Goal: Information Seeking & Learning: Learn about a topic

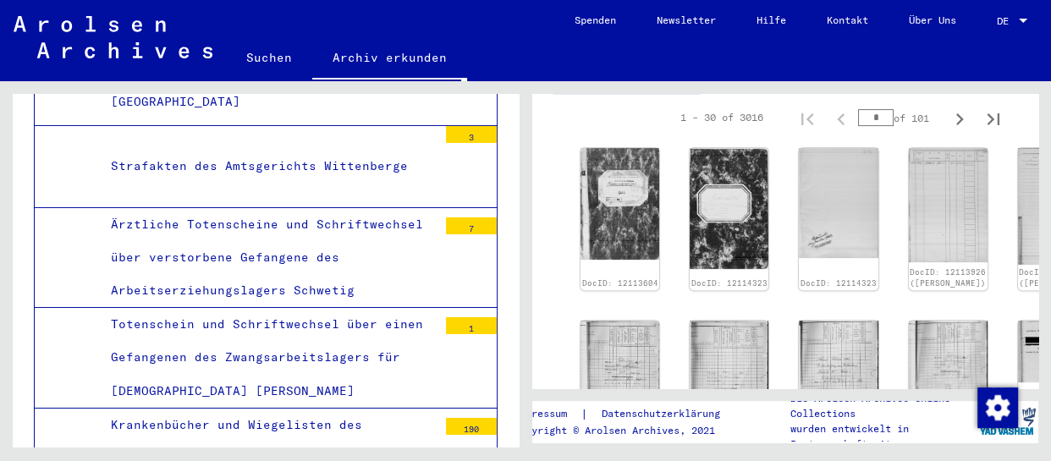
scroll to position [538, 0]
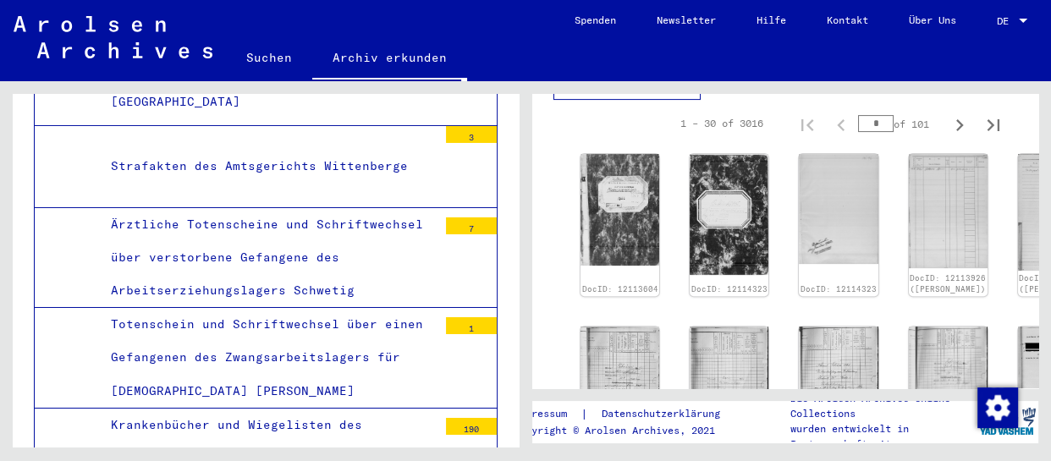
click at [872, 132] on input "*" at bounding box center [876, 123] width 36 height 17
type input "**"
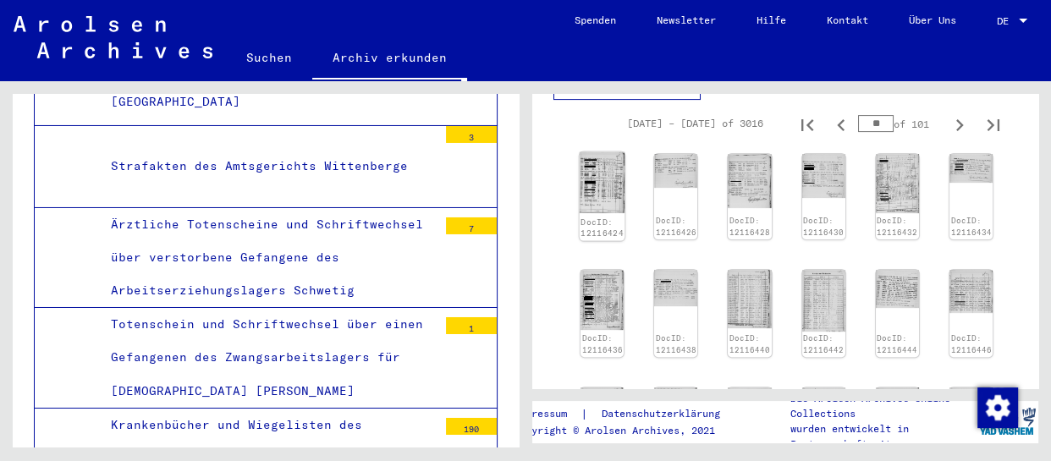
click at [592, 208] on img at bounding box center [603, 182] width 46 height 61
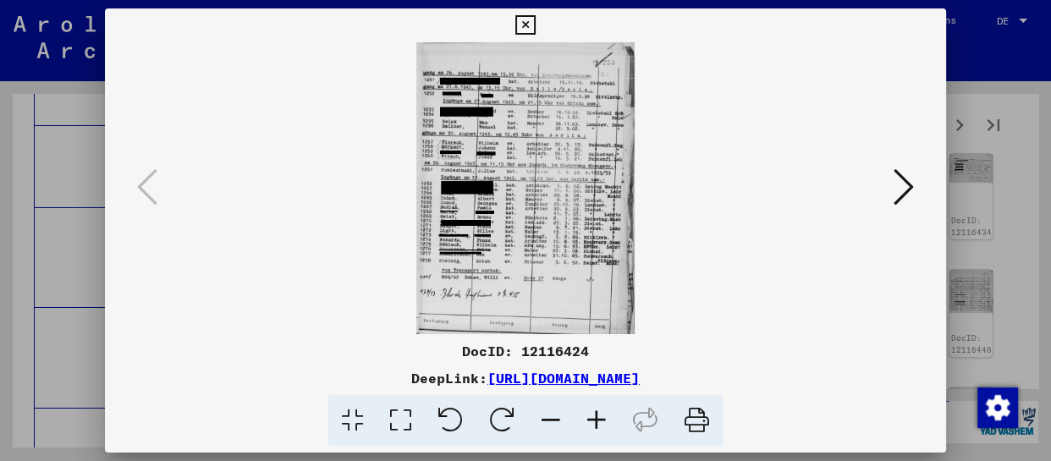
click at [599, 422] on icon at bounding box center [597, 421] width 46 height 52
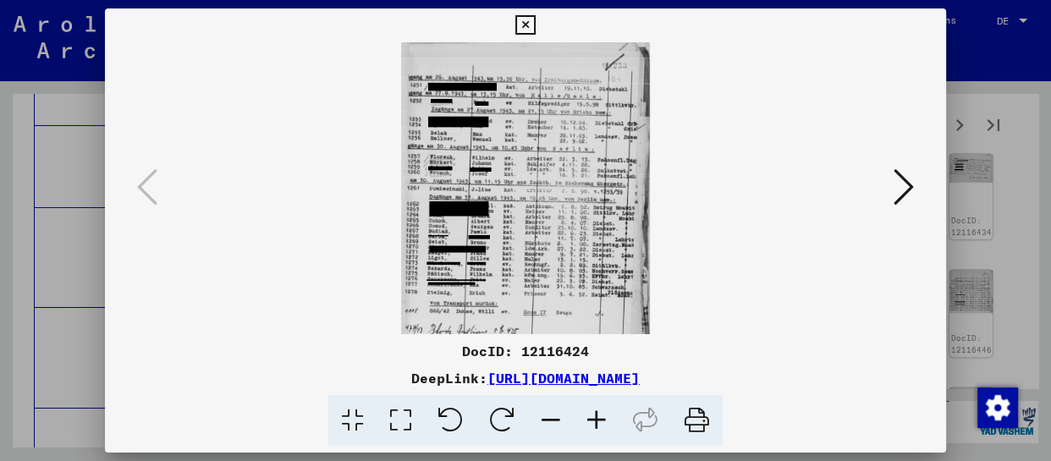
click at [599, 422] on icon at bounding box center [597, 421] width 46 height 52
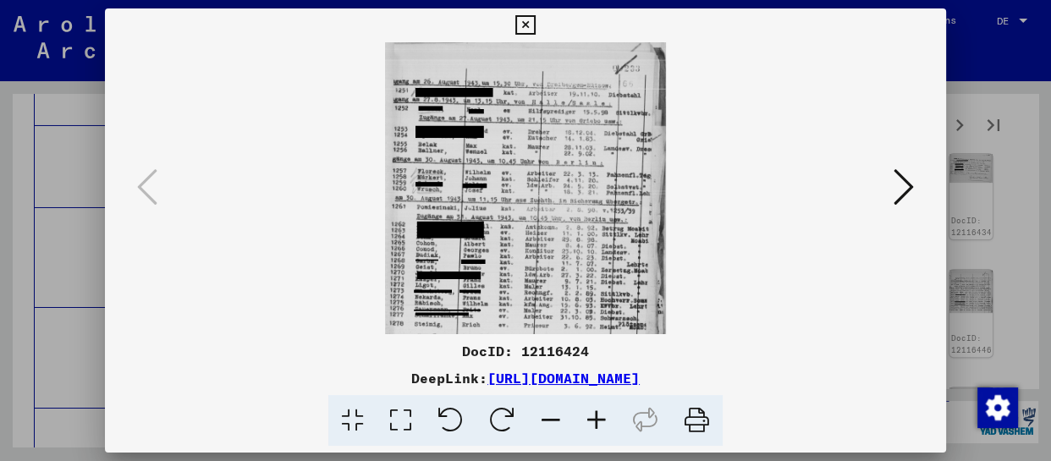
click at [599, 422] on icon at bounding box center [597, 421] width 46 height 52
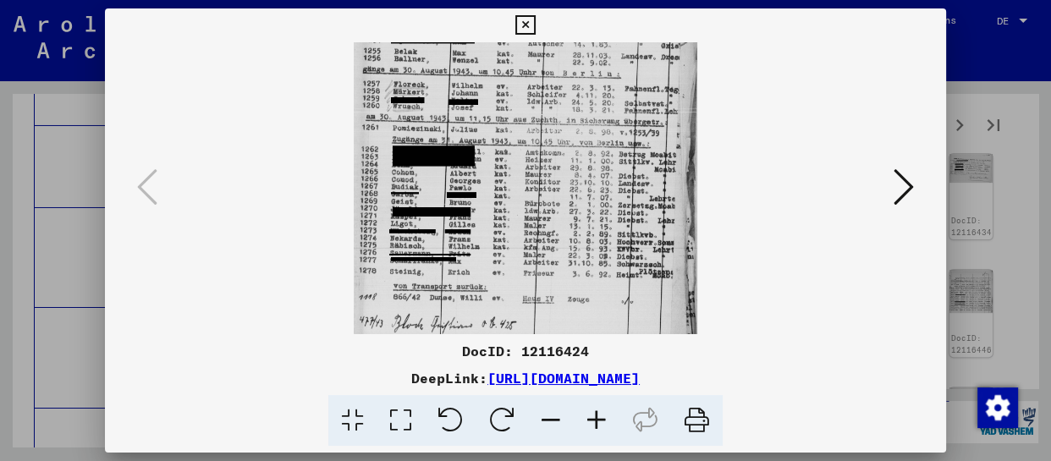
scroll to position [169, 0]
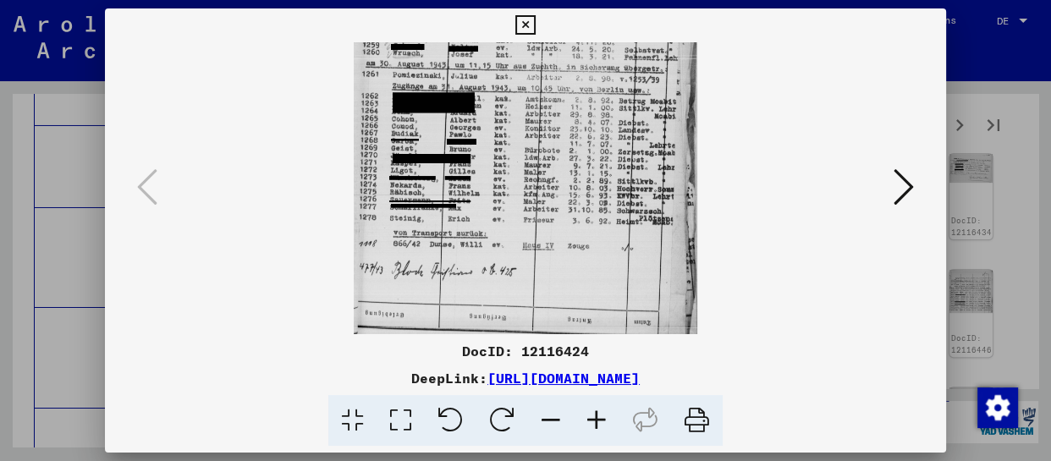
drag, startPoint x: 557, startPoint y: 232, endPoint x: 550, endPoint y: 24, distance: 208.4
click at [550, 30] on div "DocID: 12116424 DeepLink: [URL][DOMAIN_NAME]" at bounding box center [525, 227] width 841 height 439
click at [914, 190] on button at bounding box center [904, 188] width 30 height 48
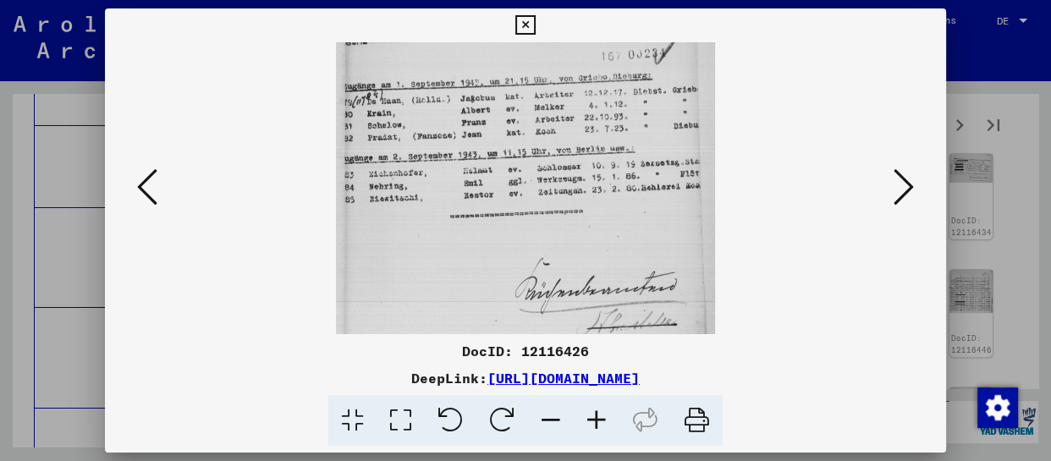
scroll to position [0, 0]
click at [913, 190] on icon at bounding box center [904, 187] width 20 height 41
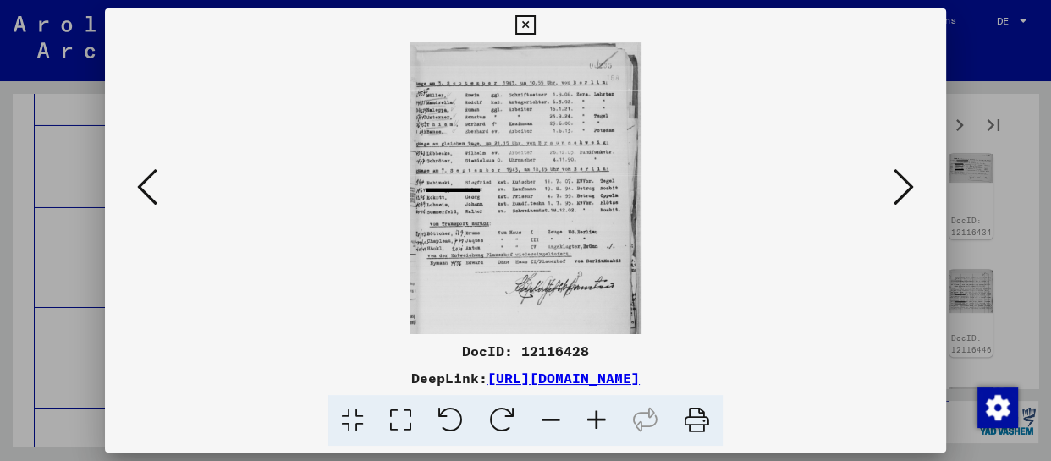
click at [913, 190] on icon at bounding box center [904, 187] width 20 height 41
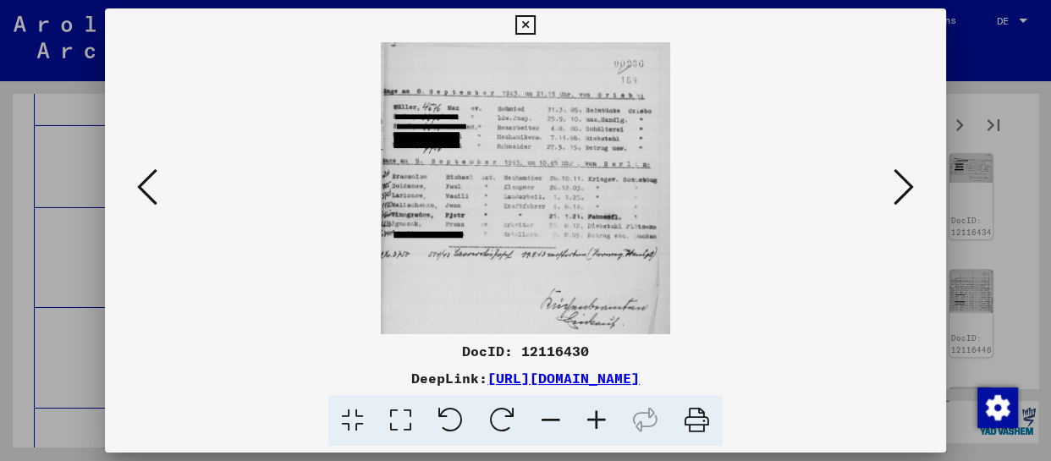
click at [913, 190] on icon at bounding box center [904, 187] width 20 height 41
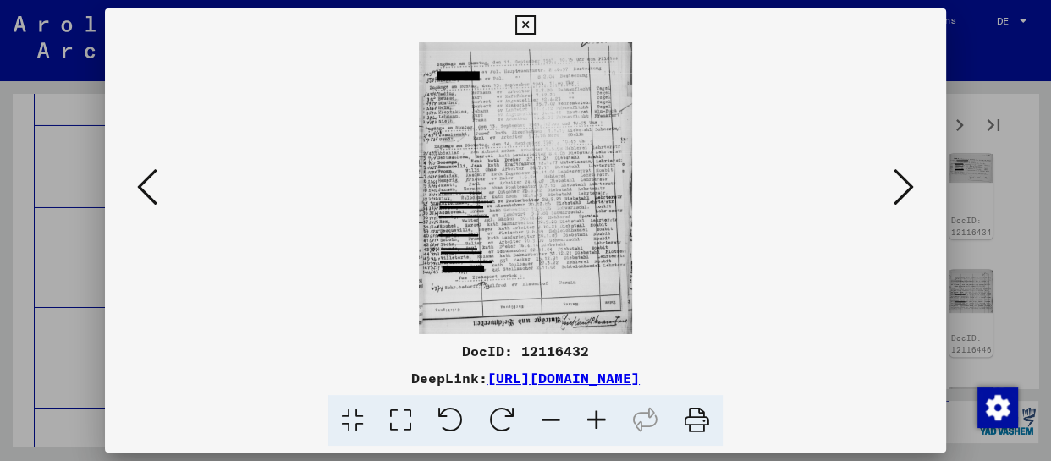
click at [602, 422] on icon at bounding box center [597, 421] width 46 height 52
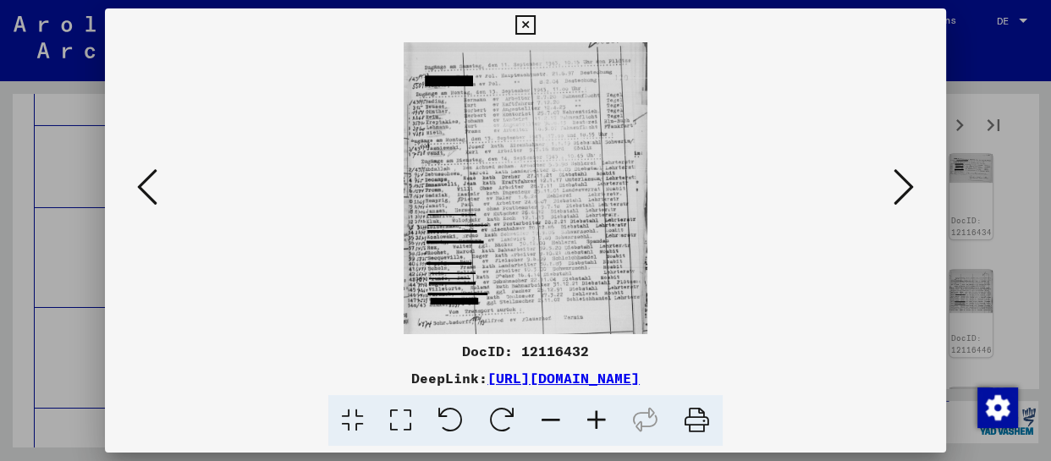
click at [602, 422] on icon at bounding box center [597, 421] width 46 height 52
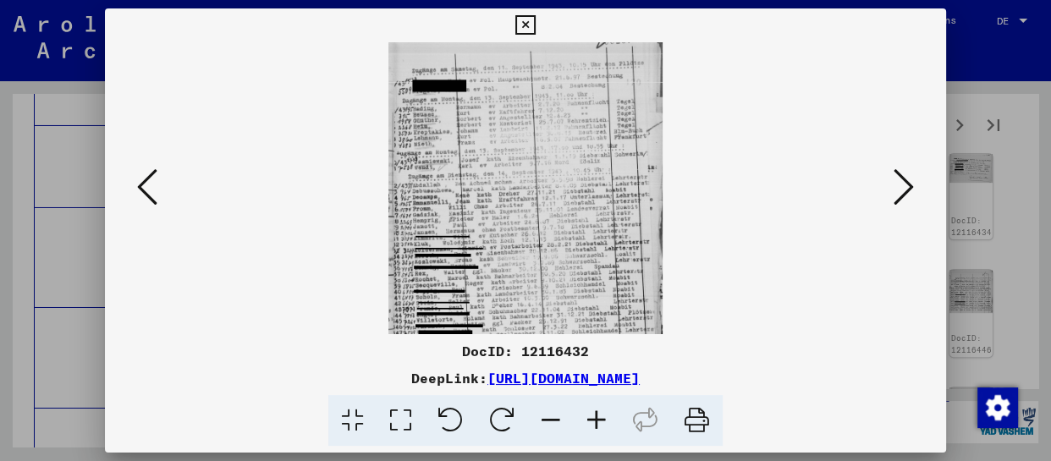
click at [602, 422] on icon at bounding box center [597, 421] width 46 height 52
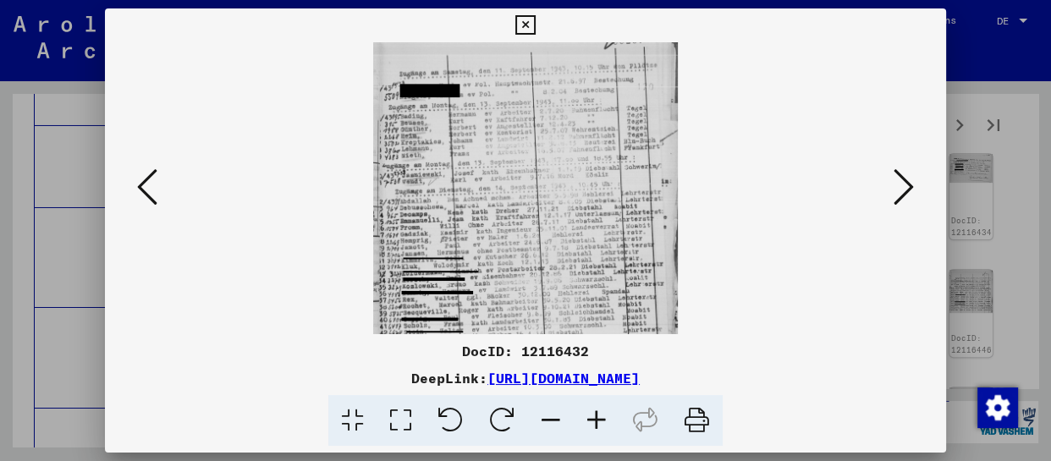
click at [602, 422] on icon at bounding box center [597, 421] width 46 height 52
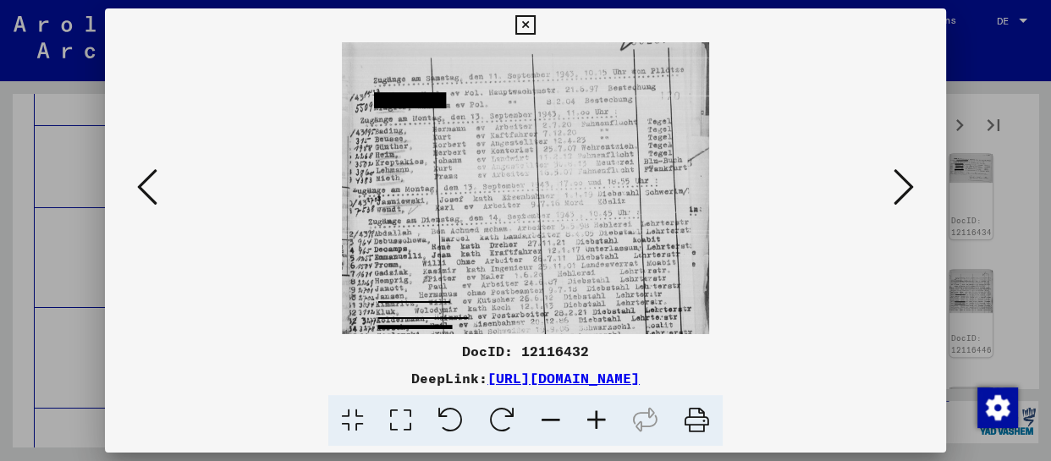
click at [604, 422] on icon at bounding box center [597, 421] width 46 height 52
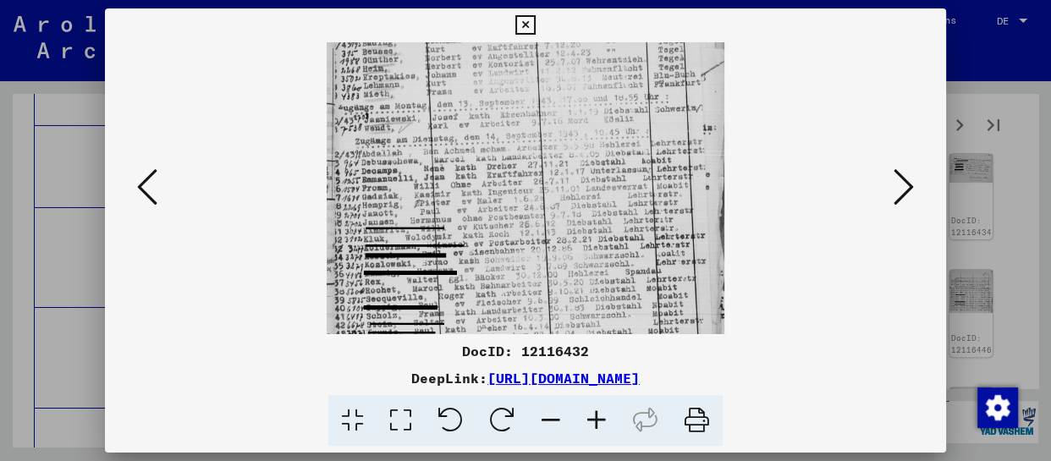
drag, startPoint x: 535, startPoint y: 280, endPoint x: 550, endPoint y: 63, distance: 217.3
click at [550, 92] on img at bounding box center [526, 220] width 398 height 546
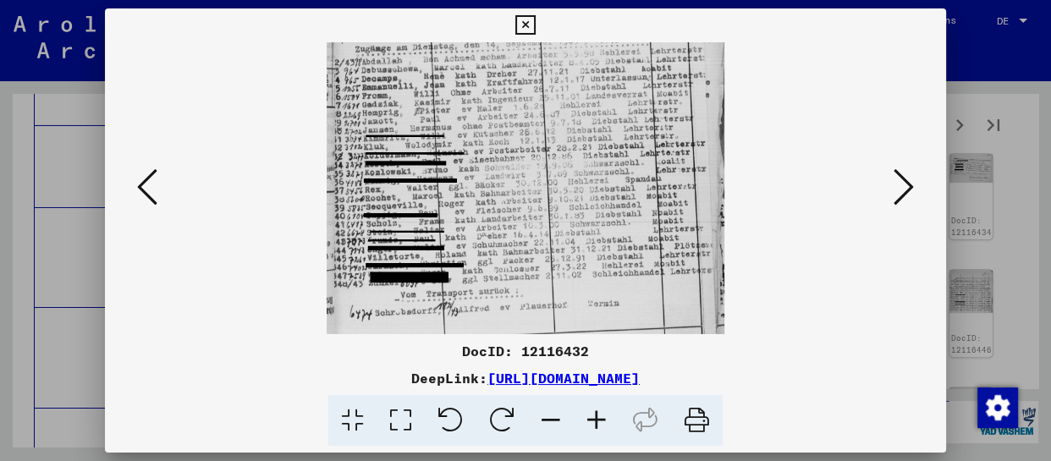
click at [908, 191] on icon at bounding box center [904, 187] width 20 height 41
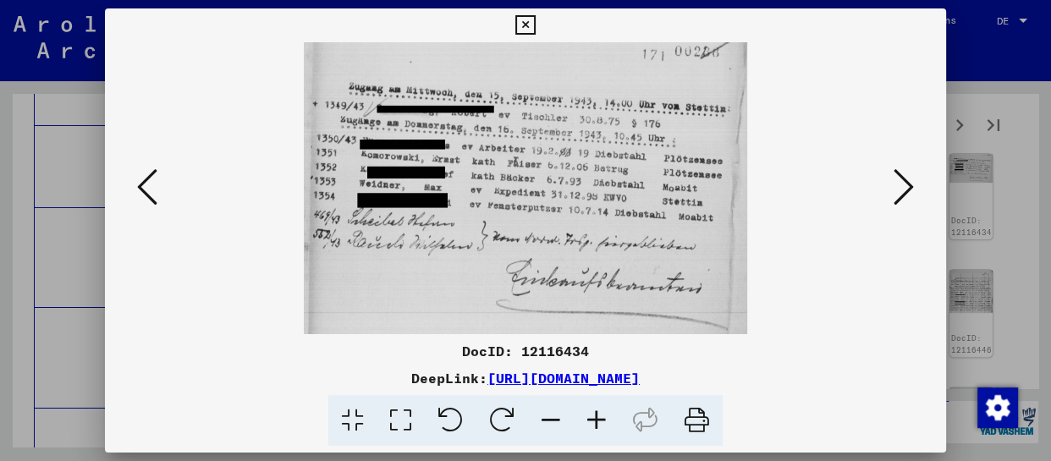
click at [908, 190] on icon at bounding box center [904, 187] width 20 height 41
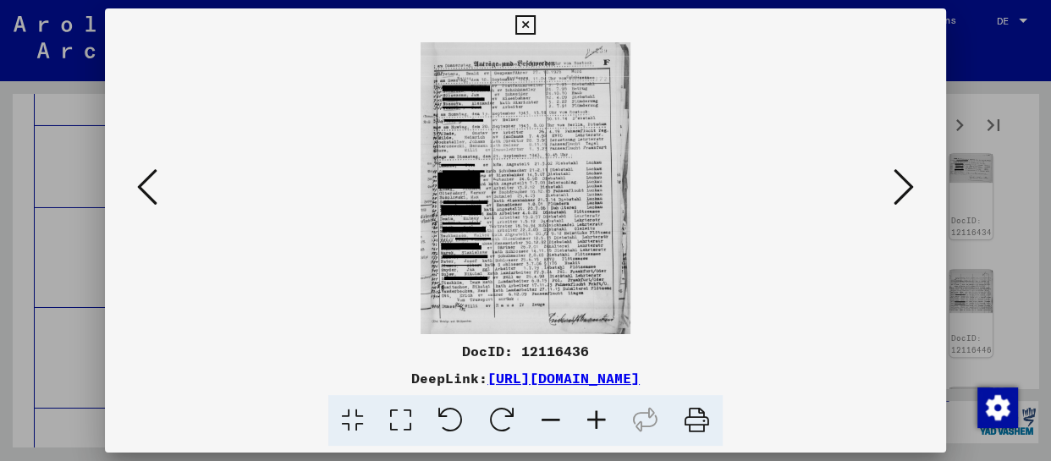
click at [597, 415] on icon at bounding box center [597, 421] width 46 height 52
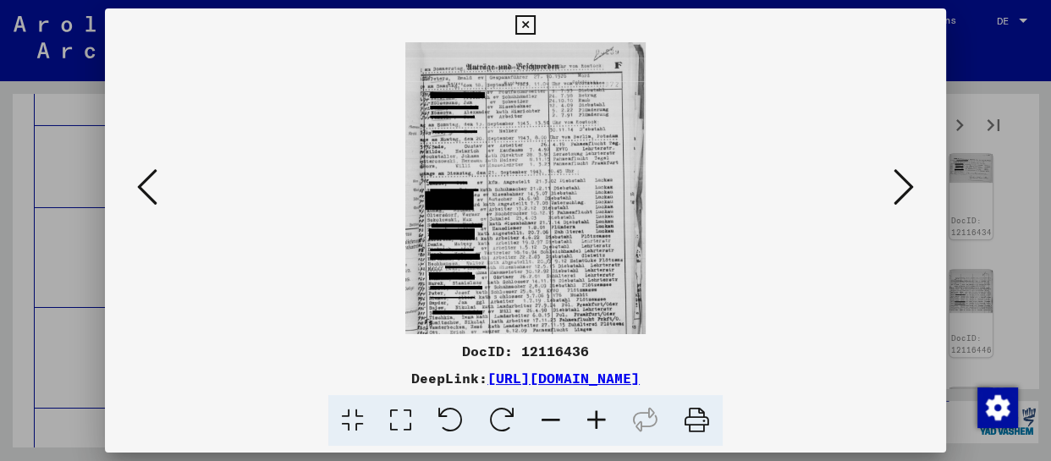
click at [596, 414] on icon at bounding box center [597, 421] width 46 height 52
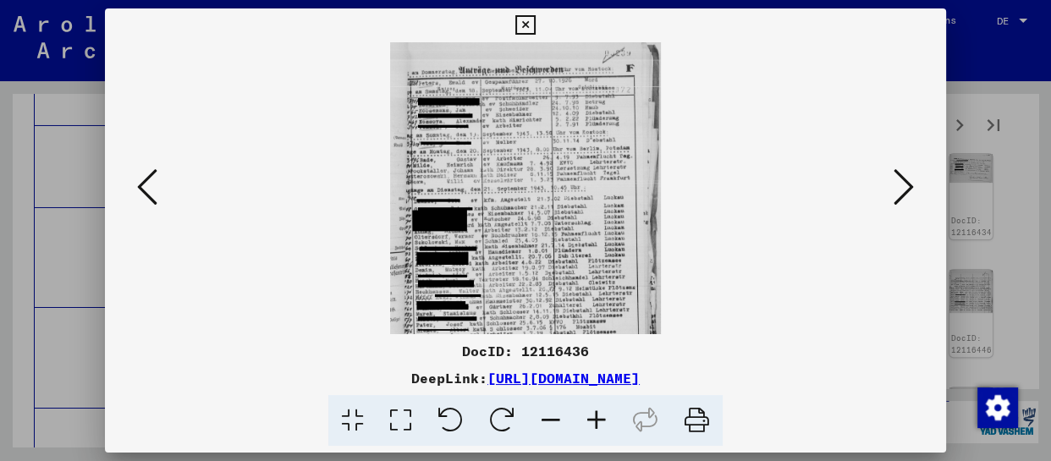
click at [594, 413] on icon at bounding box center [597, 421] width 46 height 52
click at [593, 411] on icon at bounding box center [597, 421] width 46 height 52
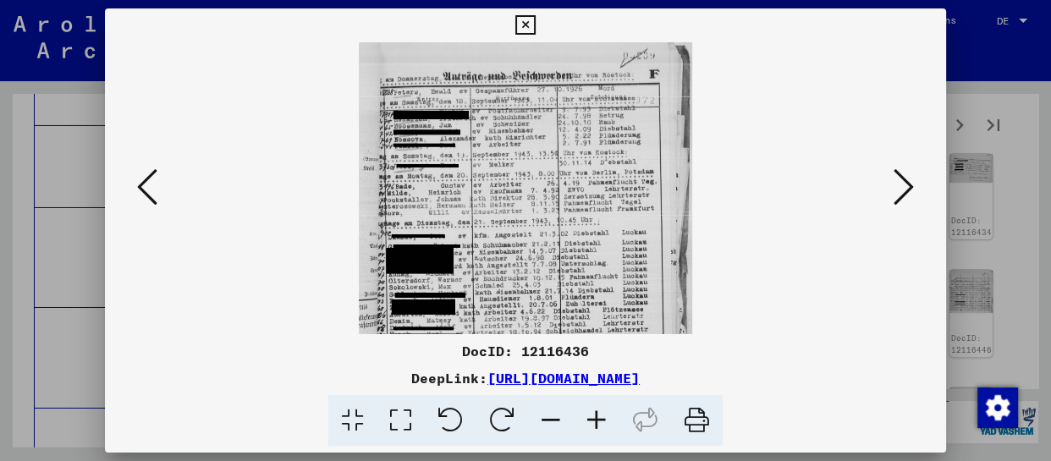
click at [593, 411] on icon at bounding box center [597, 421] width 46 height 52
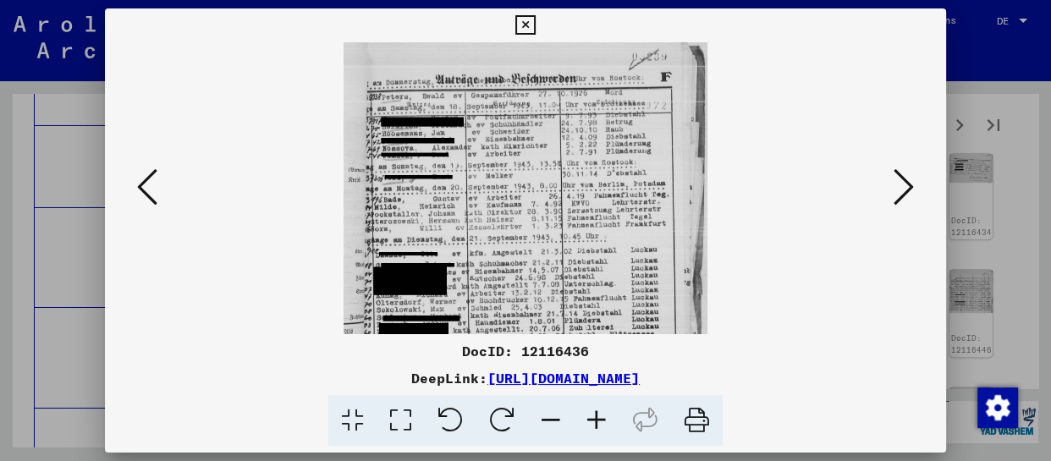
click at [593, 411] on icon at bounding box center [597, 421] width 46 height 52
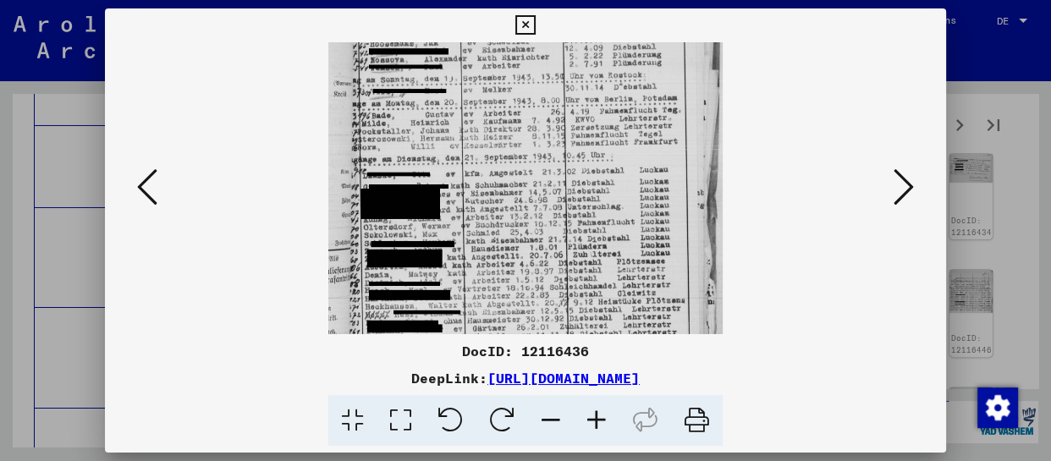
drag, startPoint x: 538, startPoint y: 289, endPoint x: 542, endPoint y: 85, distance: 204.1
click at [542, 93] on img at bounding box center [525, 218] width 394 height 546
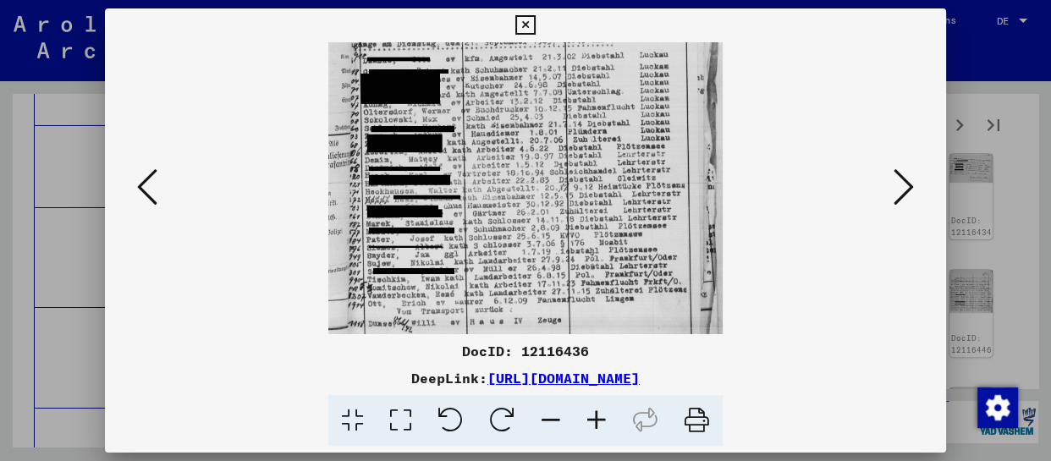
click at [894, 190] on icon at bounding box center [904, 187] width 20 height 41
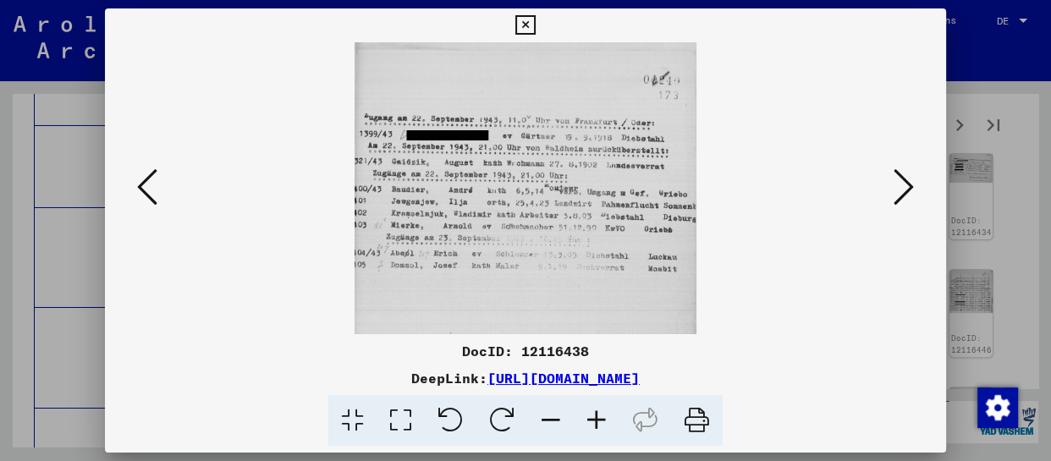
click at [894, 190] on icon at bounding box center [904, 187] width 20 height 41
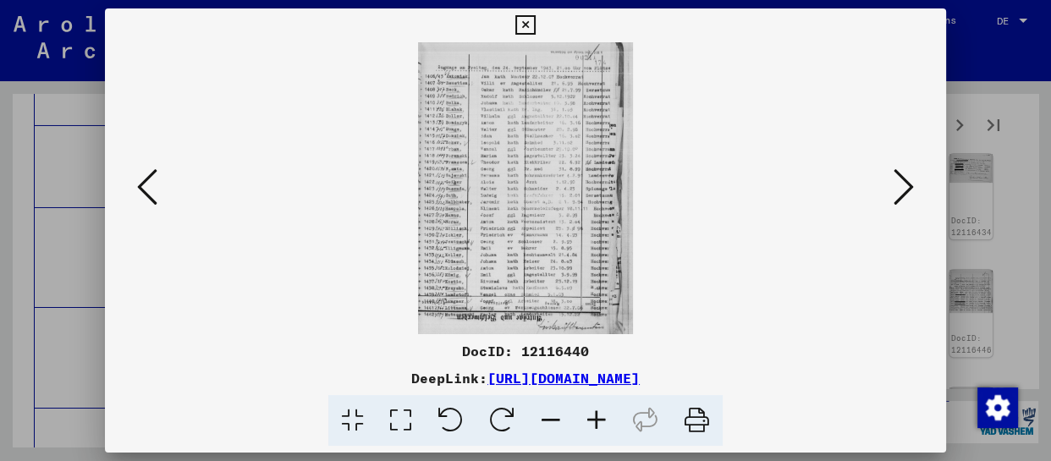
click at [602, 427] on icon at bounding box center [597, 421] width 46 height 52
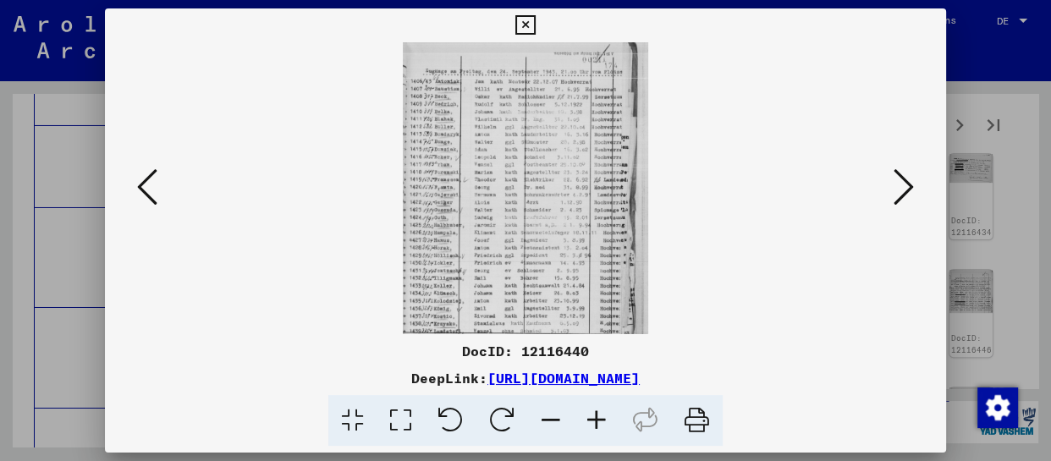
click at [601, 426] on icon at bounding box center [597, 421] width 46 height 52
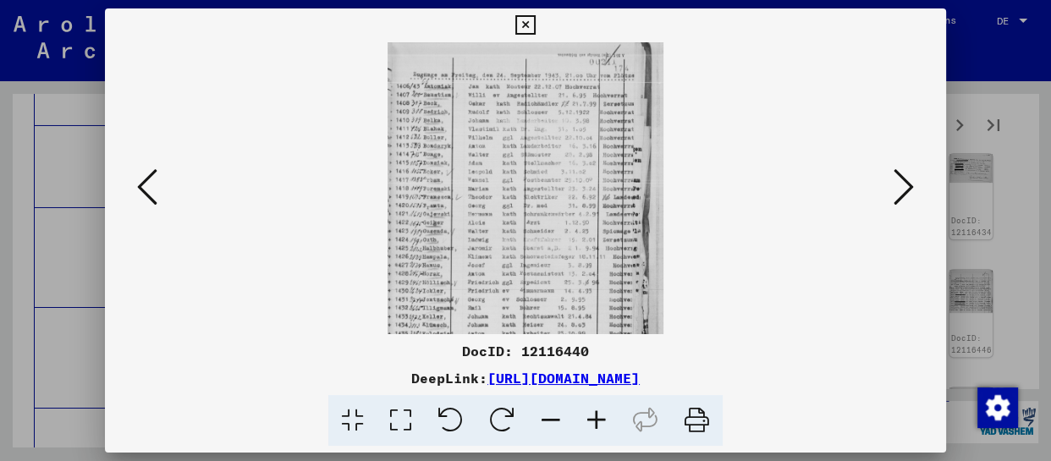
click at [601, 426] on icon at bounding box center [597, 421] width 46 height 52
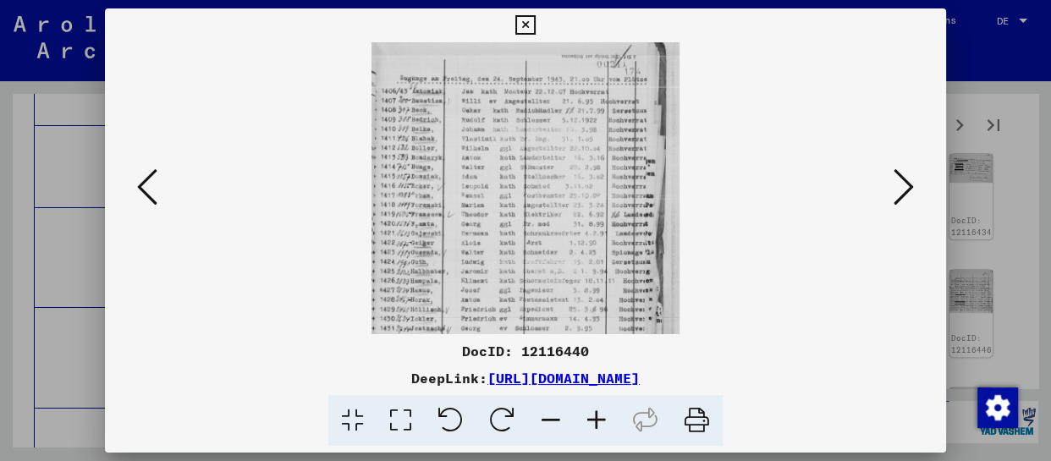
click at [601, 426] on icon at bounding box center [597, 421] width 46 height 52
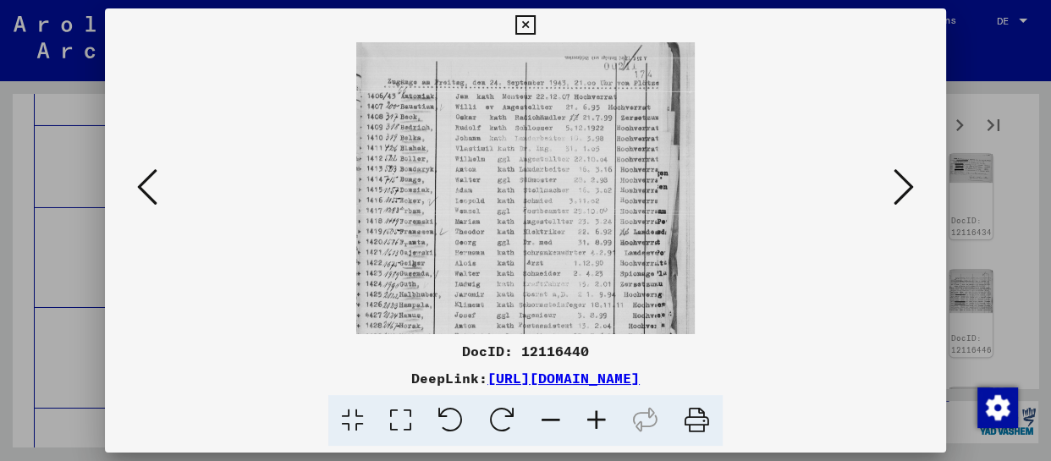
click at [601, 426] on icon at bounding box center [597, 421] width 46 height 52
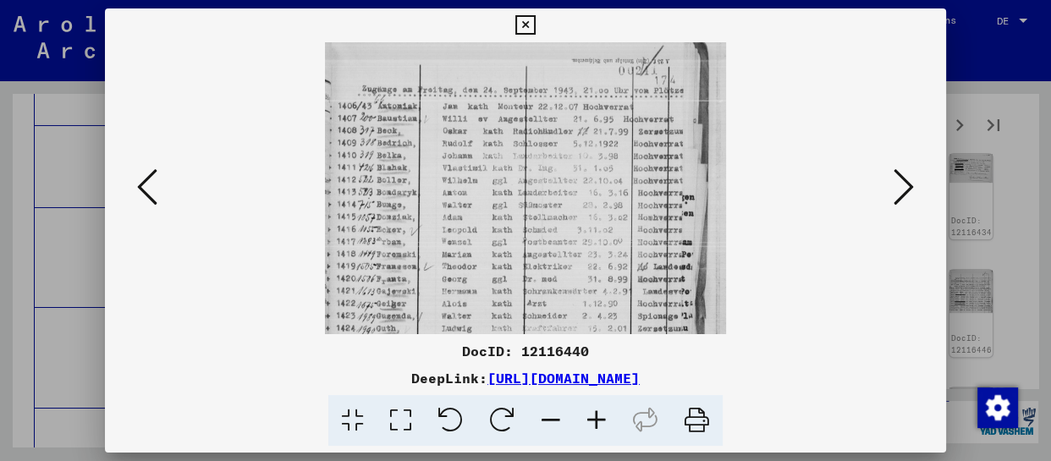
click at [601, 426] on icon at bounding box center [597, 421] width 46 height 52
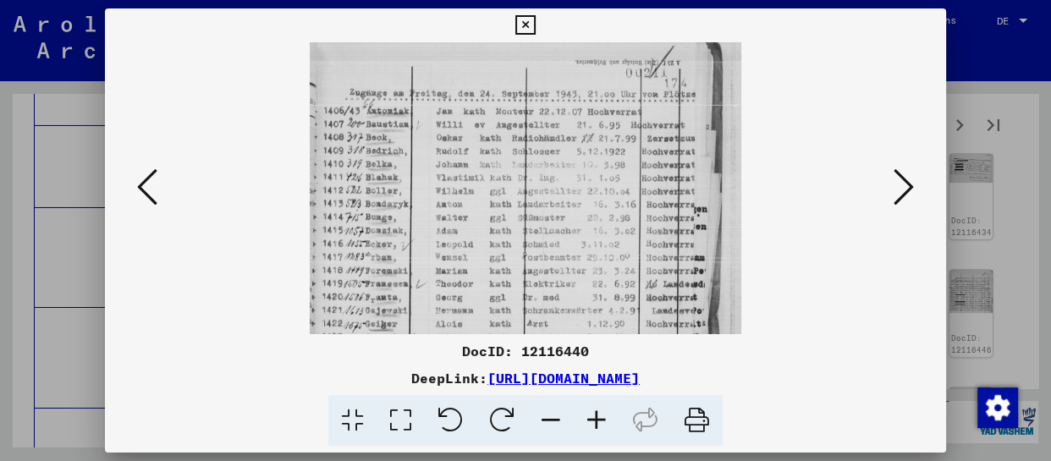
click at [601, 426] on icon at bounding box center [597, 421] width 46 height 52
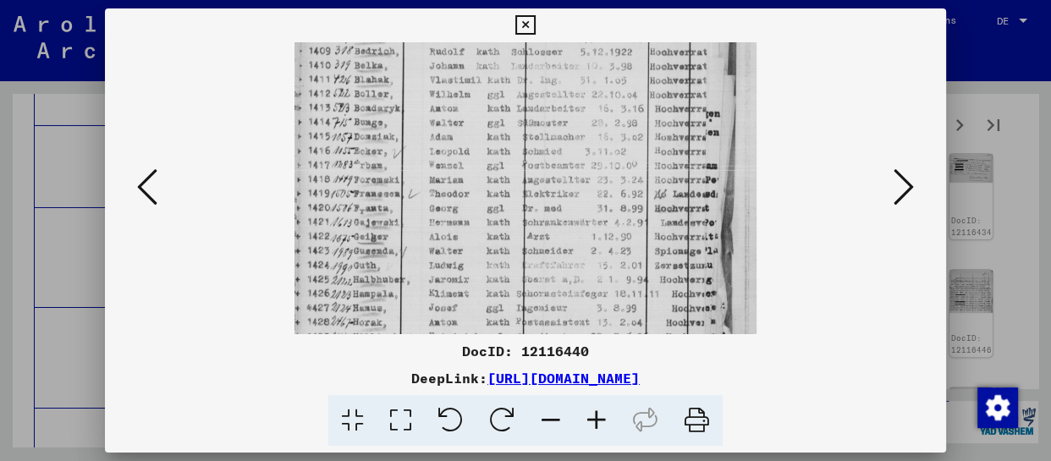
drag, startPoint x: 579, startPoint y: 288, endPoint x: 582, endPoint y: 119, distance: 168.5
click at [582, 121] on img at bounding box center [526, 250] width 463 height 631
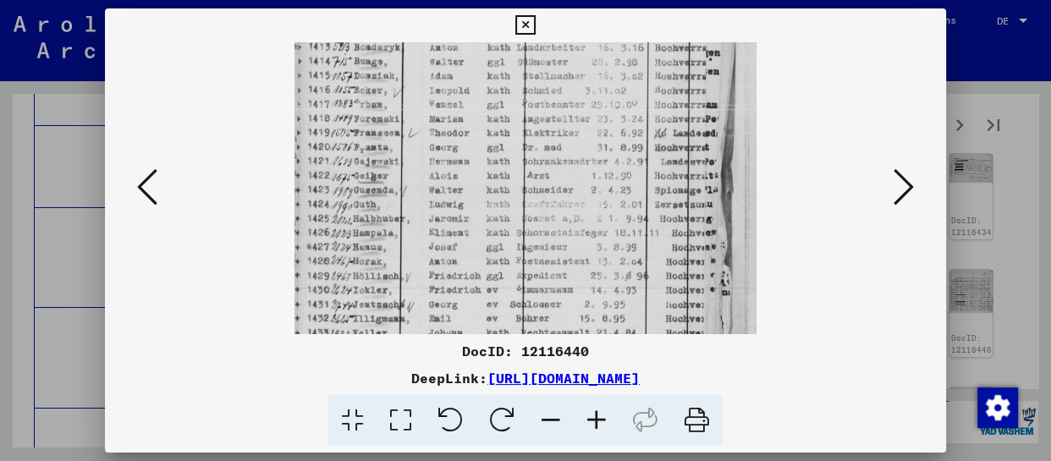
drag, startPoint x: 588, startPoint y: 221, endPoint x: 592, endPoint y: 79, distance: 142.3
click at [588, 113] on img at bounding box center [526, 189] width 463 height 631
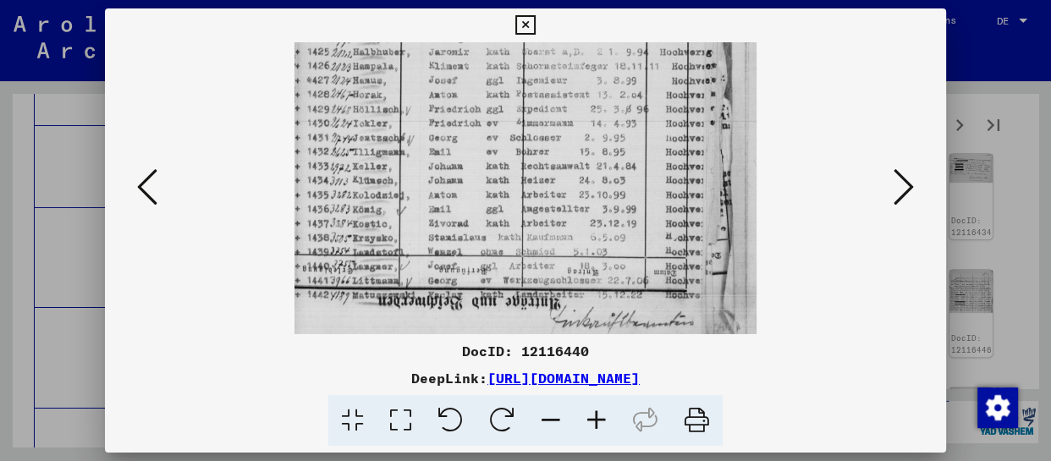
click at [906, 186] on icon at bounding box center [904, 187] width 20 height 41
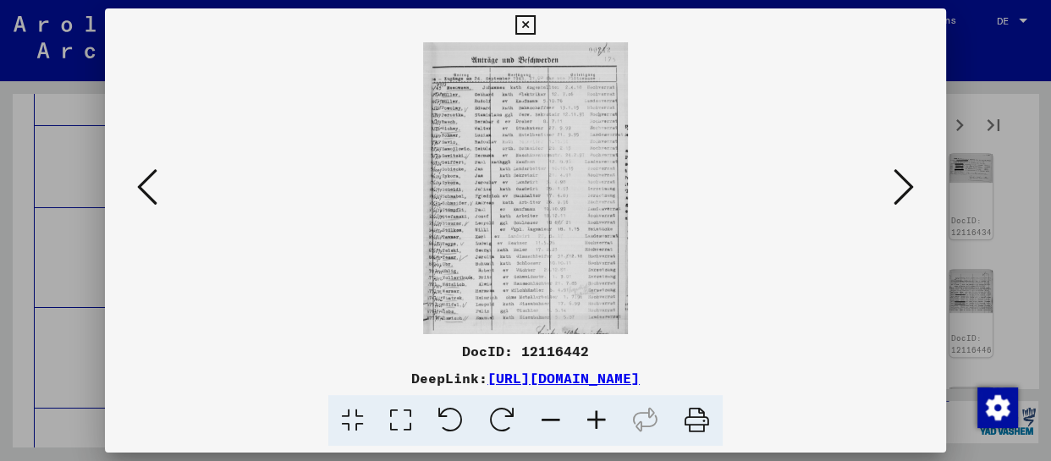
click at [590, 421] on icon at bounding box center [597, 421] width 46 height 52
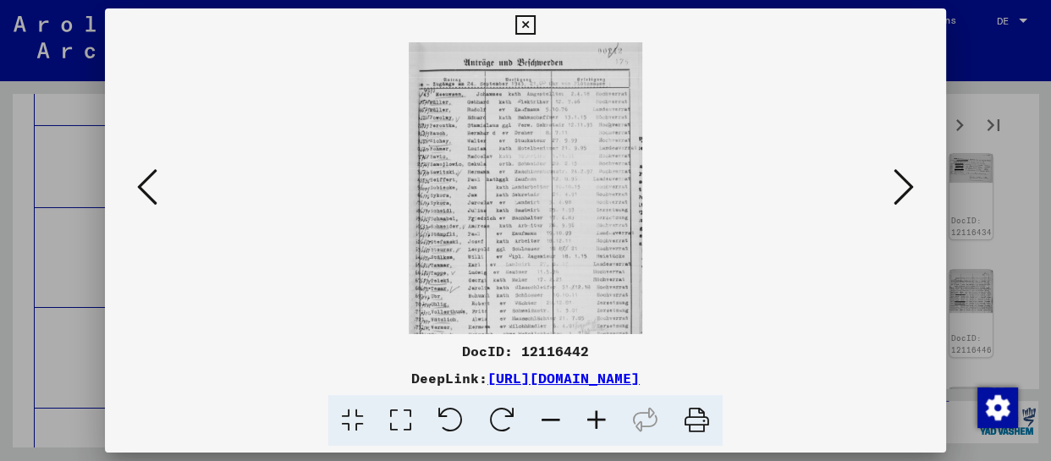
click at [588, 421] on icon at bounding box center [597, 421] width 46 height 52
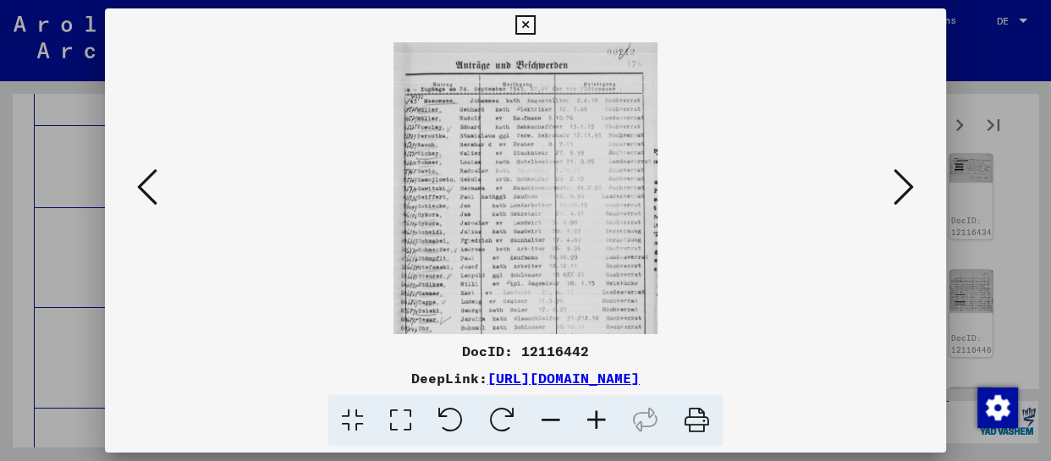
click at [593, 423] on icon at bounding box center [597, 421] width 46 height 52
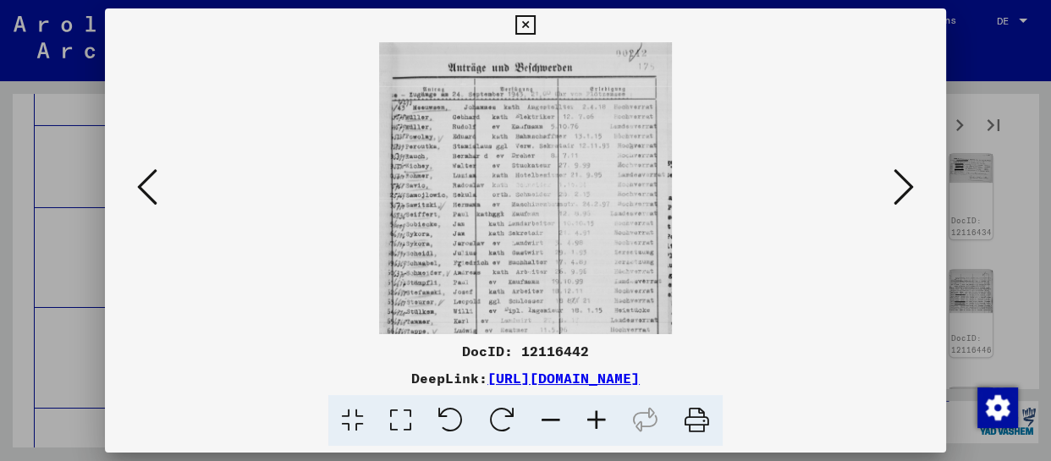
click at [594, 423] on icon at bounding box center [597, 421] width 46 height 52
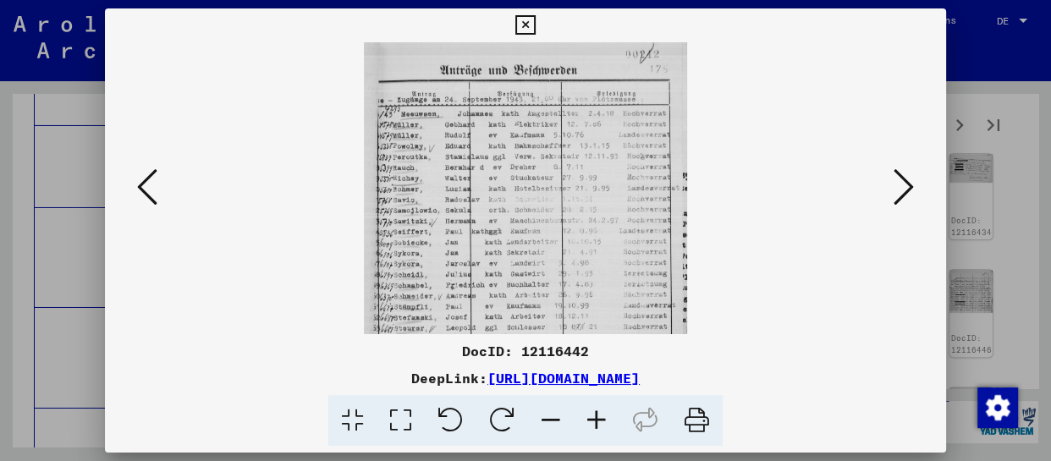
click at [594, 423] on icon at bounding box center [597, 421] width 46 height 52
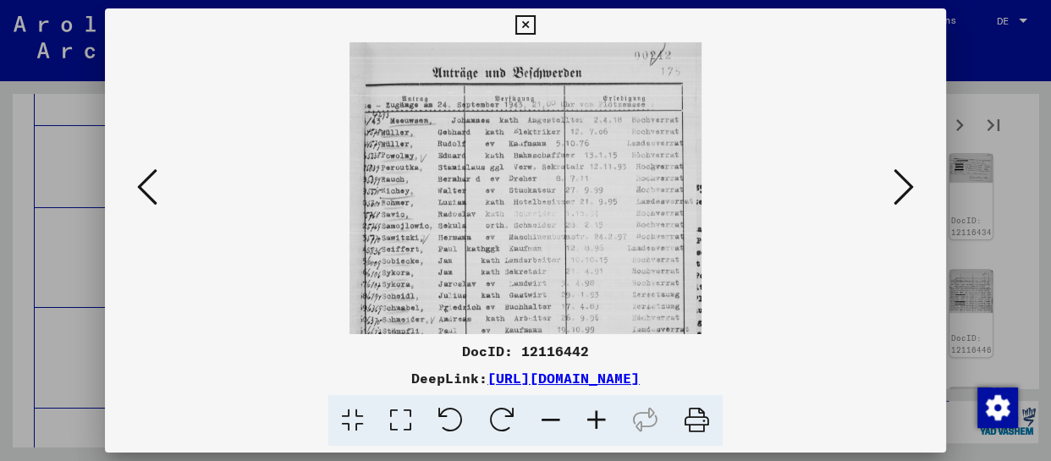
click at [595, 423] on icon at bounding box center [597, 421] width 46 height 52
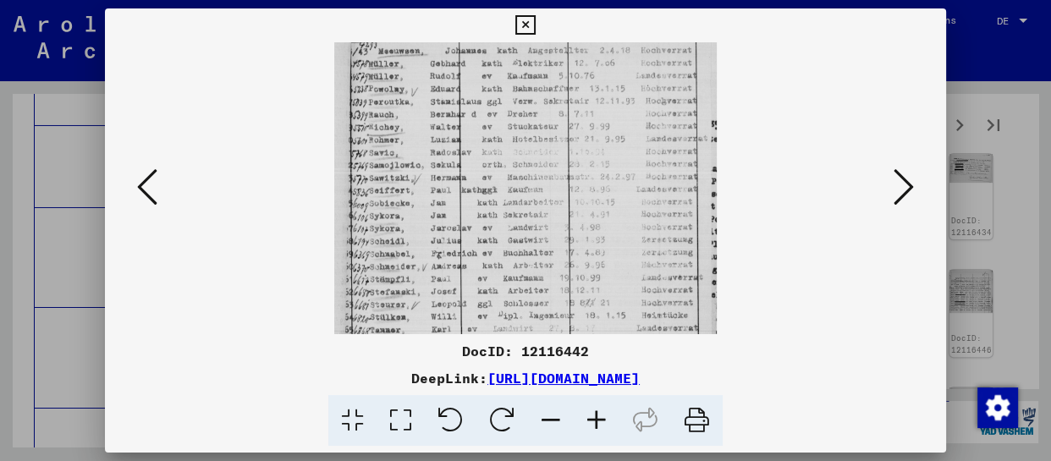
scroll to position [85, 0]
drag, startPoint x: 546, startPoint y: 262, endPoint x: 546, endPoint y: 175, distance: 86.3
click at [546, 175] on img at bounding box center [525, 231] width 382 height 546
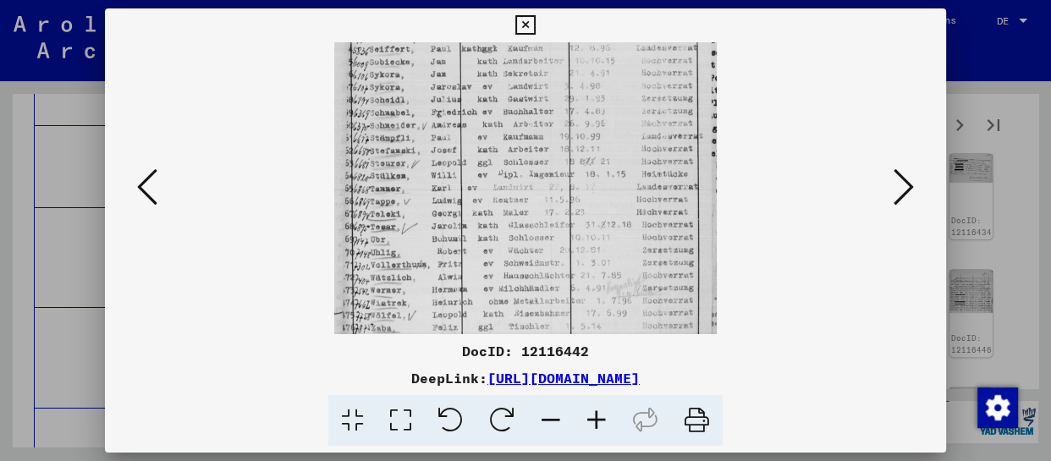
scroll to position [254, 0]
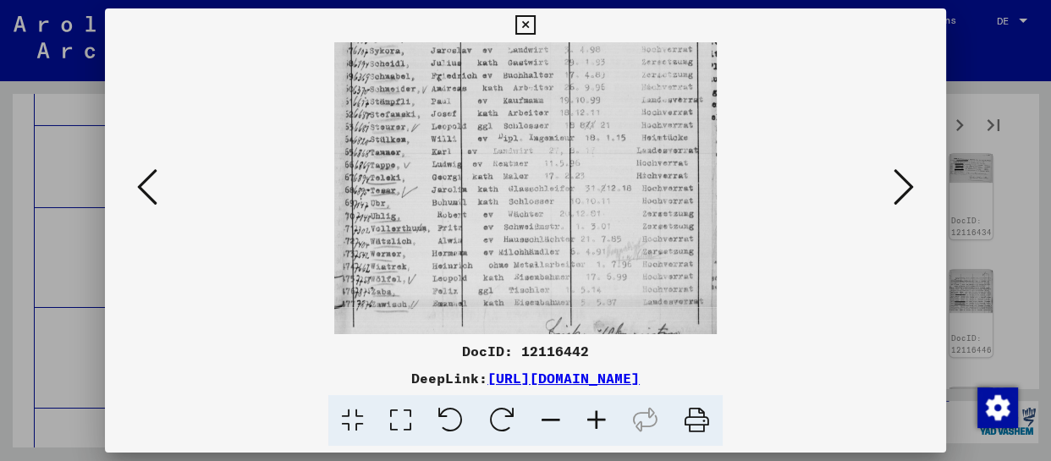
drag, startPoint x: 541, startPoint y: 277, endPoint x: 542, endPoint y: 105, distance: 171.9
click at [542, 105] on img at bounding box center [525, 61] width 382 height 546
click at [906, 185] on icon at bounding box center [904, 187] width 20 height 41
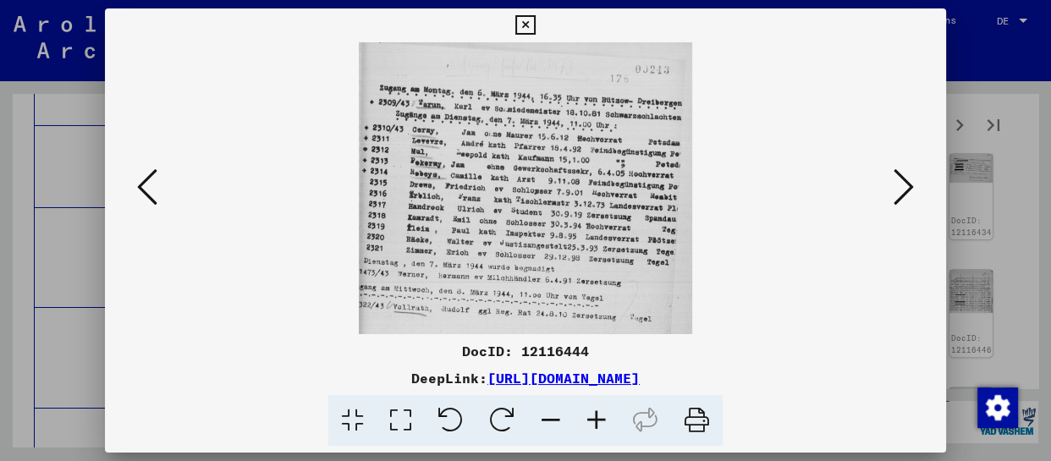
click at [901, 187] on icon at bounding box center [904, 187] width 20 height 41
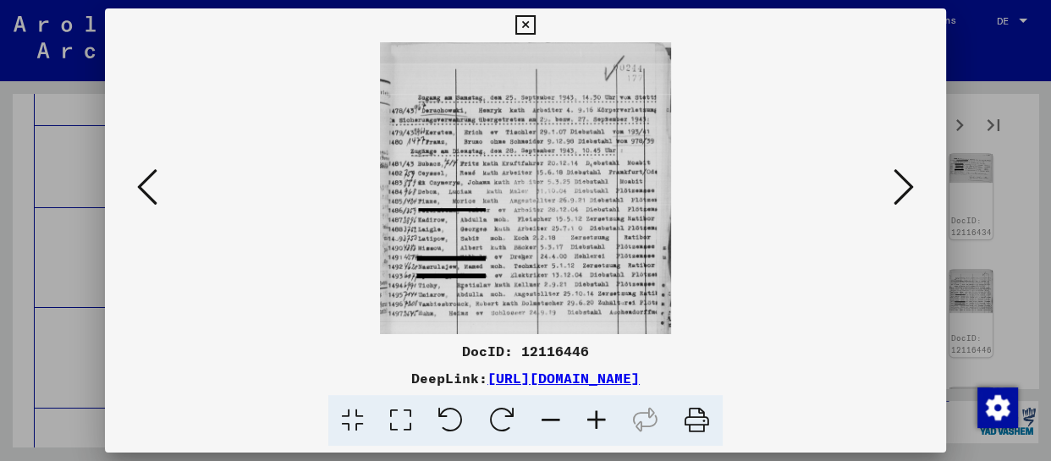
click at [901, 187] on icon at bounding box center [904, 187] width 20 height 41
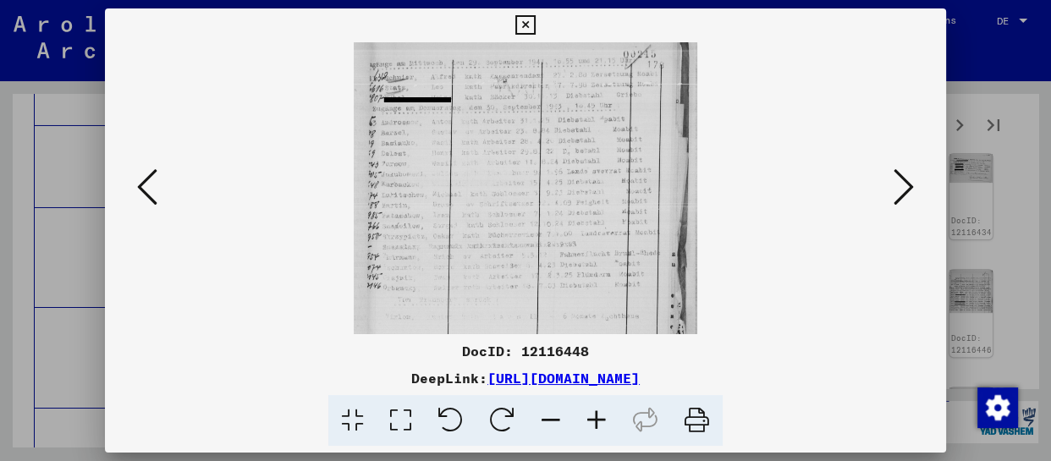
click at [604, 415] on icon at bounding box center [597, 421] width 46 height 52
click at [604, 416] on icon at bounding box center [597, 421] width 46 height 52
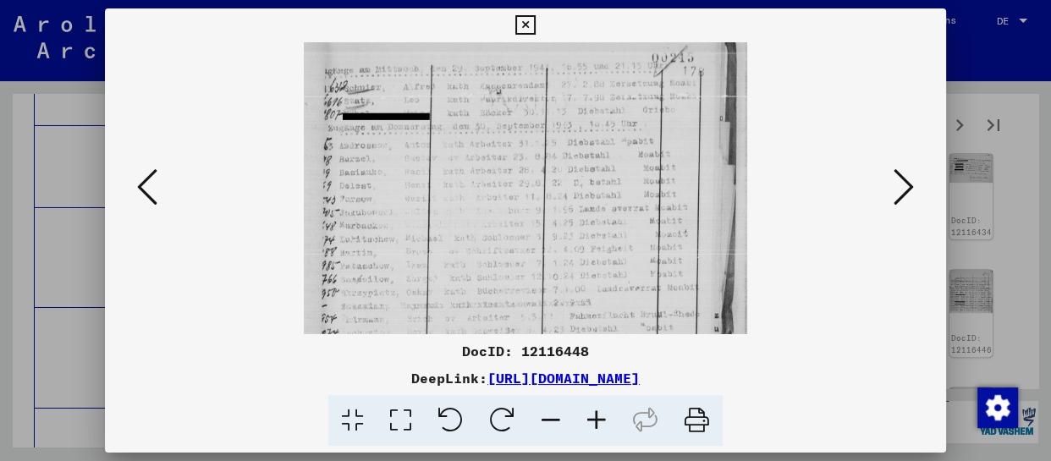
click at [604, 416] on icon at bounding box center [597, 421] width 46 height 52
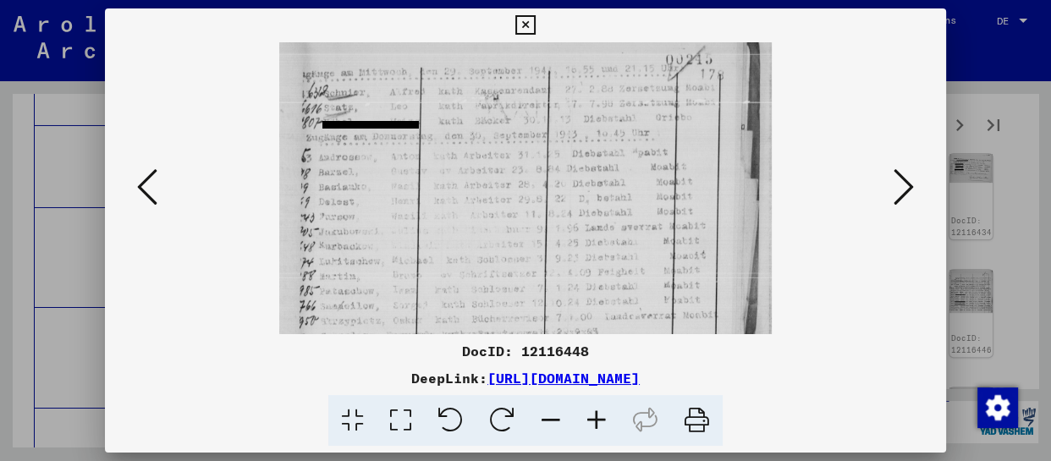
click at [604, 416] on icon at bounding box center [597, 421] width 46 height 52
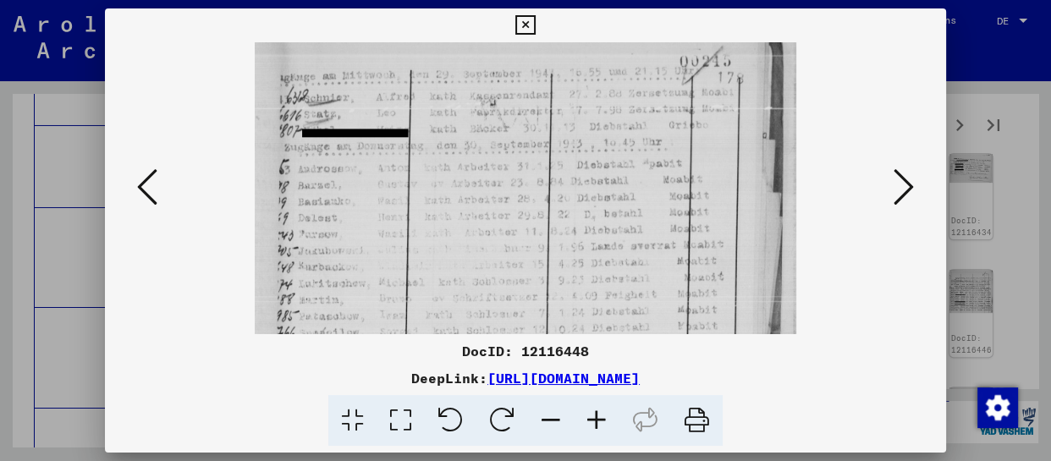
click at [604, 416] on icon at bounding box center [597, 421] width 46 height 52
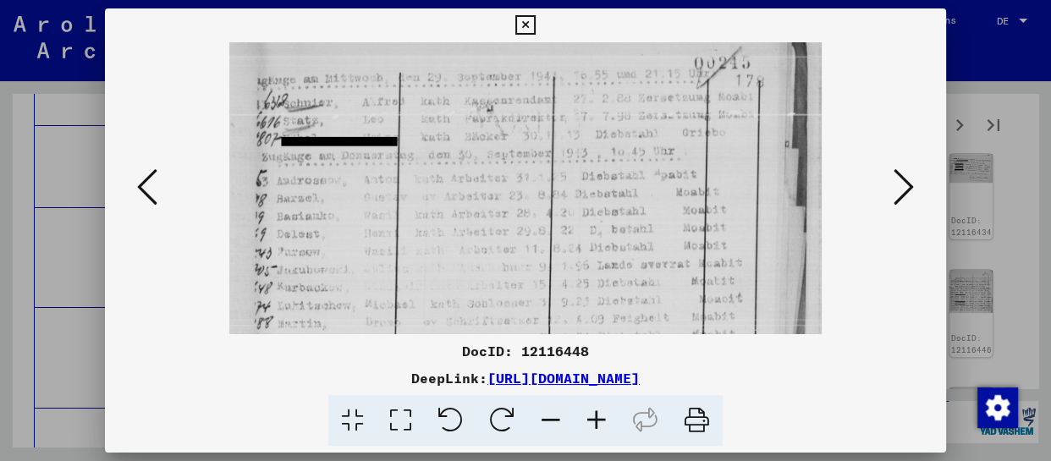
drag, startPoint x: 549, startPoint y: 274, endPoint x: 561, endPoint y: 121, distance: 153.8
click at [557, 157] on img at bounding box center [525, 294] width 593 height 504
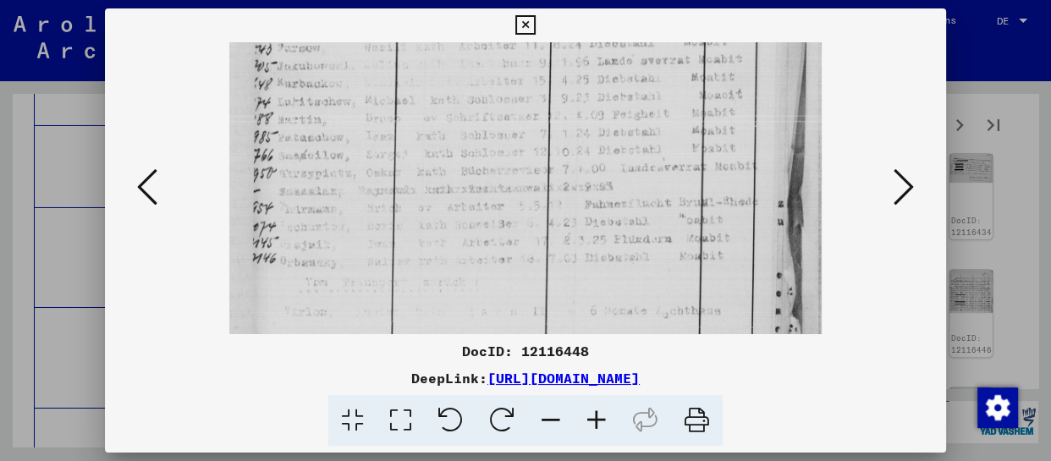
scroll to position [212, 0]
drag, startPoint x: 576, startPoint y: 213, endPoint x: 576, endPoint y: 114, distance: 99.0
click at [576, 114] on img at bounding box center [525, 83] width 593 height 504
click at [896, 175] on icon at bounding box center [904, 187] width 20 height 41
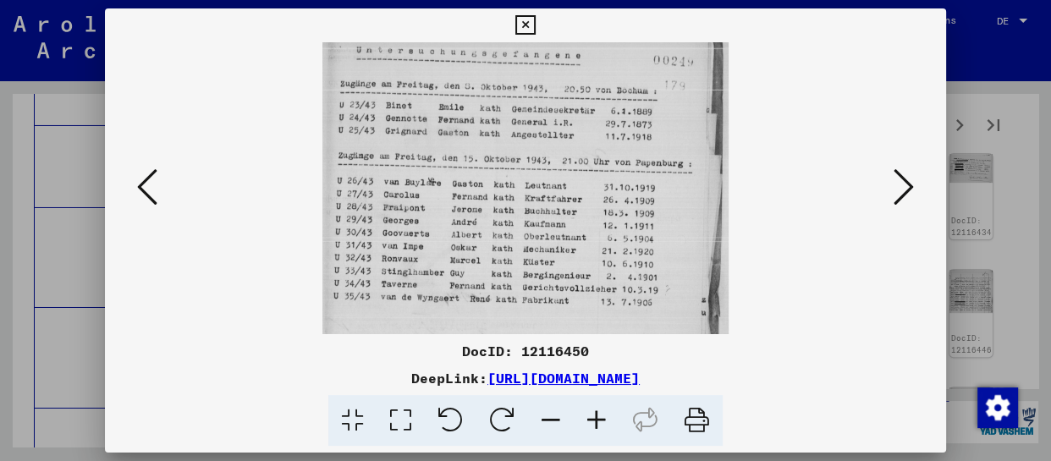
scroll to position [0, 0]
click at [896, 175] on icon at bounding box center [904, 187] width 20 height 41
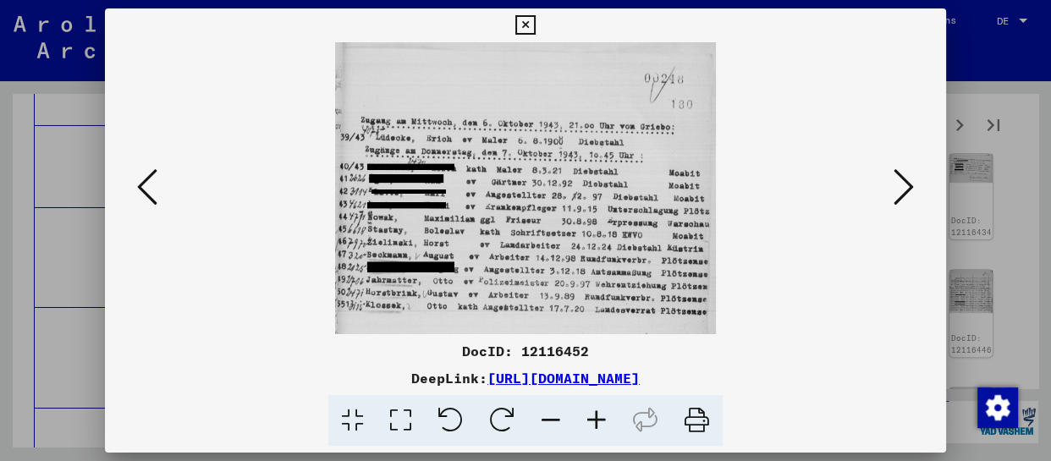
click at [896, 176] on icon at bounding box center [904, 187] width 20 height 41
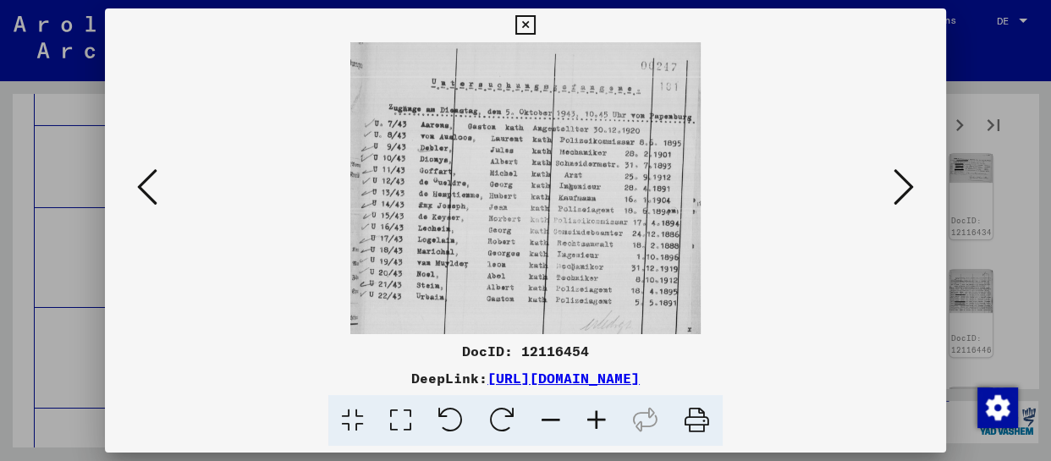
click at [896, 176] on icon at bounding box center [904, 187] width 20 height 41
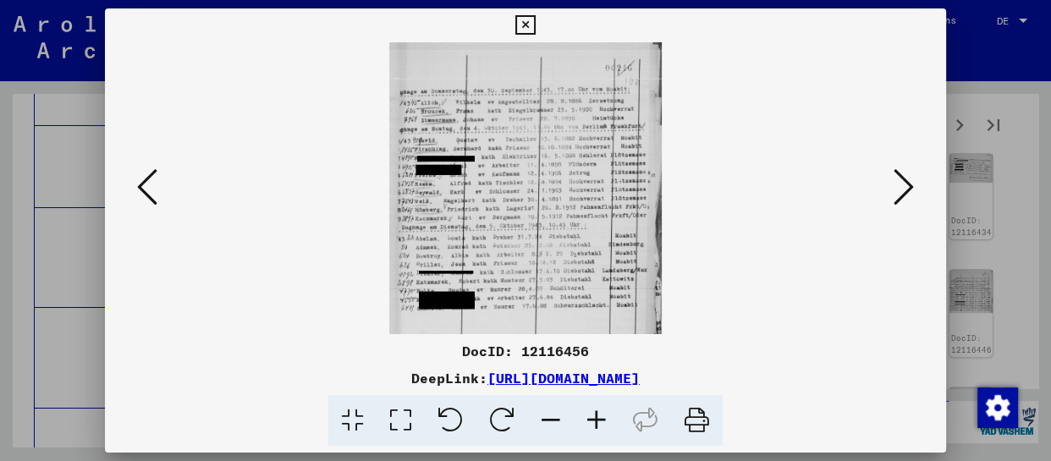
click at [605, 418] on icon at bounding box center [597, 421] width 46 height 52
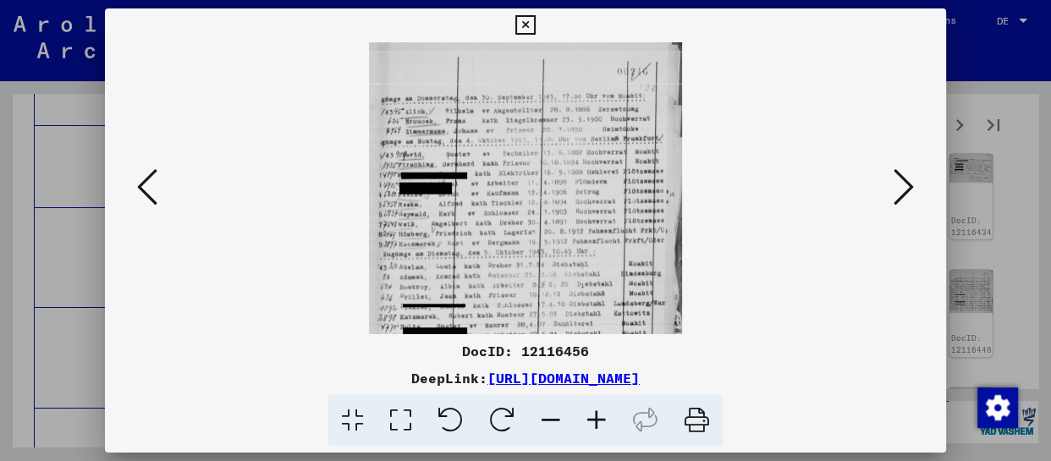
click at [604, 419] on icon at bounding box center [597, 421] width 46 height 52
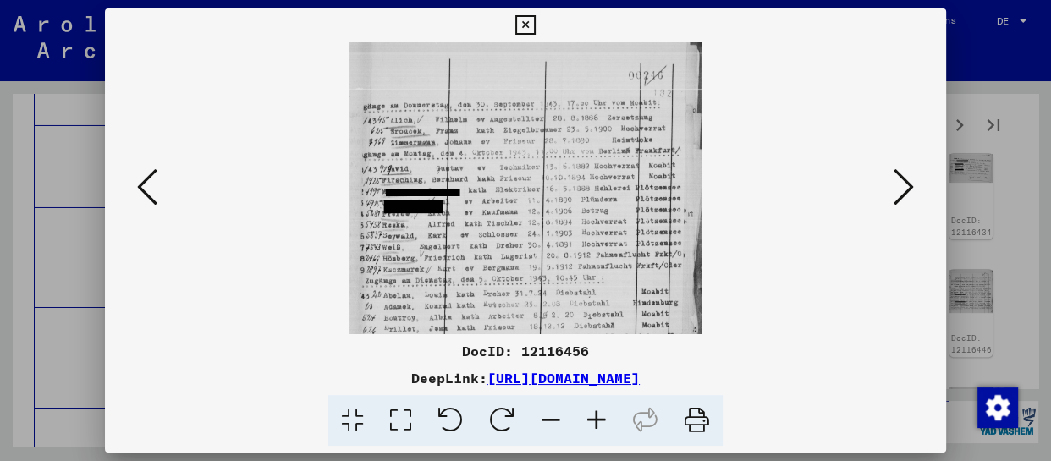
click at [604, 419] on icon at bounding box center [597, 421] width 46 height 52
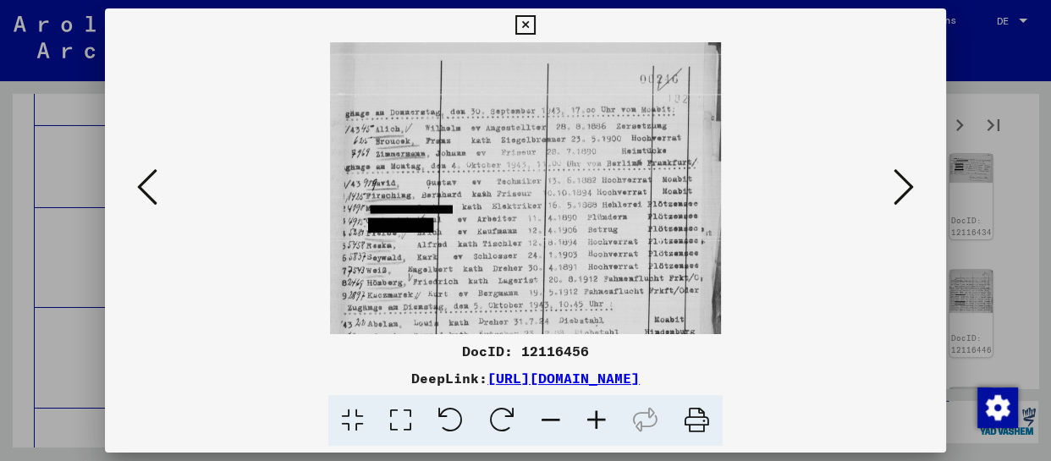
click at [604, 419] on icon at bounding box center [597, 421] width 46 height 52
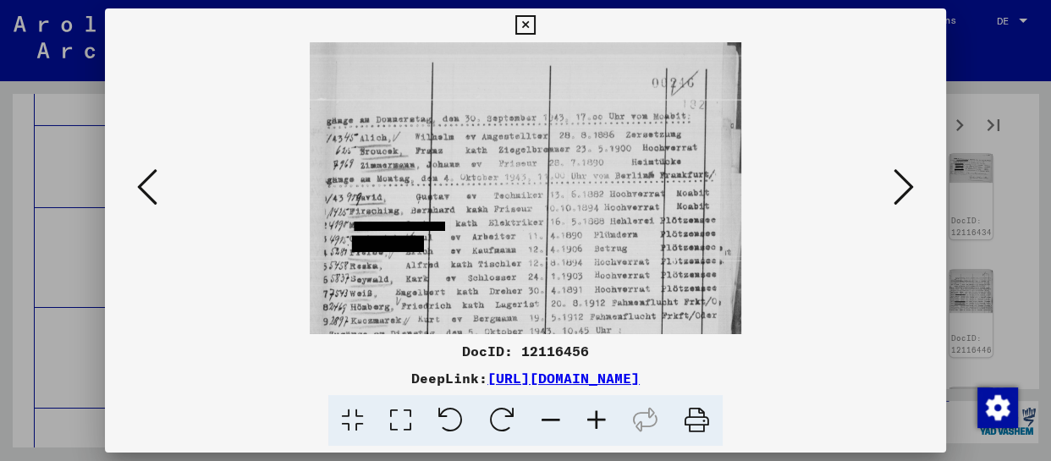
click at [604, 419] on icon at bounding box center [597, 421] width 46 height 52
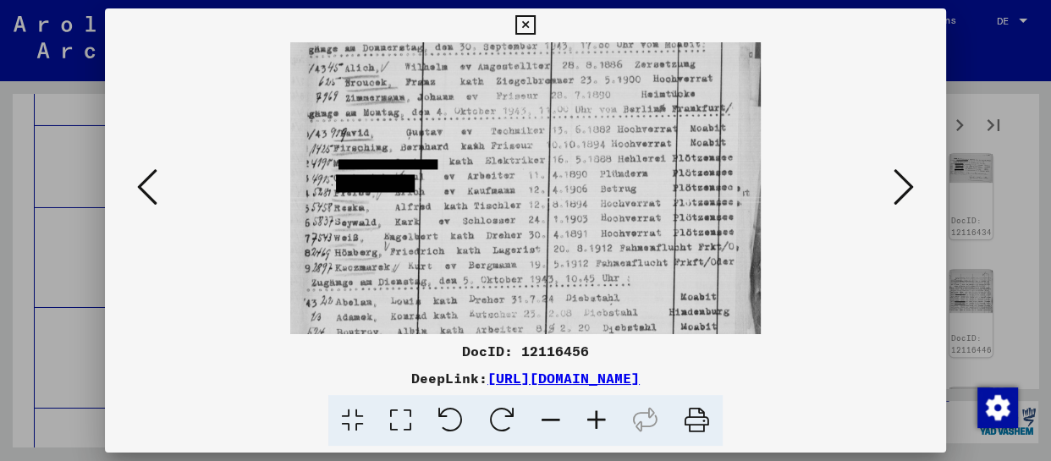
scroll to position [212, 0]
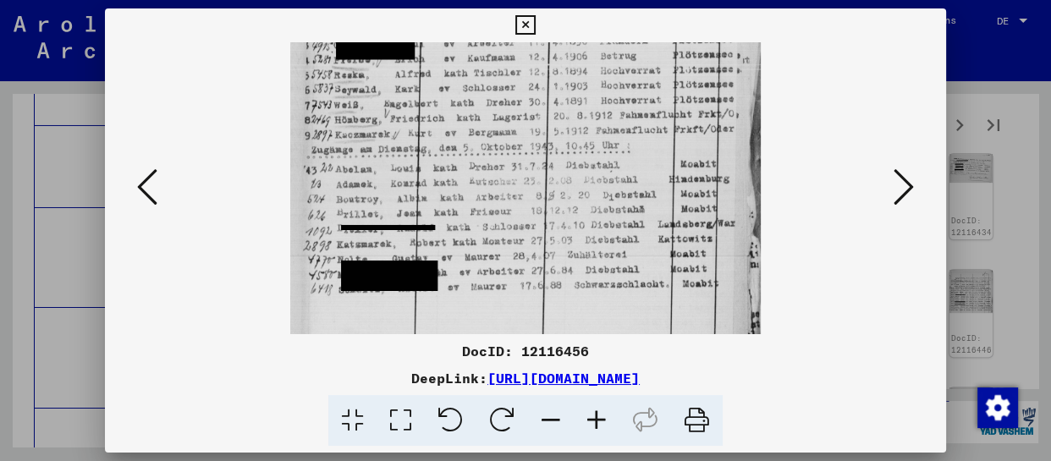
drag, startPoint x: 569, startPoint y: 318, endPoint x: 559, endPoint y: 67, distance: 251.6
click at [560, 74] on img at bounding box center [525, 83] width 471 height 504
click at [889, 185] on button at bounding box center [904, 188] width 30 height 48
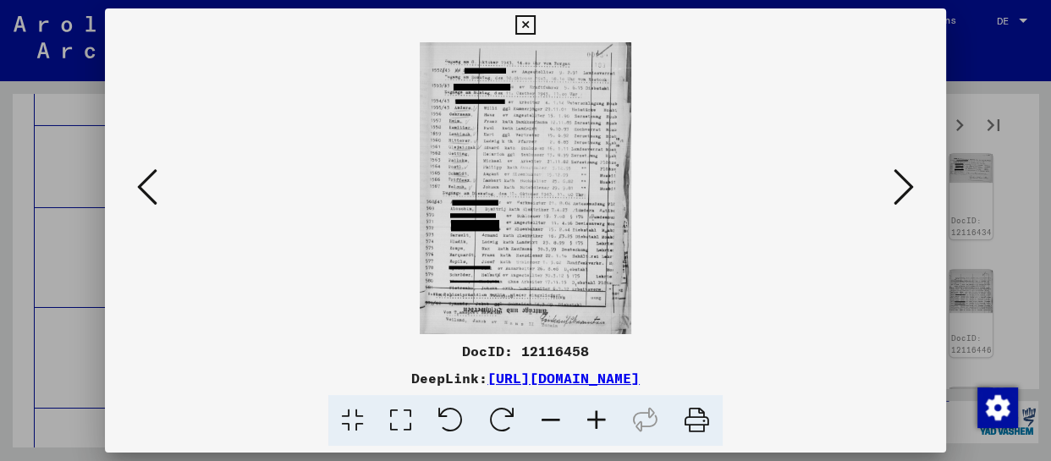
scroll to position [0, 0]
click at [598, 428] on icon at bounding box center [597, 421] width 46 height 52
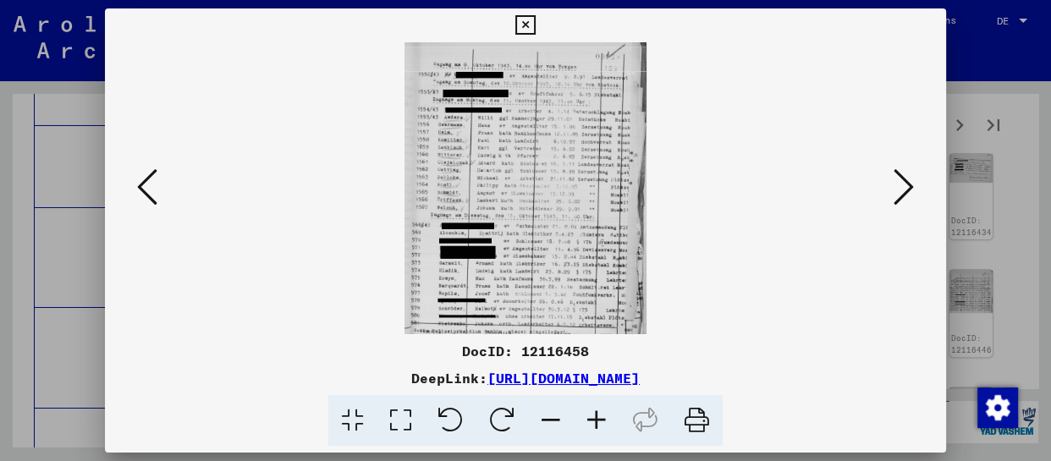
click at [598, 428] on icon at bounding box center [597, 421] width 46 height 52
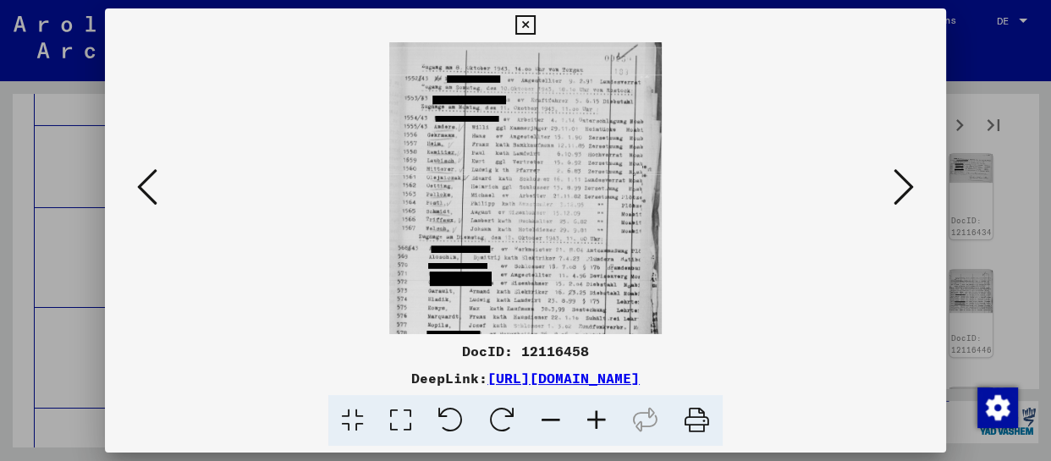
click at [598, 428] on icon at bounding box center [597, 421] width 46 height 52
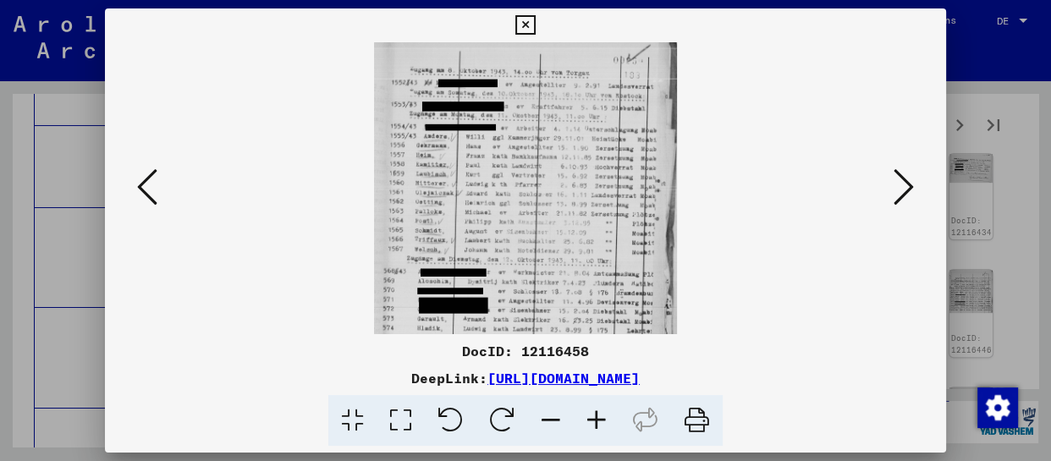
click at [598, 428] on icon at bounding box center [597, 421] width 46 height 52
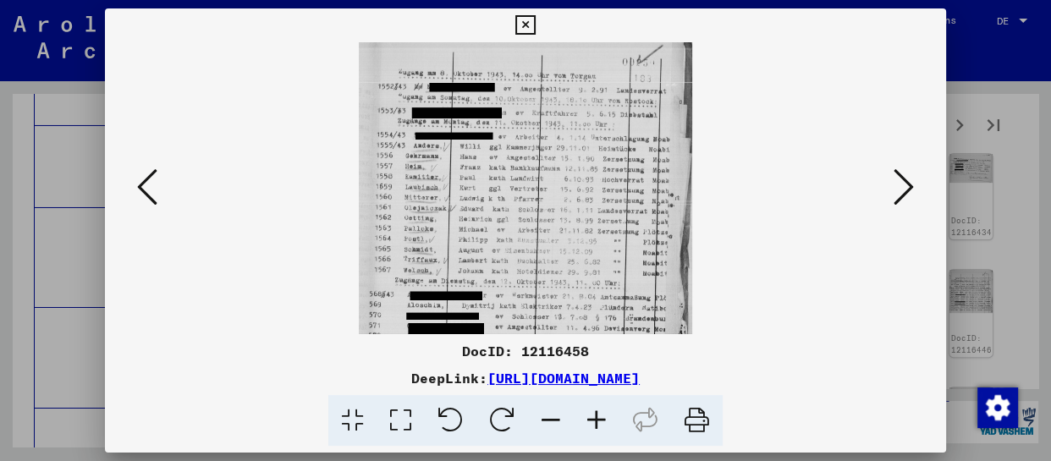
click at [598, 428] on icon at bounding box center [597, 421] width 46 height 52
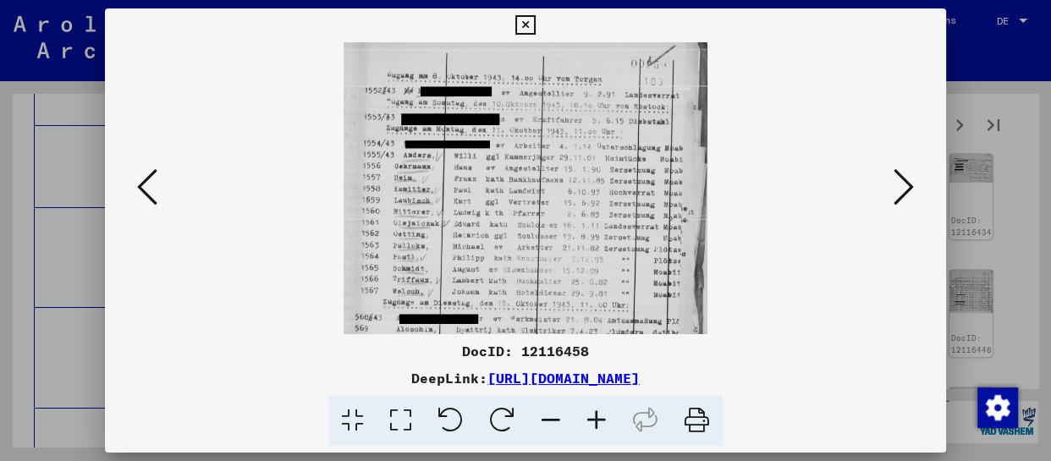
click at [598, 428] on icon at bounding box center [597, 421] width 46 height 52
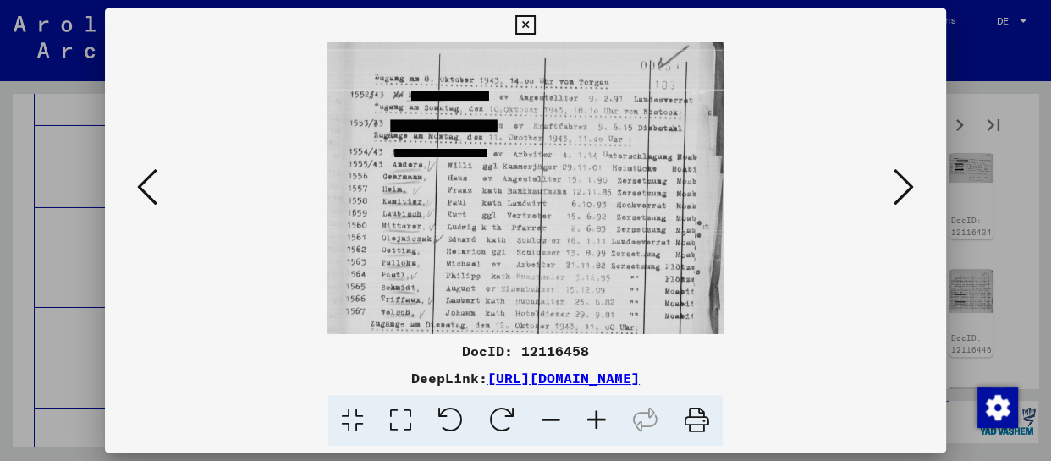
drag, startPoint x: 567, startPoint y: 263, endPoint x: 509, endPoint y: 72, distance: 200.0
click at [513, 98] on img at bounding box center [525, 315] width 395 height 546
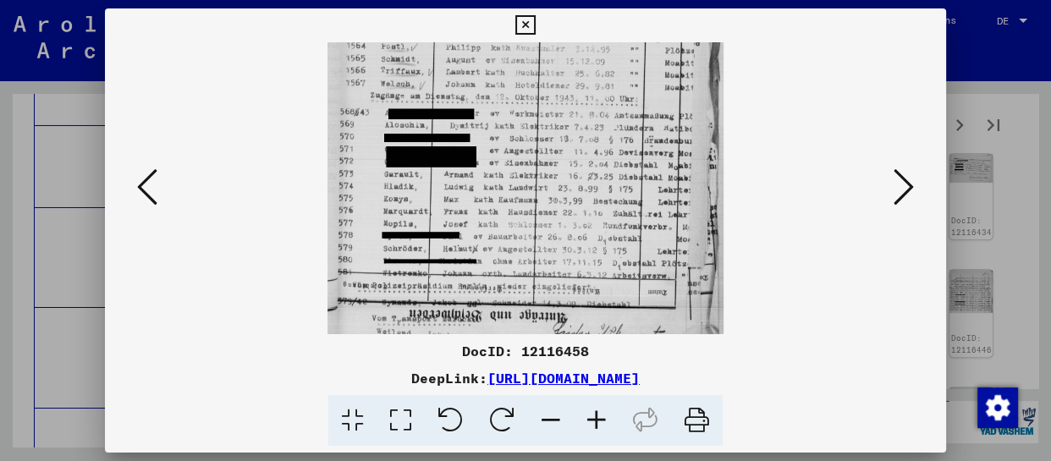
scroll to position [254, 0]
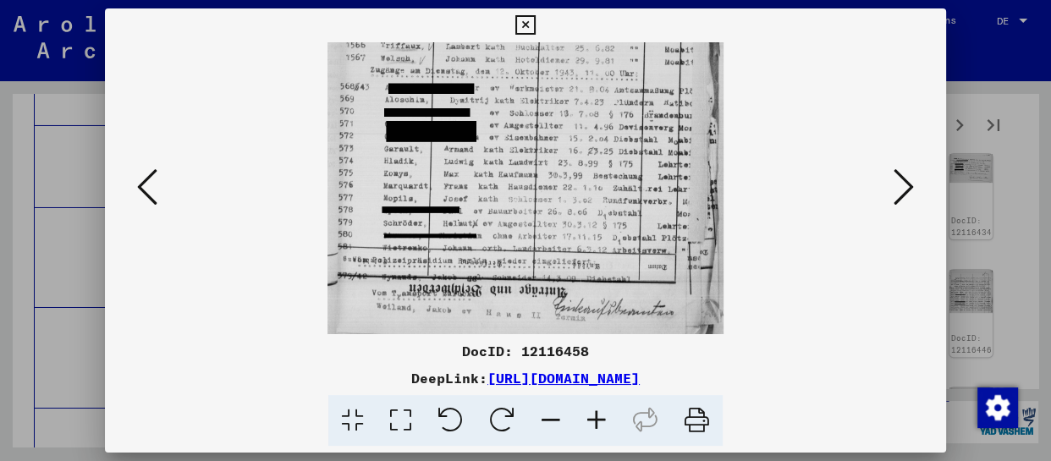
drag, startPoint x: 534, startPoint y: 223, endPoint x: 521, endPoint y: 86, distance: 137.7
click at [521, 86] on img at bounding box center [525, 61] width 395 height 546
click at [897, 192] on icon at bounding box center [904, 187] width 20 height 41
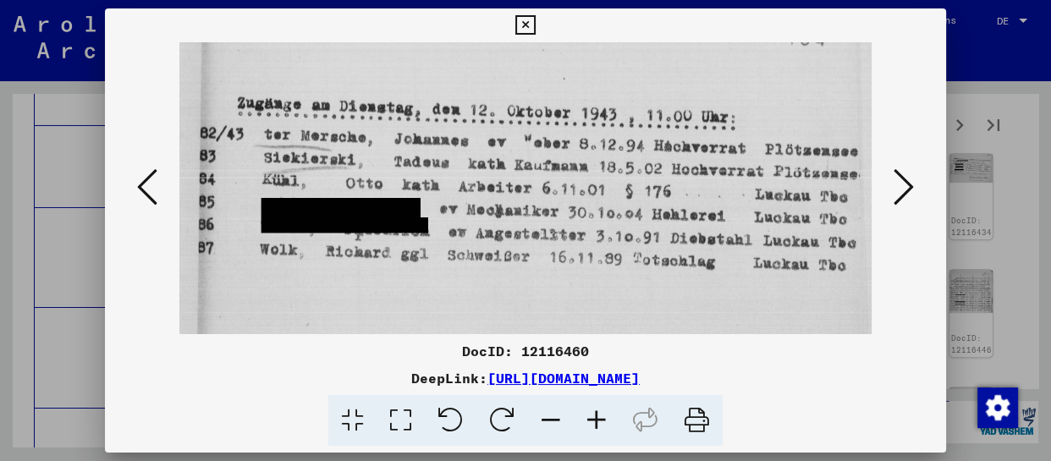
scroll to position [0, 0]
click at [897, 192] on icon at bounding box center [904, 187] width 20 height 41
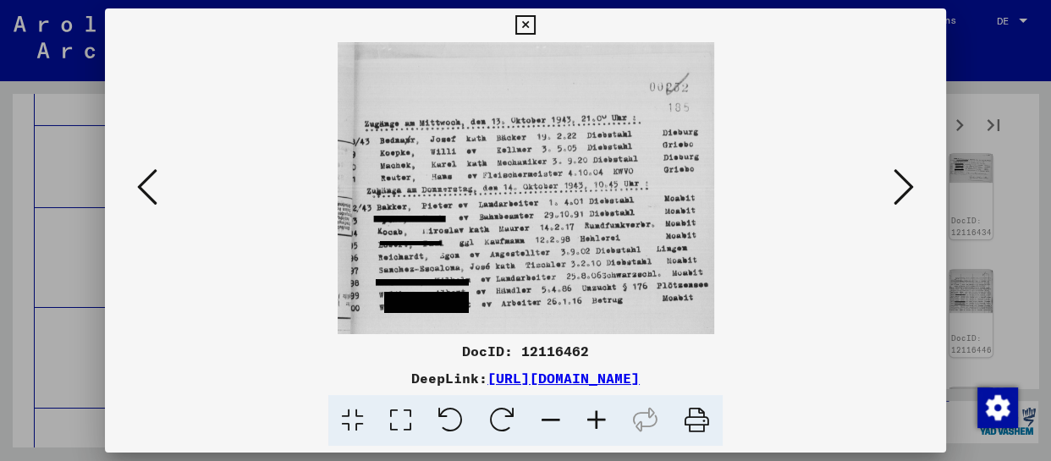
click at [897, 192] on icon at bounding box center [904, 187] width 20 height 41
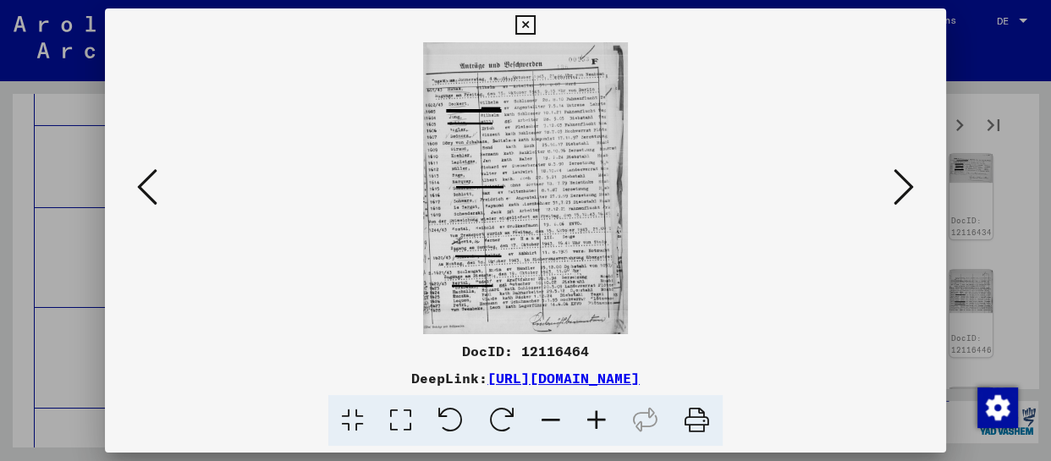
click at [601, 427] on icon at bounding box center [597, 421] width 46 height 52
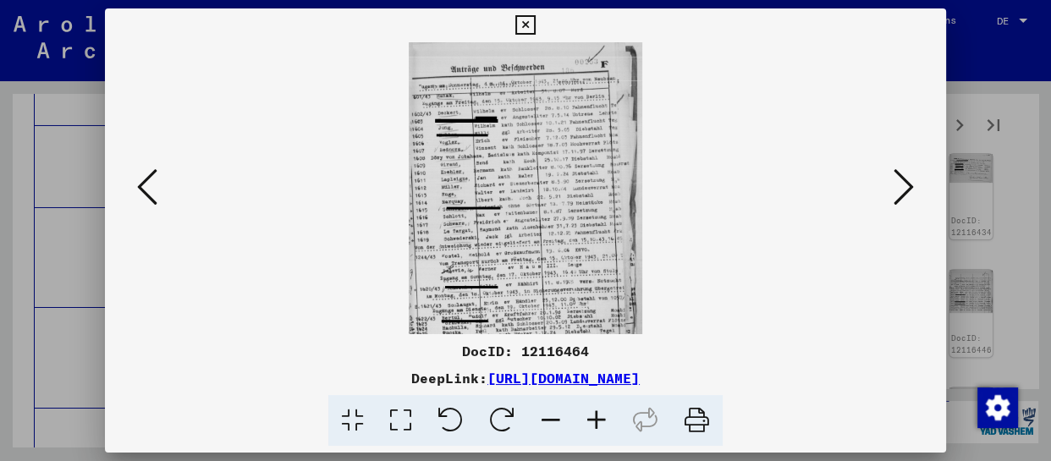
click at [601, 427] on icon at bounding box center [597, 421] width 46 height 52
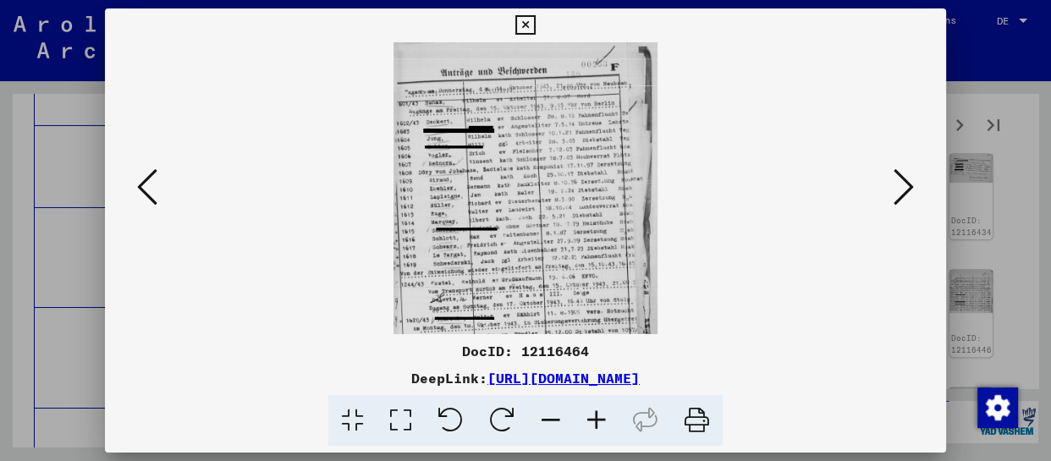
click at [601, 427] on icon at bounding box center [597, 421] width 46 height 52
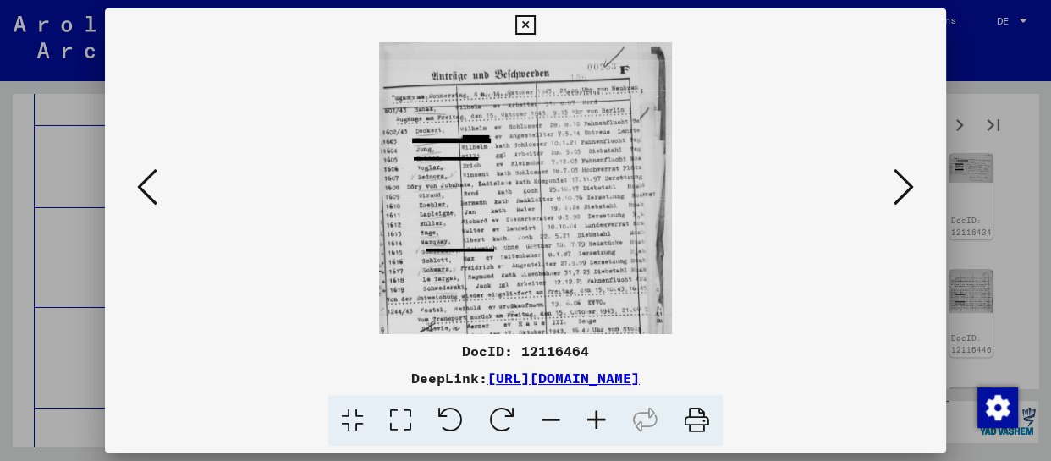
click at [601, 427] on icon at bounding box center [597, 421] width 46 height 52
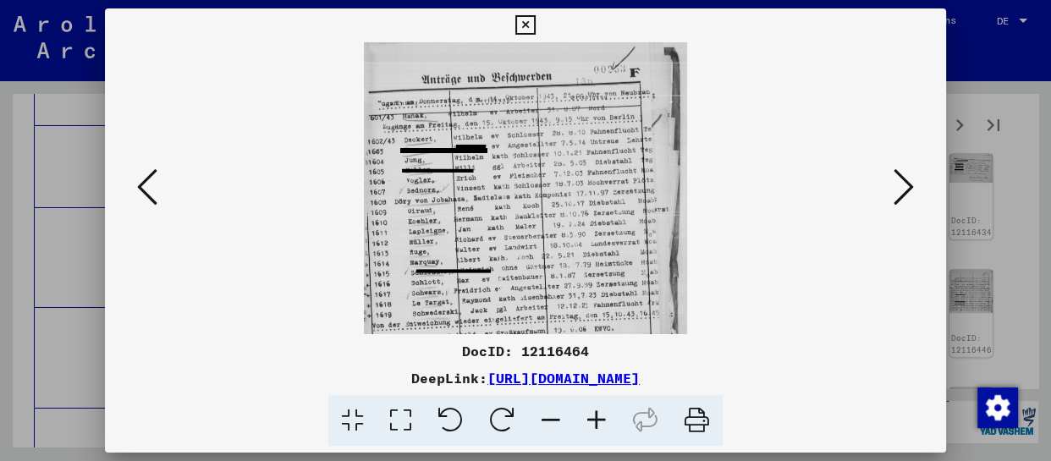
click at [601, 427] on icon at bounding box center [597, 421] width 46 height 52
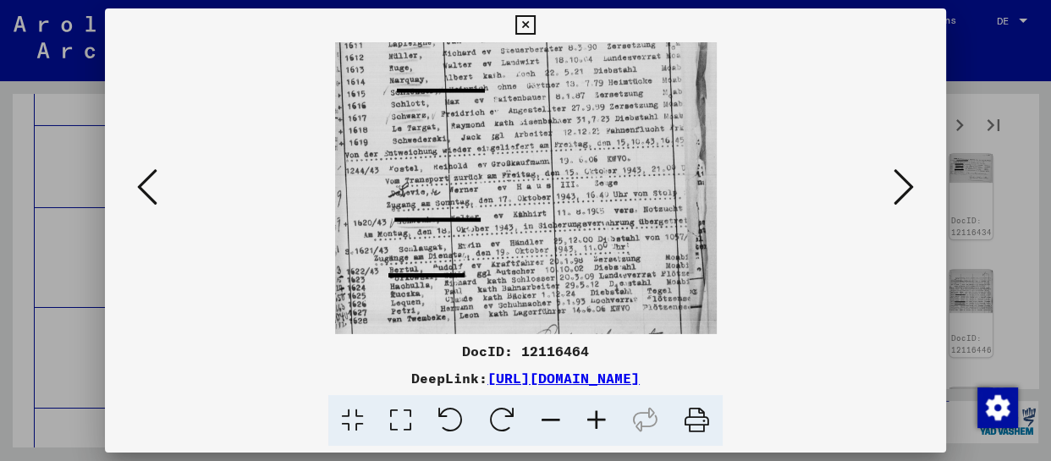
drag, startPoint x: 549, startPoint y: 328, endPoint x: 556, endPoint y: 81, distance: 247.3
click at [556, 82] on img at bounding box center [526, 93] width 382 height 546
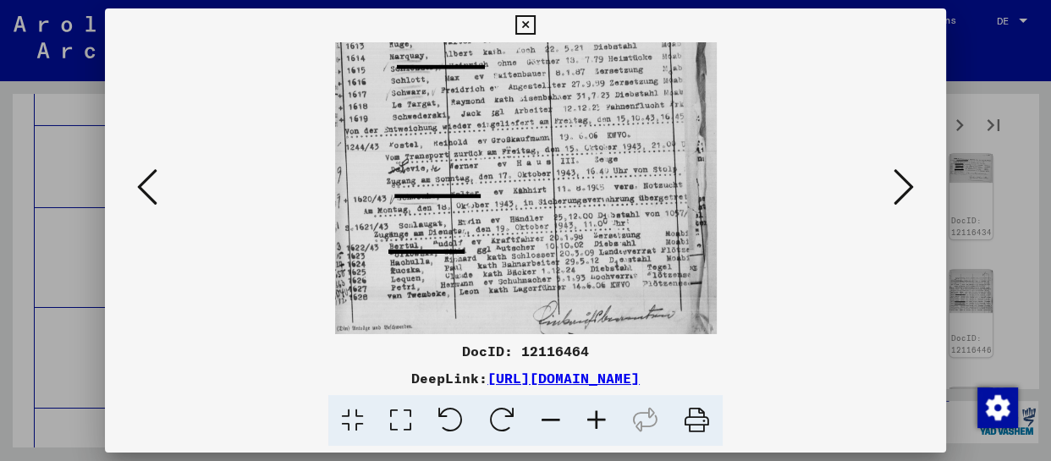
click at [901, 165] on button at bounding box center [904, 188] width 30 height 48
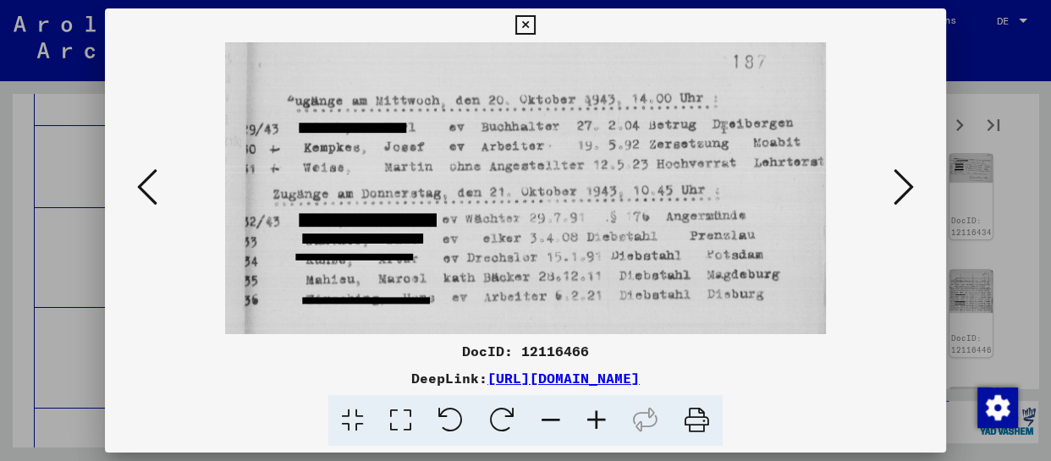
scroll to position [0, 0]
click at [896, 175] on icon at bounding box center [904, 187] width 20 height 41
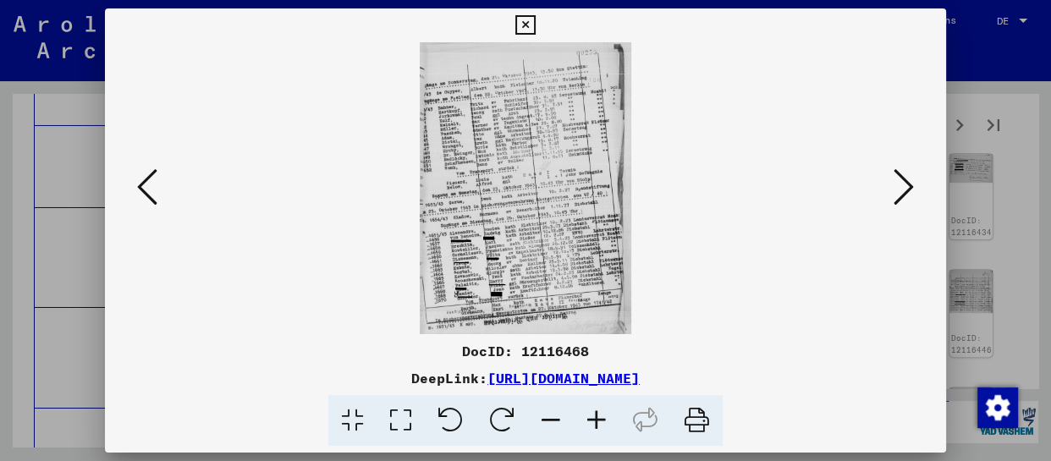
click at [593, 414] on icon at bounding box center [597, 421] width 46 height 52
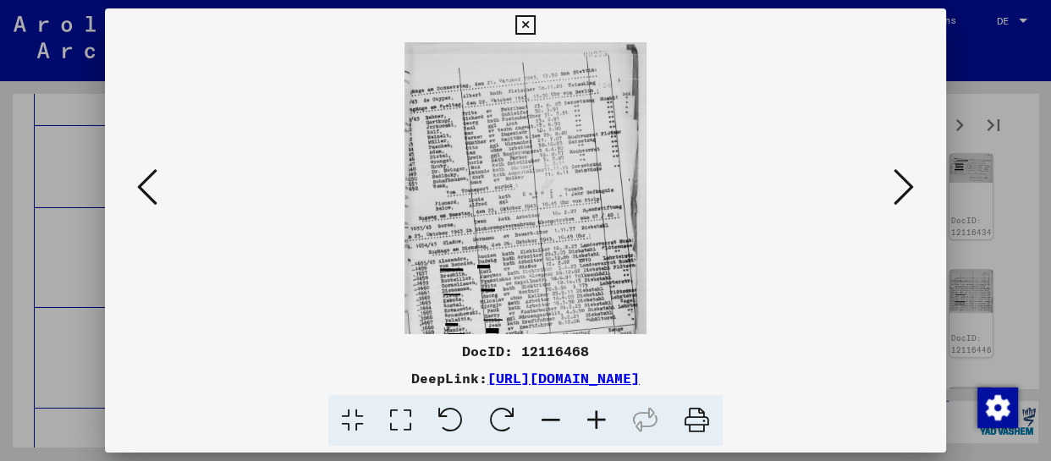
click at [593, 414] on icon at bounding box center [597, 421] width 46 height 52
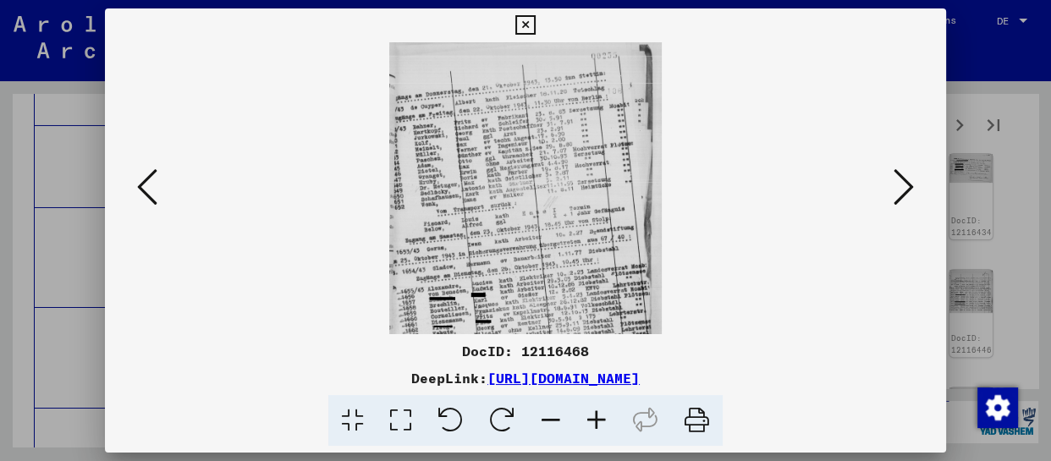
click at [593, 414] on icon at bounding box center [597, 421] width 46 height 52
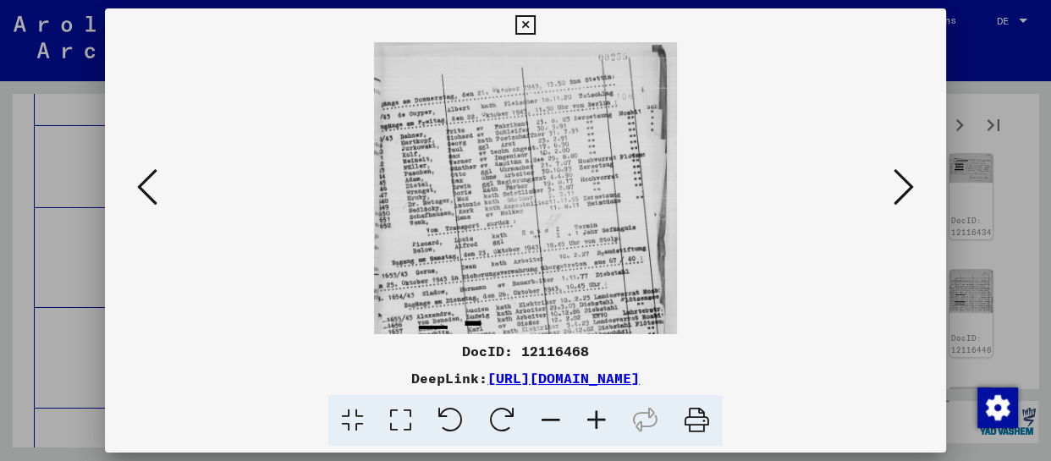
click at [593, 414] on icon at bounding box center [597, 421] width 46 height 52
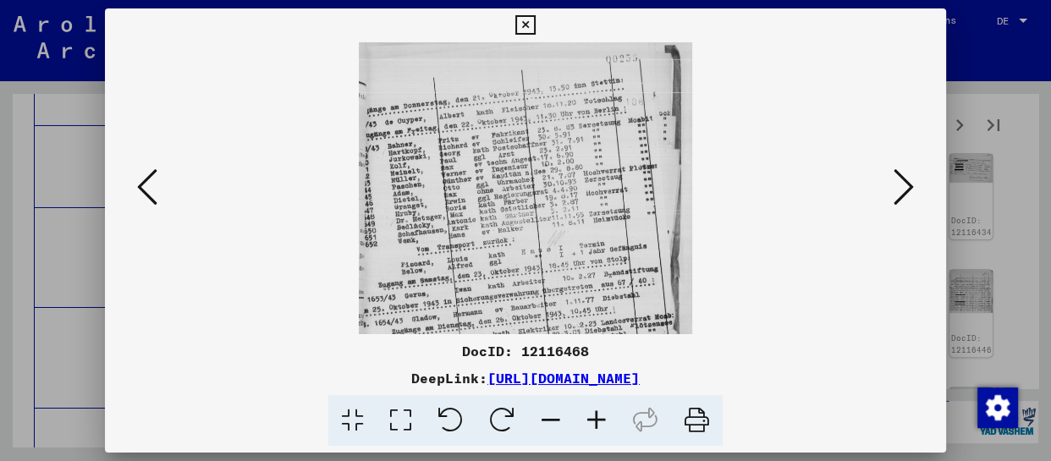
click at [593, 414] on icon at bounding box center [597, 421] width 46 height 52
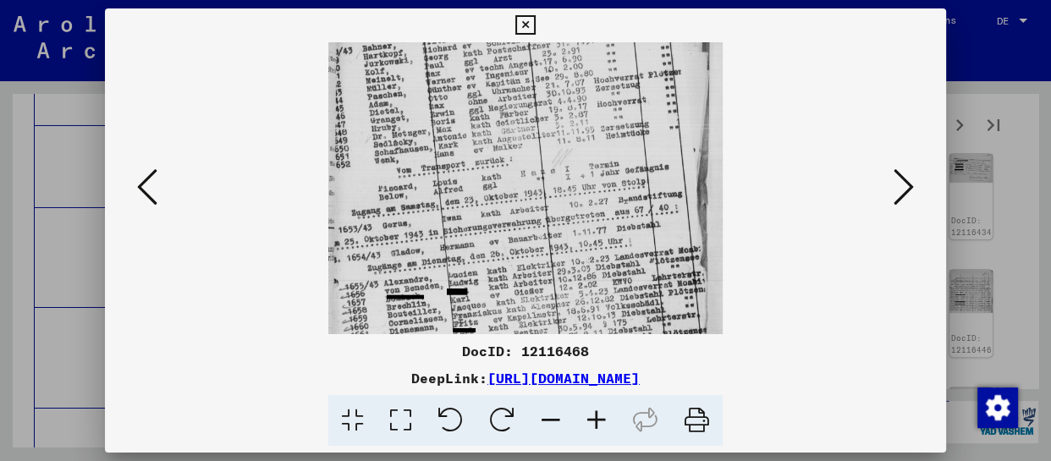
drag, startPoint x: 562, startPoint y: 166, endPoint x: 571, endPoint y: 92, distance: 74.2
click at [569, 106] on img at bounding box center [525, 199] width 394 height 546
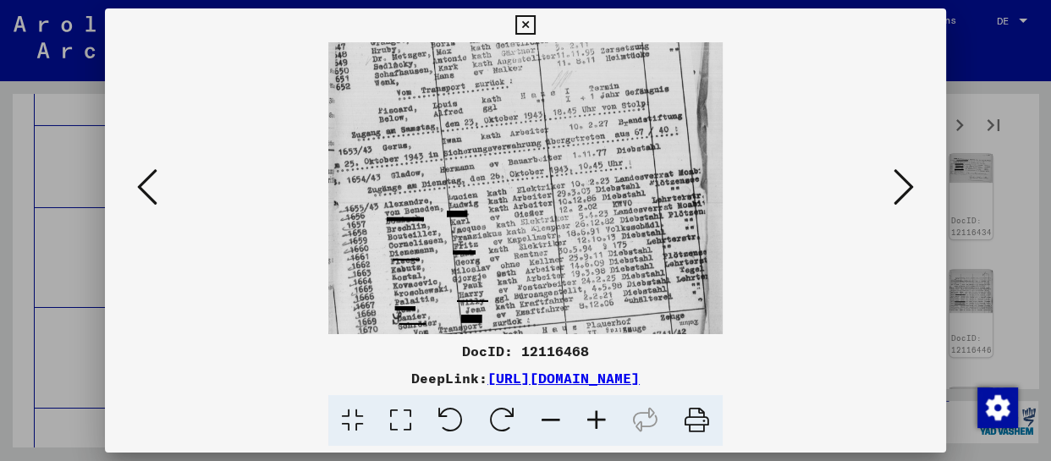
scroll to position [254, 0]
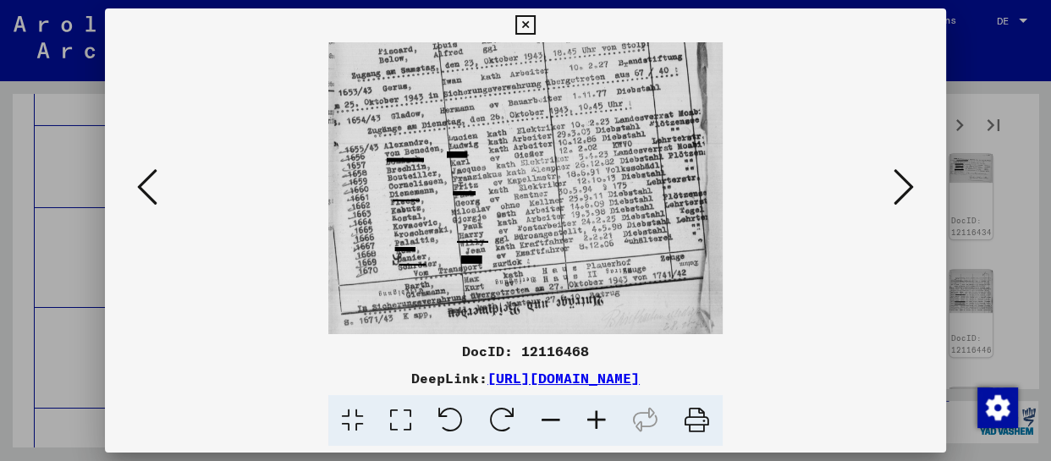
drag, startPoint x: 559, startPoint y: 266, endPoint x: 544, endPoint y: 101, distance: 165.7
click at [544, 101] on img at bounding box center [525, 61] width 394 height 546
click at [906, 178] on icon at bounding box center [904, 187] width 20 height 41
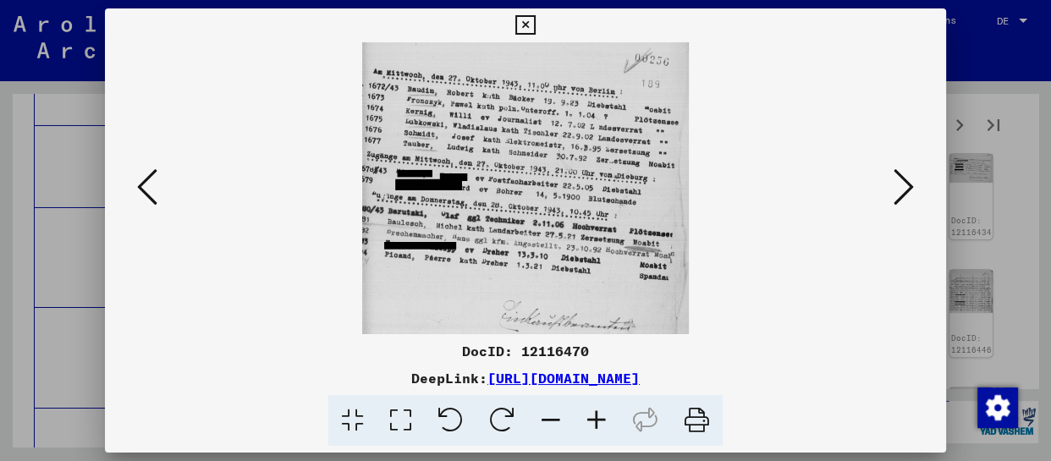
click at [906, 178] on icon at bounding box center [904, 187] width 20 height 41
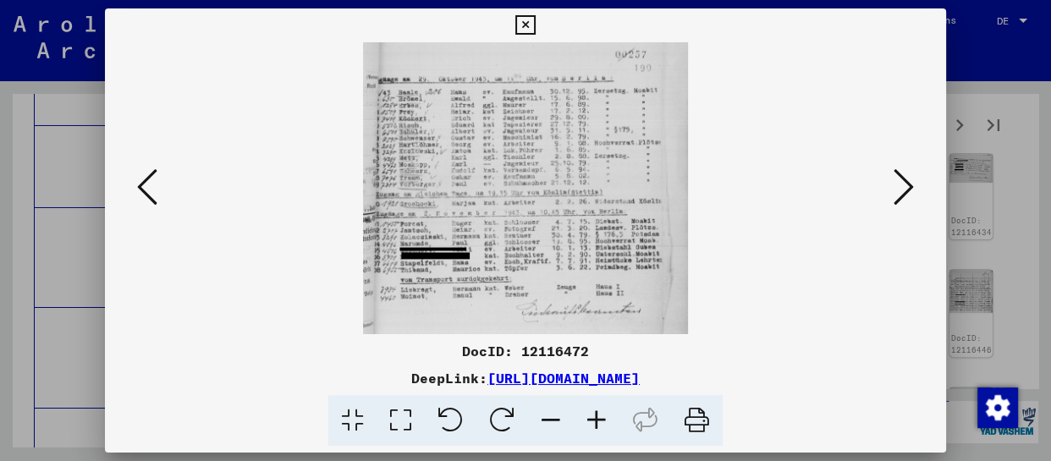
click at [596, 414] on icon at bounding box center [597, 421] width 46 height 52
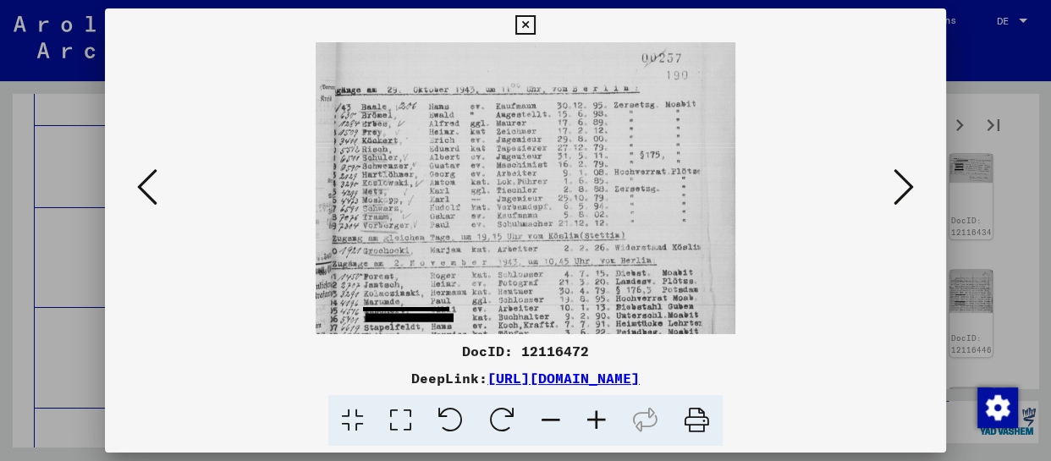
click at [596, 414] on icon at bounding box center [597, 421] width 46 height 52
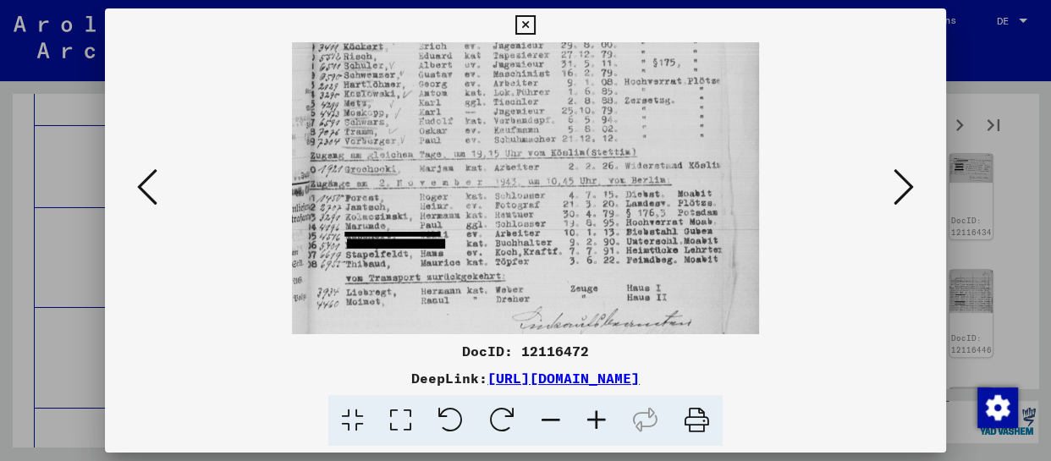
drag, startPoint x: 568, startPoint y: 290, endPoint x: 571, endPoint y: 185, distance: 104.2
click at [571, 185] on img at bounding box center [525, 146] width 467 height 419
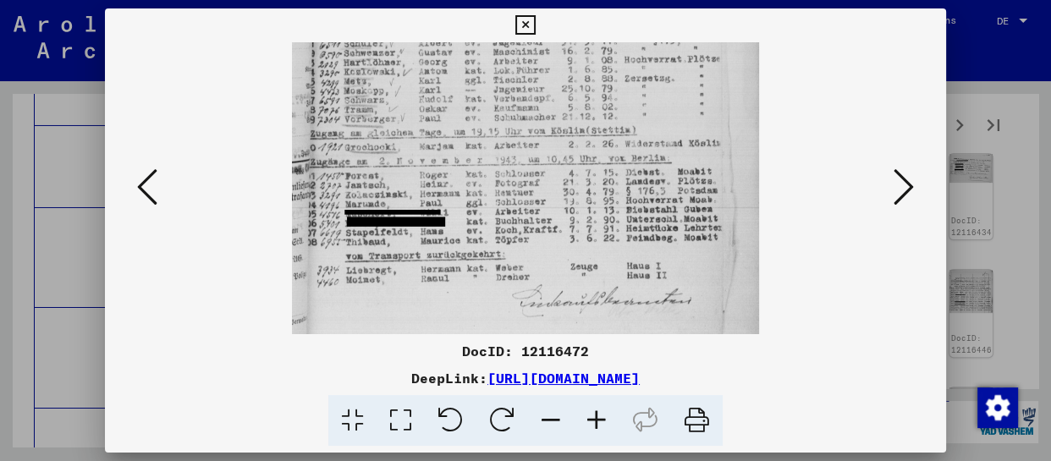
drag, startPoint x: 588, startPoint y: 242, endPoint x: 587, endPoint y: 223, distance: 18.7
click at [587, 223] on img at bounding box center [525, 124] width 467 height 419
click at [914, 190] on button at bounding box center [904, 188] width 30 height 48
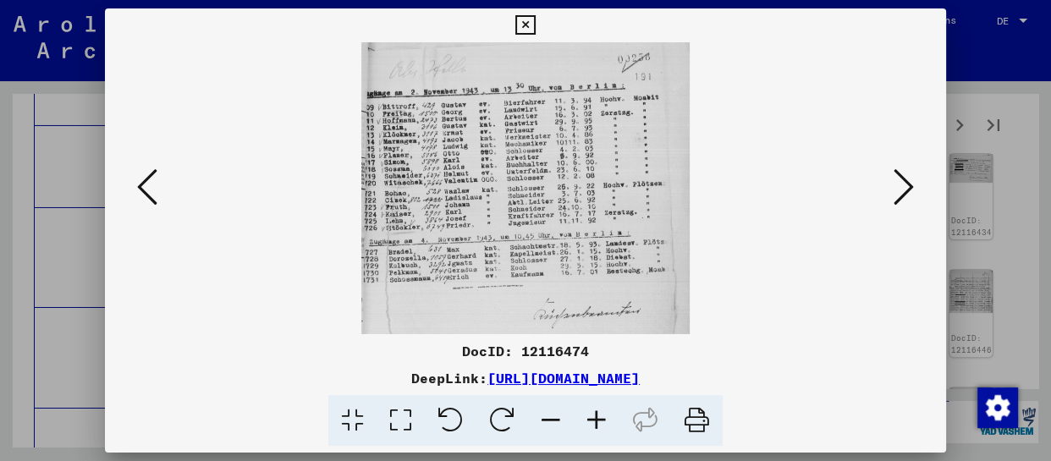
scroll to position [0, 0]
click at [913, 190] on icon at bounding box center [904, 187] width 20 height 41
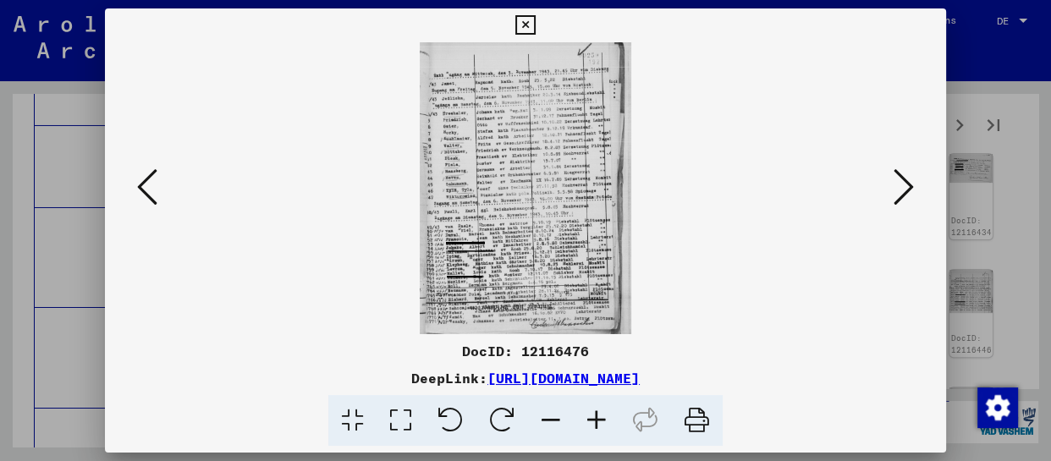
click at [599, 420] on icon at bounding box center [597, 421] width 46 height 52
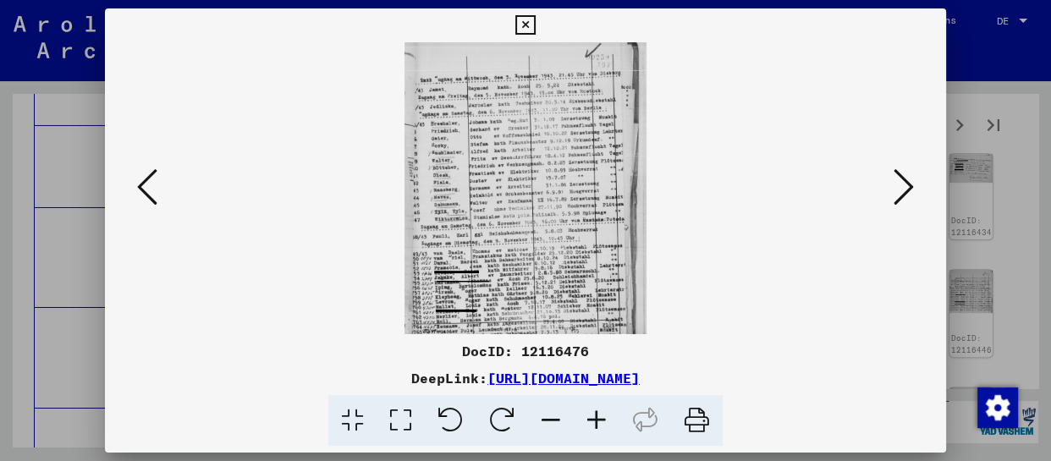
click at [599, 420] on icon at bounding box center [597, 421] width 46 height 52
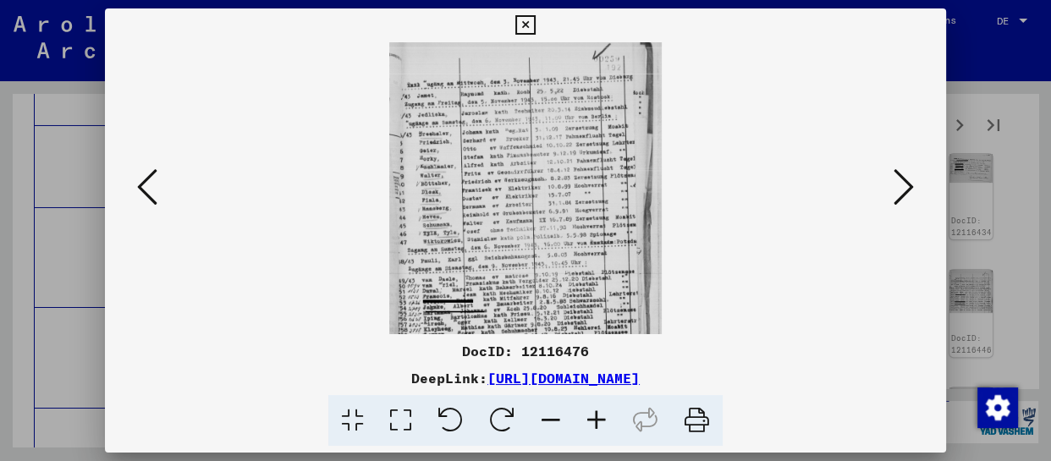
click at [599, 420] on icon at bounding box center [597, 421] width 46 height 52
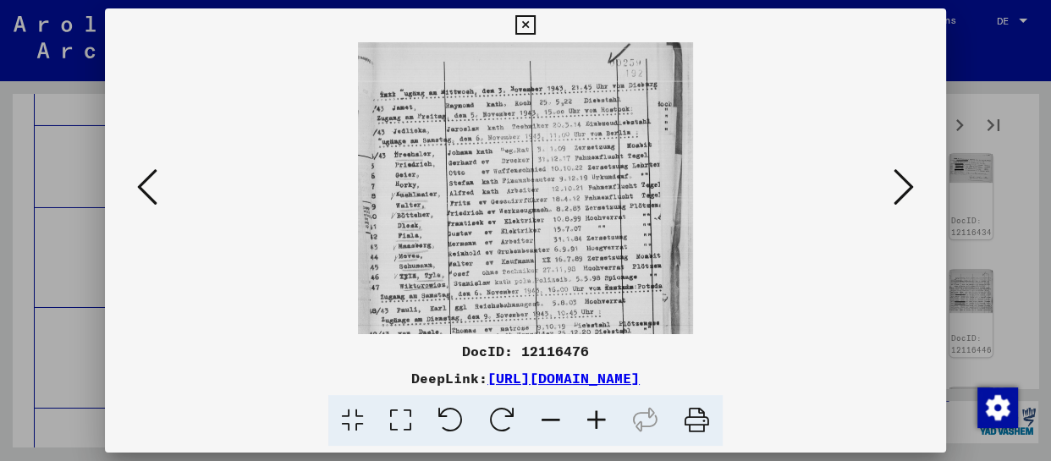
click at [599, 420] on icon at bounding box center [597, 421] width 46 height 52
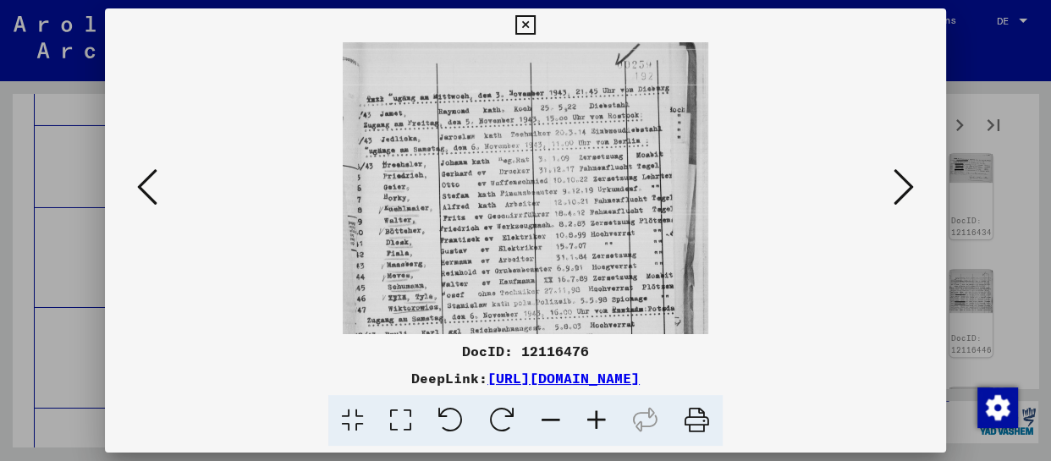
click at [599, 420] on icon at bounding box center [597, 421] width 46 height 52
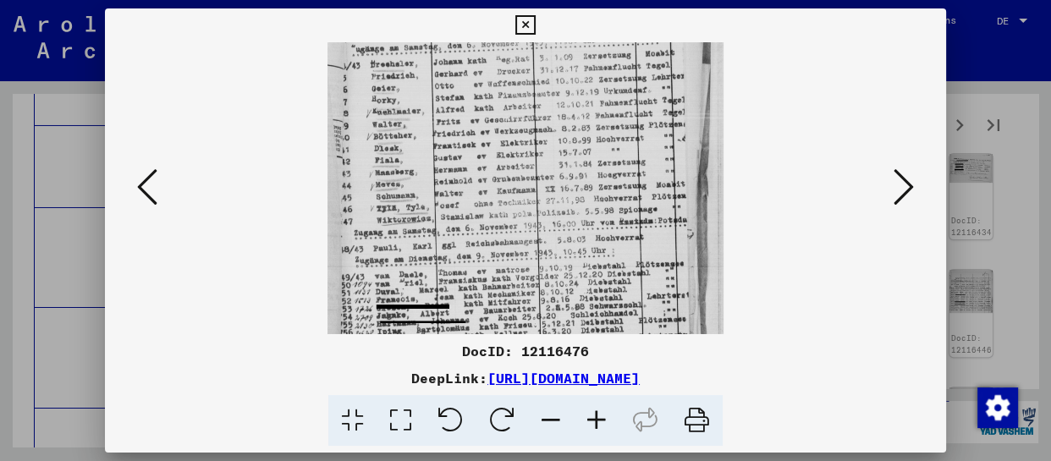
drag, startPoint x: 578, startPoint y: 283, endPoint x: 566, endPoint y: 72, distance: 211.1
click at [566, 73] on img at bounding box center [526, 204] width 396 height 546
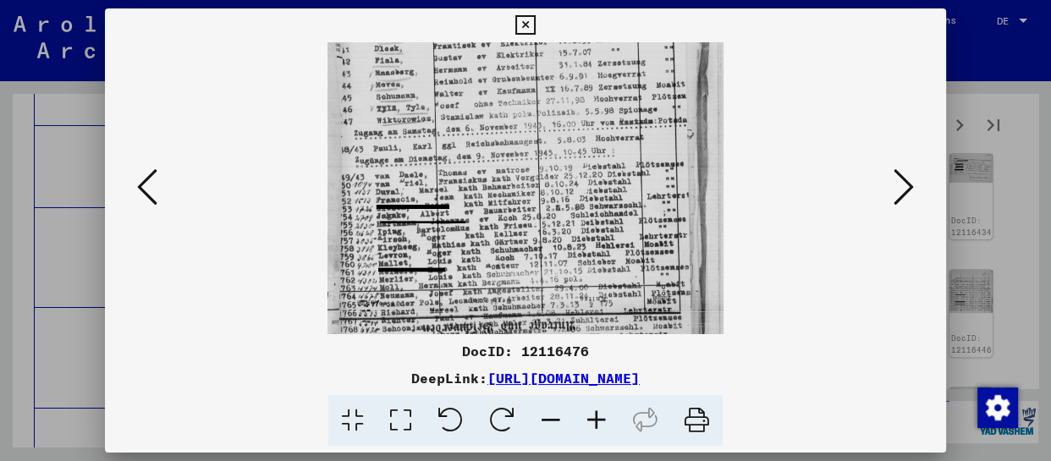
scroll to position [254, 0]
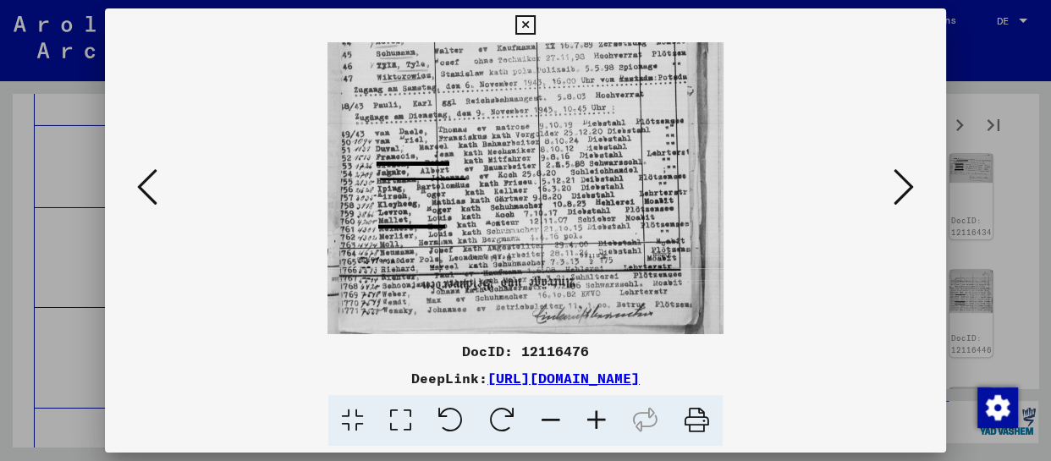
drag, startPoint x: 550, startPoint y: 252, endPoint x: 543, endPoint y: 135, distance: 117.9
click at [543, 135] on img at bounding box center [526, 61] width 396 height 546
click at [914, 183] on button at bounding box center [904, 188] width 30 height 48
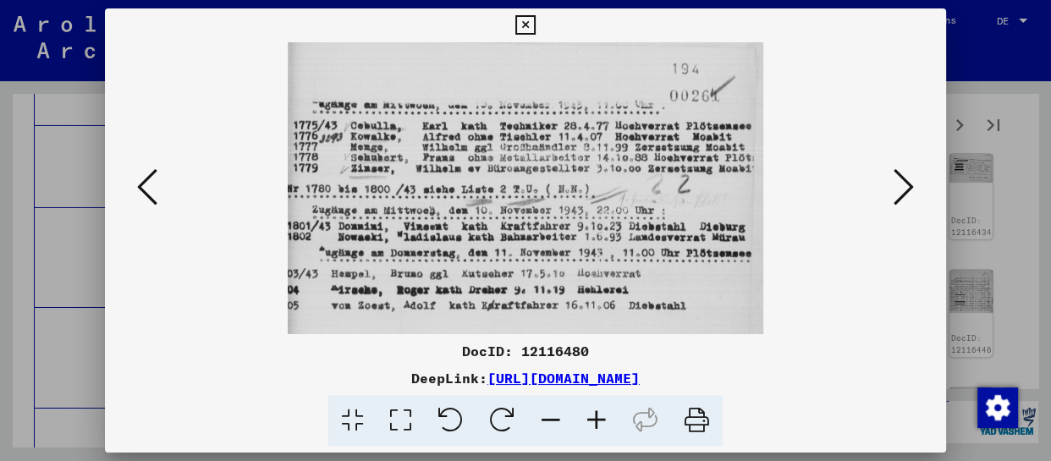
click at [906, 188] on icon at bounding box center [904, 187] width 20 height 41
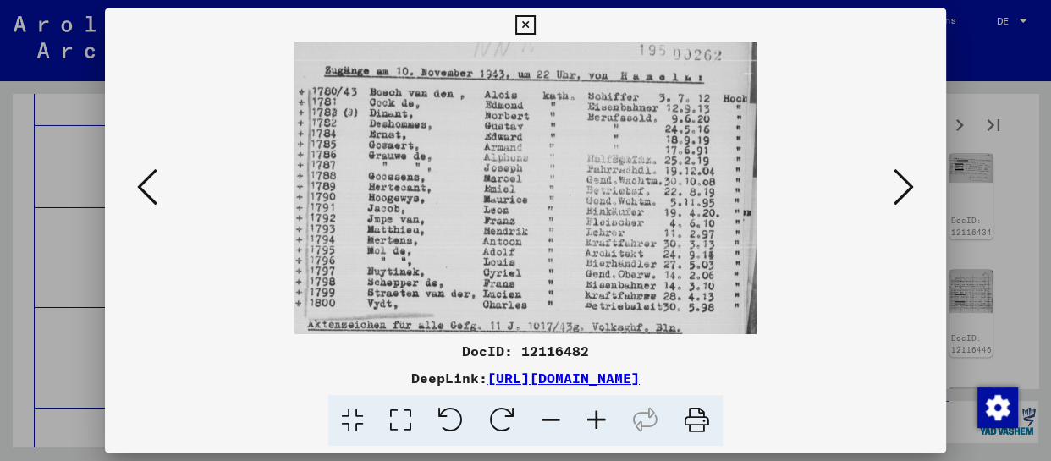
click at [906, 188] on icon at bounding box center [904, 187] width 20 height 41
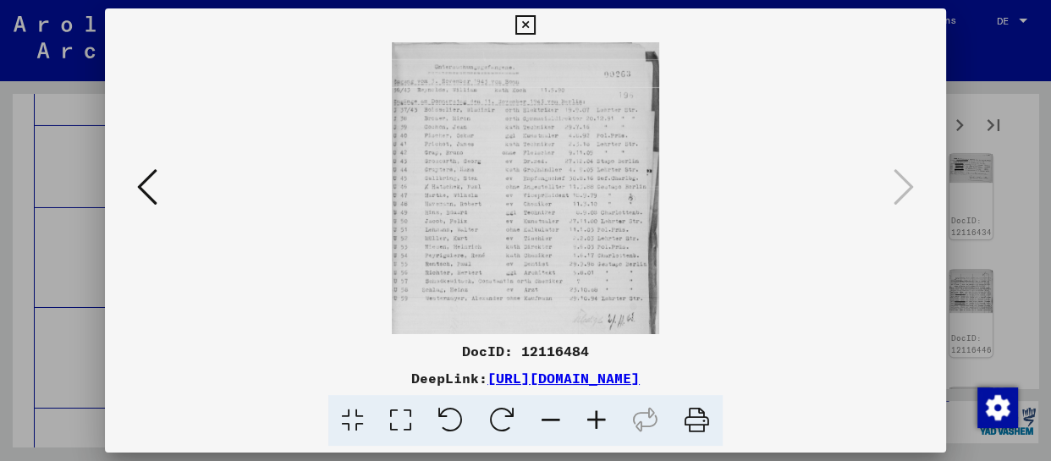
click at [613, 422] on icon at bounding box center [597, 421] width 46 height 52
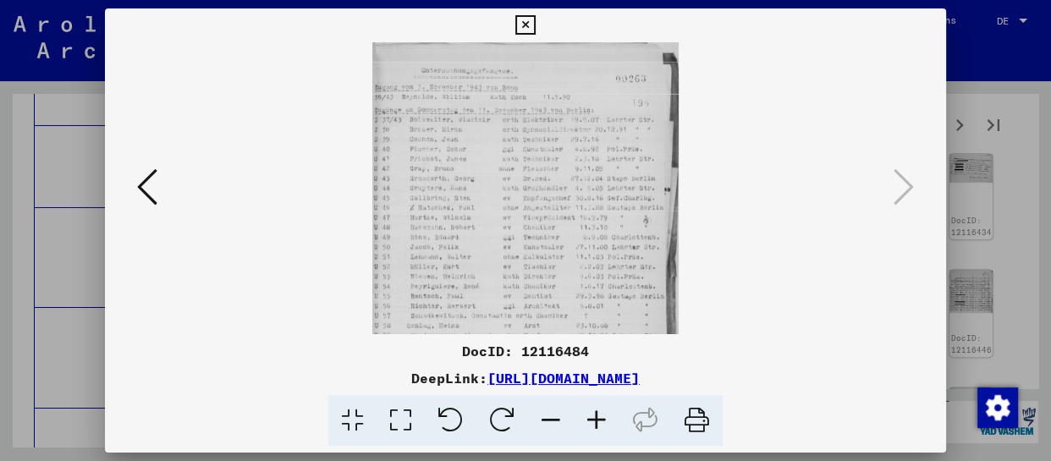
click at [610, 420] on icon at bounding box center [597, 421] width 46 height 52
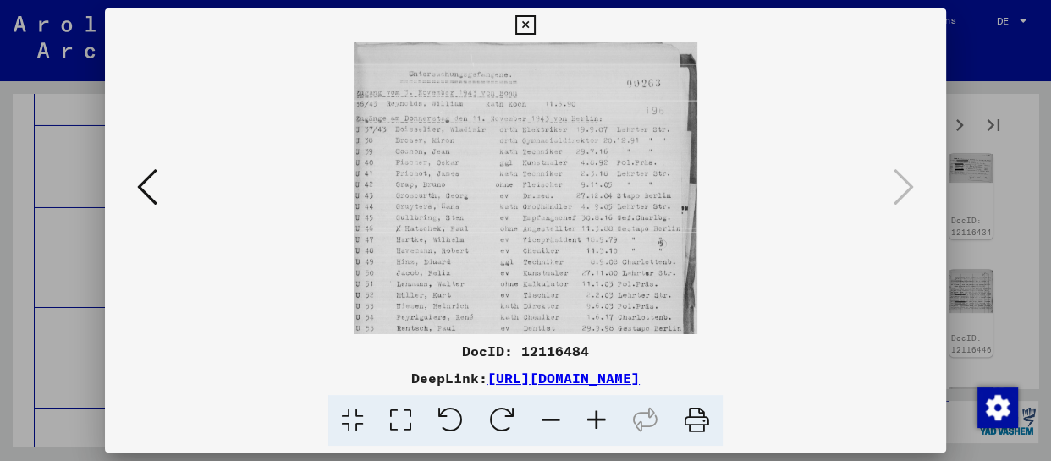
click at [609, 419] on icon at bounding box center [597, 421] width 46 height 52
click at [609, 418] on icon at bounding box center [597, 421] width 46 height 52
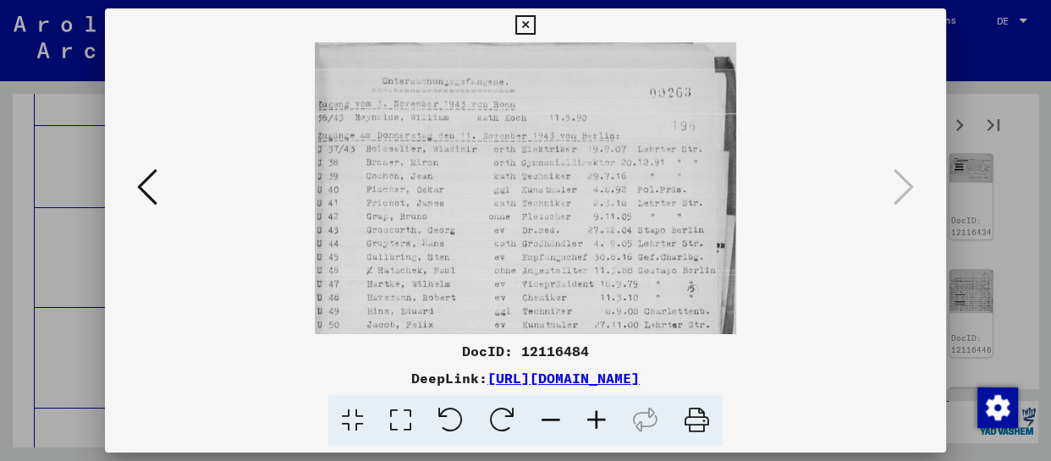
click at [608, 418] on icon at bounding box center [597, 421] width 46 height 52
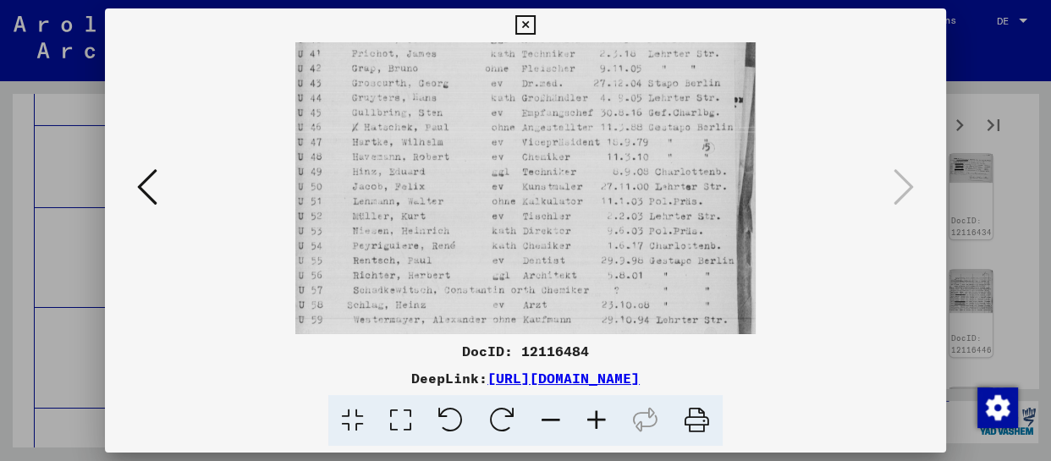
drag, startPoint x: 558, startPoint y: 306, endPoint x: 551, endPoint y: 135, distance: 172.0
click at [551, 135] on img at bounding box center [525, 130] width 461 height 504
click at [521, 25] on icon at bounding box center [525, 25] width 19 height 20
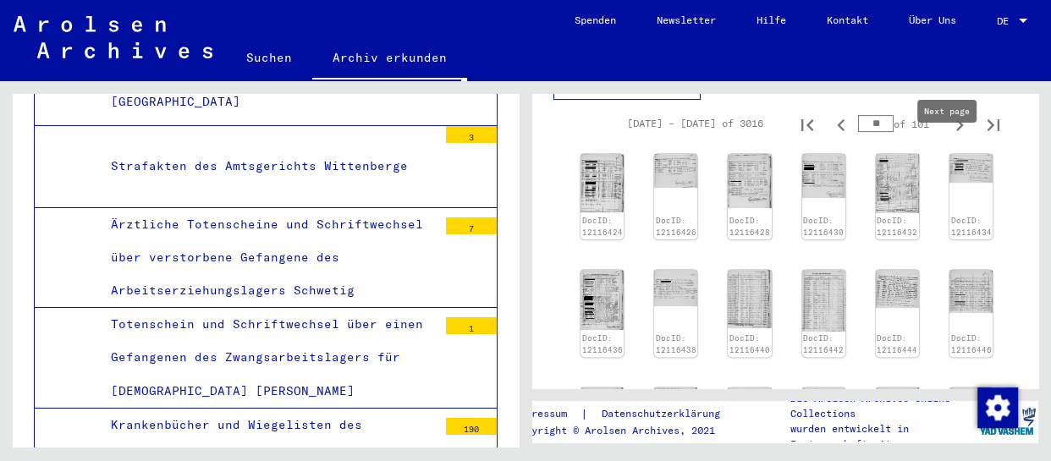
click at [948, 137] on icon "Next page" at bounding box center [960, 125] width 24 height 24
type input "**"
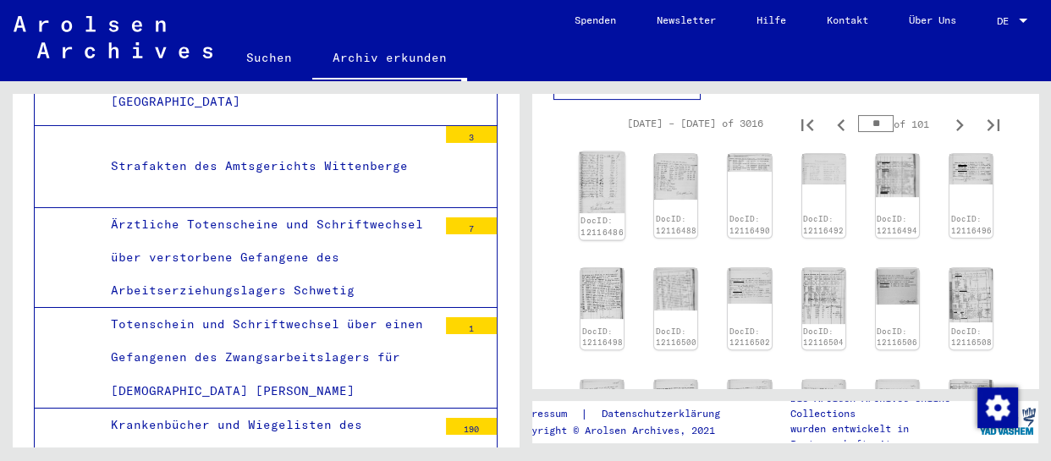
click at [607, 210] on img at bounding box center [603, 182] width 46 height 61
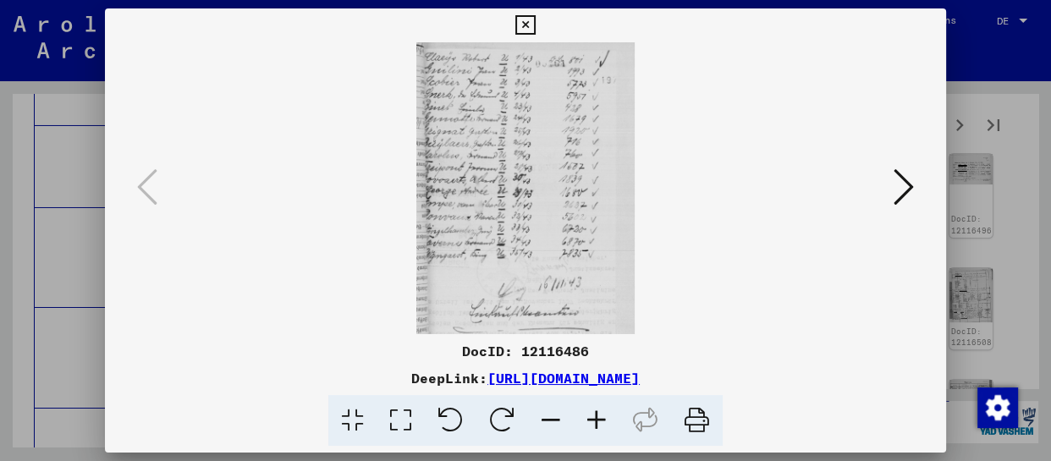
click at [896, 180] on icon at bounding box center [904, 187] width 20 height 41
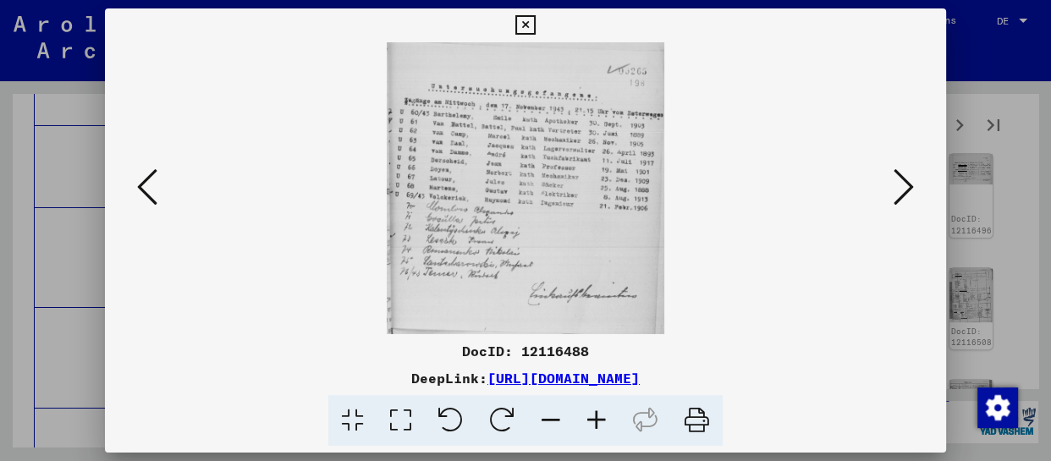
click at [896, 180] on icon at bounding box center [904, 187] width 20 height 41
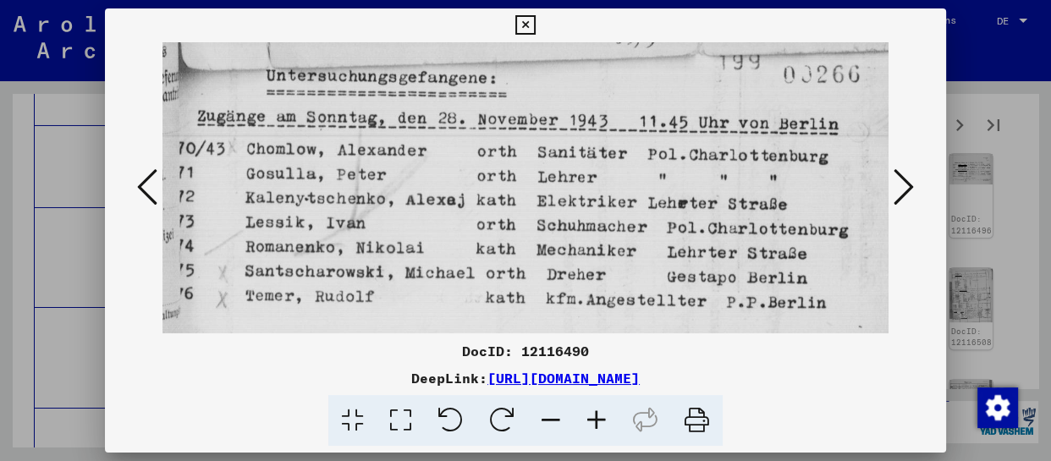
click at [896, 180] on icon at bounding box center [904, 187] width 20 height 41
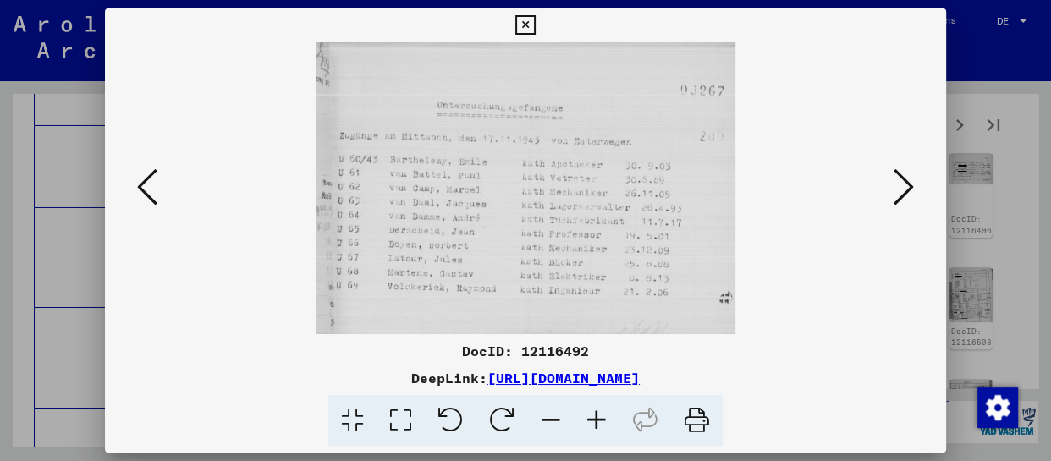
click at [896, 180] on icon at bounding box center [904, 187] width 20 height 41
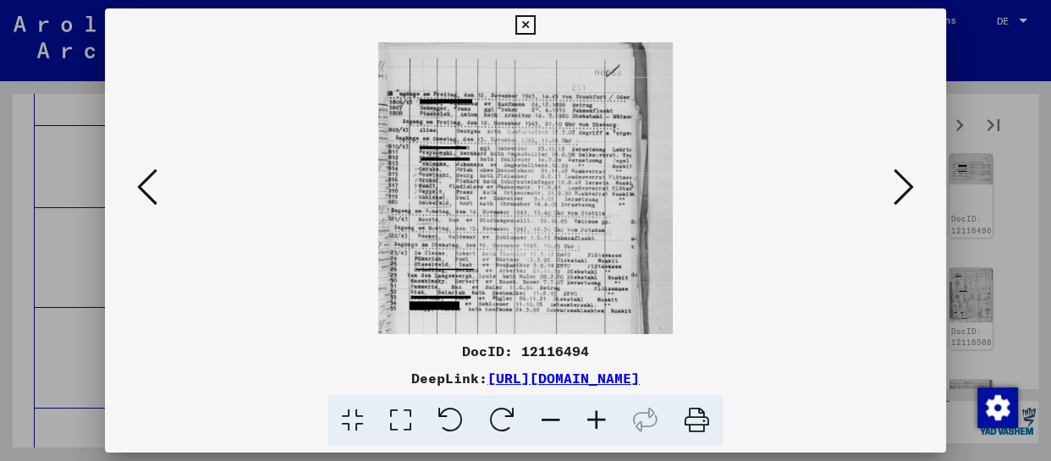
click at [603, 420] on icon at bounding box center [597, 421] width 46 height 52
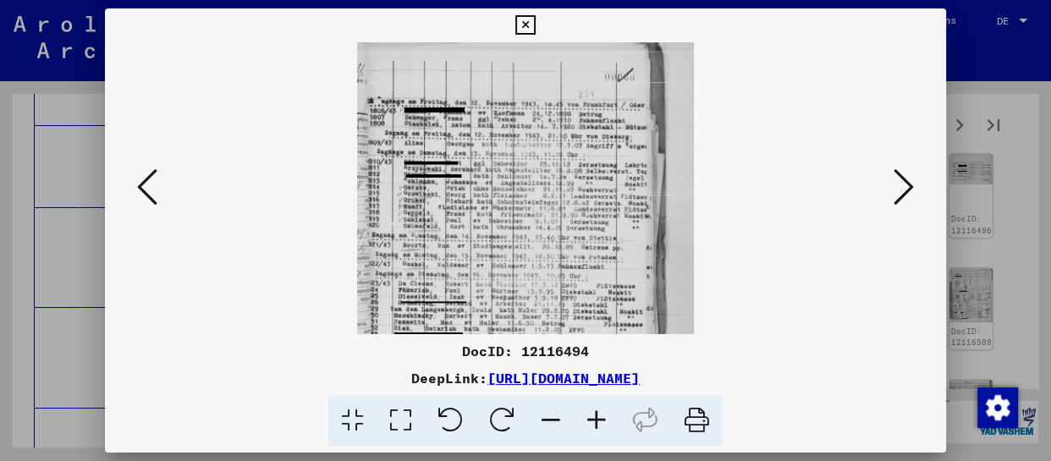
click at [603, 420] on icon at bounding box center [597, 421] width 46 height 52
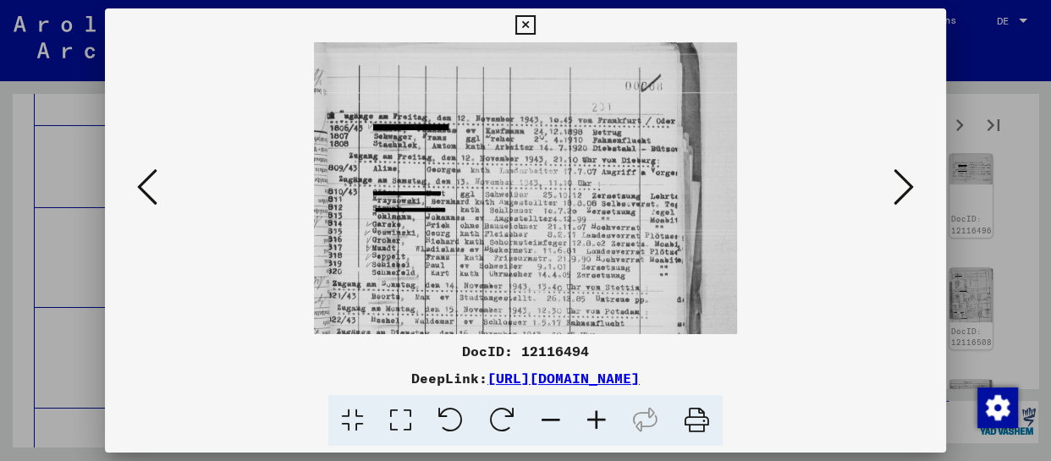
click at [603, 420] on icon at bounding box center [597, 421] width 46 height 52
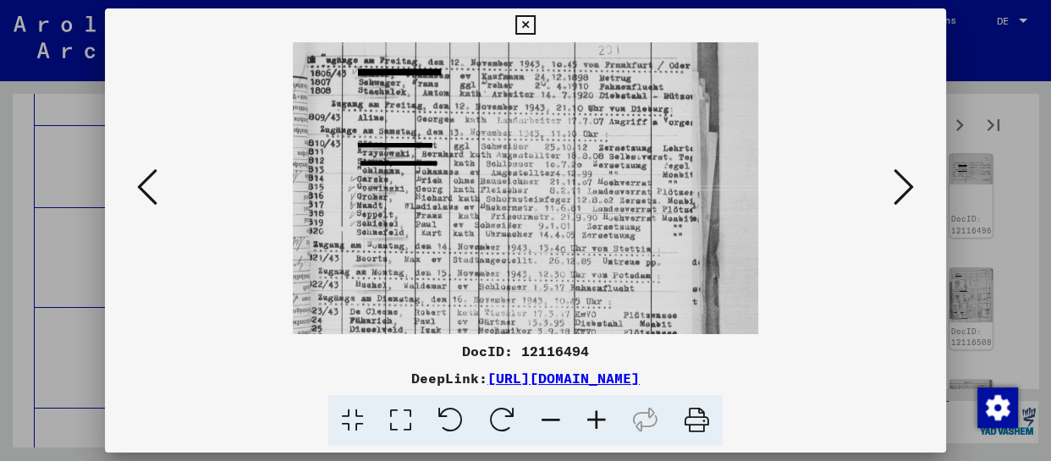
scroll to position [169, 0]
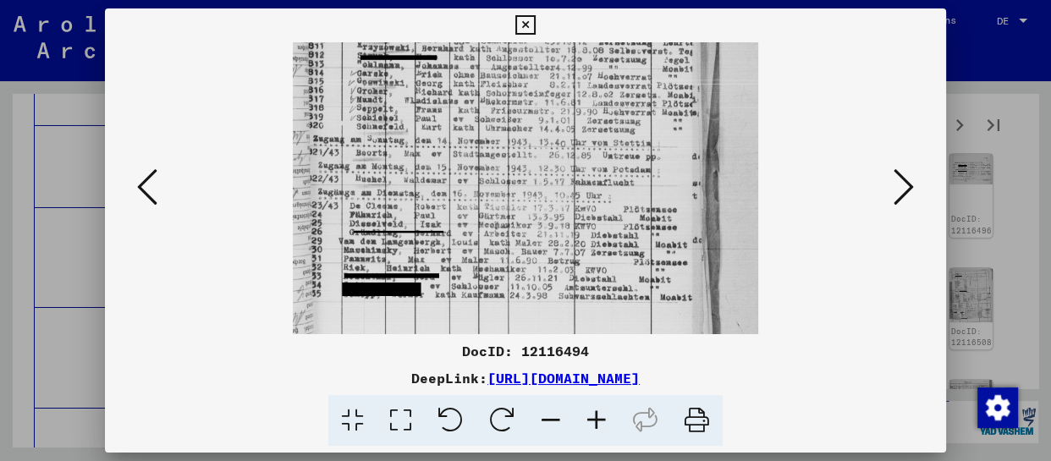
drag, startPoint x: 586, startPoint y: 303, endPoint x: 583, endPoint y: 85, distance: 218.4
click at [584, 86] on img at bounding box center [526, 103] width 466 height 461
click at [908, 191] on icon at bounding box center [904, 187] width 20 height 41
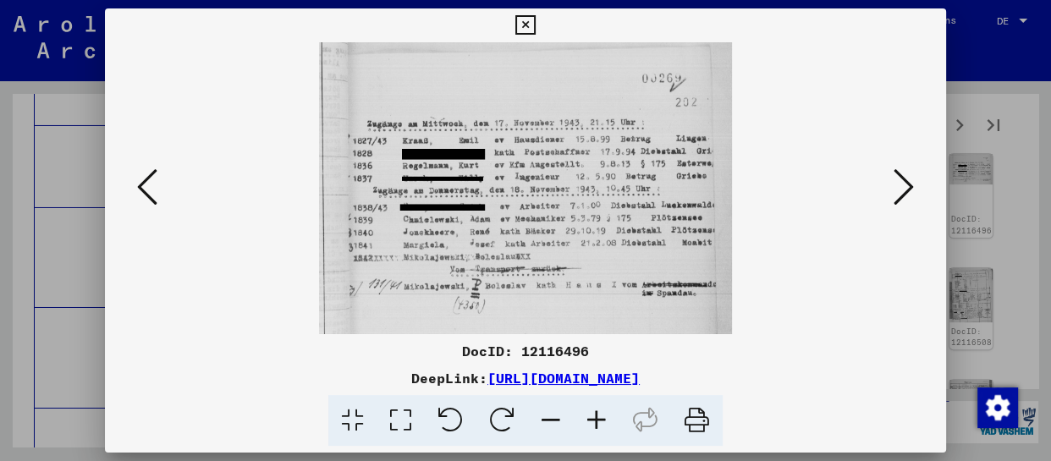
click at [908, 190] on icon at bounding box center [904, 187] width 20 height 41
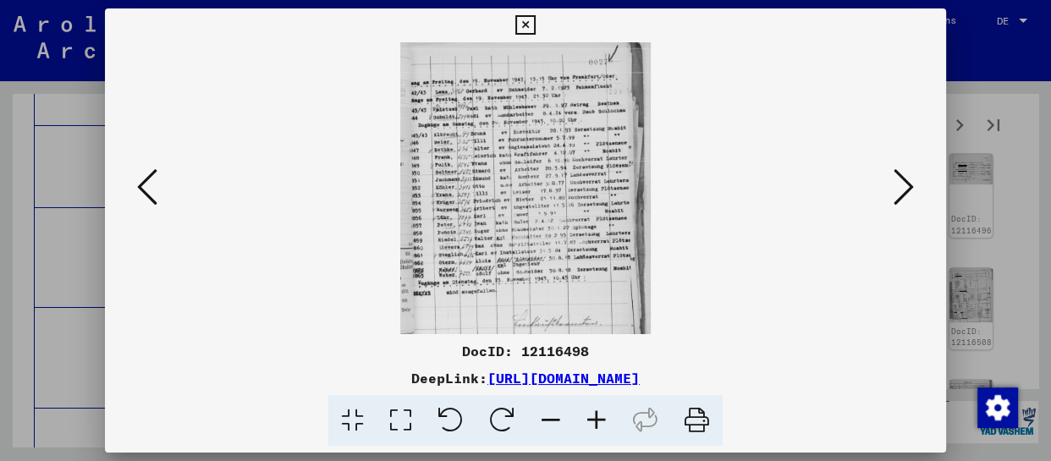
click at [597, 428] on icon at bounding box center [597, 421] width 46 height 52
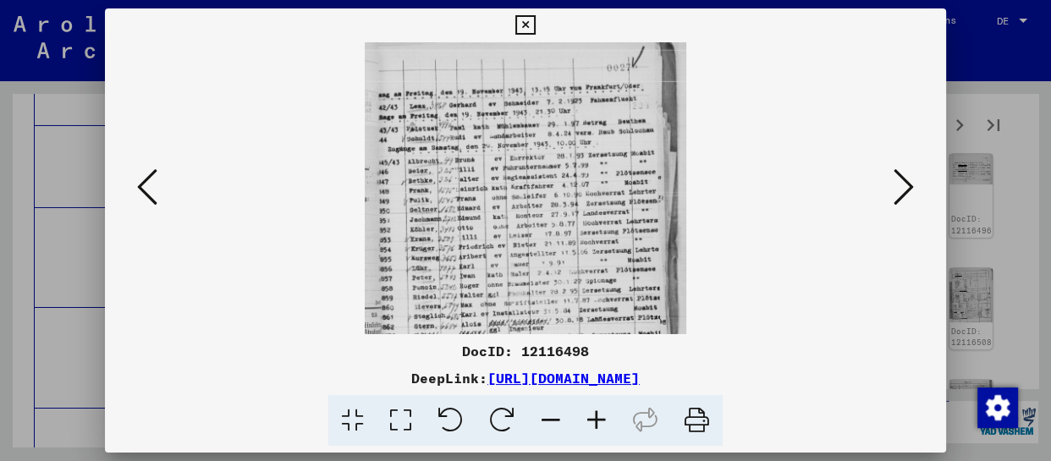
click at [597, 428] on icon at bounding box center [597, 421] width 46 height 52
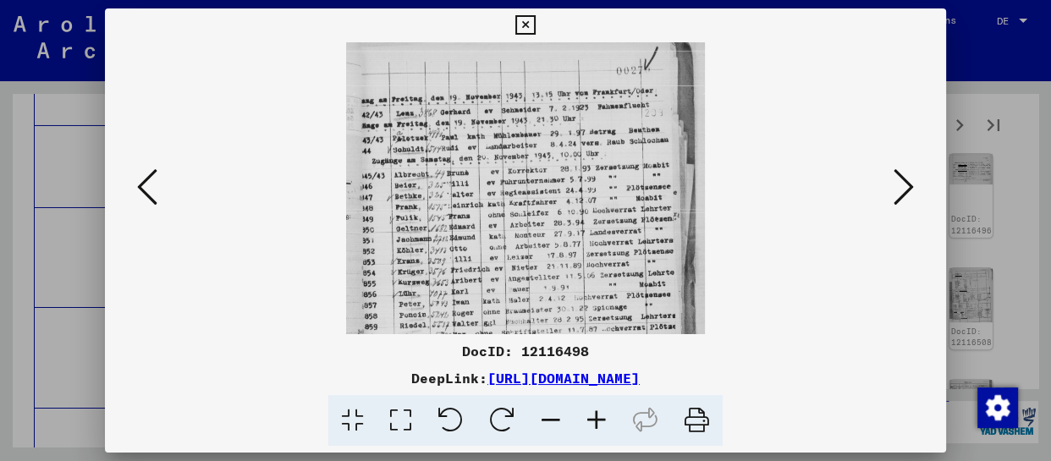
click at [597, 428] on icon at bounding box center [597, 421] width 46 height 52
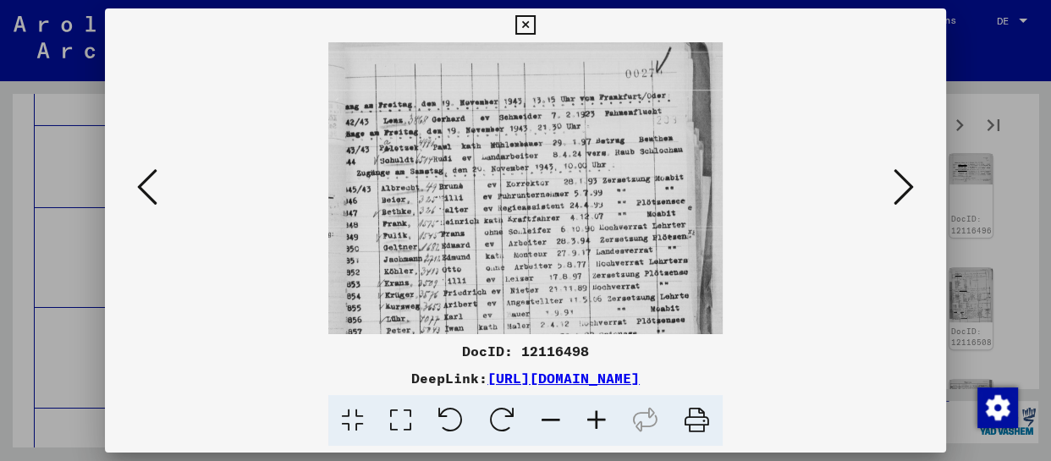
click at [597, 428] on icon at bounding box center [597, 421] width 46 height 52
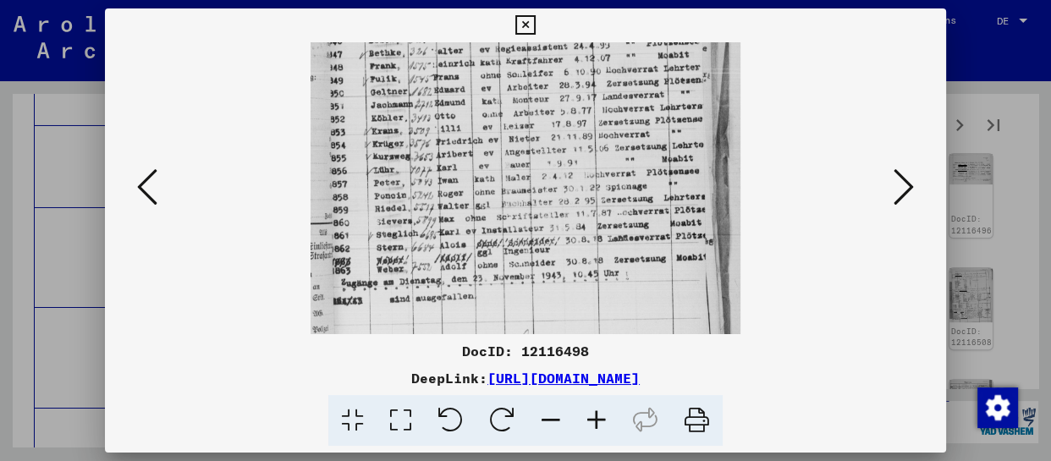
drag, startPoint x: 549, startPoint y: 266, endPoint x: 586, endPoint y: 22, distance: 246.5
click at [586, 22] on div "DocID: 12116498 DeepLink: [URL][DOMAIN_NAME]" at bounding box center [525, 227] width 841 height 439
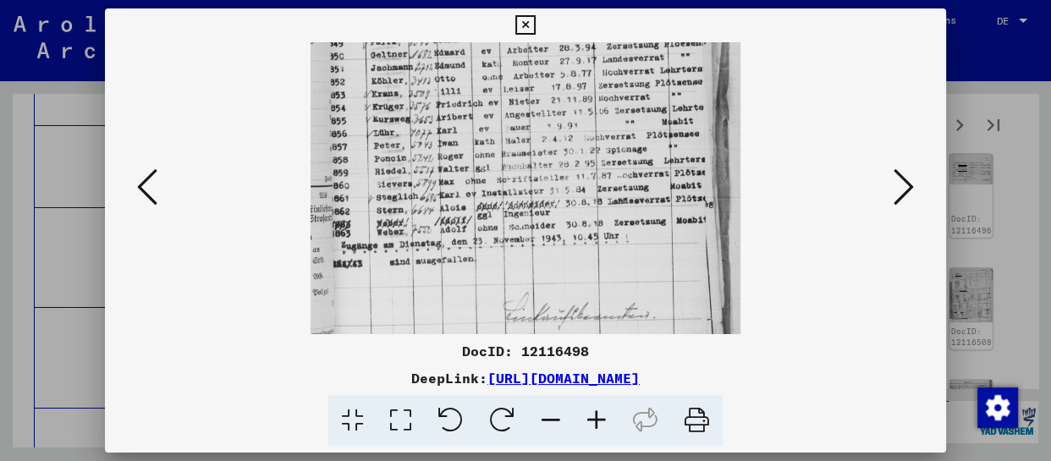
click at [908, 188] on icon at bounding box center [904, 187] width 20 height 41
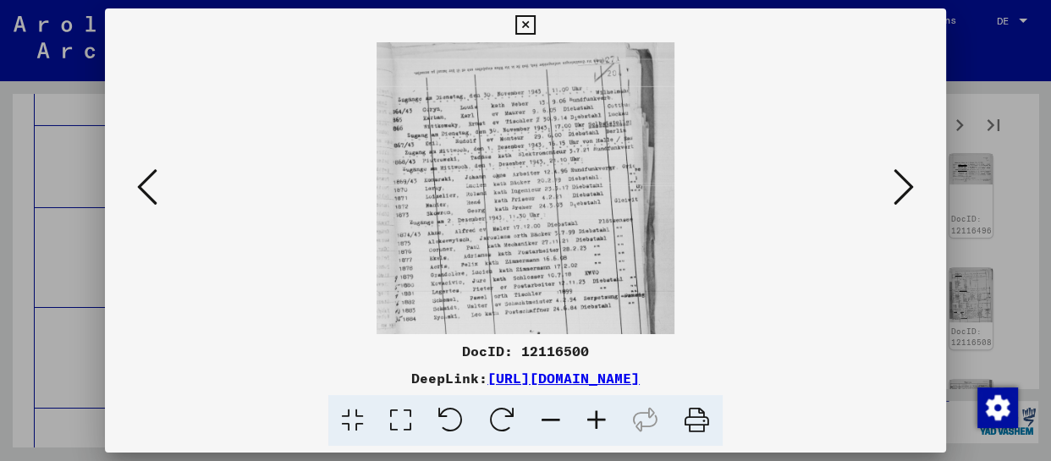
scroll to position [0, 0]
click at [610, 424] on icon at bounding box center [597, 421] width 46 height 52
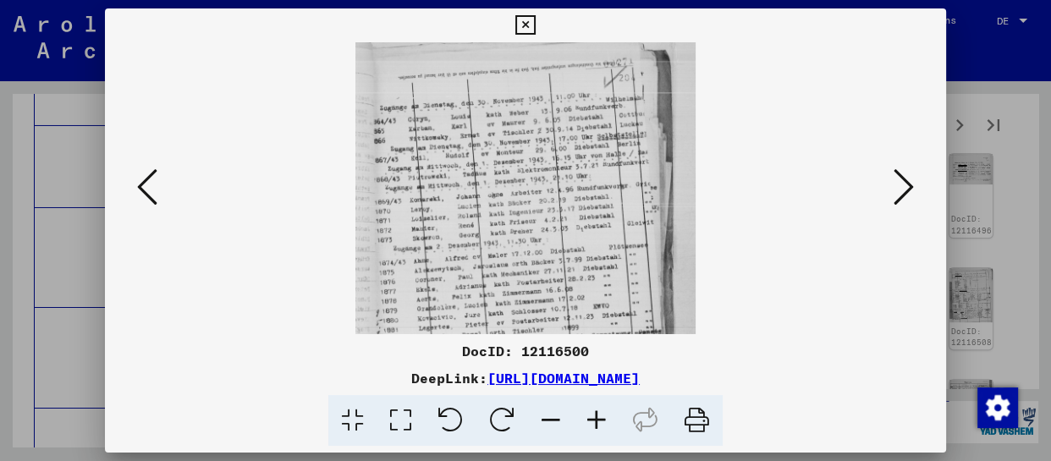
click at [610, 427] on icon at bounding box center [597, 421] width 46 height 52
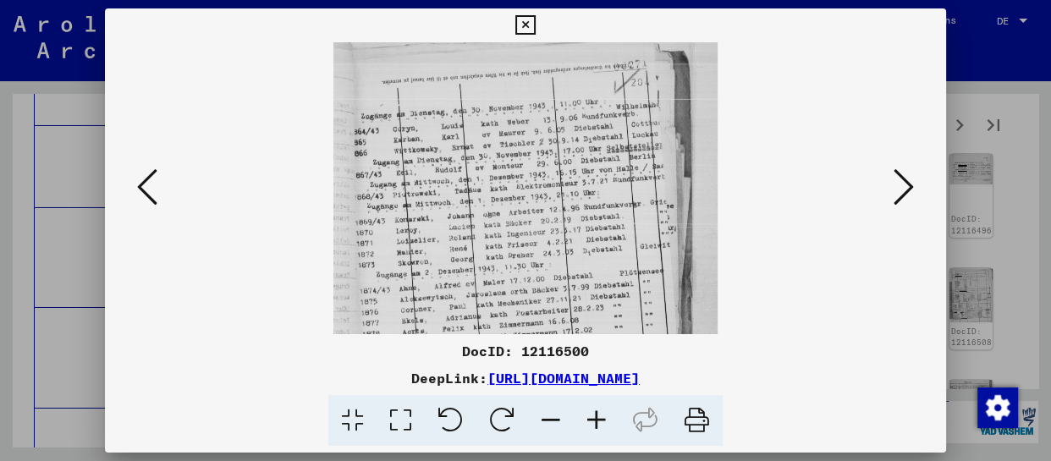
click at [610, 427] on icon at bounding box center [597, 421] width 46 height 52
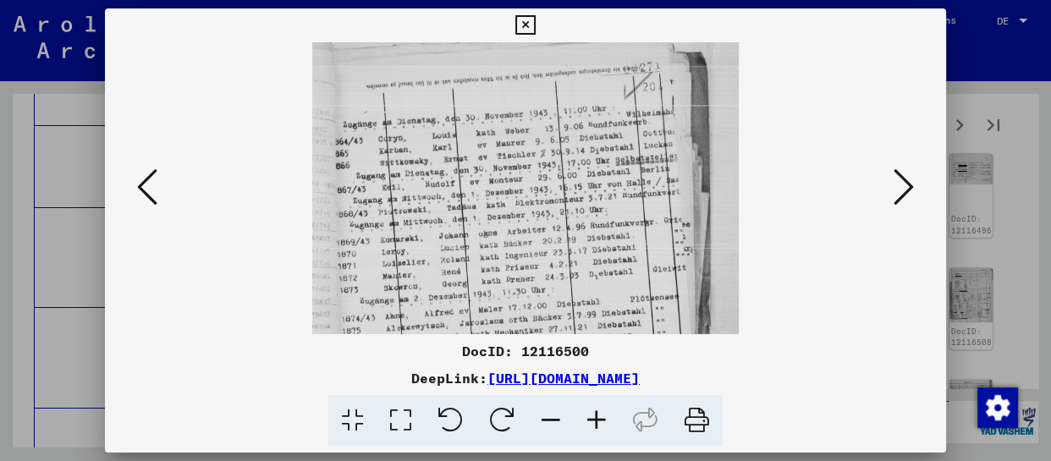
click at [612, 427] on icon at bounding box center [597, 421] width 46 height 52
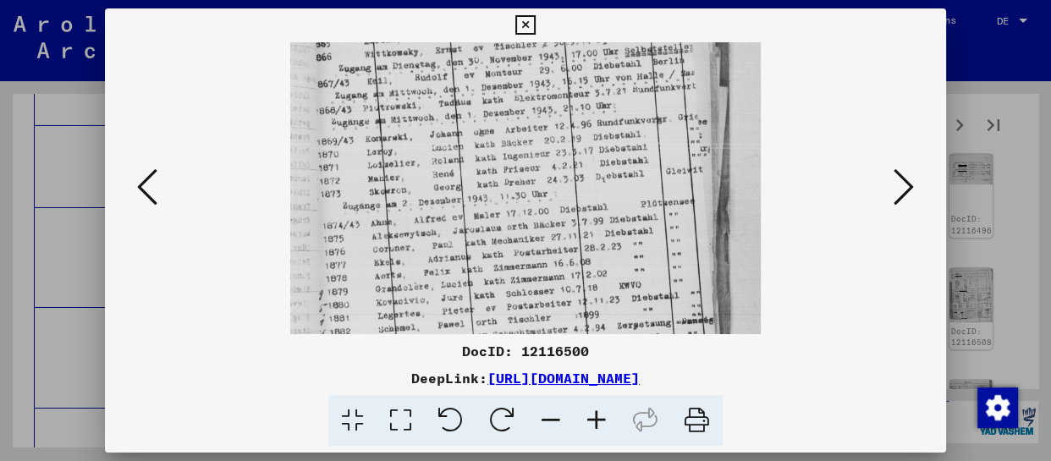
scroll to position [169, 0]
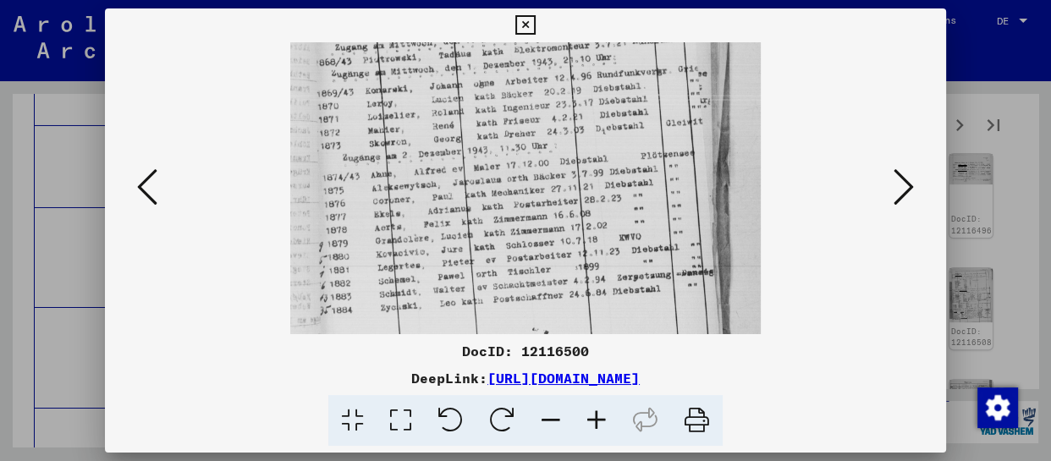
drag, startPoint x: 586, startPoint y: 292, endPoint x: 615, endPoint y: 25, distance: 268.2
click at [615, 25] on div "DocID: 12116500 DeepLink: [URL][DOMAIN_NAME]" at bounding box center [525, 227] width 841 height 439
click at [902, 191] on icon at bounding box center [904, 187] width 20 height 41
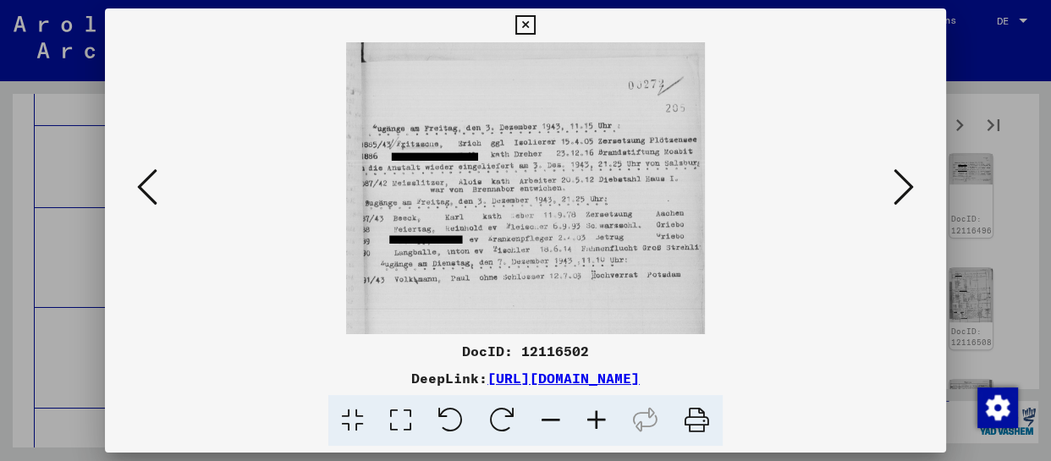
scroll to position [0, 0]
click at [902, 190] on icon at bounding box center [904, 187] width 20 height 41
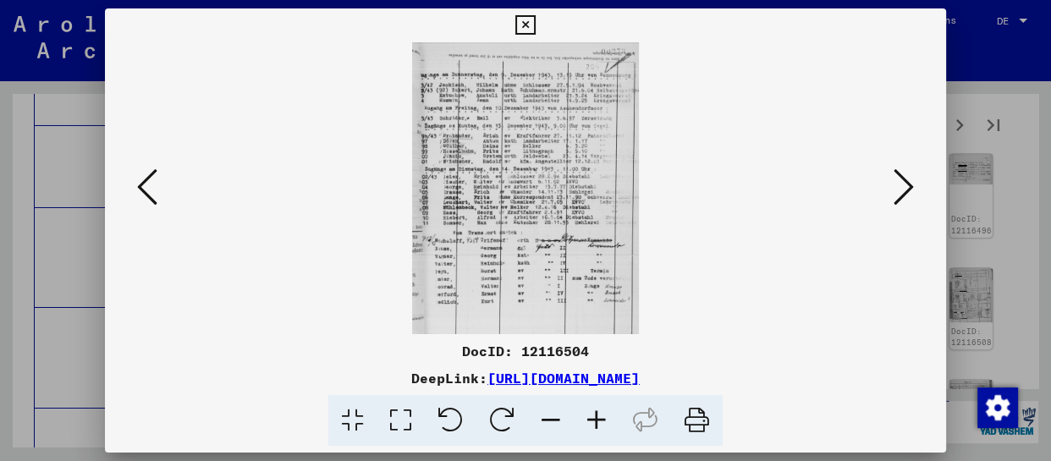
click at [598, 425] on icon at bounding box center [597, 421] width 46 height 52
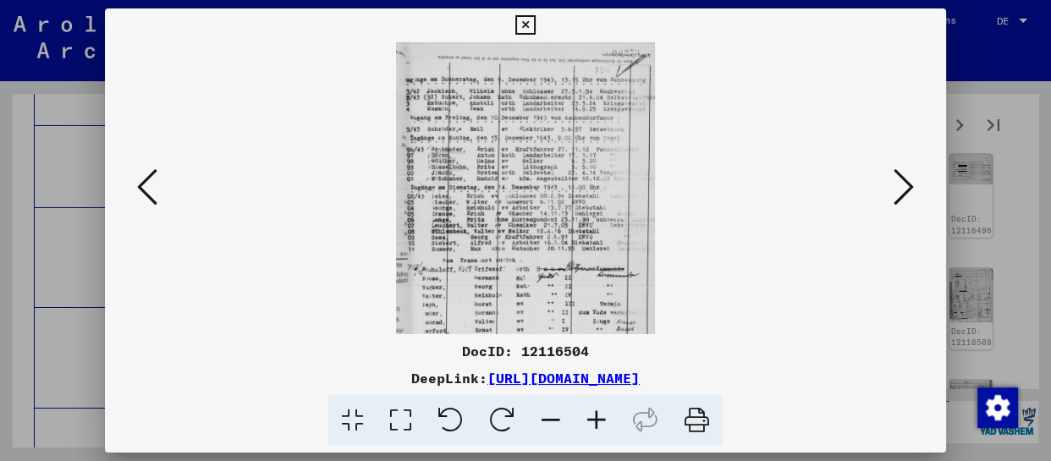
click at [598, 425] on icon at bounding box center [597, 421] width 46 height 52
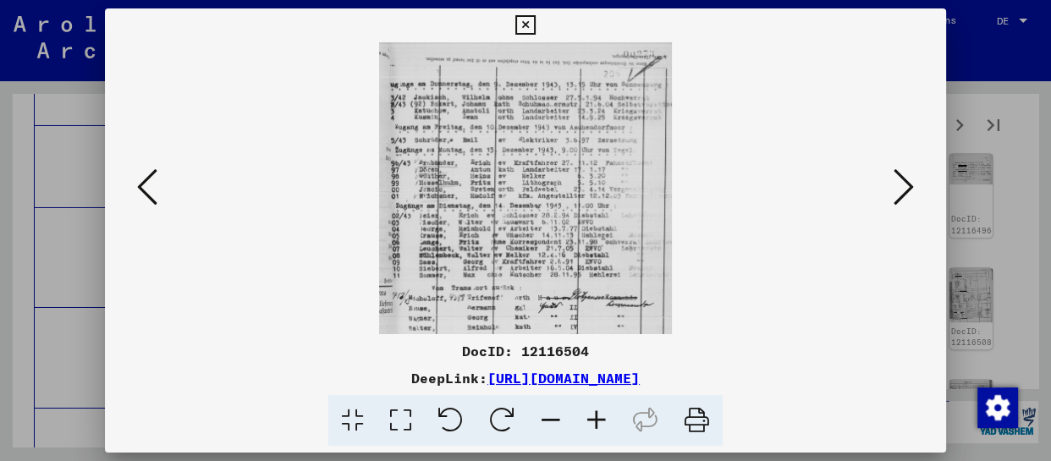
click at [598, 425] on icon at bounding box center [597, 421] width 46 height 52
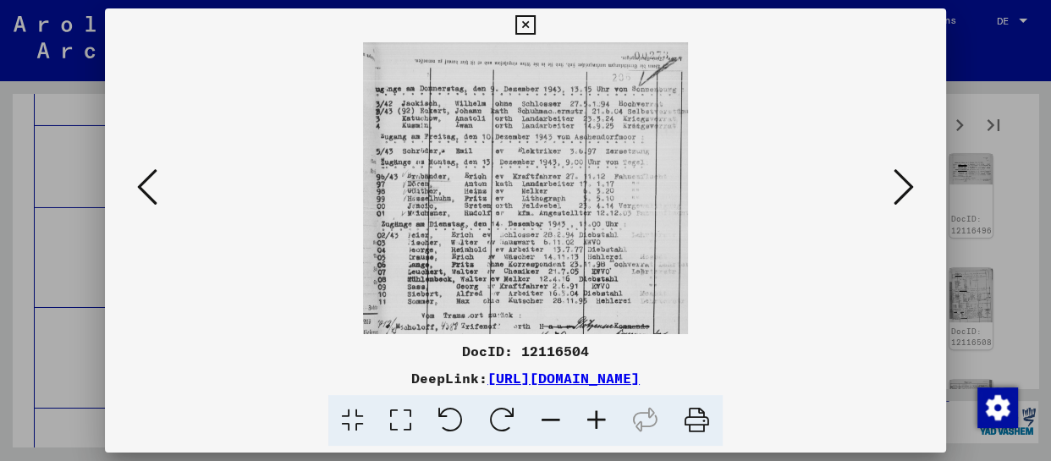
click at [598, 425] on icon at bounding box center [597, 421] width 46 height 52
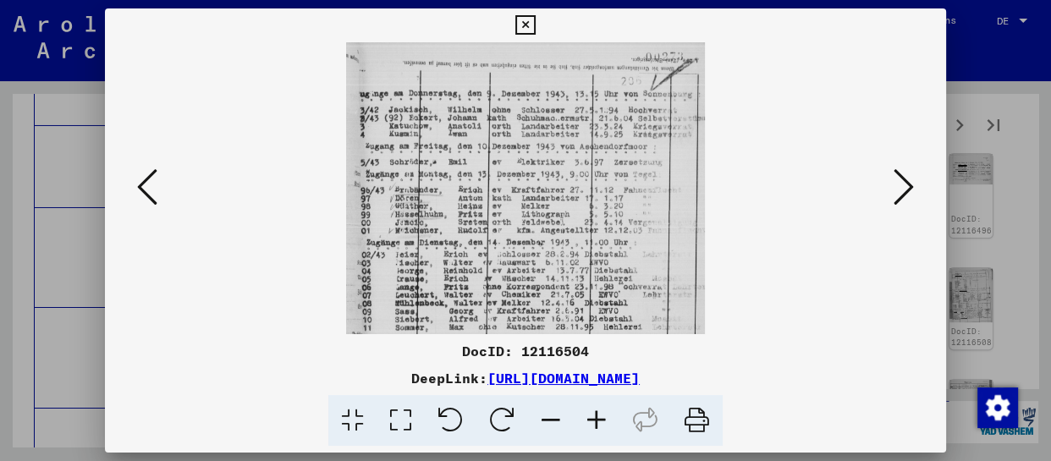
click at [598, 425] on icon at bounding box center [597, 421] width 46 height 52
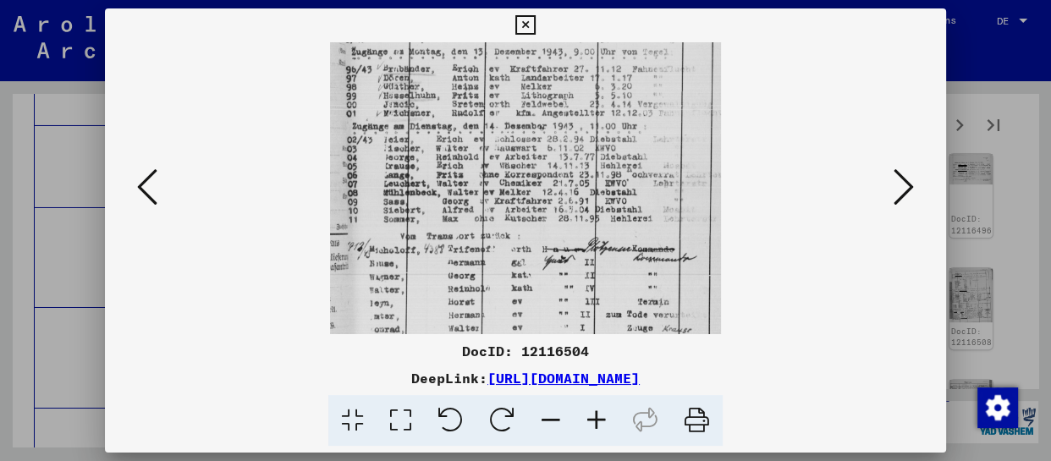
drag, startPoint x: 570, startPoint y: 262, endPoint x: 557, endPoint y: 128, distance: 135.2
click at [557, 128] on img at bounding box center [525, 160] width 391 height 504
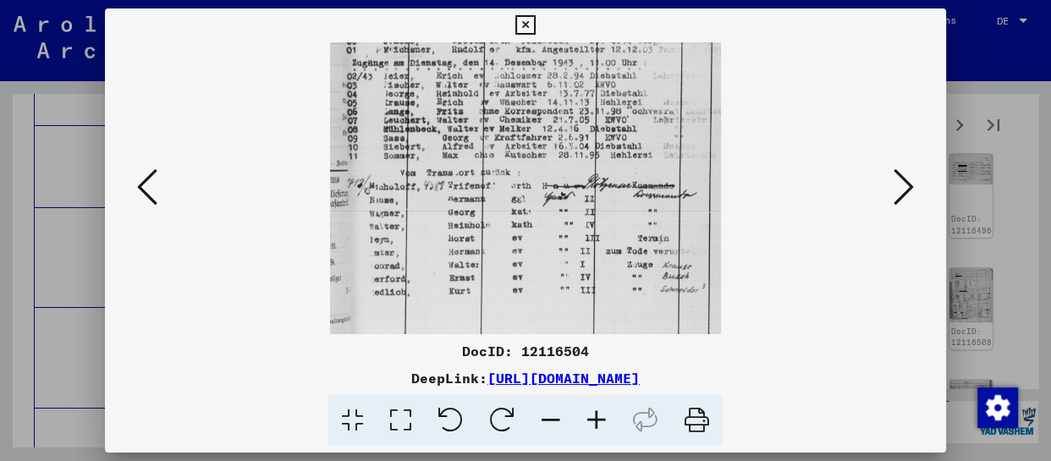
scroll to position [212, 0]
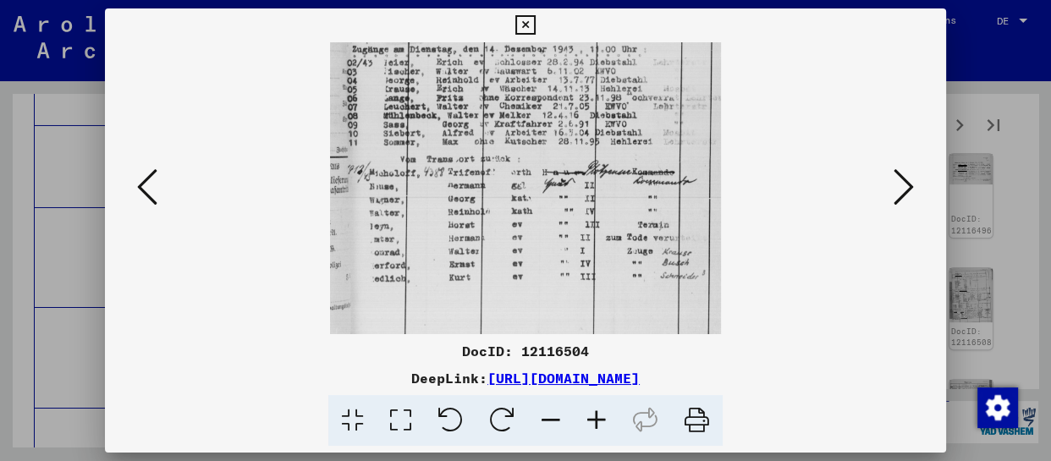
drag, startPoint x: 532, startPoint y: 272, endPoint x: 536, endPoint y: 162, distance: 110.1
click at [536, 162] on img at bounding box center [525, 83] width 391 height 504
click at [906, 192] on icon at bounding box center [904, 187] width 20 height 41
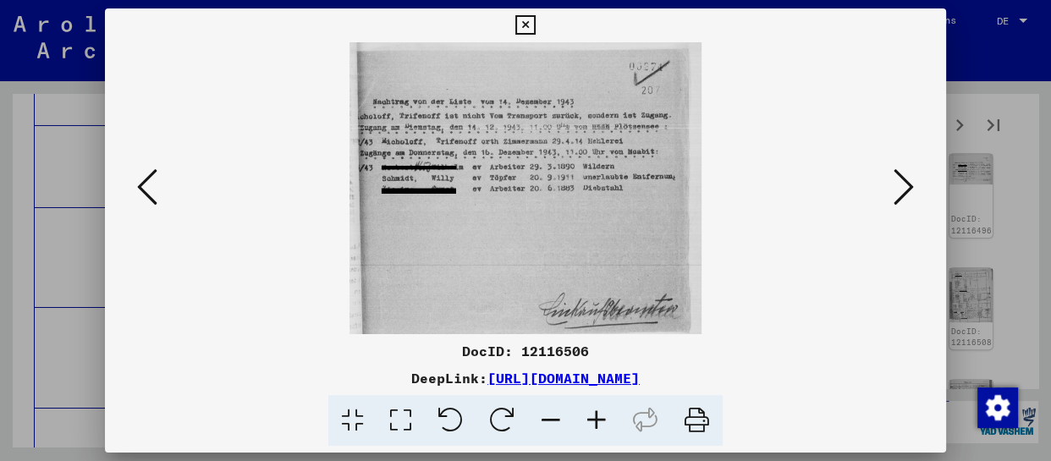
scroll to position [0, 0]
click at [885, 193] on viewer-one-image at bounding box center [526, 188] width 726 height 292
click at [916, 185] on button at bounding box center [904, 188] width 30 height 48
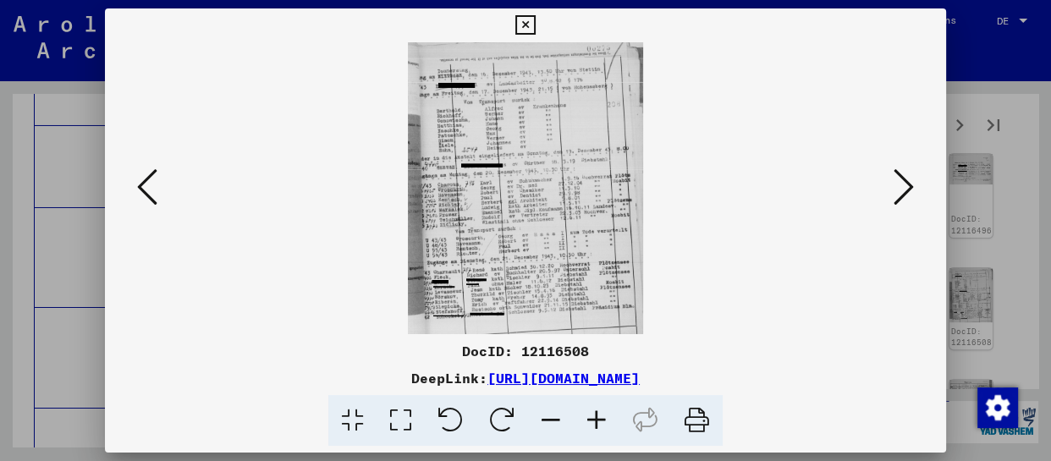
click at [595, 419] on icon at bounding box center [597, 421] width 46 height 52
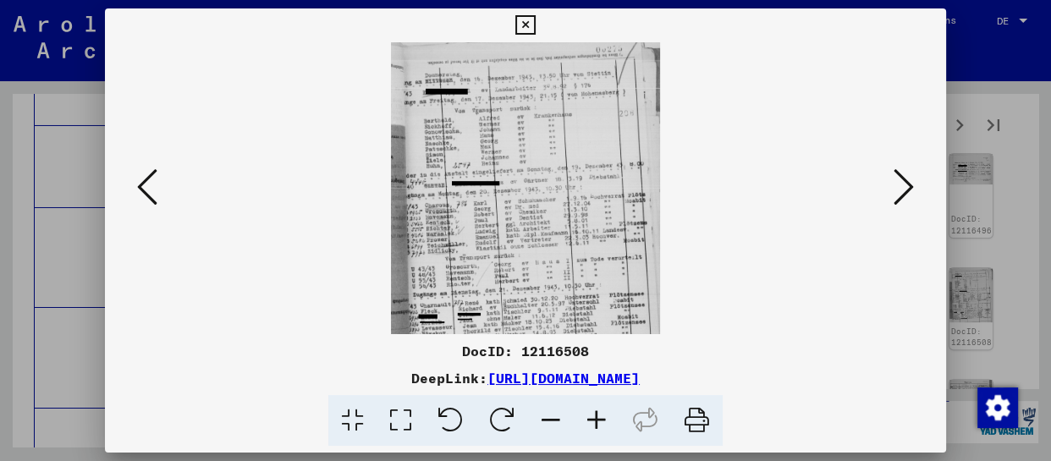
click at [595, 417] on icon at bounding box center [597, 421] width 46 height 52
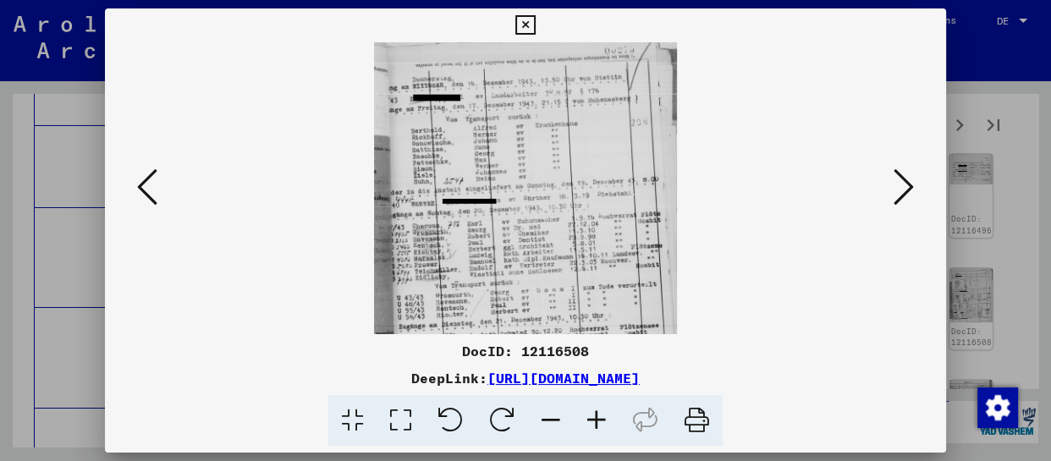
click at [595, 417] on icon at bounding box center [597, 421] width 46 height 52
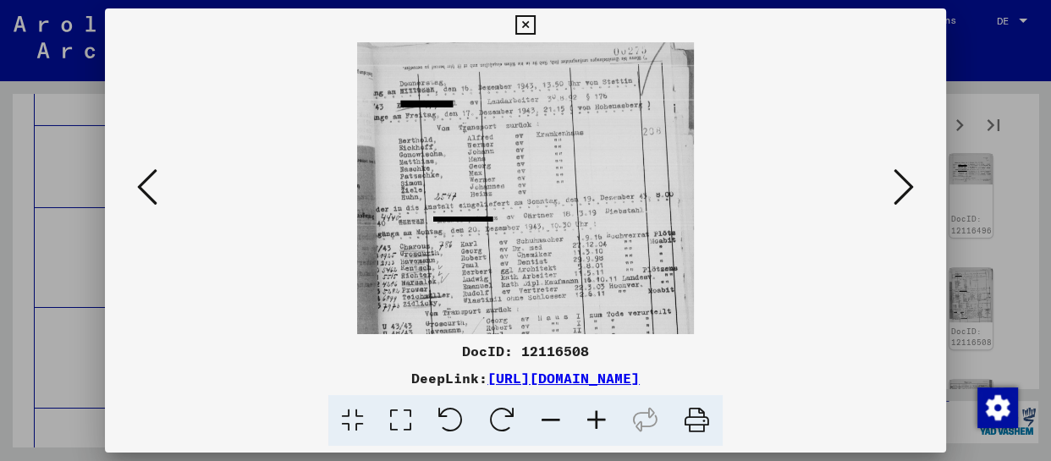
click at [595, 417] on icon at bounding box center [597, 421] width 46 height 52
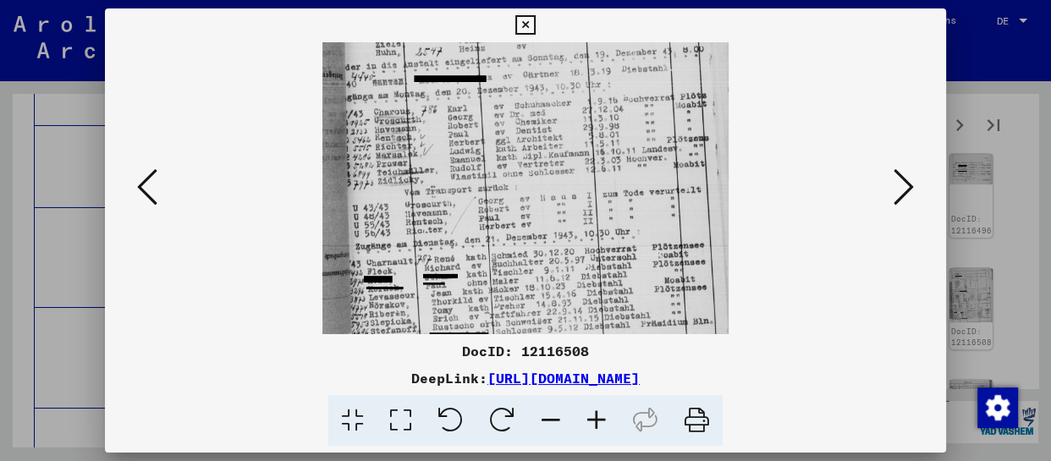
drag, startPoint x: 547, startPoint y: 290, endPoint x: 554, endPoint y: 113, distance: 176.2
click at [554, 113] on img at bounding box center [525, 118] width 405 height 504
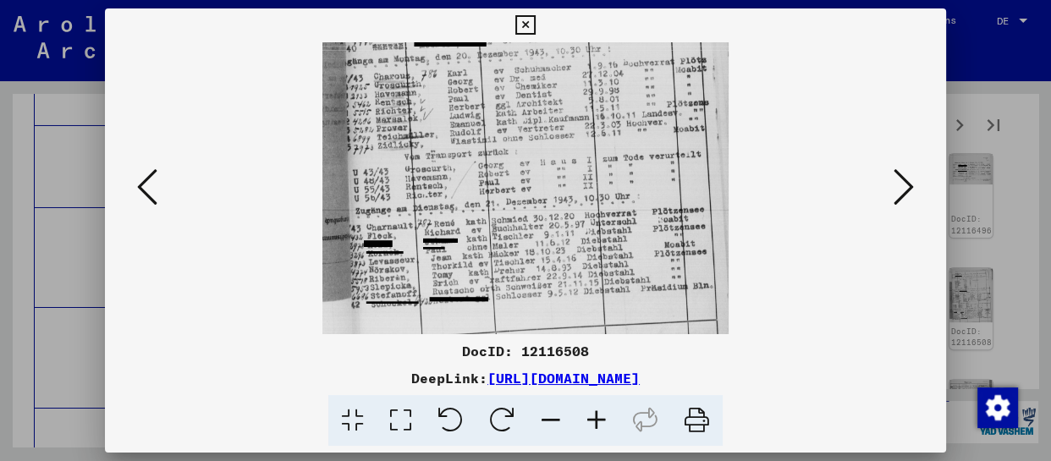
drag, startPoint x: 546, startPoint y: 268, endPoint x: 559, endPoint y: 129, distance: 139.4
click at [559, 129] on img at bounding box center [525, 83] width 405 height 504
click at [898, 185] on icon at bounding box center [904, 187] width 20 height 41
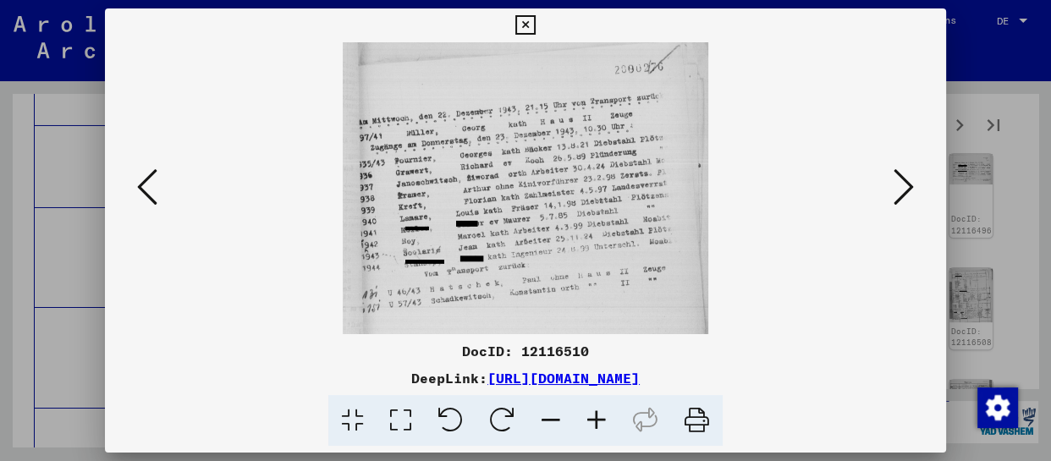
click at [899, 187] on icon at bounding box center [904, 187] width 20 height 41
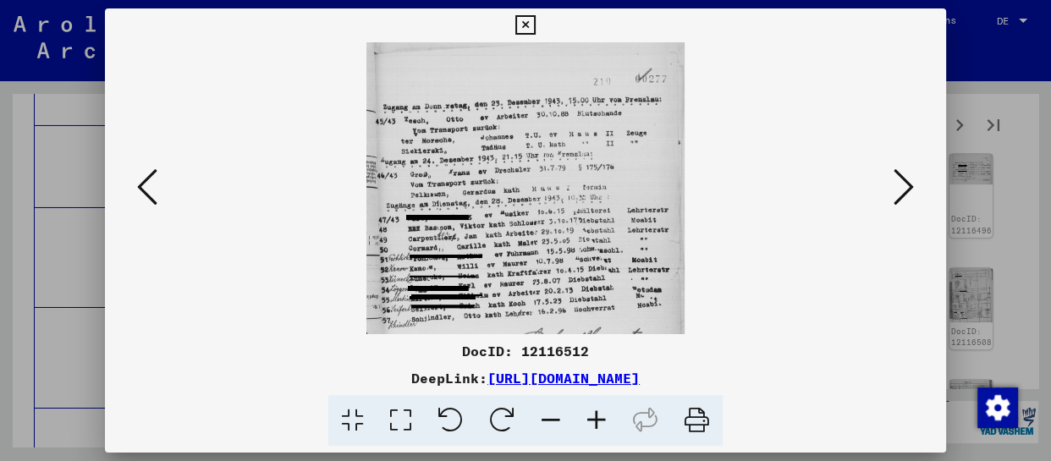
click at [899, 187] on icon at bounding box center [904, 187] width 20 height 41
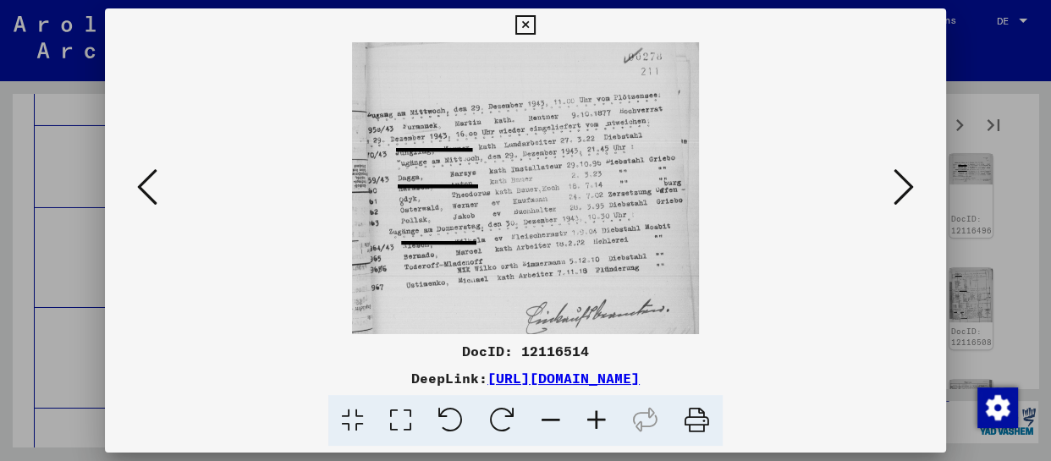
click at [898, 188] on icon at bounding box center [904, 187] width 20 height 41
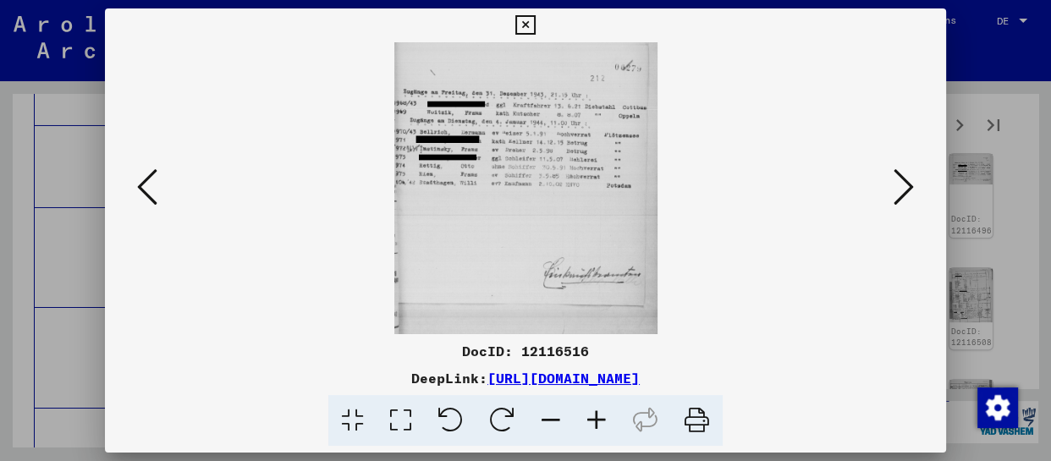
click at [898, 188] on icon at bounding box center [904, 187] width 20 height 41
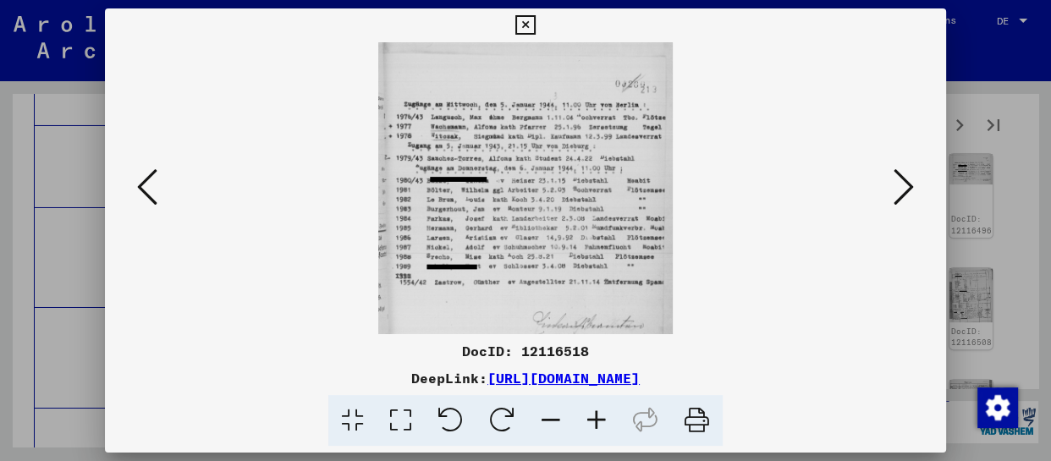
click at [898, 190] on icon at bounding box center [904, 187] width 20 height 41
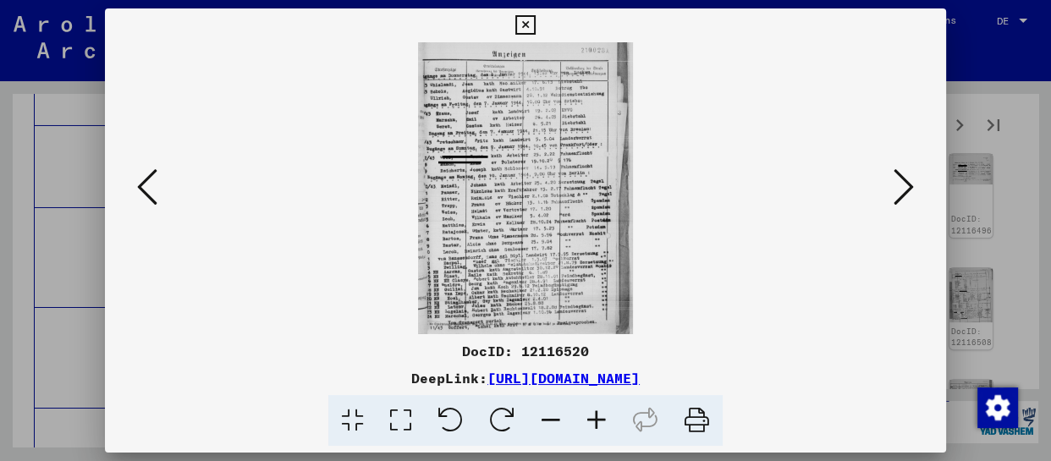
click at [595, 417] on icon at bounding box center [597, 421] width 46 height 52
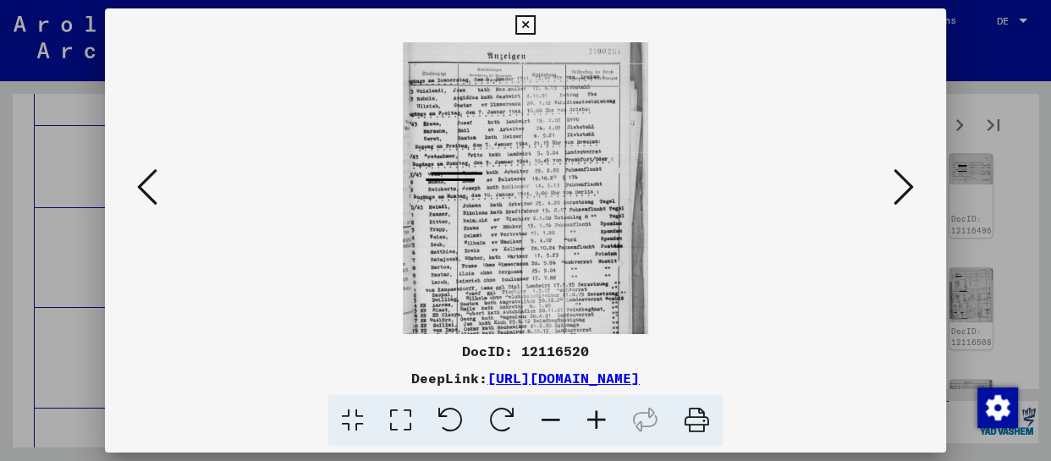
click at [595, 417] on icon at bounding box center [597, 421] width 46 height 52
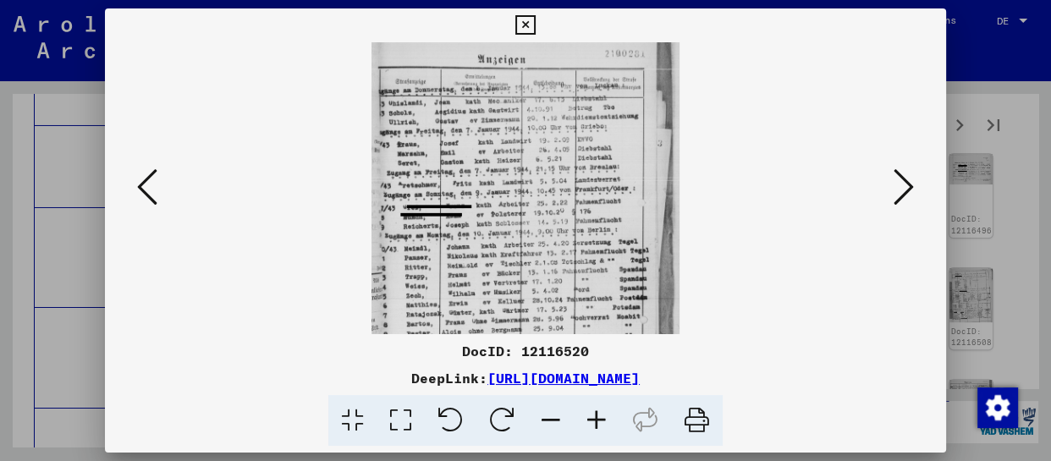
click at [595, 417] on icon at bounding box center [597, 421] width 46 height 52
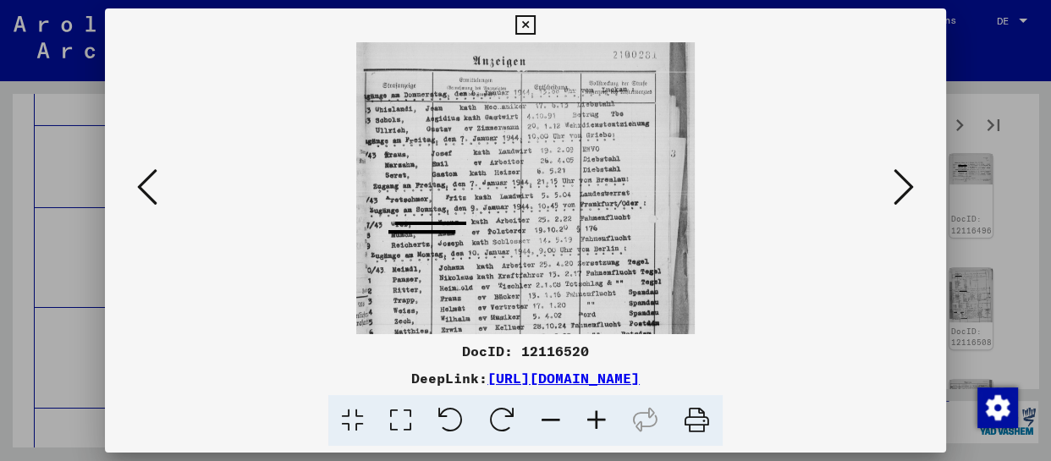
click at [595, 417] on icon at bounding box center [597, 421] width 46 height 52
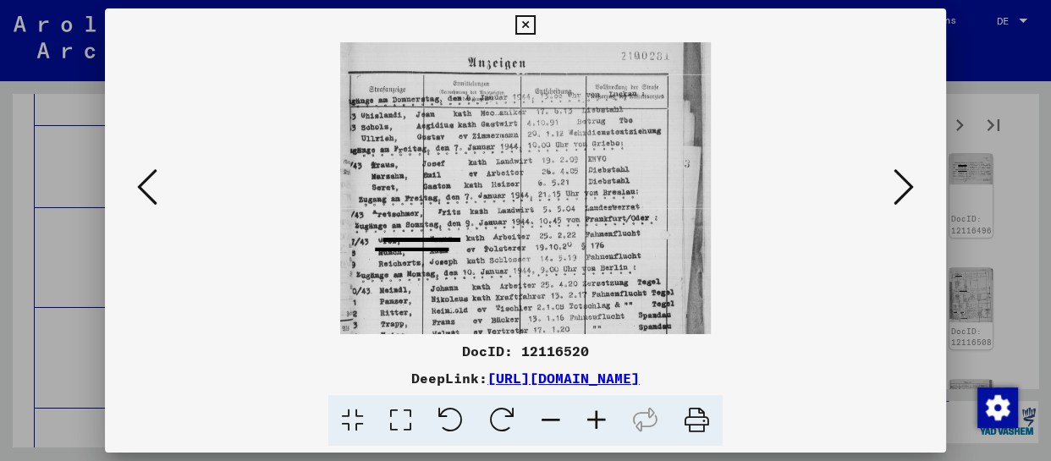
click at [597, 417] on icon at bounding box center [597, 421] width 46 height 52
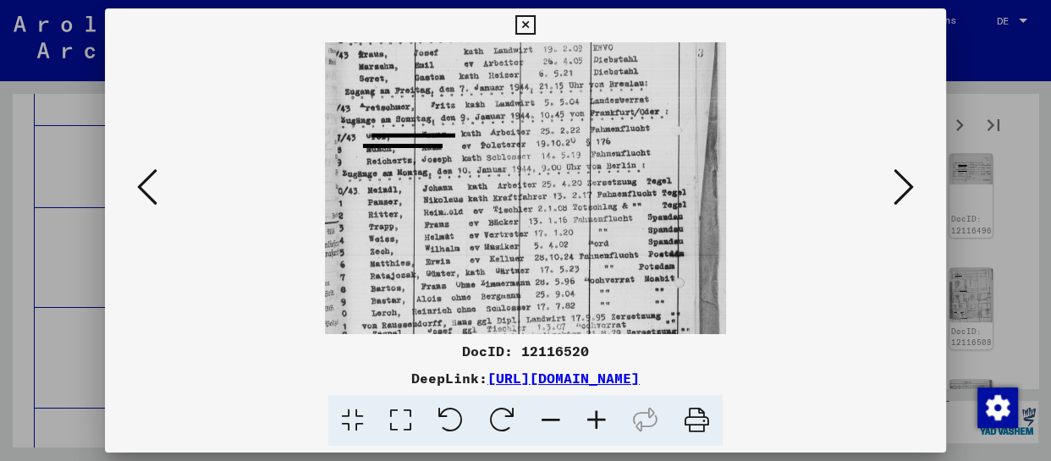
drag, startPoint x: 596, startPoint y: 286, endPoint x: 604, endPoint y: 123, distance: 163.6
click at [604, 125] on img at bounding box center [525, 194] width 401 height 546
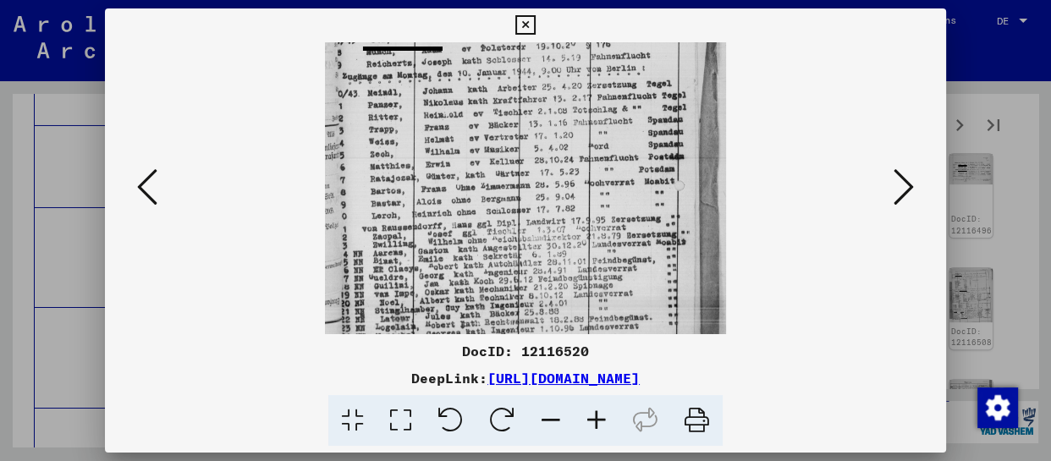
scroll to position [254, 0]
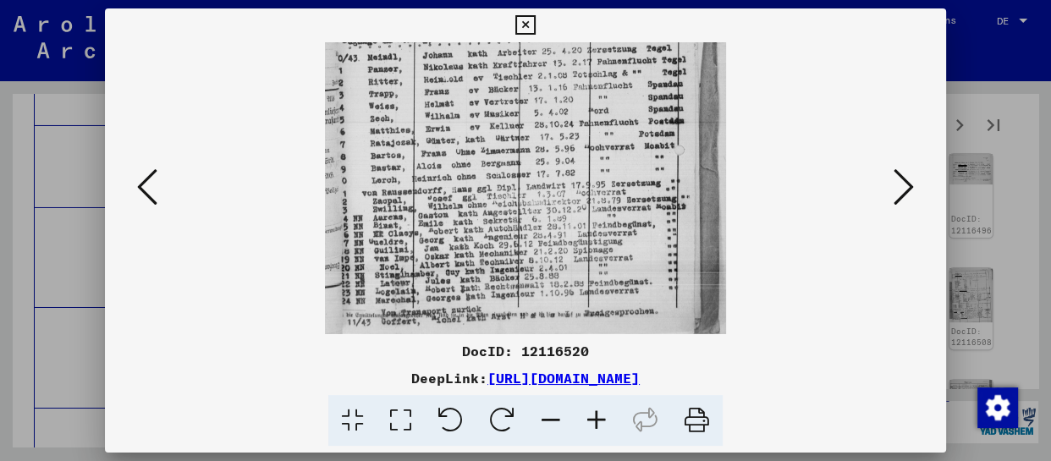
drag, startPoint x: 583, startPoint y: 288, endPoint x: 591, endPoint y: 157, distance: 131.4
click at [591, 157] on img at bounding box center [525, 61] width 401 height 546
click at [901, 186] on icon at bounding box center [904, 187] width 20 height 41
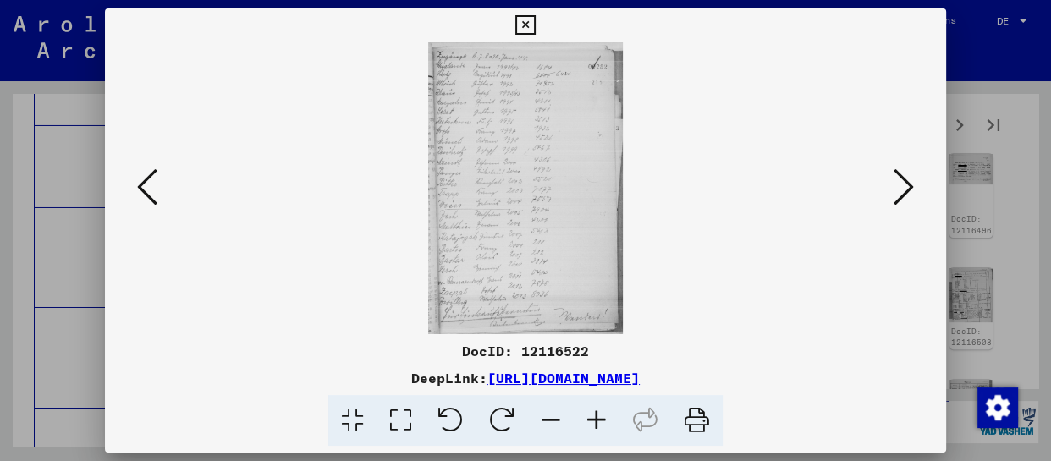
click at [593, 417] on icon at bounding box center [597, 421] width 46 height 52
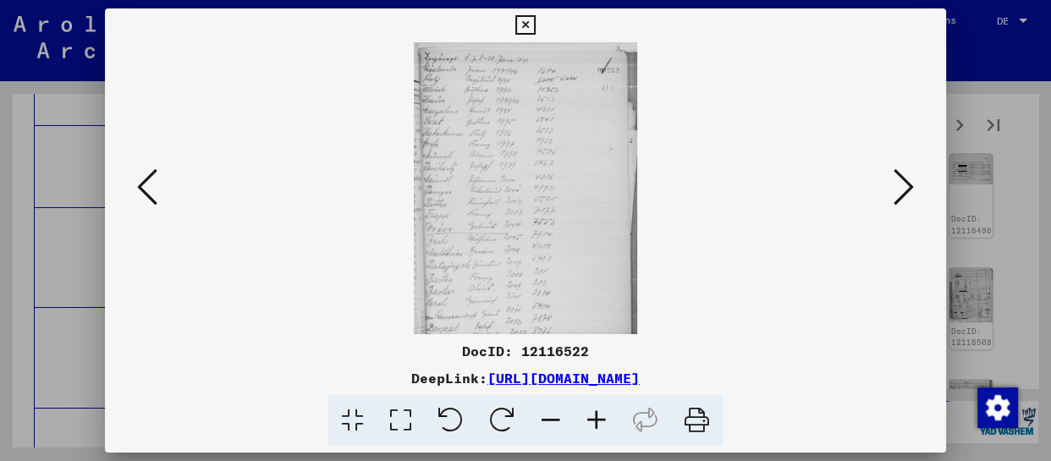
click at [593, 417] on icon at bounding box center [597, 421] width 46 height 52
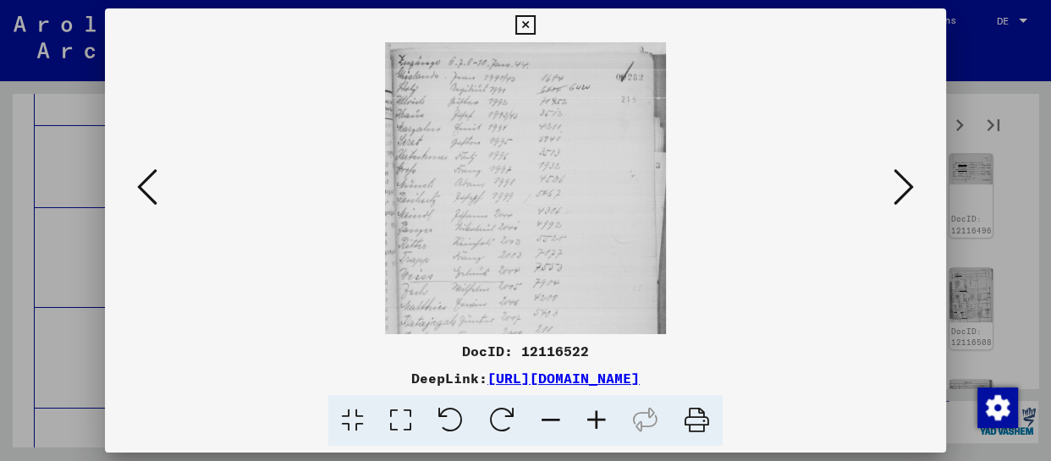
click at [594, 418] on icon at bounding box center [597, 421] width 46 height 52
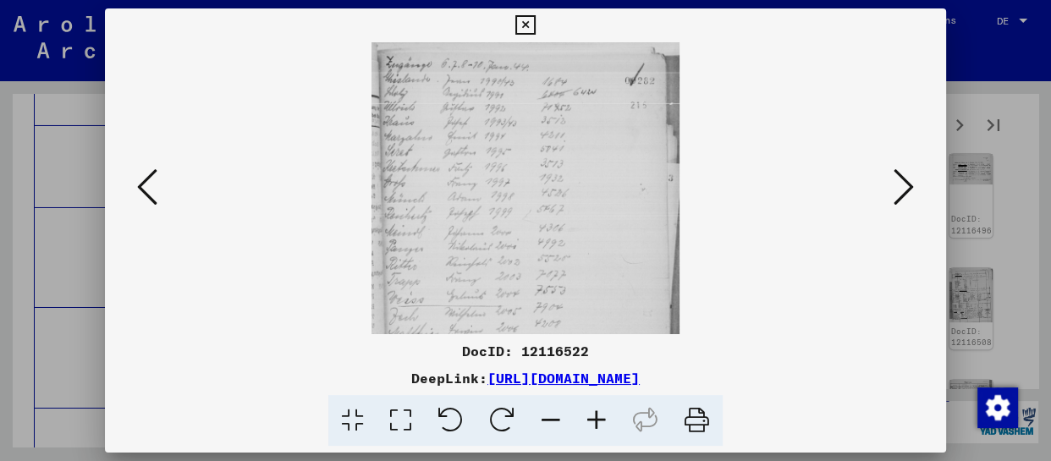
click at [594, 418] on icon at bounding box center [597, 421] width 46 height 52
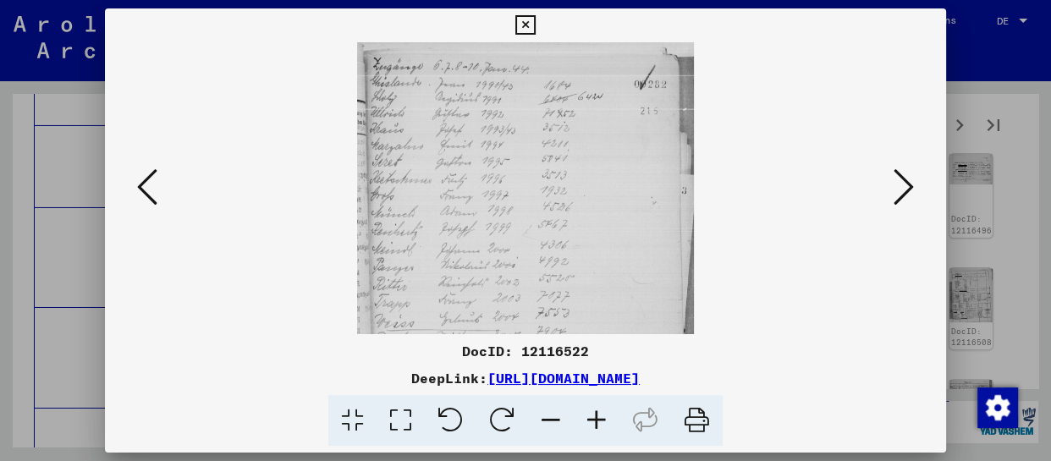
click at [594, 418] on icon at bounding box center [597, 421] width 46 height 52
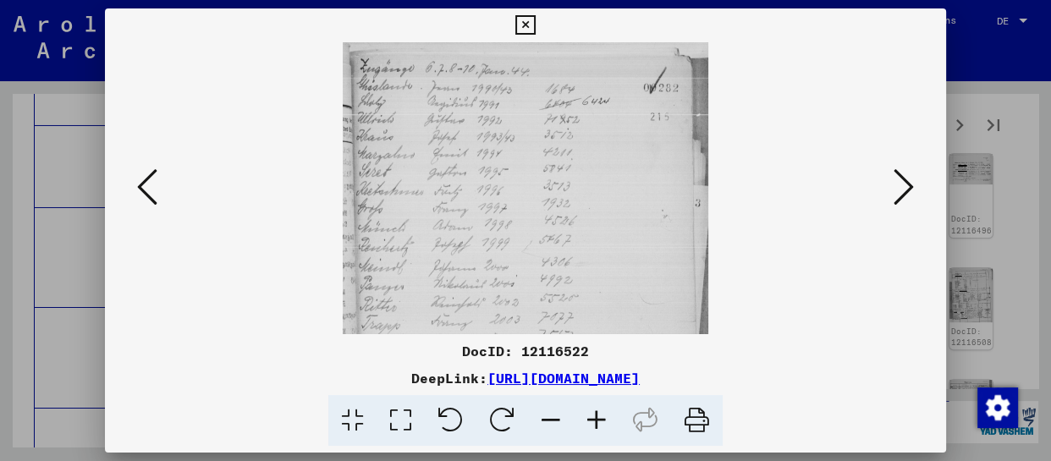
click at [594, 418] on icon at bounding box center [597, 421] width 46 height 52
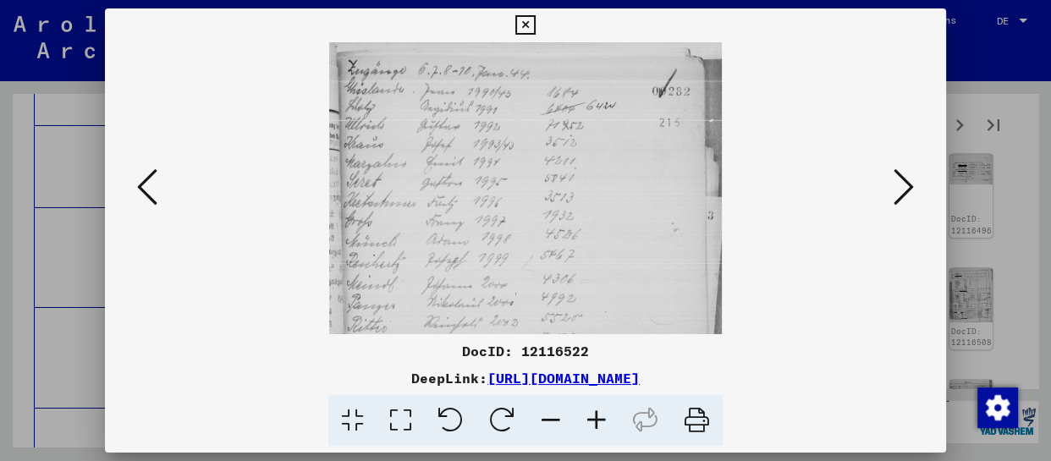
drag, startPoint x: 602, startPoint y: 216, endPoint x: 610, endPoint y: 264, distance: 48.9
click at [610, 264] on img at bounding box center [526, 336] width 394 height 588
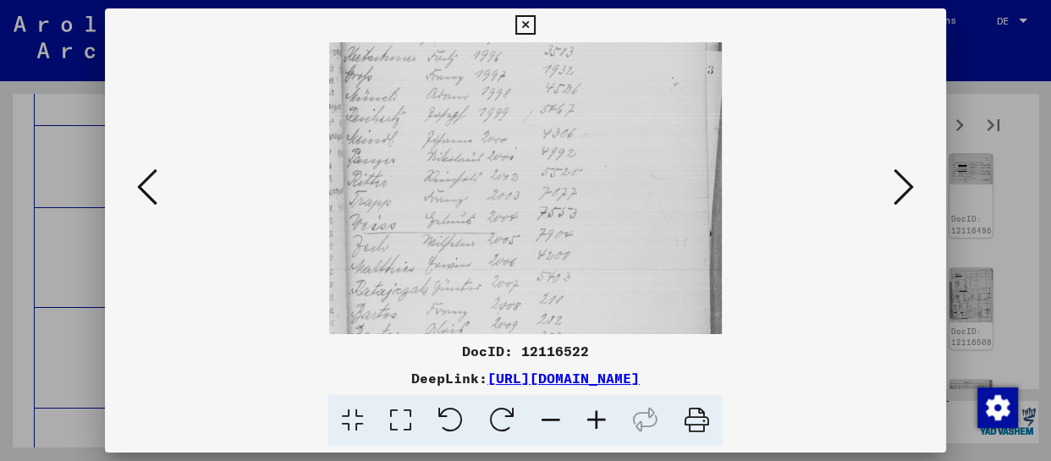
drag, startPoint x: 599, startPoint y: 282, endPoint x: 618, endPoint y: 126, distance: 157.0
click at [618, 126] on img at bounding box center [526, 191] width 394 height 588
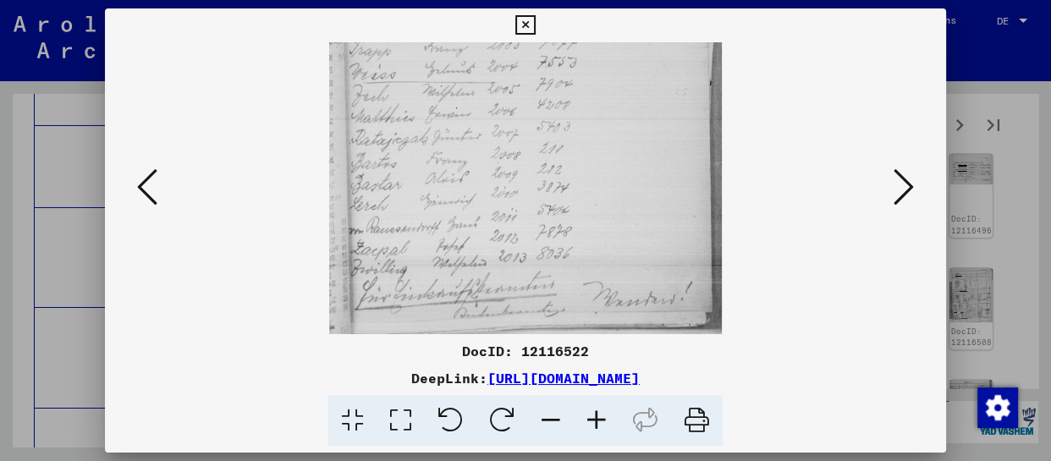
drag, startPoint x: 597, startPoint y: 275, endPoint x: 620, endPoint y: 130, distance: 147.4
click at [620, 130] on img at bounding box center [526, 40] width 394 height 588
drag, startPoint x: 597, startPoint y: 270, endPoint x: 599, endPoint y: 186, distance: 83.8
click at [599, 186] on img at bounding box center [526, 40] width 394 height 588
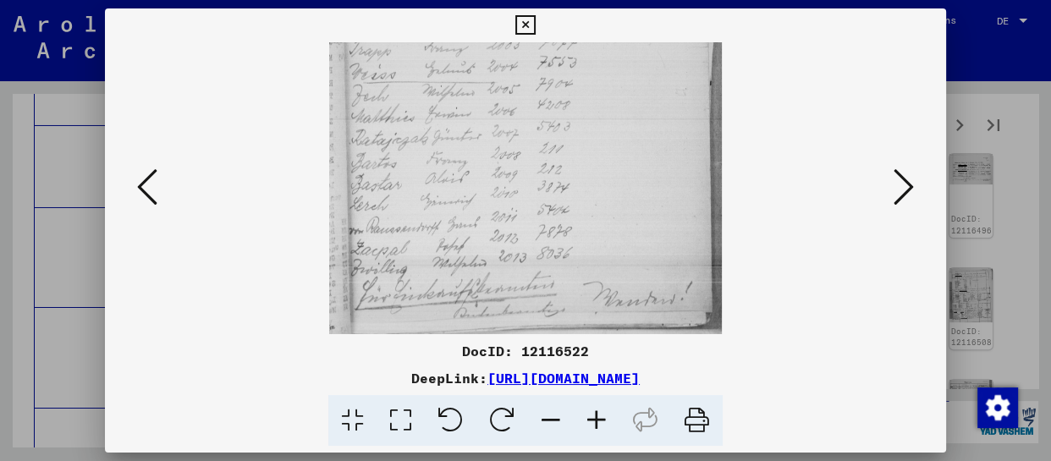
click at [908, 176] on icon at bounding box center [904, 187] width 20 height 41
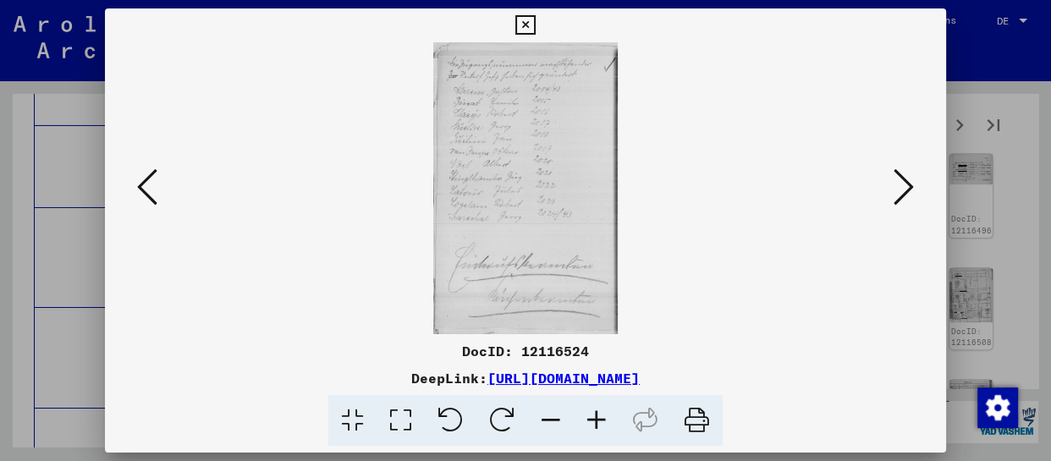
scroll to position [0, 0]
click at [589, 414] on icon at bounding box center [597, 421] width 46 height 52
click at [591, 416] on icon at bounding box center [597, 421] width 46 height 52
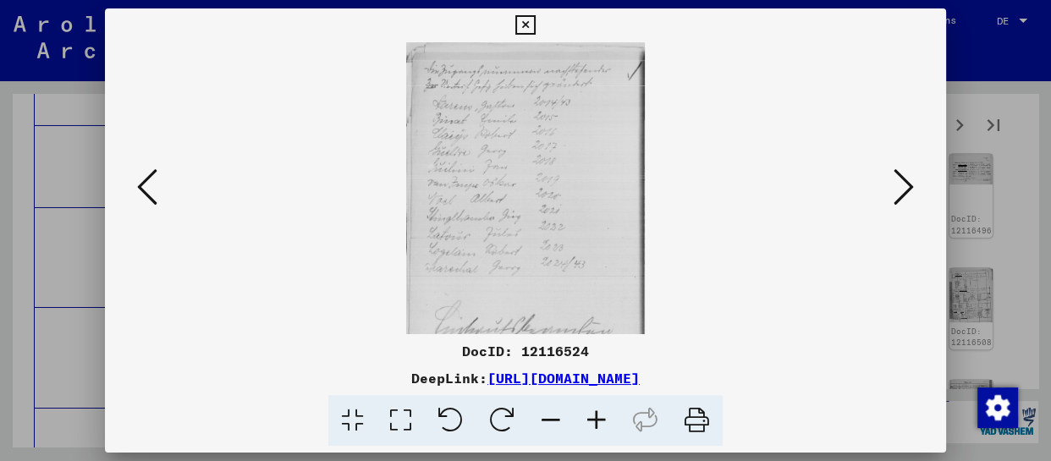
click at [592, 416] on icon at bounding box center [597, 421] width 46 height 52
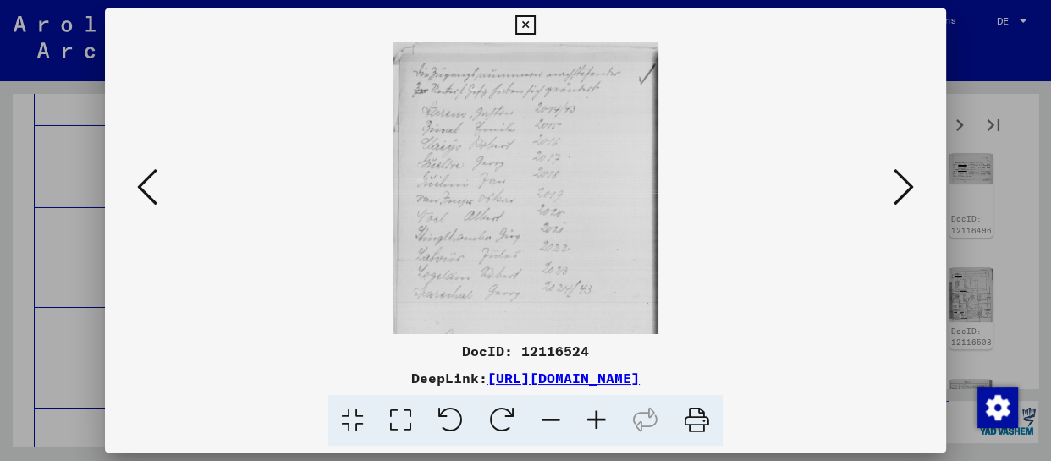
click at [592, 417] on icon at bounding box center [597, 421] width 46 height 52
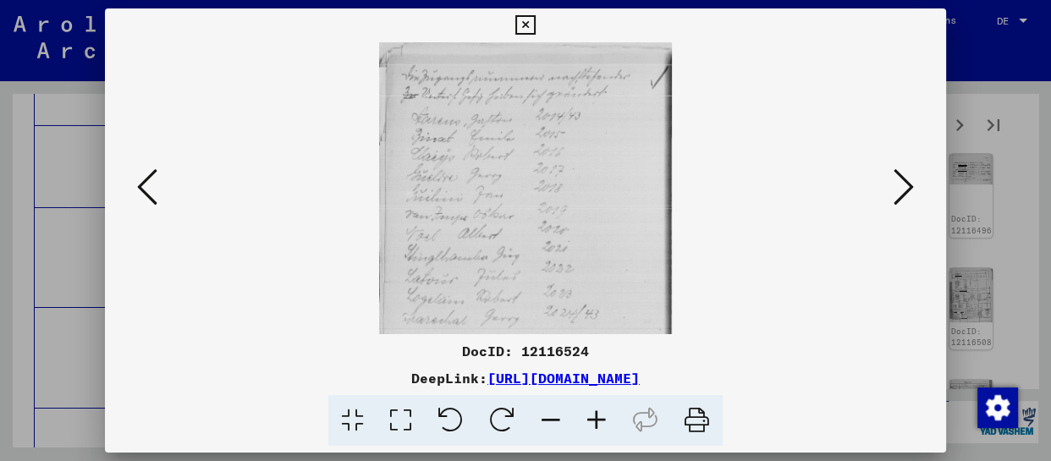
click at [592, 417] on icon at bounding box center [597, 421] width 46 height 52
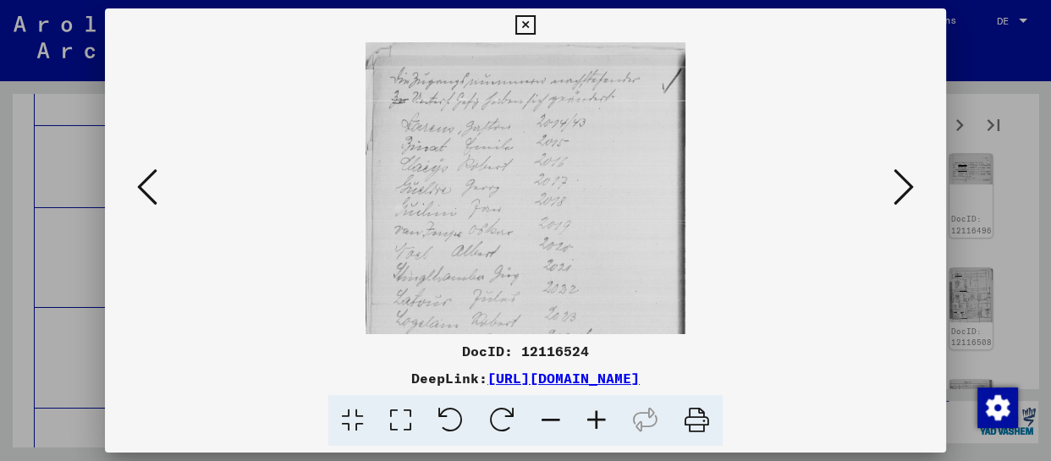
click at [592, 417] on icon at bounding box center [597, 421] width 46 height 52
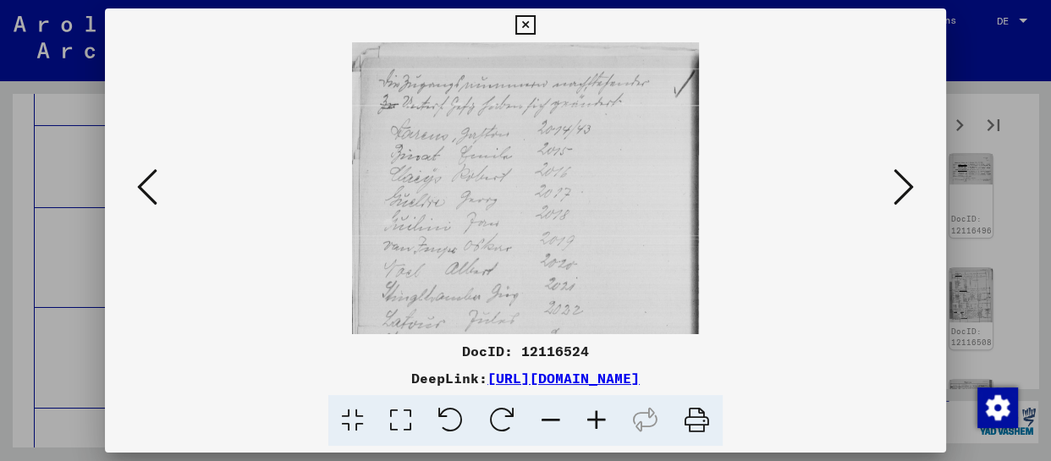
click at [912, 202] on icon at bounding box center [904, 187] width 20 height 41
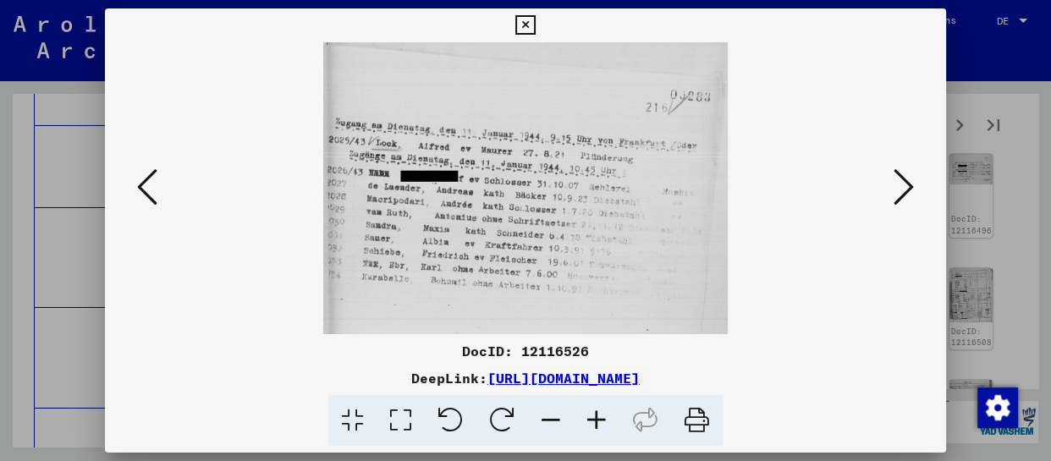
click at [907, 201] on icon at bounding box center [904, 187] width 20 height 41
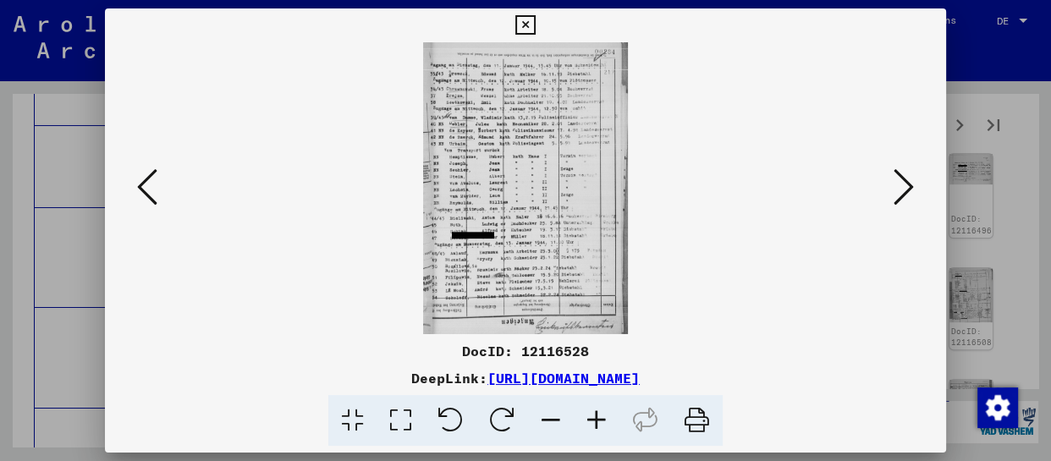
click at [596, 422] on icon at bounding box center [597, 421] width 46 height 52
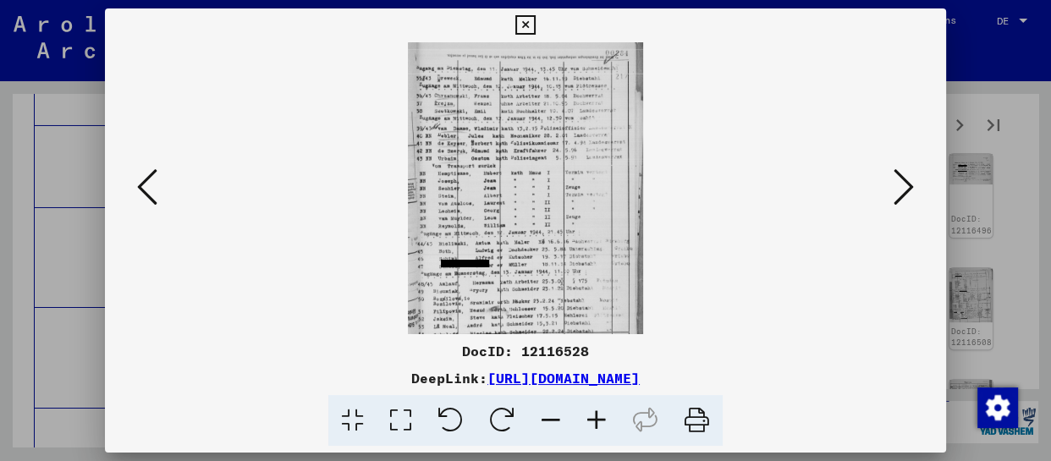
click at [596, 422] on icon at bounding box center [597, 421] width 46 height 52
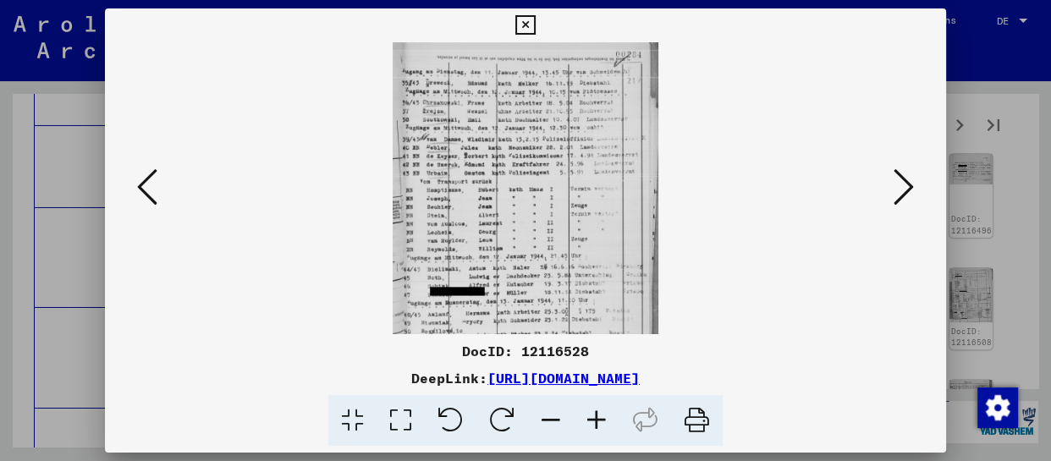
click at [597, 422] on icon at bounding box center [597, 421] width 46 height 52
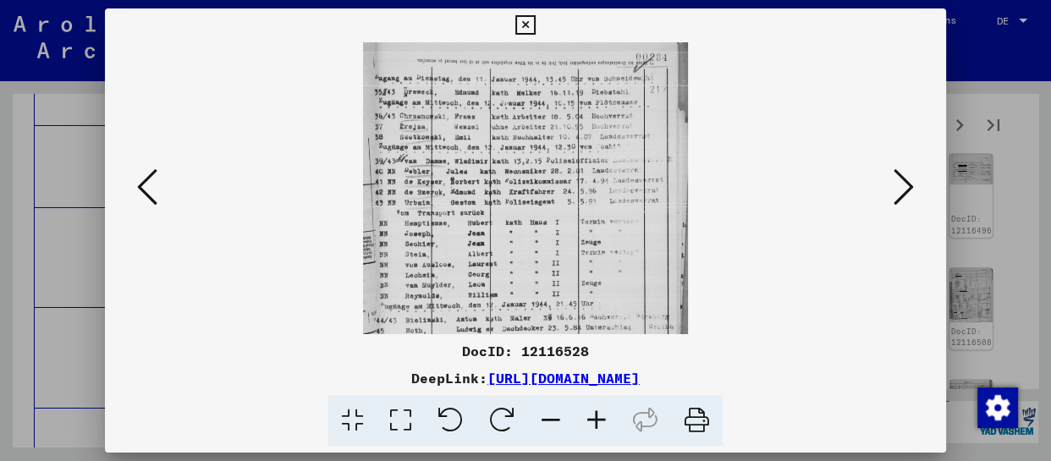
click at [597, 422] on icon at bounding box center [597, 421] width 46 height 52
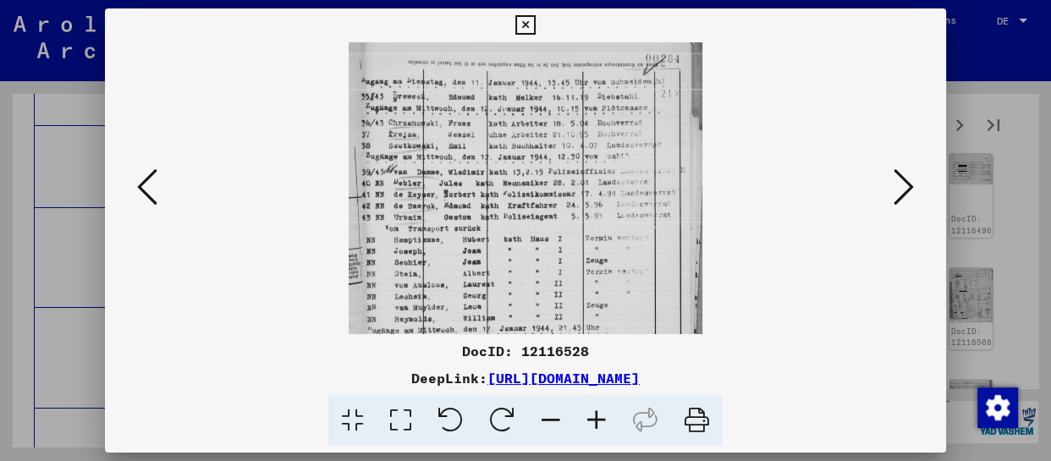
click at [597, 423] on icon at bounding box center [597, 421] width 46 height 52
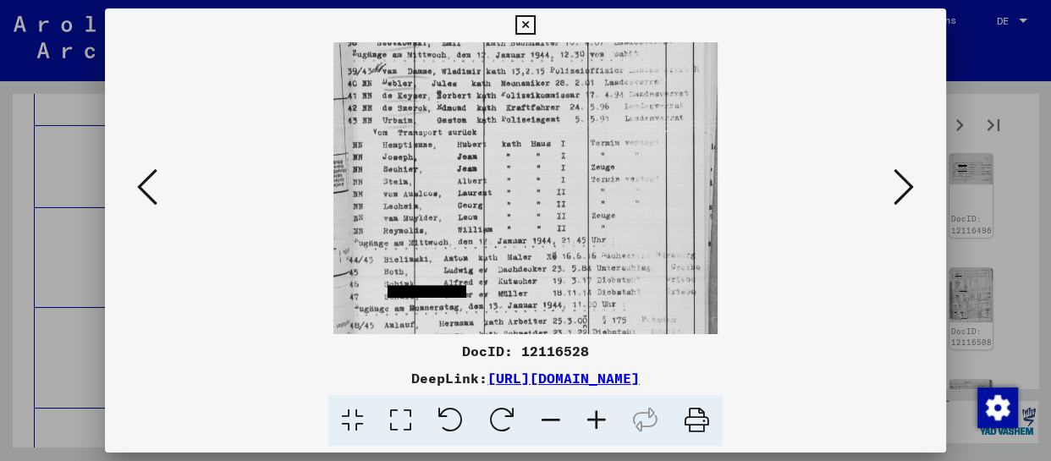
drag, startPoint x: 565, startPoint y: 271, endPoint x: 563, endPoint y: 95, distance: 176.1
click at [563, 119] on img at bounding box center [526, 204] width 384 height 546
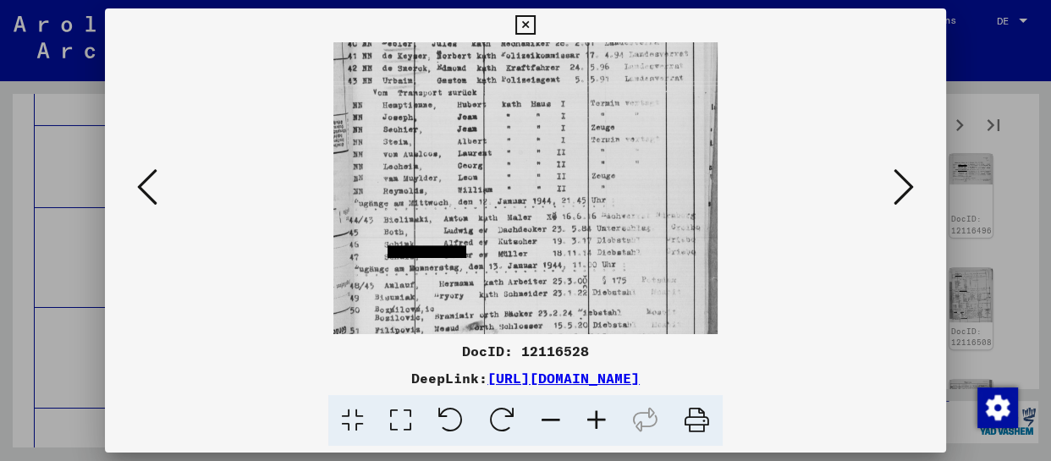
scroll to position [254, 0]
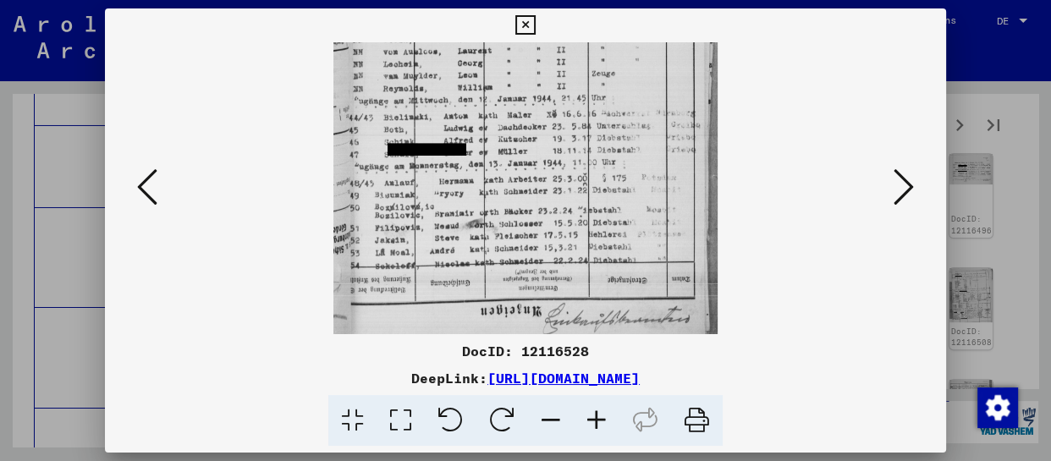
drag, startPoint x: 559, startPoint y: 279, endPoint x: 570, endPoint y: 92, distance: 187.4
click at [570, 92] on img at bounding box center [526, 61] width 384 height 546
click at [900, 181] on icon at bounding box center [904, 187] width 20 height 41
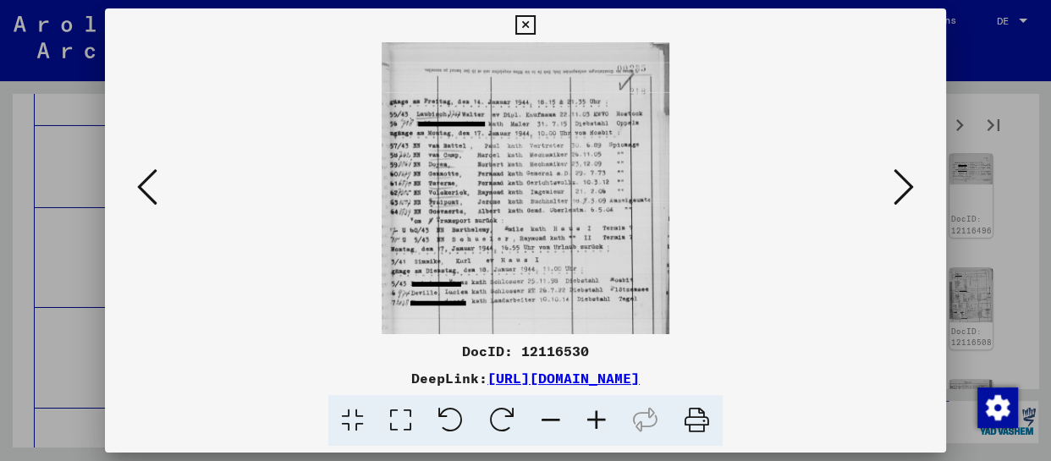
click at [900, 181] on icon at bounding box center [904, 187] width 20 height 41
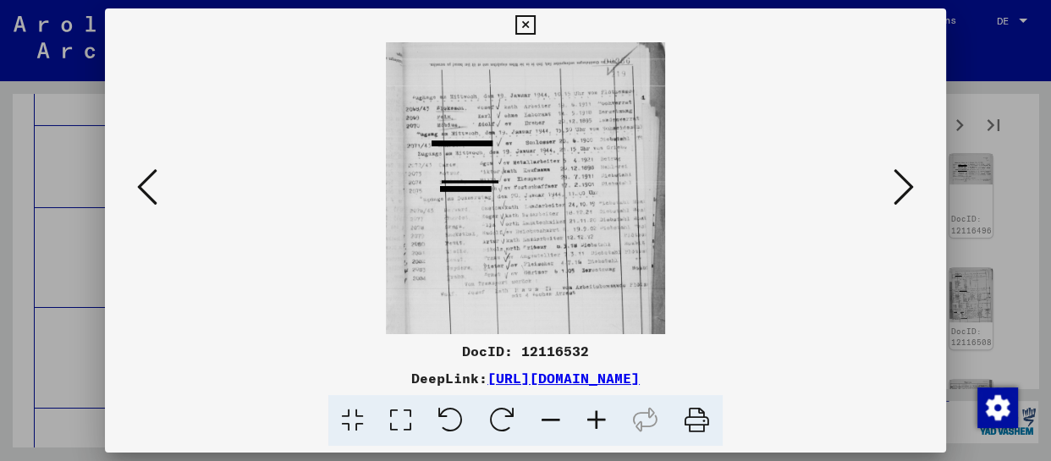
click at [605, 422] on icon at bounding box center [597, 421] width 46 height 52
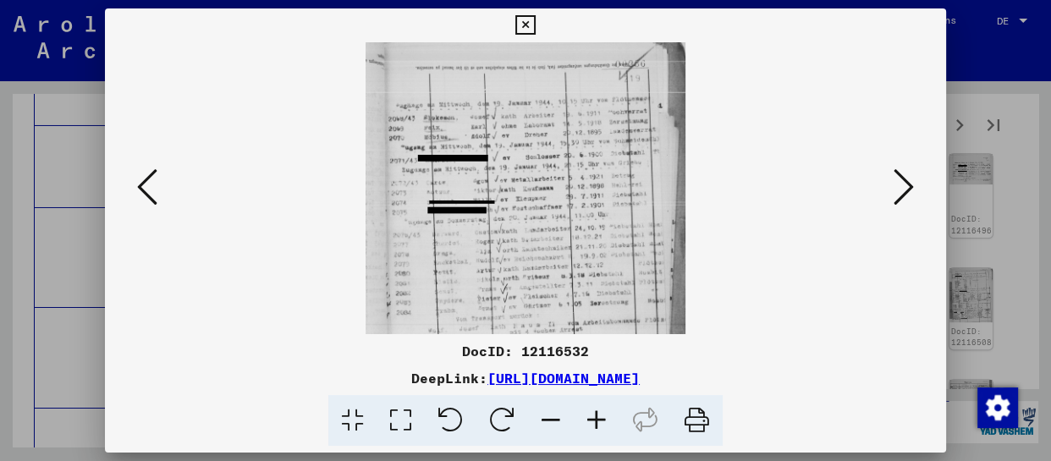
click at [605, 422] on icon at bounding box center [597, 421] width 46 height 52
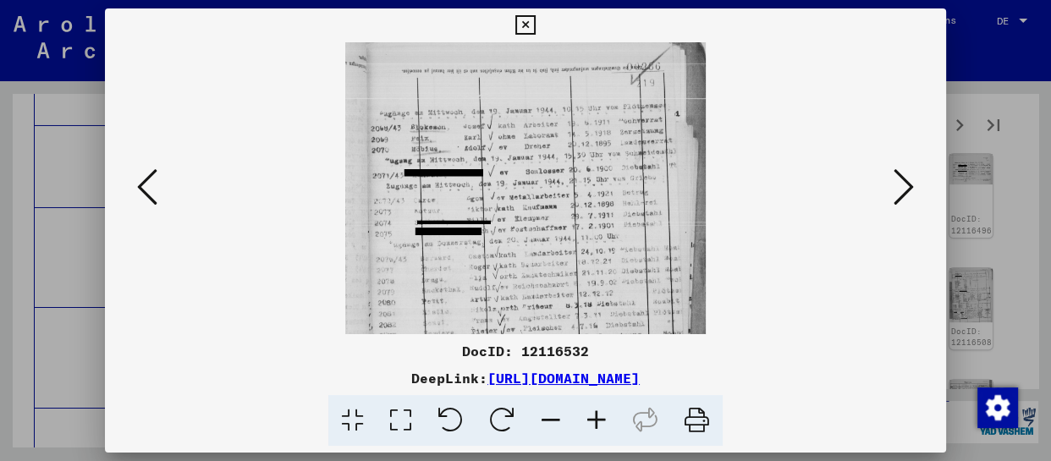
click at [605, 422] on icon at bounding box center [597, 421] width 46 height 52
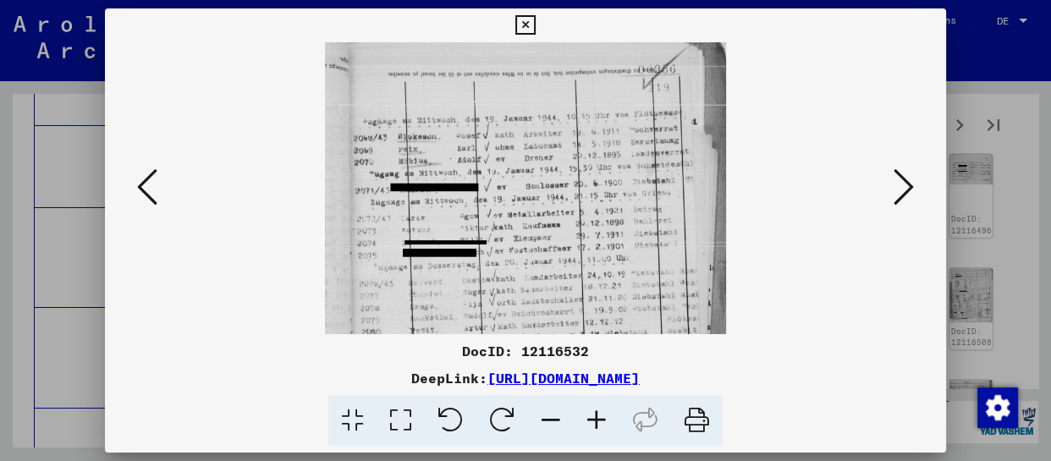
click at [605, 422] on icon at bounding box center [597, 421] width 46 height 52
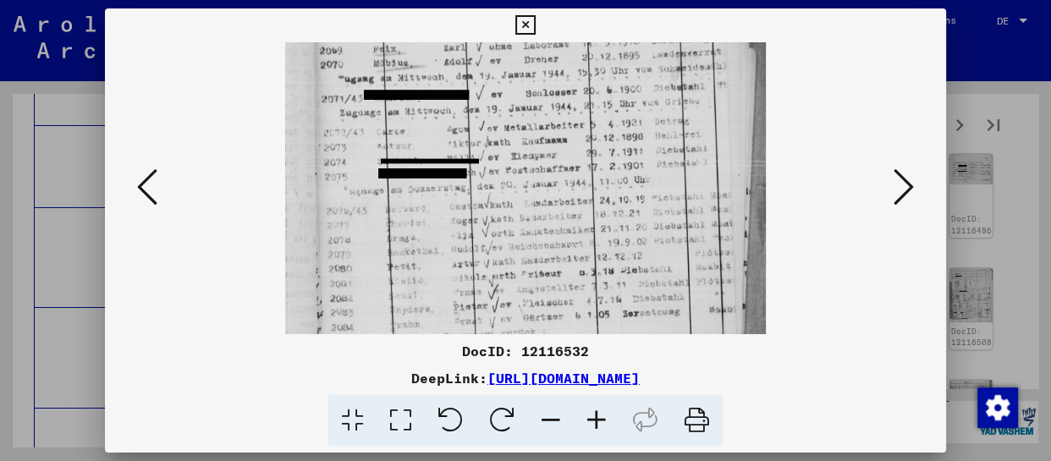
drag, startPoint x: 533, startPoint y: 271, endPoint x: 558, endPoint y: 68, distance: 204.6
click at [558, 83] on img at bounding box center [526, 172] width 482 height 504
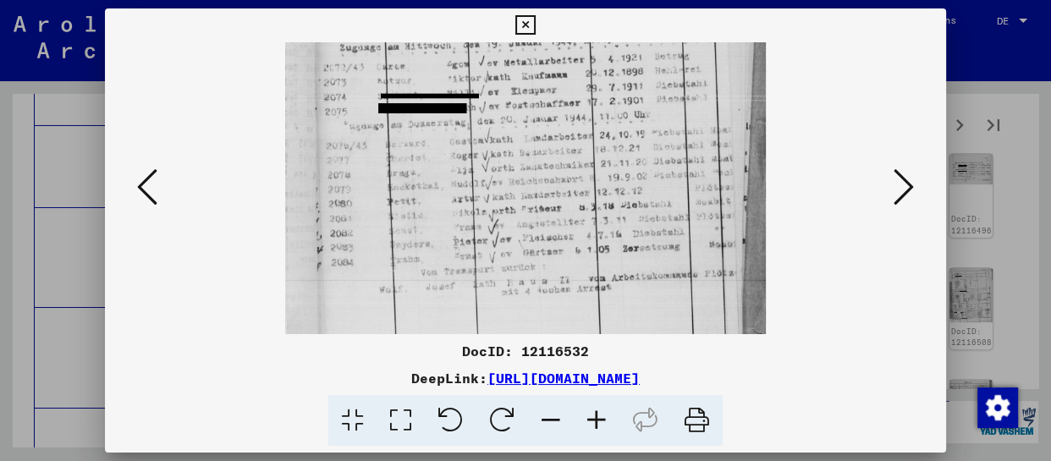
scroll to position [190, 0]
click at [551, 253] on img at bounding box center [526, 104] width 482 height 504
click at [898, 184] on icon at bounding box center [904, 187] width 20 height 41
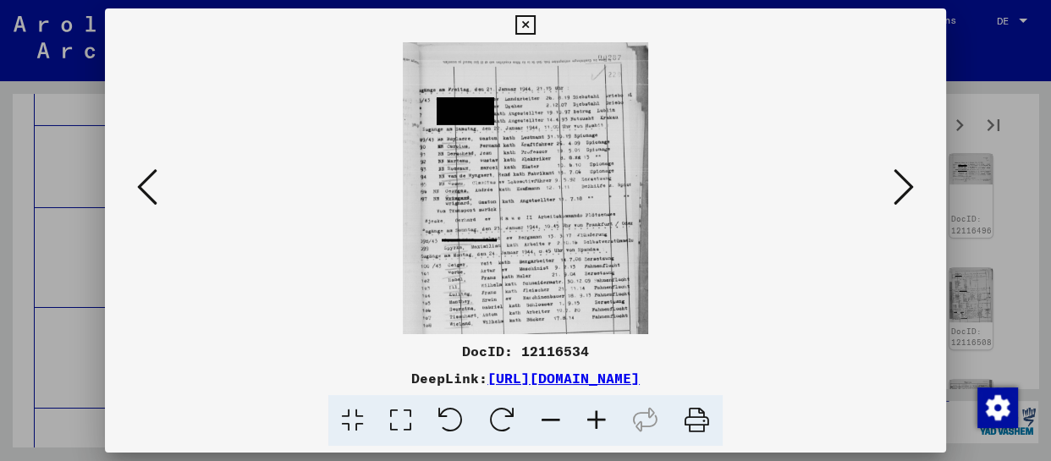
scroll to position [0, 0]
click at [601, 422] on icon at bounding box center [597, 421] width 46 height 52
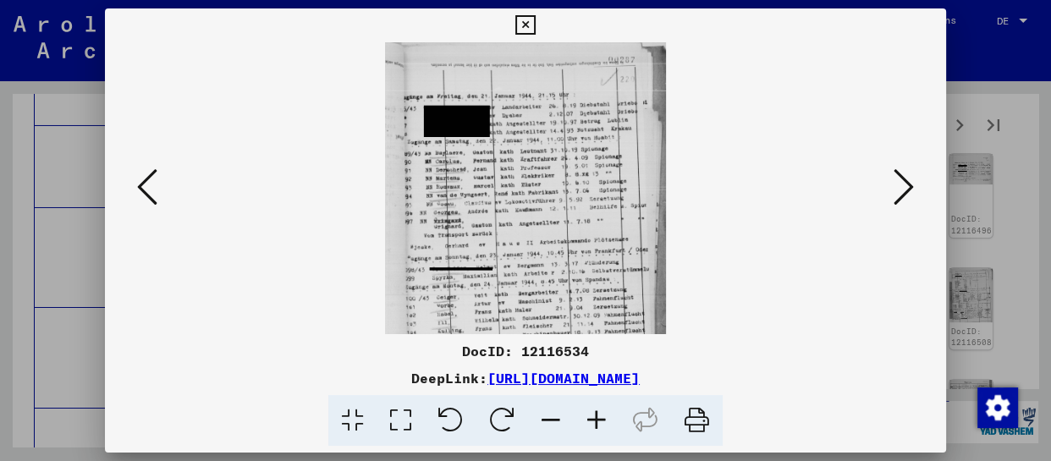
click at [601, 422] on icon at bounding box center [597, 421] width 46 height 52
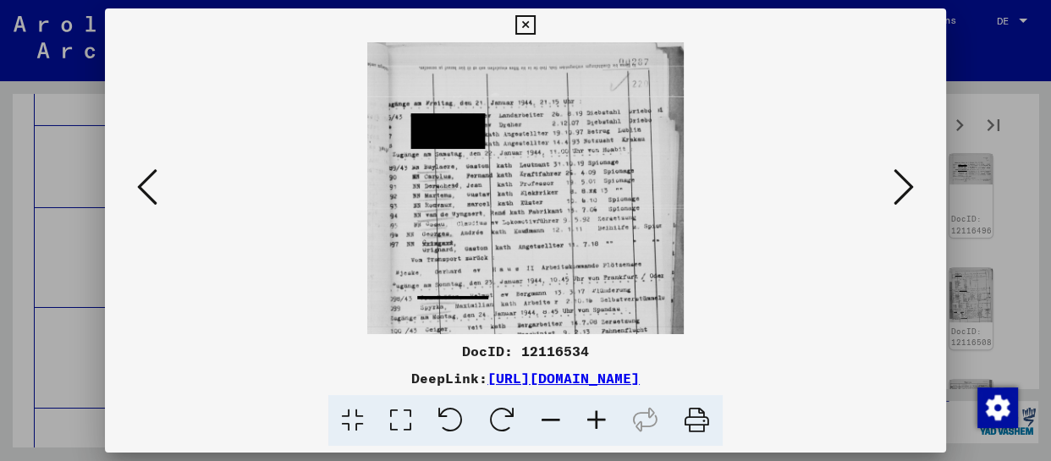
click at [601, 422] on icon at bounding box center [597, 421] width 46 height 52
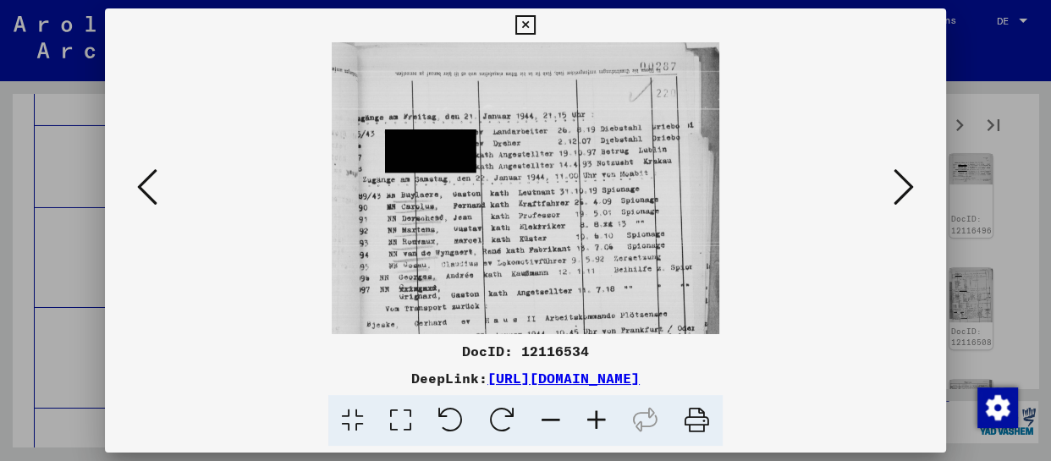
click at [601, 422] on icon at bounding box center [597, 421] width 46 height 52
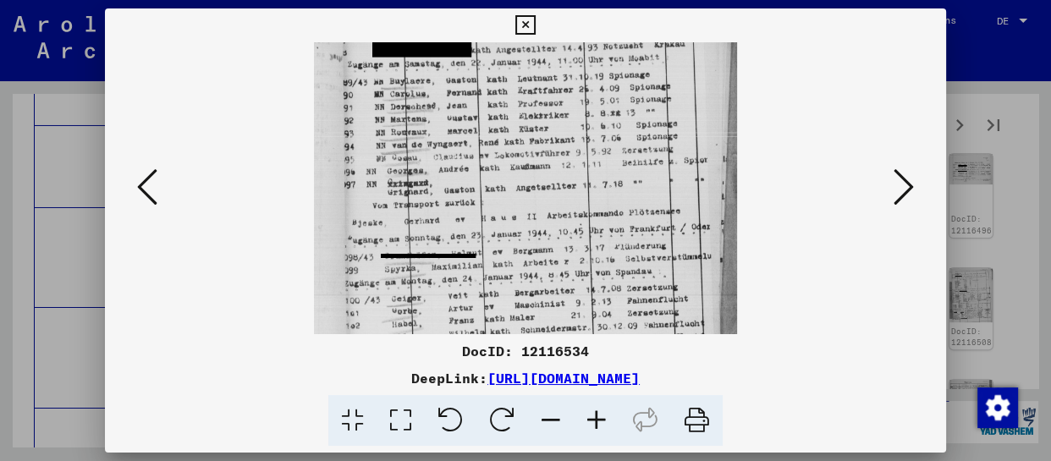
drag, startPoint x: 536, startPoint y: 296, endPoint x: 543, endPoint y: 152, distance: 145.0
click at [543, 152] on img at bounding box center [526, 166] width 424 height 504
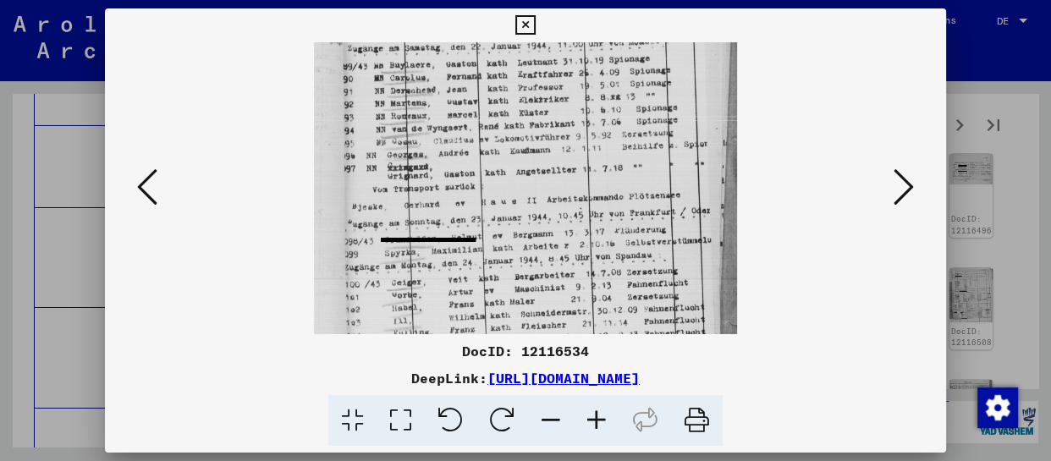
scroll to position [212, 0]
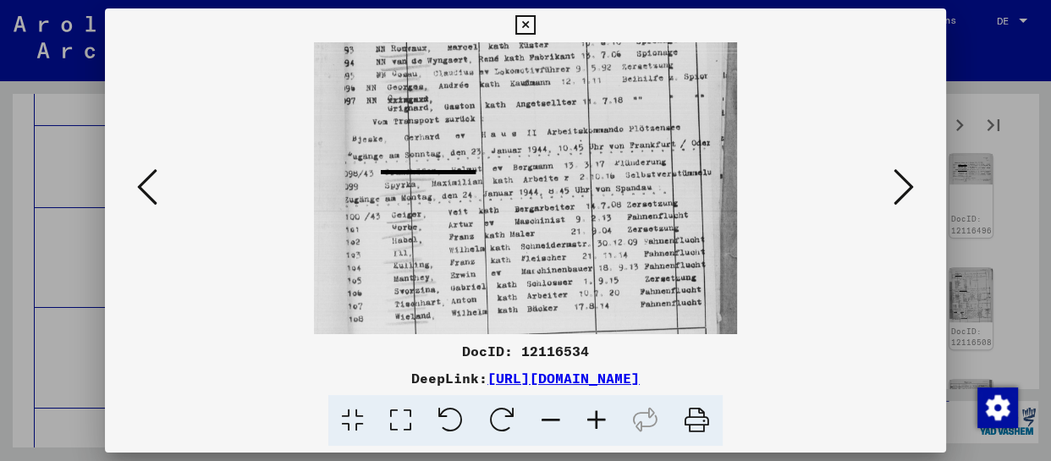
drag, startPoint x: 567, startPoint y: 323, endPoint x: 575, endPoint y: 125, distance: 198.2
click at [575, 125] on img at bounding box center [526, 83] width 424 height 504
click at [899, 175] on icon at bounding box center [904, 187] width 20 height 41
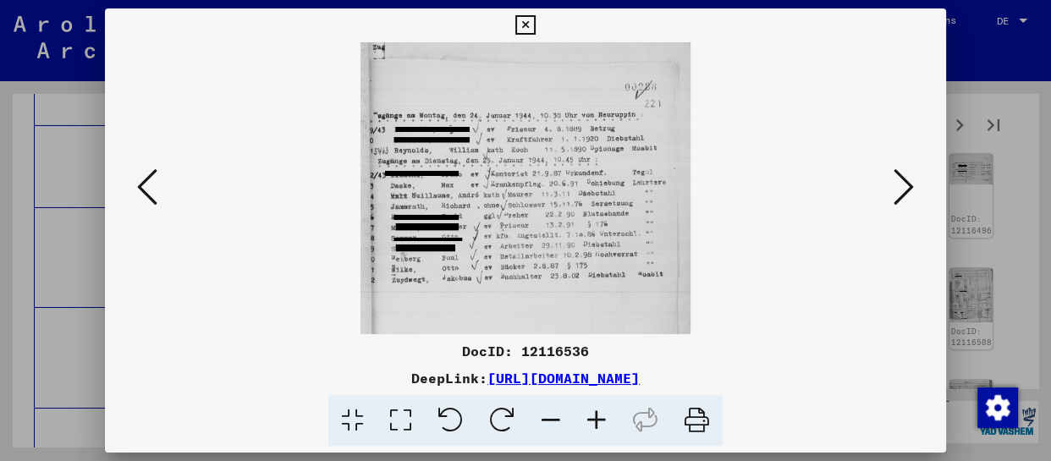
click at [876, 188] on viewer-one-image at bounding box center [526, 188] width 726 height 292
click at [910, 184] on icon at bounding box center [904, 187] width 20 height 41
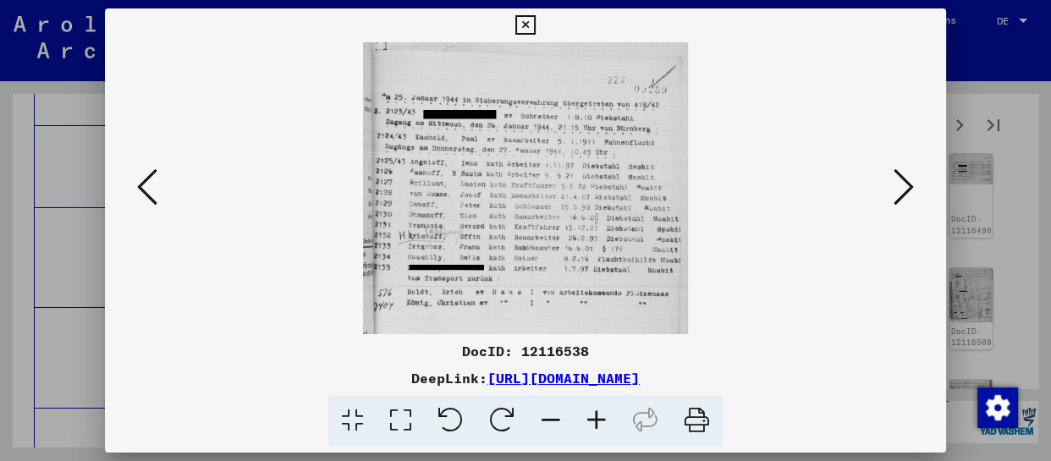
click at [903, 180] on icon at bounding box center [904, 187] width 20 height 41
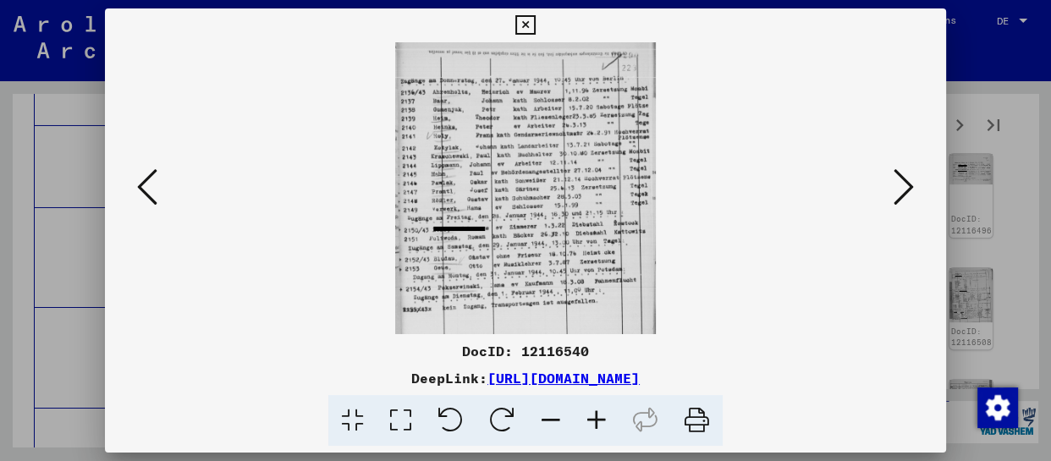
click at [607, 419] on icon at bounding box center [597, 421] width 46 height 52
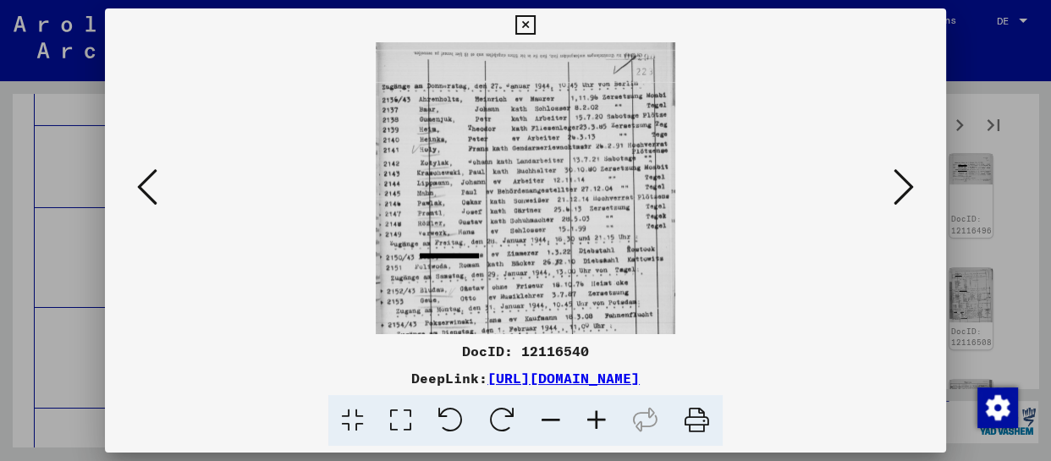
click at [607, 420] on icon at bounding box center [597, 421] width 46 height 52
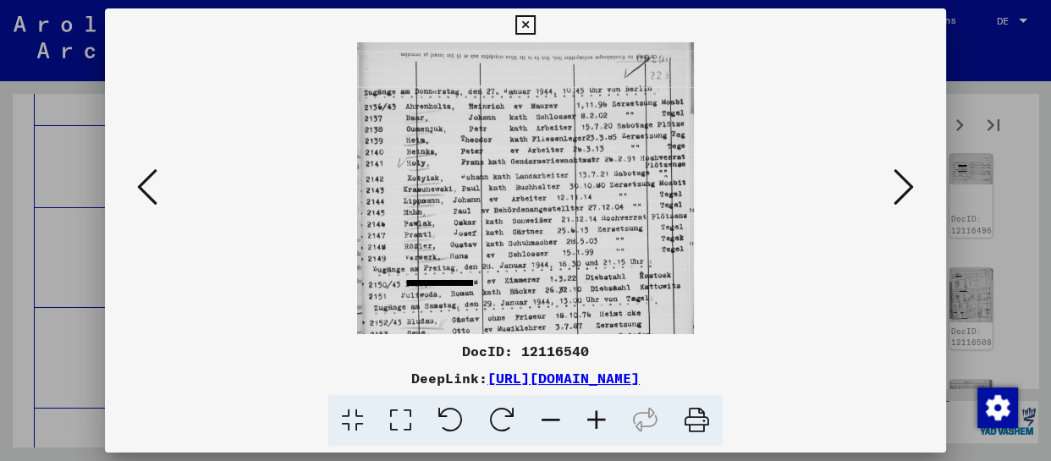
click at [607, 420] on icon at bounding box center [597, 421] width 46 height 52
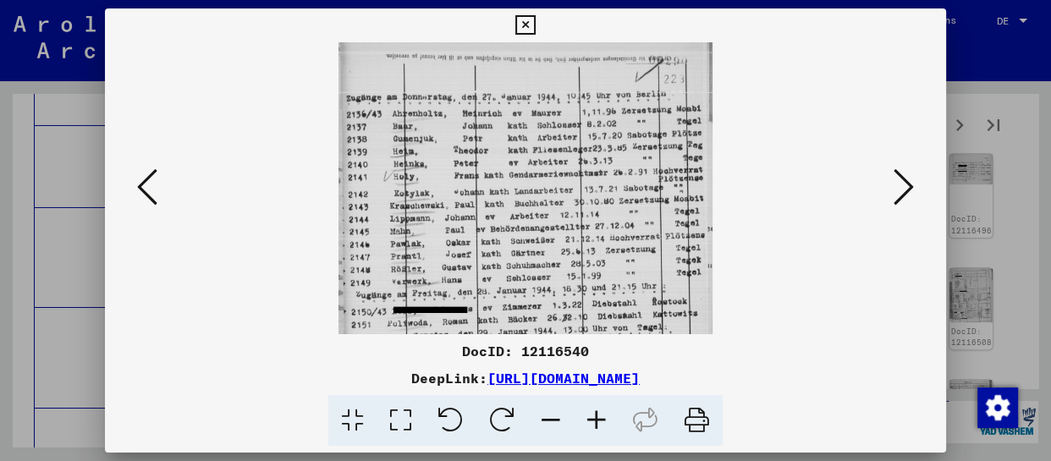
click at [607, 422] on icon at bounding box center [597, 421] width 46 height 52
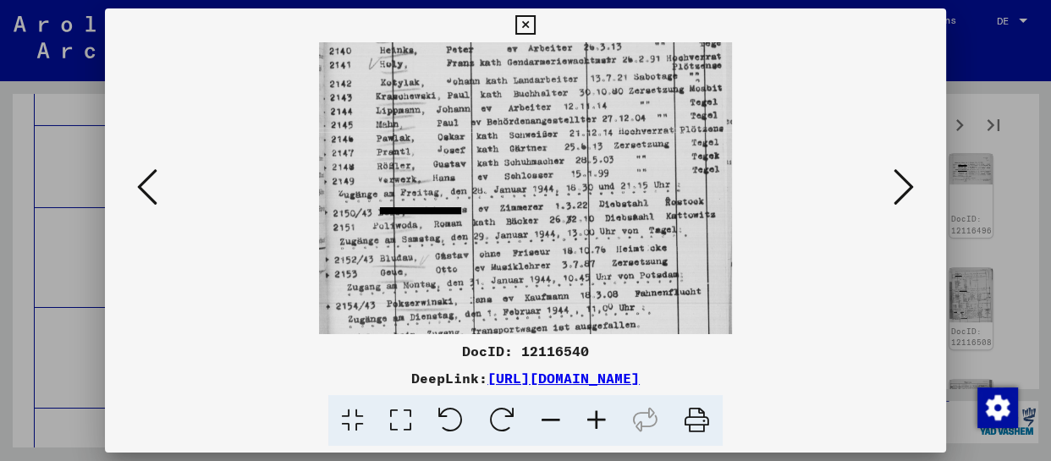
scroll to position [169, 0]
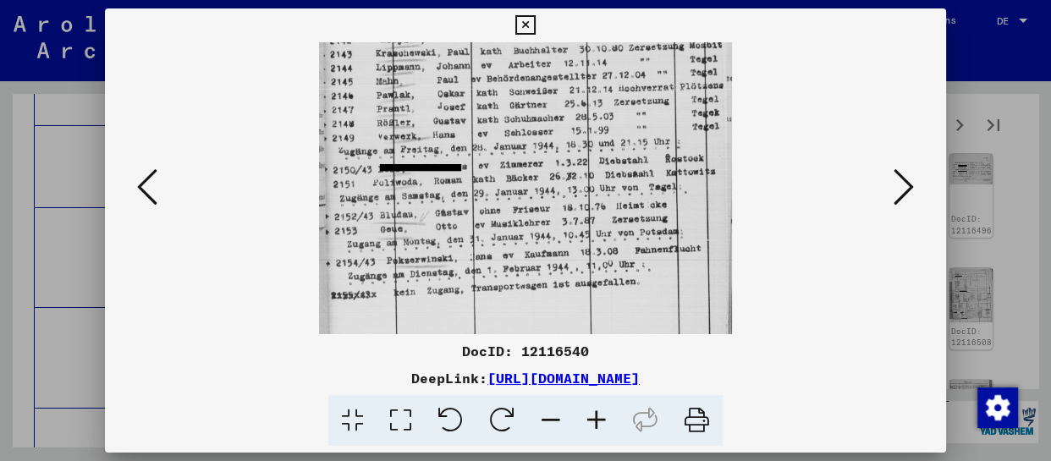
drag, startPoint x: 576, startPoint y: 297, endPoint x: 584, endPoint y: 91, distance: 206.7
click at [584, 91] on img at bounding box center [525, 103] width 412 height 461
click at [910, 178] on icon at bounding box center [904, 187] width 20 height 41
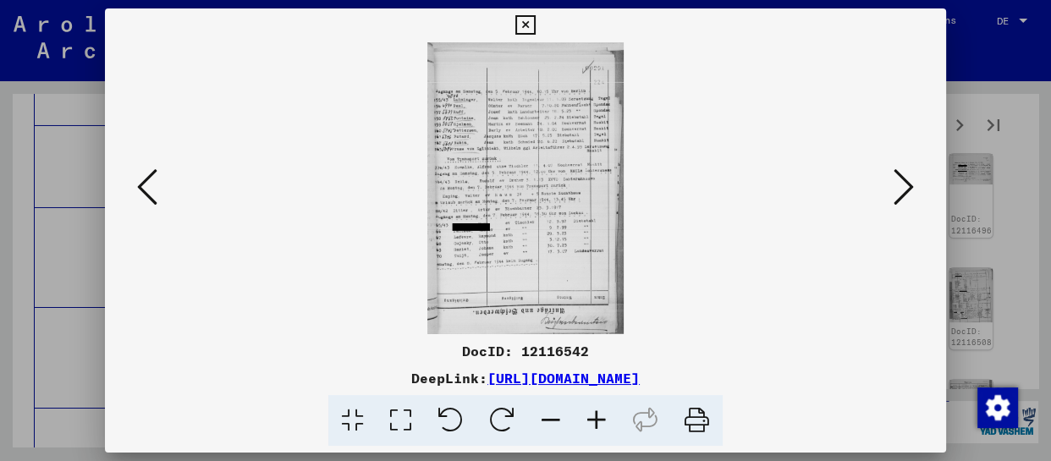
scroll to position [0, 0]
click at [603, 426] on icon at bounding box center [597, 421] width 46 height 52
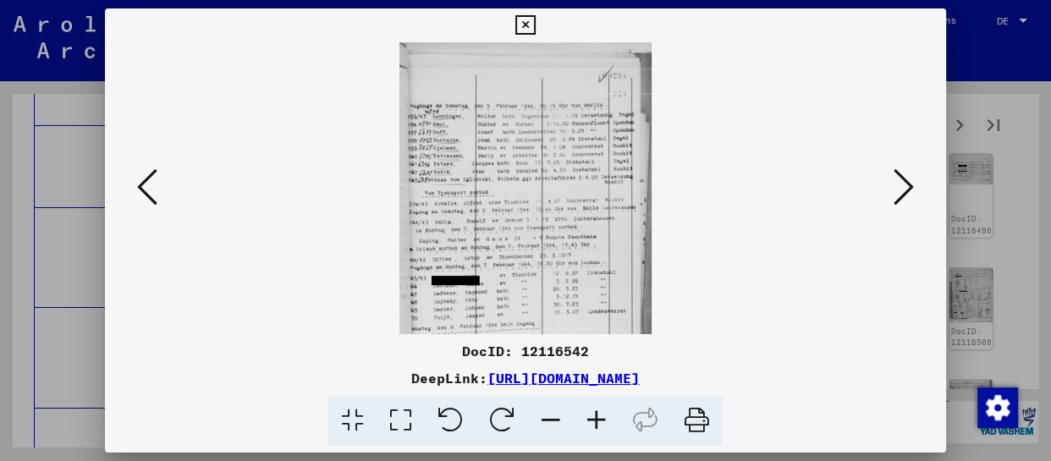
click at [603, 426] on icon at bounding box center [597, 421] width 46 height 52
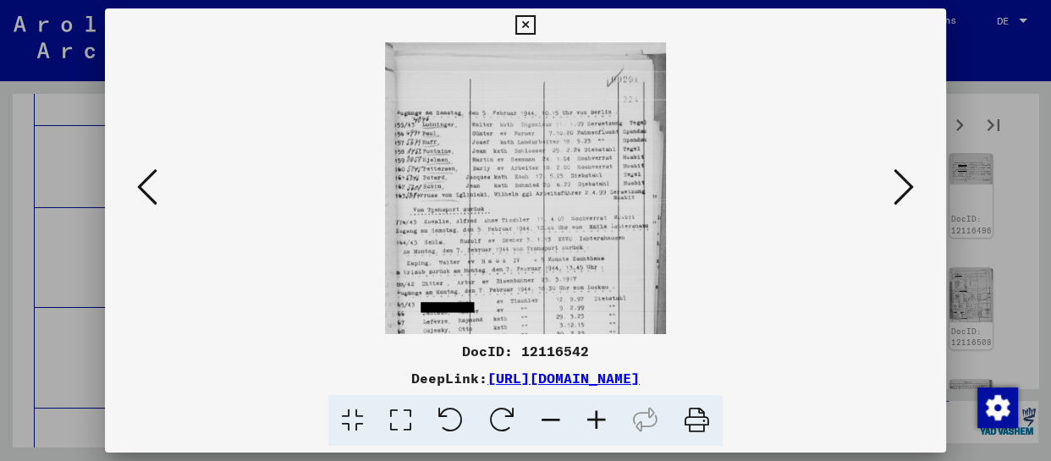
click at [603, 426] on icon at bounding box center [597, 421] width 46 height 52
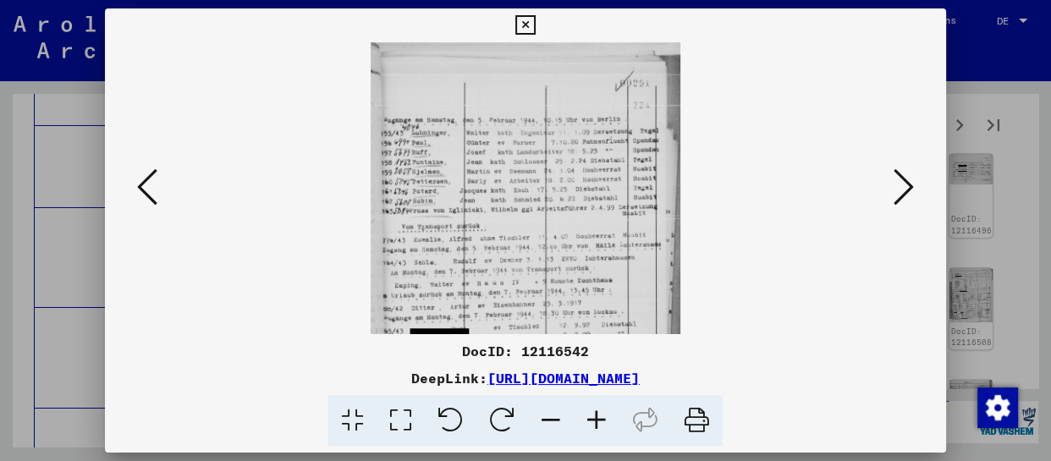
click at [603, 426] on icon at bounding box center [597, 421] width 46 height 52
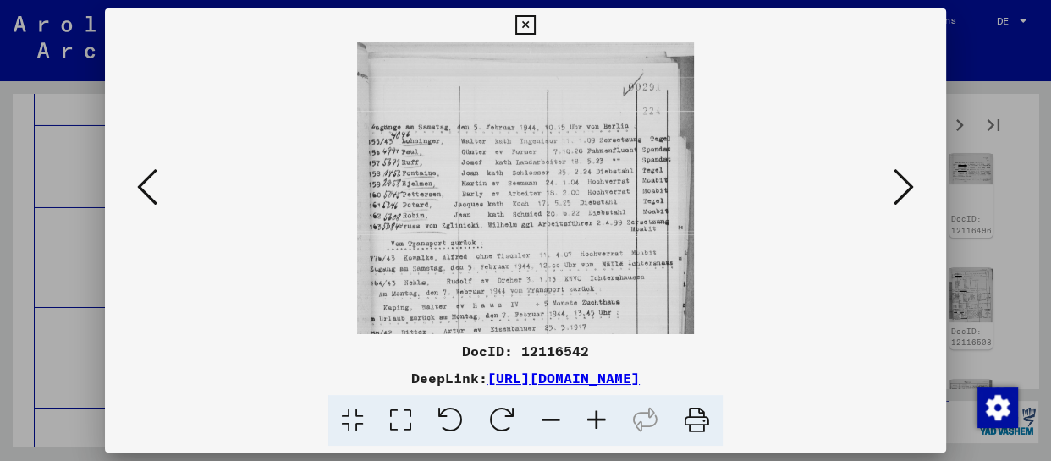
click at [603, 426] on icon at bounding box center [597, 421] width 46 height 52
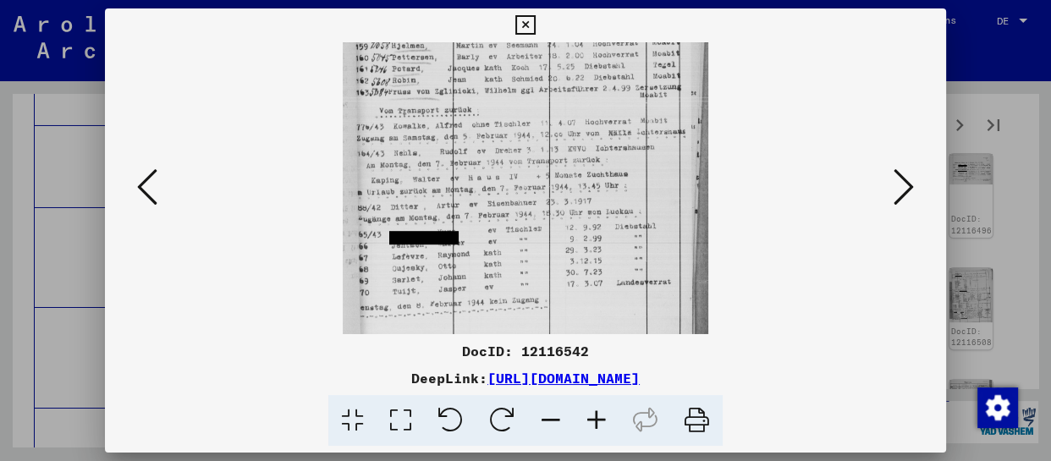
drag, startPoint x: 558, startPoint y: 283, endPoint x: 569, endPoint y: 132, distance: 151.1
click at [569, 132] on img at bounding box center [526, 165] width 366 height 546
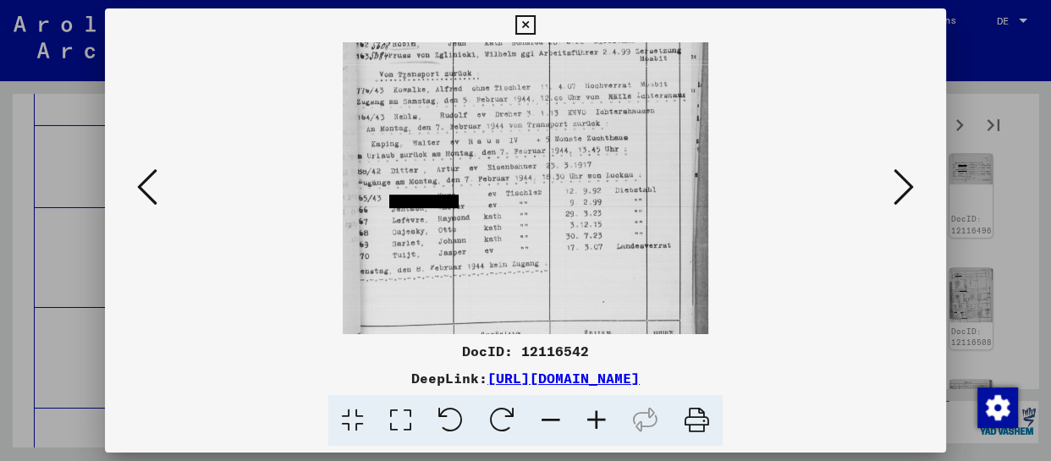
scroll to position [188, 0]
drag, startPoint x: 536, startPoint y: 257, endPoint x: 542, endPoint y: 218, distance: 38.6
click at [542, 218] on img at bounding box center [526, 127] width 366 height 546
click at [884, 190] on div at bounding box center [526, 188] width 726 height 292
click at [896, 185] on icon at bounding box center [904, 187] width 20 height 41
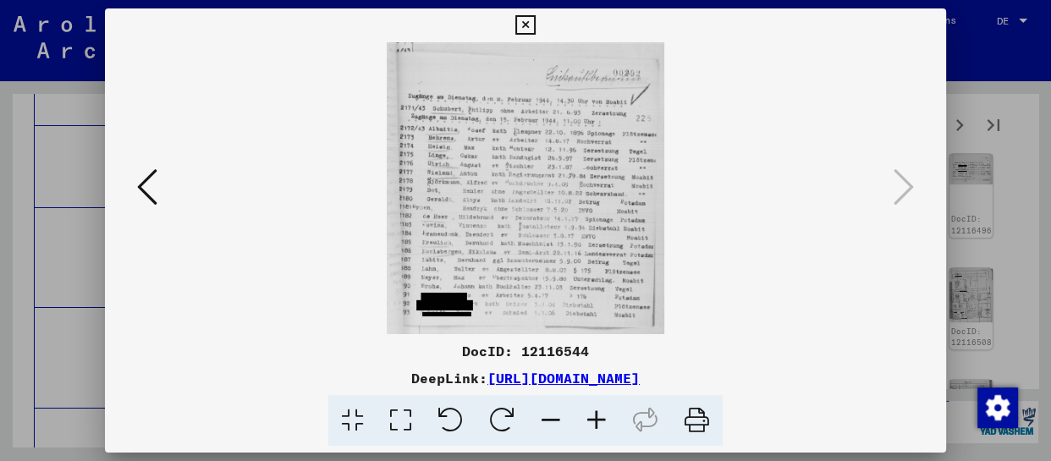
scroll to position [0, 0]
click at [589, 418] on icon at bounding box center [597, 421] width 46 height 52
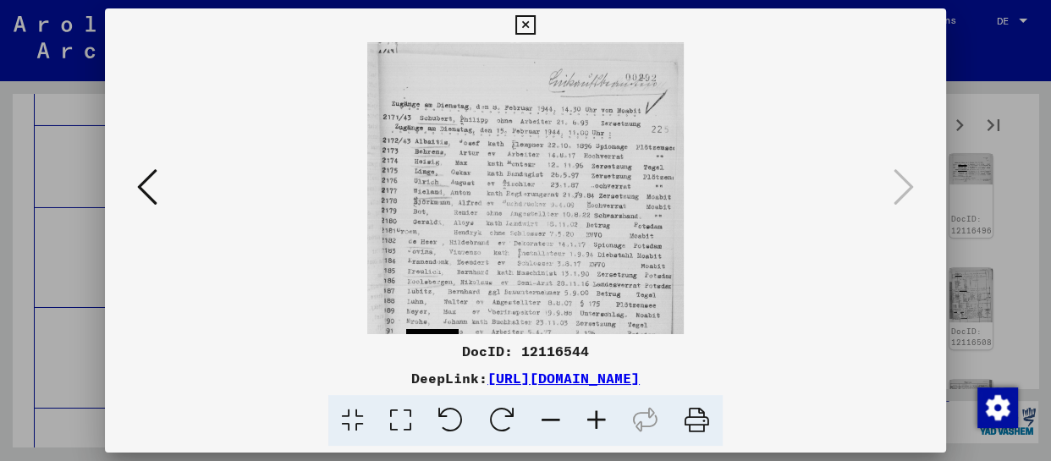
click at [589, 418] on icon at bounding box center [597, 421] width 46 height 52
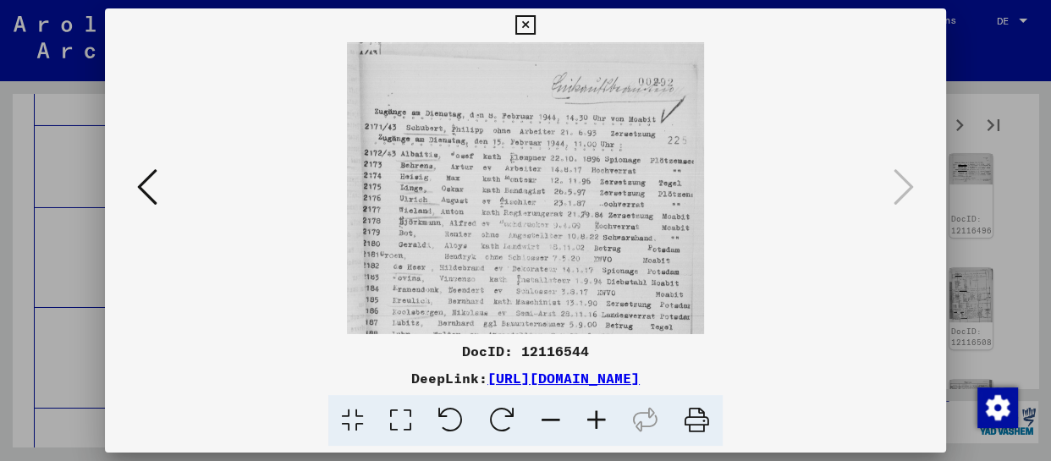
click at [589, 418] on icon at bounding box center [597, 421] width 46 height 52
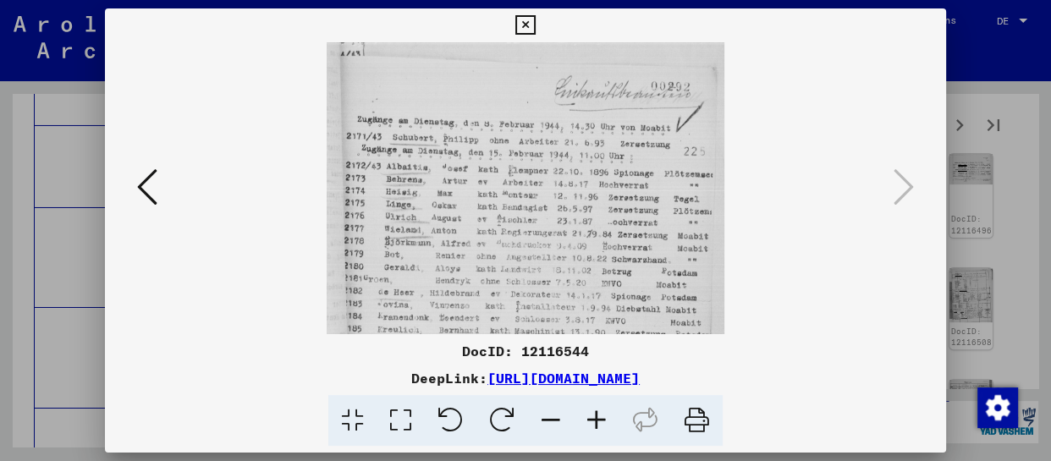
click at [589, 418] on icon at bounding box center [597, 421] width 46 height 52
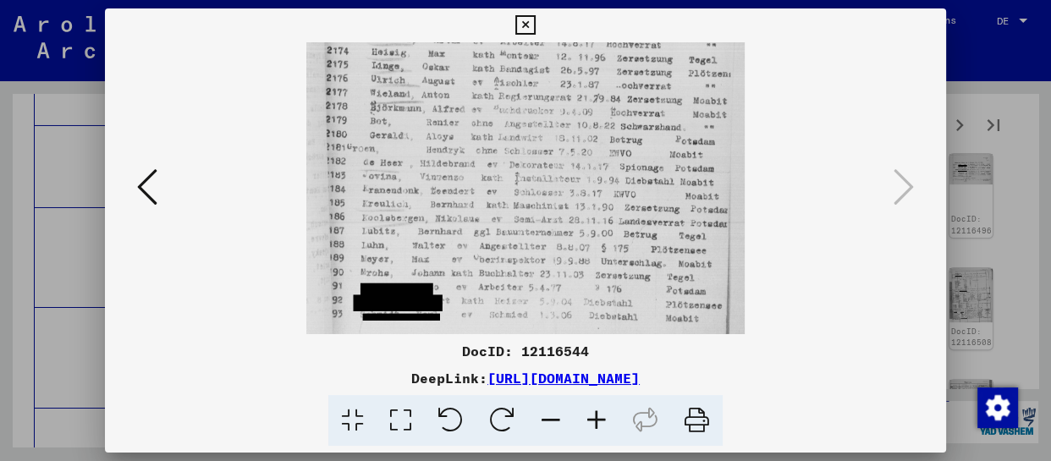
drag, startPoint x: 568, startPoint y: 292, endPoint x: 569, endPoint y: 98, distance: 193.9
click at [569, 98] on img at bounding box center [525, 117] width 438 height 461
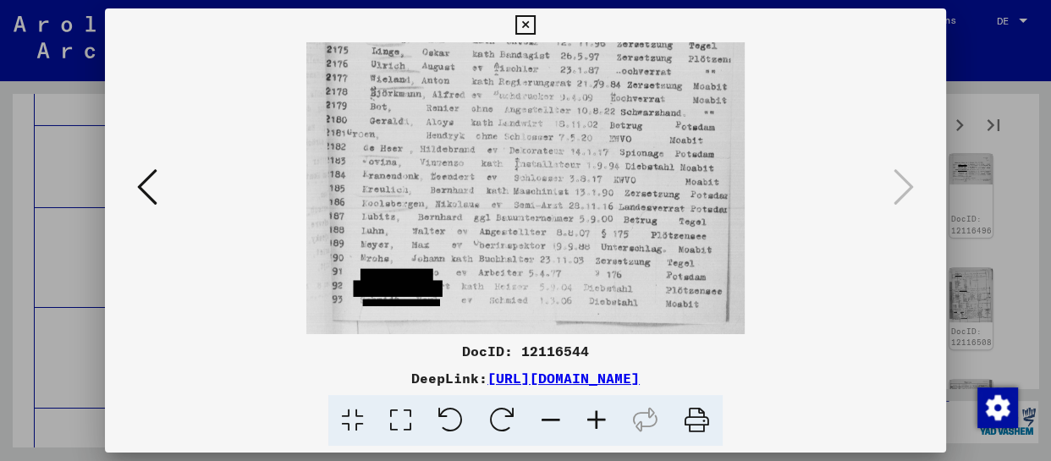
click at [516, 17] on icon at bounding box center [525, 25] width 19 height 20
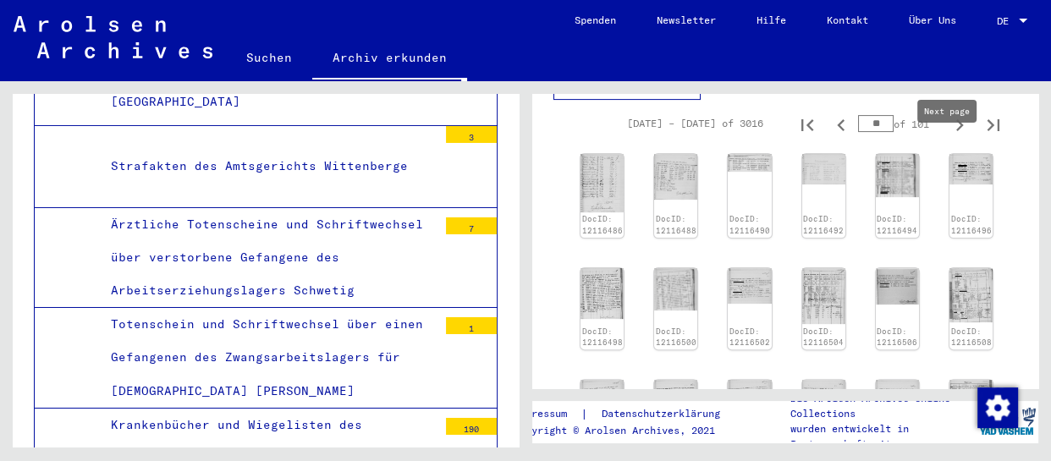
click at [949, 137] on icon "Next page" at bounding box center [960, 125] width 24 height 24
type input "**"
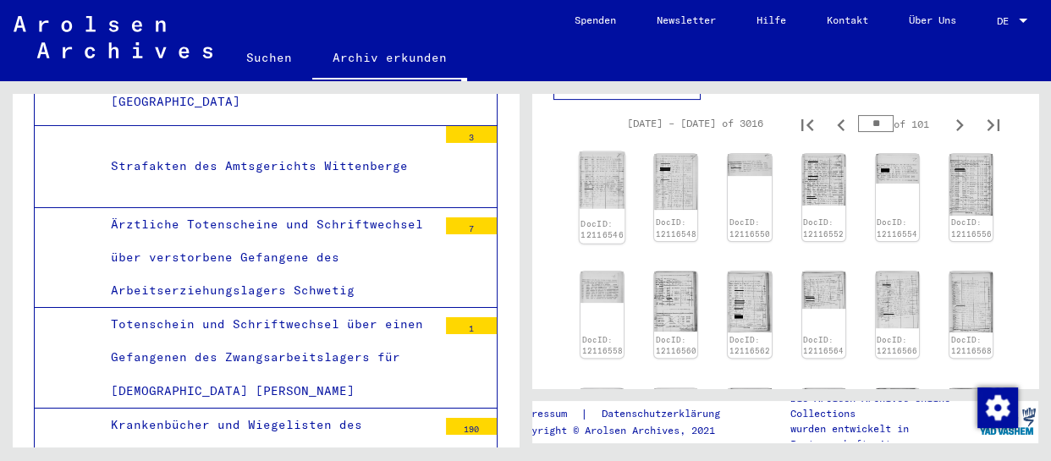
click at [609, 205] on img at bounding box center [603, 180] width 46 height 57
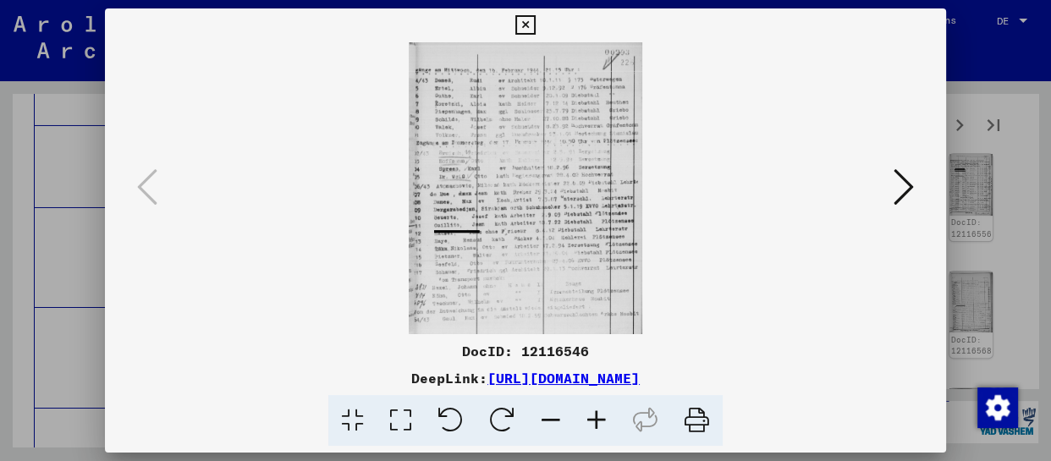
click at [601, 429] on icon at bounding box center [597, 421] width 46 height 52
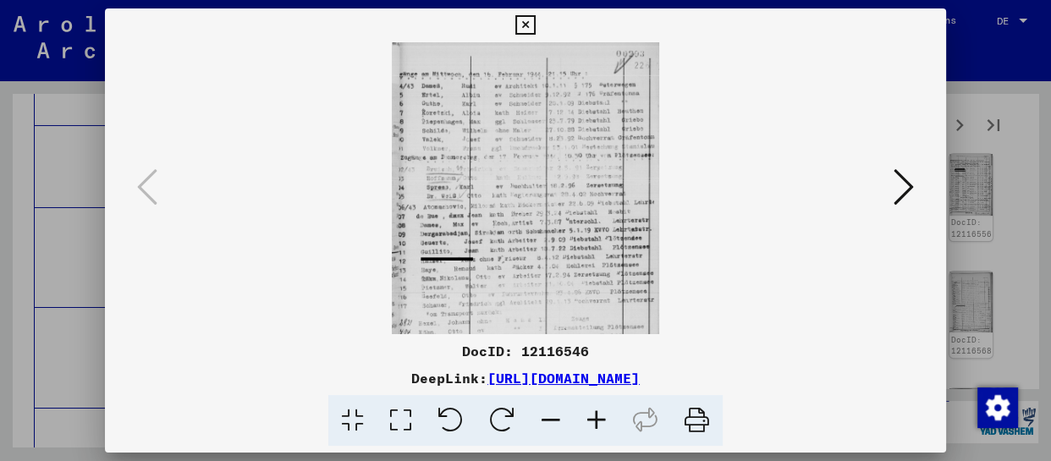
click at [601, 429] on icon at bounding box center [597, 421] width 46 height 52
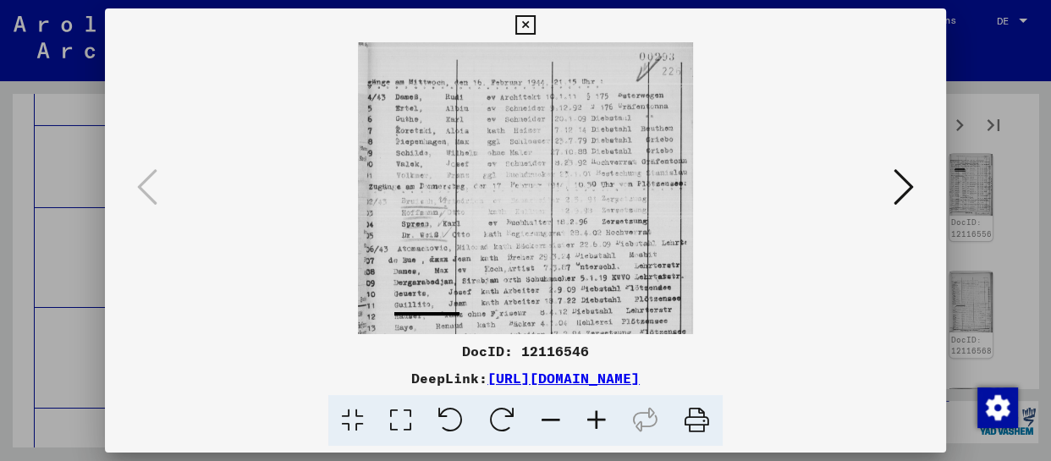
click at [601, 428] on icon at bounding box center [597, 421] width 46 height 52
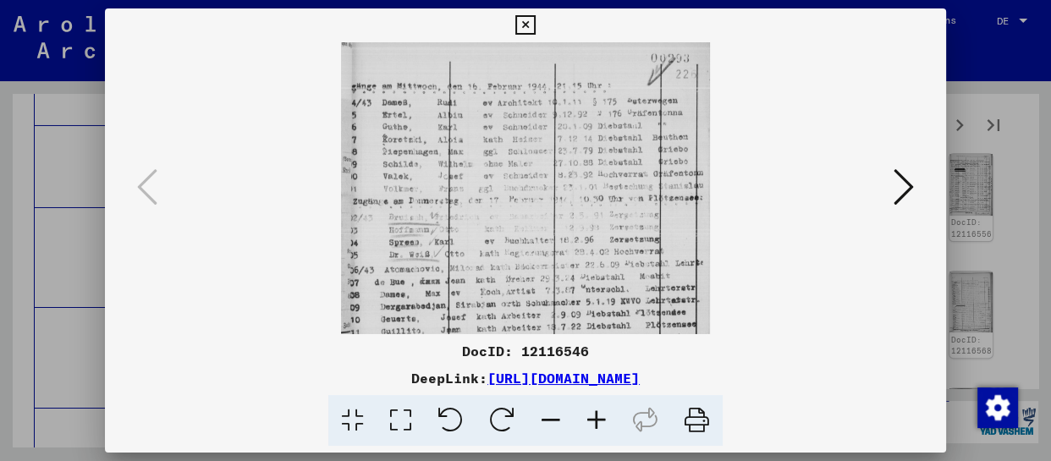
click at [601, 428] on icon at bounding box center [597, 421] width 46 height 52
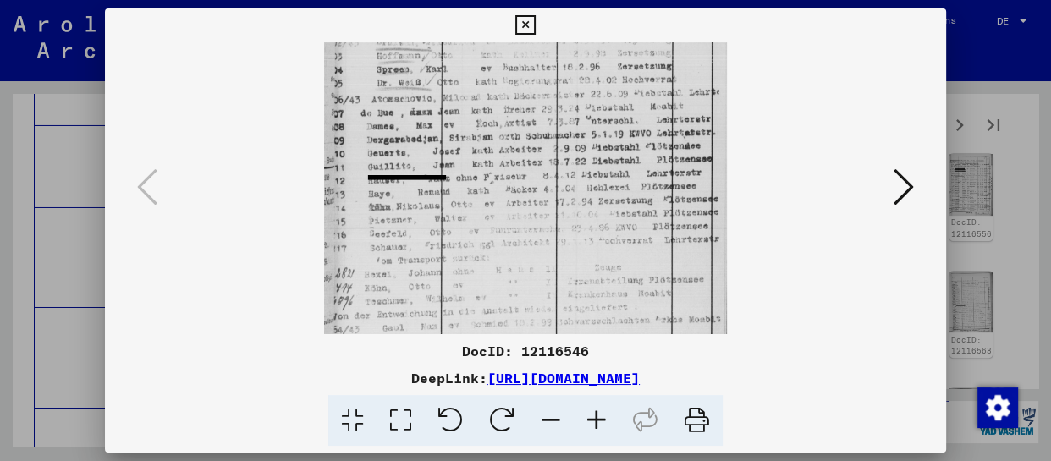
drag, startPoint x: 565, startPoint y: 277, endPoint x: 598, endPoint y: 85, distance: 195.0
click at [598, 85] on img at bounding box center [525, 103] width 402 height 504
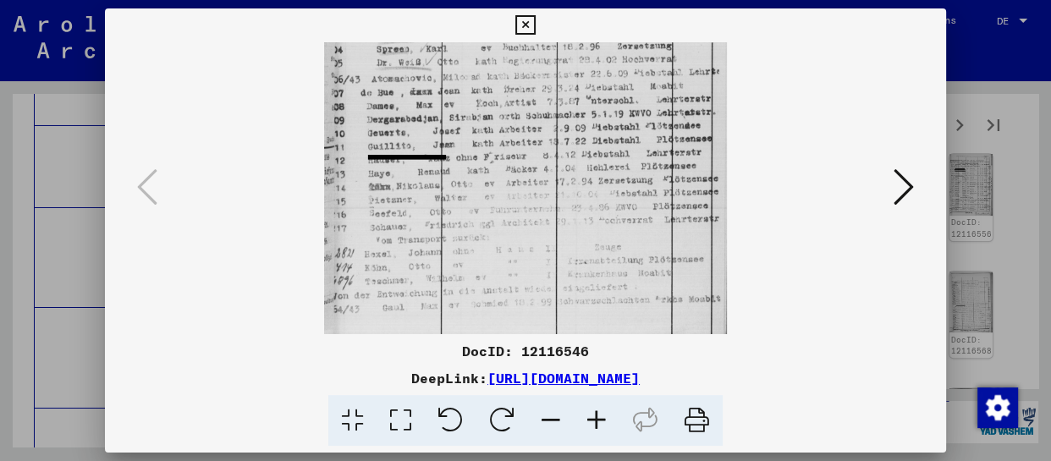
drag, startPoint x: 594, startPoint y: 234, endPoint x: 606, endPoint y: 100, distance: 134.3
click at [606, 100] on img at bounding box center [525, 83] width 402 height 504
click at [904, 184] on icon at bounding box center [904, 187] width 20 height 41
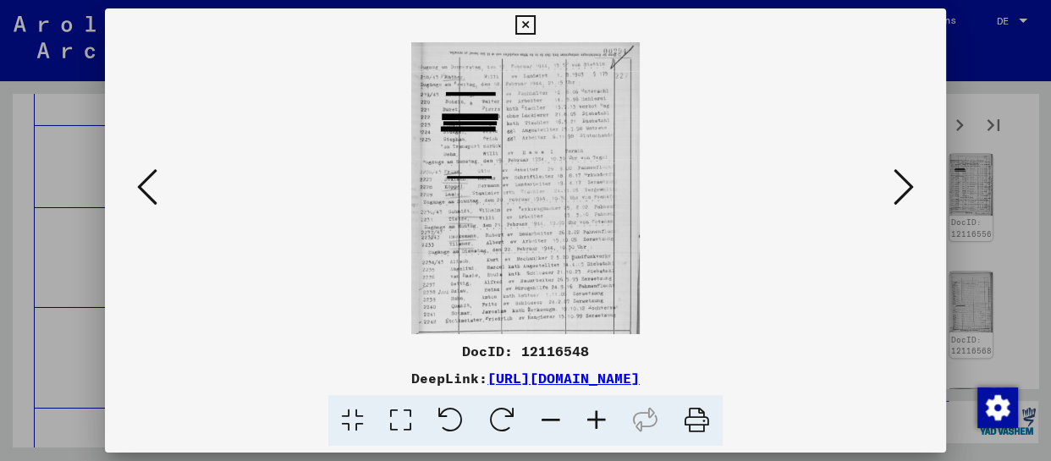
click at [597, 425] on icon at bounding box center [597, 421] width 46 height 52
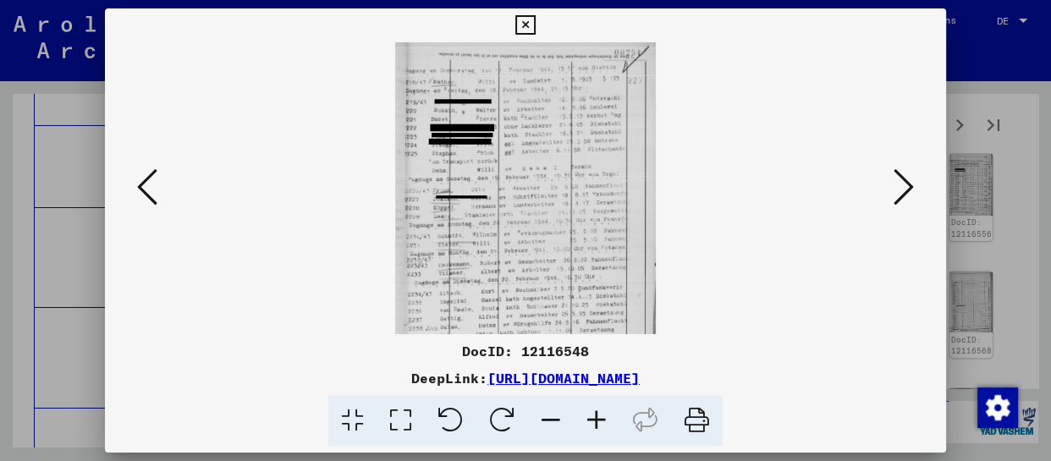
click at [600, 424] on icon at bounding box center [597, 421] width 46 height 52
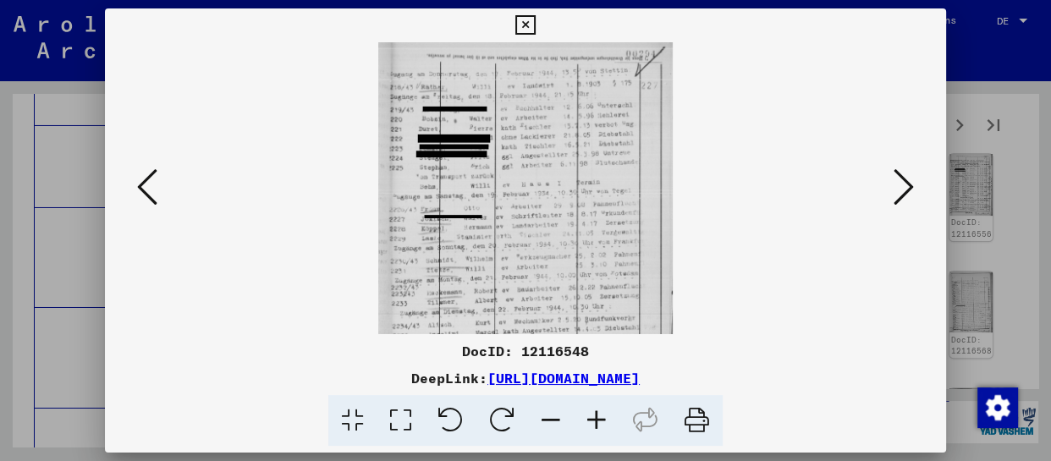
click at [601, 424] on icon at bounding box center [597, 421] width 46 height 52
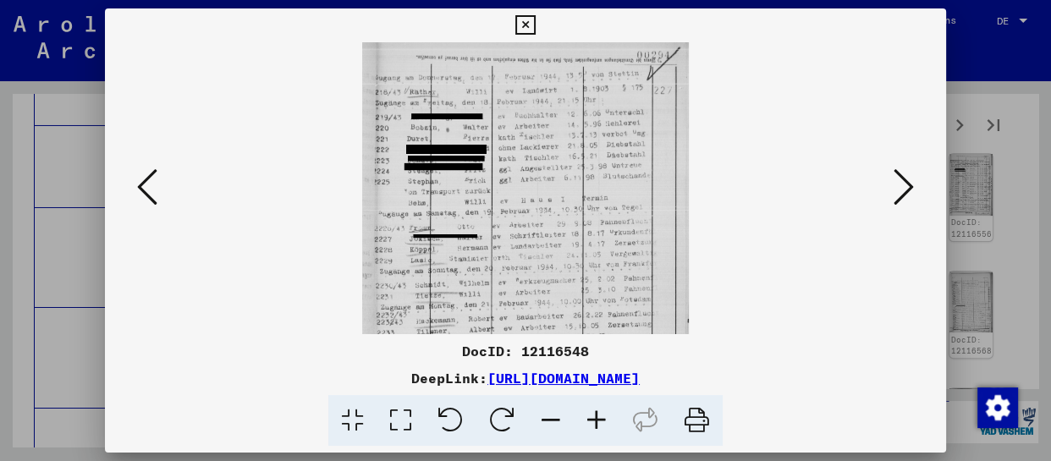
click at [601, 424] on icon at bounding box center [597, 421] width 46 height 52
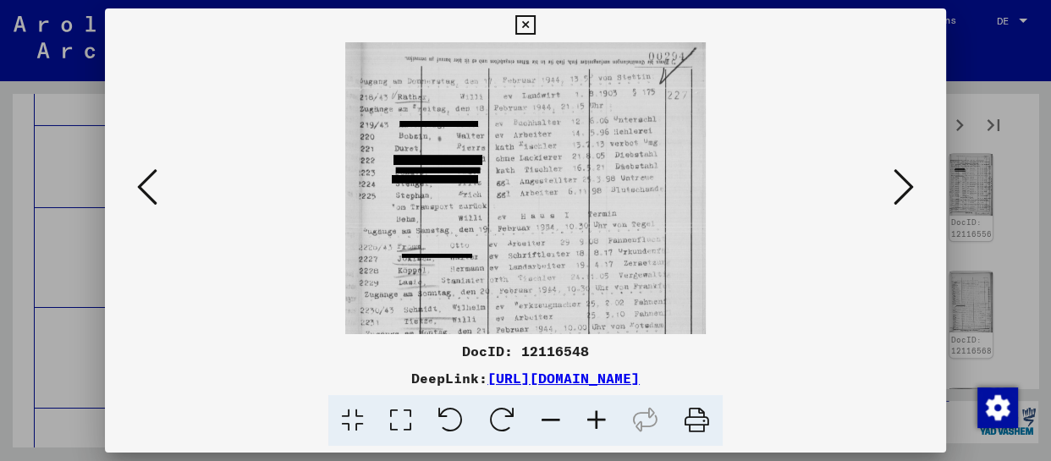
click at [601, 424] on icon at bounding box center [597, 421] width 46 height 52
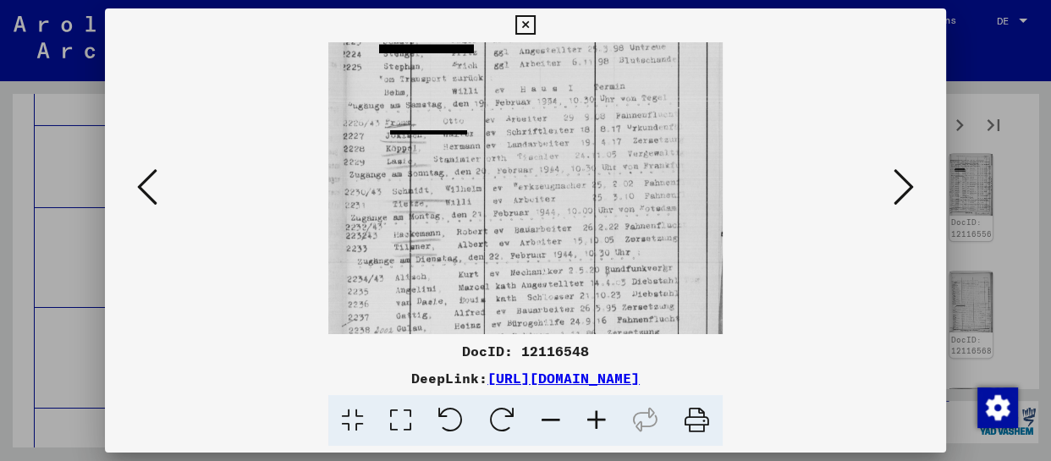
scroll to position [211, 0]
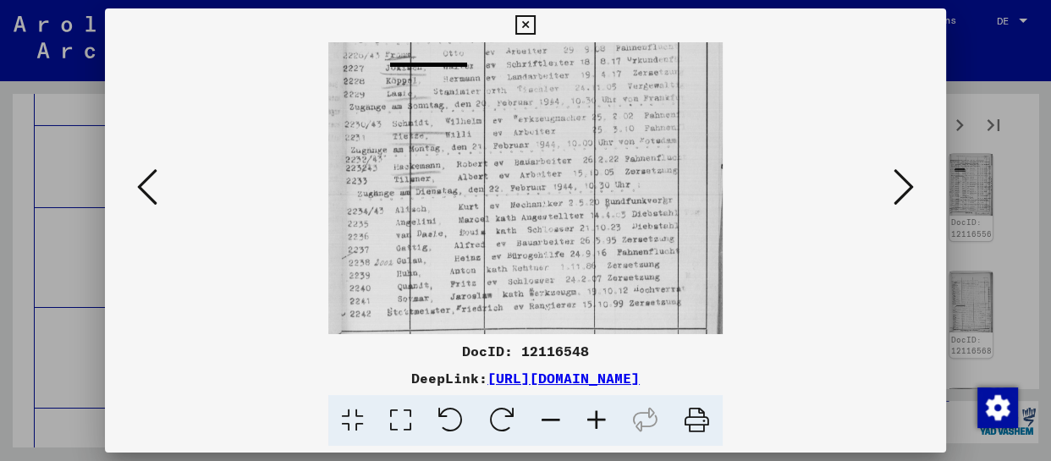
drag, startPoint x: 575, startPoint y: 281, endPoint x: 614, endPoint y: 70, distance: 214.4
click at [614, 70] on img at bounding box center [525, 84] width 394 height 504
click at [907, 195] on icon at bounding box center [904, 187] width 20 height 41
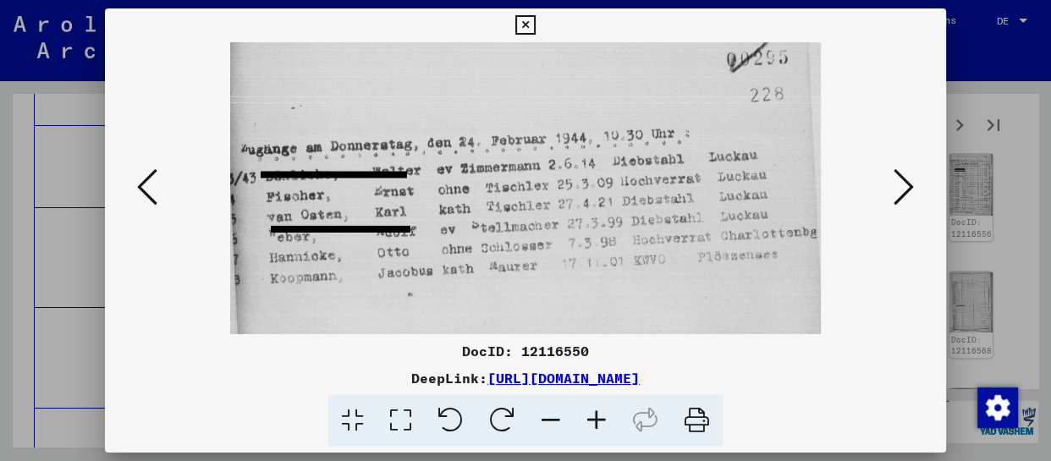
click at [880, 194] on viewer-one-image at bounding box center [526, 188] width 726 height 292
click at [912, 194] on icon at bounding box center [904, 187] width 20 height 41
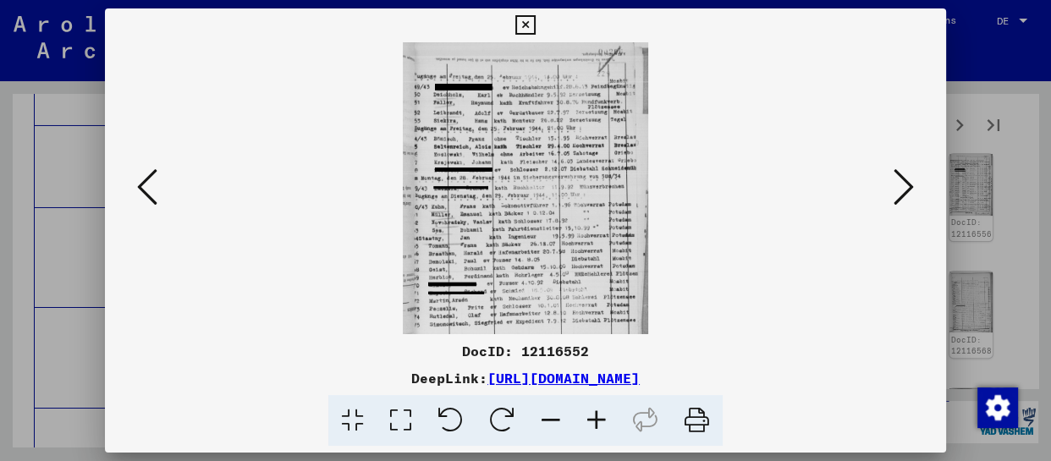
click at [595, 428] on icon at bounding box center [597, 421] width 46 height 52
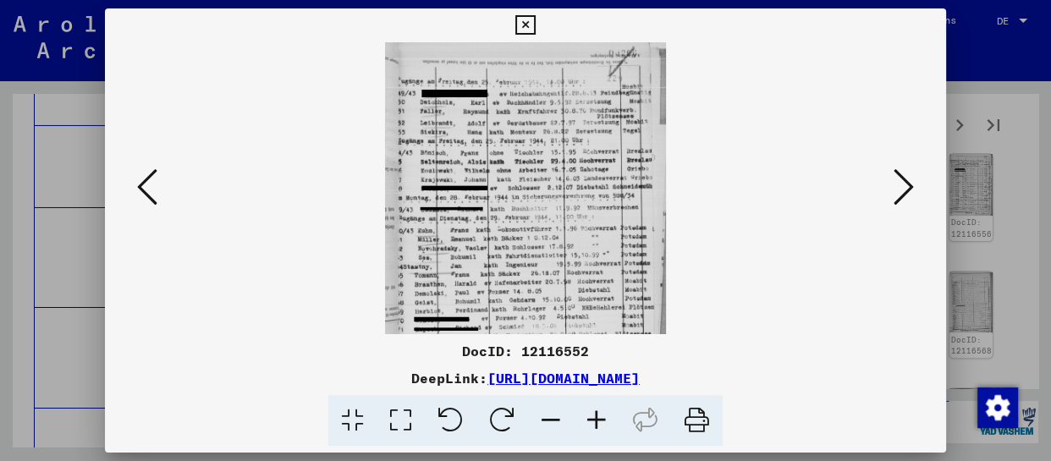
click at [595, 428] on icon at bounding box center [597, 421] width 46 height 52
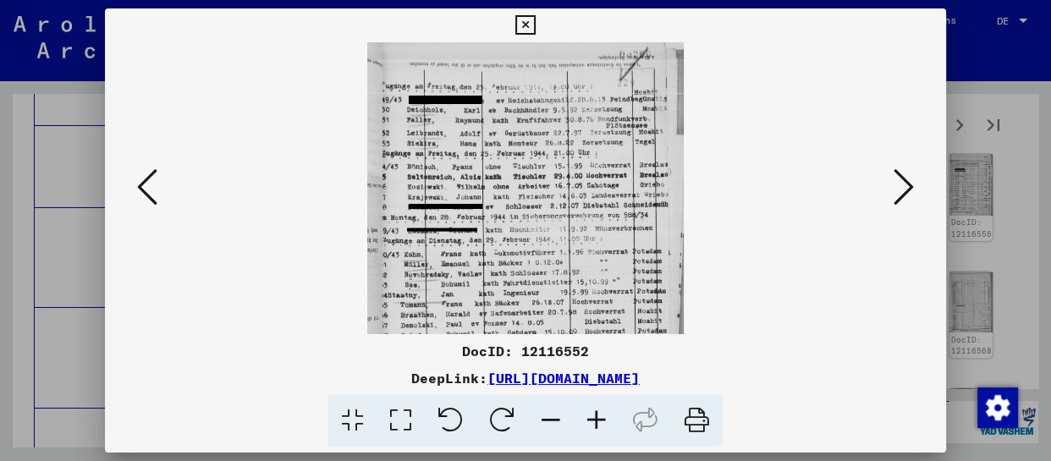
click at [595, 428] on icon at bounding box center [597, 421] width 46 height 52
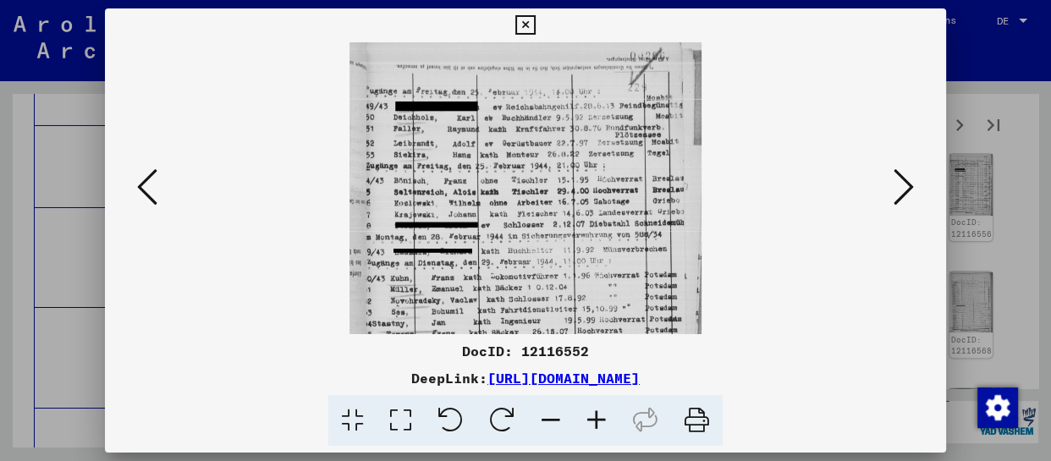
click at [595, 428] on icon at bounding box center [597, 421] width 46 height 52
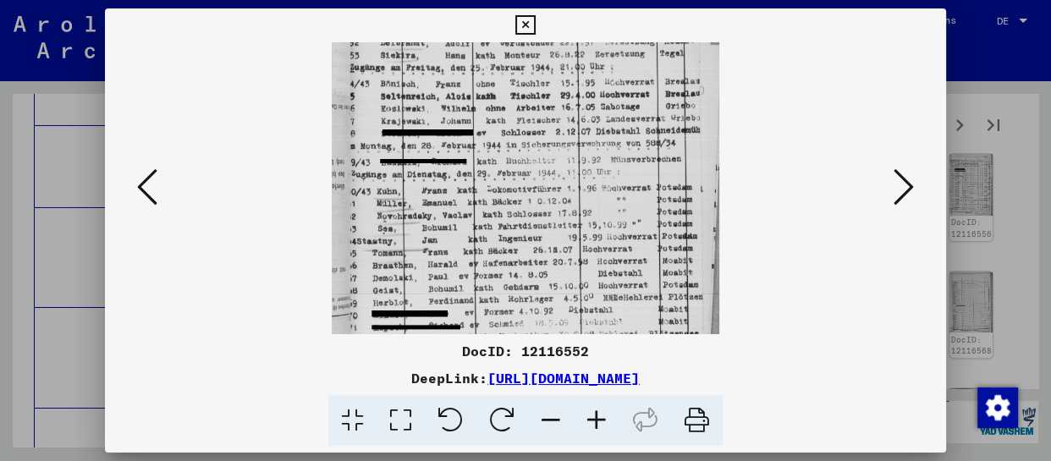
scroll to position [169, 0]
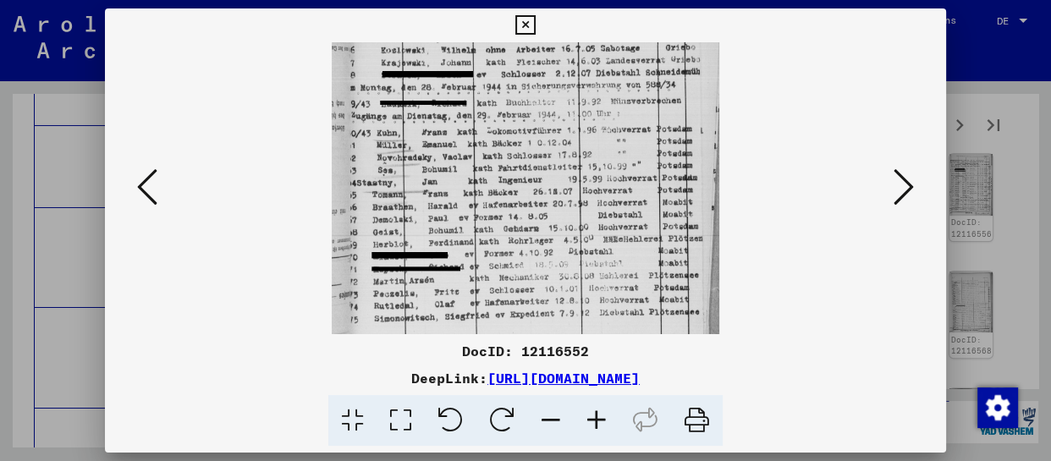
drag, startPoint x: 550, startPoint y: 277, endPoint x: 593, endPoint y: 88, distance: 193.5
click at [593, 88] on img at bounding box center [526, 103] width 388 height 461
drag, startPoint x: 598, startPoint y: 274, endPoint x: 603, endPoint y: 141, distance: 133.0
click at [603, 143] on img at bounding box center [526, 103] width 388 height 461
click at [908, 186] on icon at bounding box center [904, 187] width 20 height 41
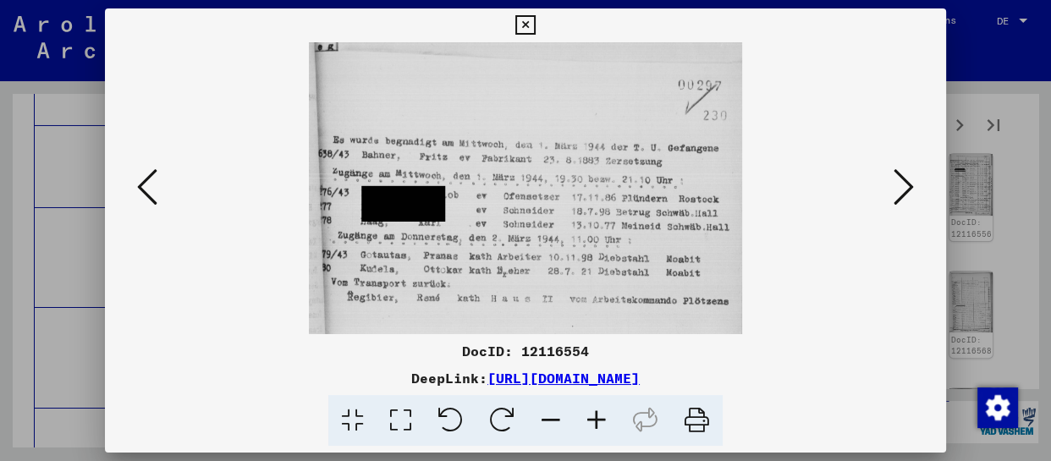
scroll to position [0, 0]
click at [906, 186] on icon at bounding box center [904, 187] width 20 height 41
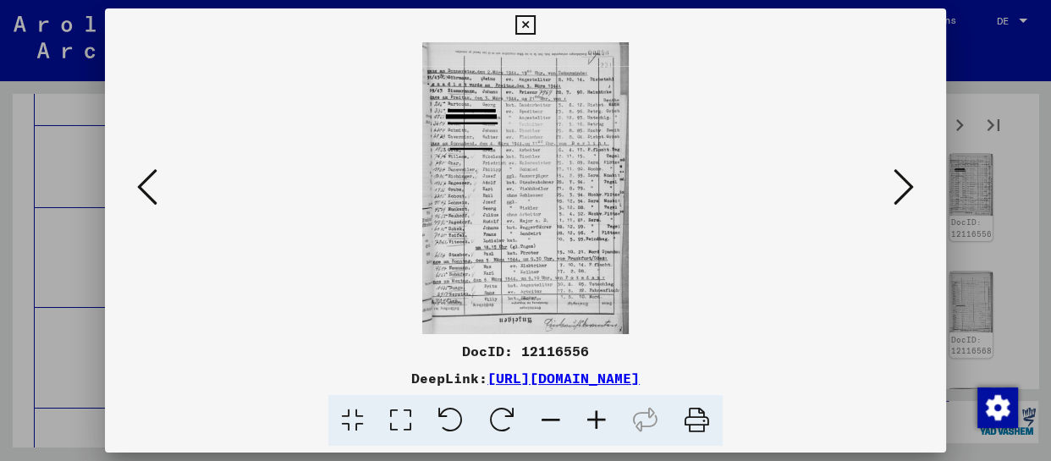
click at [593, 417] on icon at bounding box center [597, 421] width 46 height 52
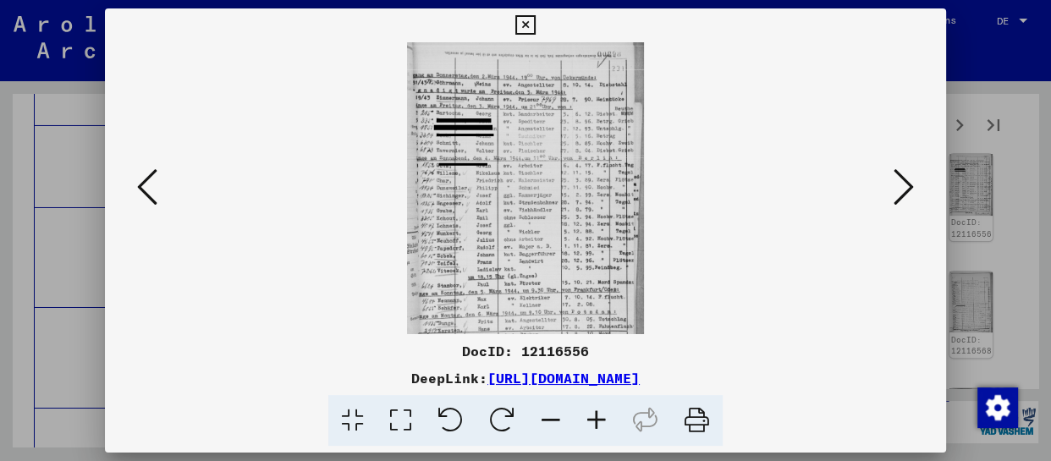
click at [593, 418] on icon at bounding box center [597, 421] width 46 height 52
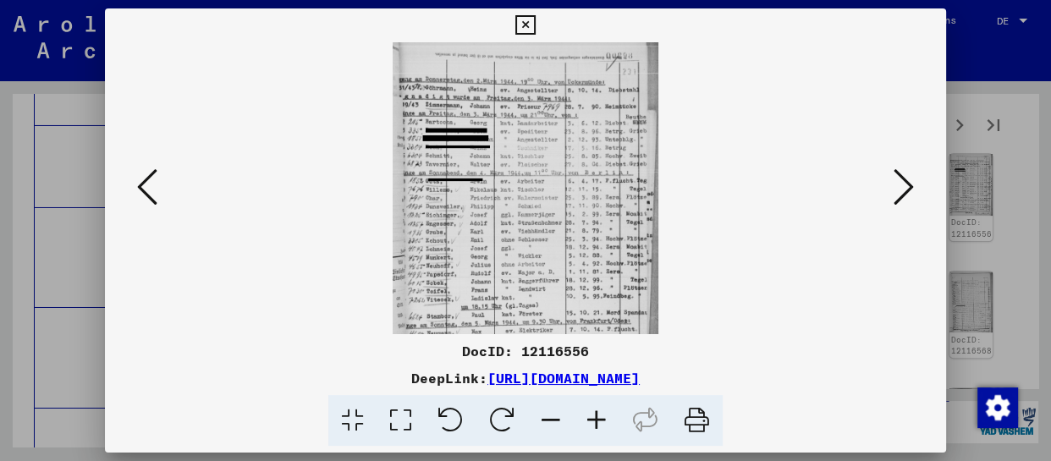
click at [593, 419] on icon at bounding box center [597, 421] width 46 height 52
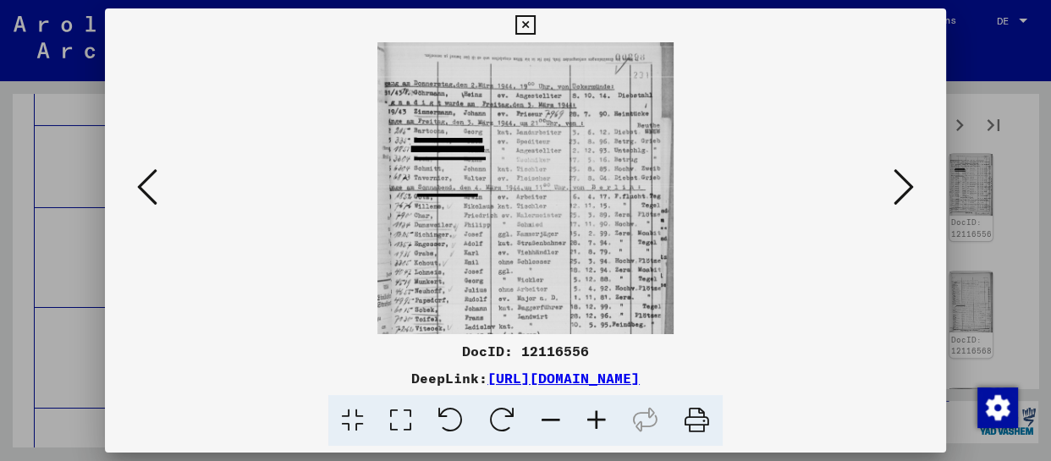
click at [593, 421] on icon at bounding box center [597, 421] width 46 height 52
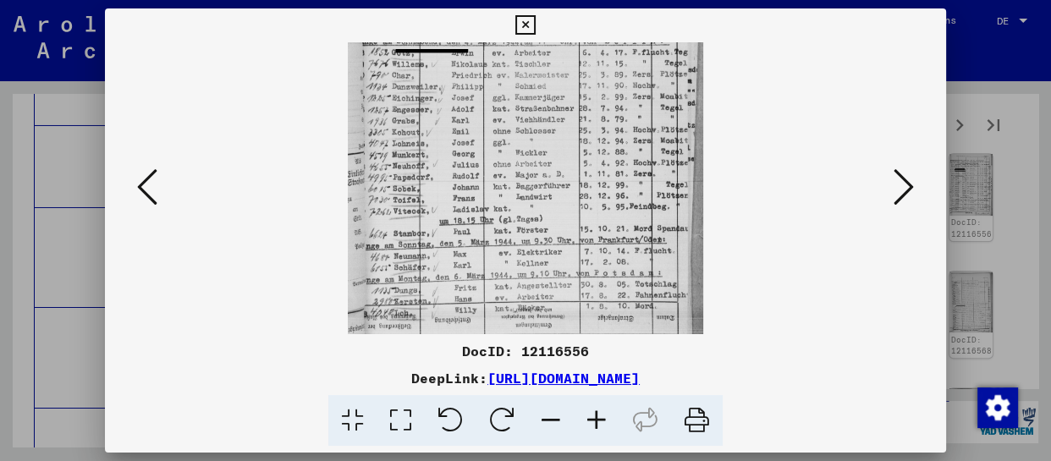
drag, startPoint x: 535, startPoint y: 277, endPoint x: 546, endPoint y: 101, distance: 176.4
click at [546, 101] on img at bounding box center [526, 119] width 356 height 504
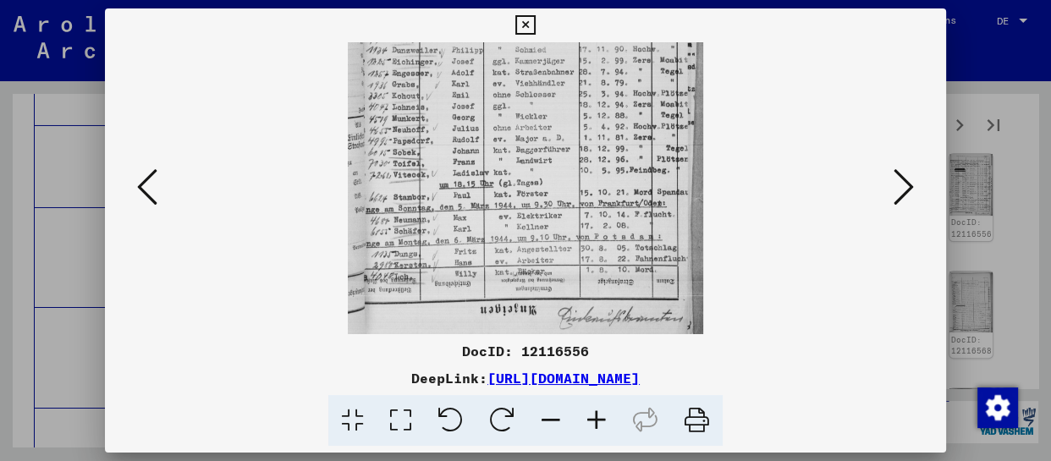
drag, startPoint x: 567, startPoint y: 281, endPoint x: 576, endPoint y: 183, distance: 98.6
click at [576, 183] on img at bounding box center [526, 83] width 356 height 504
click at [900, 185] on icon at bounding box center [904, 187] width 20 height 41
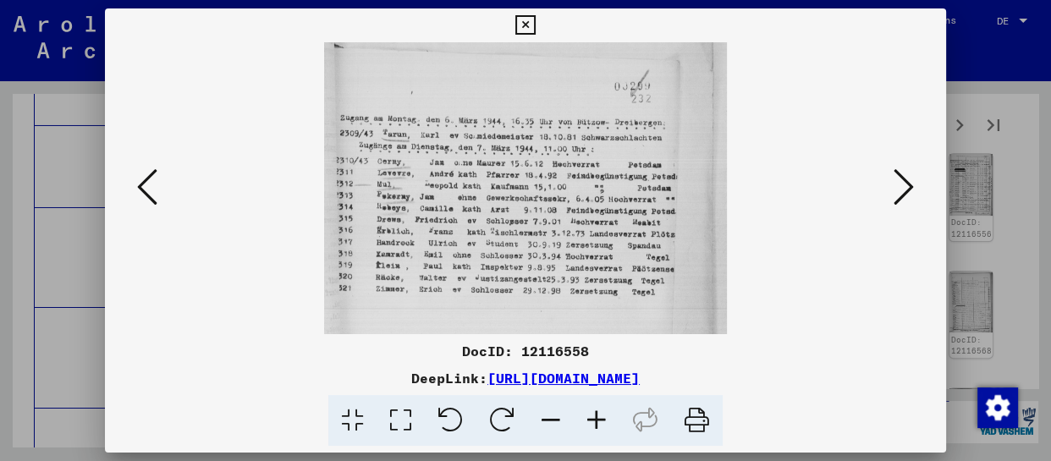
click at [916, 185] on button at bounding box center [904, 188] width 30 height 48
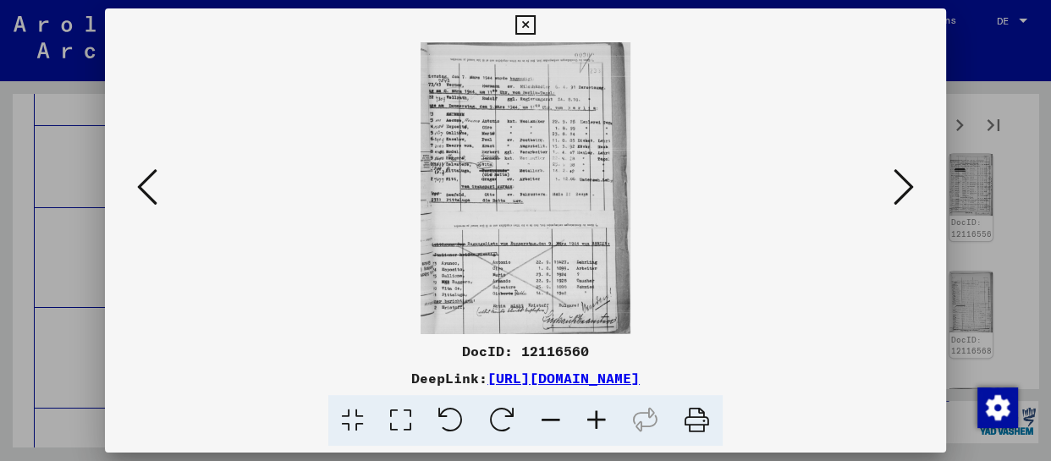
click at [598, 425] on icon at bounding box center [597, 421] width 46 height 52
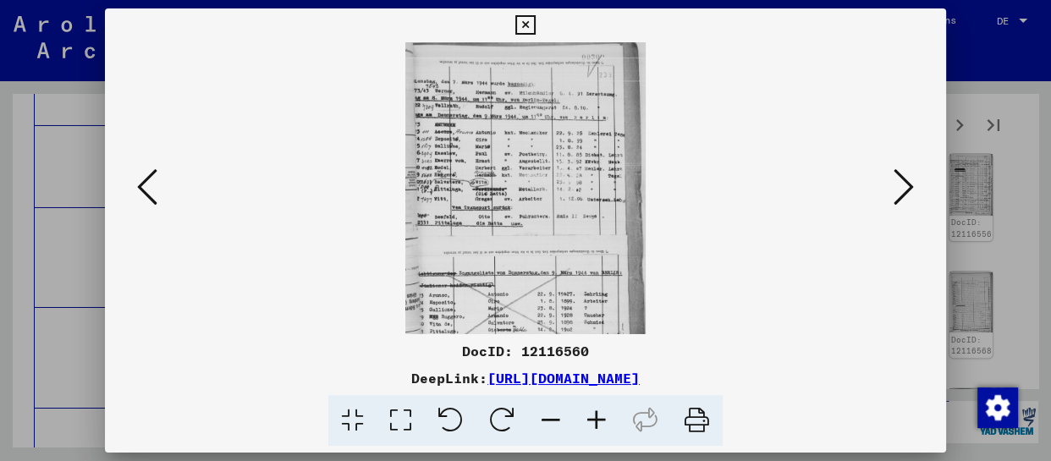
click at [598, 425] on icon at bounding box center [597, 421] width 46 height 52
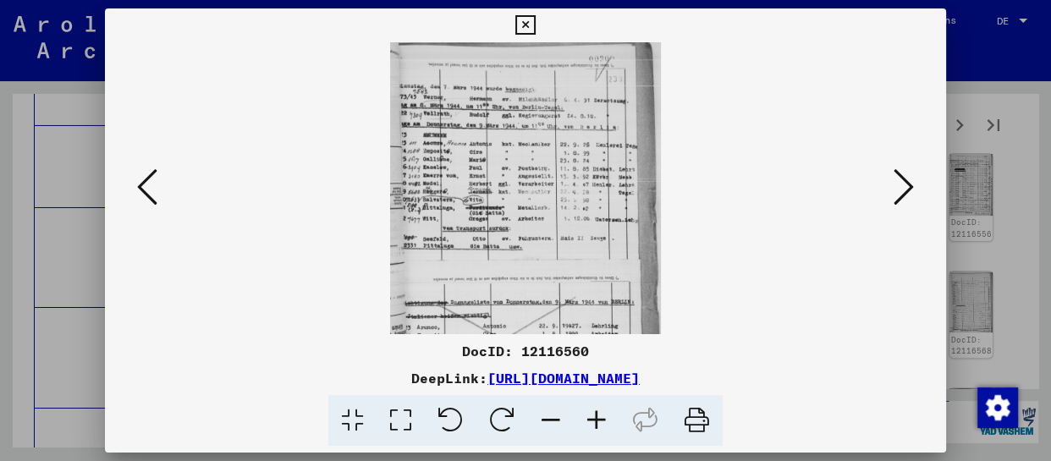
click at [598, 425] on icon at bounding box center [597, 421] width 46 height 52
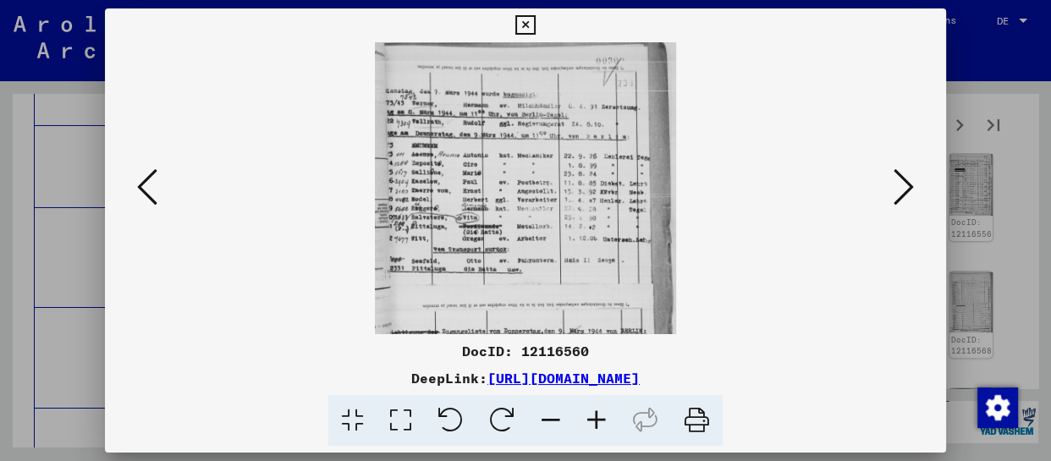
click at [596, 426] on icon at bounding box center [597, 421] width 46 height 52
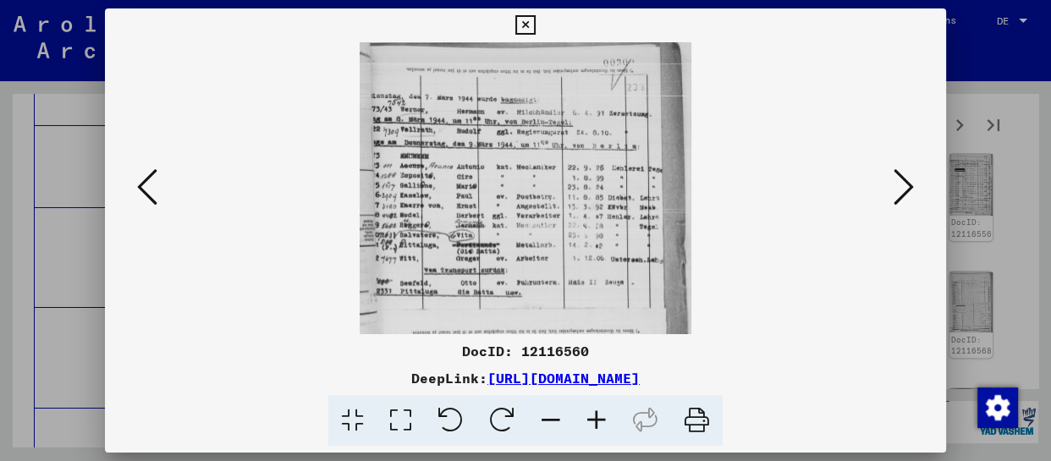
click at [596, 426] on icon at bounding box center [597, 421] width 46 height 52
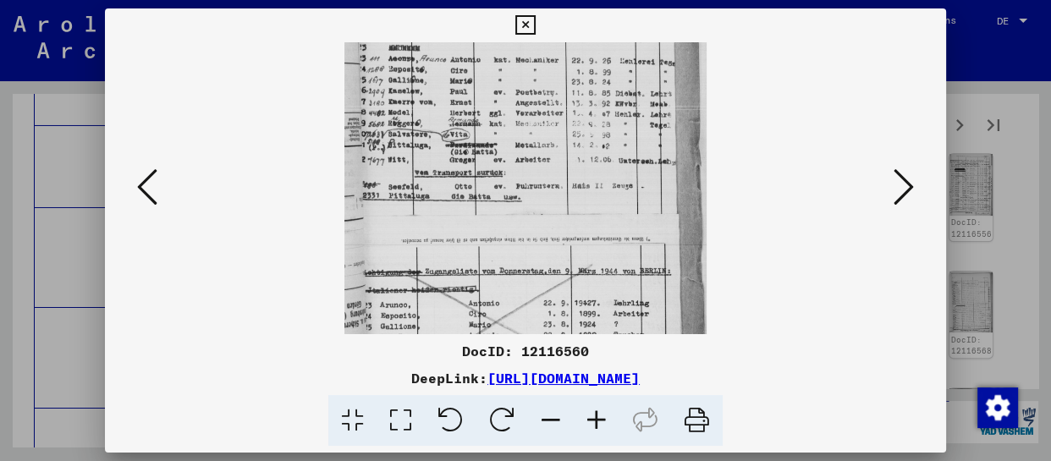
scroll to position [212, 0]
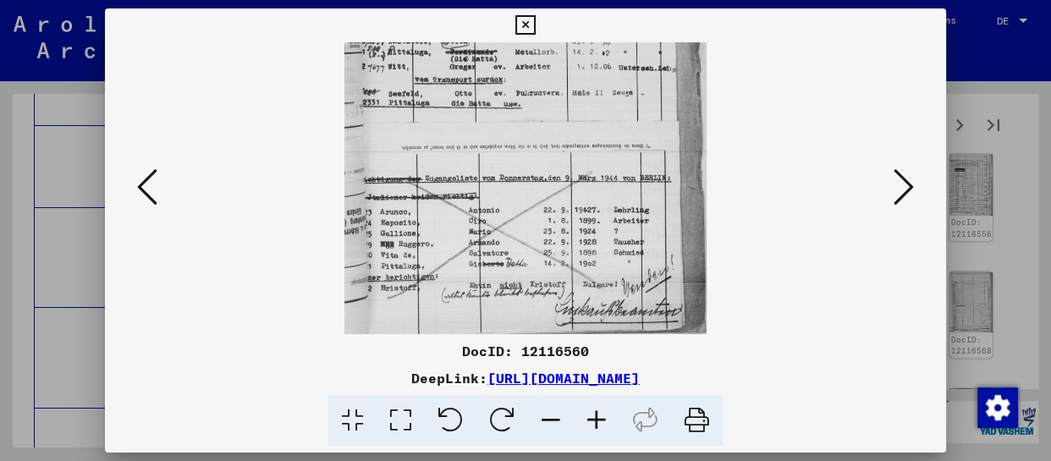
drag, startPoint x: 574, startPoint y: 312, endPoint x: 597, endPoint y: 67, distance: 246.6
click at [597, 67] on img at bounding box center [525, 83] width 361 height 504
click at [916, 196] on button at bounding box center [904, 188] width 30 height 48
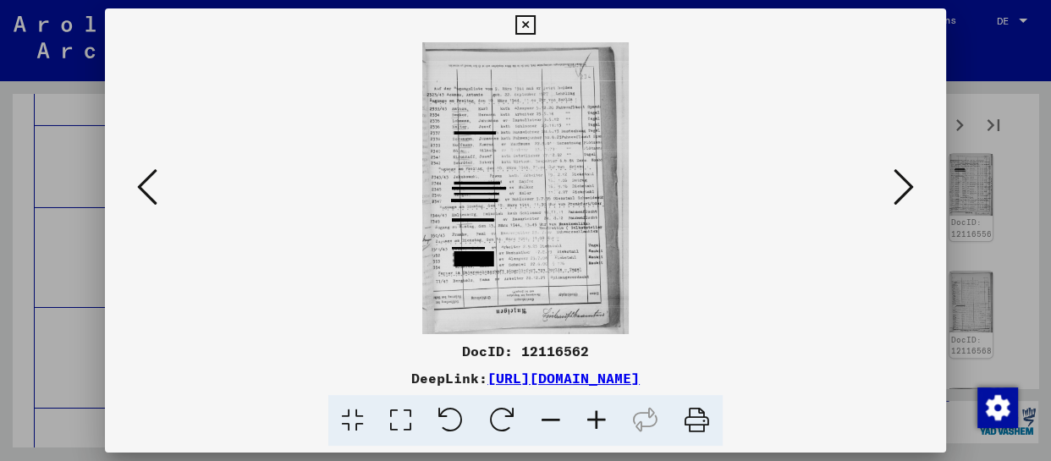
scroll to position [0, 0]
click at [607, 416] on icon at bounding box center [597, 421] width 46 height 52
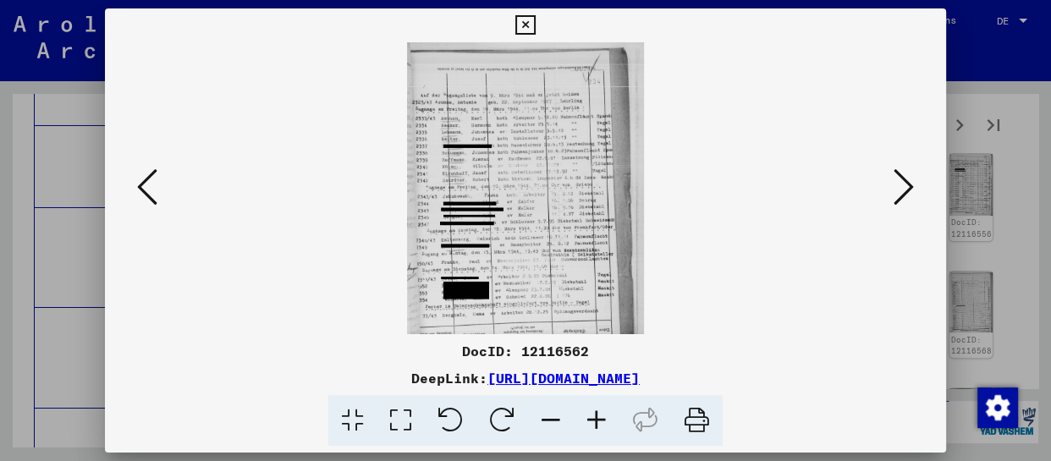
click at [606, 413] on icon at bounding box center [597, 421] width 46 height 52
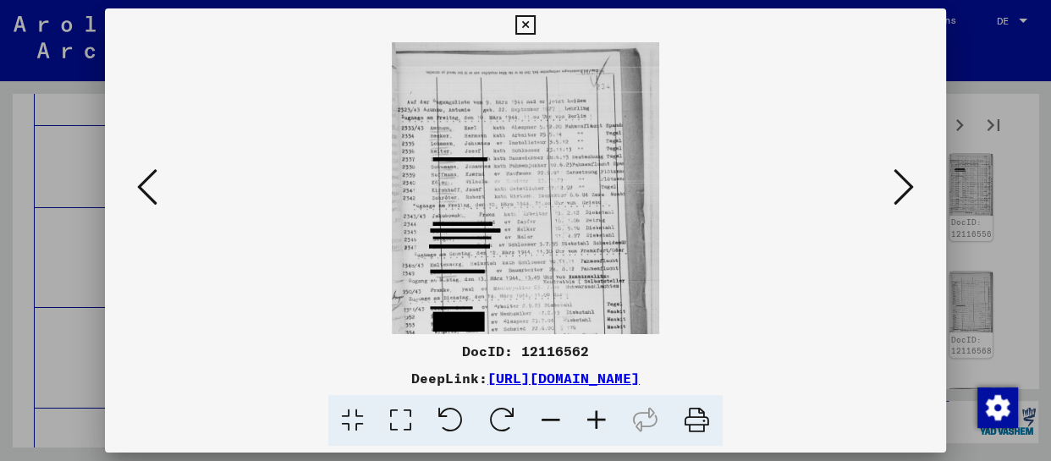
click at [606, 413] on icon at bounding box center [597, 421] width 46 height 52
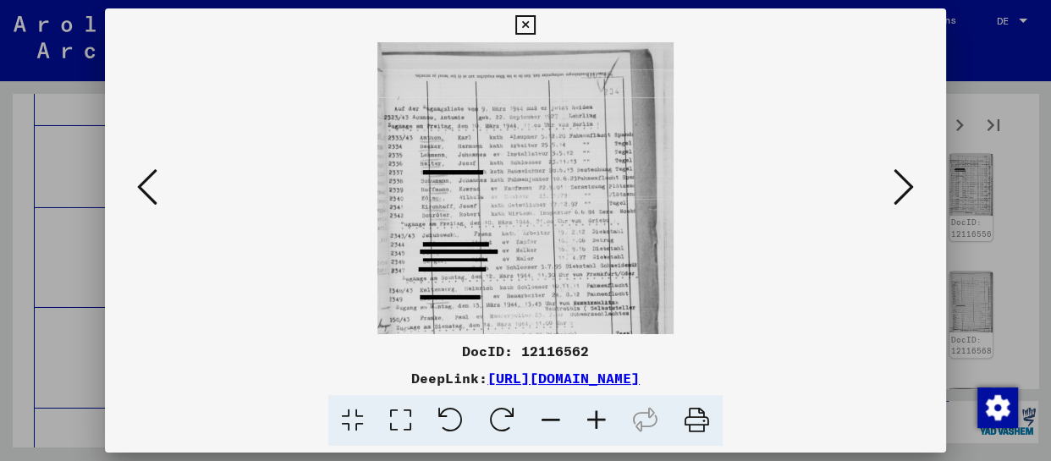
click at [606, 413] on icon at bounding box center [597, 421] width 46 height 52
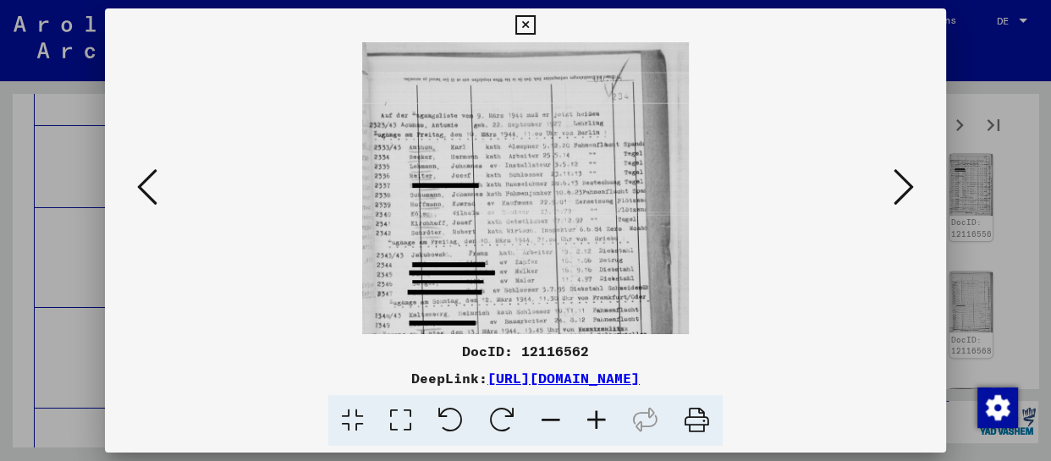
click at [606, 413] on icon at bounding box center [597, 421] width 46 height 52
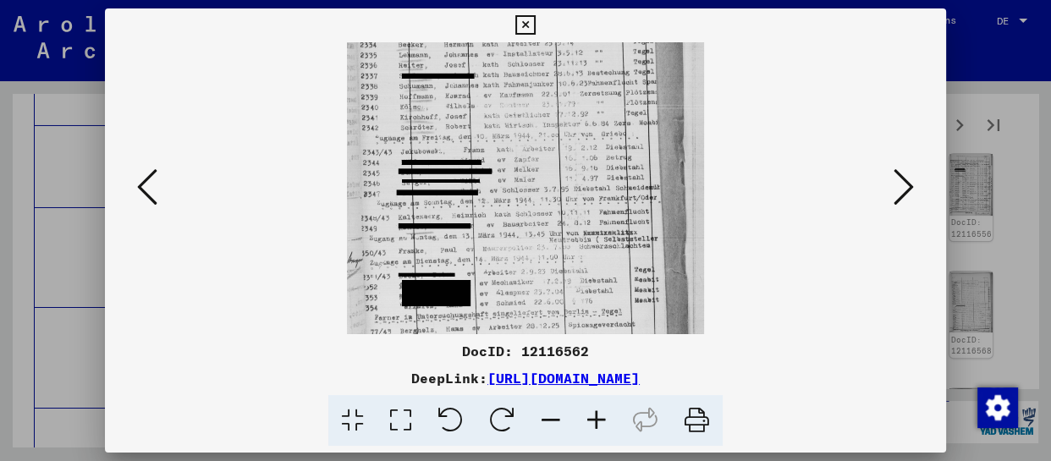
scroll to position [186, 0]
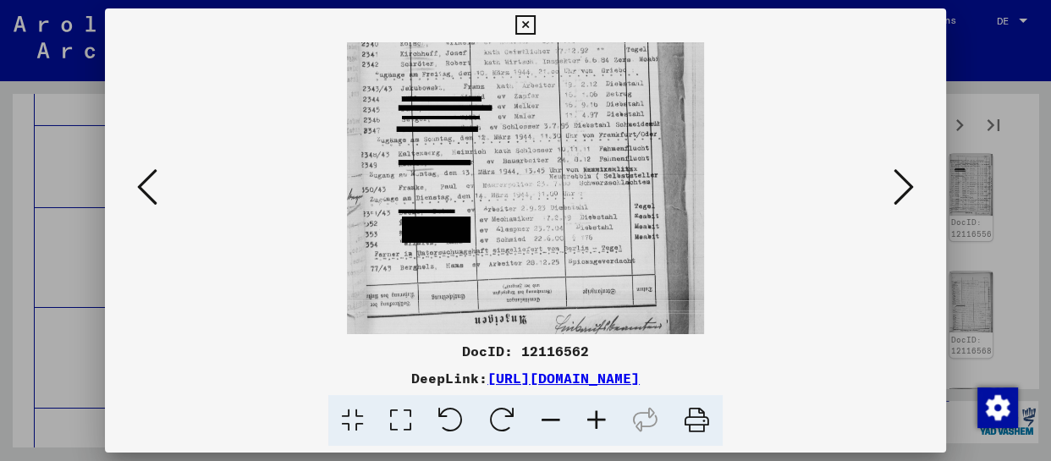
drag, startPoint x: 530, startPoint y: 266, endPoint x: 532, endPoint y: 78, distance: 187.9
click at [532, 78] on img at bounding box center [525, 108] width 357 height 504
click at [896, 181] on icon at bounding box center [904, 187] width 20 height 41
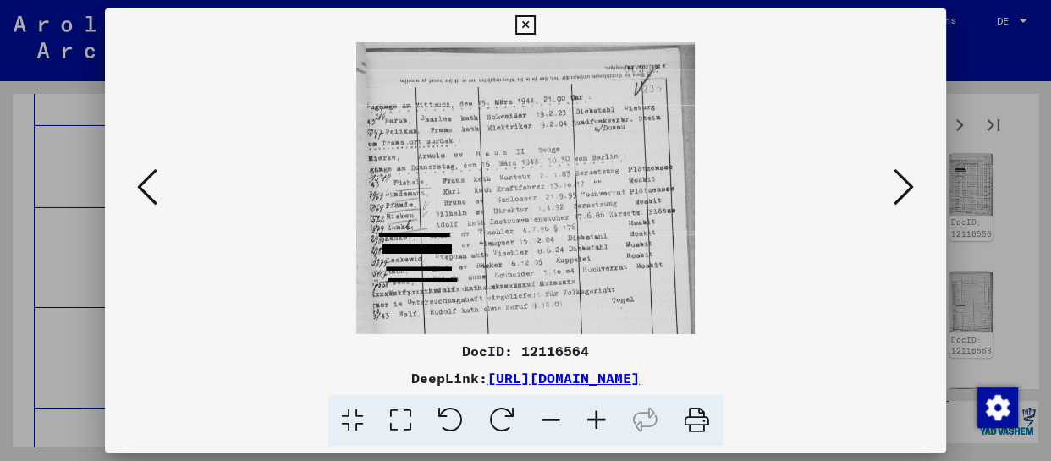
click at [897, 186] on icon at bounding box center [904, 187] width 20 height 41
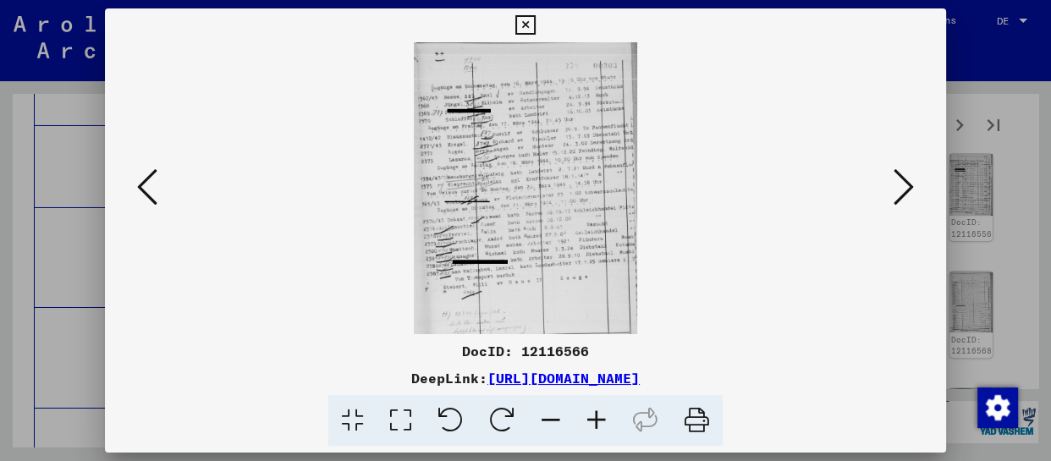
click at [597, 422] on icon at bounding box center [597, 421] width 46 height 52
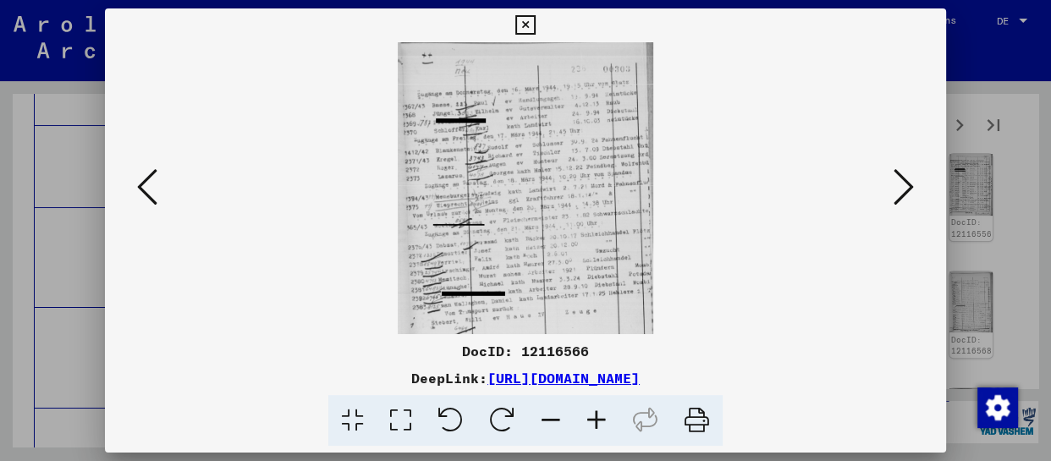
click at [599, 422] on icon at bounding box center [597, 421] width 46 height 52
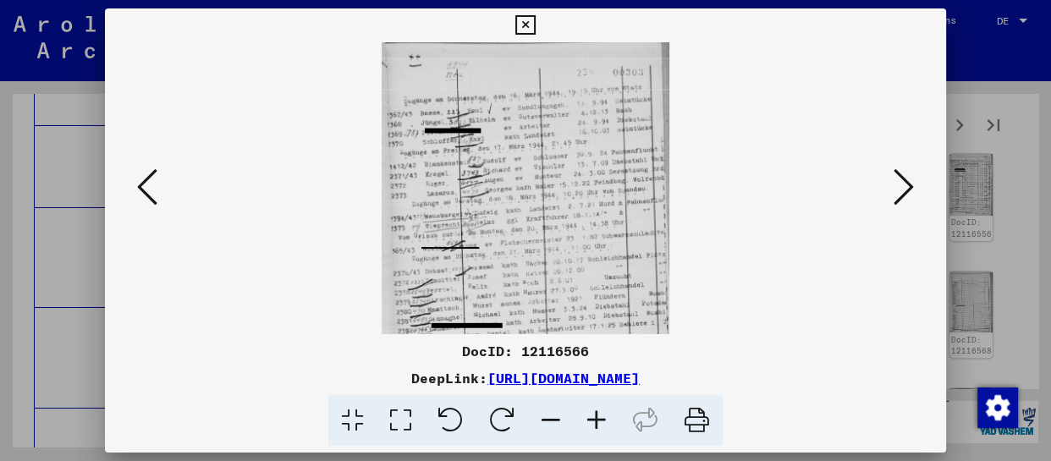
click at [599, 422] on icon at bounding box center [597, 421] width 46 height 52
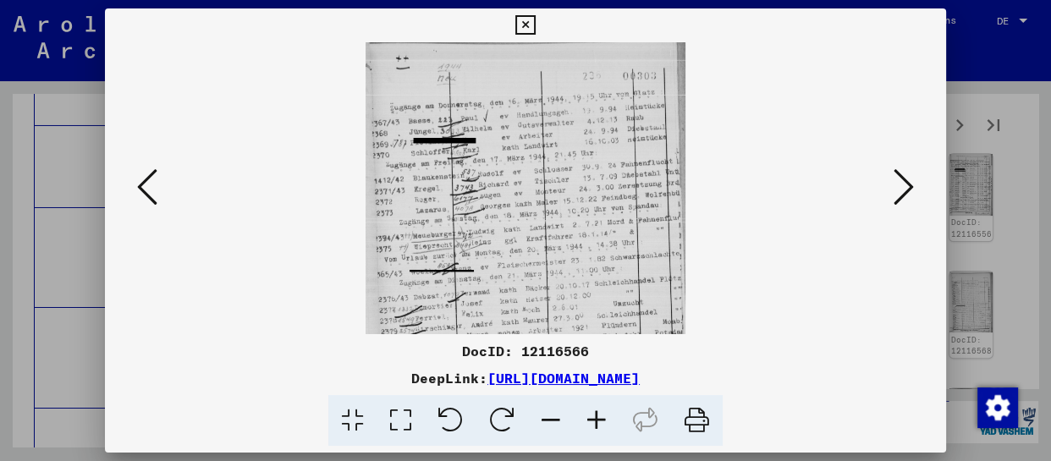
click at [600, 422] on icon at bounding box center [597, 421] width 46 height 52
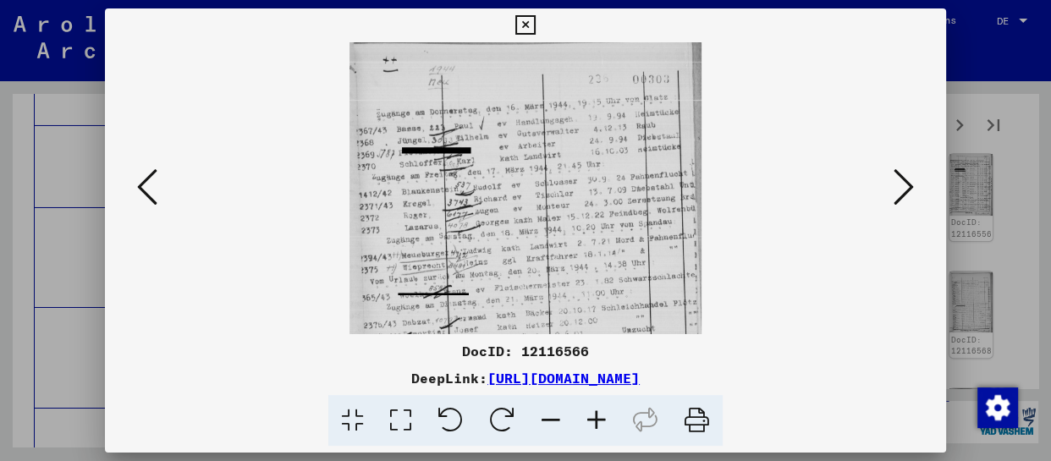
click at [601, 422] on icon at bounding box center [597, 421] width 46 height 52
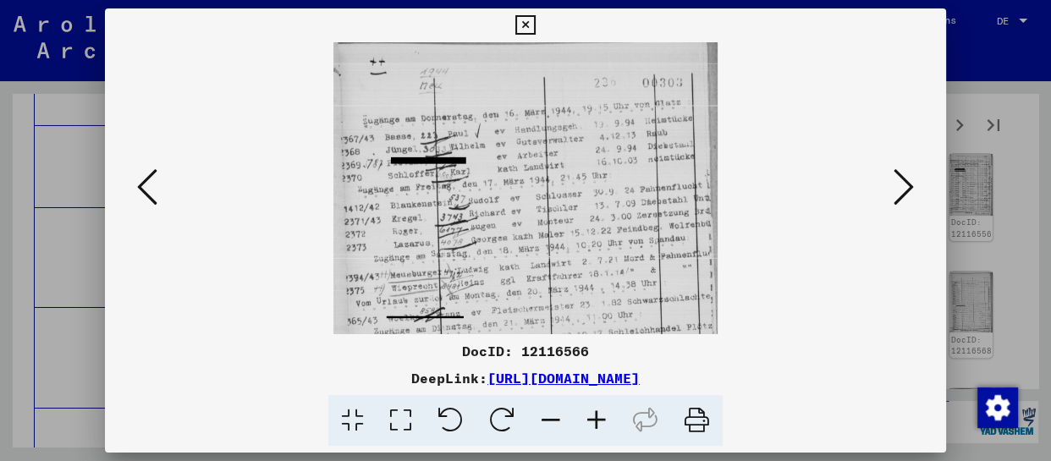
click at [602, 422] on icon at bounding box center [597, 421] width 46 height 52
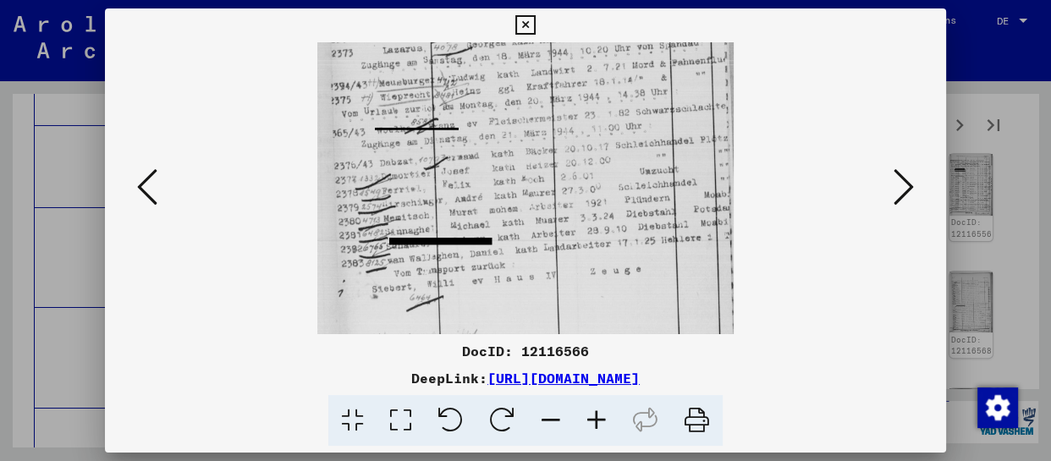
drag, startPoint x: 612, startPoint y: 287, endPoint x: 647, endPoint y: 74, distance: 216.1
click at [647, 74] on img at bounding box center [525, 104] width 417 height 546
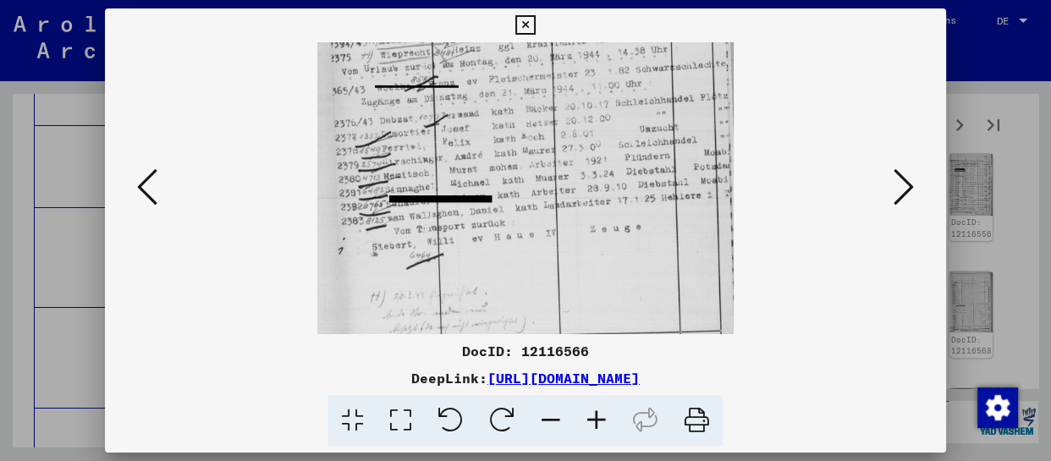
drag, startPoint x: 642, startPoint y: 199, endPoint x: 642, endPoint y: 189, distance: 10.2
click at [642, 189] on img at bounding box center [525, 61] width 417 height 546
click at [913, 186] on icon at bounding box center [904, 187] width 20 height 41
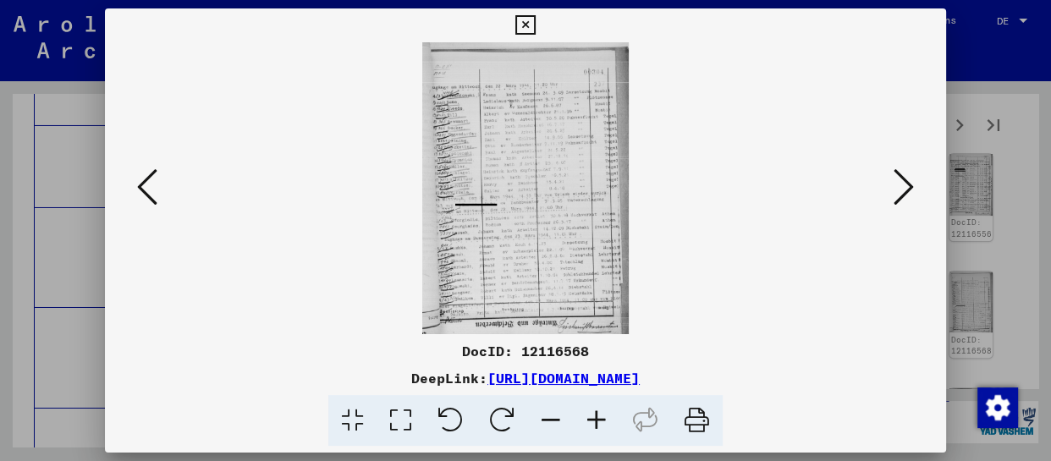
click at [605, 422] on icon at bounding box center [597, 421] width 46 height 52
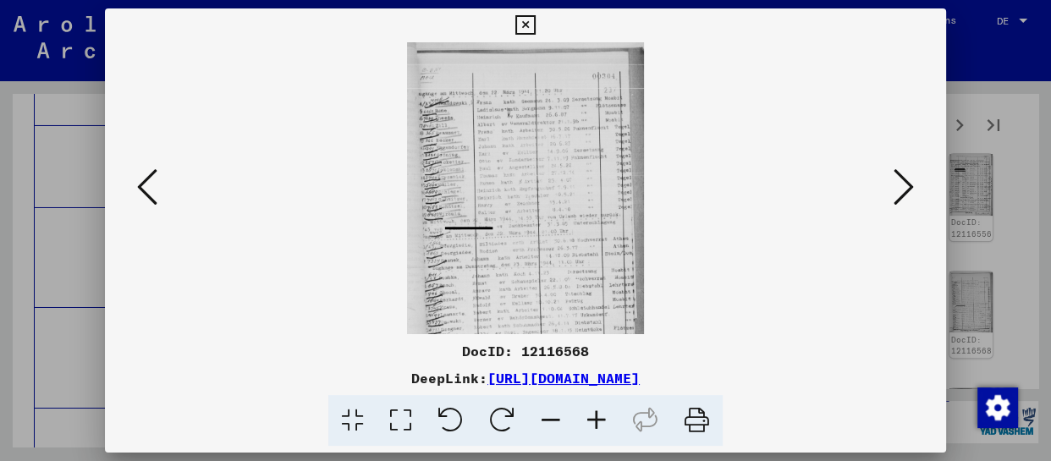
click at [605, 422] on icon at bounding box center [597, 421] width 46 height 52
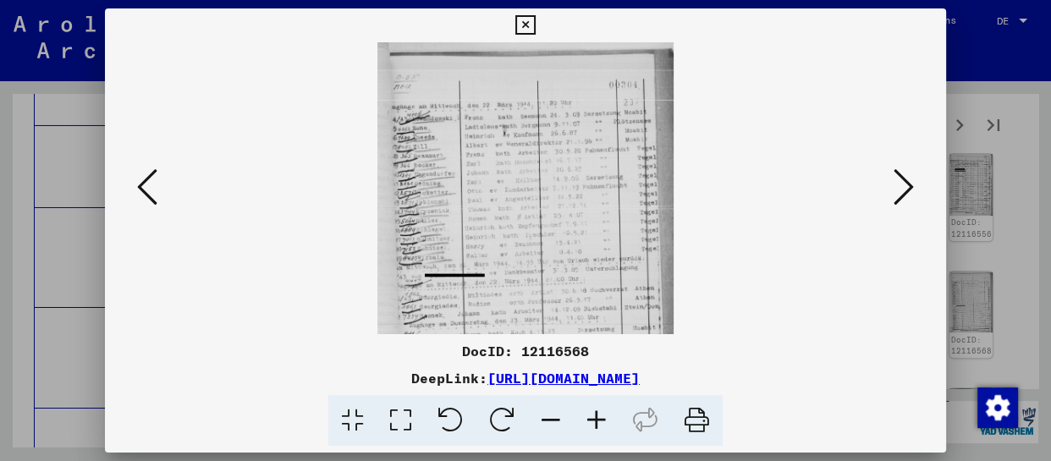
click at [605, 422] on icon at bounding box center [597, 421] width 46 height 52
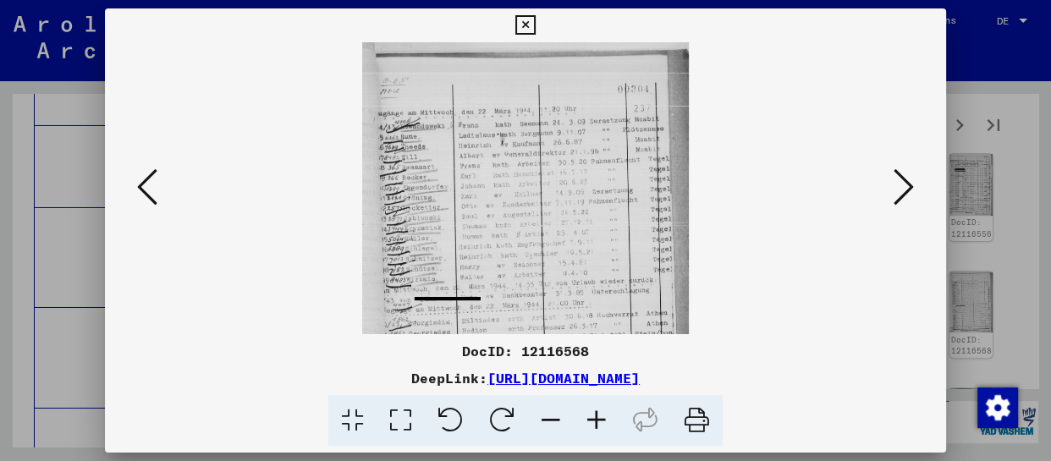
click at [605, 422] on icon at bounding box center [597, 421] width 46 height 52
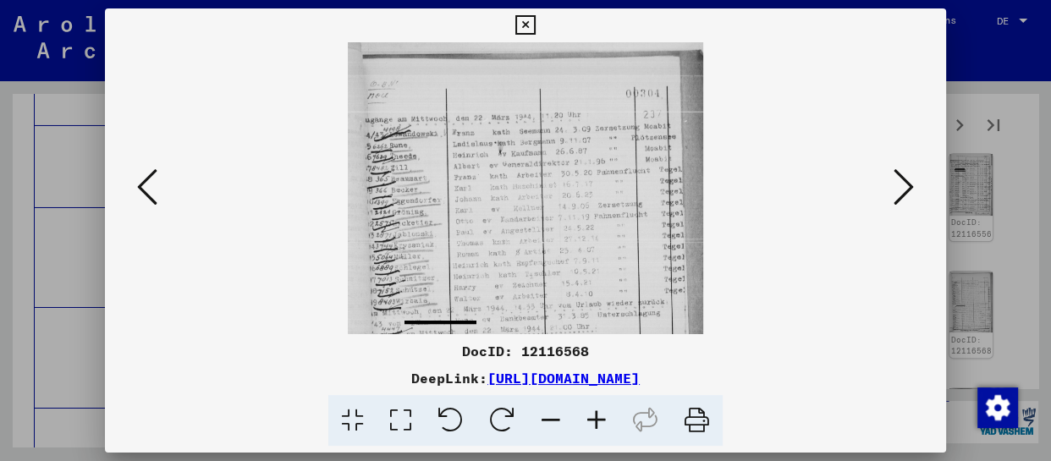
click at [605, 422] on icon at bounding box center [597, 421] width 46 height 52
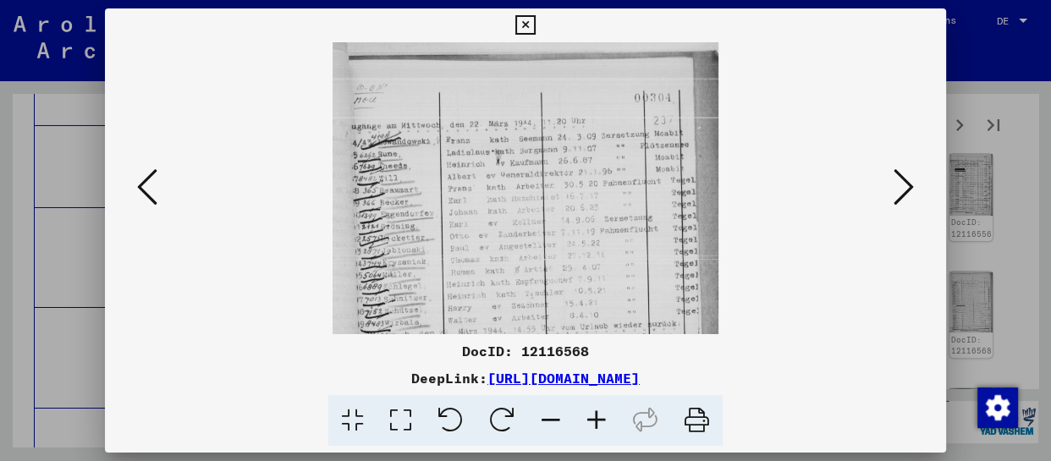
click at [605, 422] on icon at bounding box center [597, 421] width 46 height 52
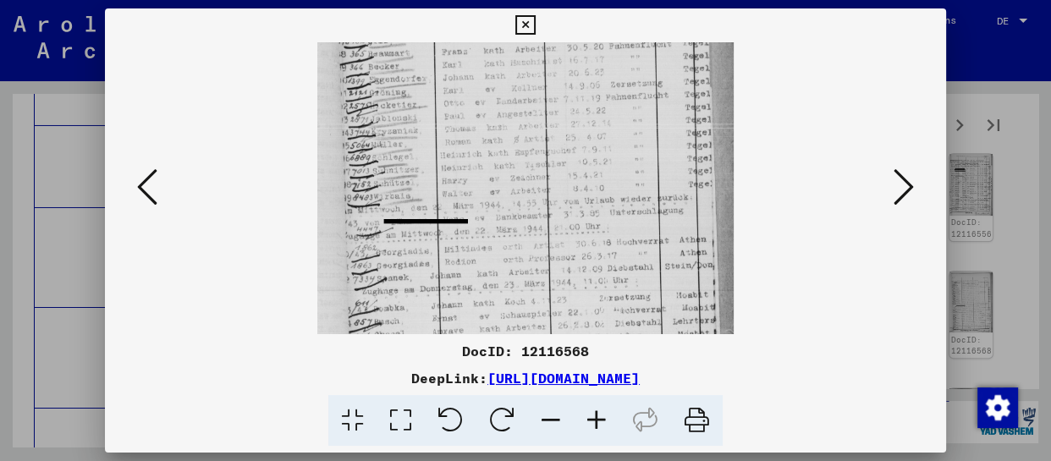
drag, startPoint x: 566, startPoint y: 283, endPoint x: 576, endPoint y: 135, distance: 148.4
click at [576, 135] on img at bounding box center [525, 188] width 416 height 588
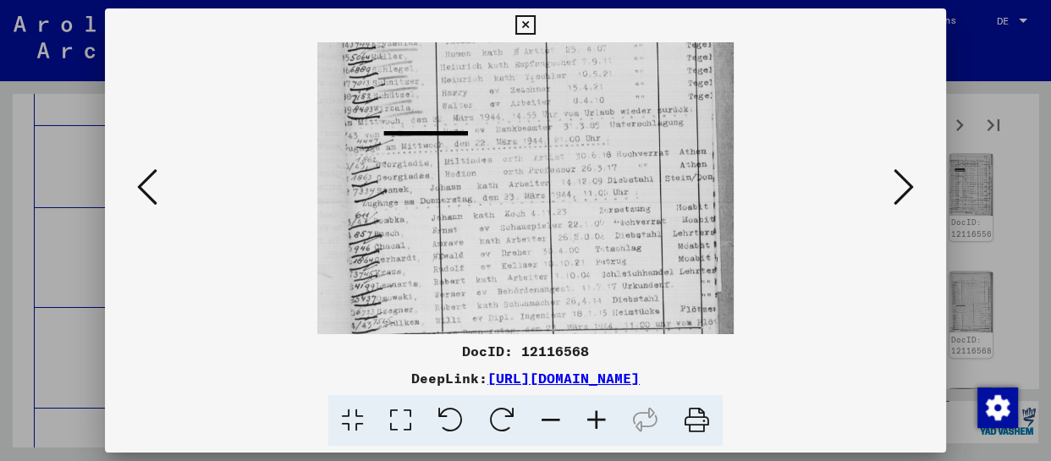
drag, startPoint x: 568, startPoint y: 254, endPoint x: 569, endPoint y: 166, distance: 88.0
click at [569, 166] on img at bounding box center [525, 100] width 416 height 588
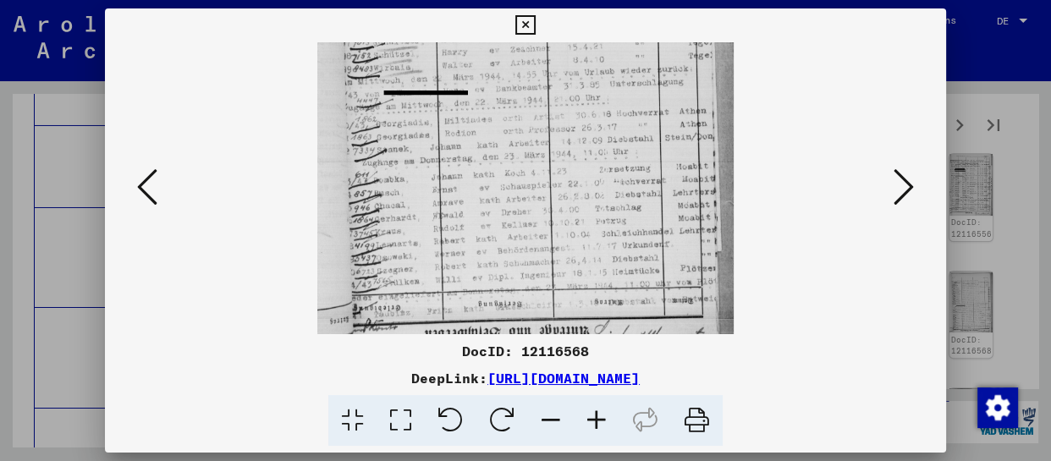
scroll to position [296, 0]
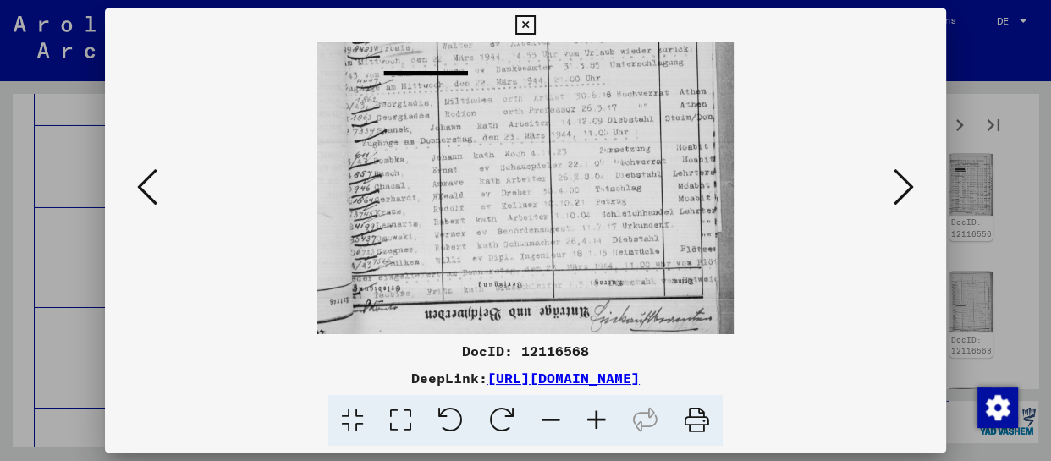
drag, startPoint x: 573, startPoint y: 271, endPoint x: 584, endPoint y: 146, distance: 125.8
click at [584, 146] on img at bounding box center [525, 40] width 416 height 588
drag, startPoint x: 896, startPoint y: 196, endPoint x: 900, endPoint y: 206, distance: 11.0
click at [895, 195] on icon at bounding box center [904, 187] width 20 height 41
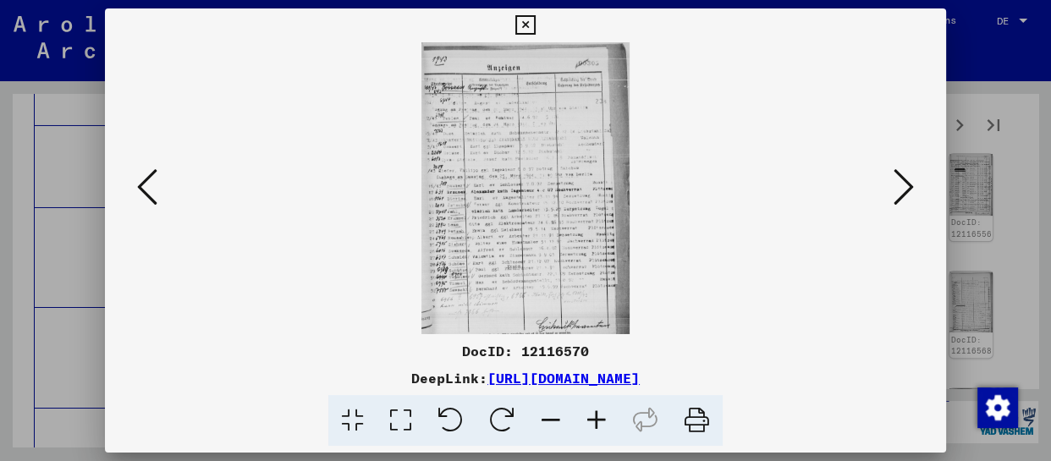
click at [598, 425] on icon at bounding box center [597, 421] width 46 height 52
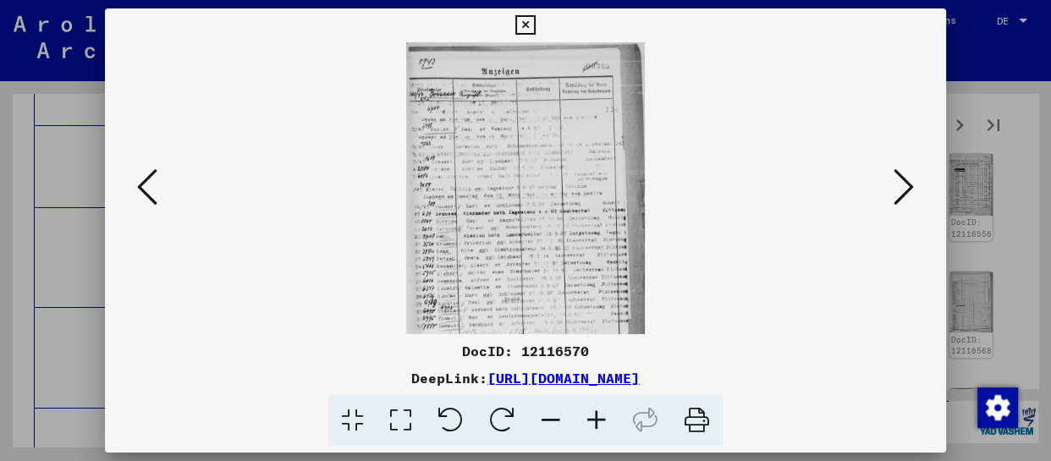
click at [598, 425] on icon at bounding box center [597, 421] width 46 height 52
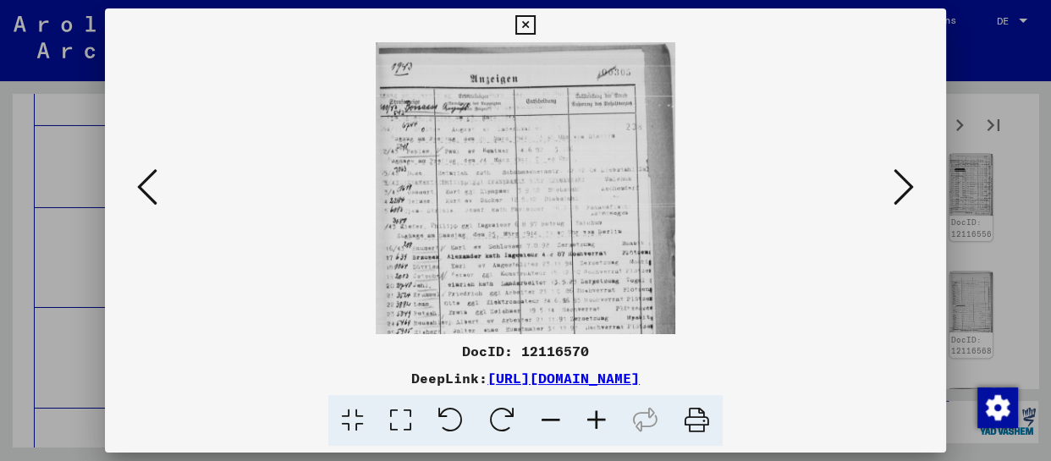
click at [598, 425] on icon at bounding box center [597, 421] width 46 height 52
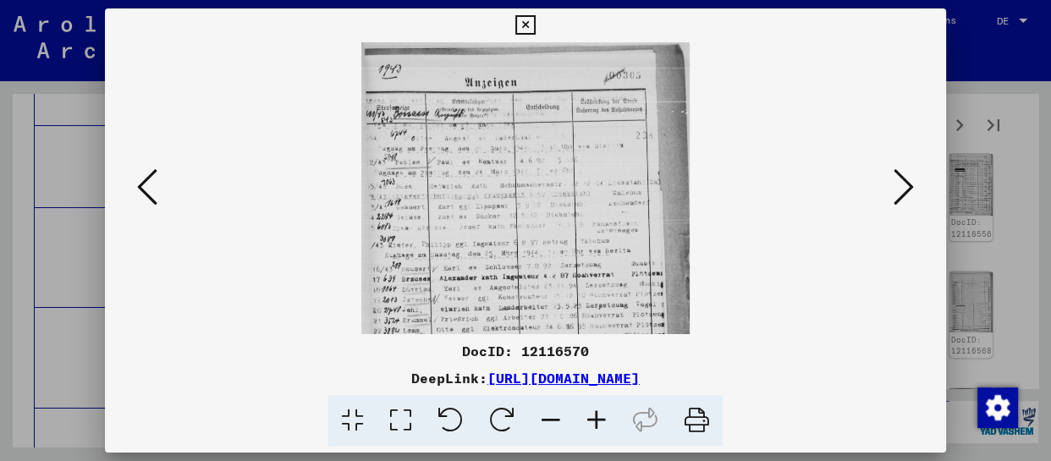
click at [598, 425] on icon at bounding box center [597, 421] width 46 height 52
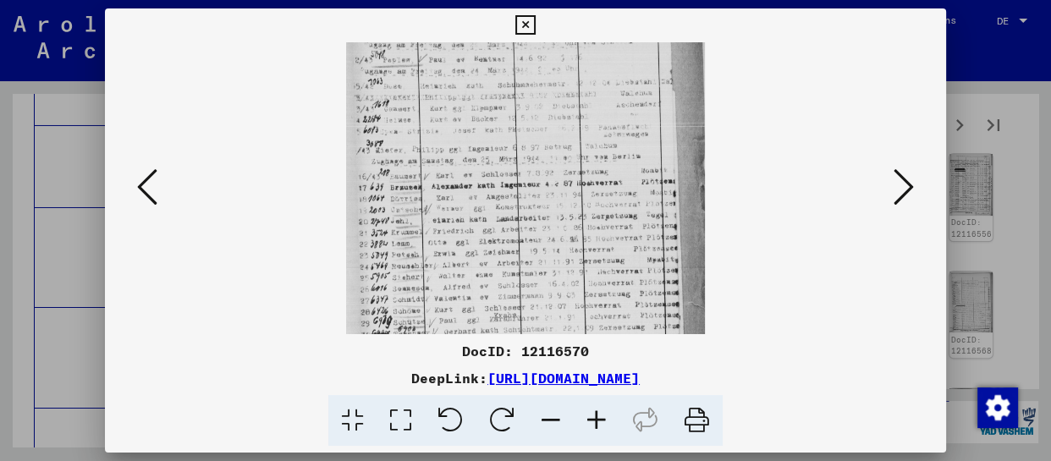
scroll to position [124, 0]
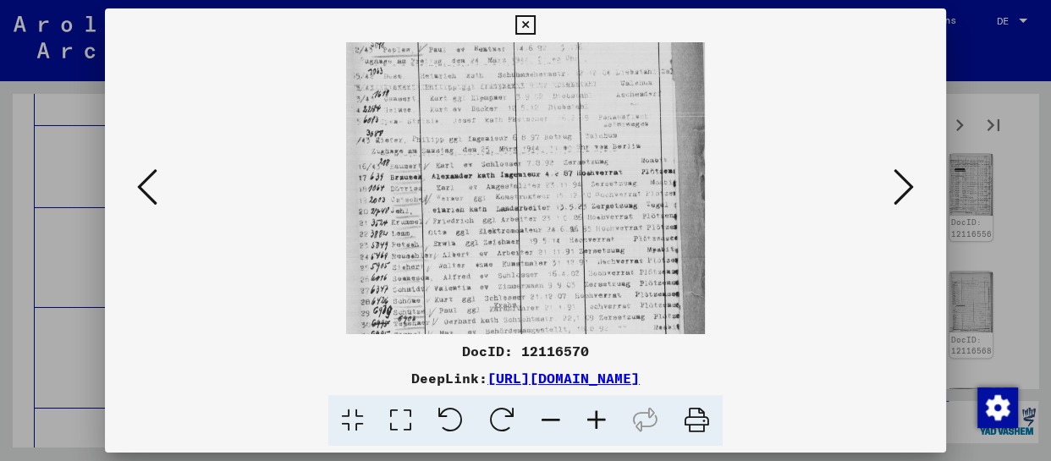
drag, startPoint x: 537, startPoint y: 280, endPoint x: 576, endPoint y: 154, distance: 132.0
click at [576, 154] on img at bounding box center [526, 171] width 360 height 504
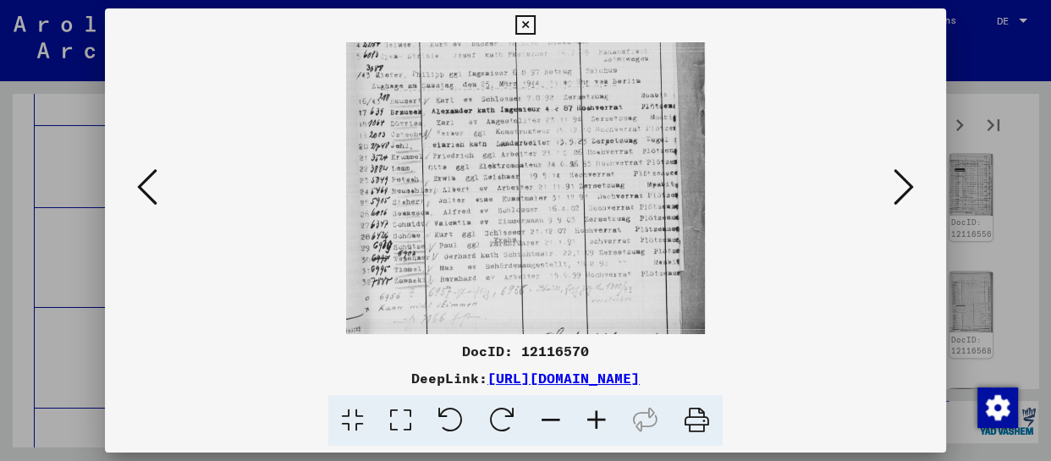
scroll to position [190, 0]
drag, startPoint x: 575, startPoint y: 286, endPoint x: 588, endPoint y: 218, distance: 69.1
click at [588, 218] on img at bounding box center [526, 104] width 360 height 504
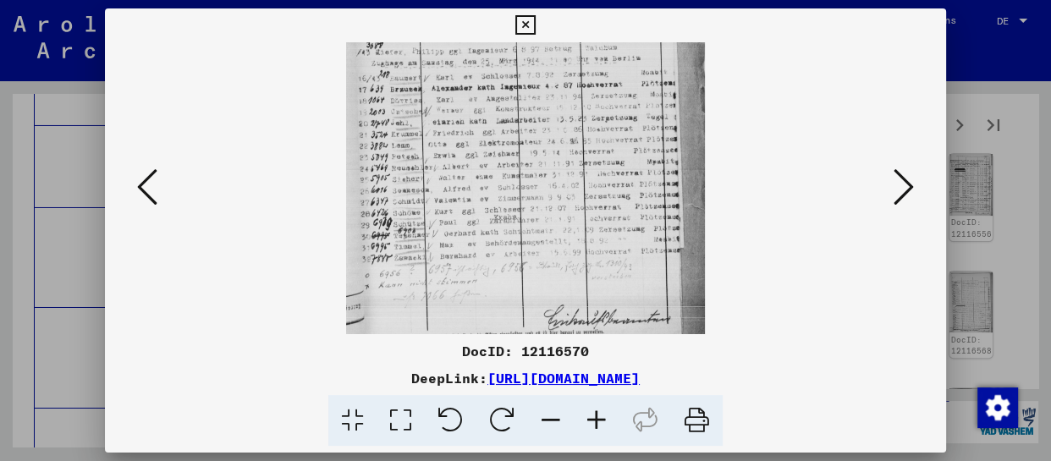
drag, startPoint x: 574, startPoint y: 264, endPoint x: 582, endPoint y: 220, distance: 44.7
click at [582, 220] on img at bounding box center [526, 83] width 360 height 504
click at [905, 186] on icon at bounding box center [904, 187] width 20 height 41
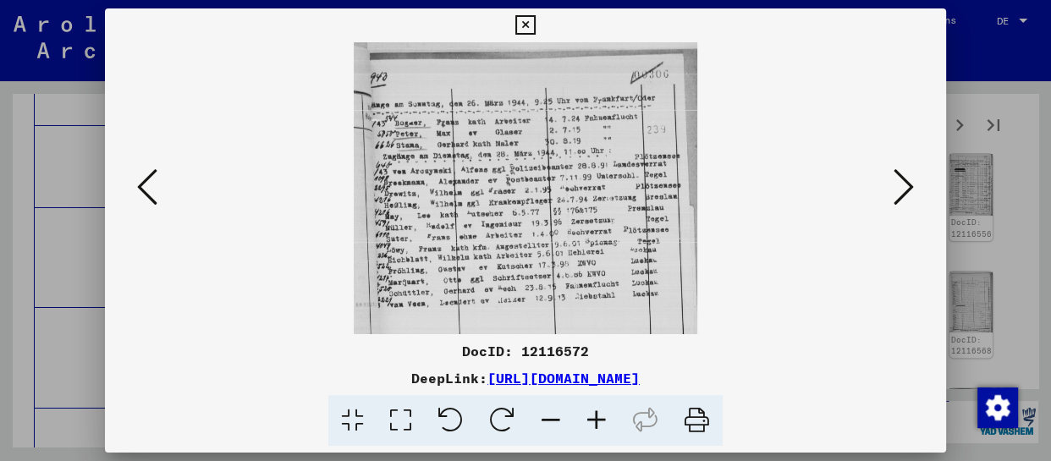
click at [895, 199] on icon at bounding box center [904, 187] width 20 height 41
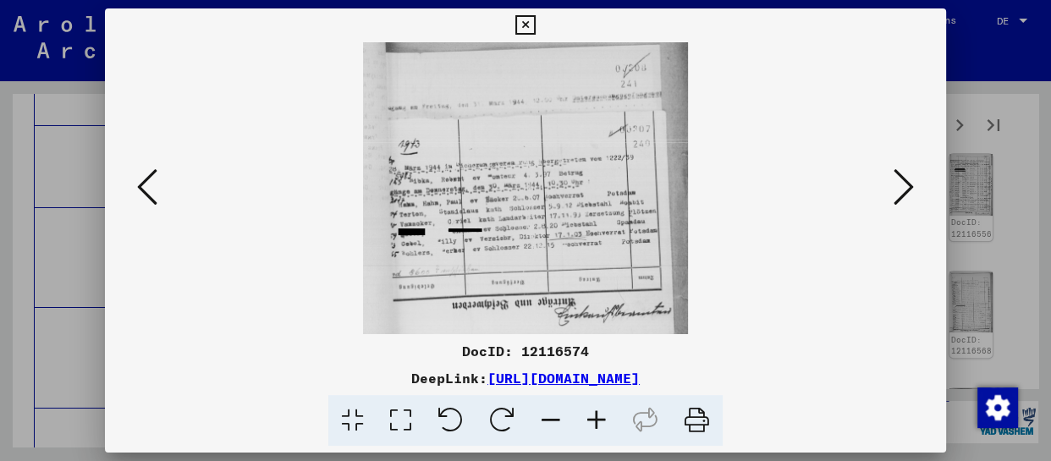
click at [895, 199] on icon at bounding box center [904, 187] width 20 height 41
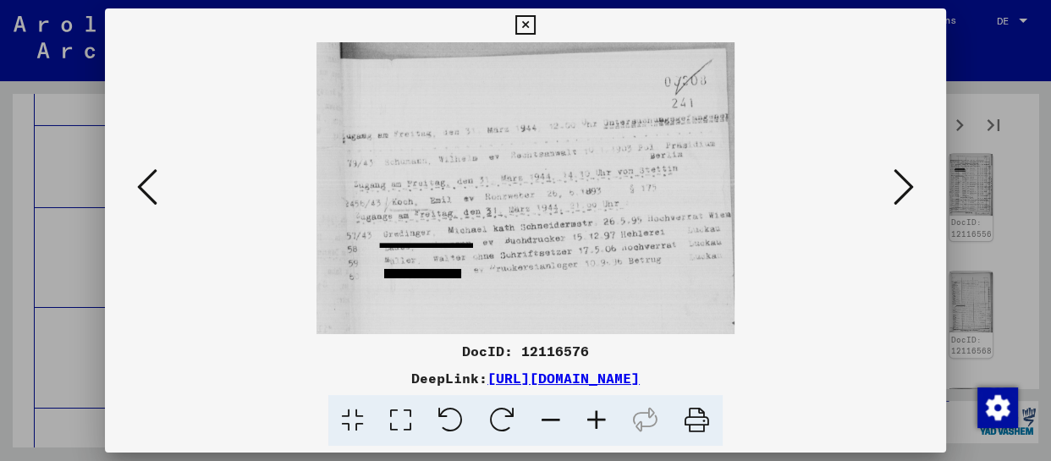
click at [895, 198] on icon at bounding box center [904, 187] width 20 height 41
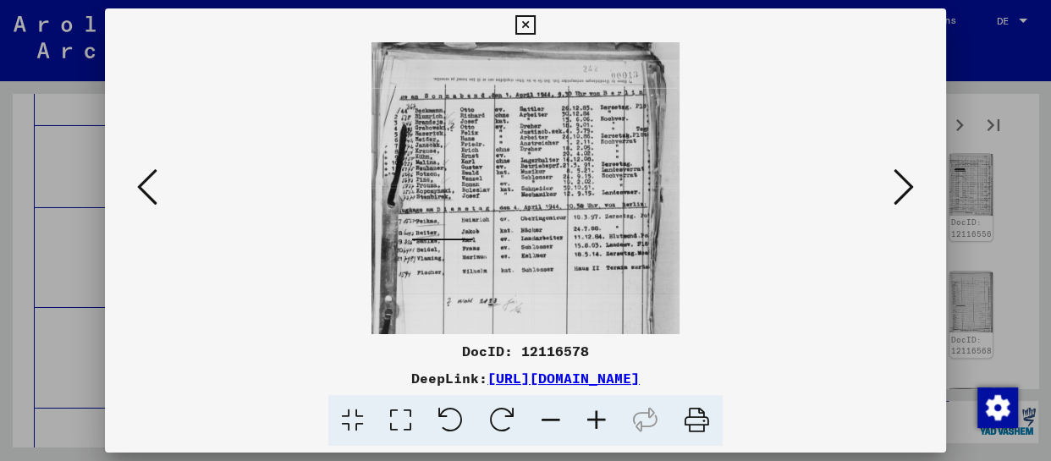
click at [599, 422] on icon at bounding box center [597, 421] width 46 height 52
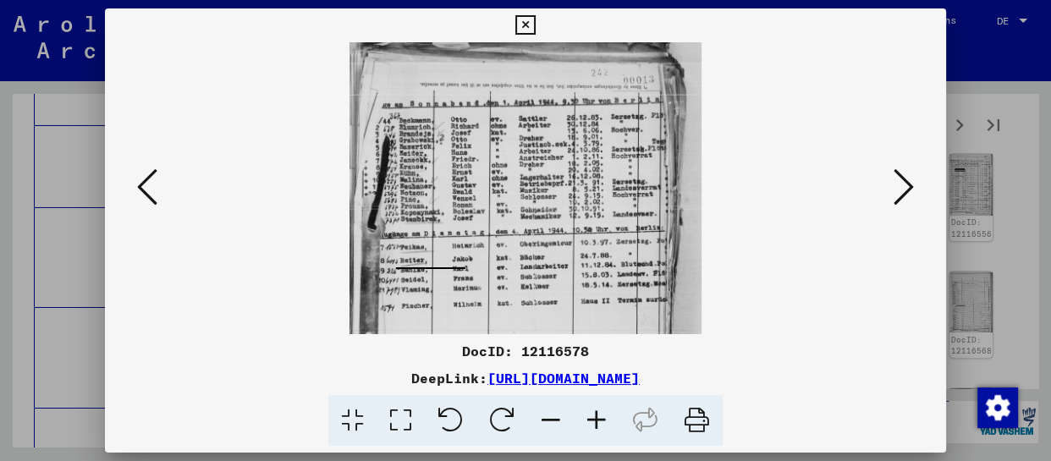
click at [599, 422] on icon at bounding box center [597, 421] width 46 height 52
click at [600, 422] on icon at bounding box center [597, 421] width 46 height 52
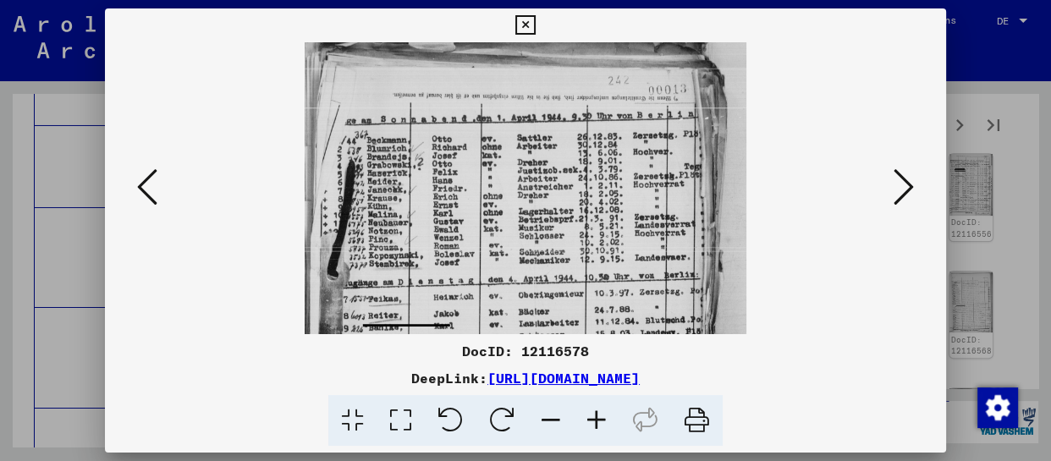
click at [600, 422] on icon at bounding box center [597, 421] width 46 height 52
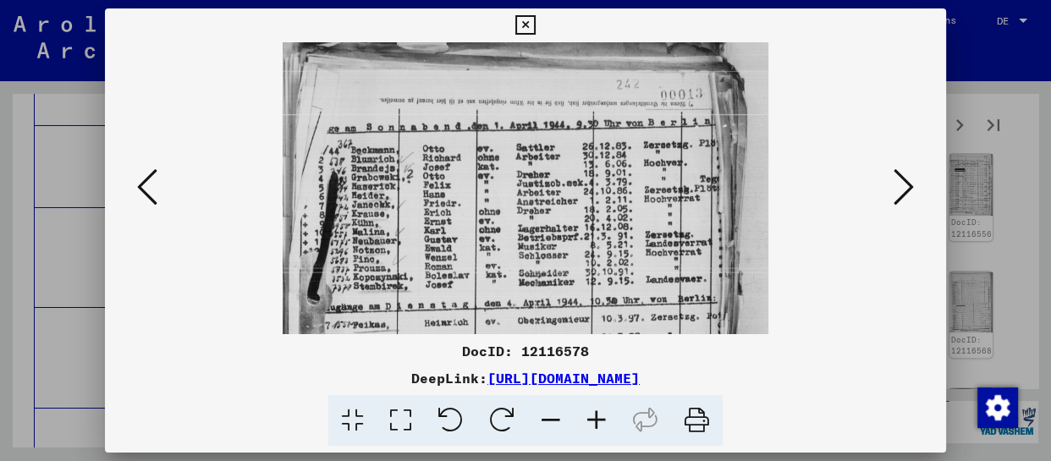
click at [600, 422] on icon at bounding box center [597, 421] width 46 height 52
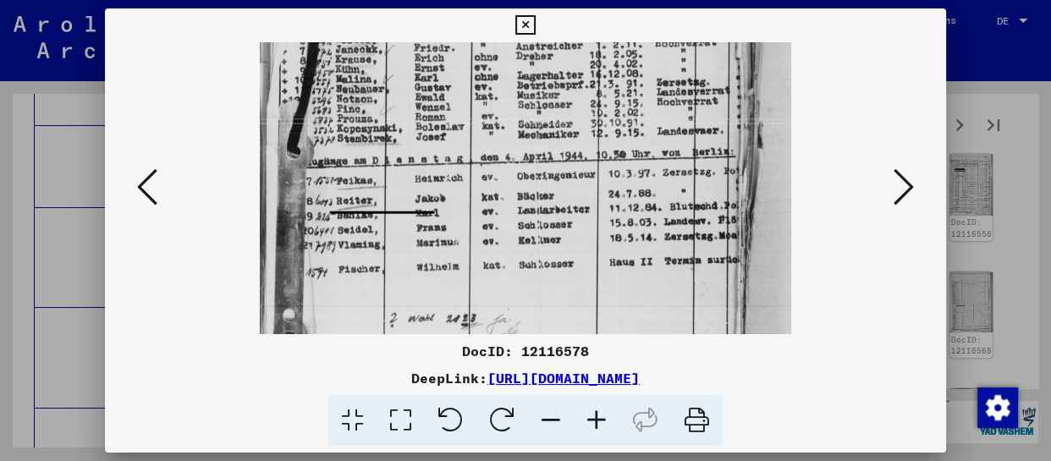
scroll to position [185, 0]
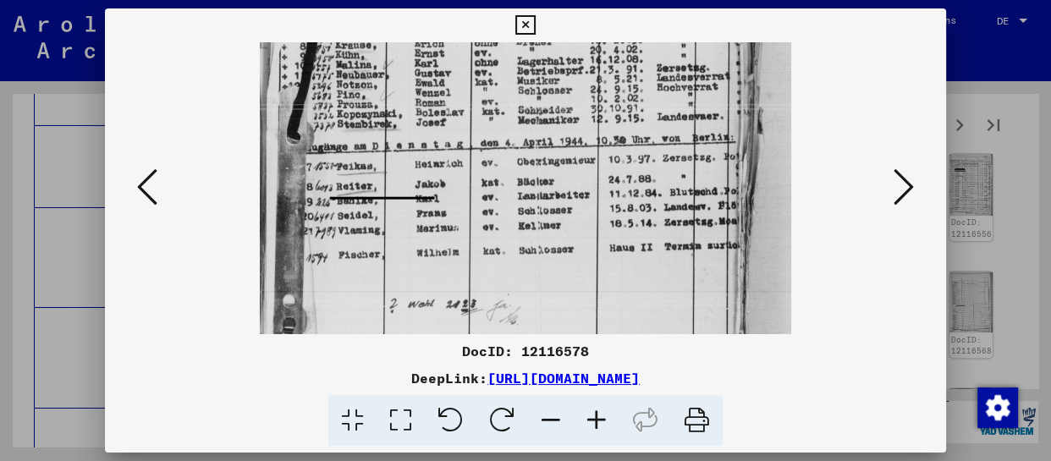
drag, startPoint x: 560, startPoint y: 306, endPoint x: 590, endPoint y: 121, distance: 187.0
click at [590, 121] on img at bounding box center [525, 110] width 531 height 504
click at [897, 182] on icon at bounding box center [904, 187] width 20 height 41
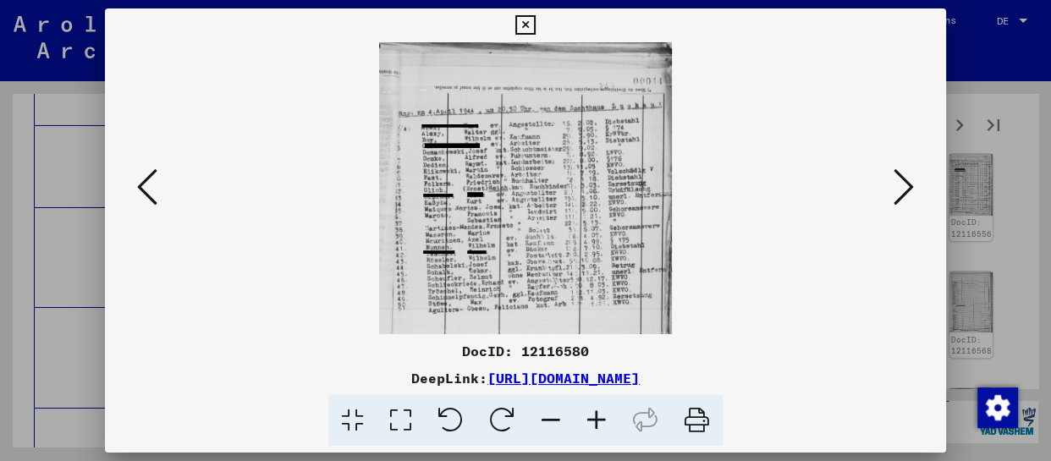
scroll to position [0, 0]
click at [907, 187] on icon at bounding box center [904, 187] width 20 height 41
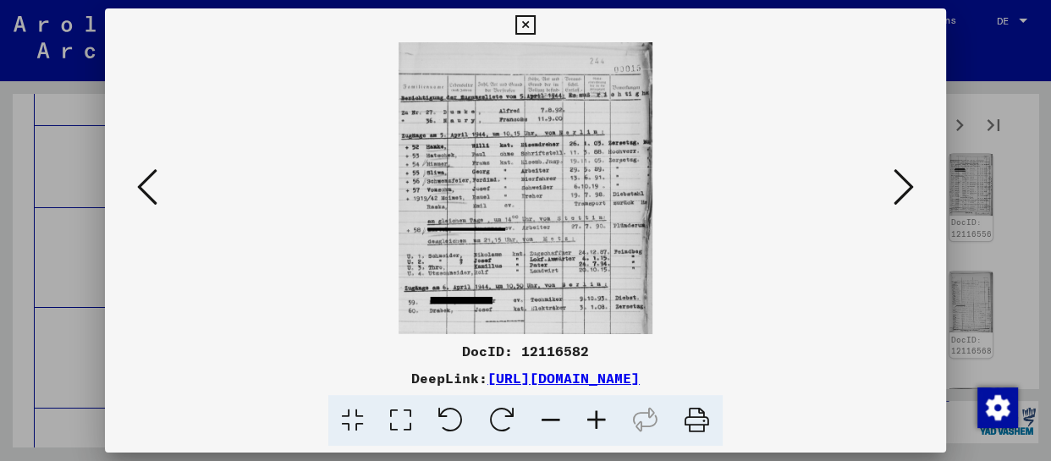
click at [592, 414] on icon at bounding box center [597, 421] width 46 height 52
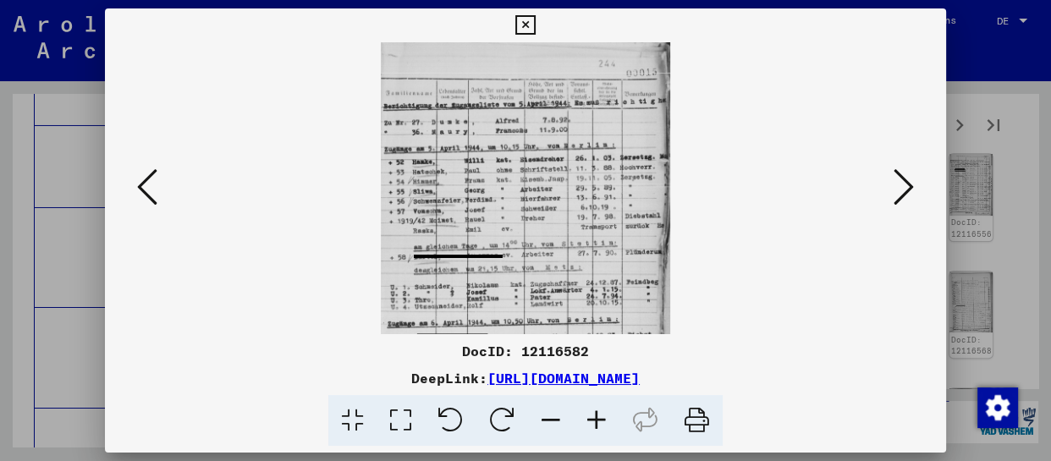
click at [590, 418] on icon at bounding box center [597, 421] width 46 height 52
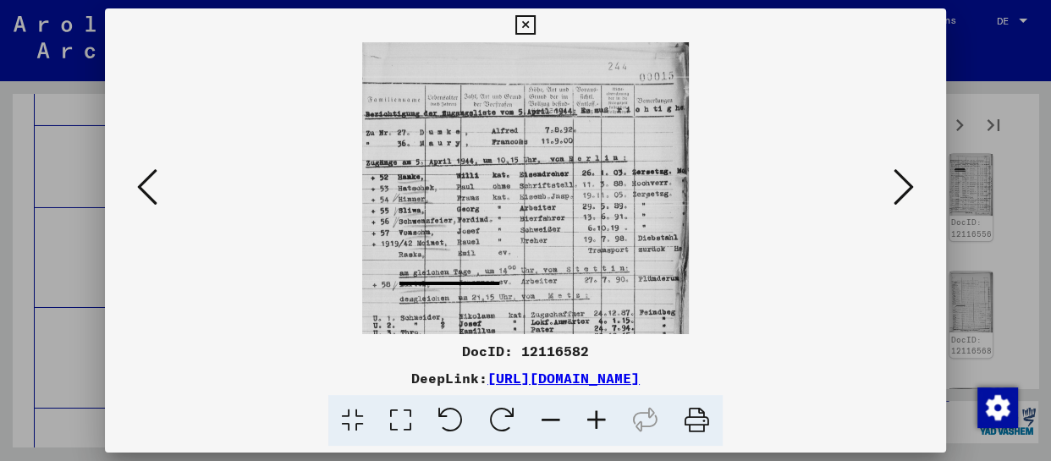
click at [590, 422] on icon at bounding box center [597, 421] width 46 height 52
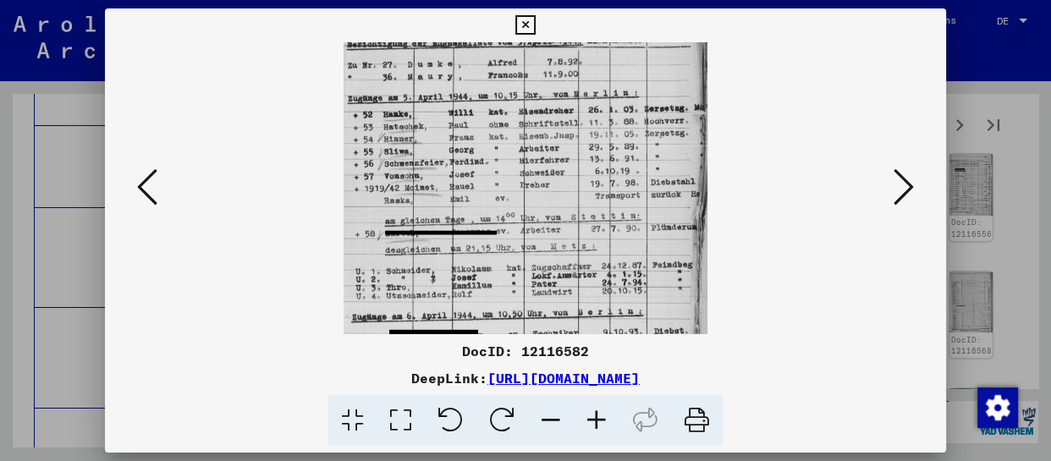
scroll to position [127, 0]
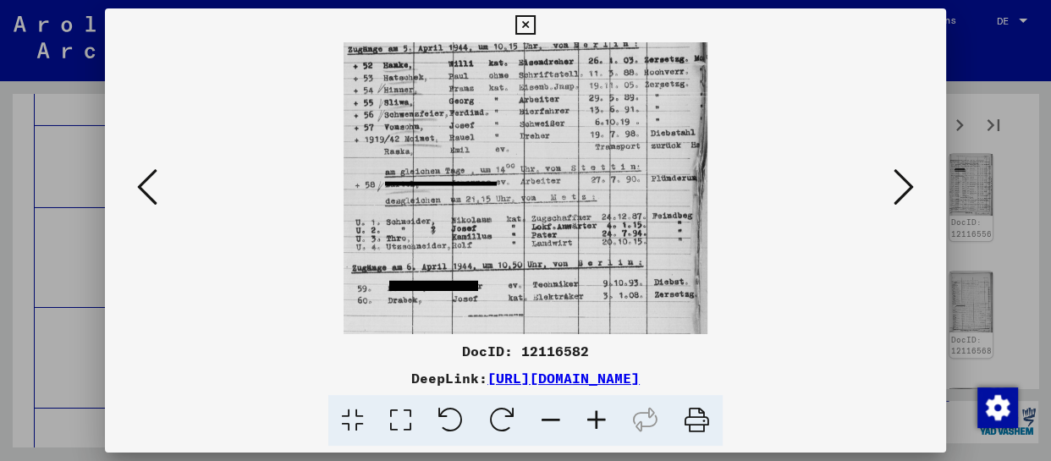
drag, startPoint x: 593, startPoint y: 286, endPoint x: 623, endPoint y: 108, distance: 181.1
click at [623, 108] on img at bounding box center [525, 124] width 363 height 419
click at [903, 187] on icon at bounding box center [904, 187] width 20 height 41
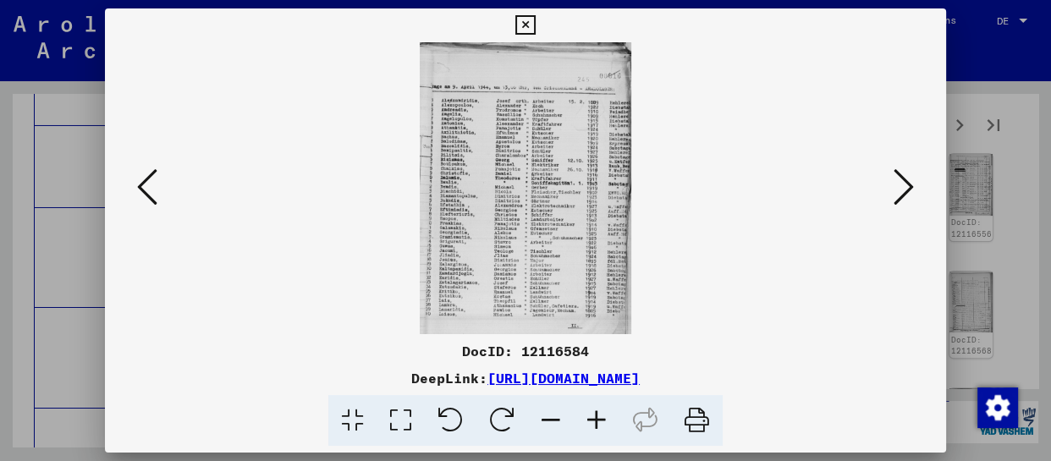
click at [606, 428] on icon at bounding box center [597, 421] width 46 height 52
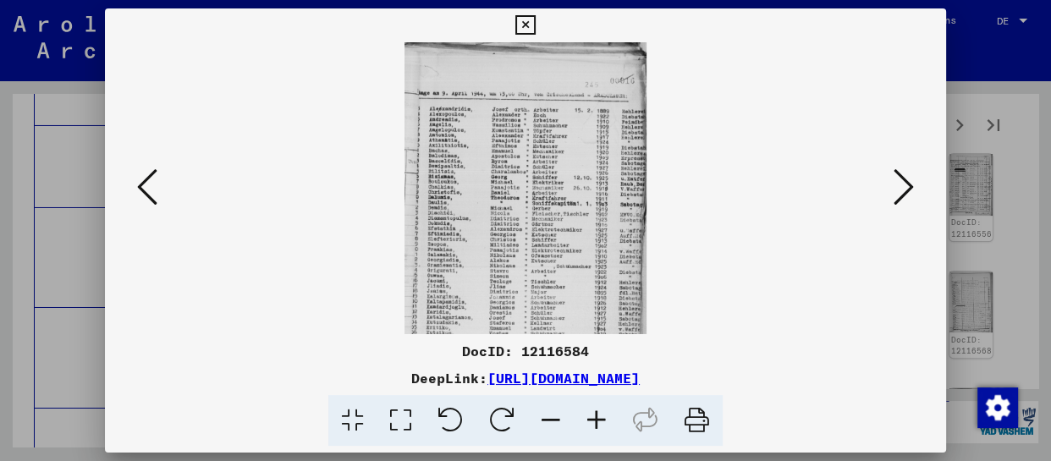
click at [606, 427] on icon at bounding box center [597, 421] width 46 height 52
click at [607, 426] on icon at bounding box center [597, 421] width 46 height 52
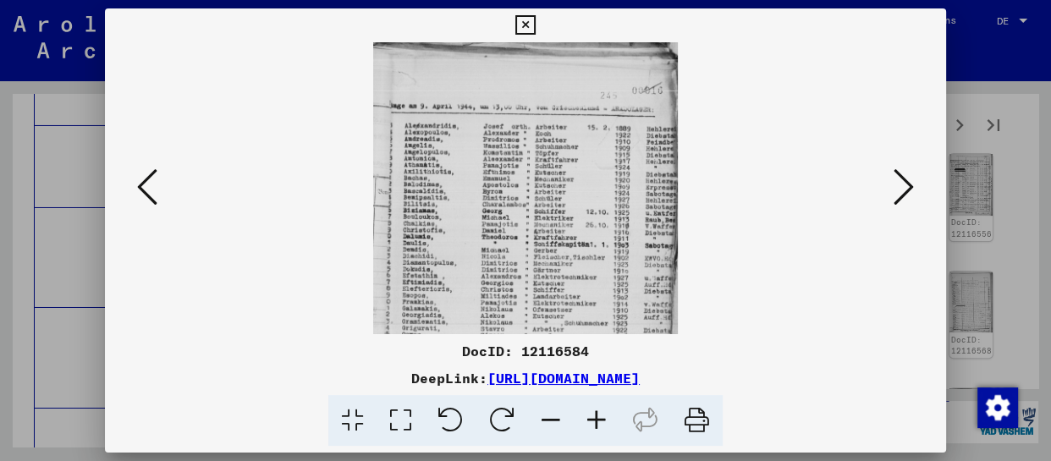
click at [608, 426] on icon at bounding box center [597, 421] width 46 height 52
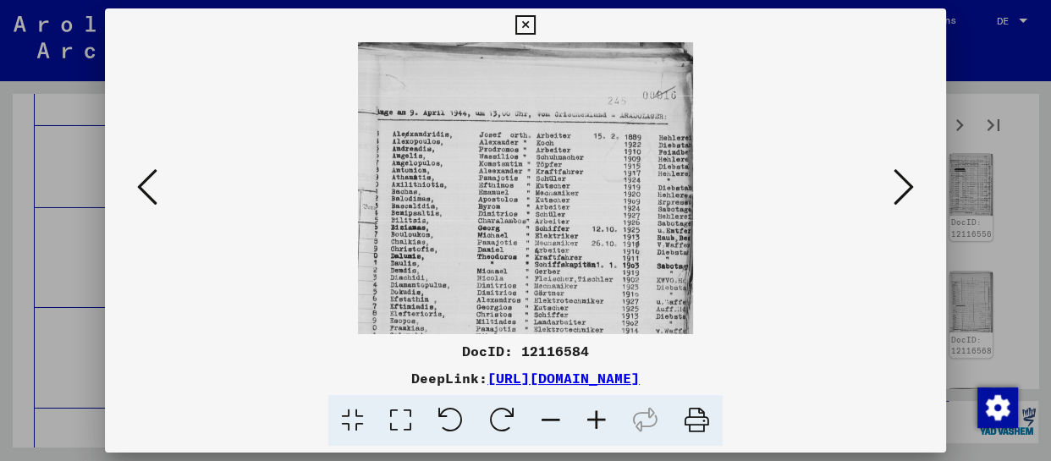
click at [608, 426] on icon at bounding box center [597, 421] width 46 height 52
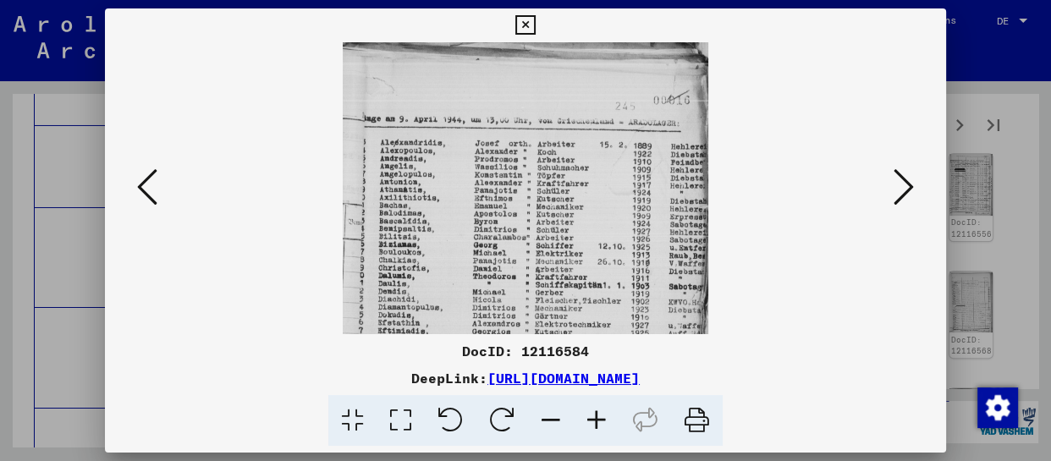
click at [608, 424] on icon at bounding box center [597, 421] width 46 height 52
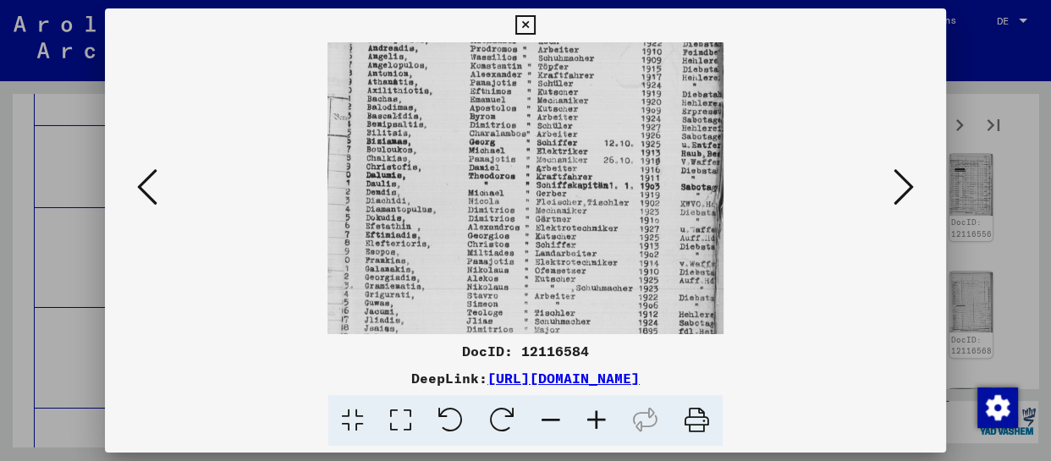
drag, startPoint x: 599, startPoint y: 299, endPoint x: 621, endPoint y: 179, distance: 122.1
click at [621, 179] on img at bounding box center [526, 195] width 397 height 546
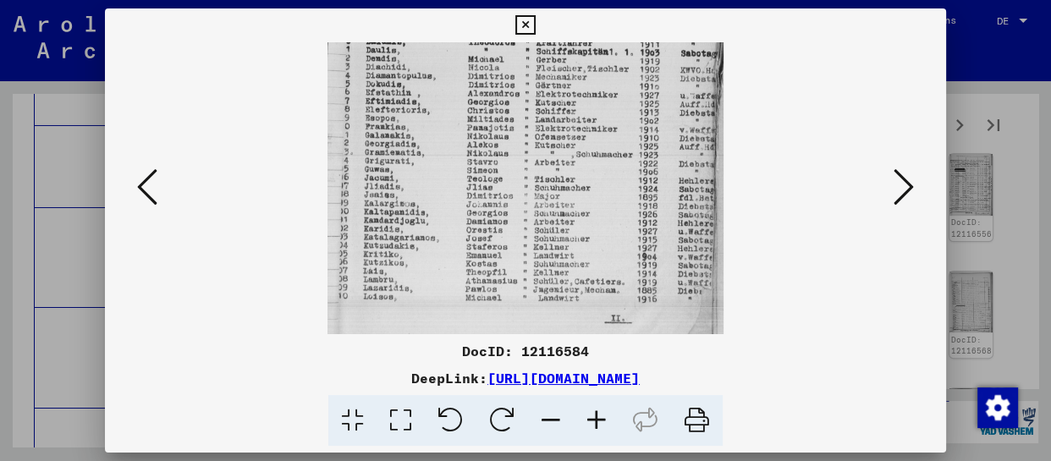
drag, startPoint x: 599, startPoint y: 292, endPoint x: 629, endPoint y: 84, distance: 210.5
click at [629, 84] on img at bounding box center [526, 61] width 397 height 546
click at [902, 192] on icon at bounding box center [904, 187] width 20 height 41
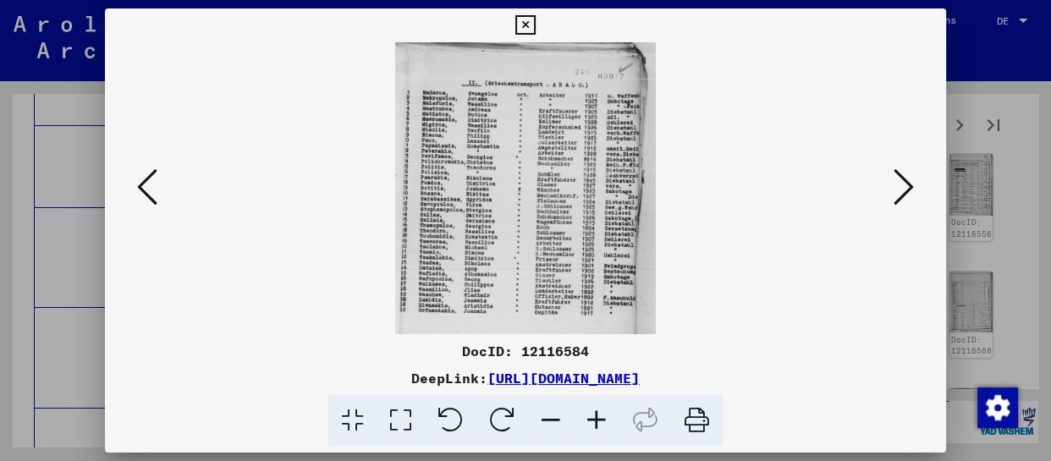
click at [608, 419] on icon at bounding box center [597, 421] width 46 height 52
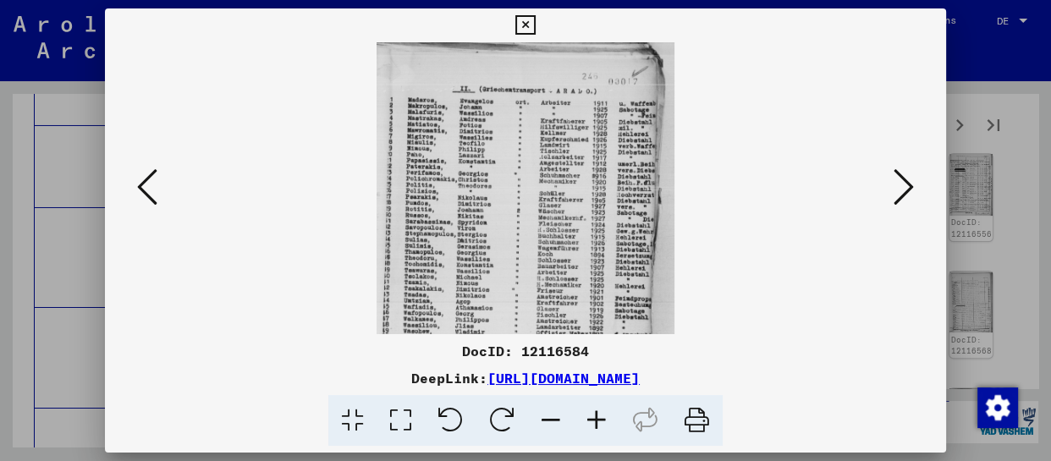
click at [608, 419] on icon at bounding box center [597, 421] width 46 height 52
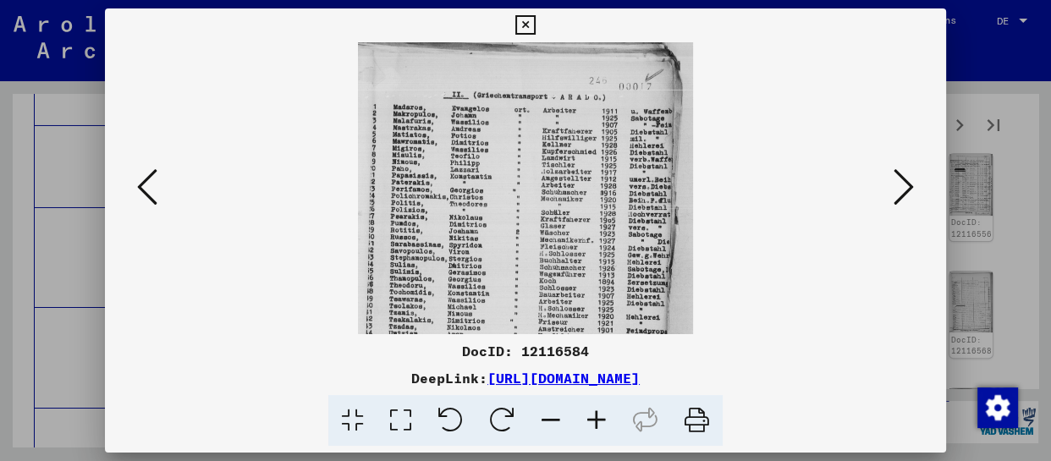
click at [608, 419] on icon at bounding box center [597, 421] width 46 height 52
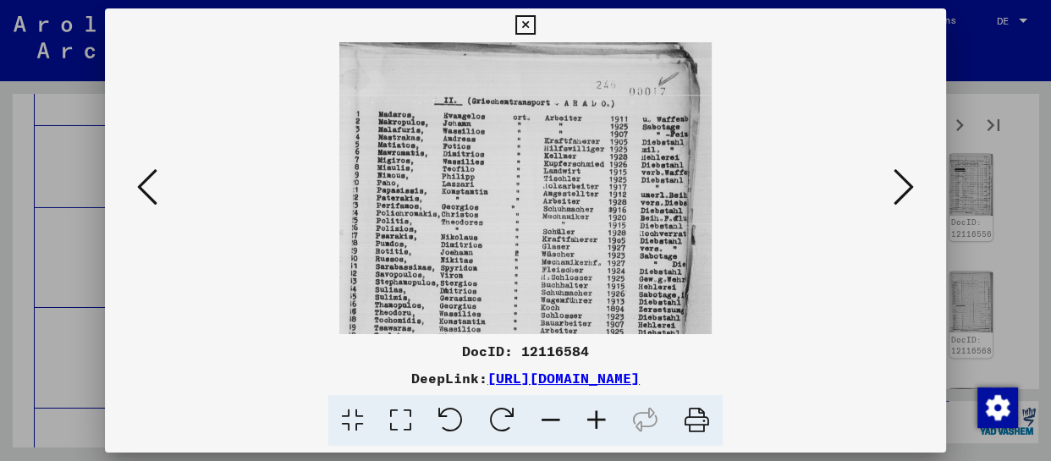
click at [608, 419] on icon at bounding box center [597, 421] width 46 height 52
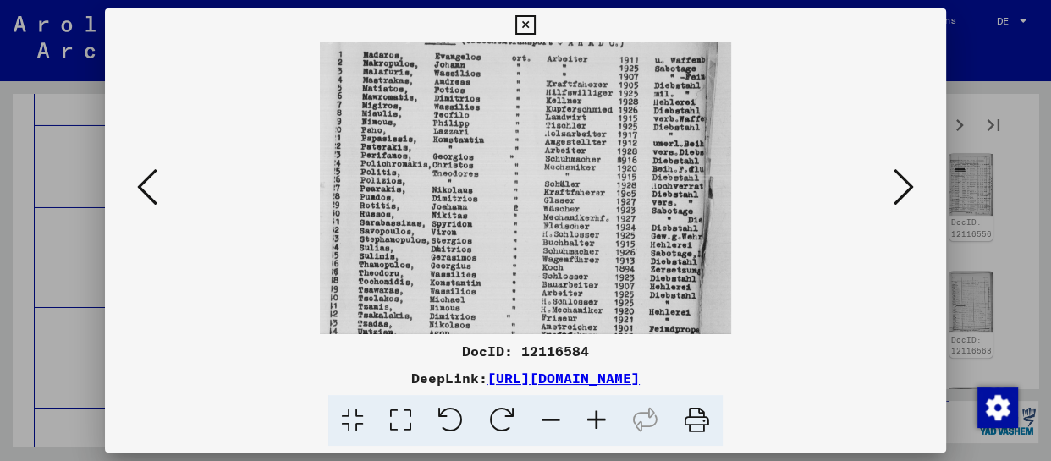
scroll to position [99, 0]
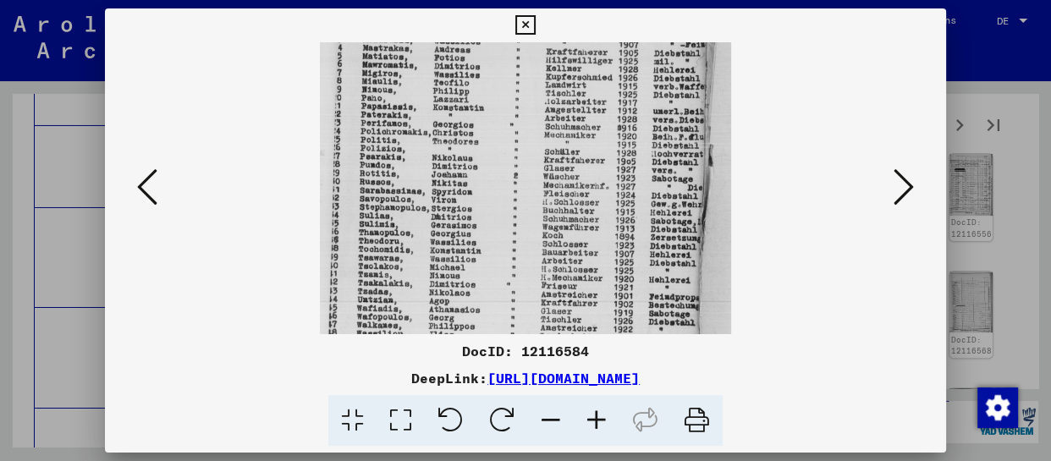
drag, startPoint x: 559, startPoint y: 284, endPoint x: 580, endPoint y: 185, distance: 101.3
click at [580, 185] on img at bounding box center [525, 173] width 411 height 461
click at [896, 201] on icon at bounding box center [904, 187] width 20 height 41
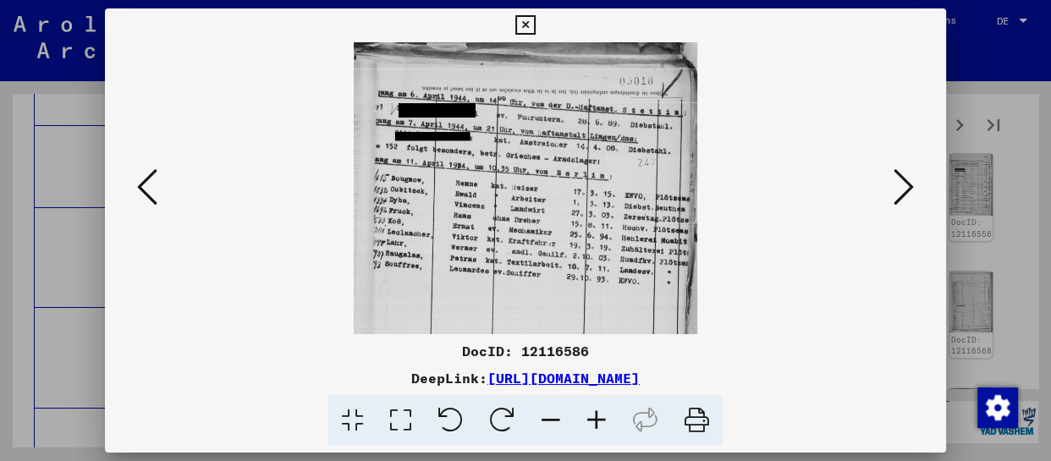
click at [896, 201] on icon at bounding box center [904, 187] width 20 height 41
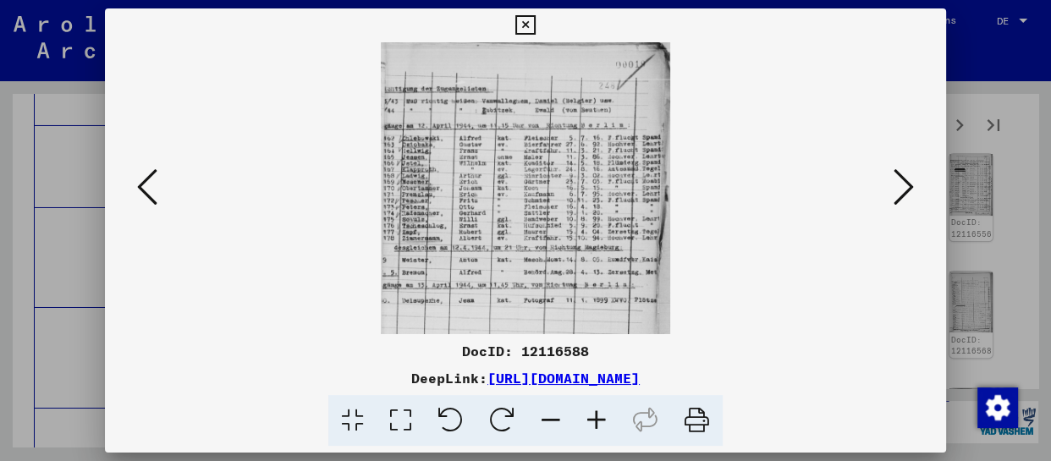
click at [896, 201] on icon at bounding box center [904, 187] width 20 height 41
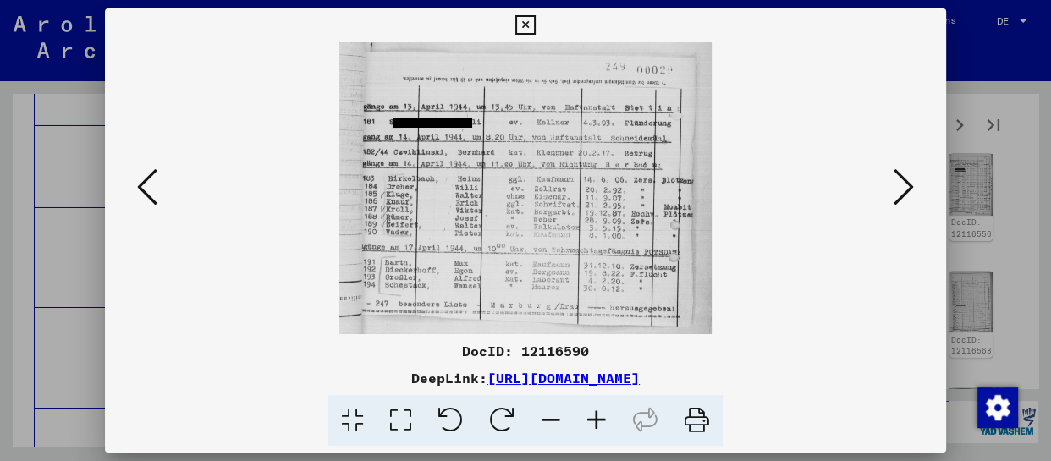
click at [896, 201] on icon at bounding box center [904, 187] width 20 height 41
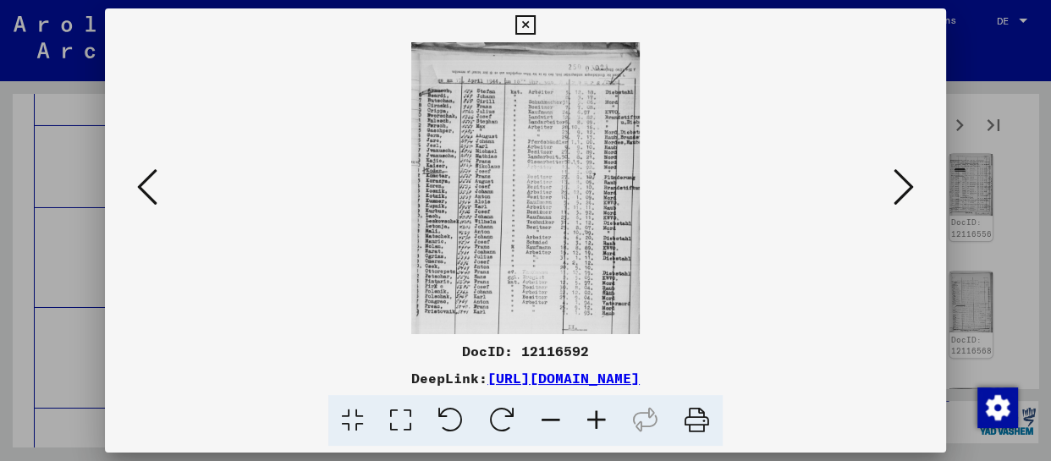
click at [896, 201] on icon at bounding box center [904, 187] width 20 height 41
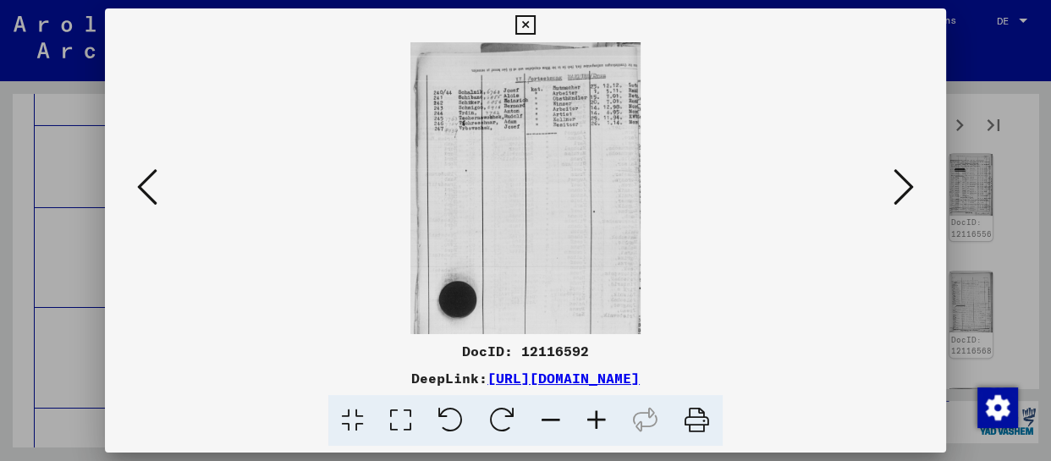
click at [896, 201] on icon at bounding box center [904, 187] width 20 height 41
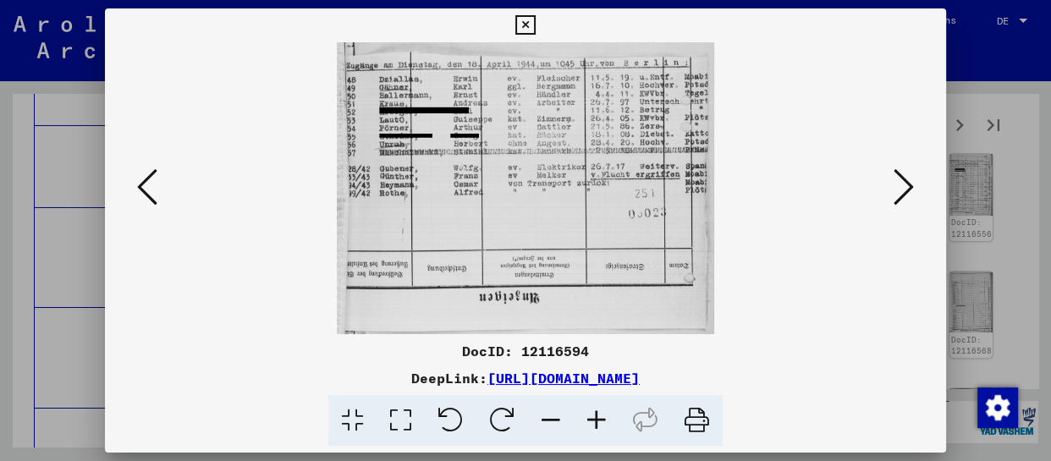
click at [896, 201] on icon at bounding box center [904, 187] width 20 height 41
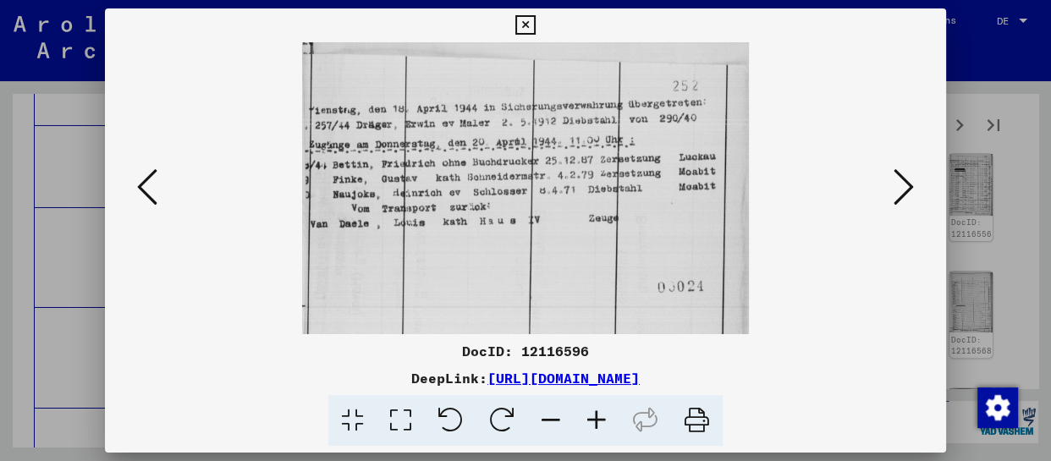
click at [896, 201] on icon at bounding box center [904, 187] width 20 height 41
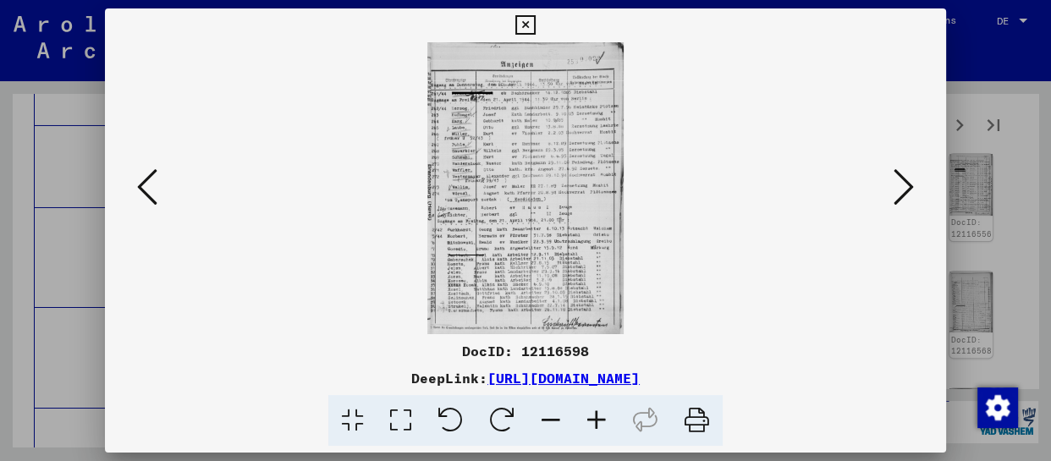
click at [604, 420] on icon at bounding box center [597, 421] width 46 height 52
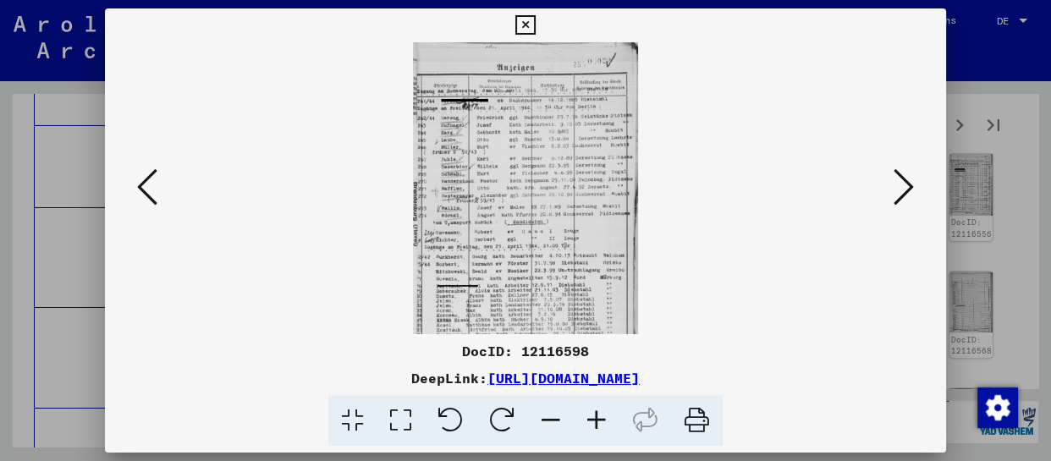
click at [604, 420] on icon at bounding box center [597, 421] width 46 height 52
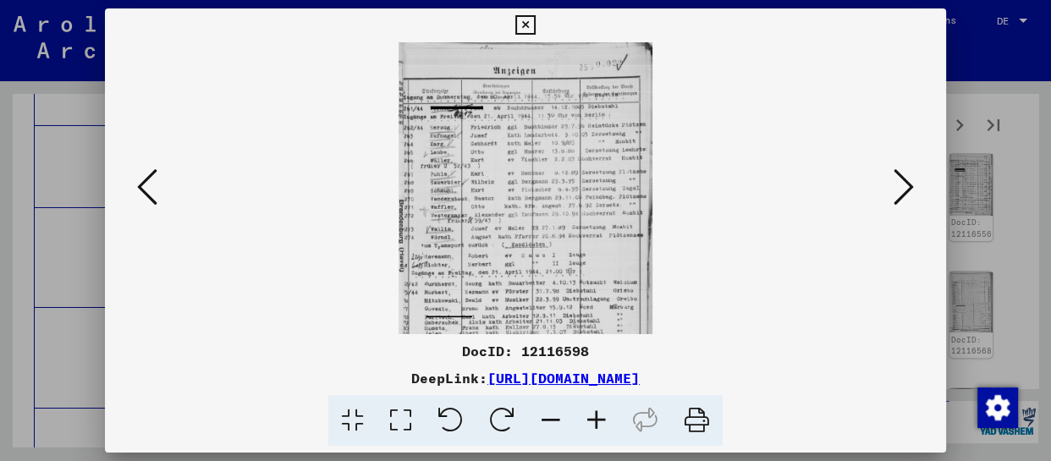
click at [604, 420] on icon at bounding box center [597, 421] width 46 height 52
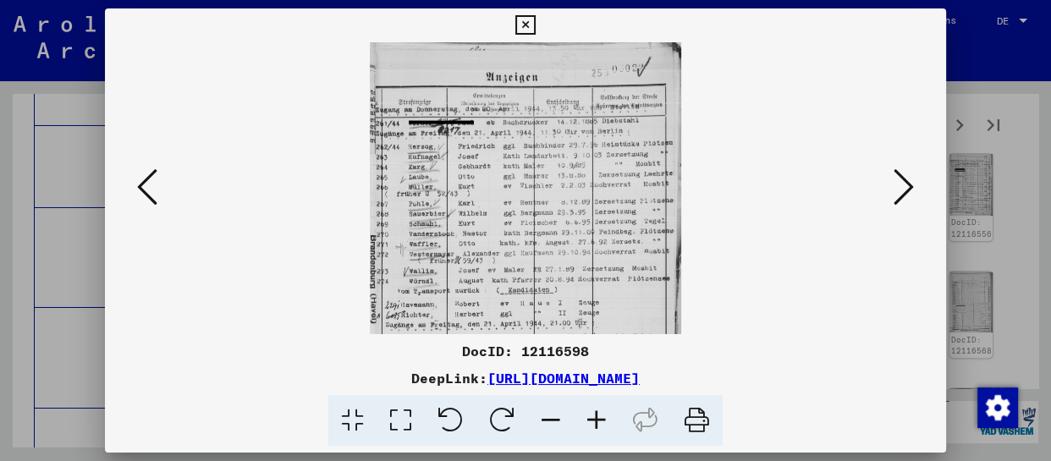
click at [604, 420] on icon at bounding box center [597, 421] width 46 height 52
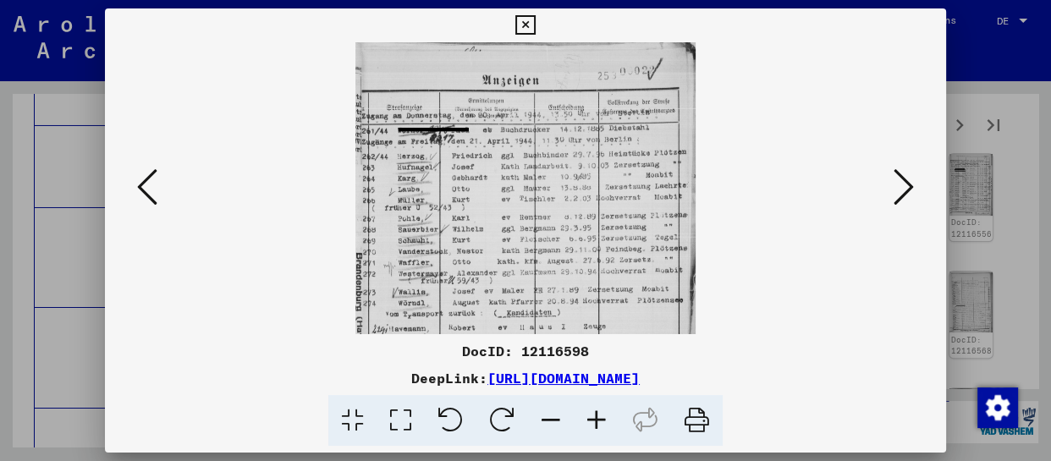
click at [604, 420] on icon at bounding box center [597, 421] width 46 height 52
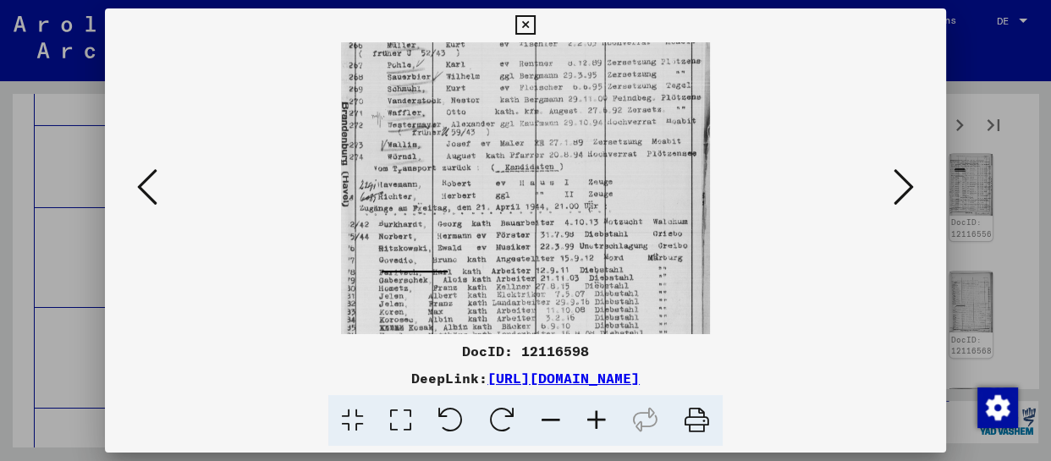
drag, startPoint x: 591, startPoint y: 295, endPoint x: 593, endPoint y: 126, distance: 169.3
click at [593, 126] on img at bounding box center [525, 147] width 369 height 546
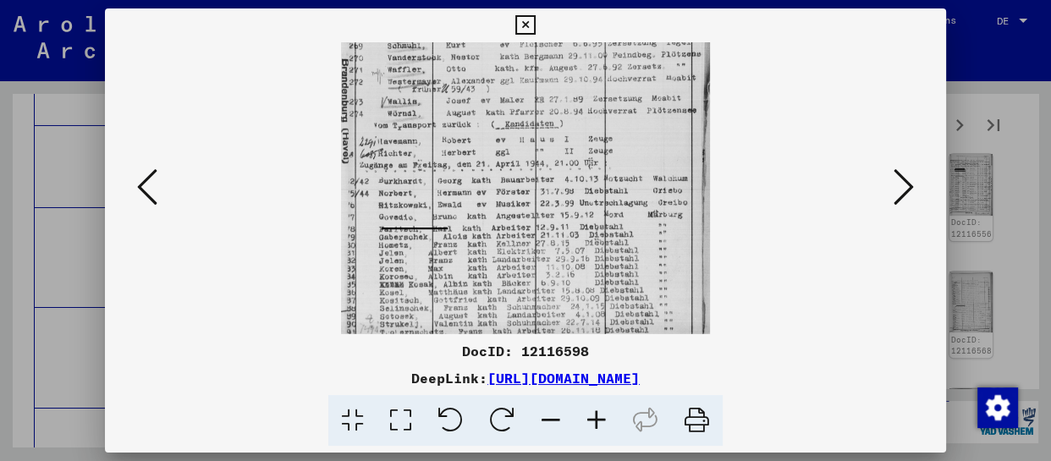
scroll to position [254, 0]
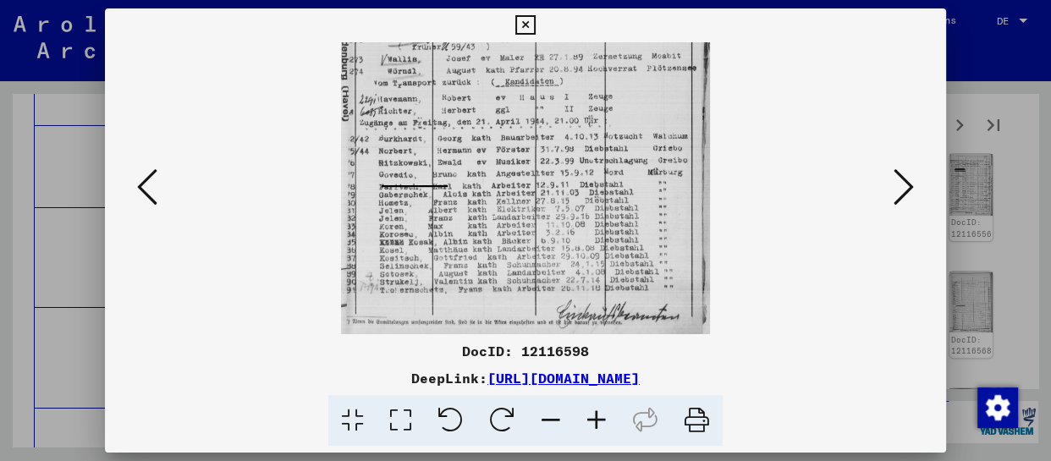
drag, startPoint x: 588, startPoint y: 290, endPoint x: 607, endPoint y: 164, distance: 126.8
click at [607, 164] on img at bounding box center [525, 61] width 369 height 546
click at [913, 187] on icon at bounding box center [904, 187] width 20 height 41
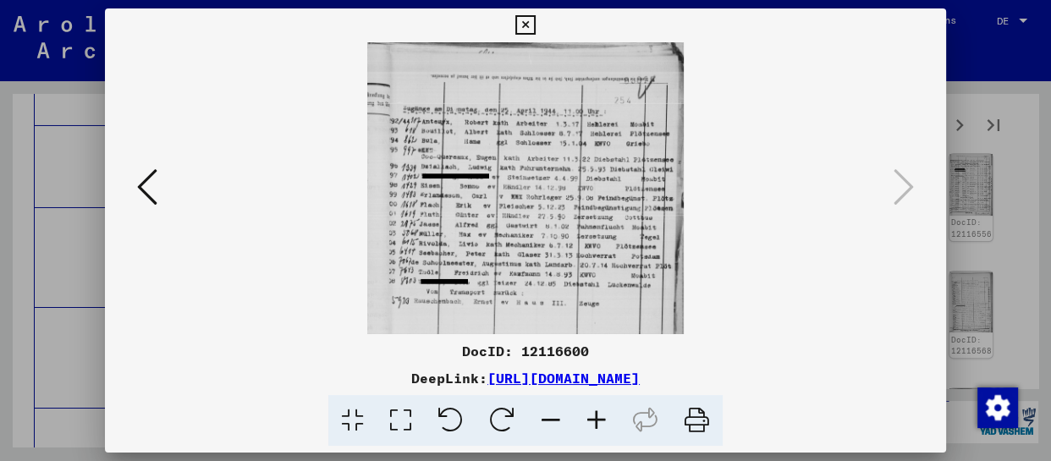
click at [533, 19] on icon at bounding box center [525, 25] width 19 height 20
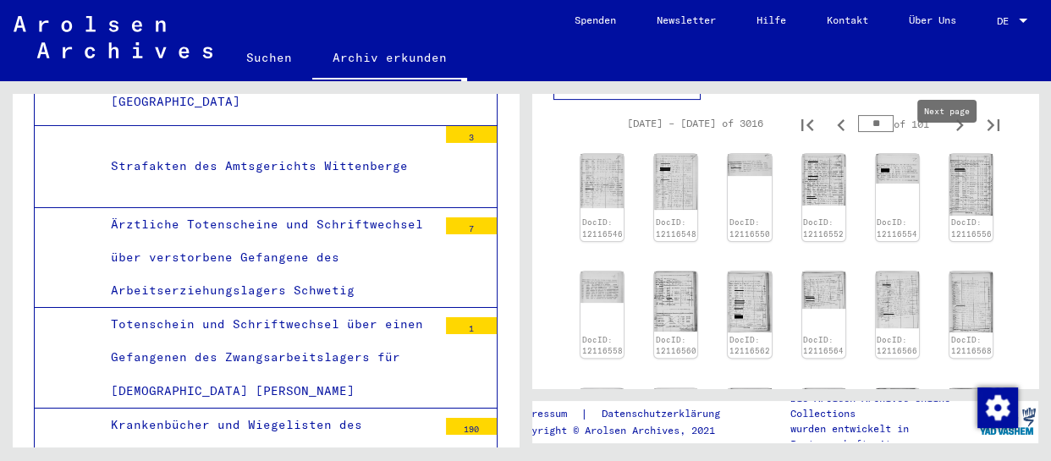
click at [948, 137] on icon "Next page" at bounding box center [960, 125] width 24 height 24
type input "**"
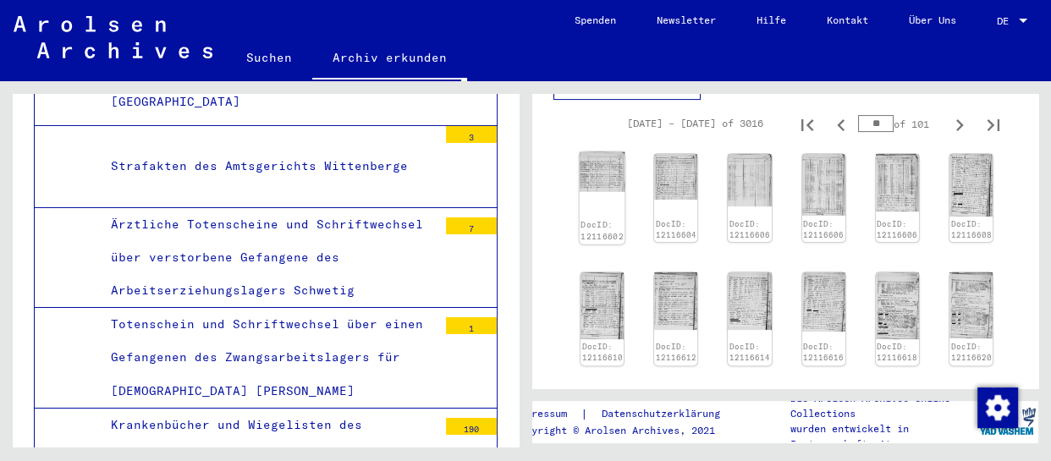
click at [598, 220] on div "DocID: 12116602" at bounding box center [603, 198] width 46 height 92
click at [598, 229] on div "DocID: 12116602" at bounding box center [603, 198] width 46 height 92
click at [601, 223] on div "DocID: 12116602" at bounding box center [603, 198] width 46 height 92
click at [595, 192] on img at bounding box center [603, 172] width 46 height 40
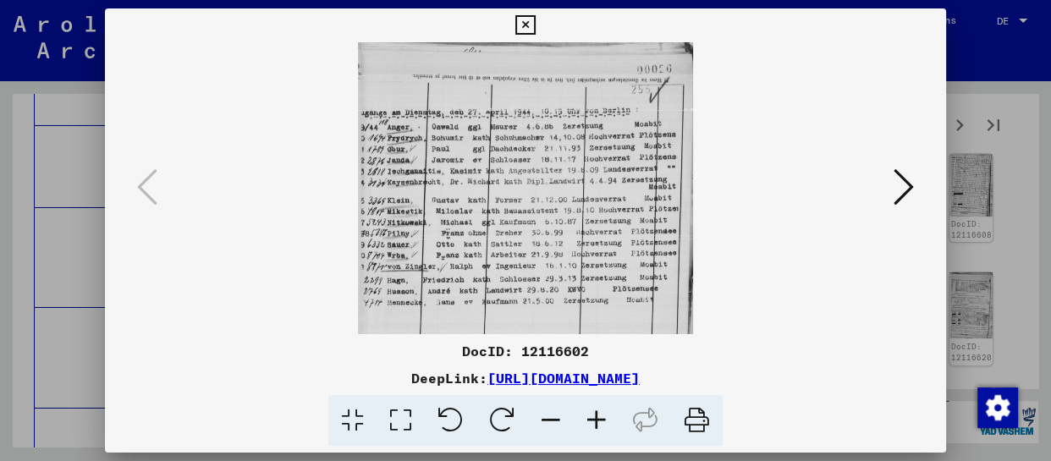
click at [895, 193] on icon at bounding box center [904, 187] width 20 height 41
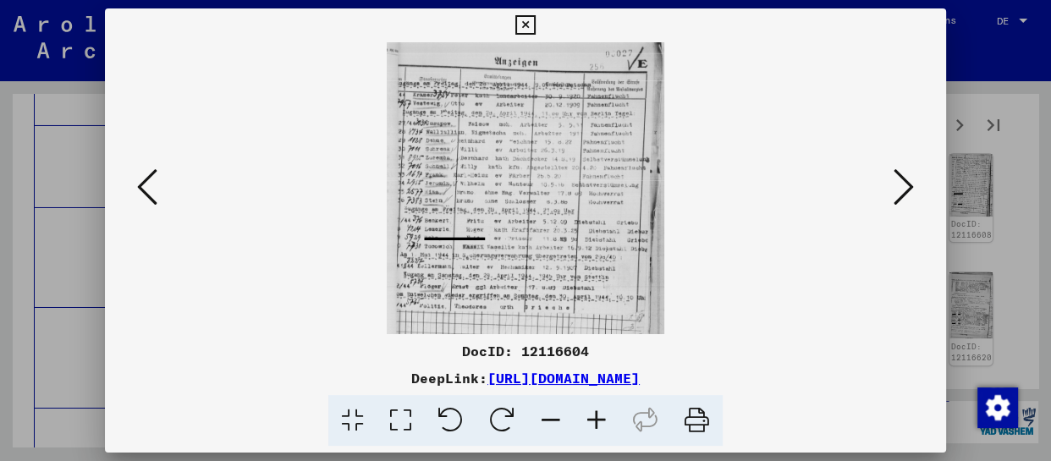
click at [601, 422] on icon at bounding box center [597, 421] width 46 height 52
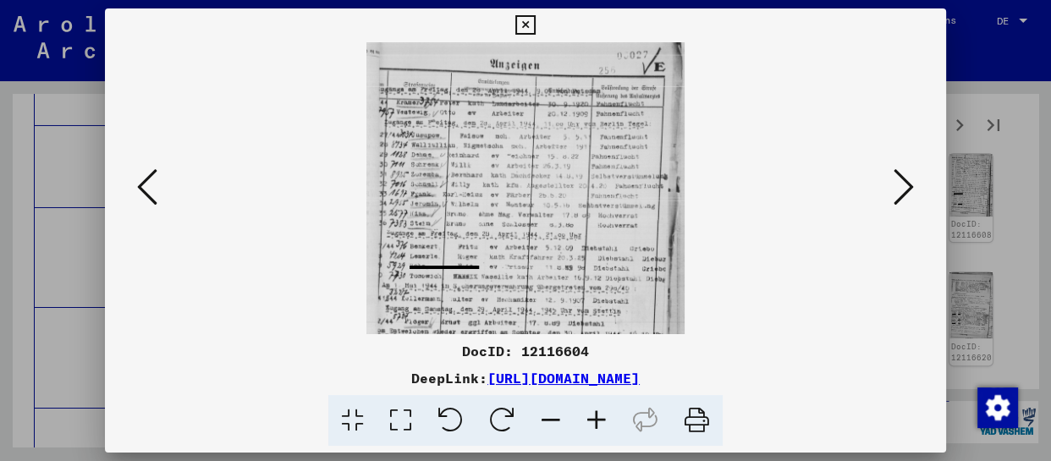
click at [601, 422] on icon at bounding box center [597, 421] width 46 height 52
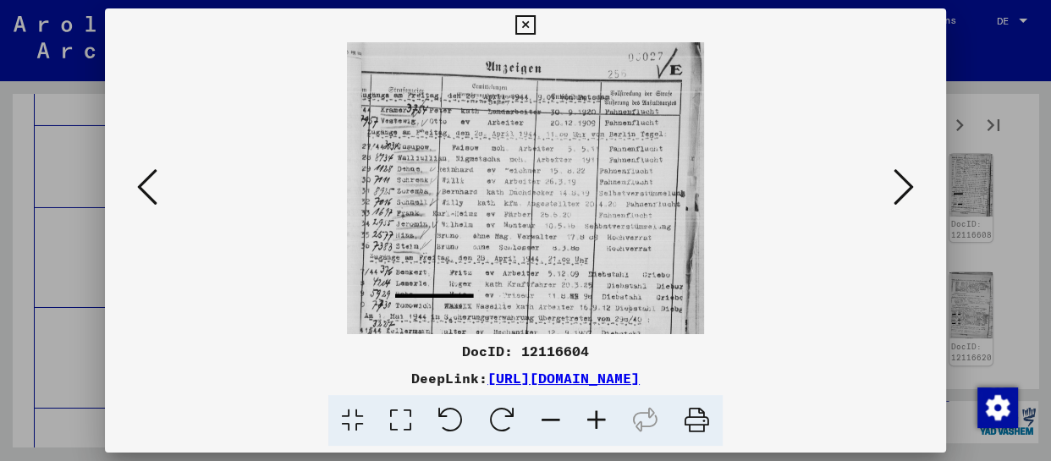
click at [601, 422] on icon at bounding box center [597, 421] width 46 height 52
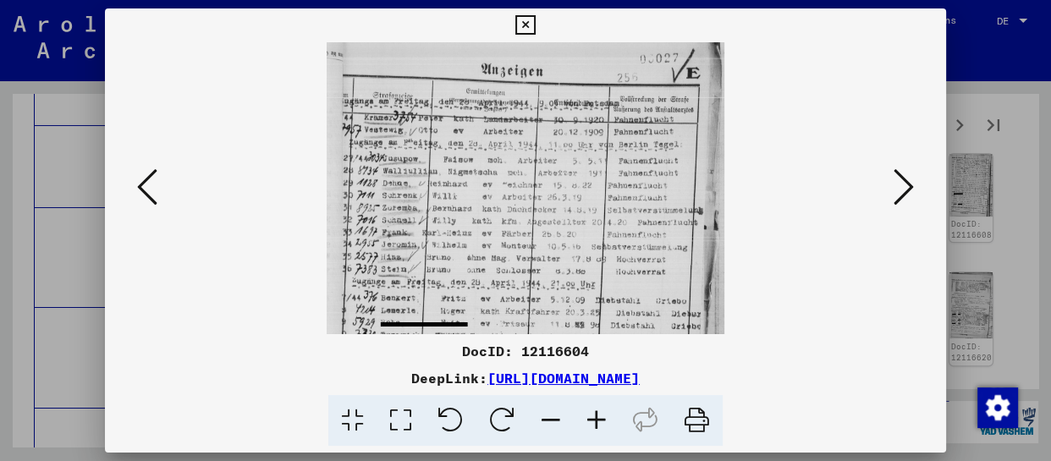
click at [601, 422] on icon at bounding box center [597, 421] width 46 height 52
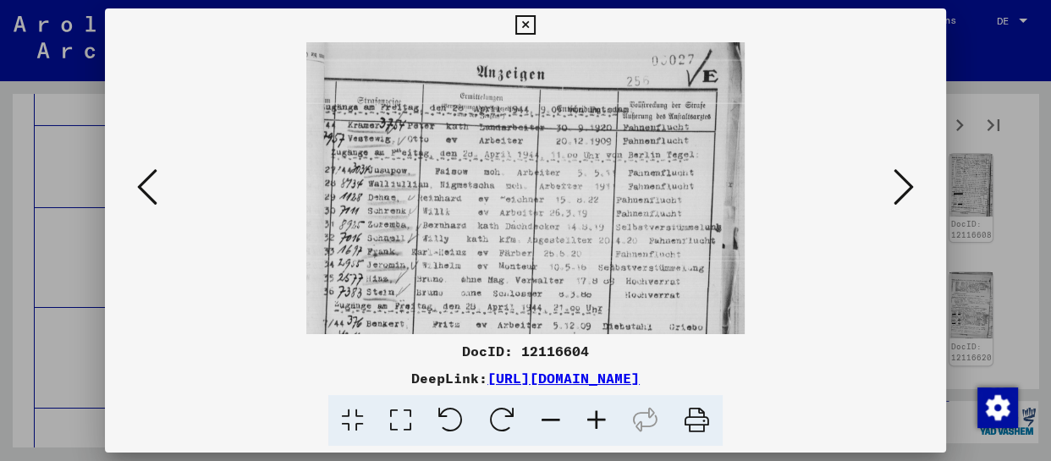
click at [601, 422] on icon at bounding box center [597, 421] width 46 height 52
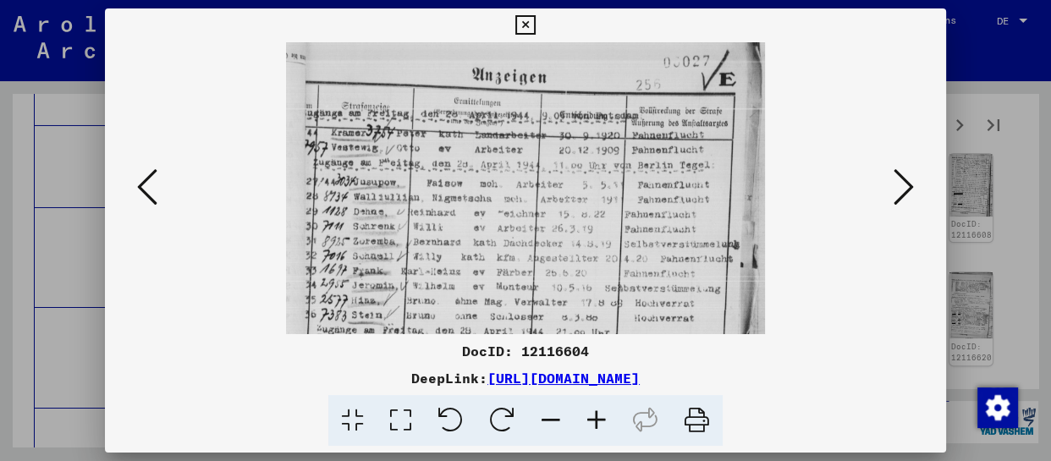
click at [601, 422] on icon at bounding box center [597, 421] width 46 height 52
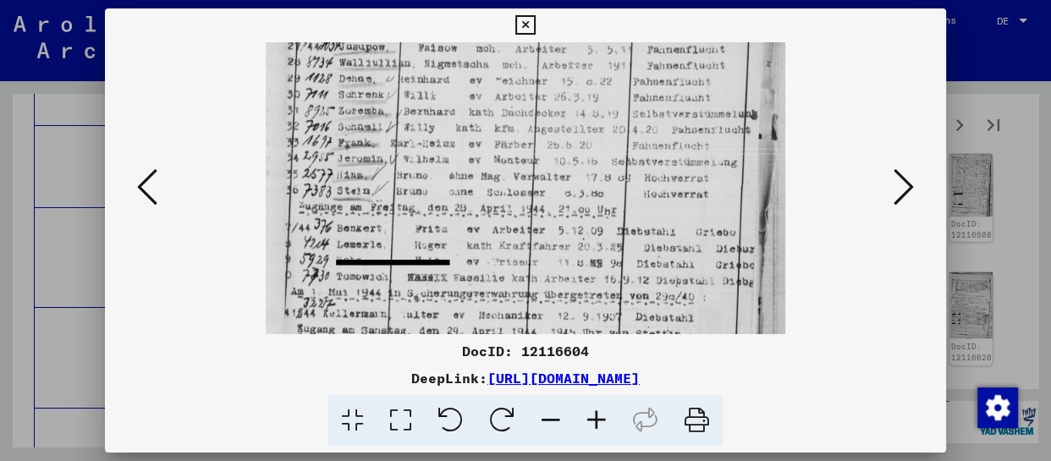
drag, startPoint x: 562, startPoint y: 273, endPoint x: 583, endPoint y: 125, distance: 149.6
click at [583, 125] on img at bounding box center [525, 168] width 519 height 546
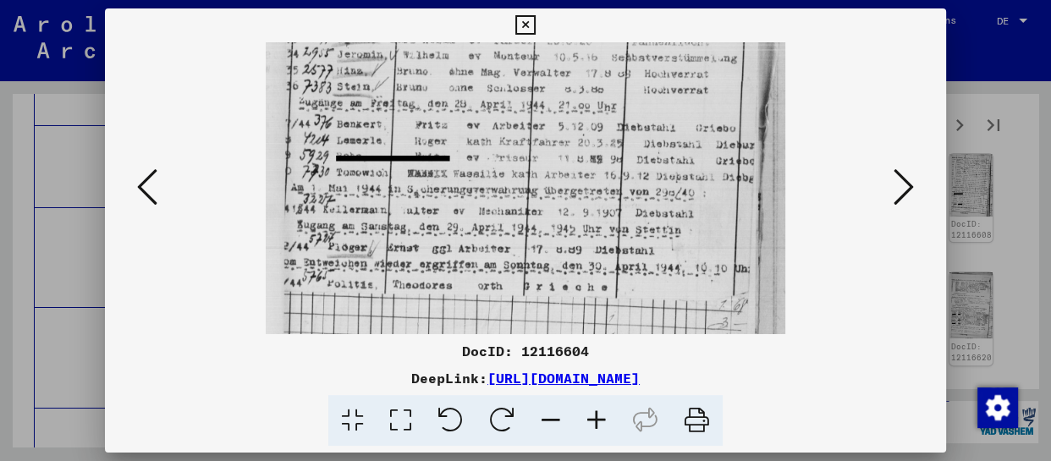
scroll to position [254, 0]
drag, startPoint x: 583, startPoint y: 254, endPoint x: 598, endPoint y: 127, distance: 127.8
click at [598, 127] on img at bounding box center [525, 61] width 519 height 546
click at [906, 193] on icon at bounding box center [904, 187] width 20 height 41
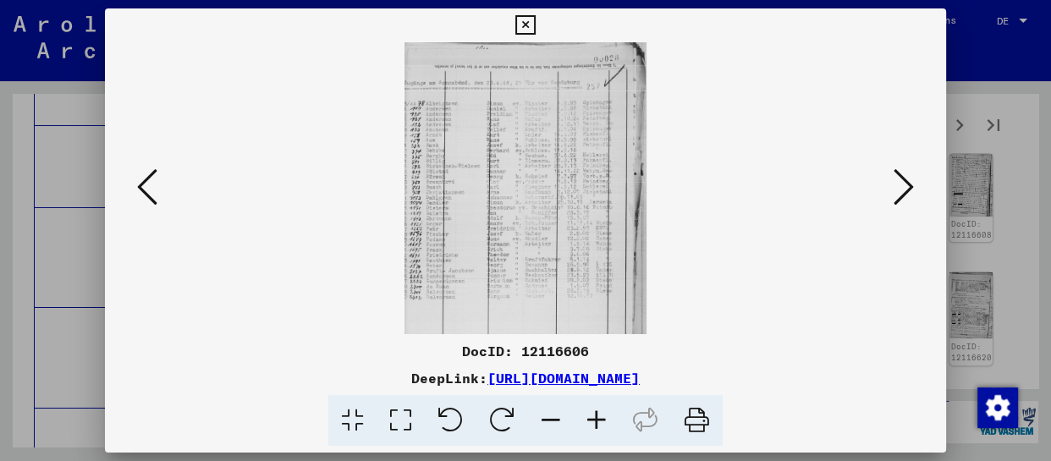
click at [590, 417] on icon at bounding box center [597, 421] width 46 height 52
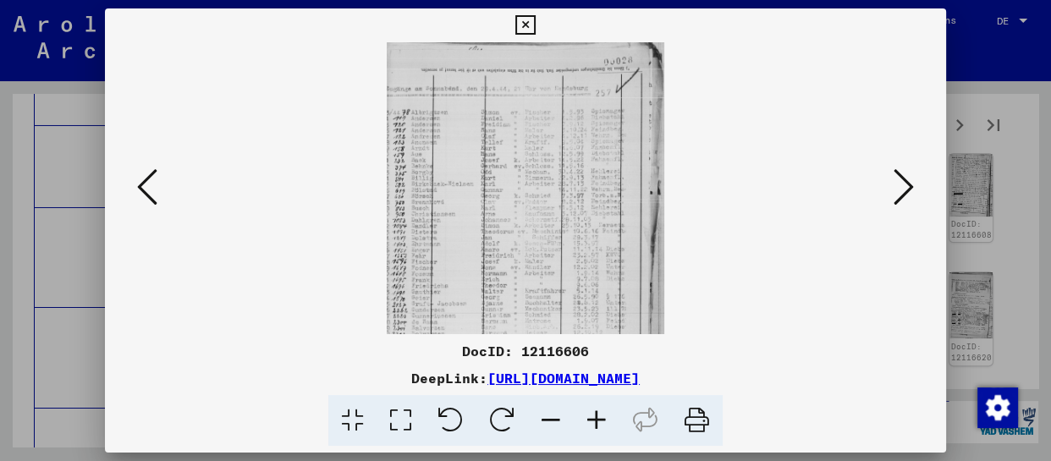
click at [590, 417] on icon at bounding box center [597, 421] width 46 height 52
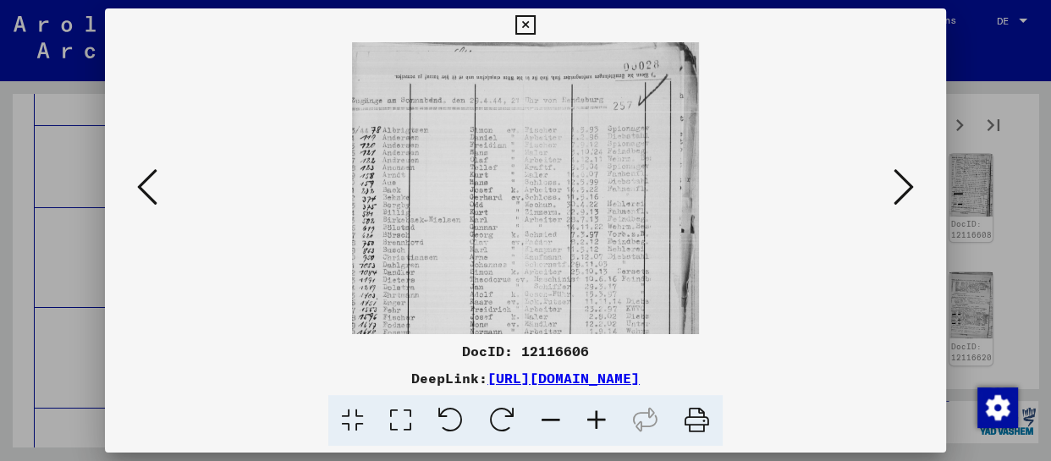
click at [590, 417] on icon at bounding box center [597, 421] width 46 height 52
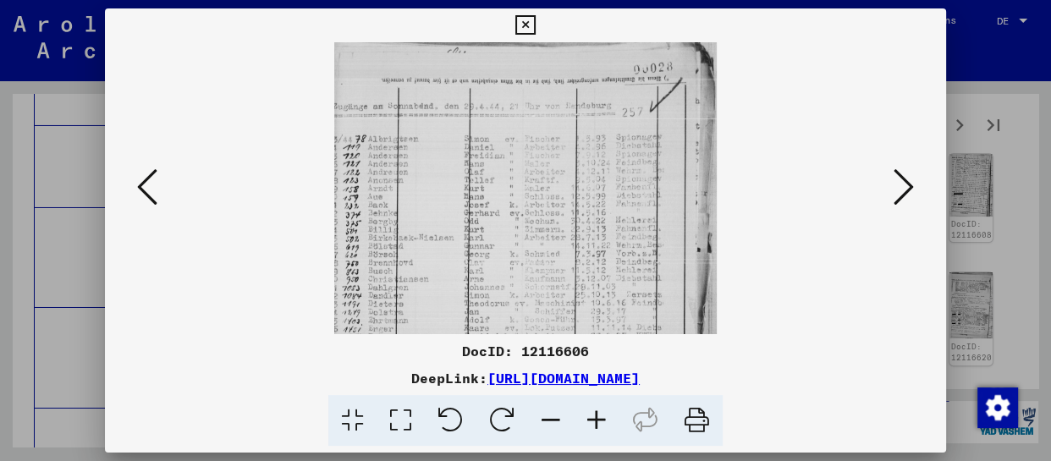
click at [590, 417] on icon at bounding box center [597, 421] width 46 height 52
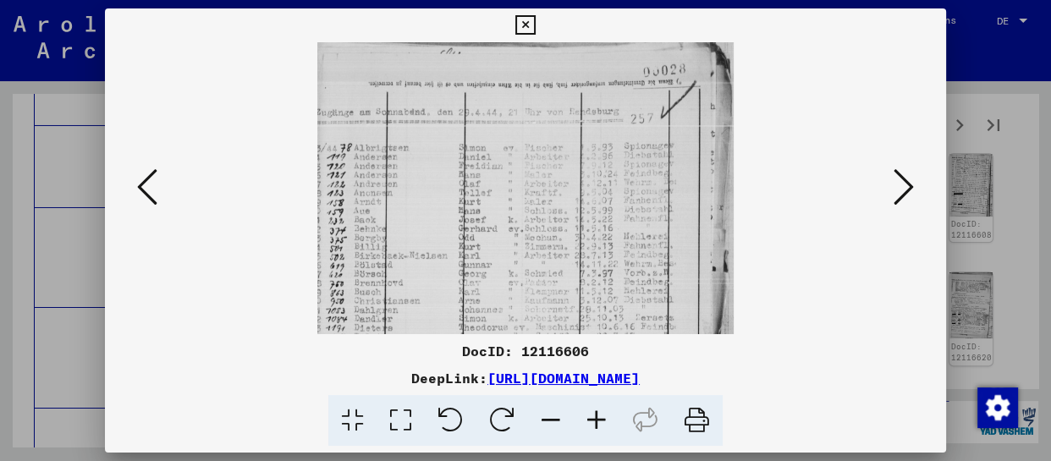
scroll to position [212, 0]
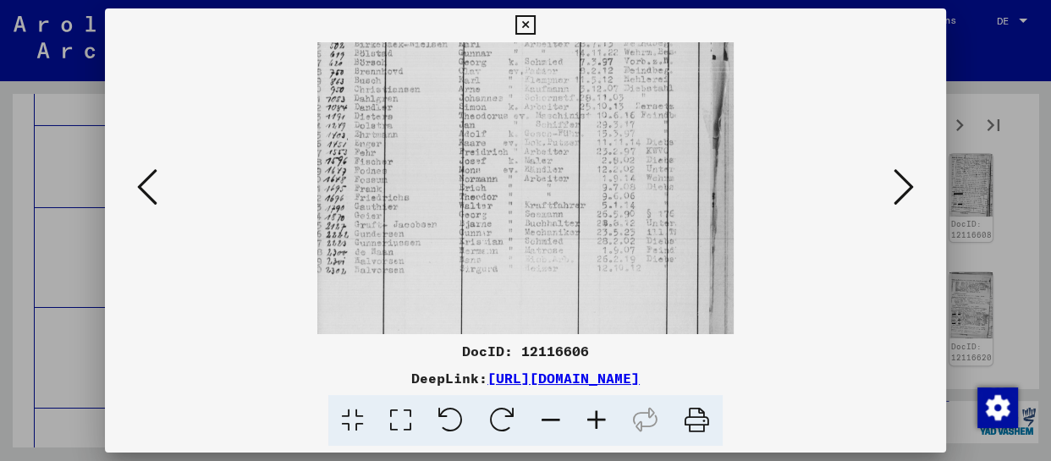
drag, startPoint x: 570, startPoint y: 238, endPoint x: 592, endPoint y: -8, distance: 247.3
click at [592, 0] on html "Suchen Archiv erkunden Spenden Newsletter Hilfe Kontakt Über Uns Suchen Archiv …" at bounding box center [525, 230] width 1051 height 461
click at [906, 178] on icon at bounding box center [904, 187] width 20 height 41
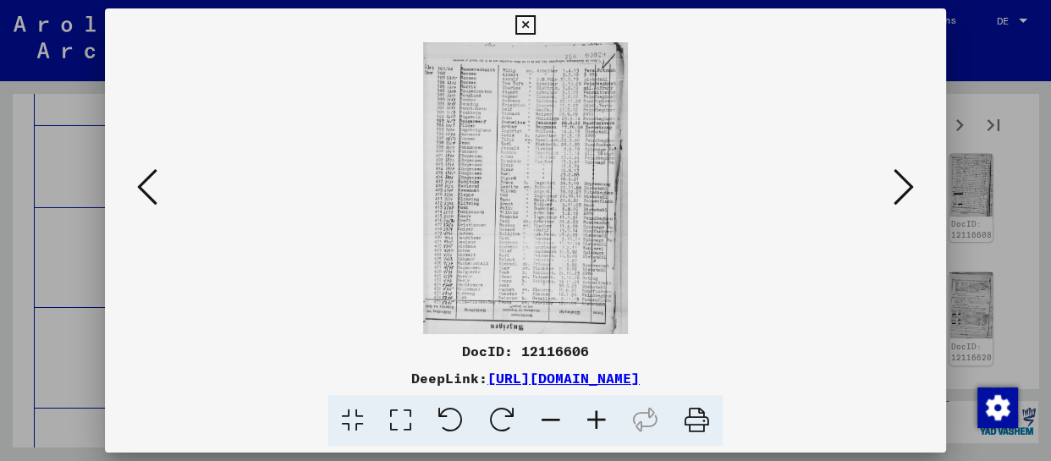
click at [604, 428] on icon at bounding box center [597, 421] width 46 height 52
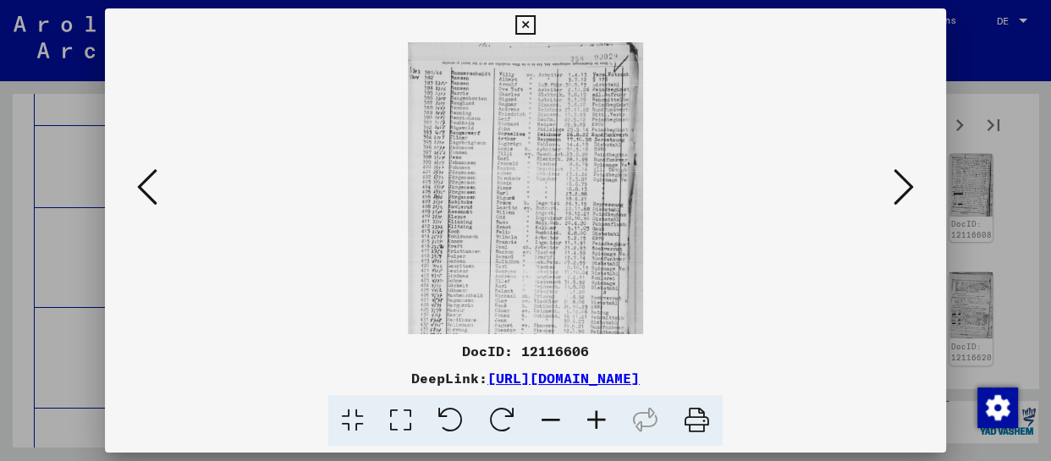
click at [604, 428] on icon at bounding box center [597, 421] width 46 height 52
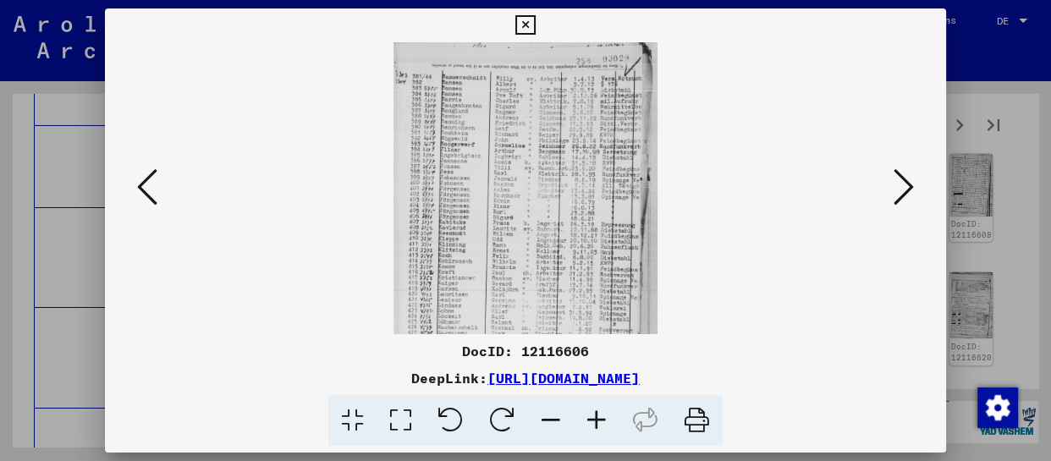
click at [604, 428] on icon at bounding box center [597, 421] width 46 height 52
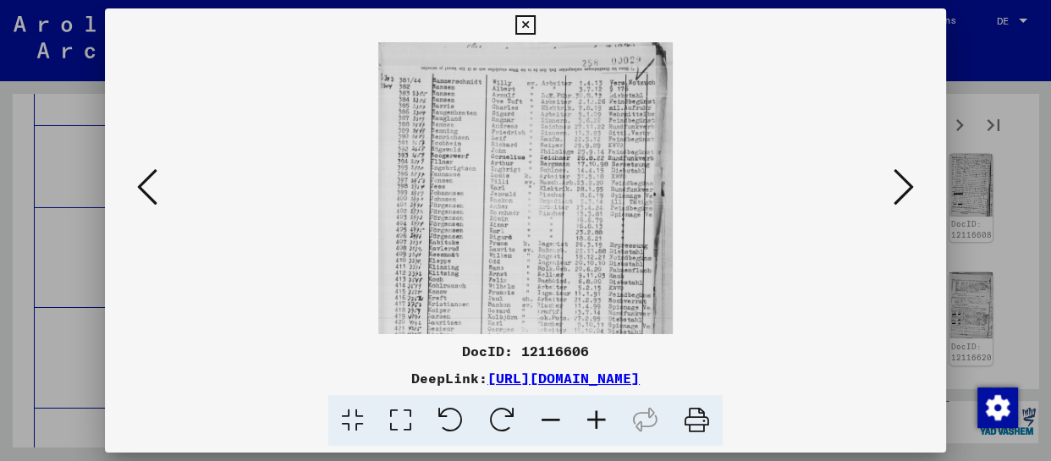
click at [604, 428] on icon at bounding box center [597, 421] width 46 height 52
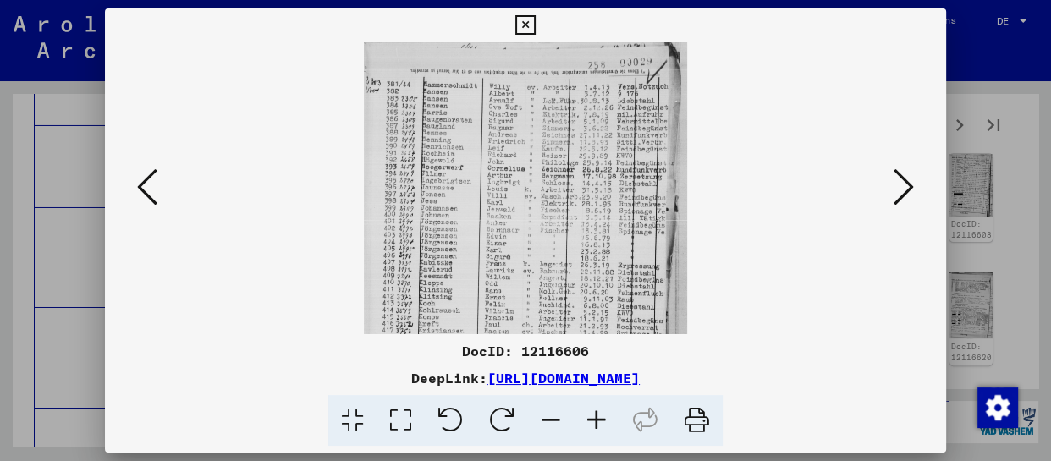
click at [604, 428] on icon at bounding box center [597, 421] width 46 height 52
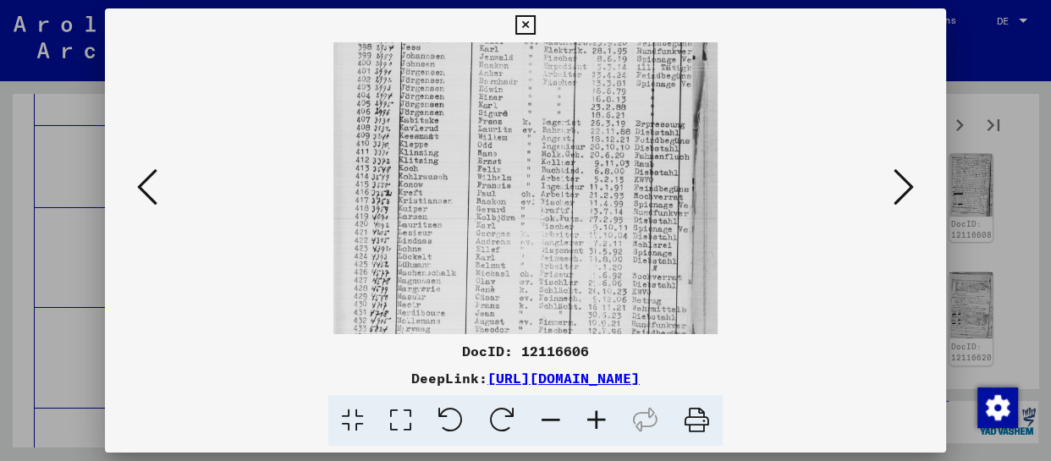
scroll to position [254, 0]
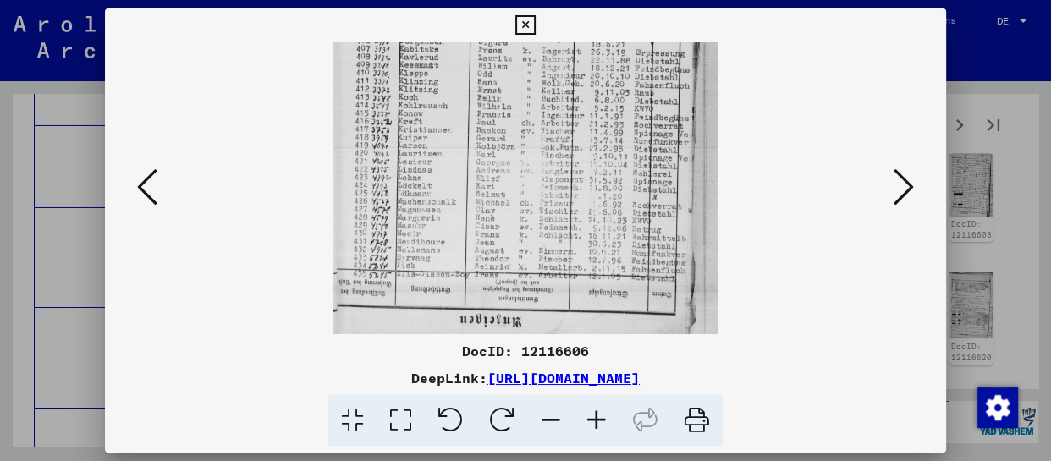
drag, startPoint x: 604, startPoint y: 306, endPoint x: 642, endPoint y: -40, distance: 348.3
click at [642, 0] on html "Suchen Archiv erkunden Spenden Newsletter Hilfe Kontakt Über Uns Suchen Archiv …" at bounding box center [525, 230] width 1051 height 461
click at [898, 196] on icon at bounding box center [904, 187] width 20 height 41
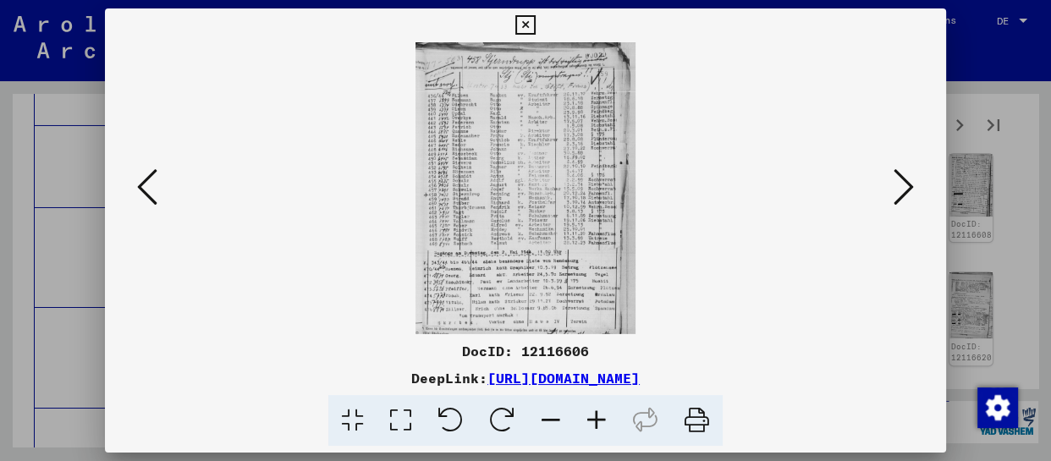
click at [591, 428] on icon at bounding box center [597, 421] width 46 height 52
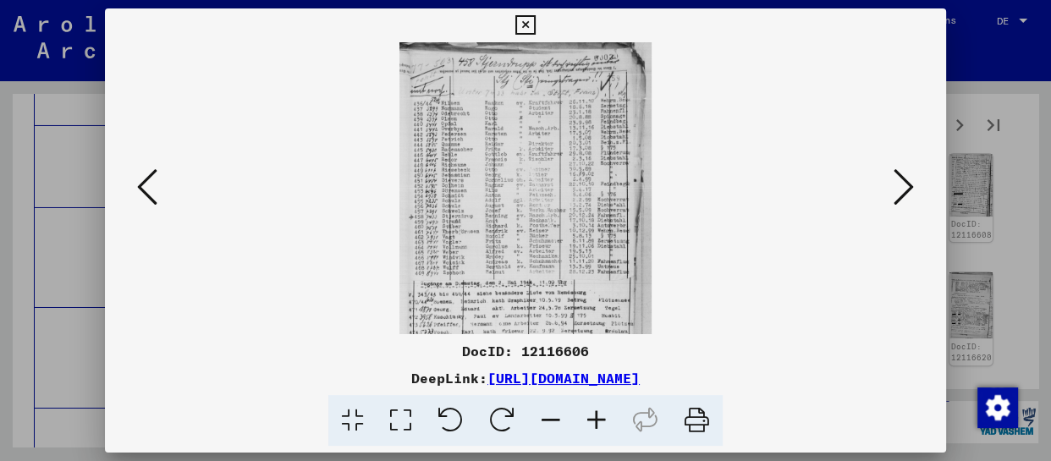
click at [592, 428] on icon at bounding box center [597, 421] width 46 height 52
click at [595, 426] on icon at bounding box center [597, 421] width 46 height 52
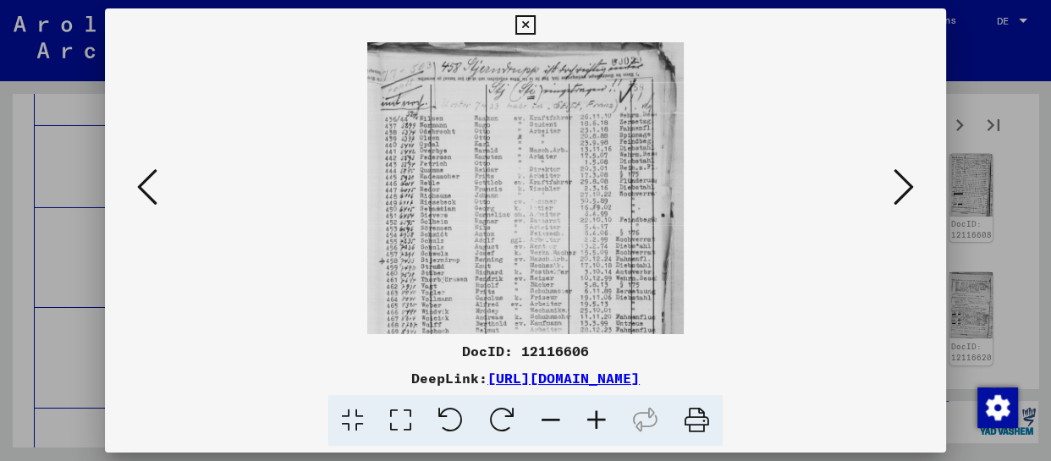
click at [595, 424] on icon at bounding box center [597, 421] width 46 height 52
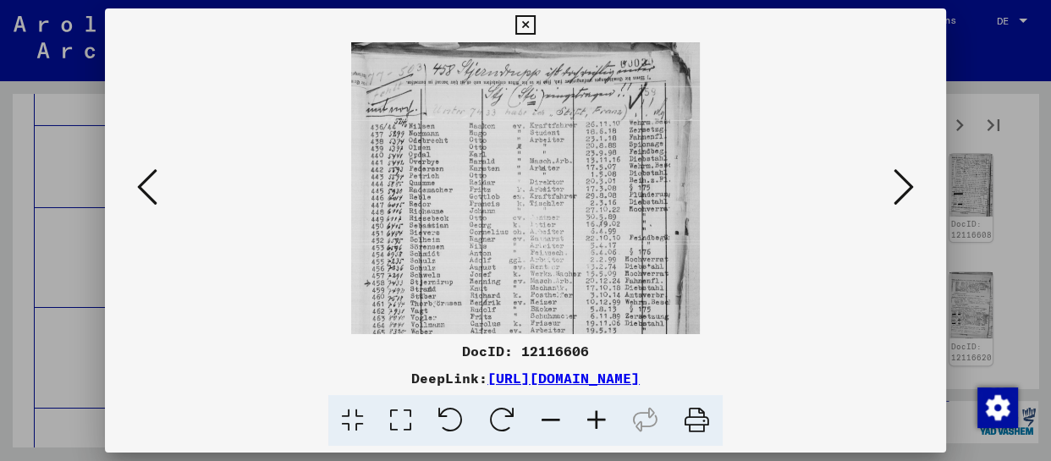
click at [595, 424] on icon at bounding box center [597, 421] width 46 height 52
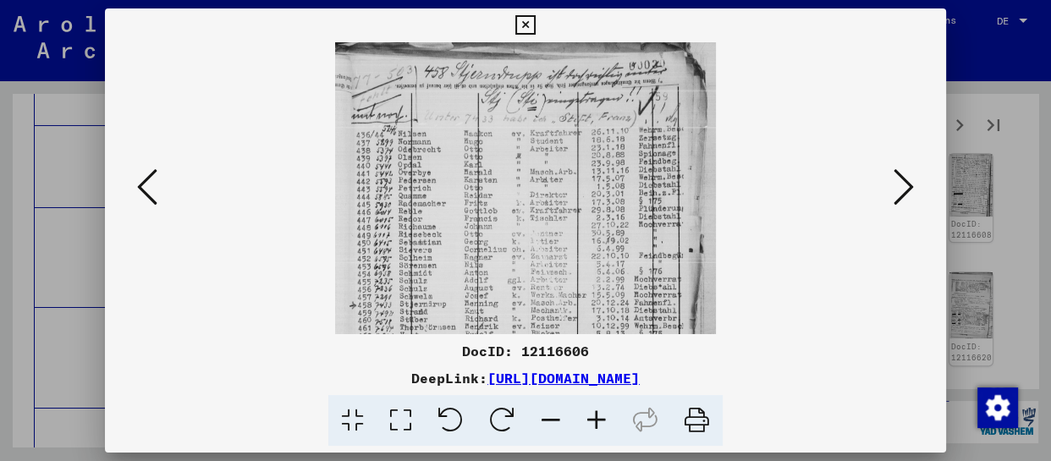
click at [595, 425] on icon at bounding box center [597, 421] width 46 height 52
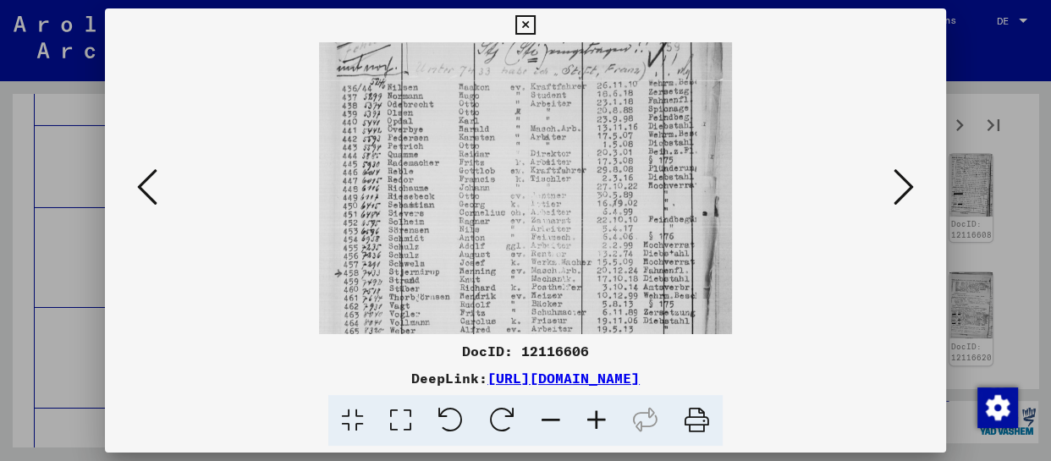
scroll to position [59, 0]
drag, startPoint x: 559, startPoint y: 275, endPoint x: 573, endPoint y: 214, distance: 62.6
click at [573, 214] on img at bounding box center [525, 256] width 413 height 546
click at [919, 185] on div at bounding box center [525, 188] width 841 height 292
click at [907, 188] on icon at bounding box center [904, 187] width 20 height 41
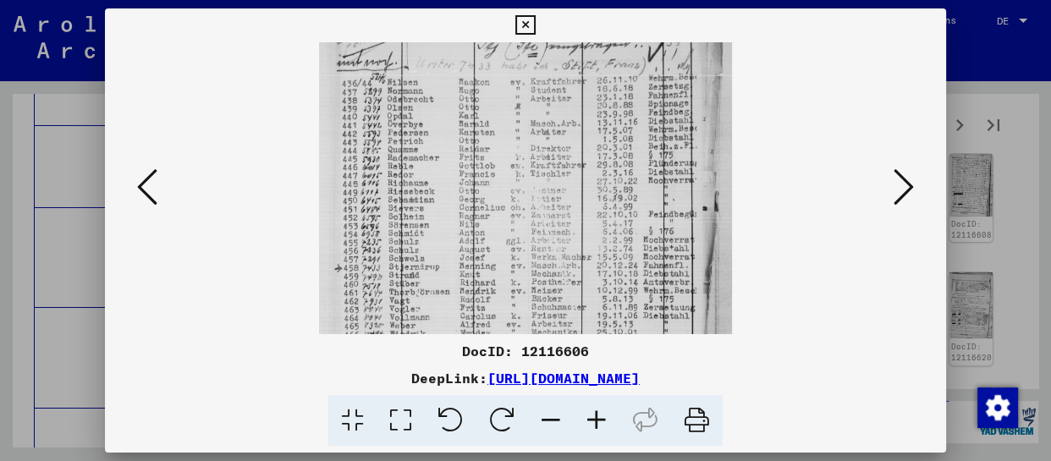
scroll to position [0, 0]
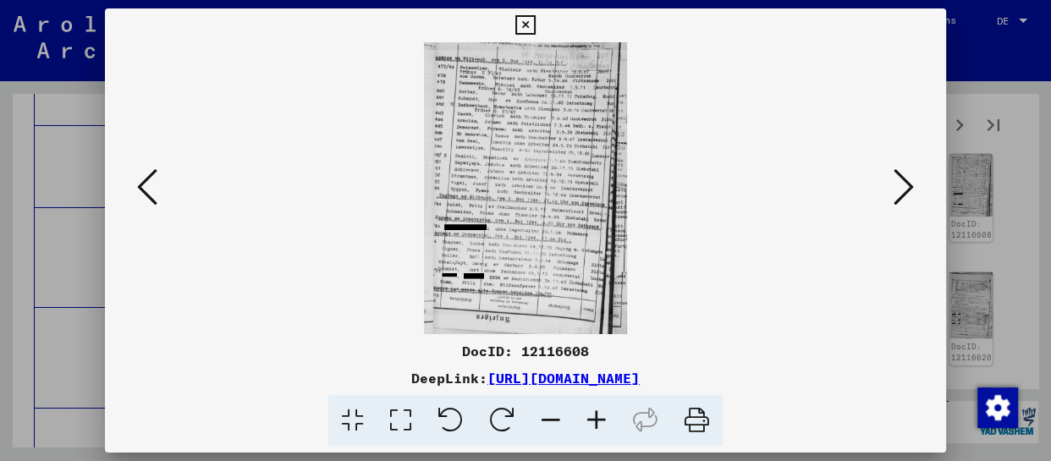
click at [597, 419] on icon at bounding box center [597, 421] width 46 height 52
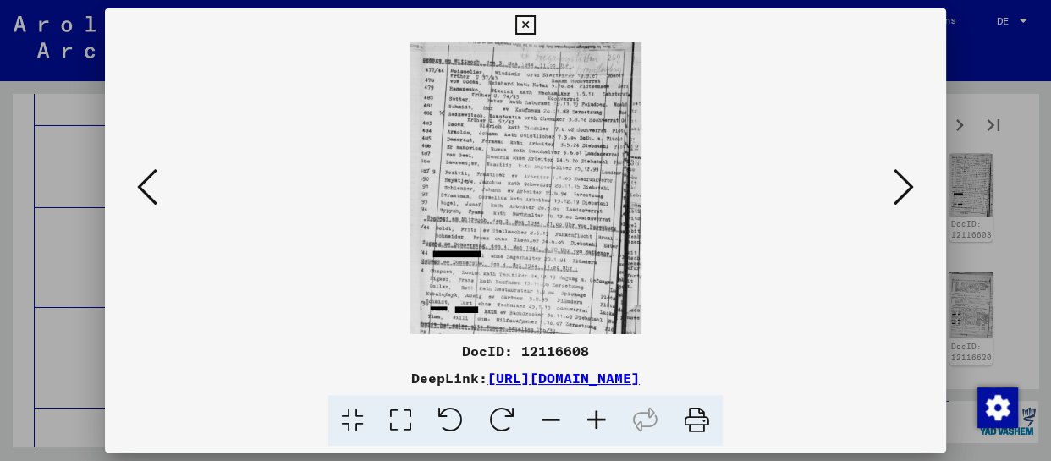
click at [597, 419] on icon at bounding box center [597, 421] width 46 height 52
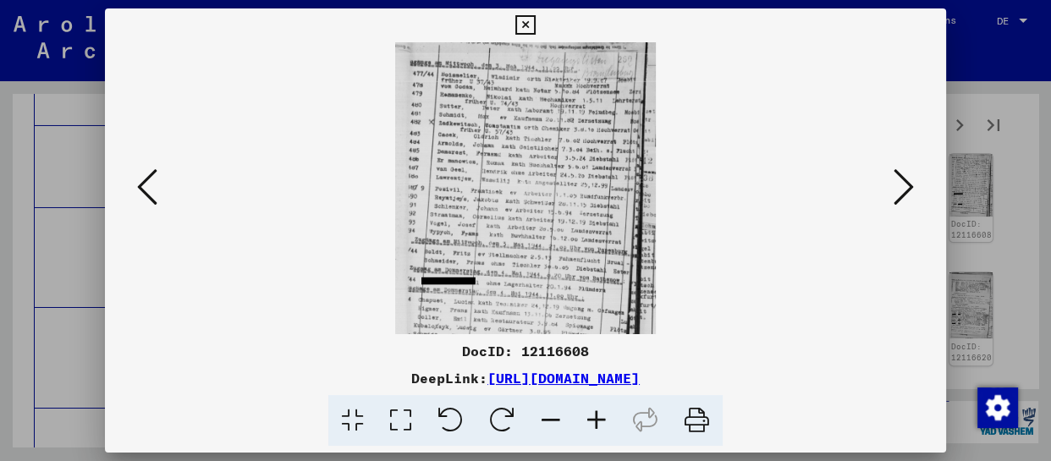
click at [597, 419] on icon at bounding box center [597, 421] width 46 height 52
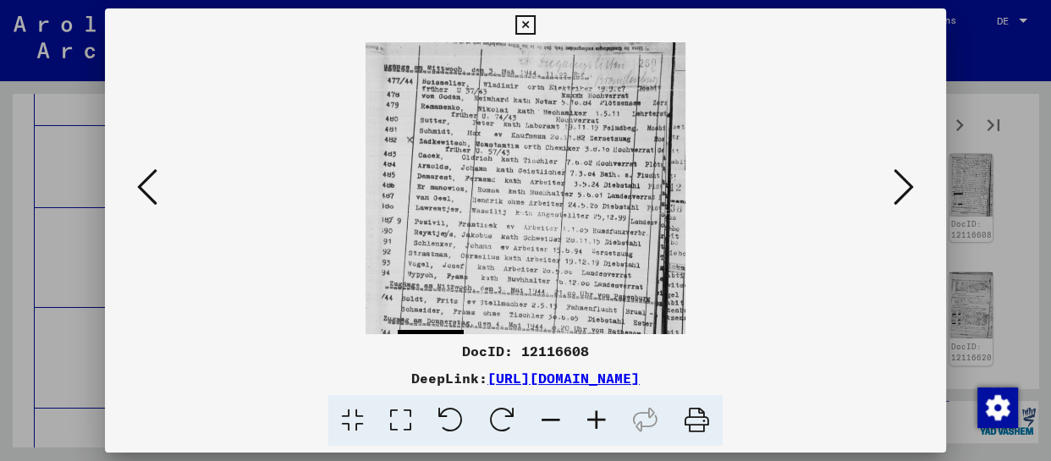
click at [597, 420] on icon at bounding box center [597, 421] width 46 height 52
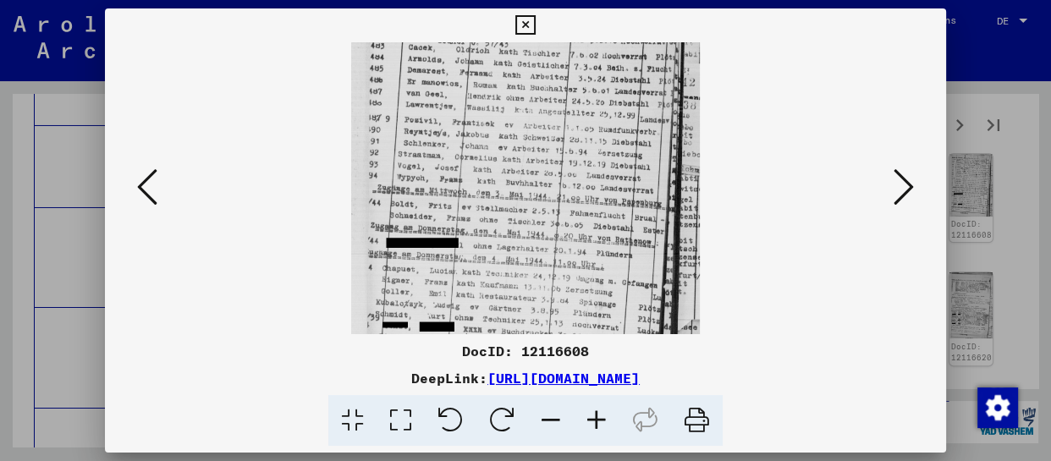
scroll to position [212, 0]
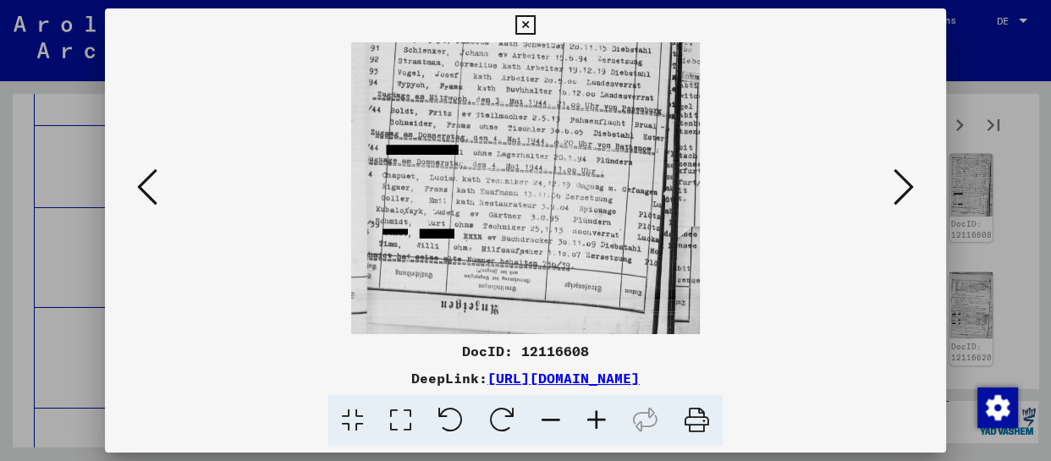
drag, startPoint x: 566, startPoint y: 323, endPoint x: 569, endPoint y: 106, distance: 217.6
click at [569, 106] on img at bounding box center [526, 83] width 350 height 504
click at [916, 199] on button at bounding box center [904, 188] width 30 height 48
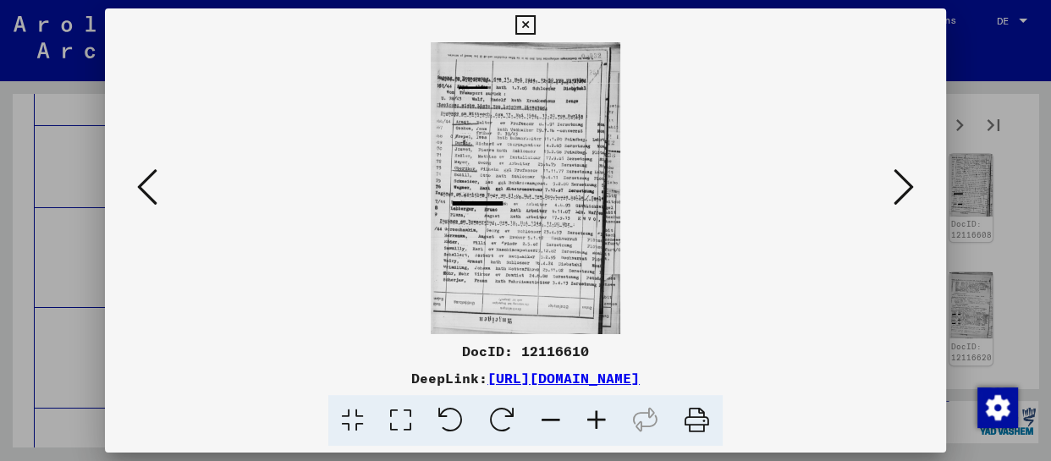
scroll to position [0, 0]
click at [601, 426] on icon at bounding box center [597, 421] width 46 height 52
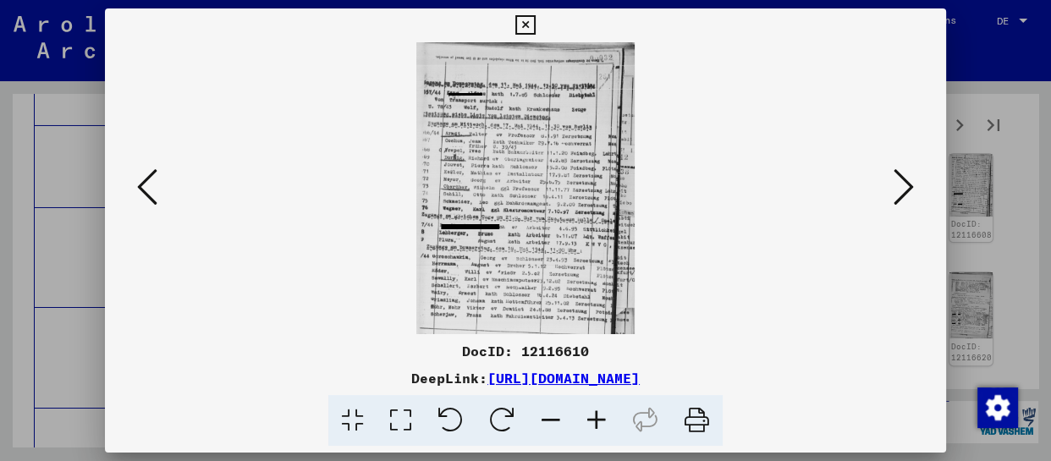
click at [601, 426] on icon at bounding box center [597, 421] width 46 height 52
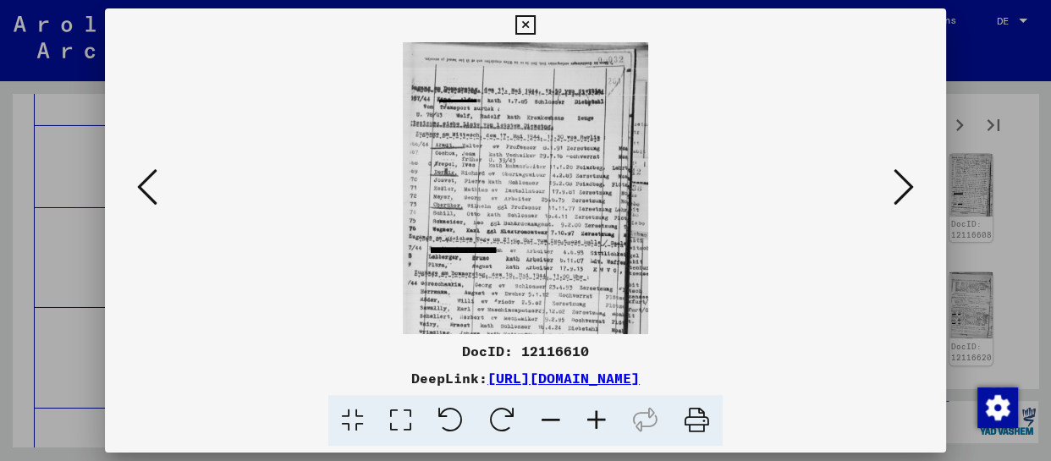
click at [601, 426] on icon at bounding box center [597, 421] width 46 height 52
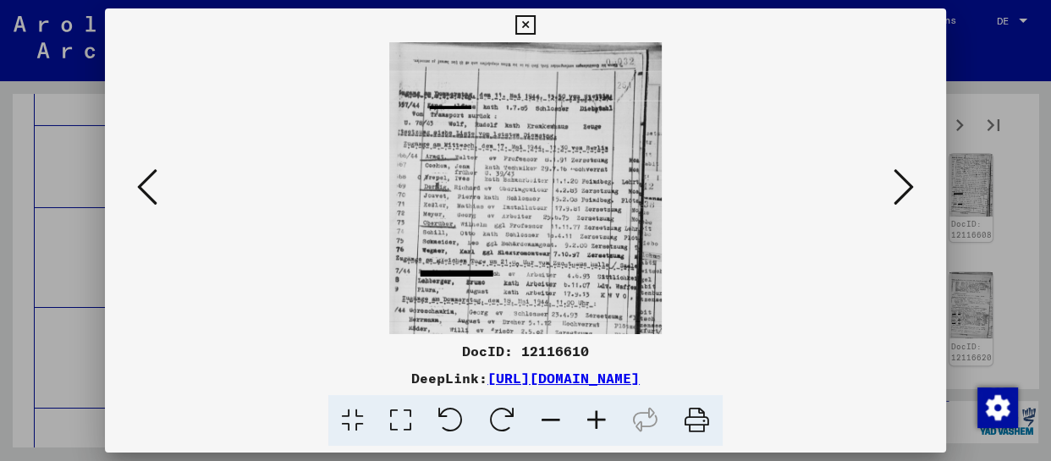
click at [599, 423] on icon at bounding box center [597, 421] width 46 height 52
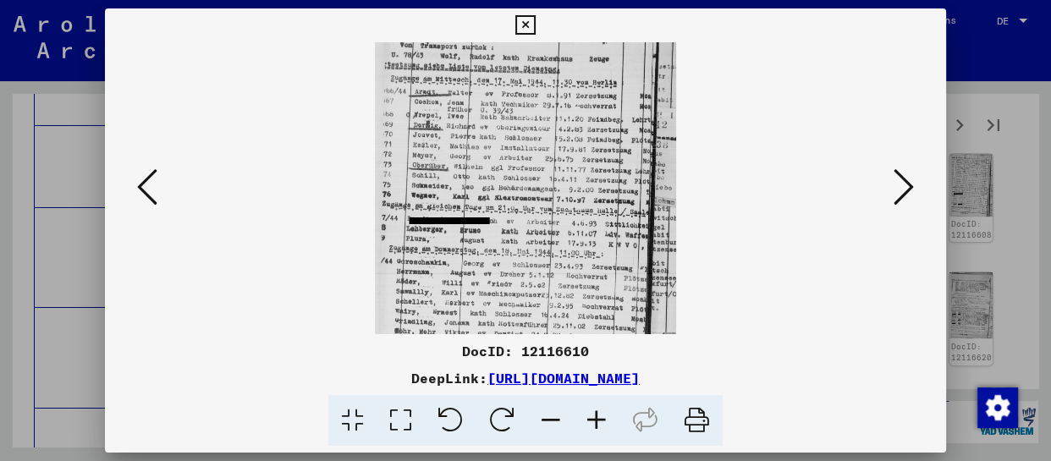
scroll to position [134, 0]
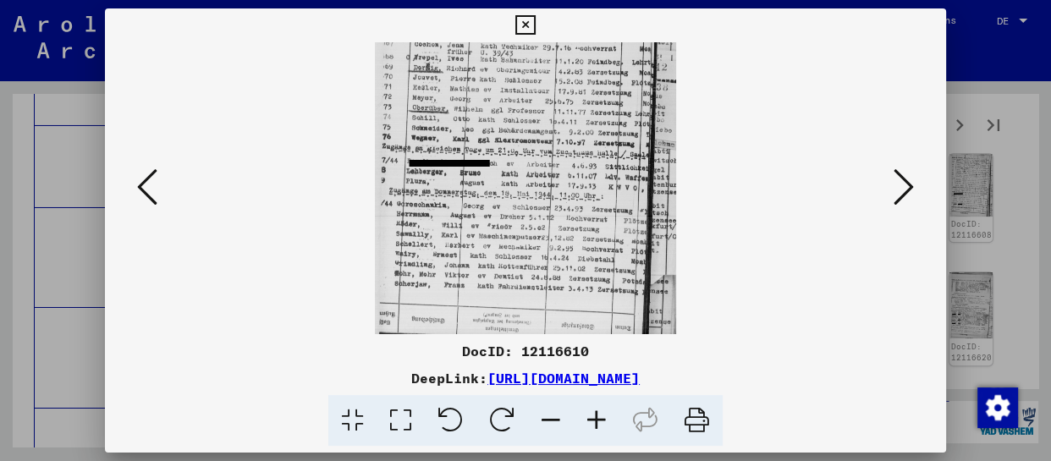
drag, startPoint x: 535, startPoint y: 283, endPoint x: 534, endPoint y: 148, distance: 134.6
click at [534, 148] on img at bounding box center [525, 139] width 301 height 461
click at [907, 190] on icon at bounding box center [904, 187] width 20 height 41
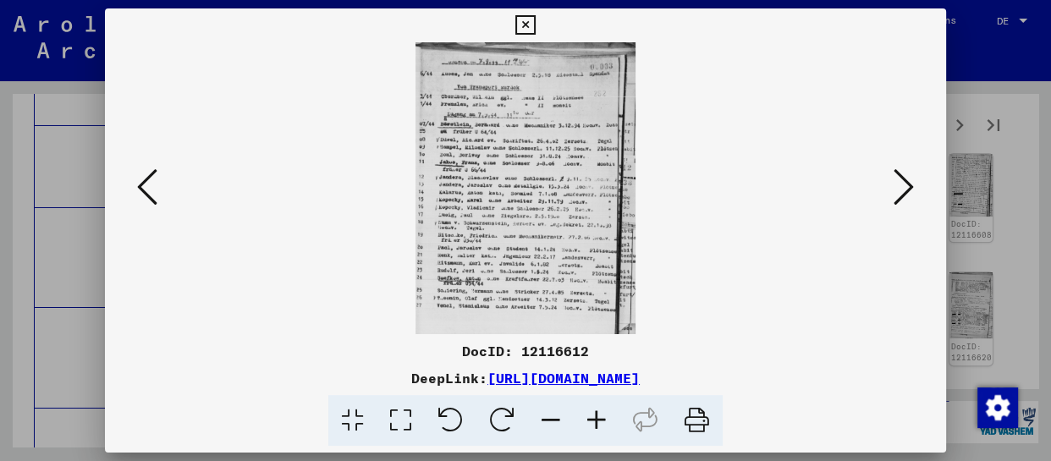
click at [600, 431] on icon at bounding box center [597, 421] width 46 height 52
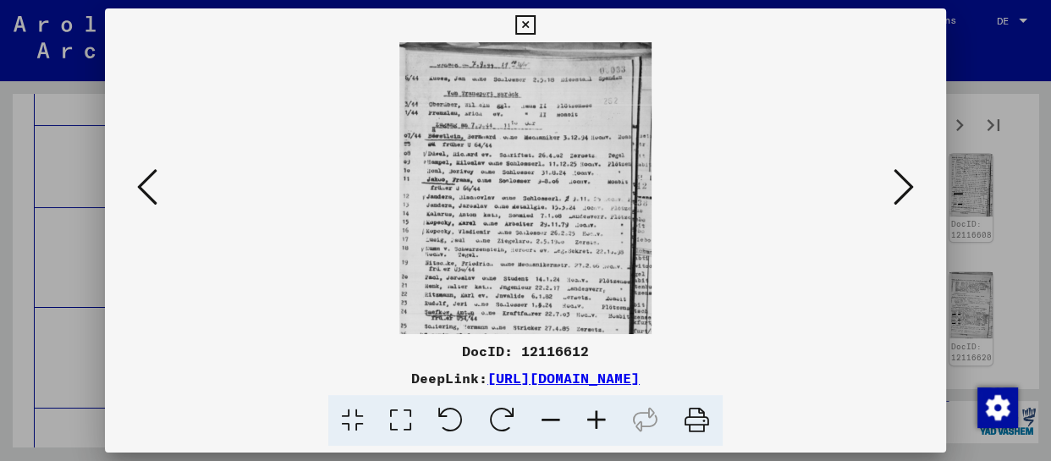
click at [599, 431] on icon at bounding box center [597, 421] width 46 height 52
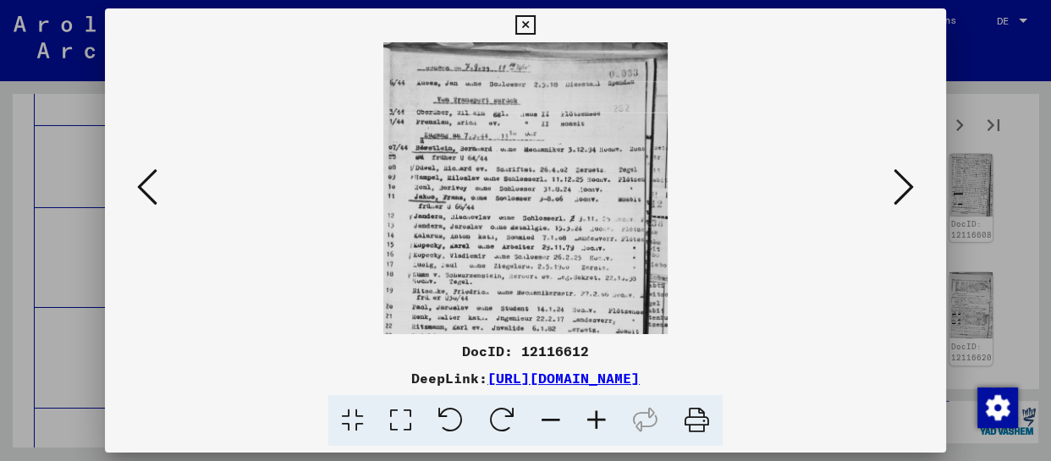
click at [599, 431] on icon at bounding box center [597, 421] width 46 height 52
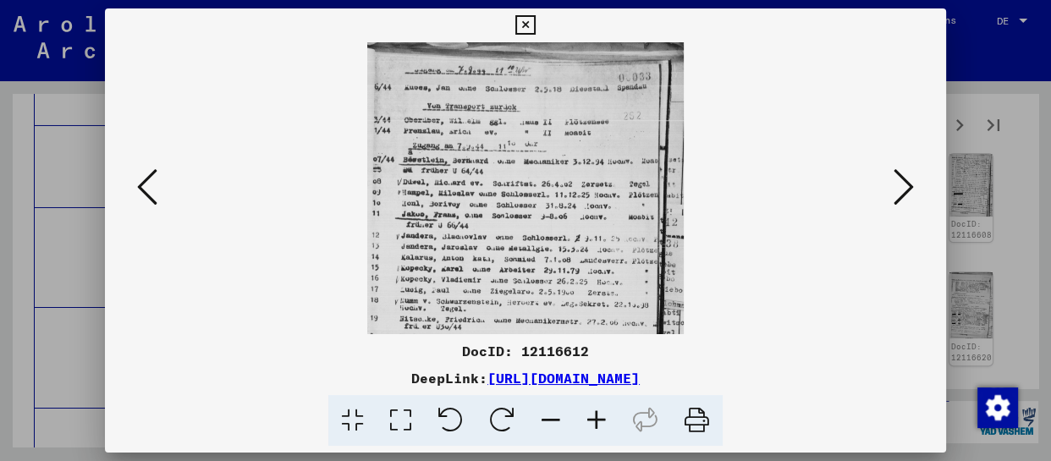
click at [597, 430] on icon at bounding box center [597, 421] width 46 height 52
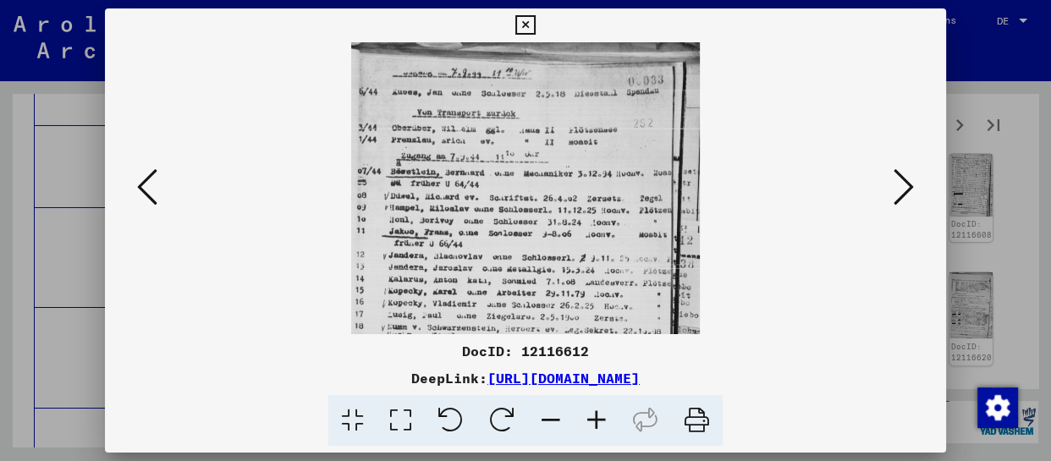
click at [597, 429] on icon at bounding box center [597, 421] width 46 height 52
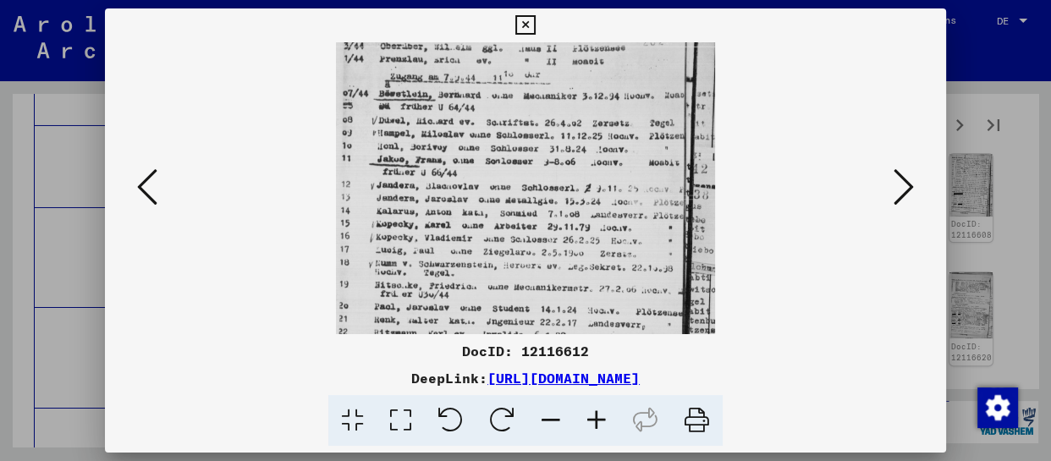
scroll to position [212, 0]
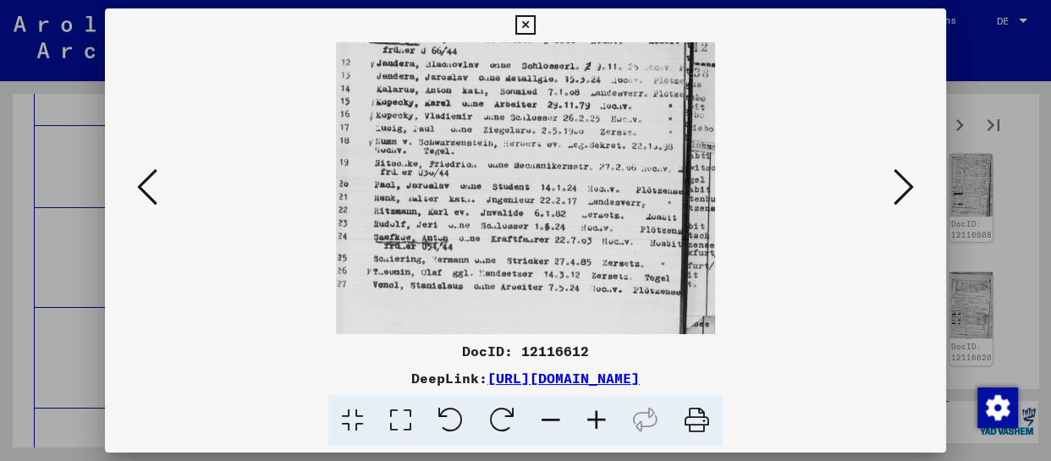
drag, startPoint x: 554, startPoint y: 288, endPoint x: 575, endPoint y: 51, distance: 238.0
click at [575, 51] on img at bounding box center [526, 83] width 380 height 504
click at [911, 185] on icon at bounding box center [904, 187] width 20 height 41
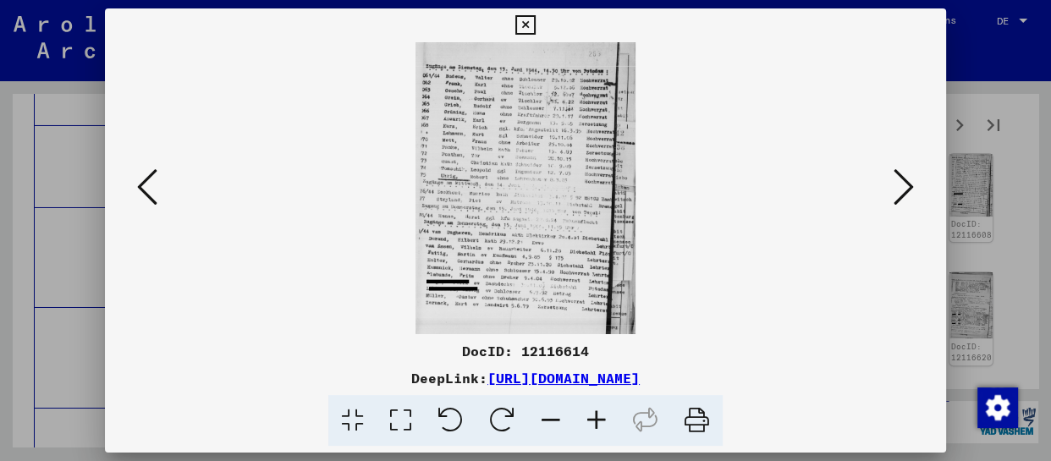
click at [604, 416] on icon at bounding box center [597, 421] width 46 height 52
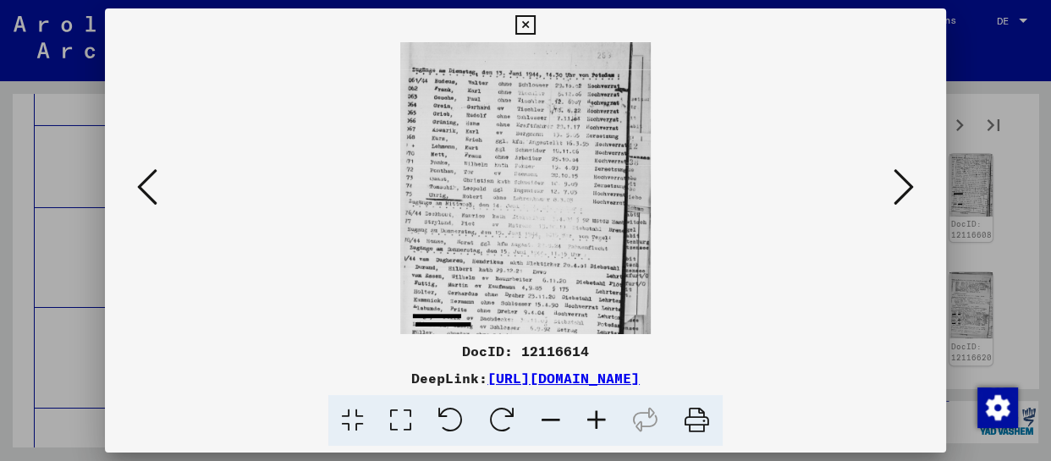
click at [604, 416] on icon at bounding box center [597, 421] width 46 height 52
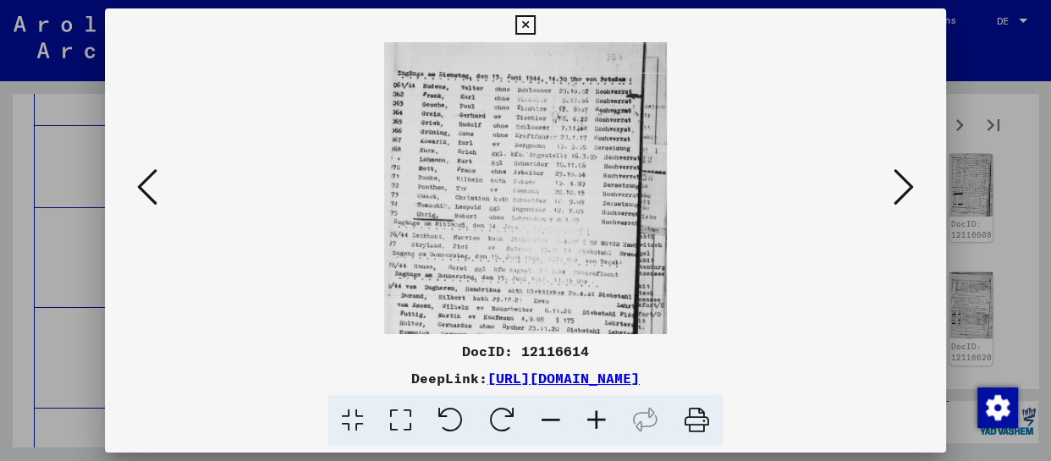
click at [604, 416] on icon at bounding box center [597, 421] width 46 height 52
click at [604, 417] on icon at bounding box center [597, 421] width 46 height 52
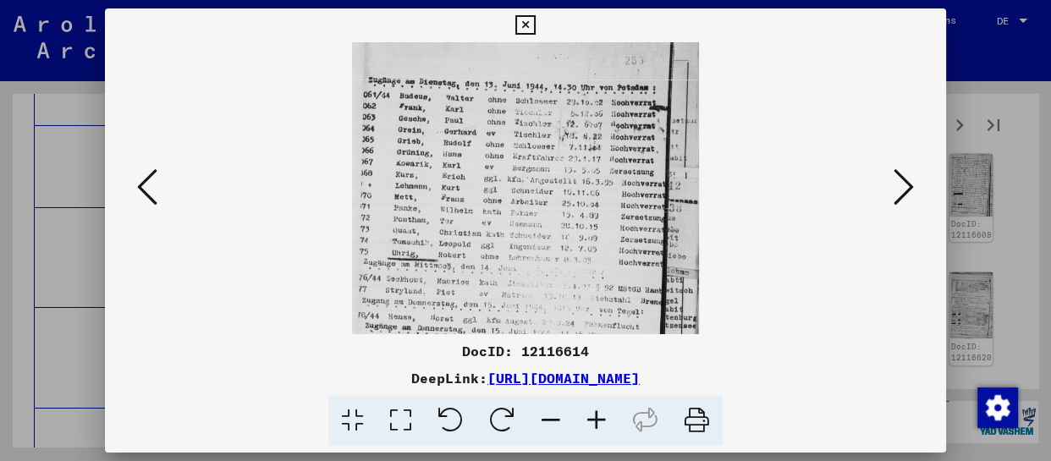
click at [604, 417] on icon at bounding box center [597, 421] width 46 height 52
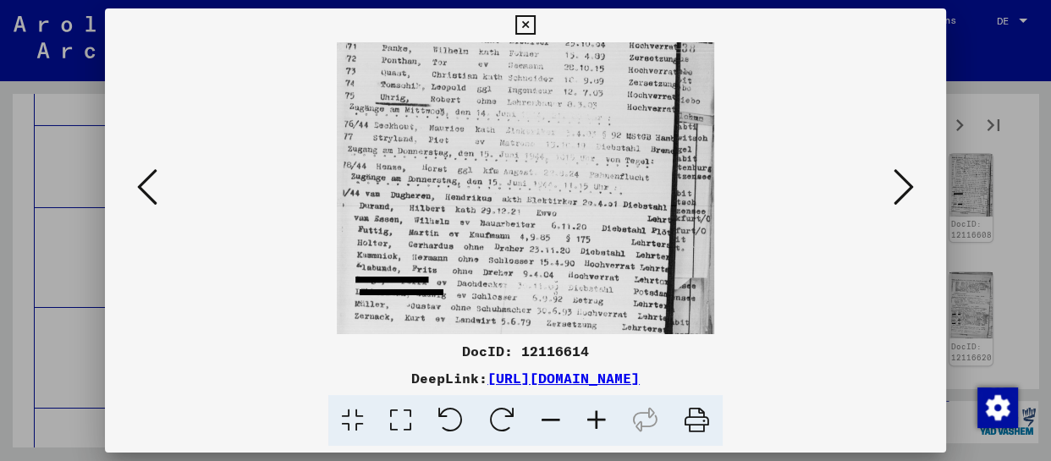
scroll to position [182, 0]
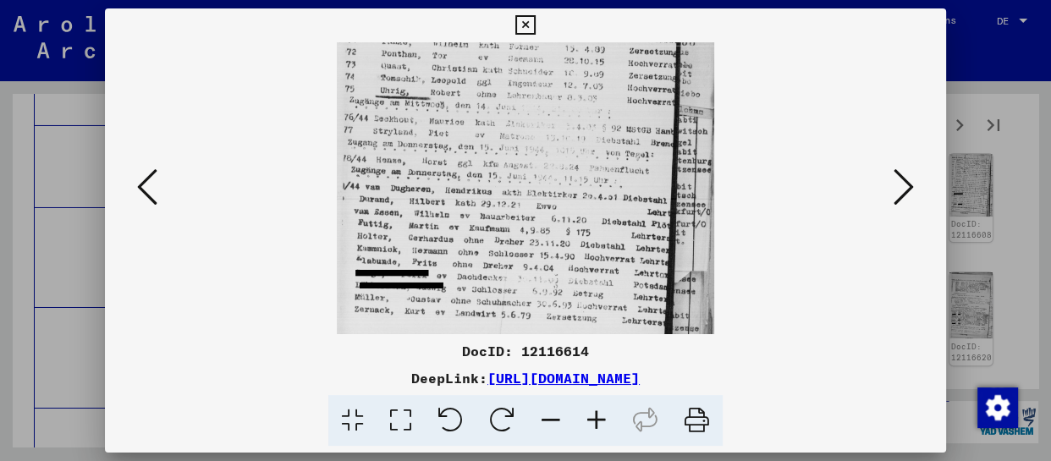
drag, startPoint x: 590, startPoint y: 306, endPoint x: 619, endPoint y: 124, distance: 184.3
click at [619, 124] on img at bounding box center [526, 112] width 378 height 504
click at [913, 185] on icon at bounding box center [904, 187] width 20 height 41
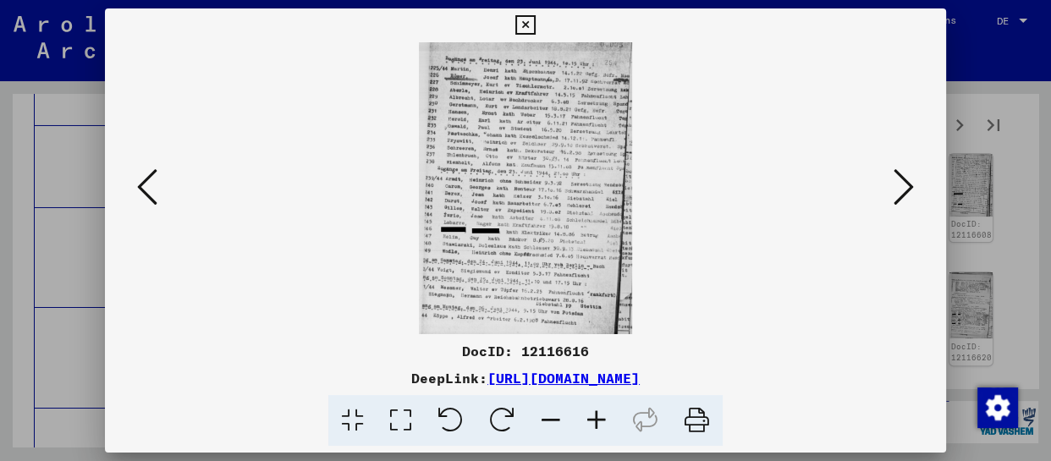
scroll to position [0, 0]
click at [598, 427] on icon at bounding box center [597, 421] width 46 height 52
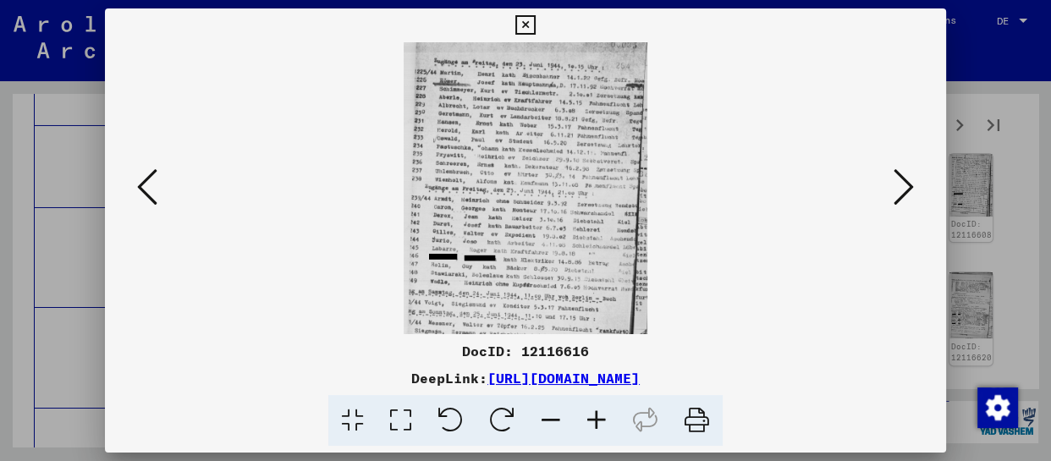
click at [598, 426] on icon at bounding box center [597, 421] width 46 height 52
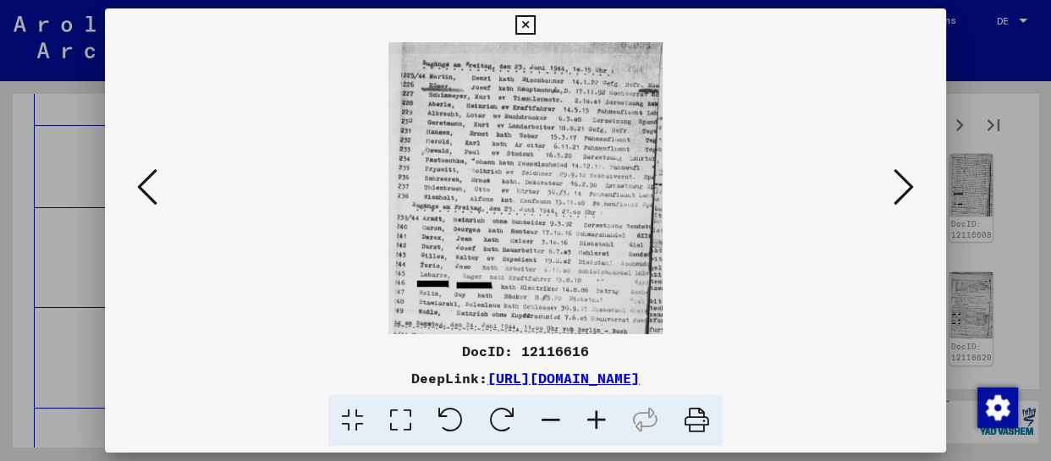
click at [598, 426] on icon at bounding box center [597, 421] width 46 height 52
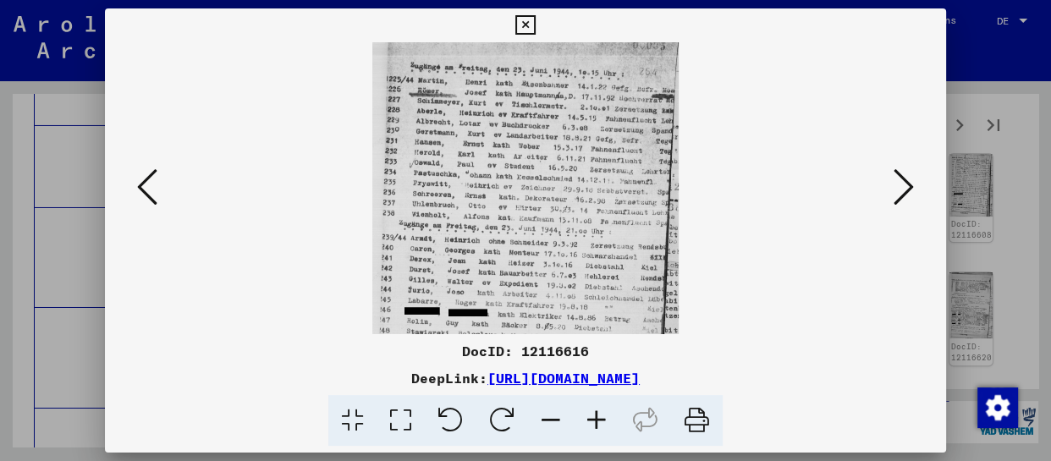
click at [598, 426] on icon at bounding box center [597, 421] width 46 height 52
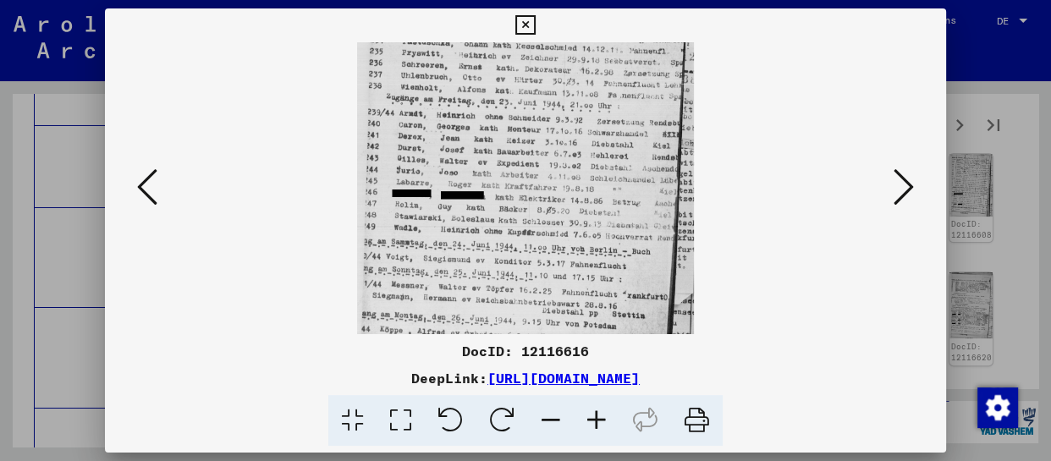
drag, startPoint x: 595, startPoint y: 288, endPoint x: 602, endPoint y: 141, distance: 146.6
click at [602, 141] on img at bounding box center [525, 128] width 337 height 461
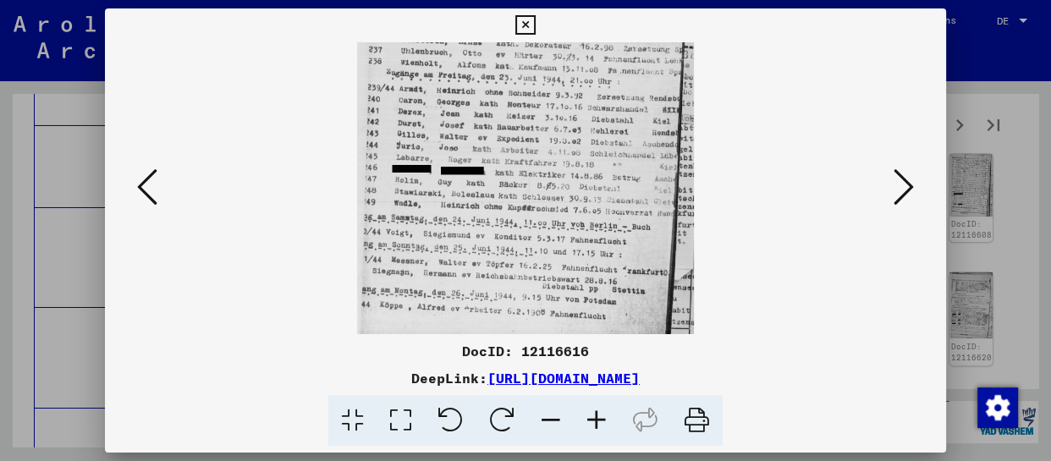
drag, startPoint x: 601, startPoint y: 250, endPoint x: 606, endPoint y: 179, distance: 71.3
click at [606, 179] on img at bounding box center [525, 103] width 337 height 461
click at [902, 180] on icon at bounding box center [904, 187] width 20 height 41
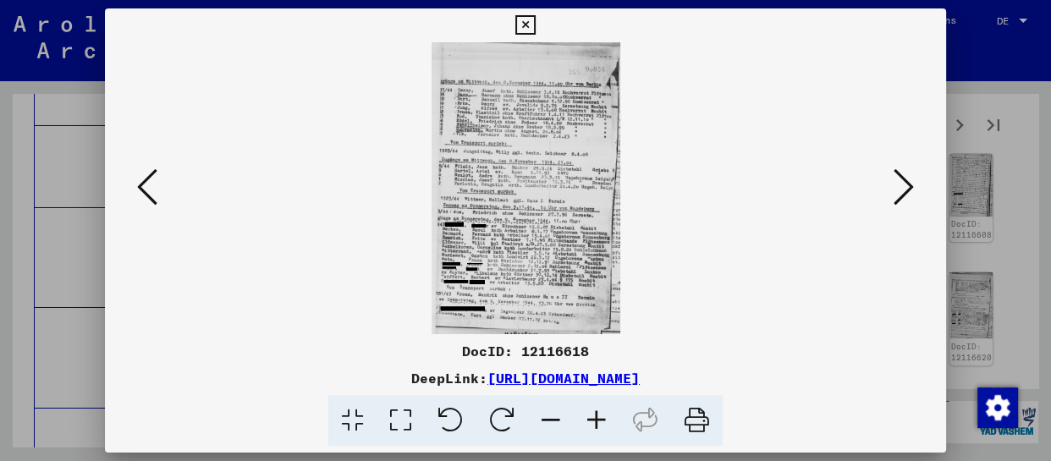
click at [603, 428] on icon at bounding box center [597, 421] width 46 height 52
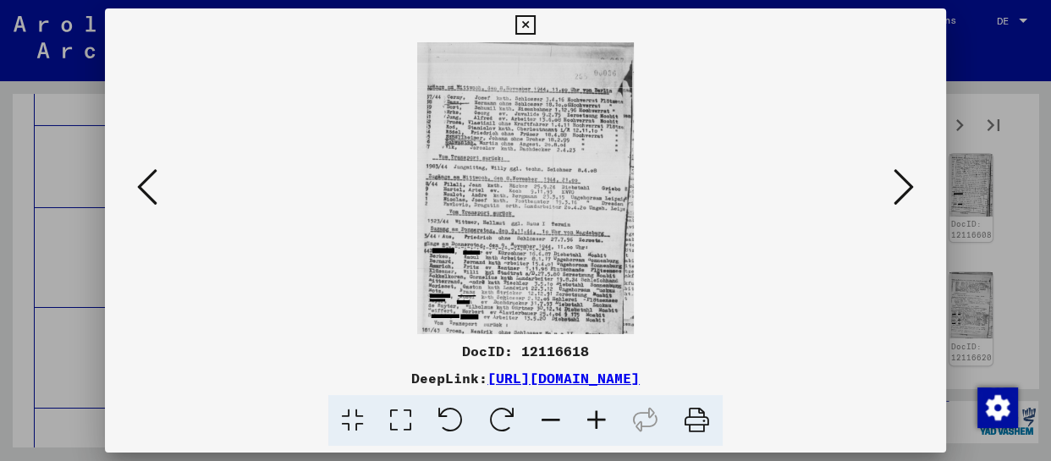
click at [603, 428] on icon at bounding box center [597, 421] width 46 height 52
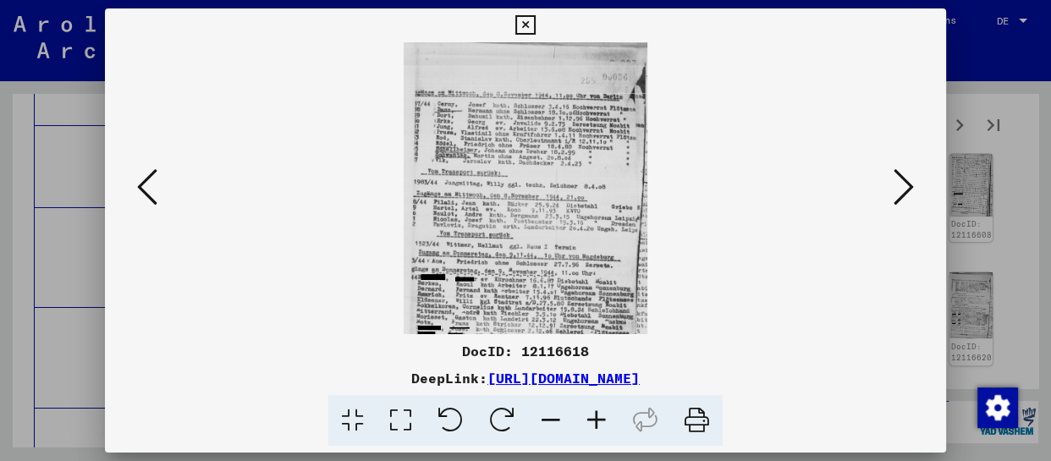
click at [604, 428] on icon at bounding box center [597, 421] width 46 height 52
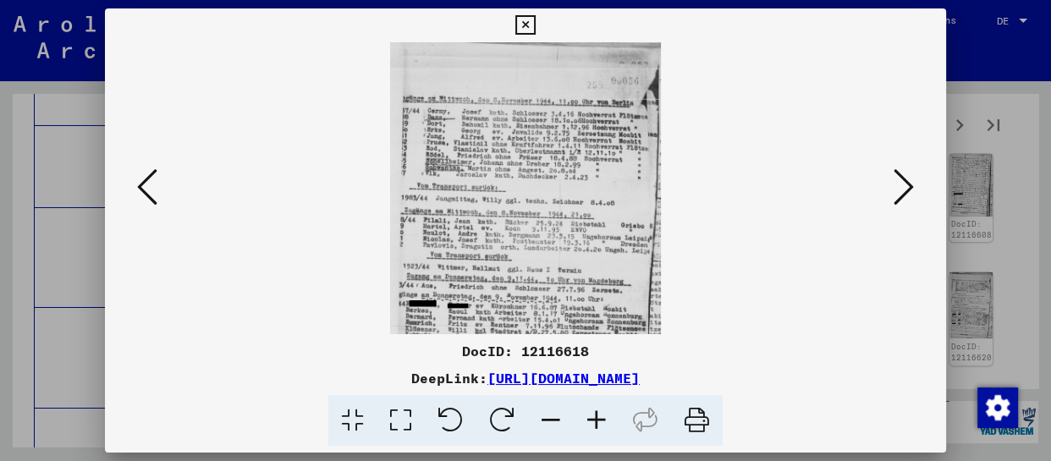
click at [604, 428] on icon at bounding box center [597, 421] width 46 height 52
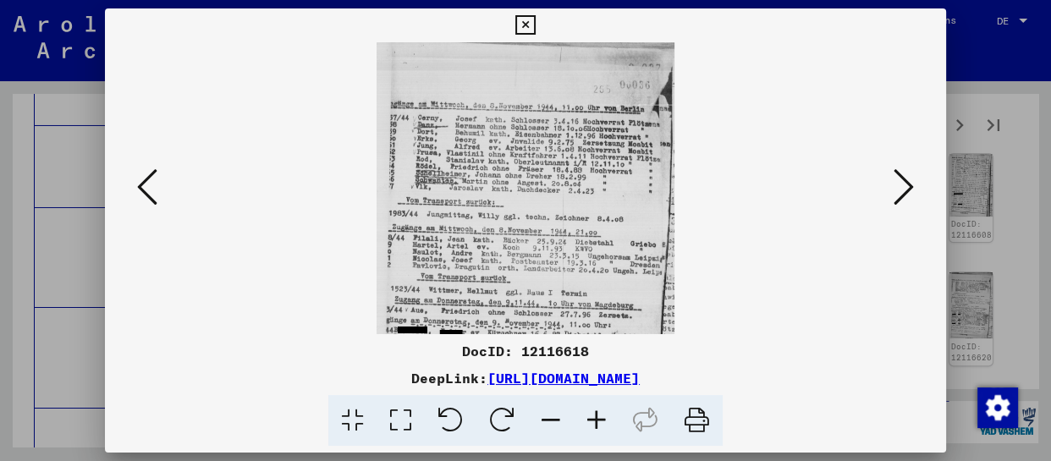
click at [604, 428] on icon at bounding box center [597, 421] width 46 height 52
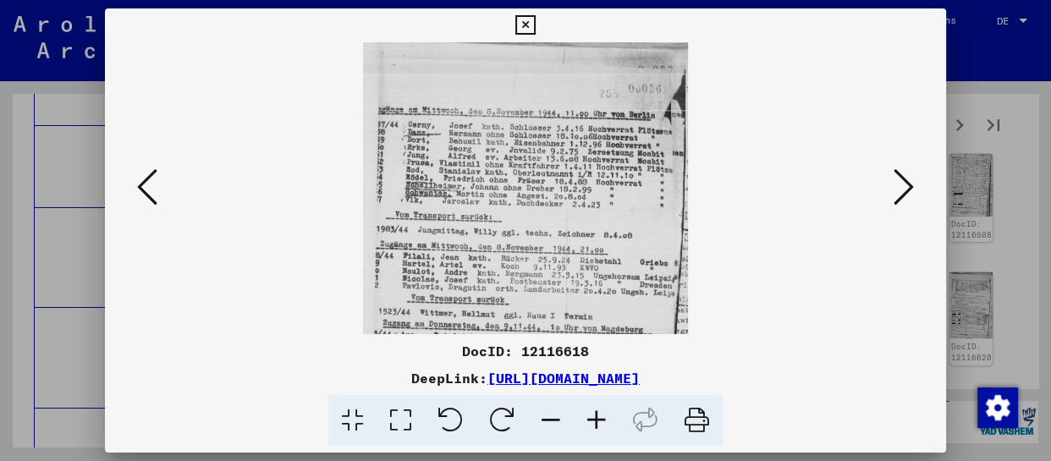
click at [604, 428] on icon at bounding box center [597, 421] width 46 height 52
click at [606, 428] on icon at bounding box center [597, 421] width 46 height 52
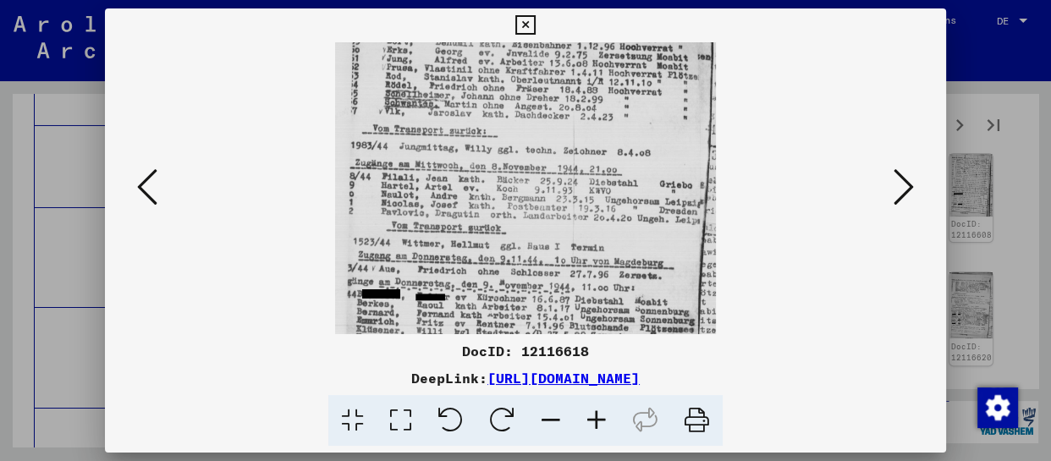
drag, startPoint x: 605, startPoint y: 306, endPoint x: 625, endPoint y: 195, distance: 113.4
click at [625, 196] on img at bounding box center [525, 221] width 380 height 588
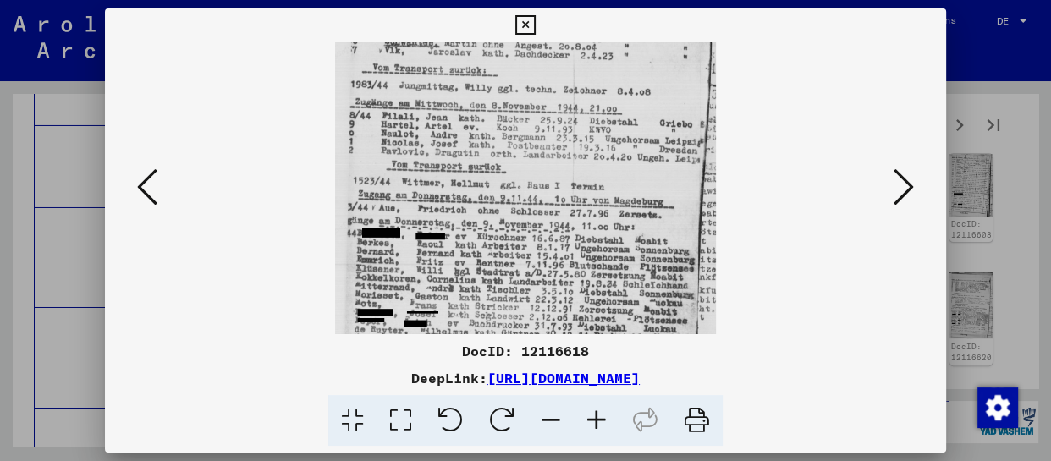
scroll to position [249, 0]
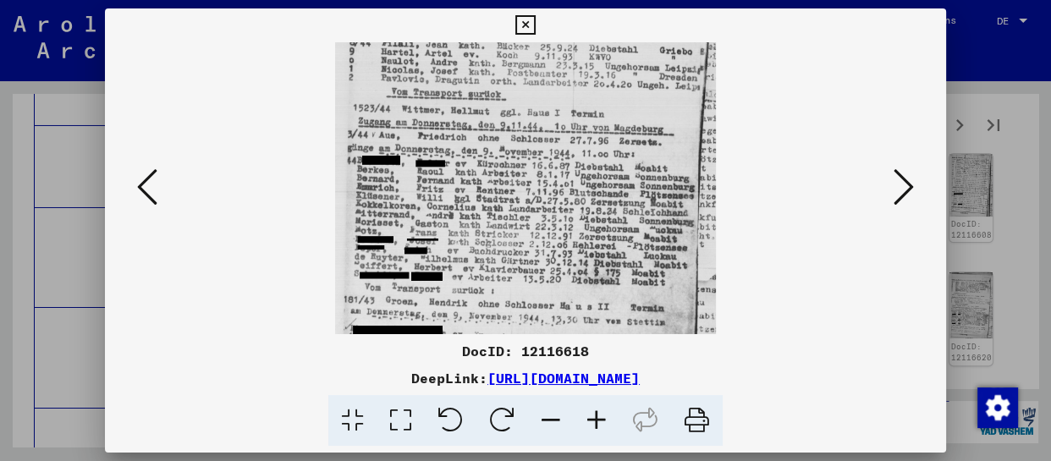
drag, startPoint x: 618, startPoint y: 285, endPoint x: 639, endPoint y: 152, distance: 135.4
click at [639, 152] on img at bounding box center [525, 87] width 380 height 588
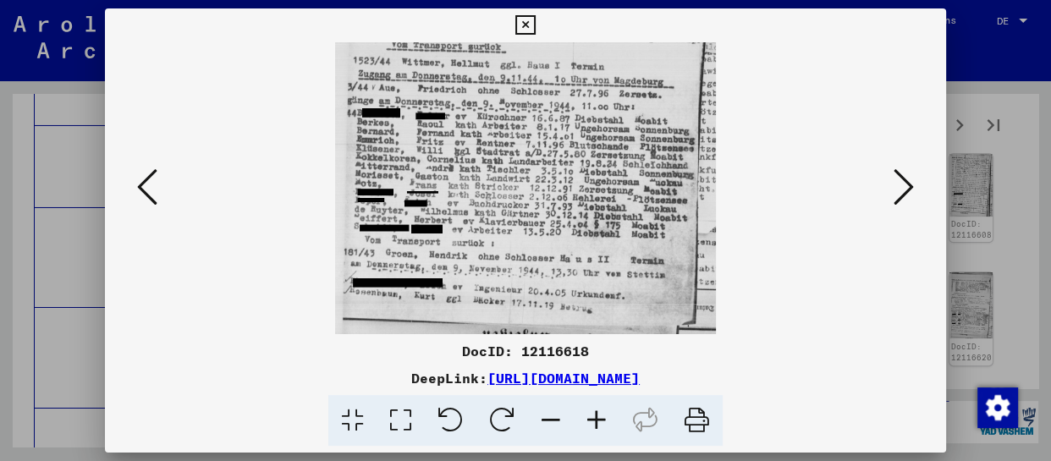
drag, startPoint x: 641, startPoint y: 249, endPoint x: 650, endPoint y: 145, distance: 104.5
click at [650, 145] on img at bounding box center [525, 40] width 380 height 588
click at [920, 181] on div at bounding box center [525, 188] width 841 height 292
click at [899, 190] on icon at bounding box center [904, 187] width 20 height 41
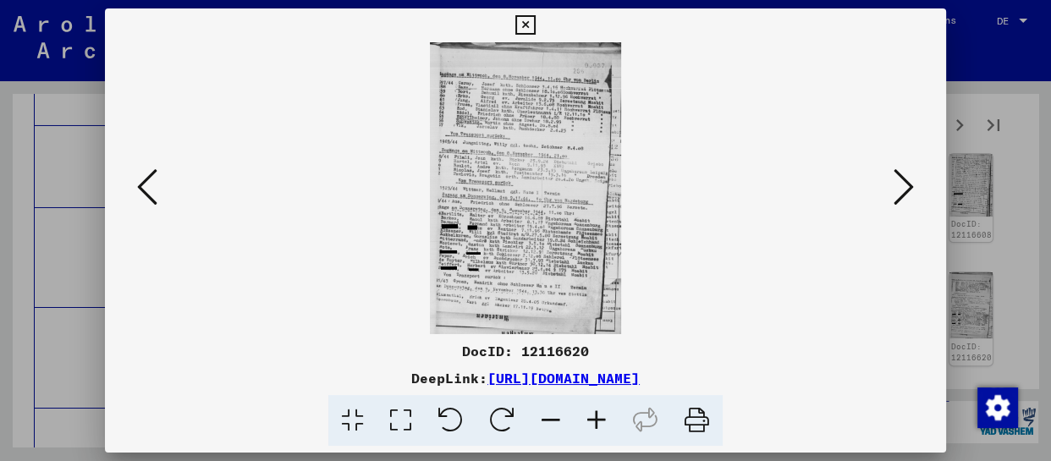
scroll to position [0, 0]
click at [600, 422] on icon at bounding box center [597, 421] width 46 height 52
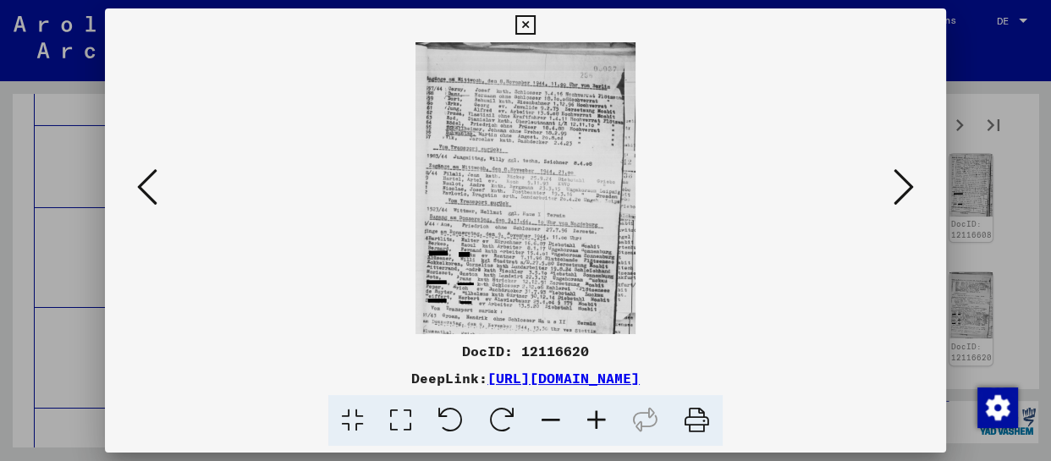
click at [605, 424] on icon at bounding box center [597, 421] width 46 height 52
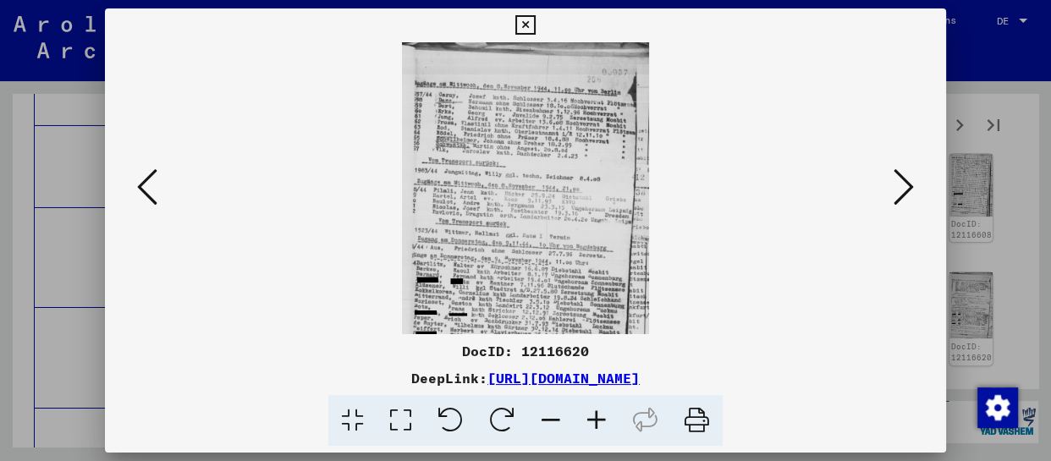
click at [606, 424] on icon at bounding box center [597, 421] width 46 height 52
click at [611, 425] on icon at bounding box center [597, 421] width 46 height 52
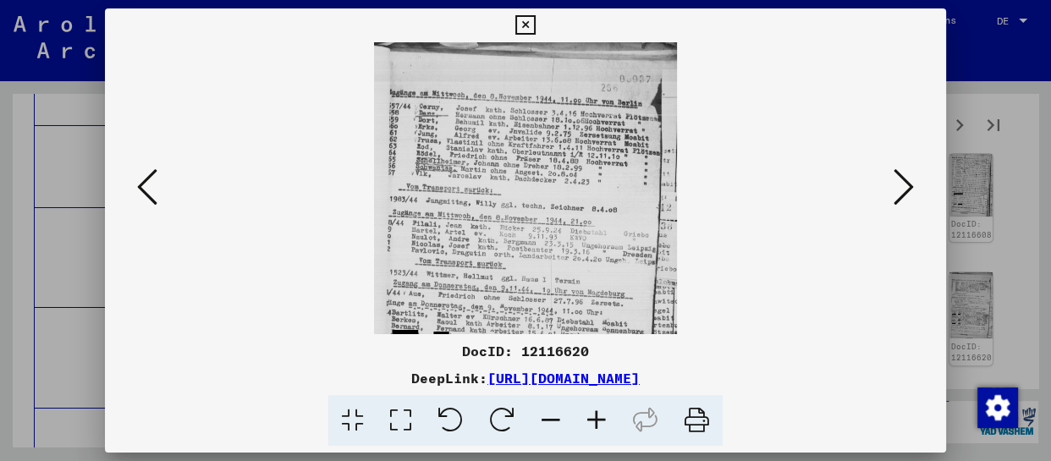
click at [615, 425] on icon at bounding box center [597, 421] width 46 height 52
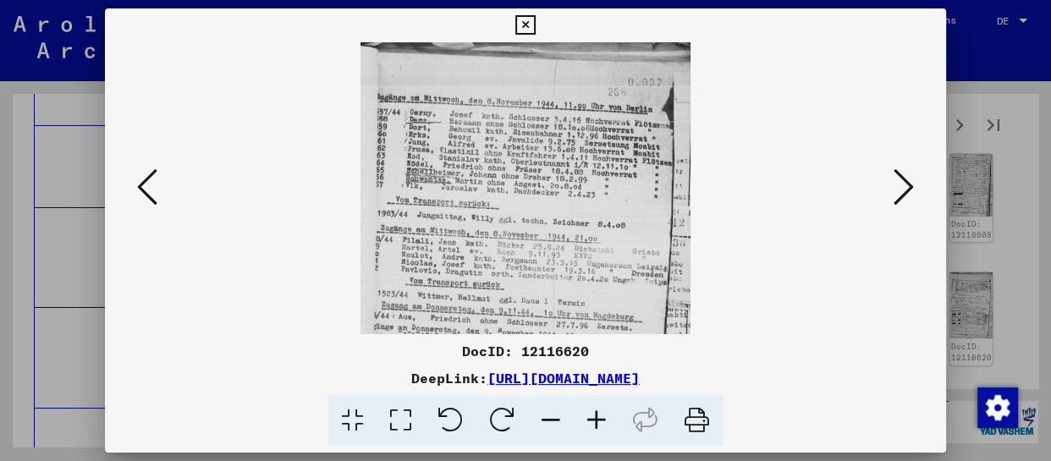
click at [617, 425] on icon at bounding box center [597, 421] width 46 height 52
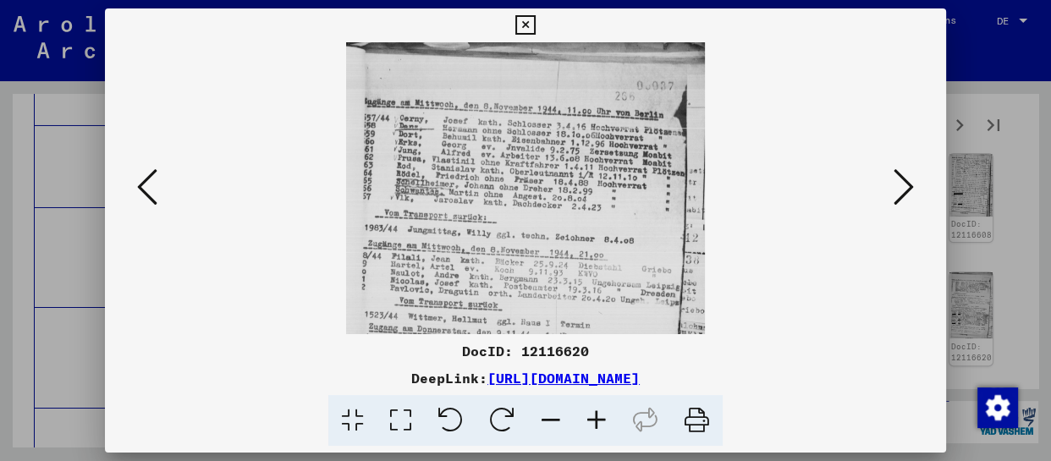
click at [617, 425] on icon at bounding box center [597, 421] width 46 height 52
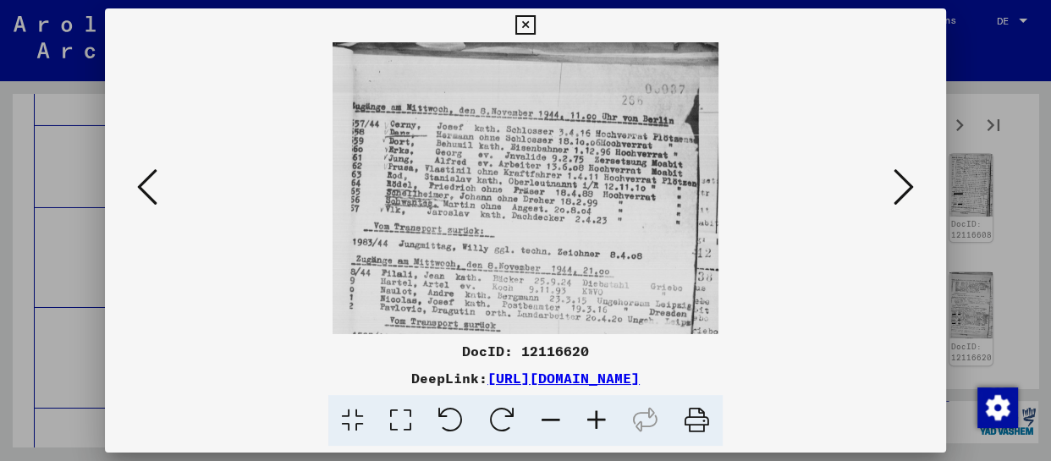
click at [618, 425] on icon at bounding box center [597, 421] width 46 height 52
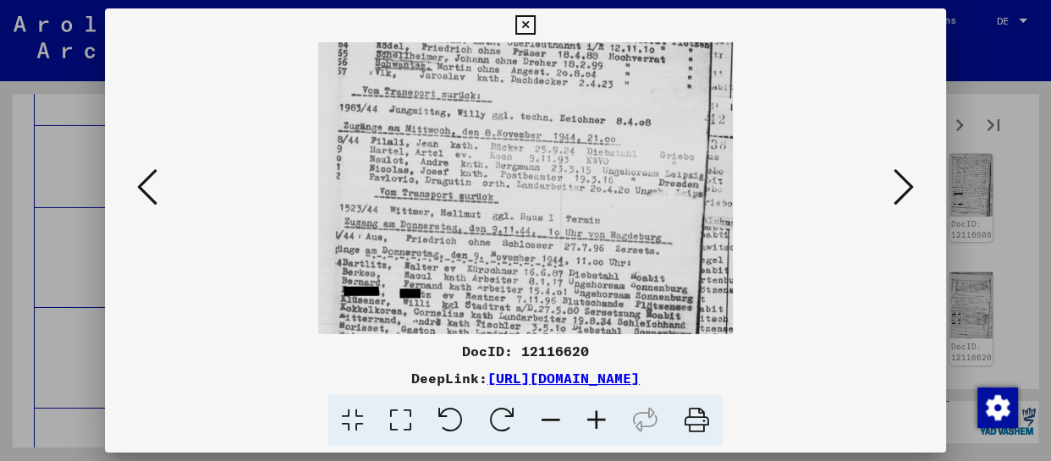
drag, startPoint x: 599, startPoint y: 287, endPoint x: 629, endPoint y: 135, distance: 154.6
click at [629, 135] on img at bounding box center [525, 208] width 414 height 631
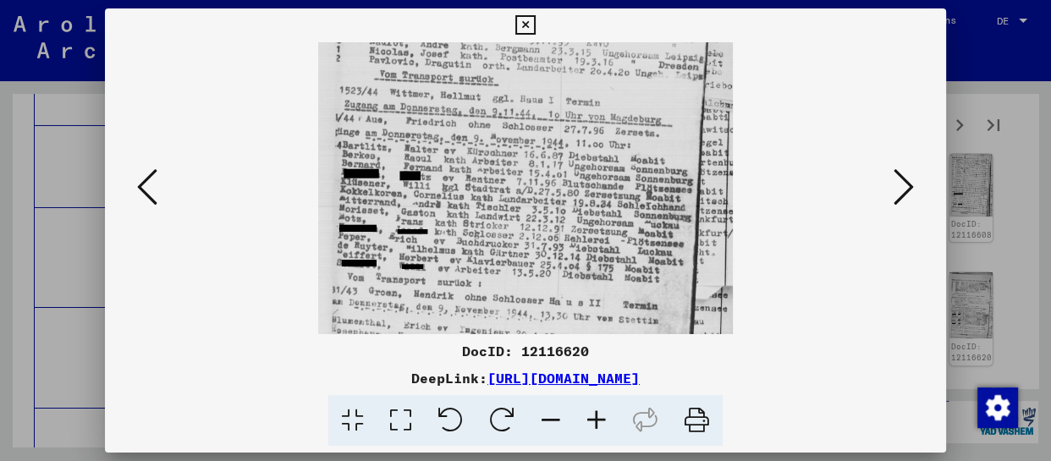
scroll to position [322, 0]
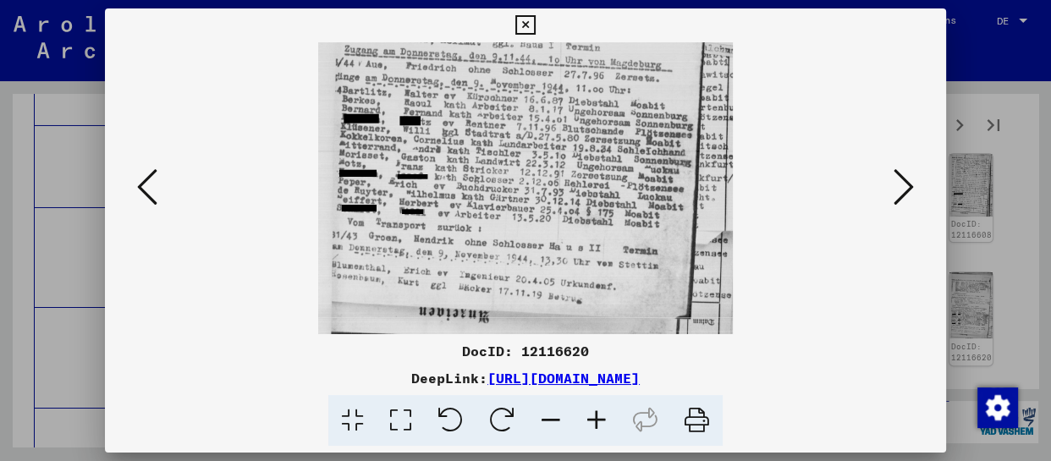
drag, startPoint x: 625, startPoint y: 269, endPoint x: 644, endPoint y: 98, distance: 172.1
click at [644, 98] on img at bounding box center [525, 36] width 414 height 631
click at [909, 187] on icon at bounding box center [904, 187] width 20 height 41
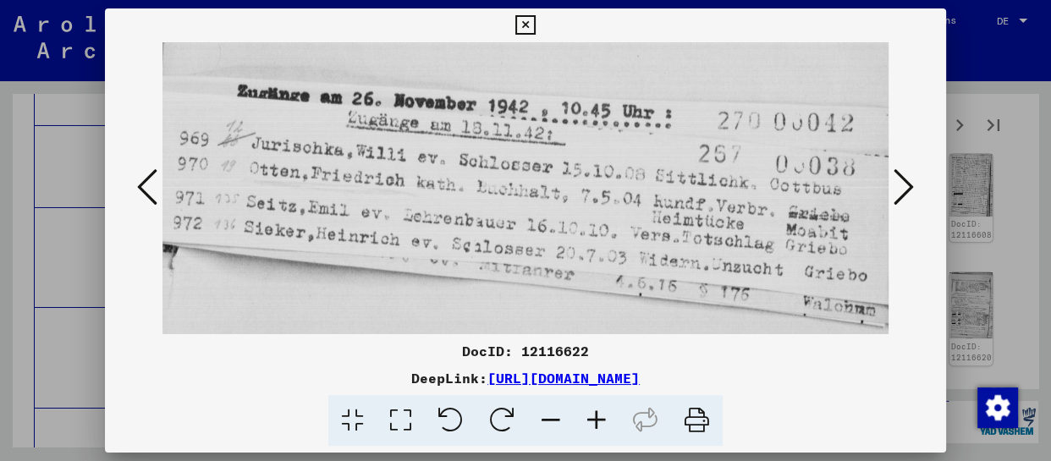
click at [908, 179] on icon at bounding box center [904, 187] width 20 height 41
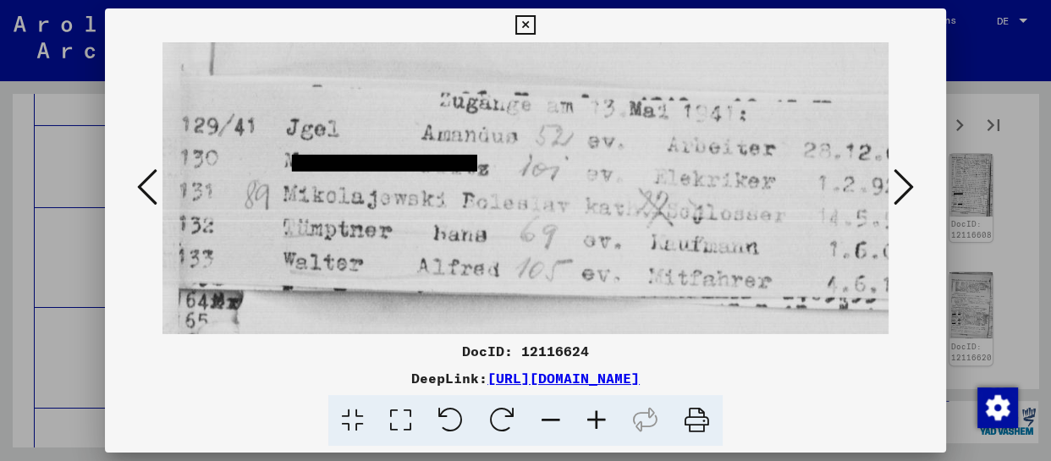
click at [908, 179] on icon at bounding box center [904, 187] width 20 height 41
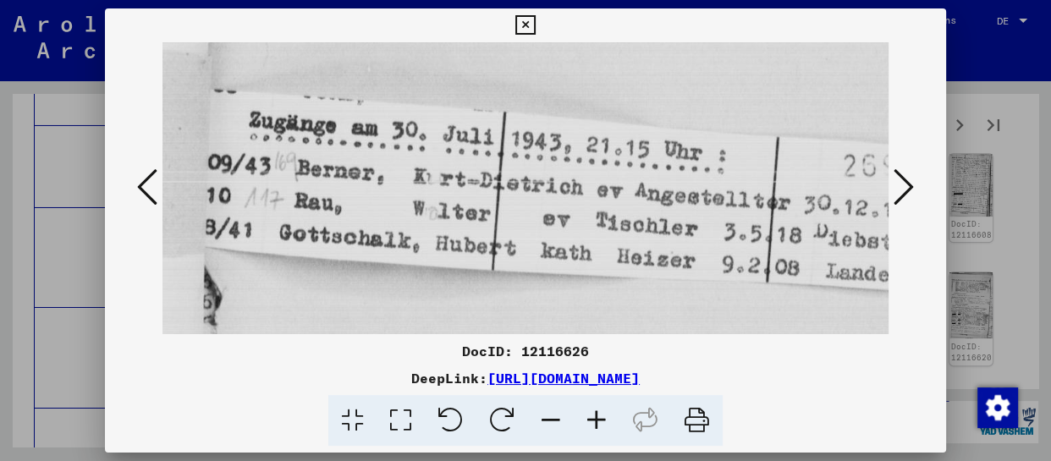
click at [908, 179] on icon at bounding box center [904, 187] width 20 height 41
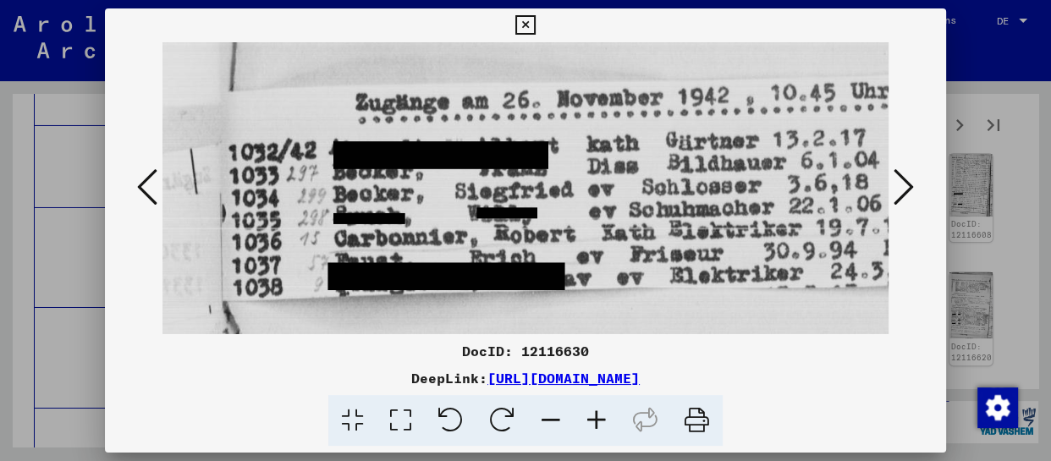
click at [908, 179] on icon at bounding box center [904, 187] width 20 height 41
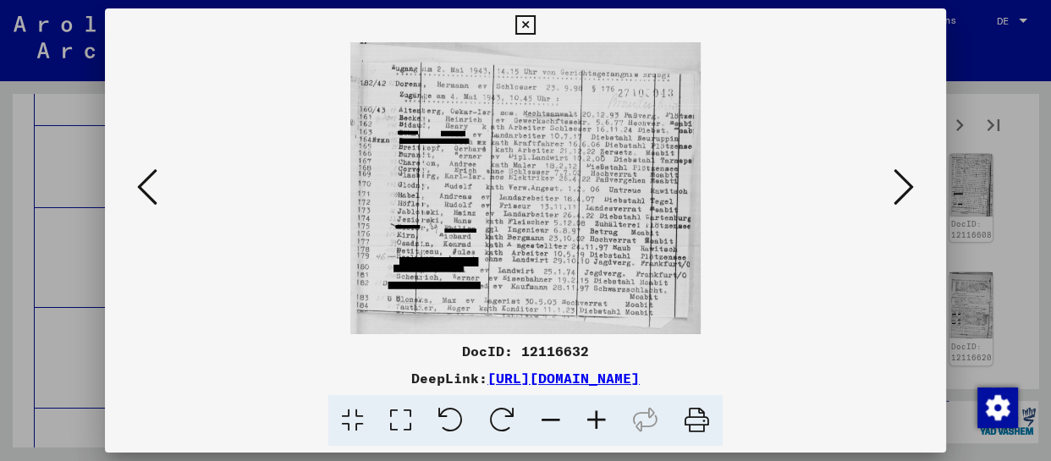
click at [908, 179] on icon at bounding box center [904, 187] width 20 height 41
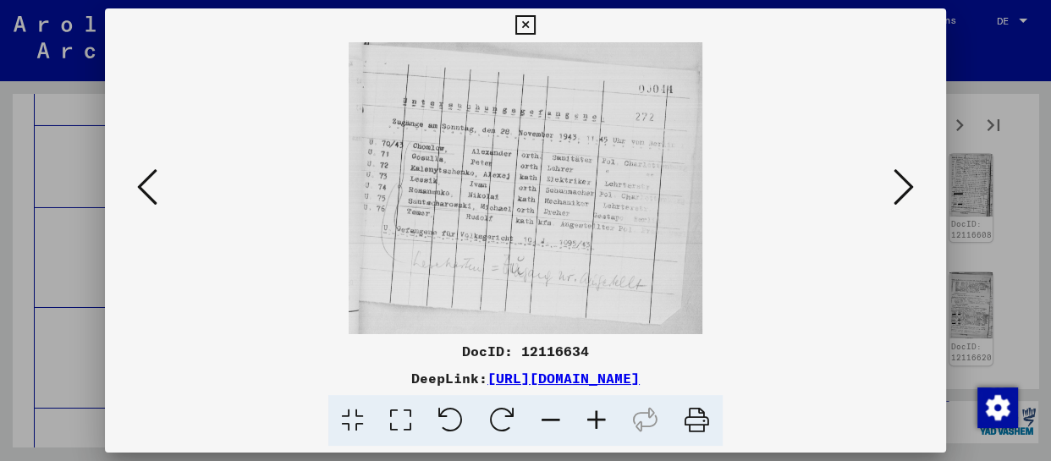
click at [908, 179] on icon at bounding box center [904, 187] width 20 height 41
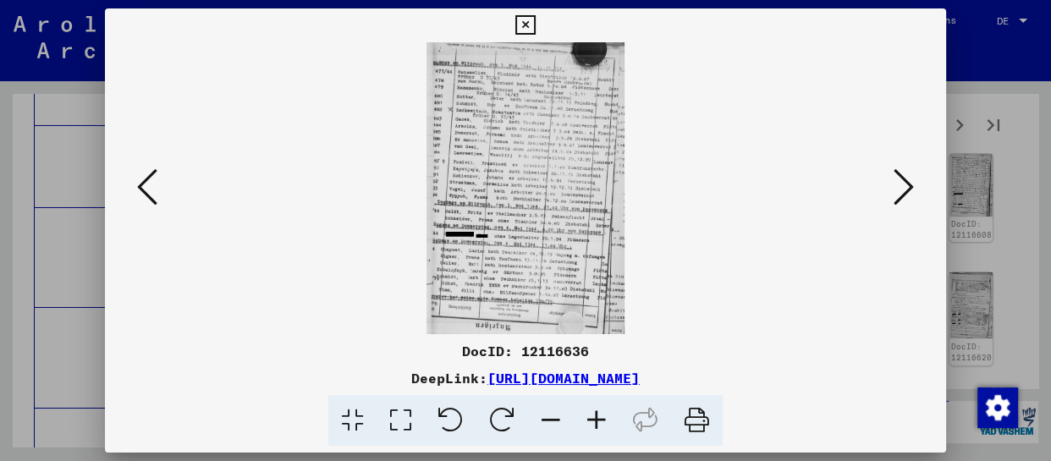
click at [603, 426] on icon at bounding box center [597, 421] width 46 height 52
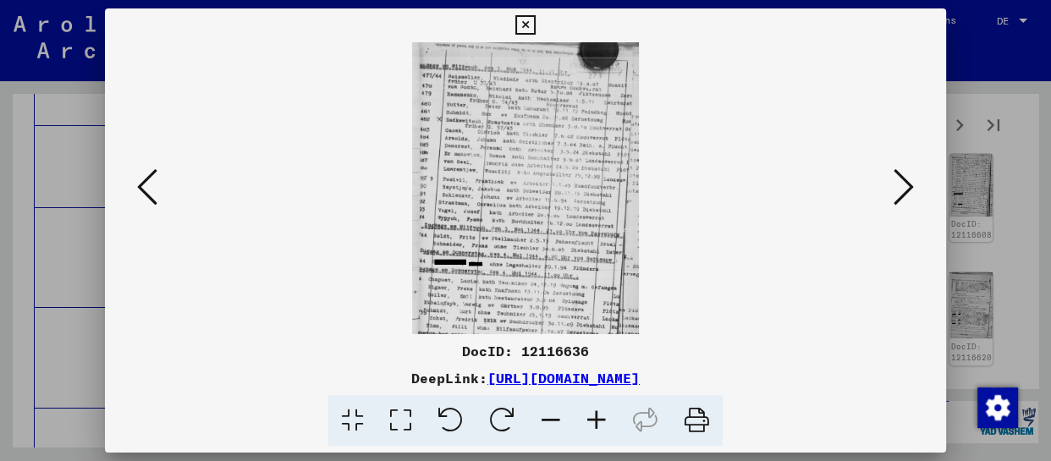
click at [603, 426] on icon at bounding box center [597, 421] width 46 height 52
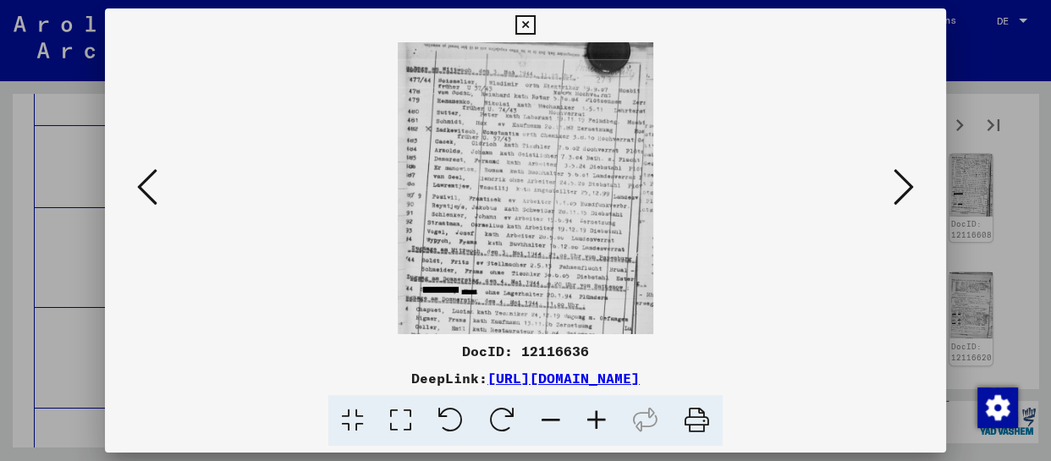
click at [603, 426] on icon at bounding box center [597, 421] width 46 height 52
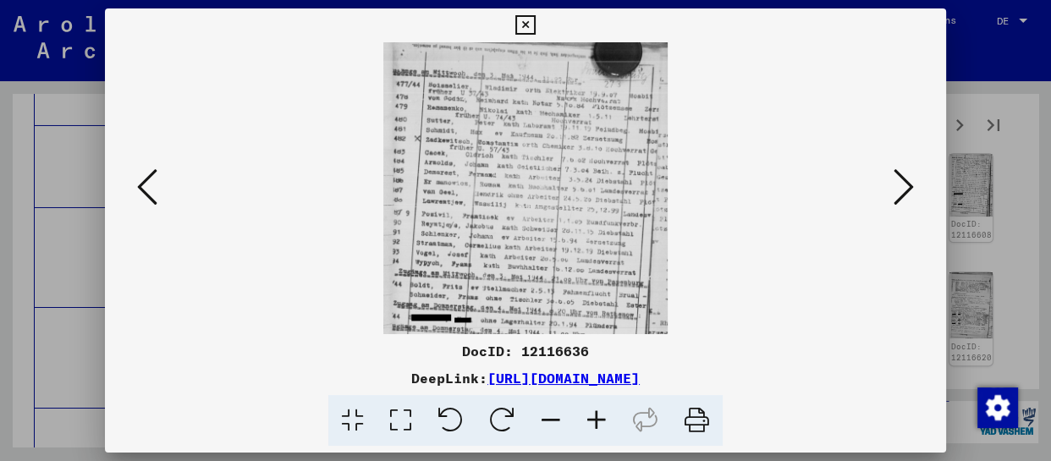
click at [603, 426] on icon at bounding box center [597, 421] width 46 height 52
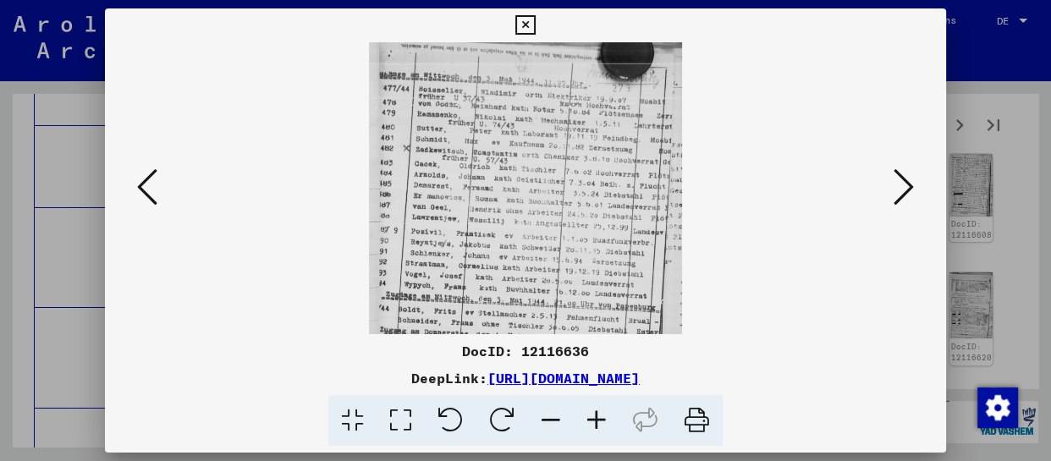
click at [603, 427] on icon at bounding box center [597, 421] width 46 height 52
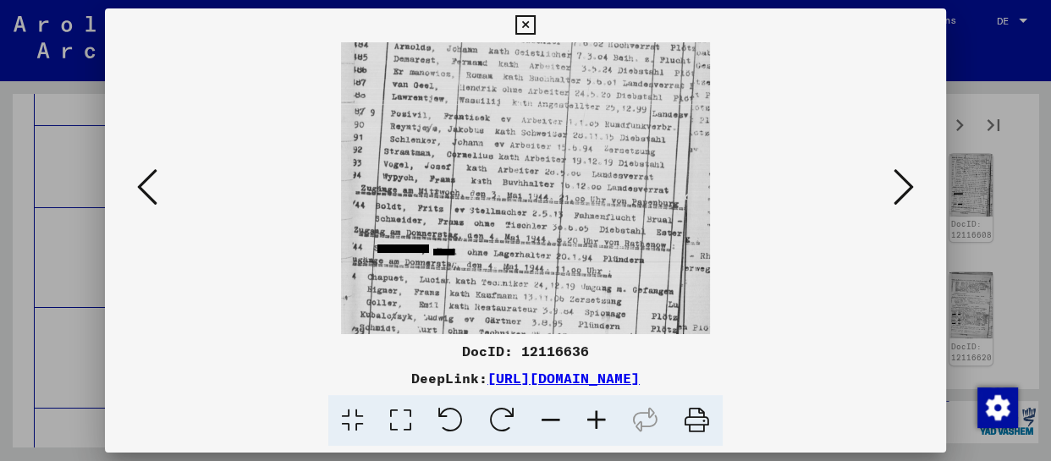
drag, startPoint x: 646, startPoint y: 302, endPoint x: 659, endPoint y: 149, distance: 153.8
click at [659, 149] on img at bounding box center [526, 163] width 370 height 546
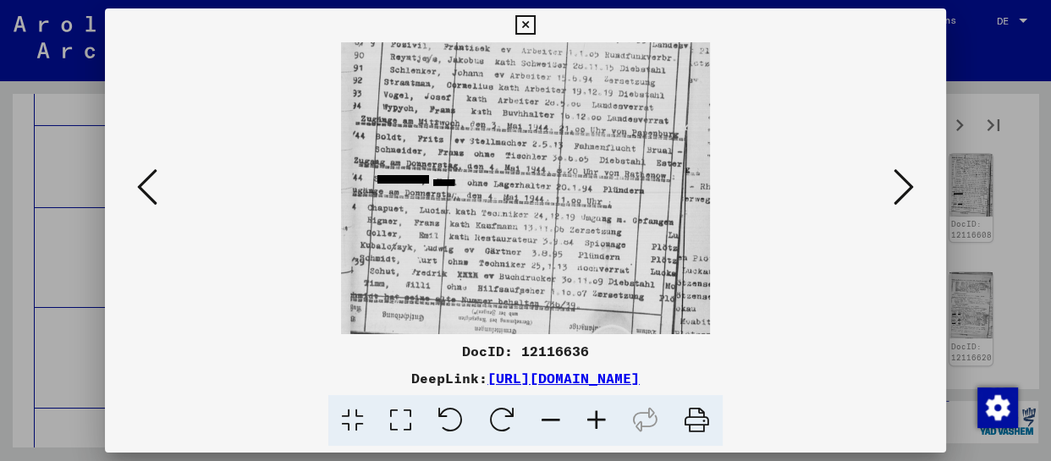
scroll to position [245, 0]
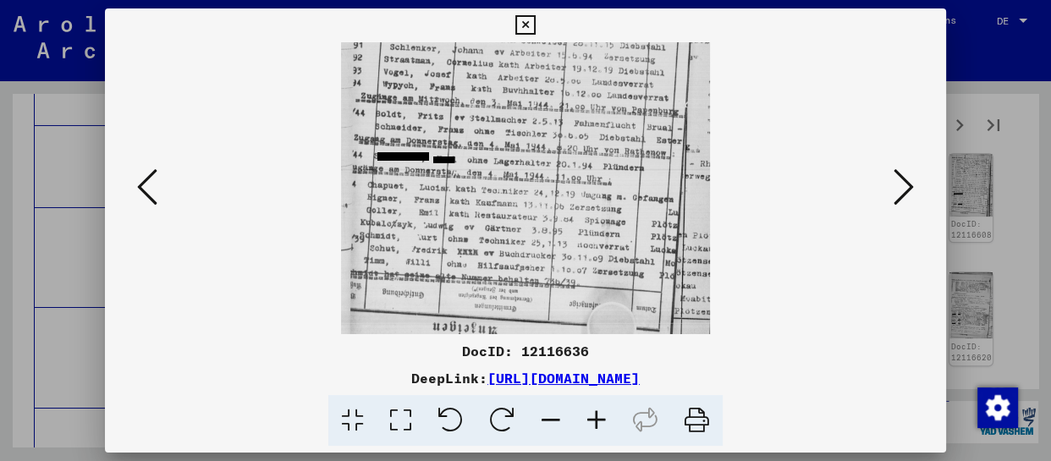
drag, startPoint x: 650, startPoint y: 253, endPoint x: 667, endPoint y: 163, distance: 92.1
click at [667, 163] on img at bounding box center [526, 71] width 370 height 546
click at [906, 185] on icon at bounding box center [904, 187] width 20 height 41
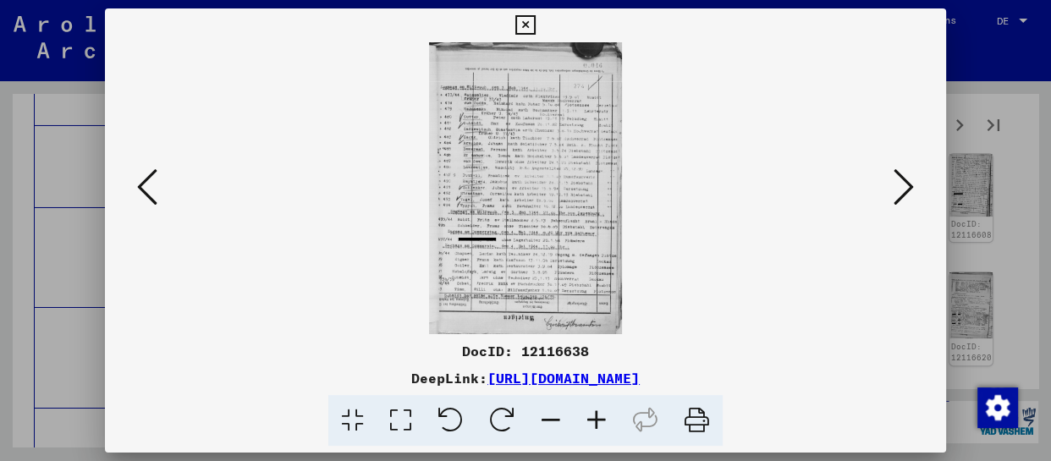
click at [602, 417] on icon at bounding box center [597, 421] width 46 height 52
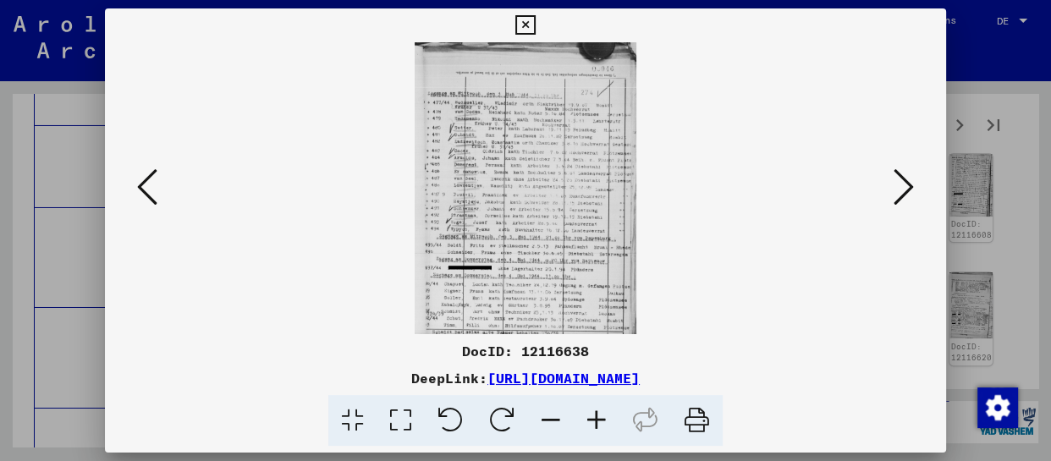
click at [602, 417] on icon at bounding box center [597, 421] width 46 height 52
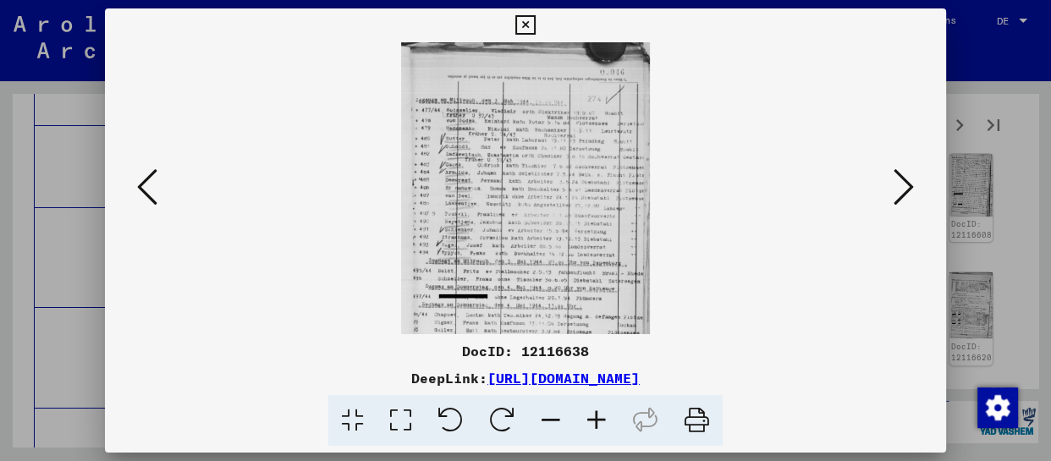
click at [602, 417] on icon at bounding box center [597, 421] width 46 height 52
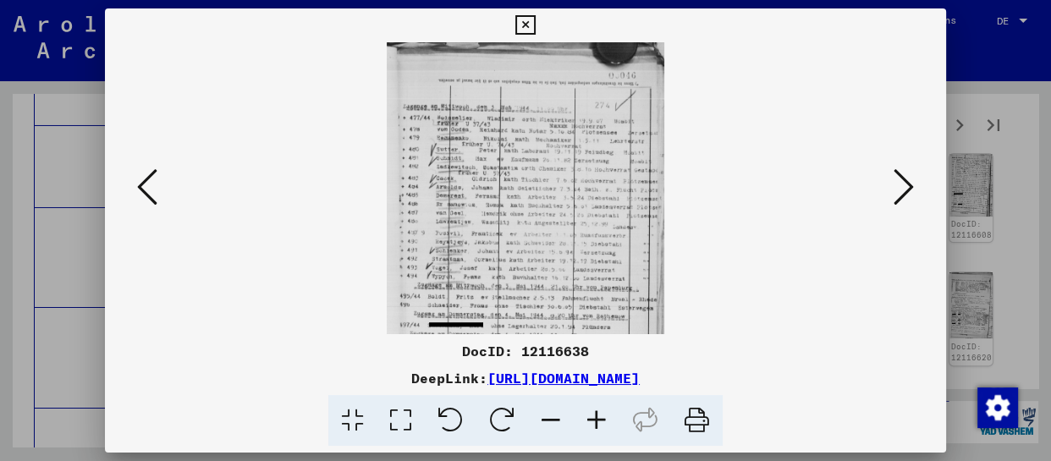
click at [602, 417] on icon at bounding box center [597, 421] width 46 height 52
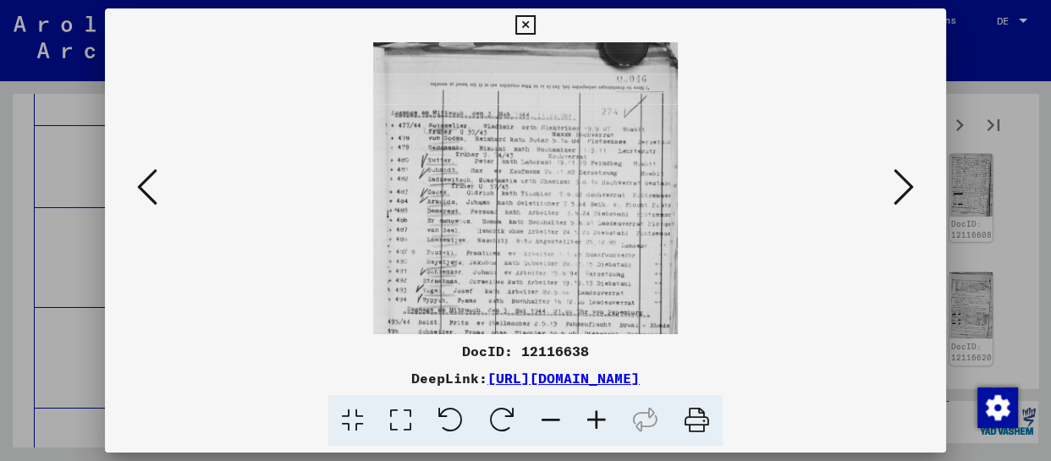
click at [602, 417] on icon at bounding box center [597, 421] width 46 height 52
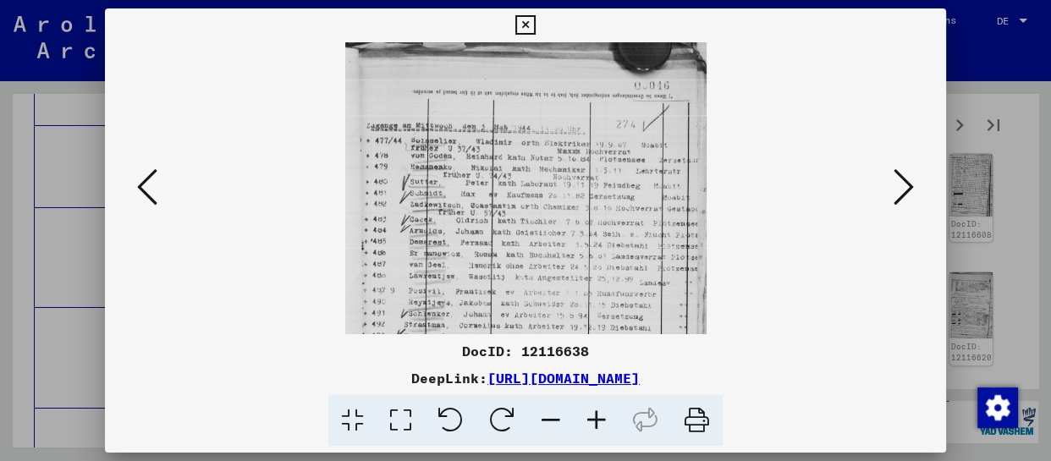
click at [602, 417] on icon at bounding box center [597, 421] width 46 height 52
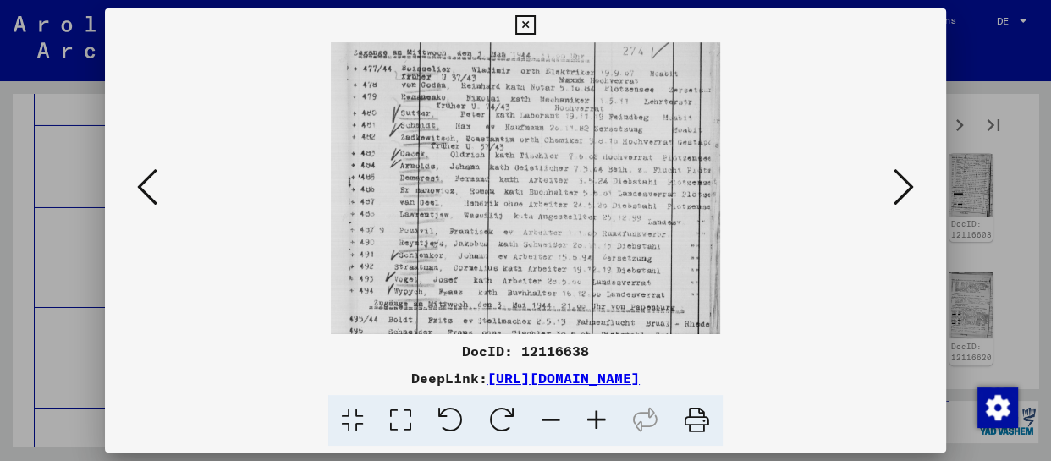
drag, startPoint x: 643, startPoint y: 302, endPoint x: 666, endPoint y: 219, distance: 86.3
click at [666, 219] on img at bounding box center [525, 257] width 389 height 588
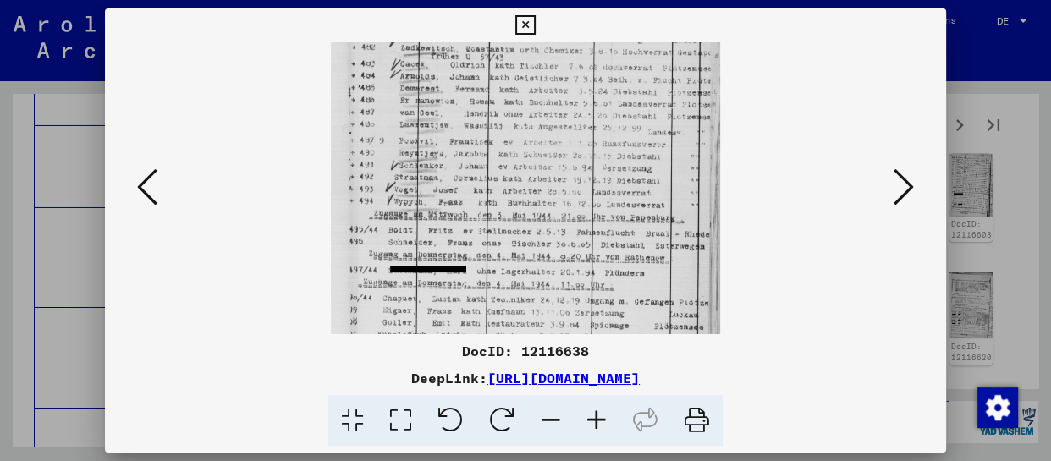
drag, startPoint x: 669, startPoint y: 283, endPoint x: 674, endPoint y: 190, distance: 92.4
click at [674, 190] on img at bounding box center [525, 167] width 389 height 588
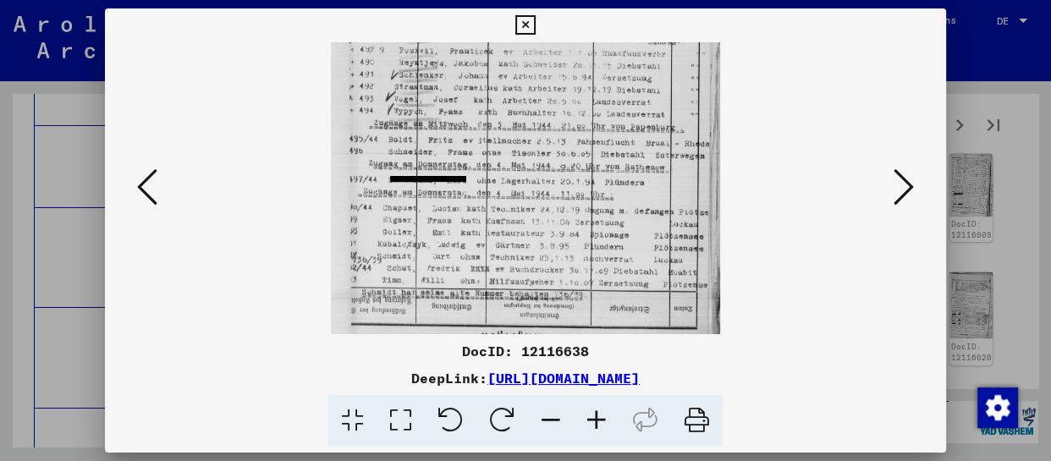
scroll to position [268, 0]
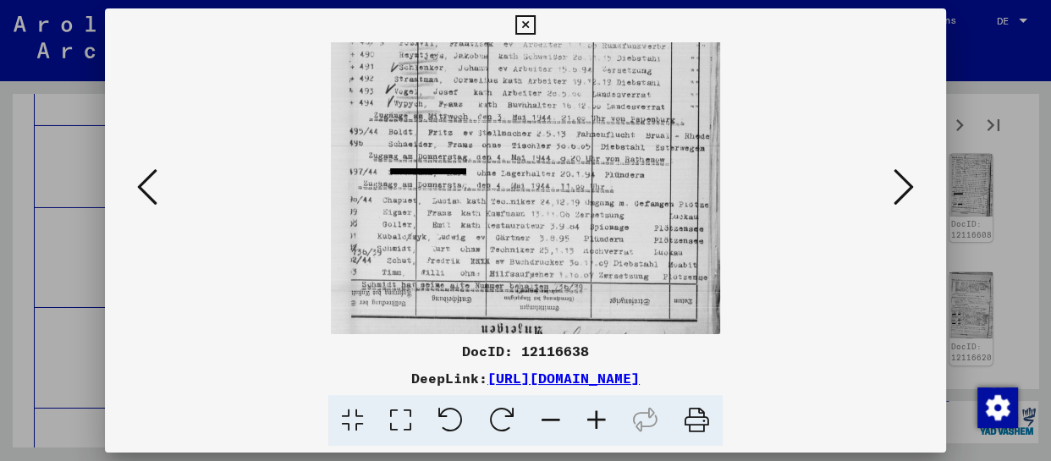
drag, startPoint x: 668, startPoint y: 251, endPoint x: 668, endPoint y: 152, distance: 98.2
click at [668, 152] on img at bounding box center [525, 69] width 389 height 588
click at [899, 184] on icon at bounding box center [904, 187] width 20 height 41
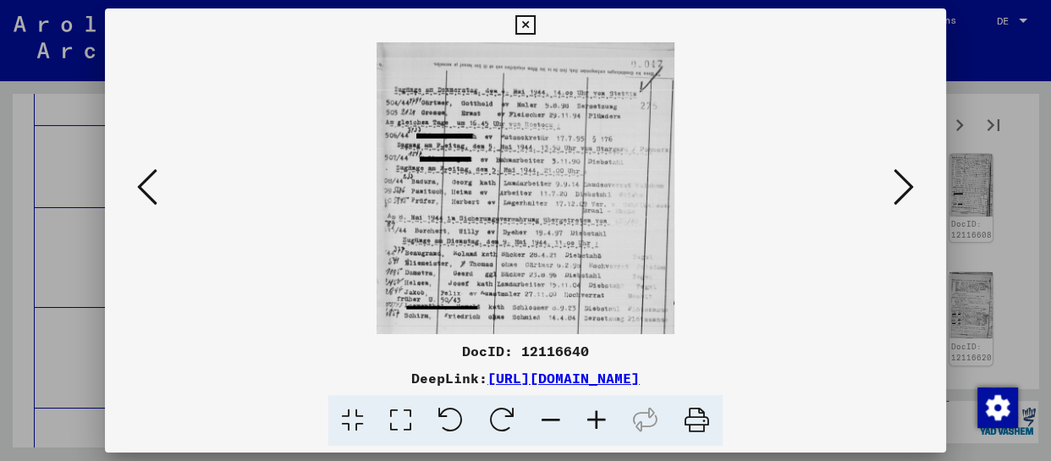
scroll to position [0, 0]
click at [607, 427] on icon at bounding box center [597, 421] width 46 height 52
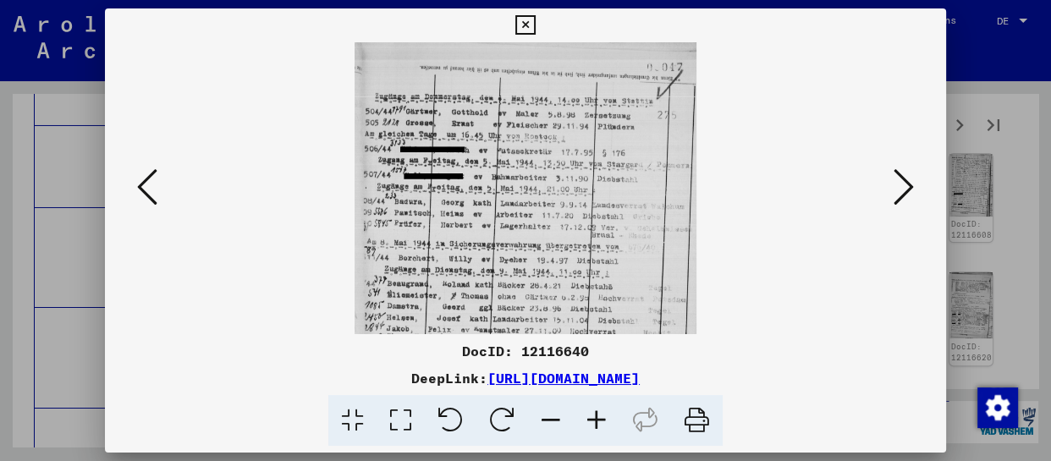
click at [607, 427] on icon at bounding box center [597, 421] width 46 height 52
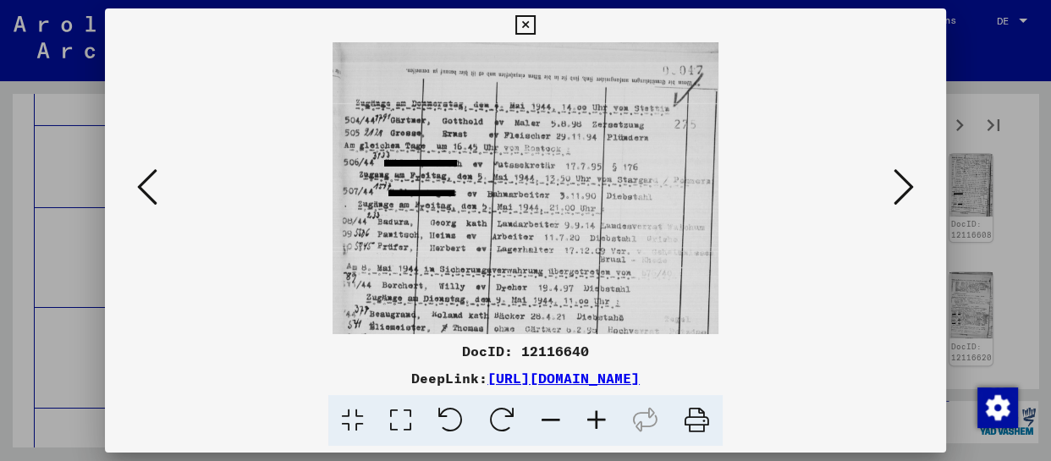
click at [607, 427] on icon at bounding box center [597, 421] width 46 height 52
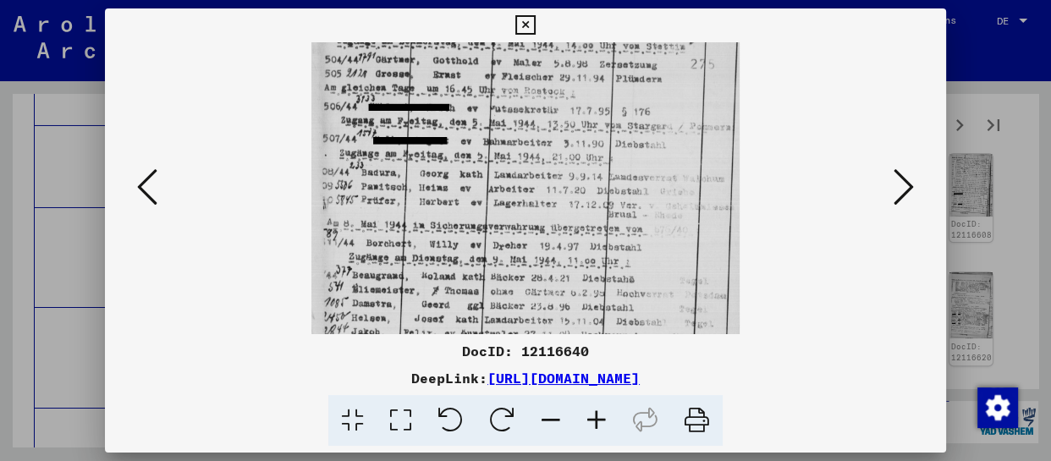
scroll to position [127, 0]
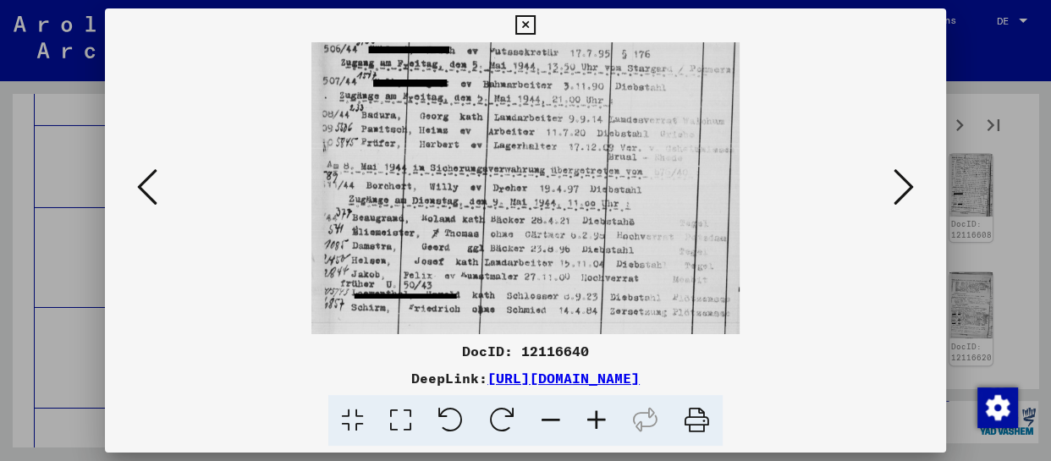
drag, startPoint x: 575, startPoint y: 277, endPoint x: 604, endPoint y: 81, distance: 197.8
click at [604, 81] on img at bounding box center [526, 124] width 428 height 419
click at [891, 185] on button at bounding box center [904, 188] width 30 height 48
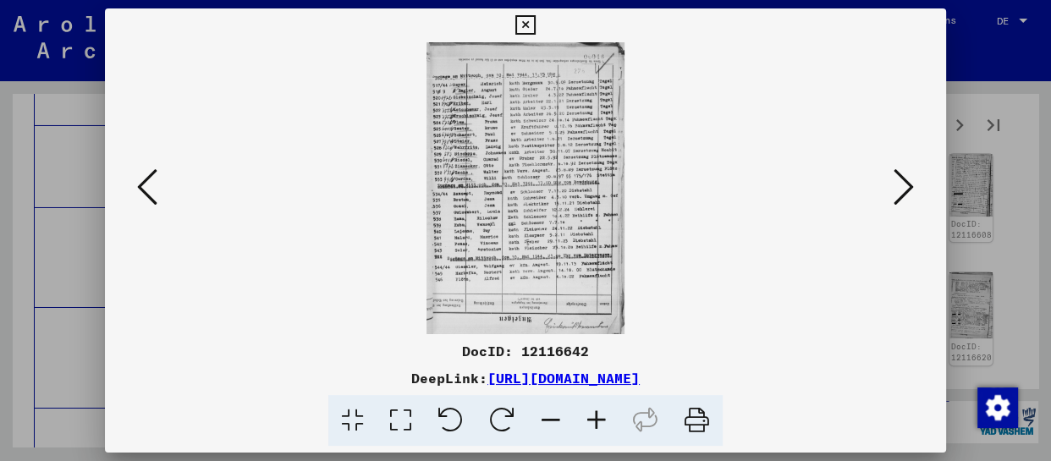
click at [605, 425] on icon at bounding box center [597, 421] width 46 height 52
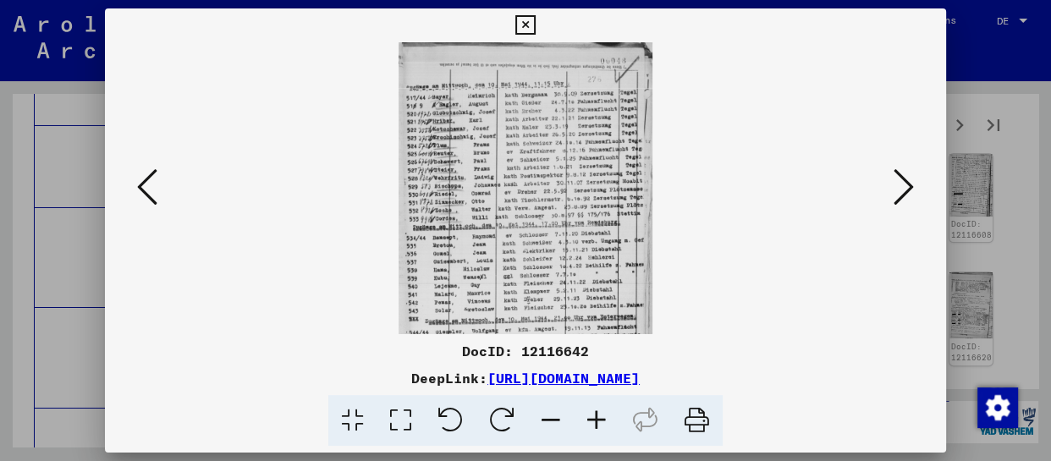
click at [605, 425] on icon at bounding box center [597, 421] width 46 height 52
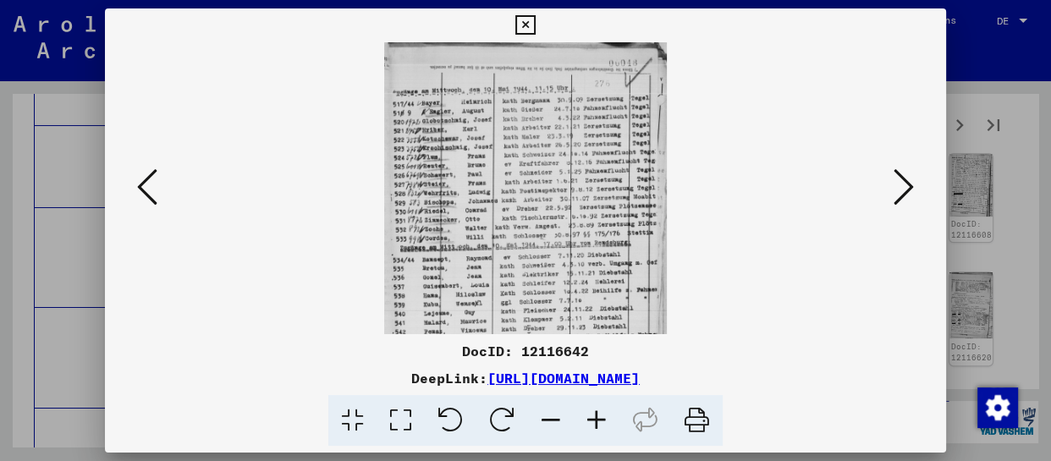
click at [605, 425] on icon at bounding box center [597, 421] width 46 height 52
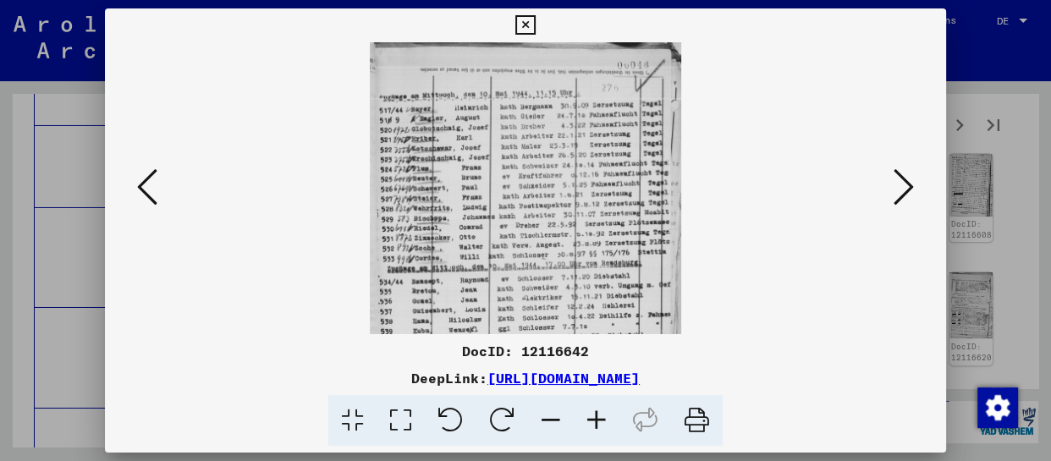
click at [605, 425] on icon at bounding box center [597, 421] width 46 height 52
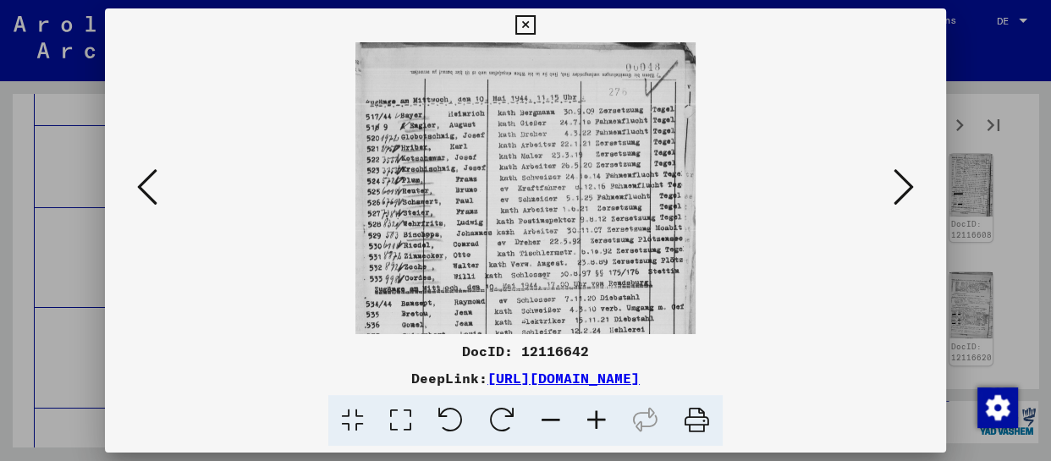
click at [605, 425] on icon at bounding box center [597, 421] width 46 height 52
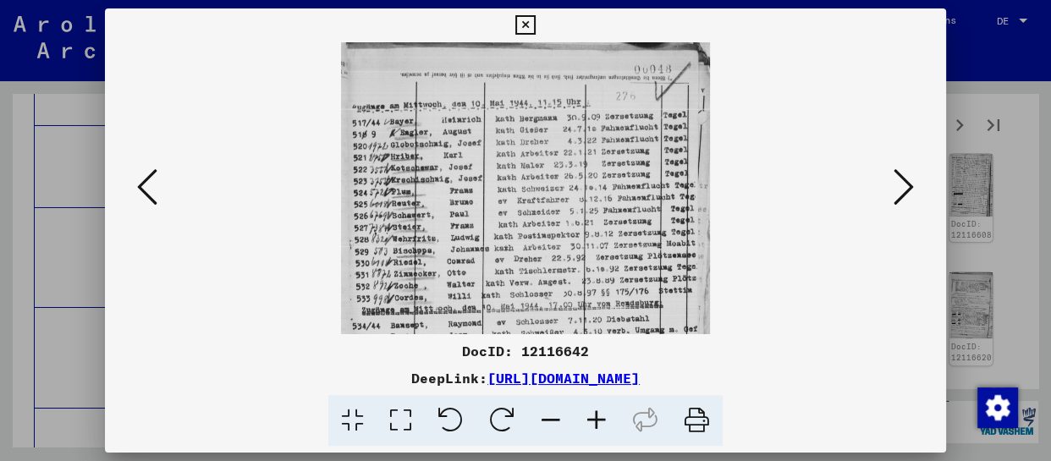
click at [605, 425] on icon at bounding box center [597, 421] width 46 height 52
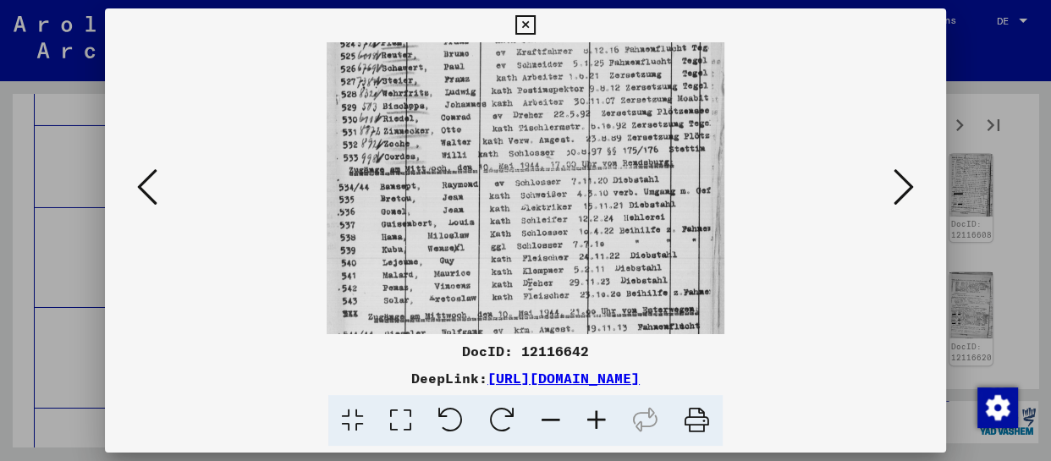
drag, startPoint x: 612, startPoint y: 302, endPoint x: 639, endPoint y: 141, distance: 163.1
click at [639, 141] on img at bounding box center [526, 175] width 398 height 588
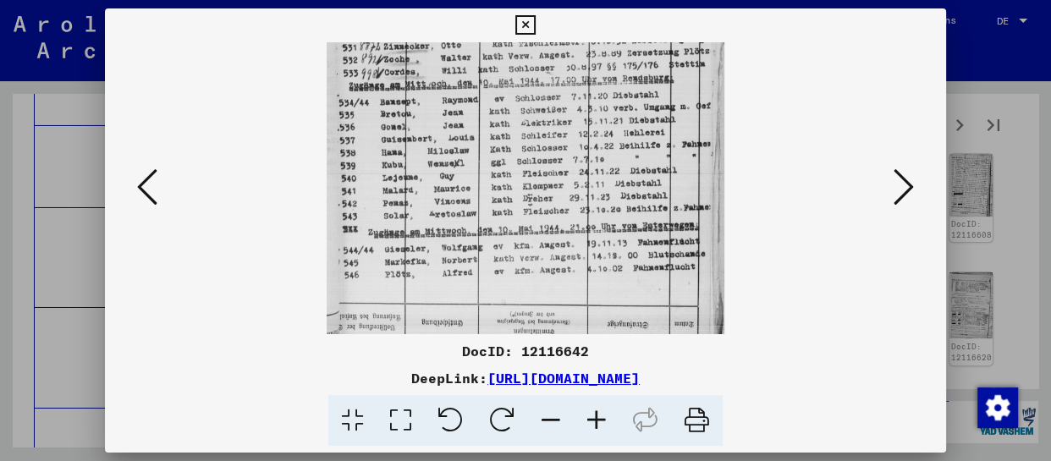
scroll to position [257, 0]
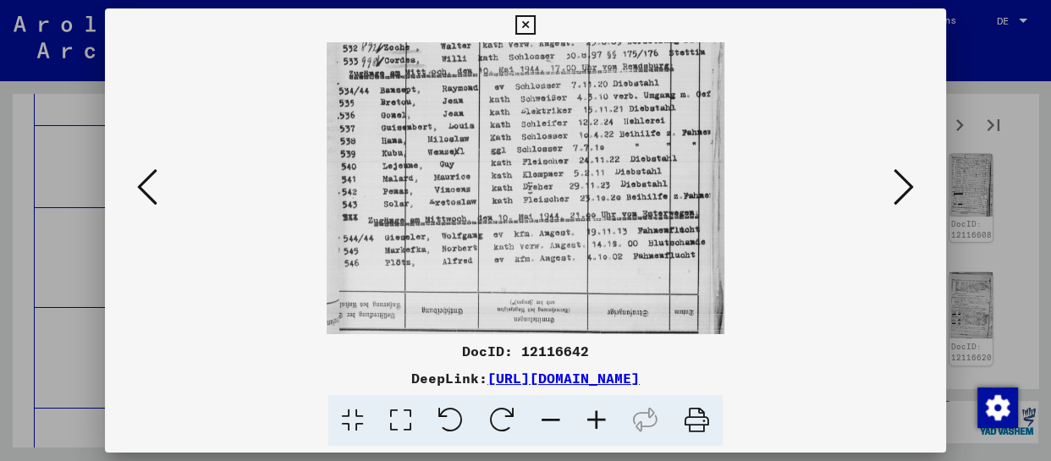
drag, startPoint x: 619, startPoint y: 267, endPoint x: 626, endPoint y: 171, distance: 95.9
click at [626, 171] on img at bounding box center [526, 79] width 398 height 588
click at [904, 188] on icon at bounding box center [904, 187] width 20 height 41
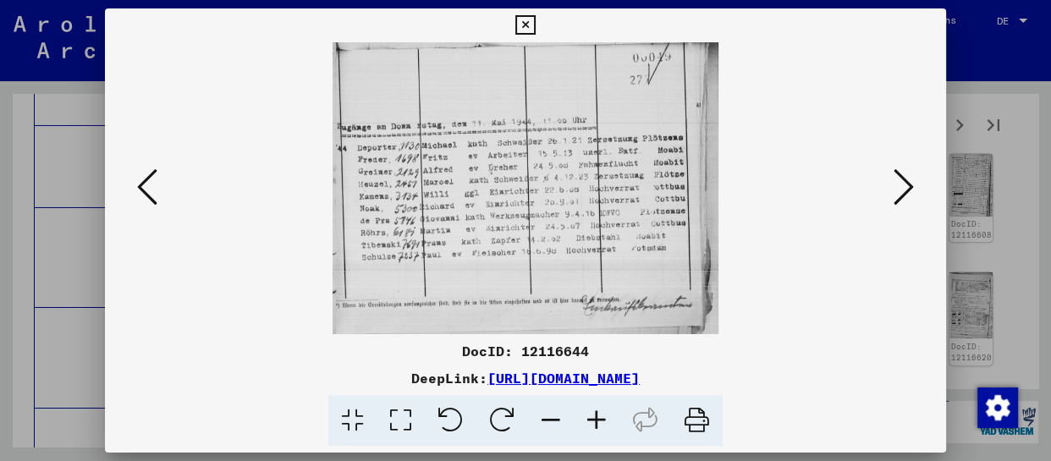
scroll to position [0, 0]
click at [596, 416] on icon at bounding box center [597, 421] width 46 height 52
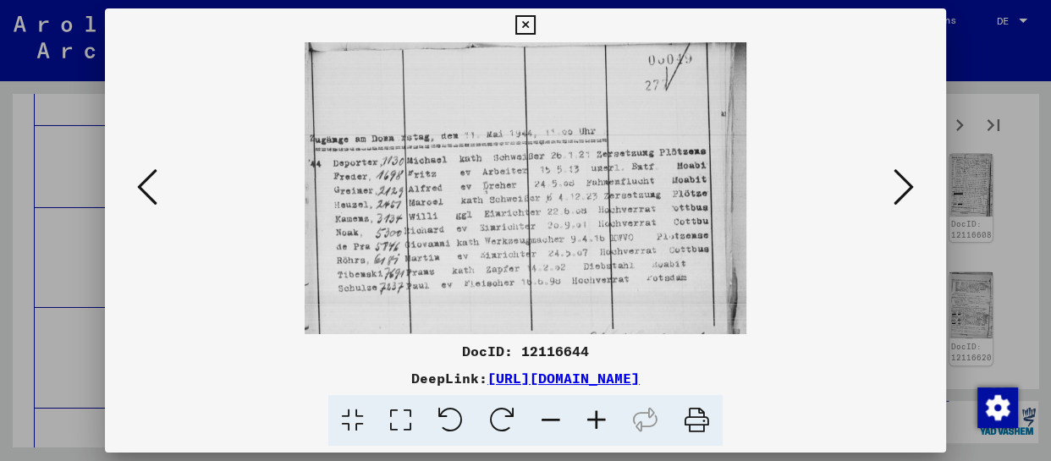
click at [916, 183] on button at bounding box center [904, 188] width 30 height 48
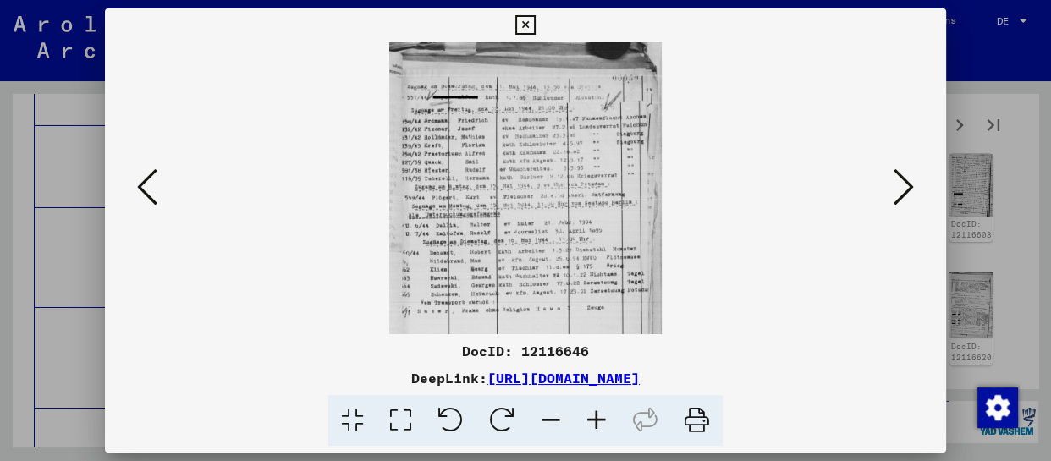
click at [593, 418] on icon at bounding box center [597, 421] width 46 height 52
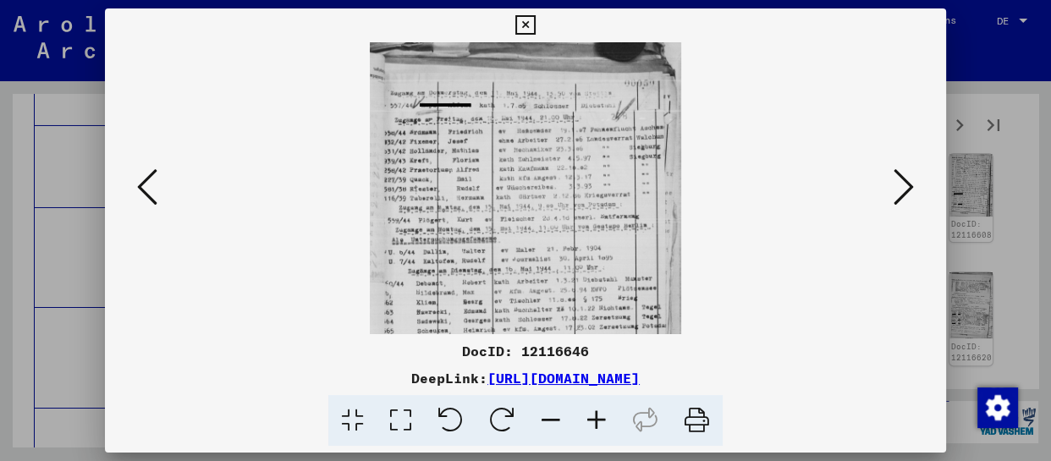
click at [593, 418] on icon at bounding box center [597, 421] width 46 height 52
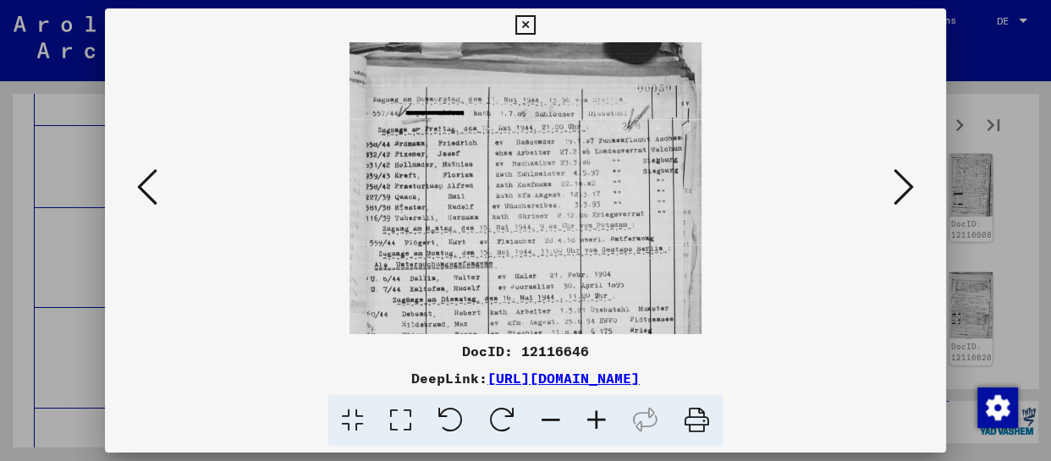
click at [593, 418] on icon at bounding box center [597, 421] width 46 height 52
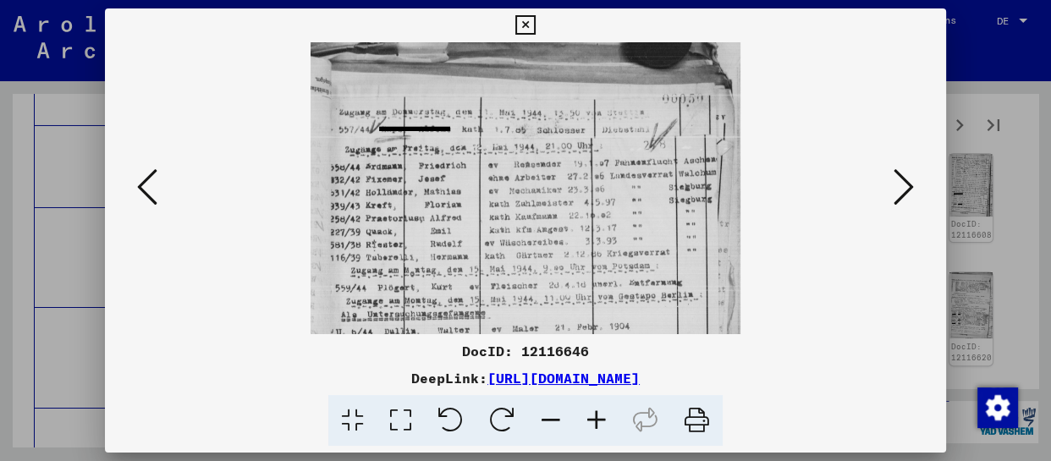
click at [593, 418] on icon at bounding box center [597, 421] width 46 height 52
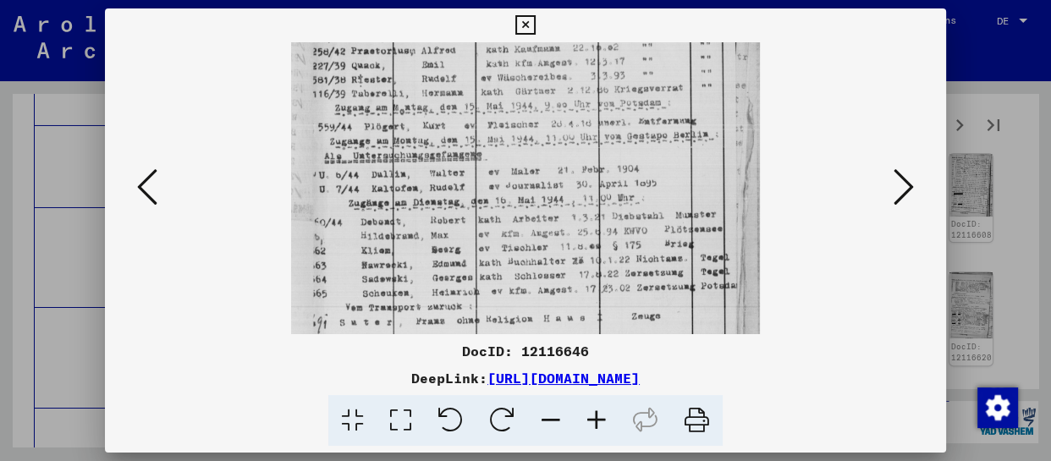
drag, startPoint x: 606, startPoint y: 298, endPoint x: 637, endPoint y: 114, distance: 186.4
click at [637, 114] on img at bounding box center [526, 111] width 470 height 504
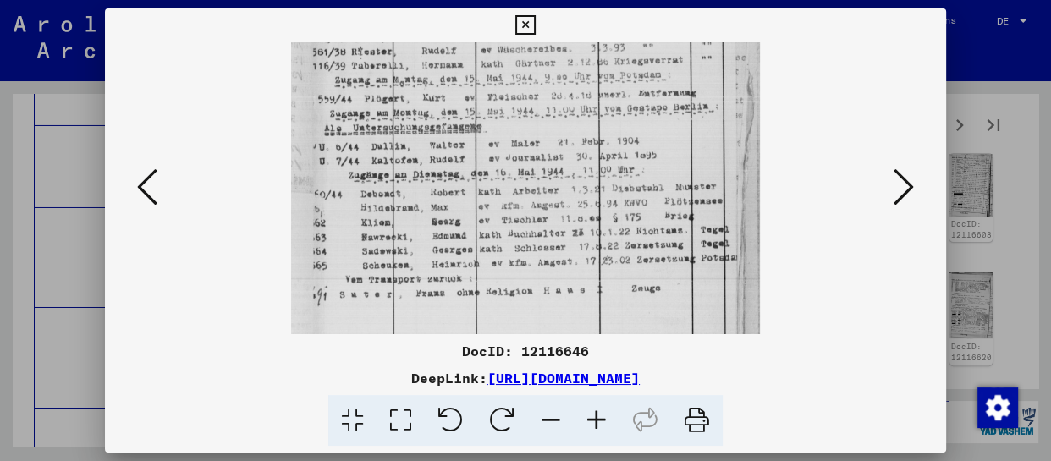
drag, startPoint x: 627, startPoint y: 260, endPoint x: 648, endPoint y: 149, distance: 112.7
click at [648, 149] on img at bounding box center [526, 83] width 470 height 504
click at [906, 189] on icon at bounding box center [904, 187] width 20 height 41
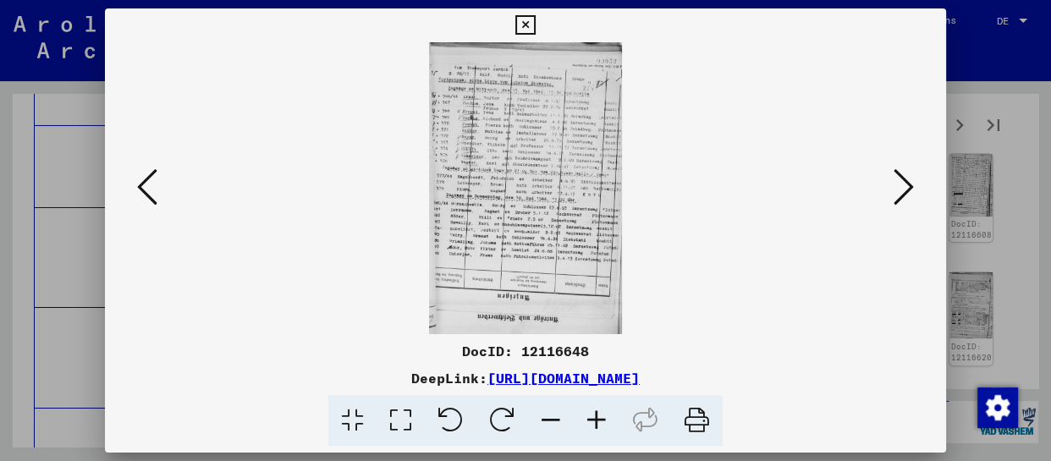
click at [604, 417] on icon at bounding box center [597, 421] width 46 height 52
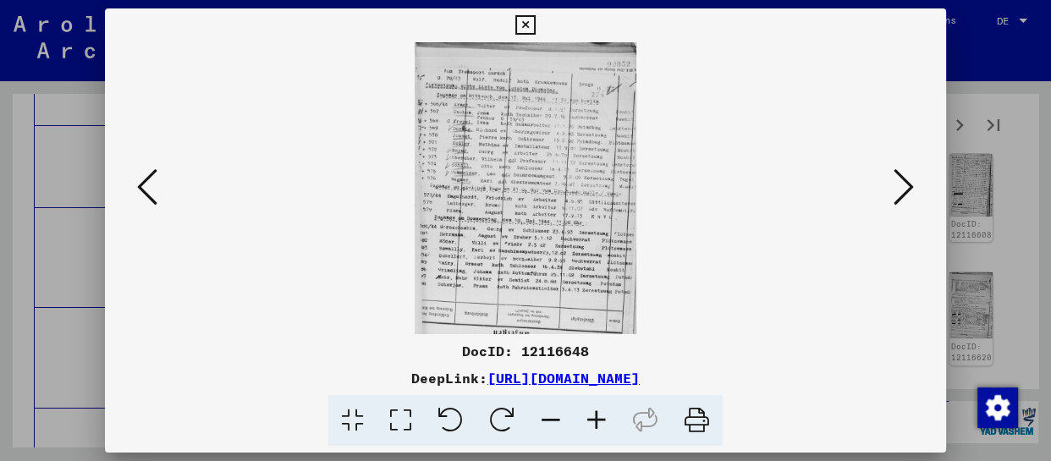
click at [604, 417] on icon at bounding box center [597, 421] width 46 height 52
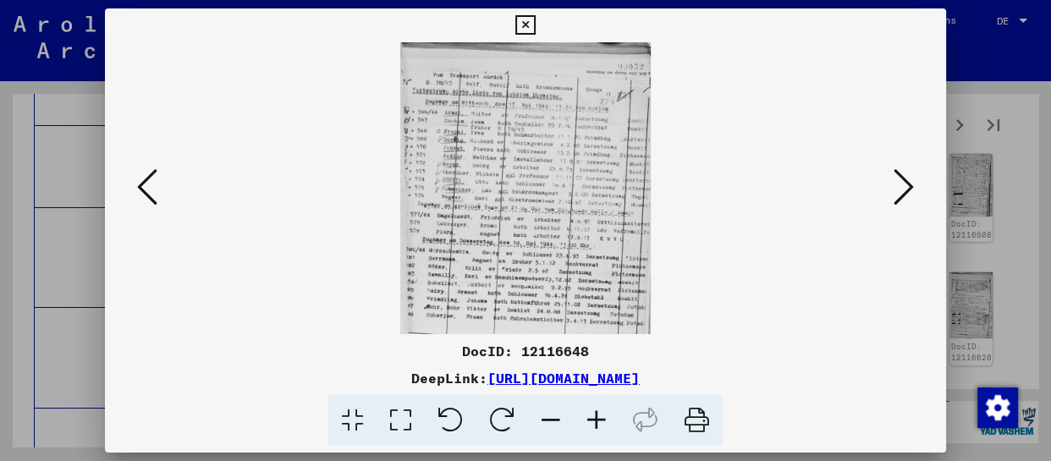
click at [604, 417] on icon at bounding box center [597, 421] width 46 height 52
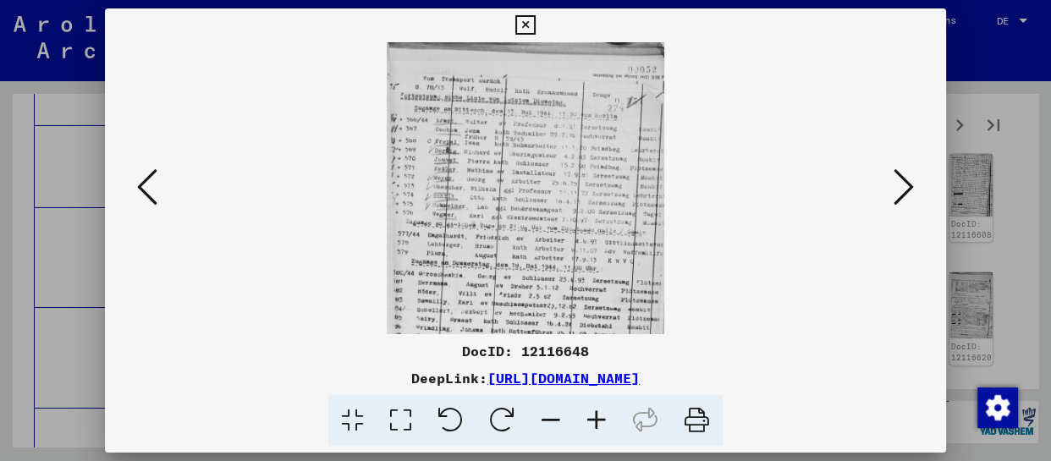
click at [604, 417] on icon at bounding box center [597, 421] width 46 height 52
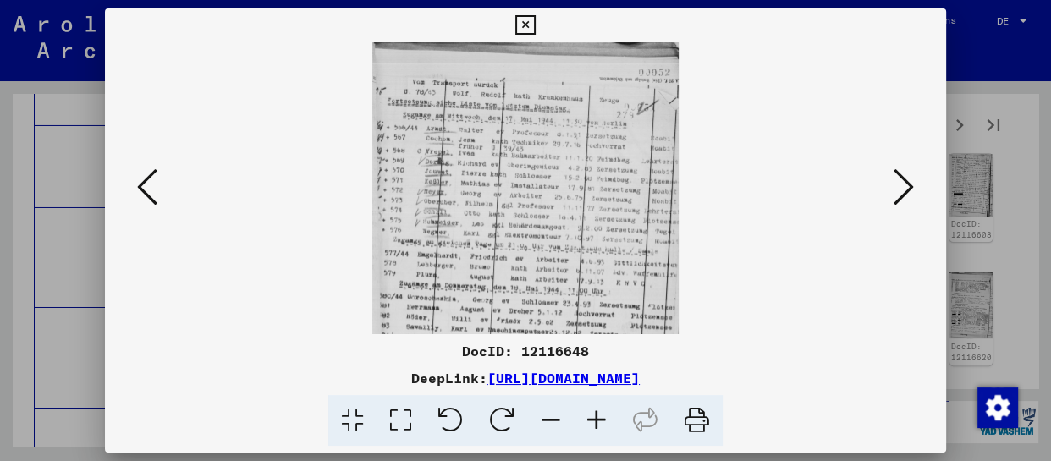
click at [604, 417] on icon at bounding box center [597, 421] width 46 height 52
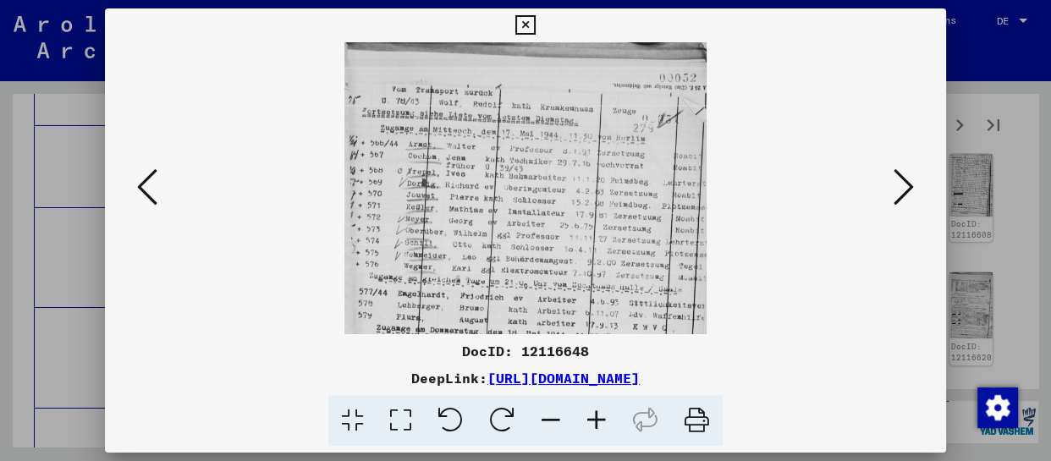
click at [604, 417] on icon at bounding box center [597, 421] width 46 height 52
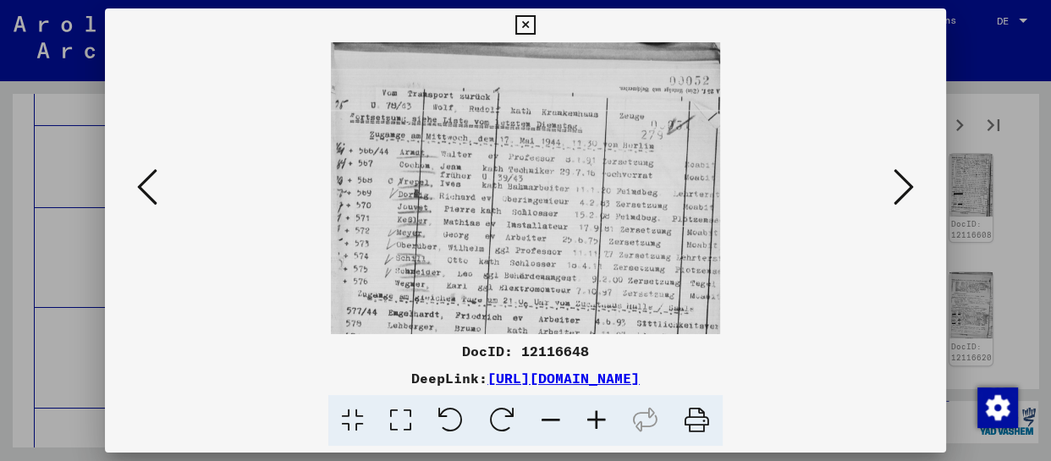
drag, startPoint x: 568, startPoint y: 301, endPoint x: 585, endPoint y: 228, distance: 74.7
click at [583, 243] on img at bounding box center [526, 336] width 390 height 588
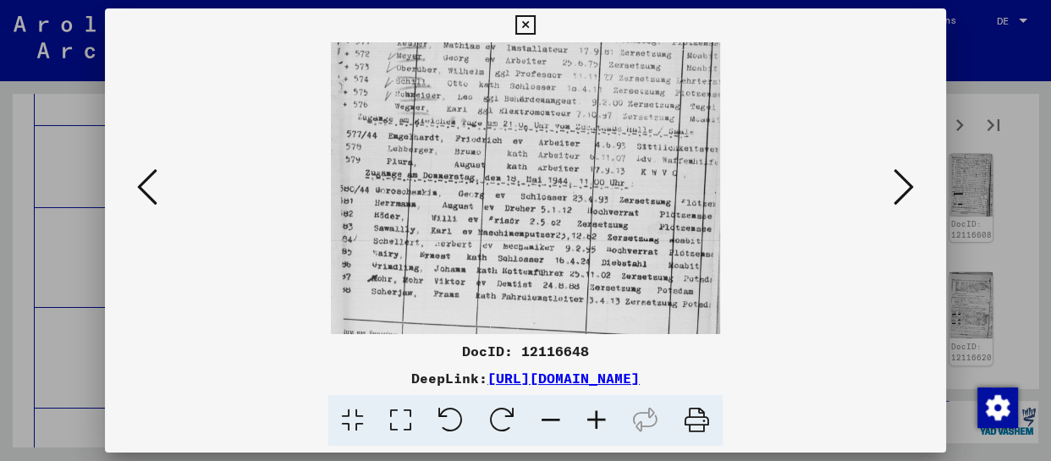
scroll to position [218, 0]
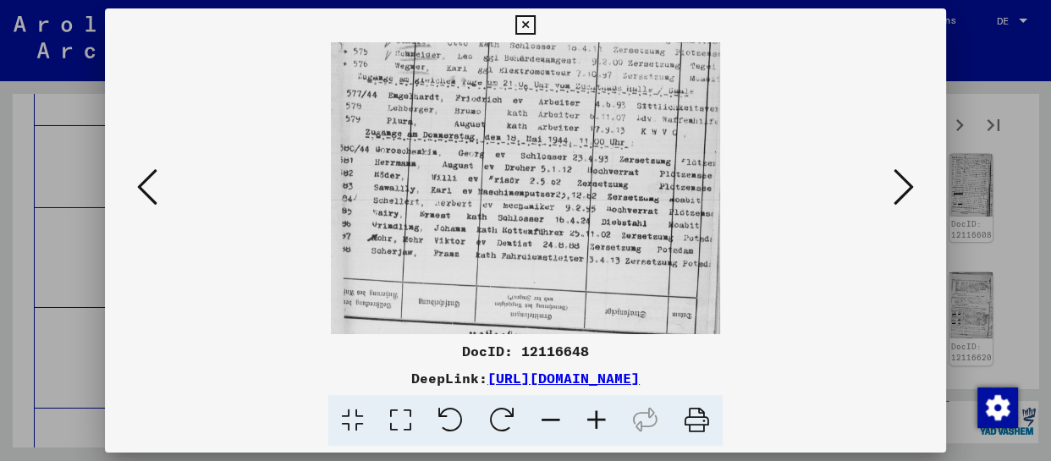
drag, startPoint x: 583, startPoint y: 288, endPoint x: 619, endPoint y: 129, distance: 163.1
click at [619, 129] on img at bounding box center [526, 119] width 390 height 588
click at [897, 188] on icon at bounding box center [904, 187] width 20 height 41
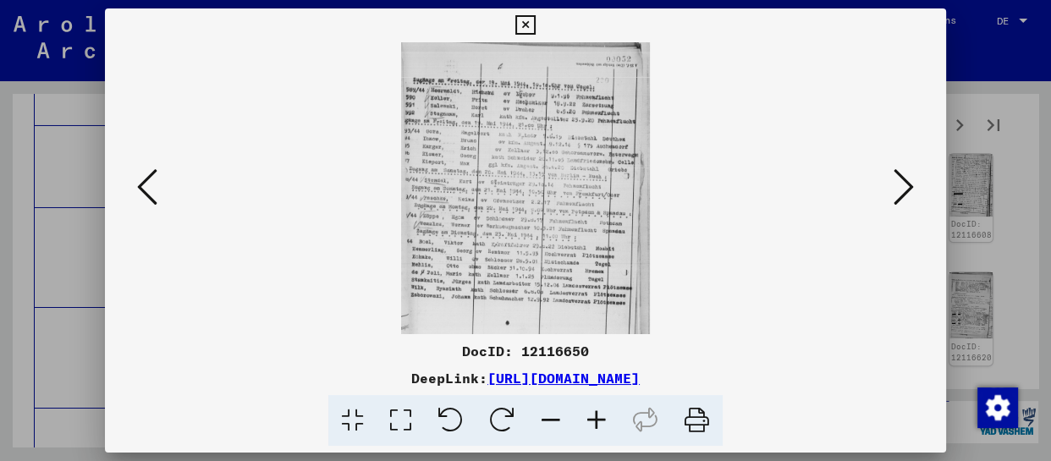
click at [609, 422] on icon at bounding box center [597, 421] width 46 height 52
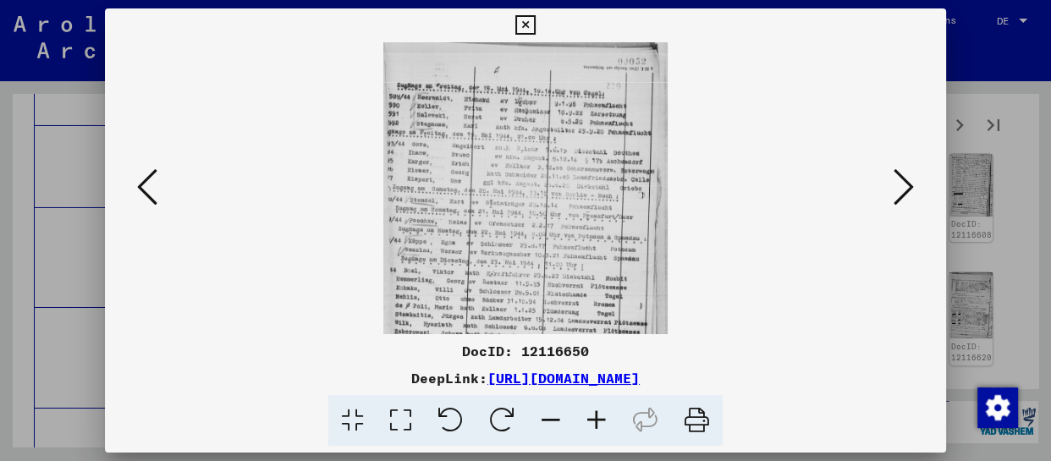
click at [609, 422] on icon at bounding box center [597, 421] width 46 height 52
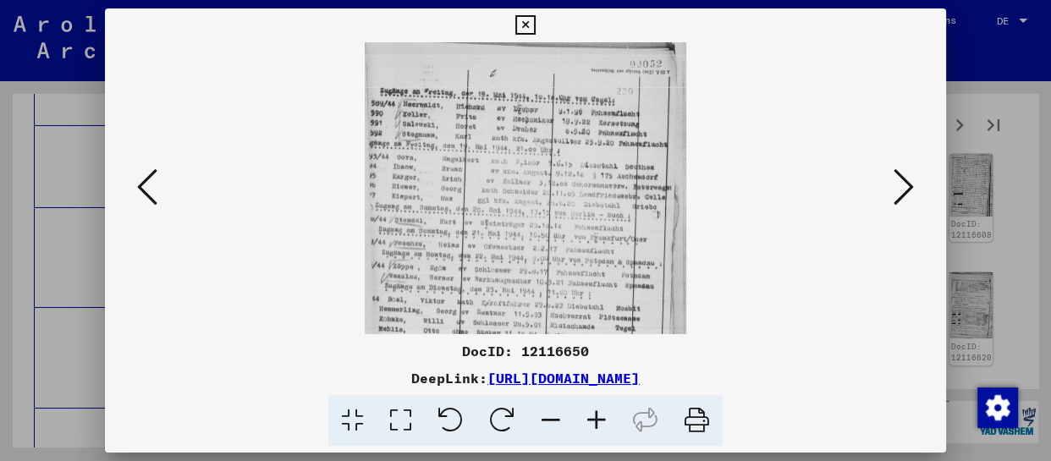
click at [609, 422] on icon at bounding box center [597, 421] width 46 height 52
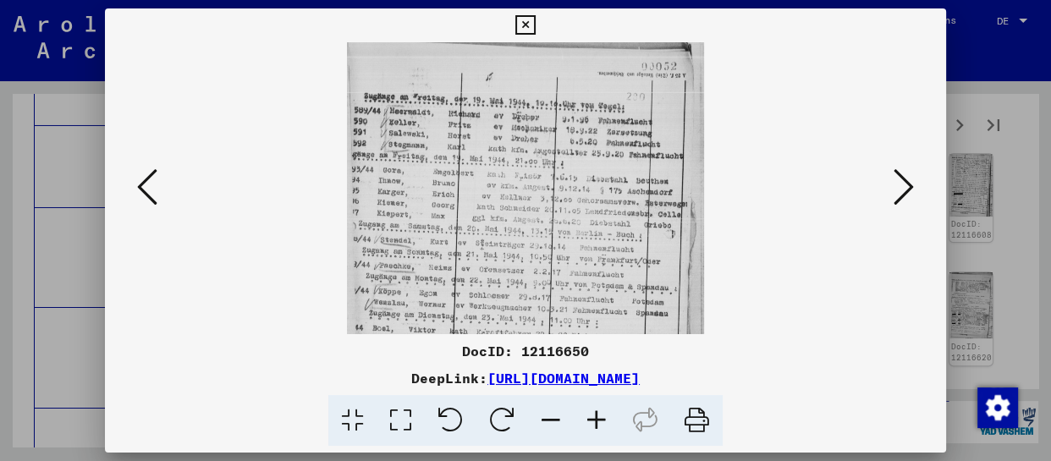
click at [608, 422] on icon at bounding box center [597, 421] width 46 height 52
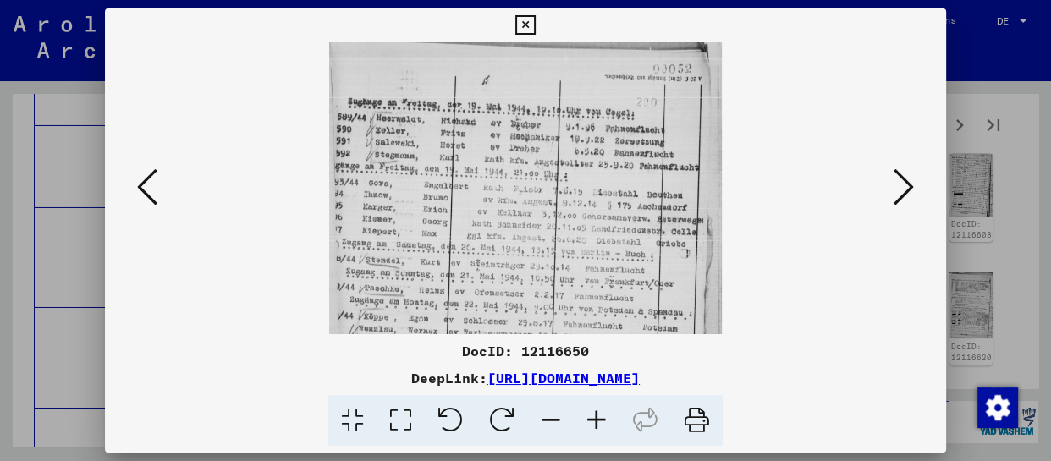
click at [608, 422] on icon at bounding box center [597, 421] width 46 height 52
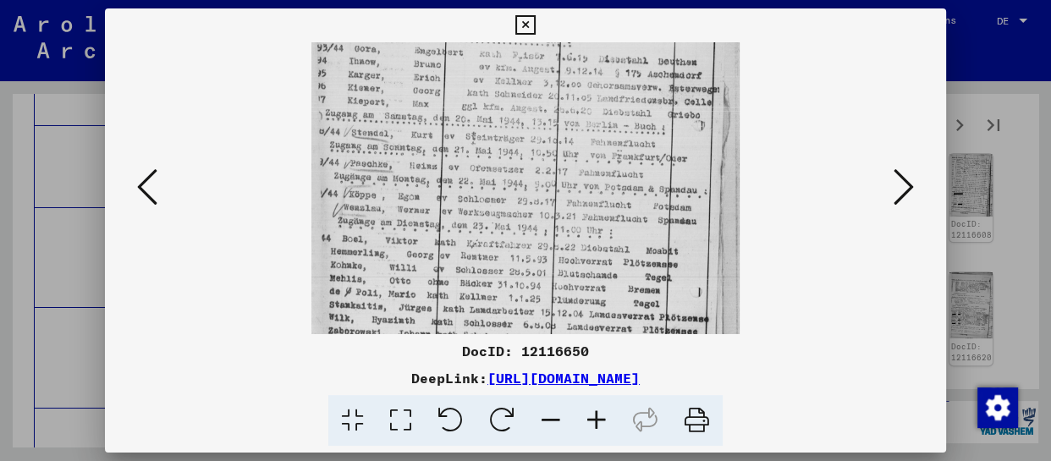
drag, startPoint x: 576, startPoint y: 279, endPoint x: 618, endPoint y: 130, distance: 154.9
click at [618, 130] on img at bounding box center [526, 147] width 429 height 504
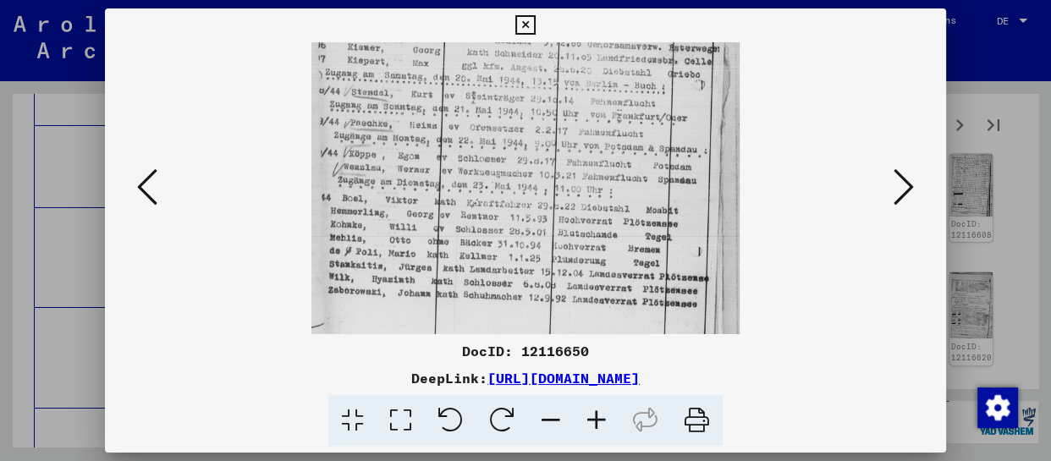
scroll to position [212, 0]
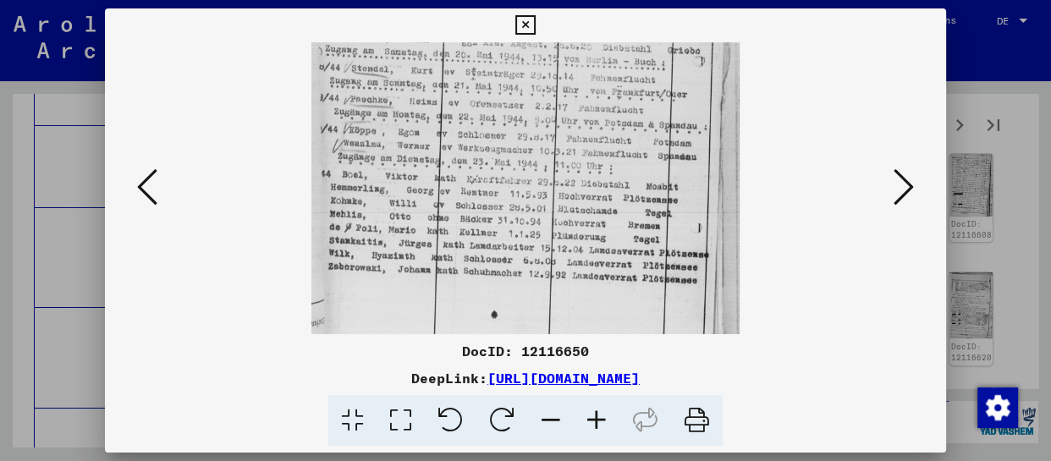
drag, startPoint x: 621, startPoint y: 234, endPoint x: 632, endPoint y: 139, distance: 95.4
click at [632, 139] on img at bounding box center [526, 83] width 429 height 504
click at [907, 187] on icon at bounding box center [904, 187] width 20 height 41
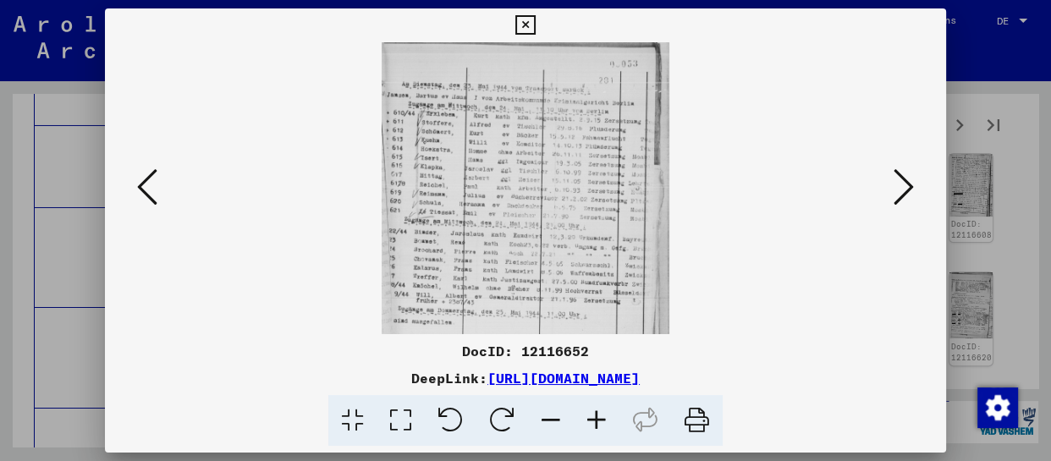
scroll to position [0, 0]
click at [593, 422] on icon at bounding box center [597, 421] width 46 height 52
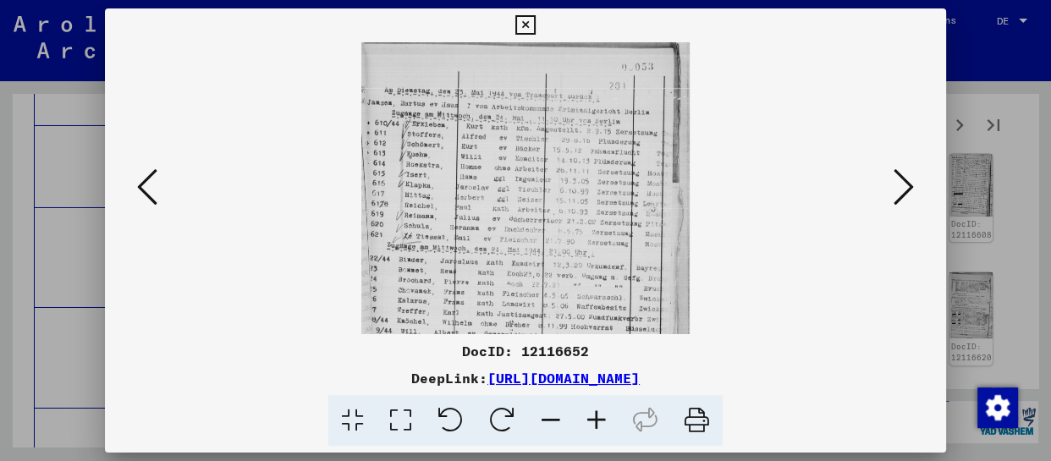
click at [593, 422] on icon at bounding box center [597, 421] width 46 height 52
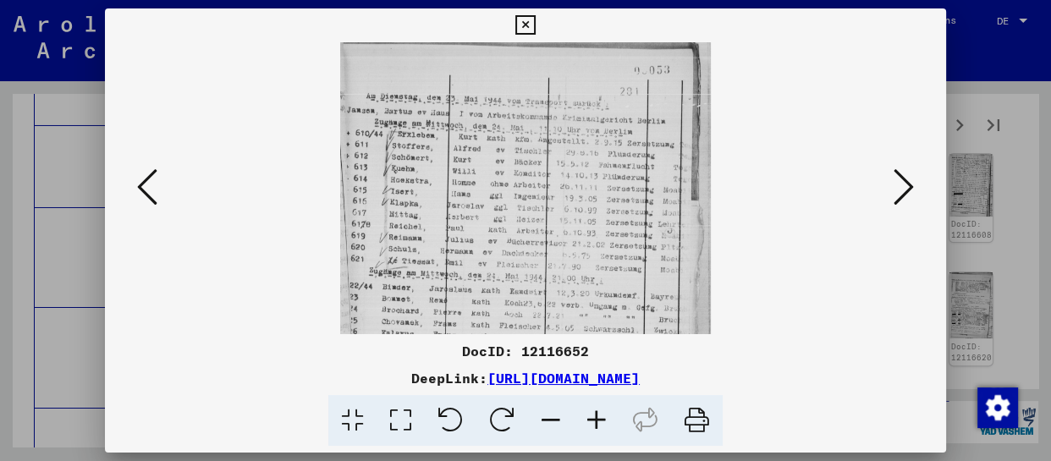
click at [593, 422] on icon at bounding box center [597, 421] width 46 height 52
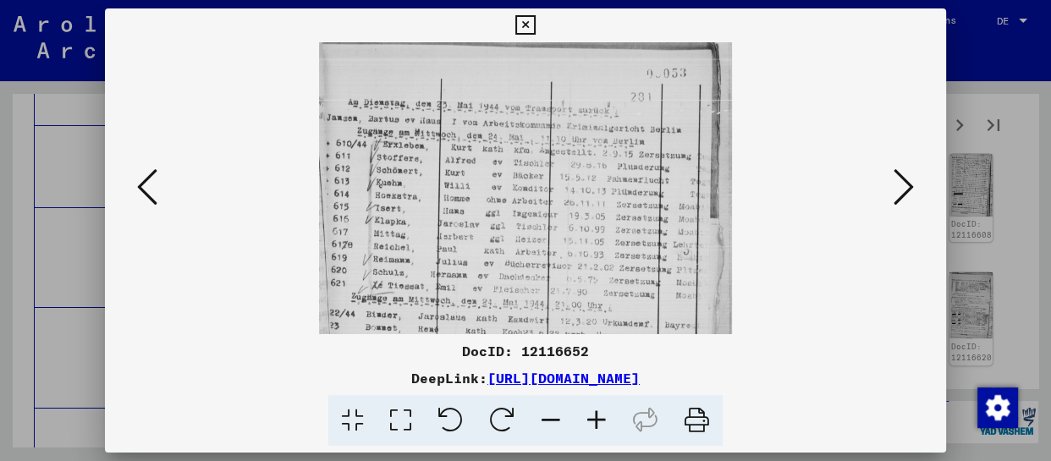
click at [593, 422] on icon at bounding box center [597, 421] width 46 height 52
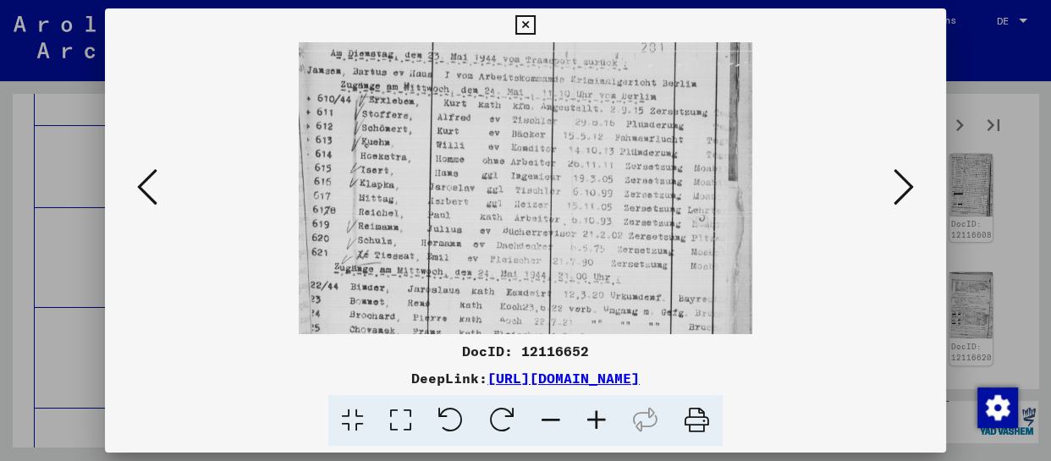
drag, startPoint x: 571, startPoint y: 267, endPoint x: 582, endPoint y: 211, distance: 56.8
click at [582, 211] on img at bounding box center [526, 217] width 455 height 461
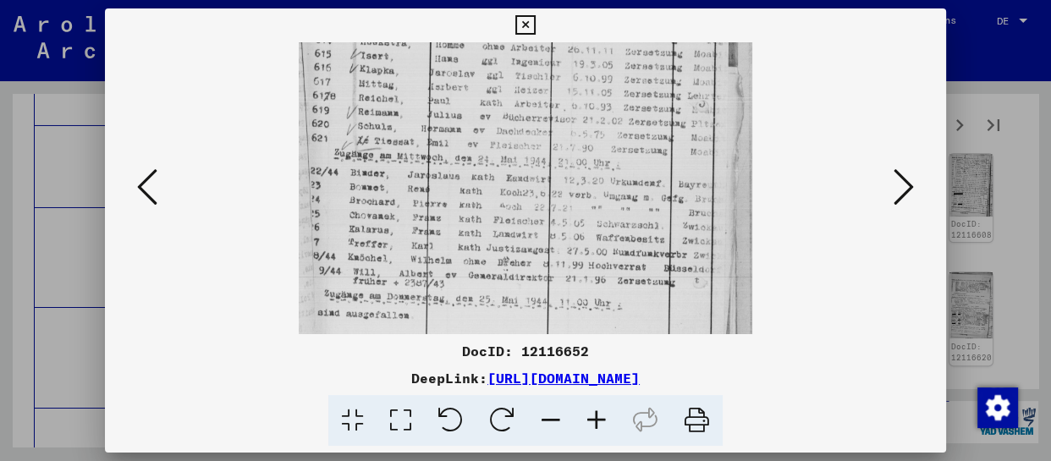
drag, startPoint x: 581, startPoint y: 278, endPoint x: 601, endPoint y: 86, distance: 193.2
click at [601, 86] on img at bounding box center [526, 103] width 455 height 461
drag, startPoint x: 574, startPoint y: 241, endPoint x: 584, endPoint y: 178, distance: 64.3
click at [583, 178] on img at bounding box center [526, 103] width 455 height 461
click at [911, 185] on icon at bounding box center [904, 187] width 20 height 41
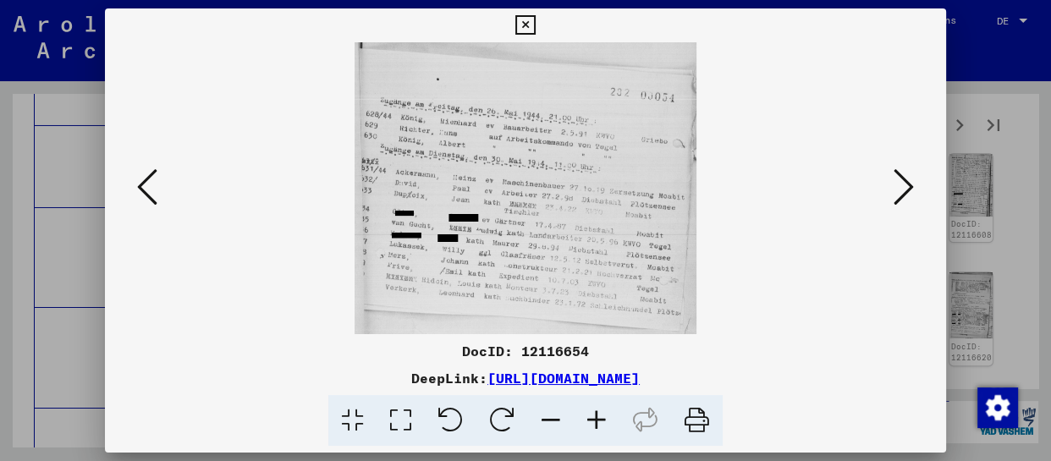
scroll to position [0, 0]
click at [901, 194] on icon at bounding box center [904, 187] width 20 height 41
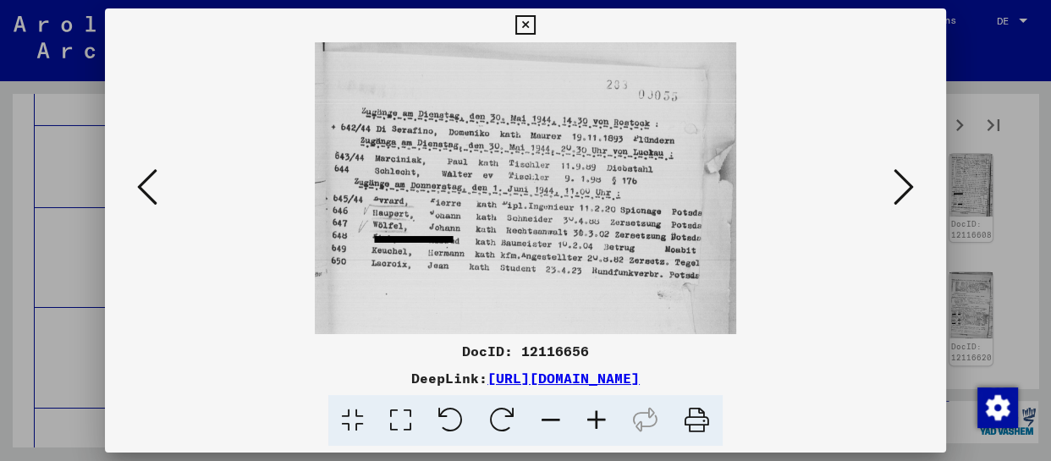
click at [901, 194] on icon at bounding box center [904, 187] width 20 height 41
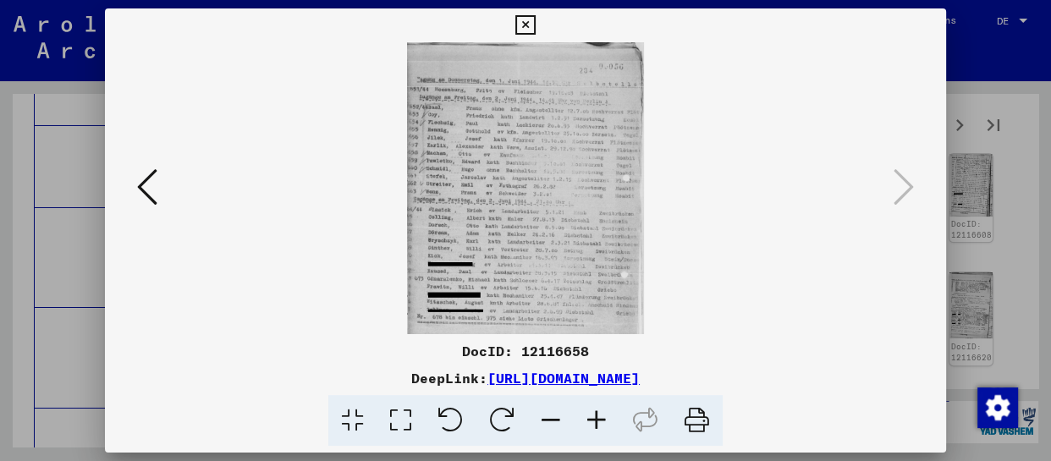
click at [606, 417] on icon at bounding box center [597, 421] width 46 height 52
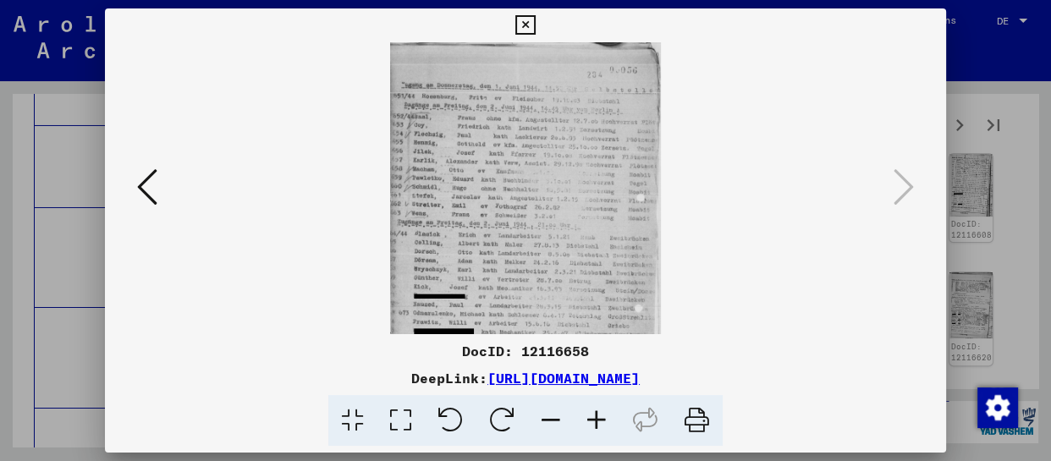
click at [606, 417] on icon at bounding box center [597, 421] width 46 height 52
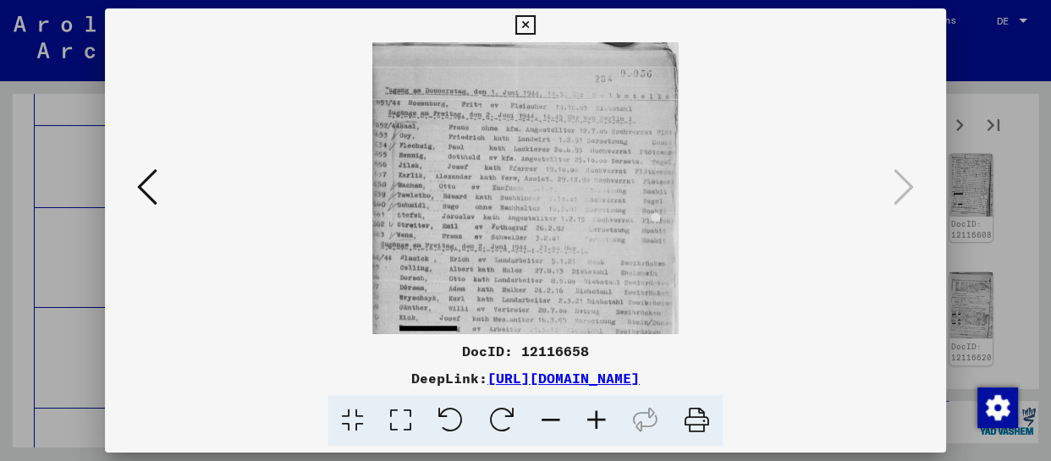
click at [606, 417] on icon at bounding box center [597, 421] width 46 height 52
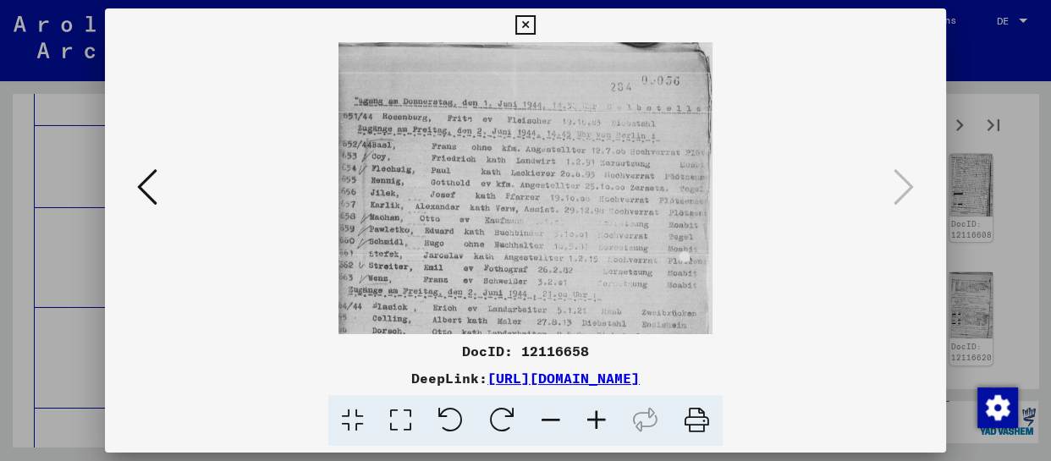
click at [606, 417] on icon at bounding box center [597, 421] width 46 height 52
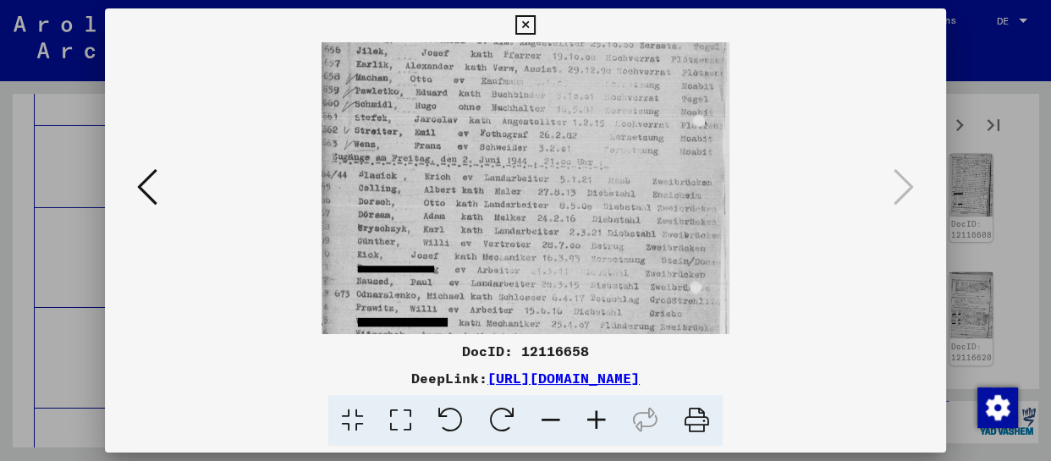
drag, startPoint x: 607, startPoint y: 291, endPoint x: 630, endPoint y: 132, distance: 160.8
click at [630, 132] on img at bounding box center [526, 139] width 409 height 504
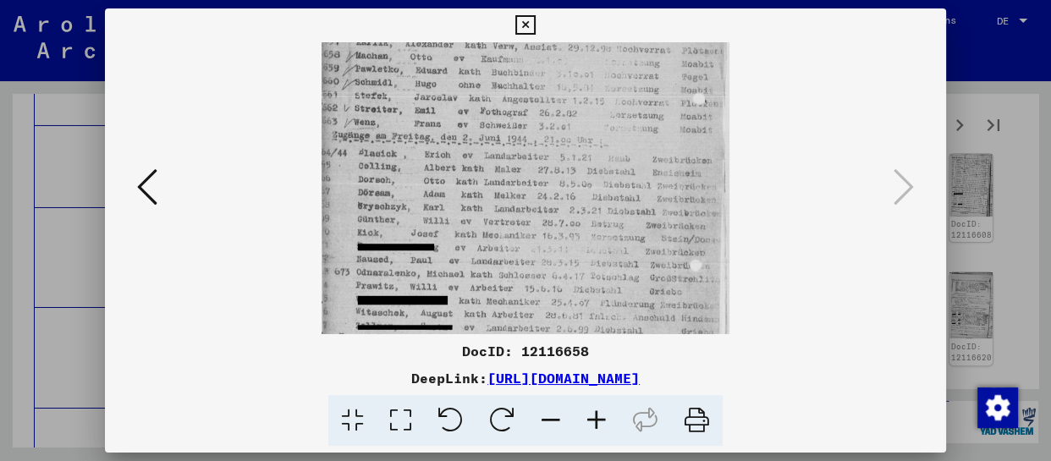
scroll to position [212, 0]
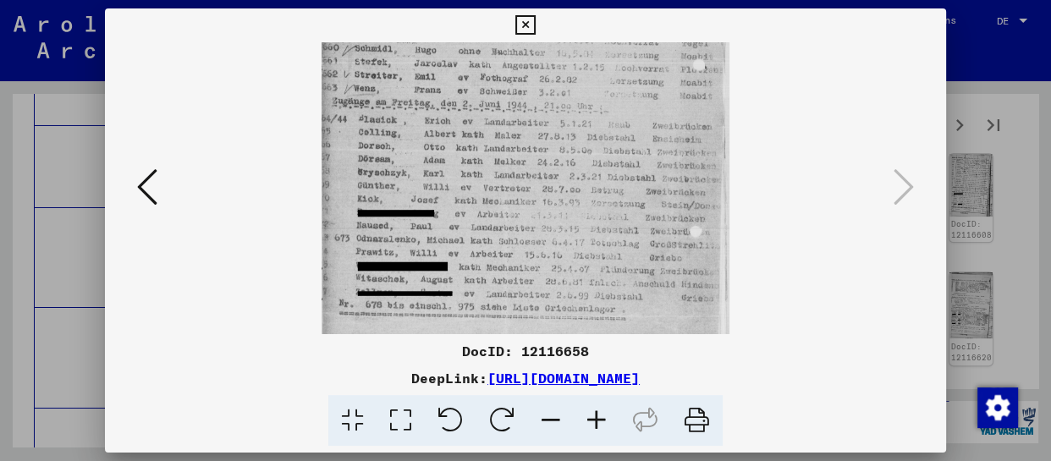
drag, startPoint x: 608, startPoint y: 268, endPoint x: 626, endPoint y: 139, distance: 130.0
click at [626, 139] on img at bounding box center [526, 83] width 409 height 504
click at [529, 23] on icon at bounding box center [525, 25] width 19 height 20
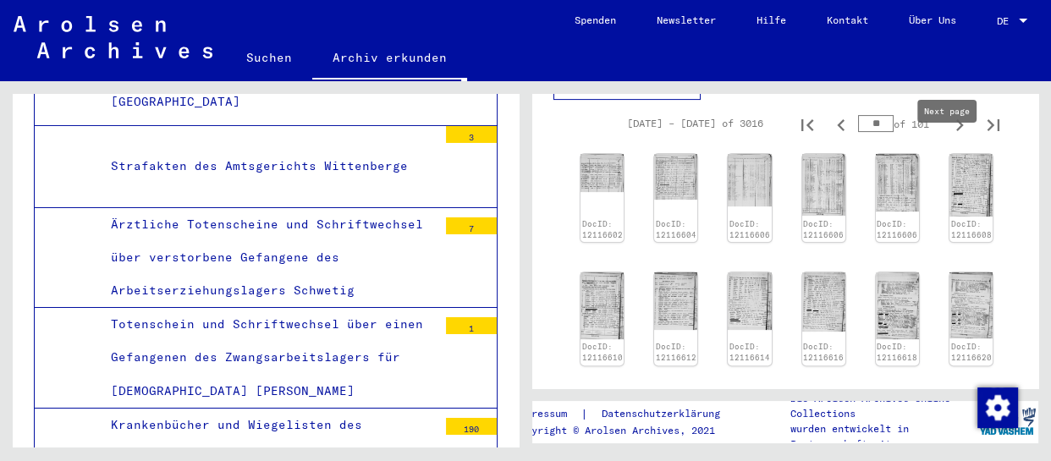
click at [957, 131] on icon "Next page" at bounding box center [961, 125] width 8 height 12
type input "**"
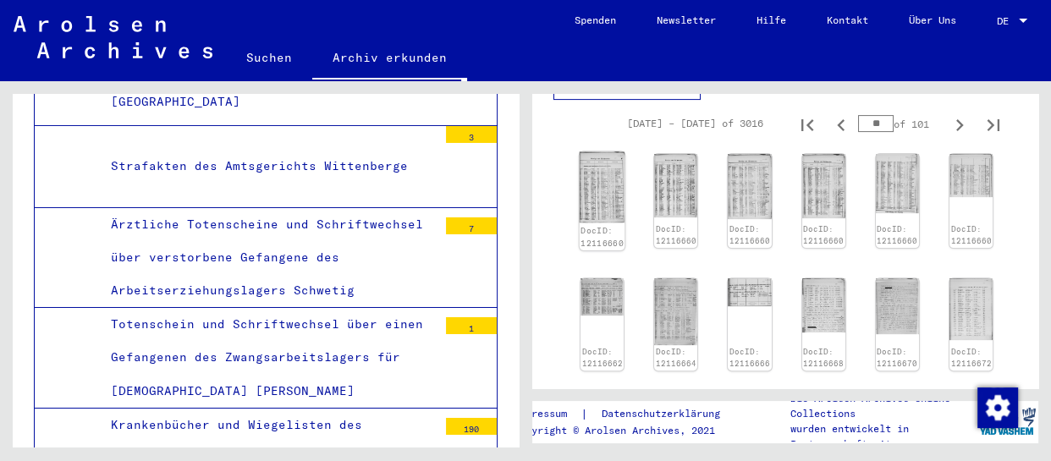
click at [617, 215] on img at bounding box center [603, 187] width 46 height 71
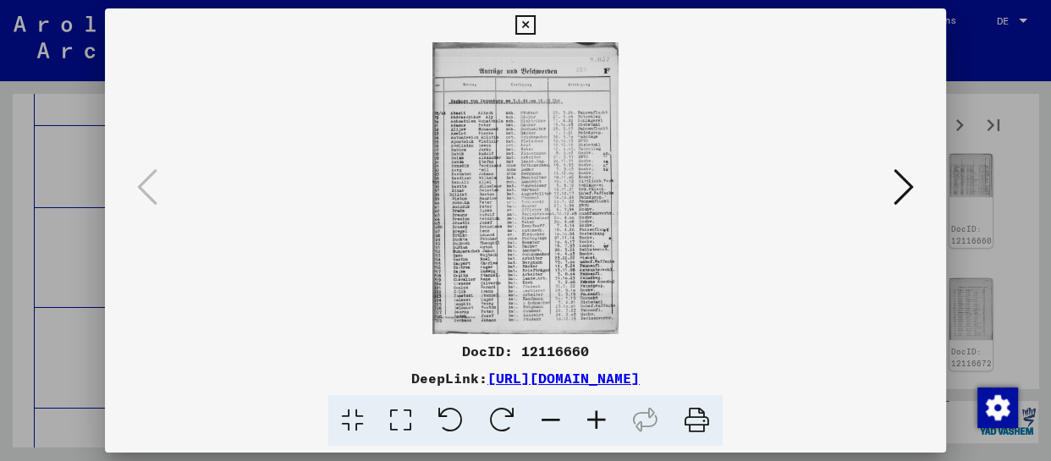
click at [599, 414] on icon at bounding box center [597, 421] width 46 height 52
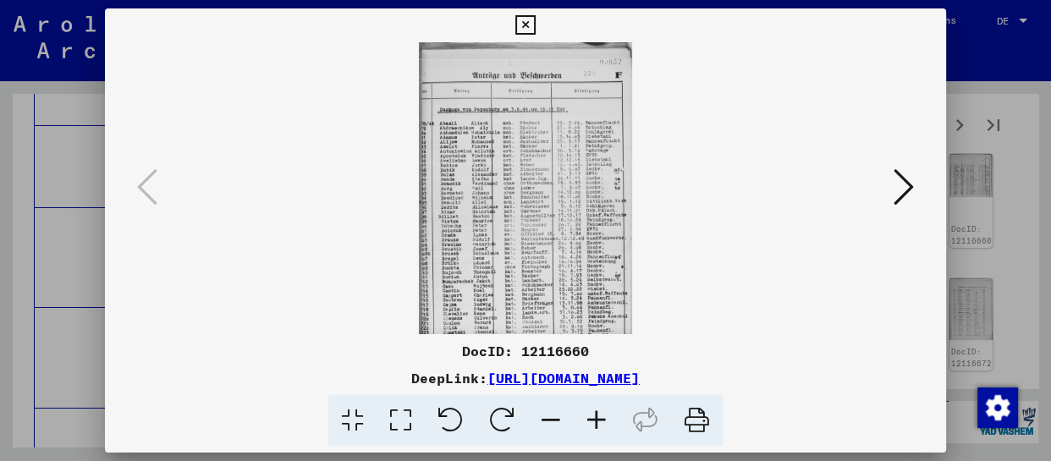
click at [599, 414] on icon at bounding box center [597, 421] width 46 height 52
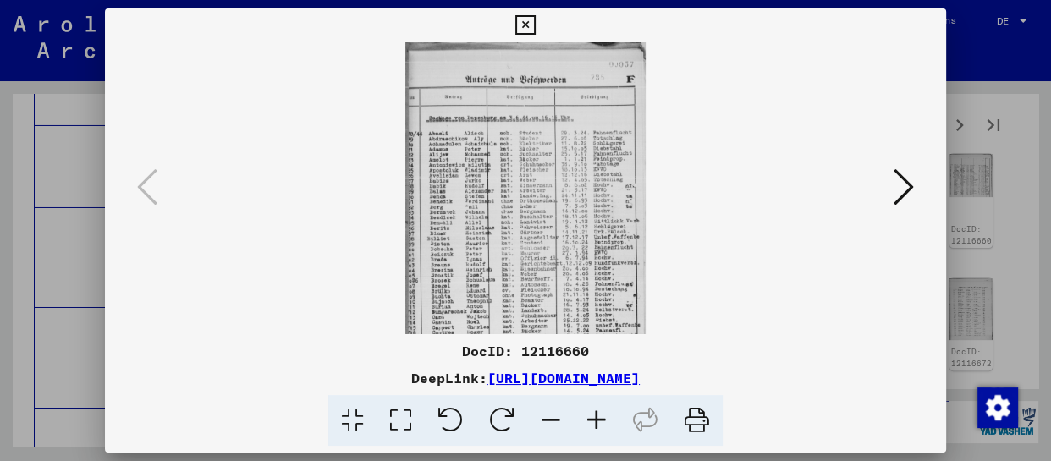
click at [599, 414] on icon at bounding box center [597, 421] width 46 height 52
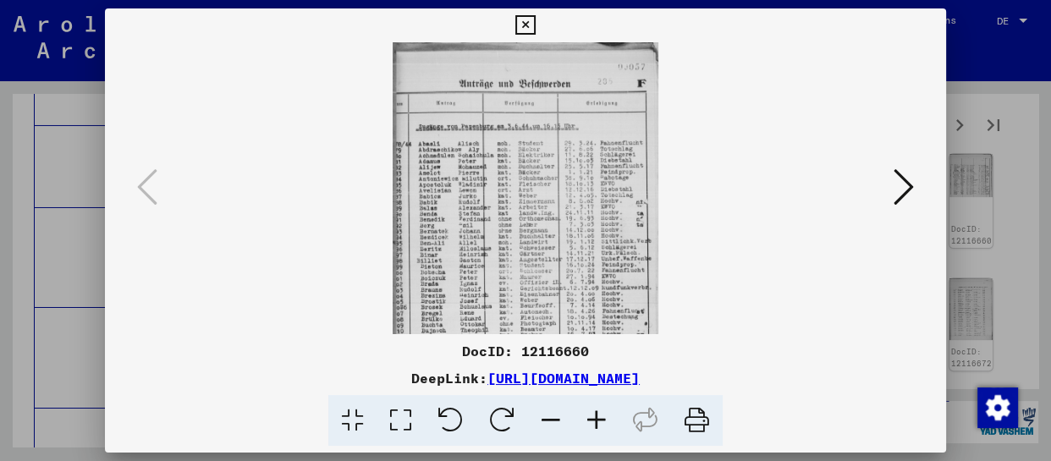
click at [599, 414] on icon at bounding box center [597, 421] width 46 height 52
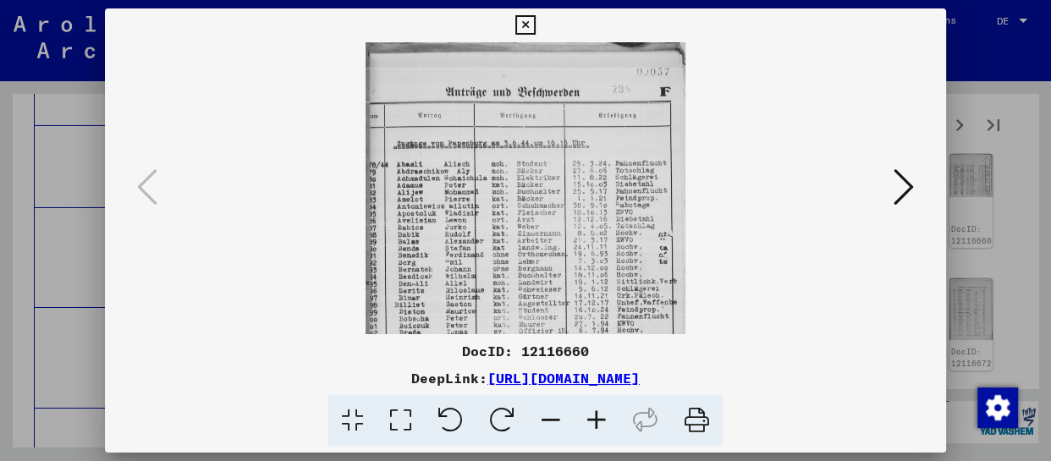
click at [599, 414] on icon at bounding box center [597, 421] width 46 height 52
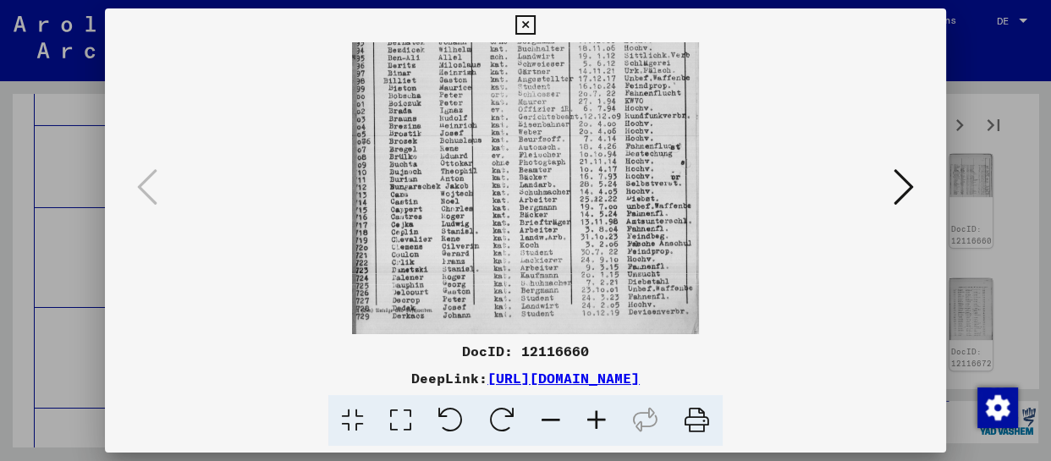
drag, startPoint x: 572, startPoint y: 308, endPoint x: 605, endPoint y: 51, distance: 259.5
click at [605, 51] on img at bounding box center [525, 69] width 347 height 546
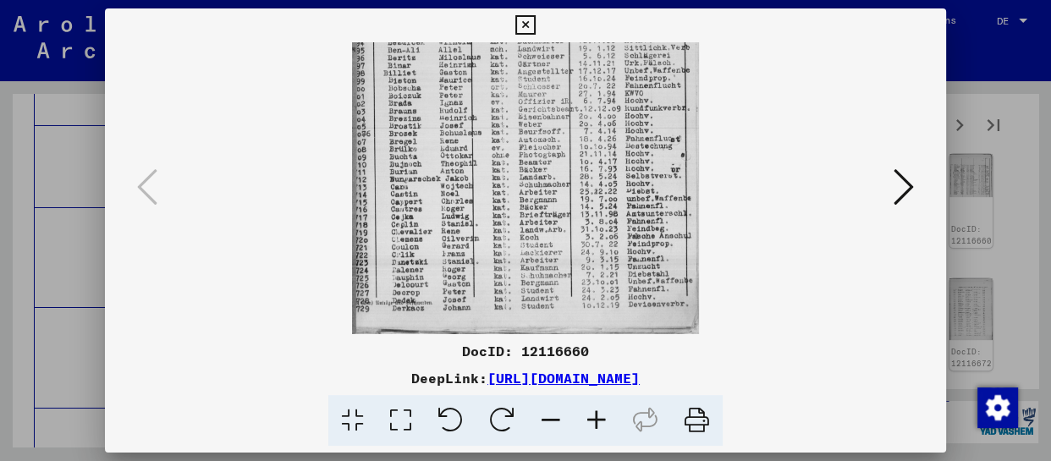
click at [885, 195] on div at bounding box center [526, 188] width 726 height 292
click at [921, 175] on div at bounding box center [525, 188] width 841 height 292
click at [904, 190] on icon at bounding box center [904, 187] width 20 height 41
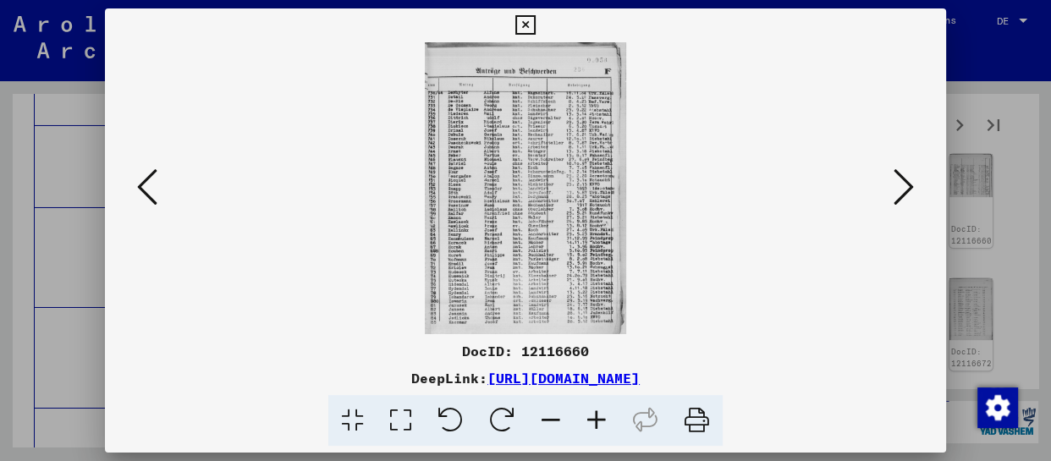
scroll to position [0, 0]
click at [597, 425] on icon at bounding box center [597, 421] width 46 height 52
click at [598, 425] on icon at bounding box center [597, 421] width 46 height 52
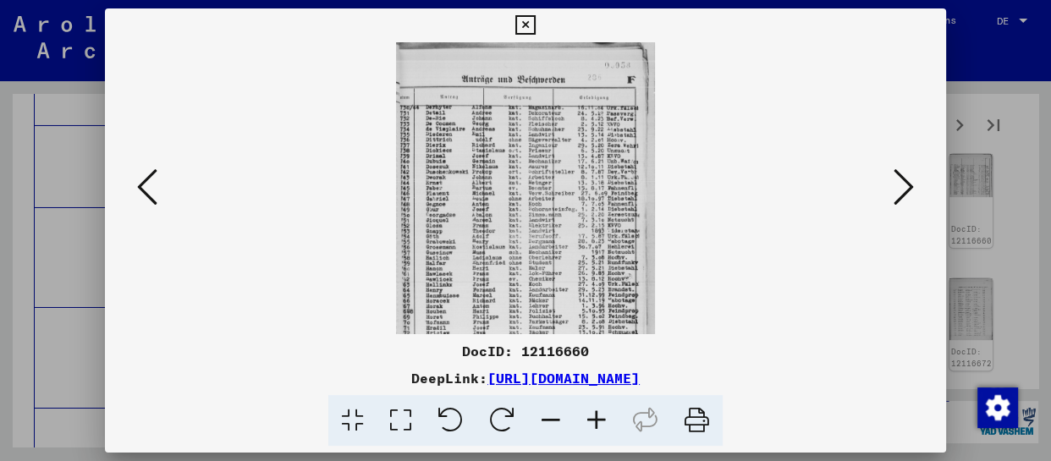
click at [598, 425] on icon at bounding box center [597, 421] width 46 height 52
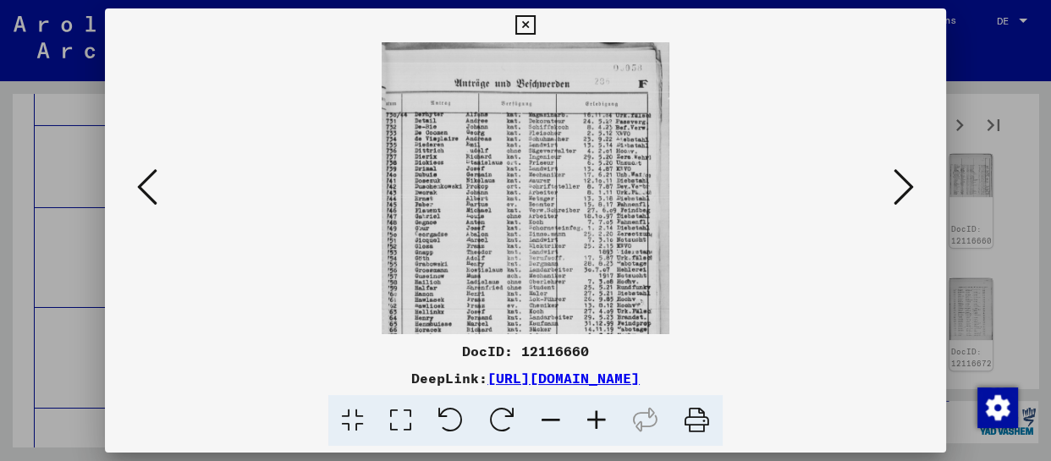
click at [599, 425] on icon at bounding box center [597, 421] width 46 height 52
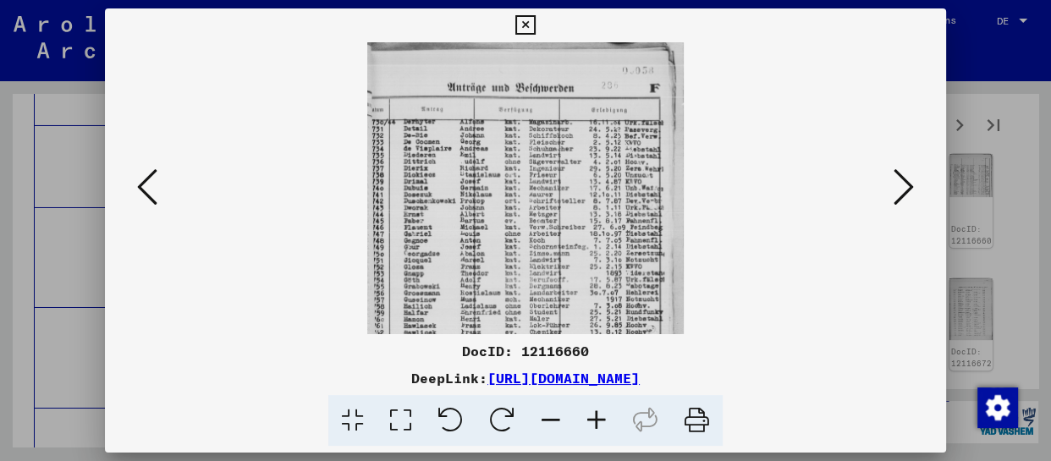
click at [599, 425] on icon at bounding box center [597, 421] width 46 height 52
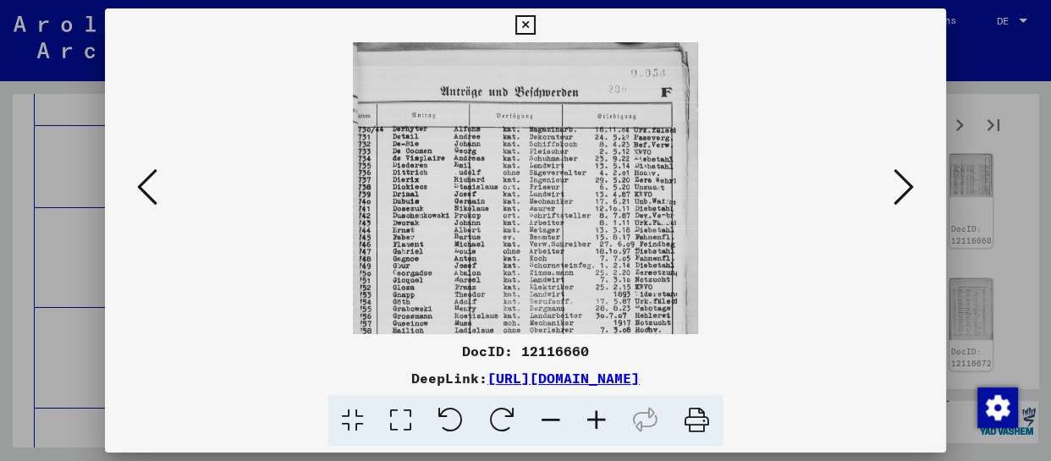
click at [599, 425] on icon at bounding box center [597, 421] width 46 height 52
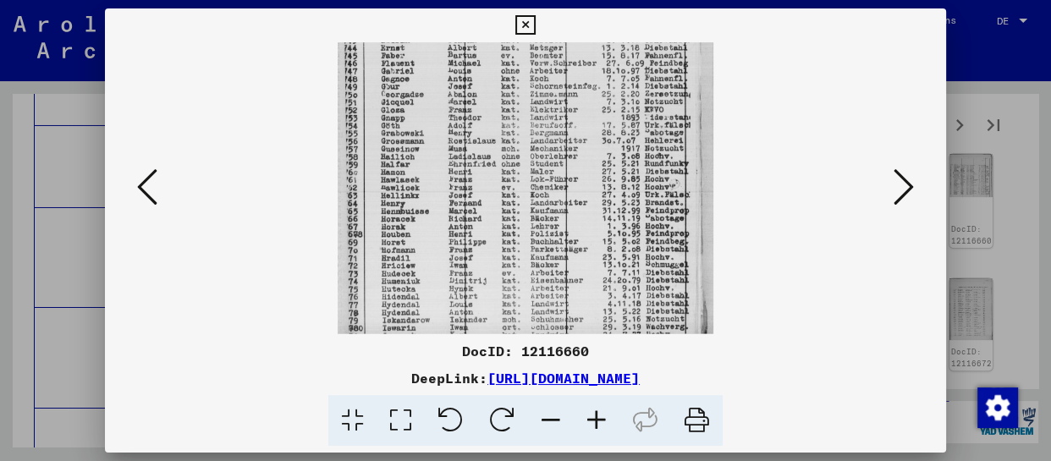
drag, startPoint x: 604, startPoint y: 284, endPoint x: 661, endPoint y: 33, distance: 257.7
click at [658, 56] on img at bounding box center [525, 117] width 375 height 546
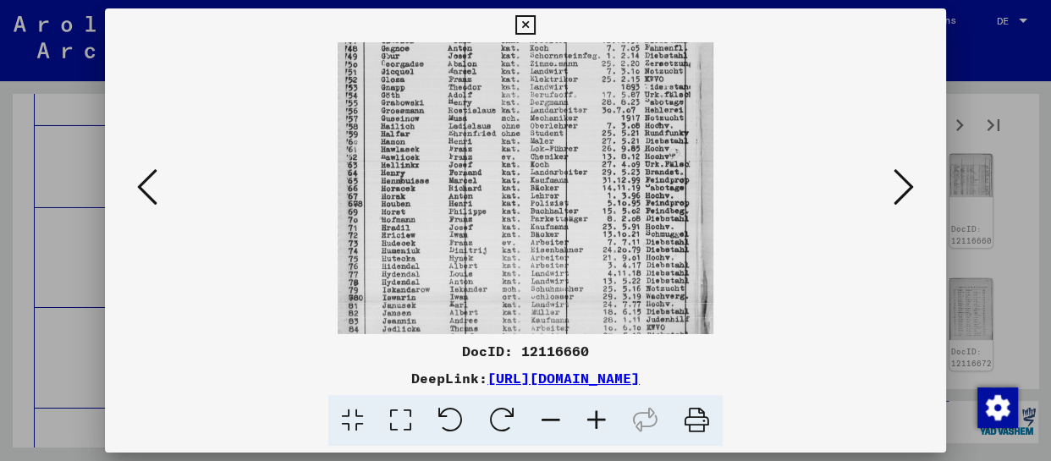
click at [907, 178] on icon at bounding box center [904, 187] width 20 height 41
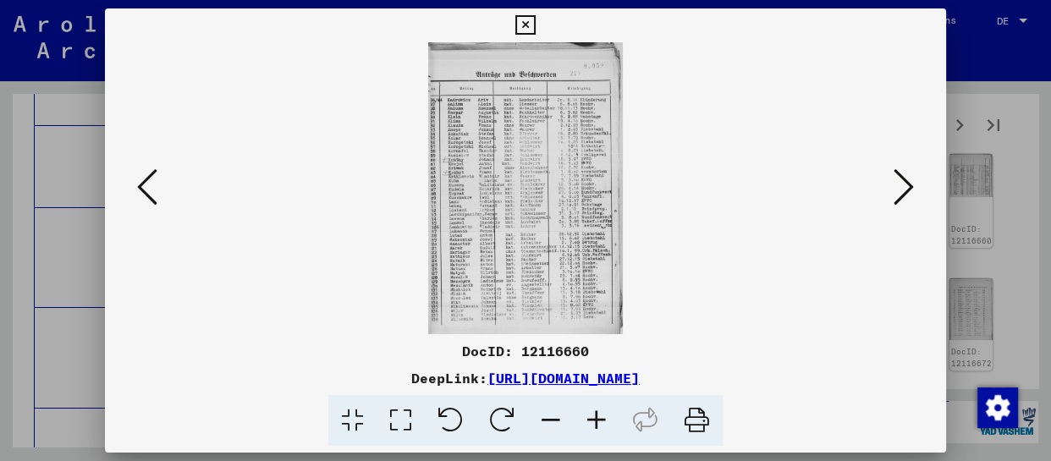
click at [588, 420] on icon at bounding box center [597, 421] width 46 height 52
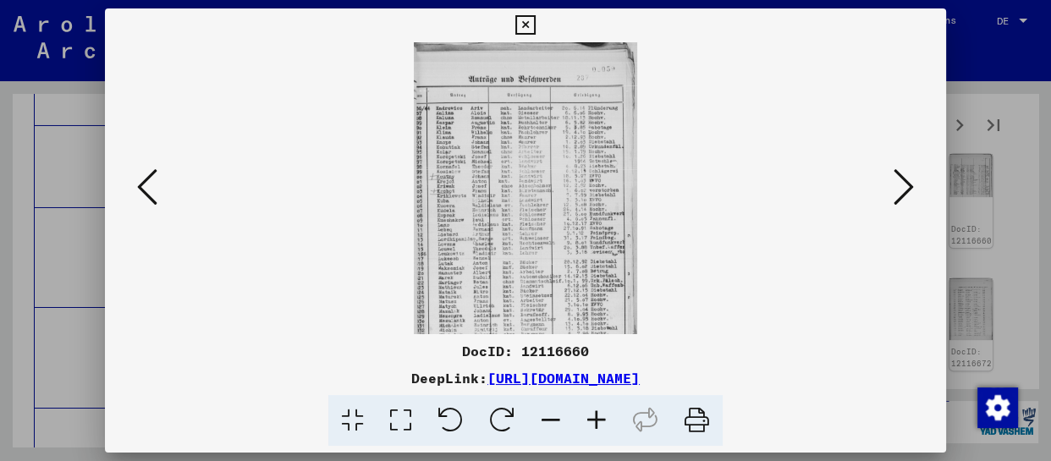
click at [588, 420] on icon at bounding box center [597, 421] width 46 height 52
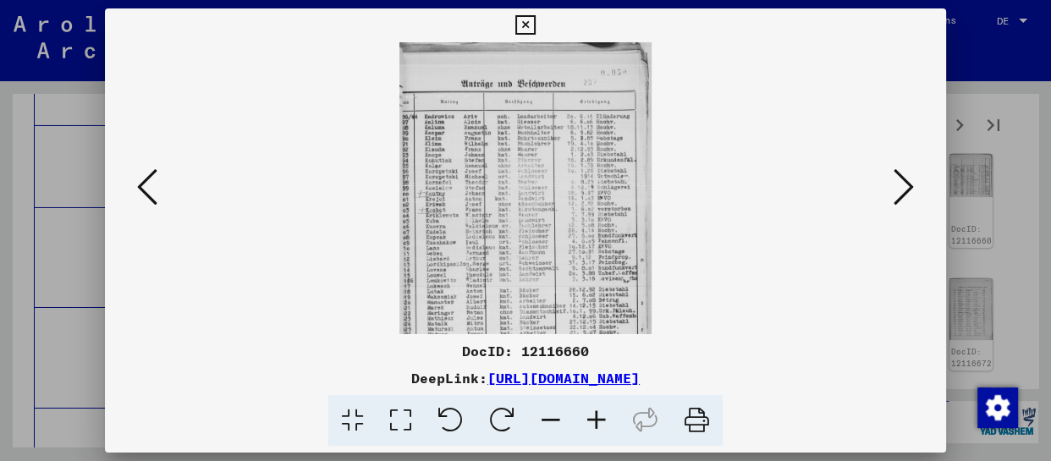
click at [588, 420] on icon at bounding box center [597, 421] width 46 height 52
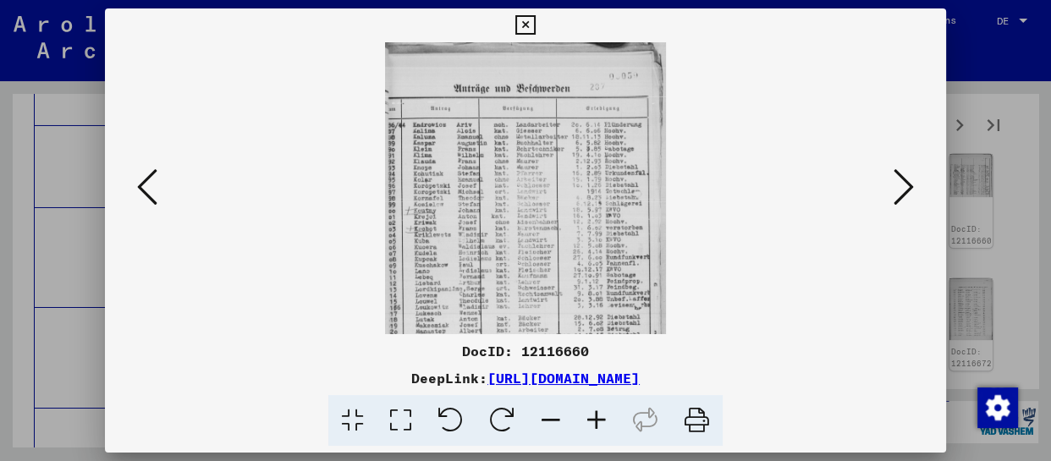
click at [588, 420] on icon at bounding box center [597, 421] width 46 height 52
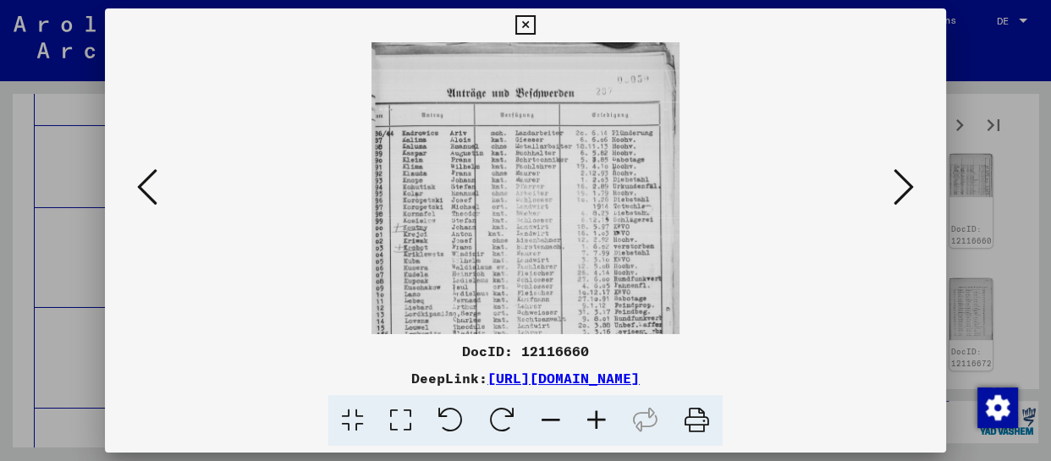
click at [587, 420] on icon at bounding box center [597, 421] width 46 height 52
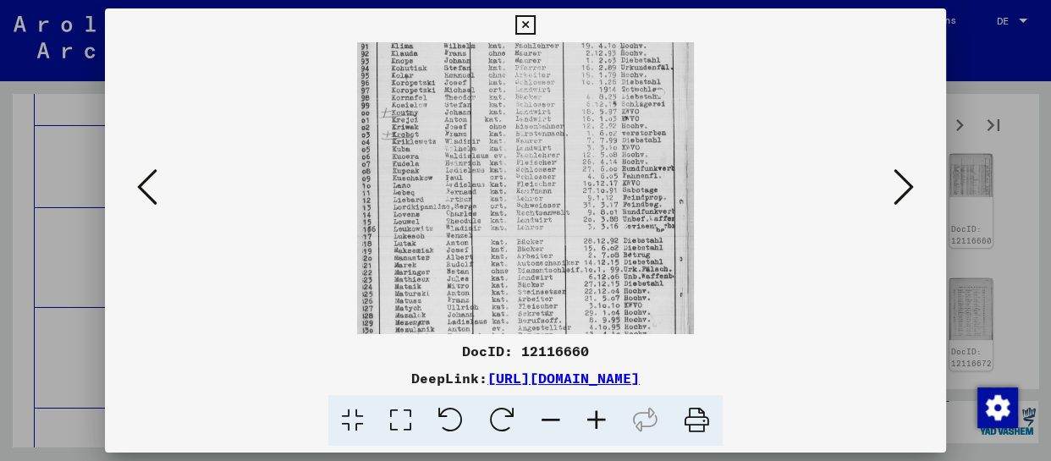
scroll to position [212, 0]
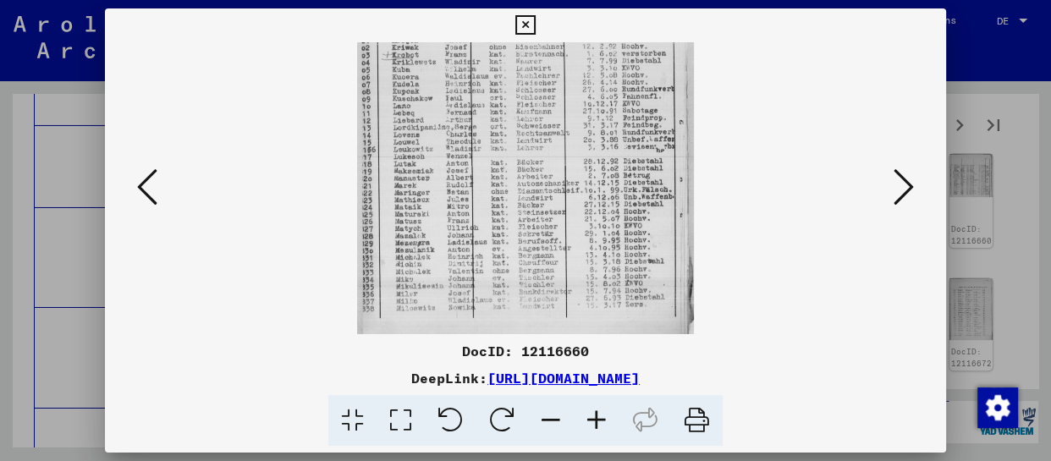
drag, startPoint x: 596, startPoint y: 296, endPoint x: 655, endPoint y: 47, distance: 256.7
click at [655, 47] on img at bounding box center [525, 83] width 337 height 504
click at [903, 185] on icon at bounding box center [904, 187] width 20 height 41
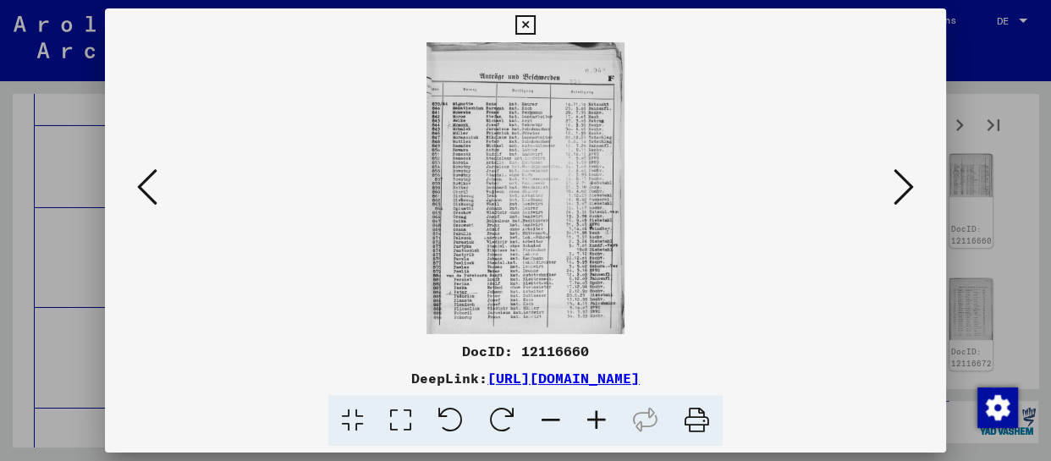
click at [595, 426] on icon at bounding box center [597, 421] width 46 height 52
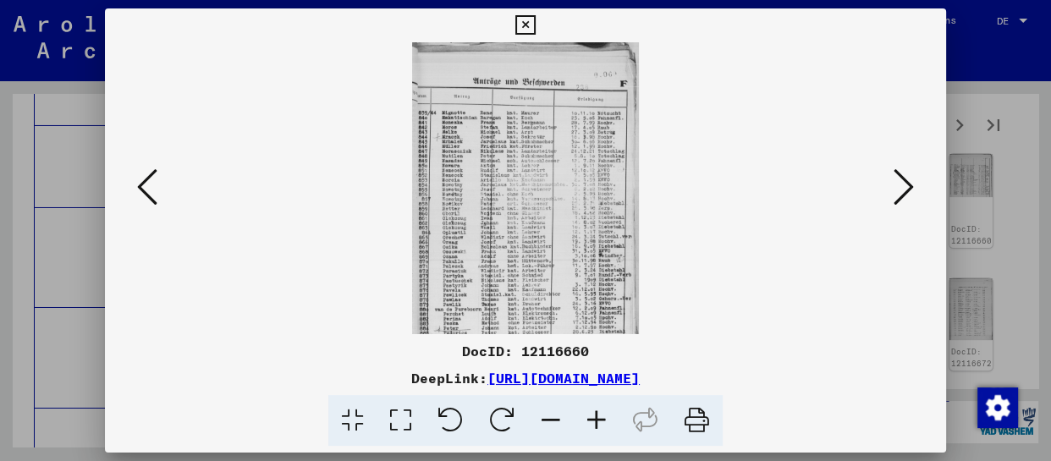
click at [595, 426] on icon at bounding box center [597, 421] width 46 height 52
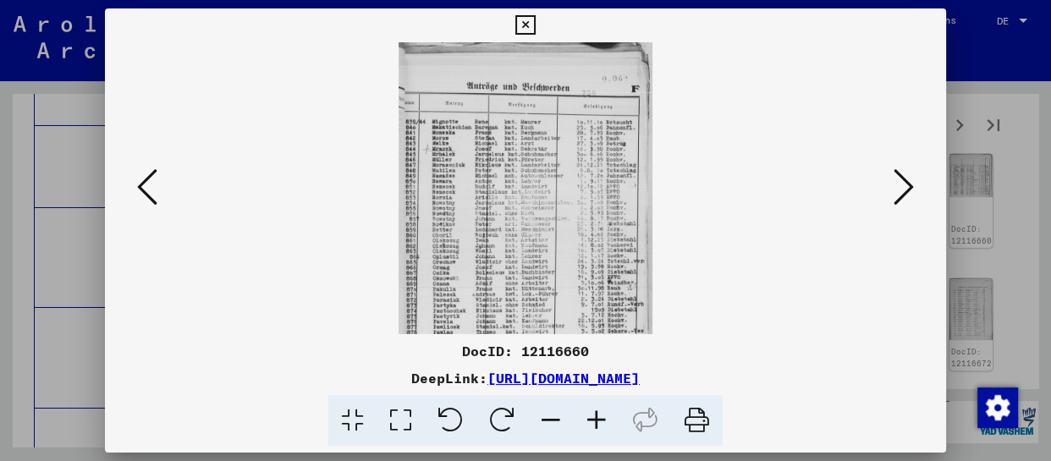
click at [595, 426] on icon at bounding box center [597, 421] width 46 height 52
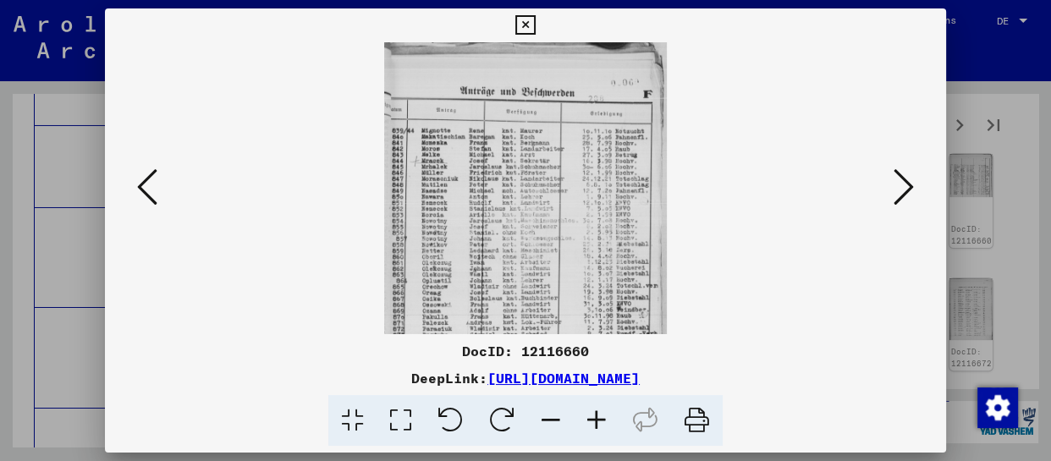
click at [595, 426] on icon at bounding box center [597, 421] width 46 height 52
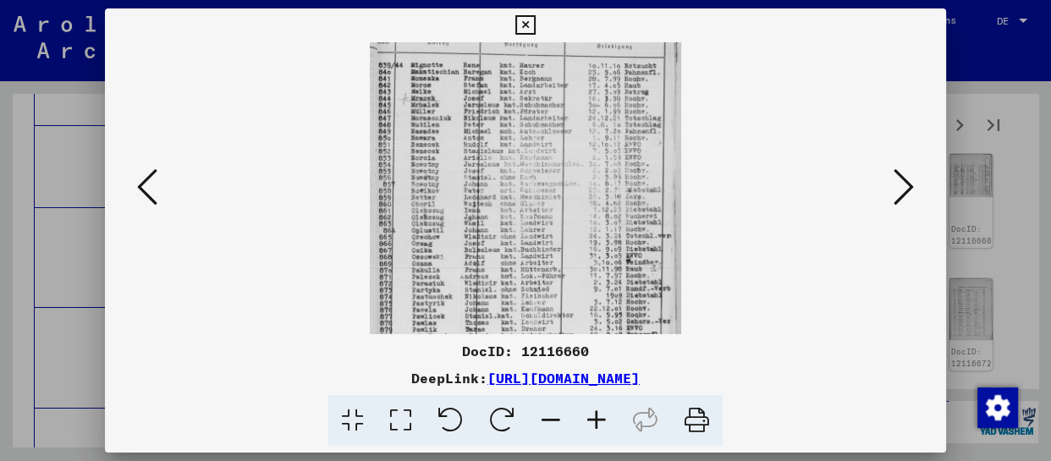
scroll to position [169, 0]
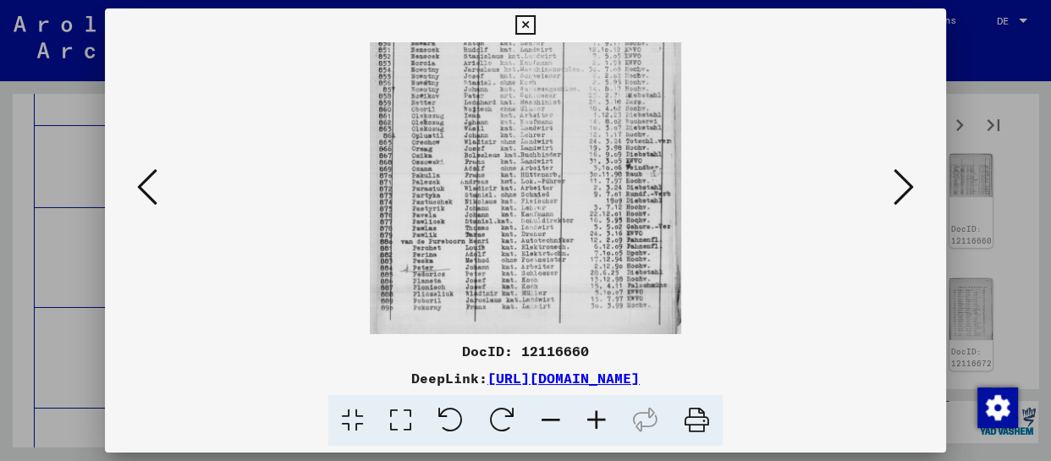
drag, startPoint x: 584, startPoint y: 321, endPoint x: 635, endPoint y: 59, distance: 266.5
click at [635, 59] on img at bounding box center [526, 103] width 312 height 461
drag, startPoint x: 907, startPoint y: 190, endPoint x: 863, endPoint y: 211, distance: 48.8
click at [906, 190] on icon at bounding box center [904, 187] width 20 height 41
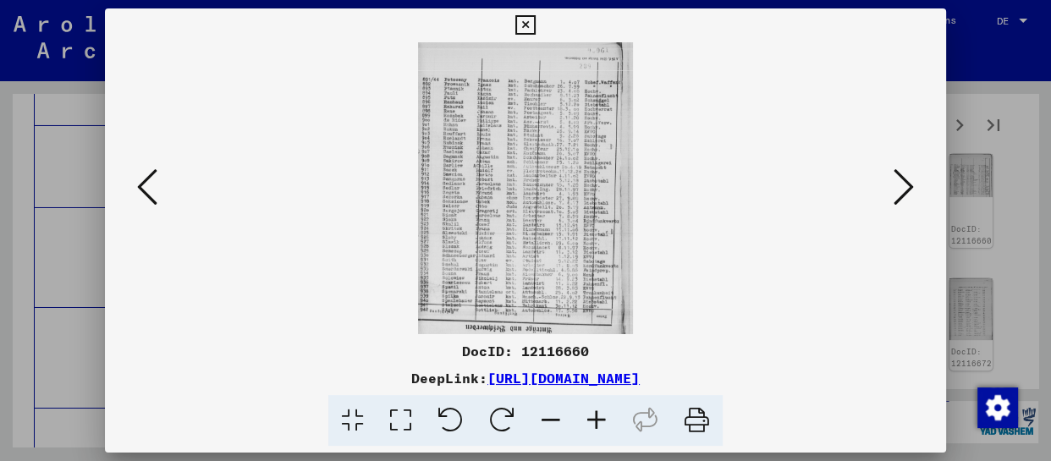
click at [593, 409] on icon at bounding box center [597, 421] width 46 height 52
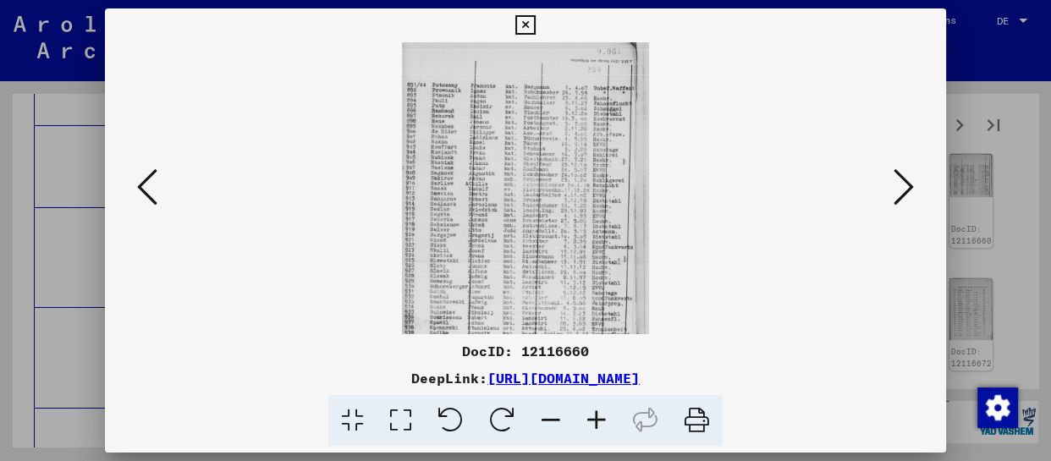
click at [594, 410] on icon at bounding box center [597, 421] width 46 height 52
click at [597, 412] on icon at bounding box center [597, 421] width 46 height 52
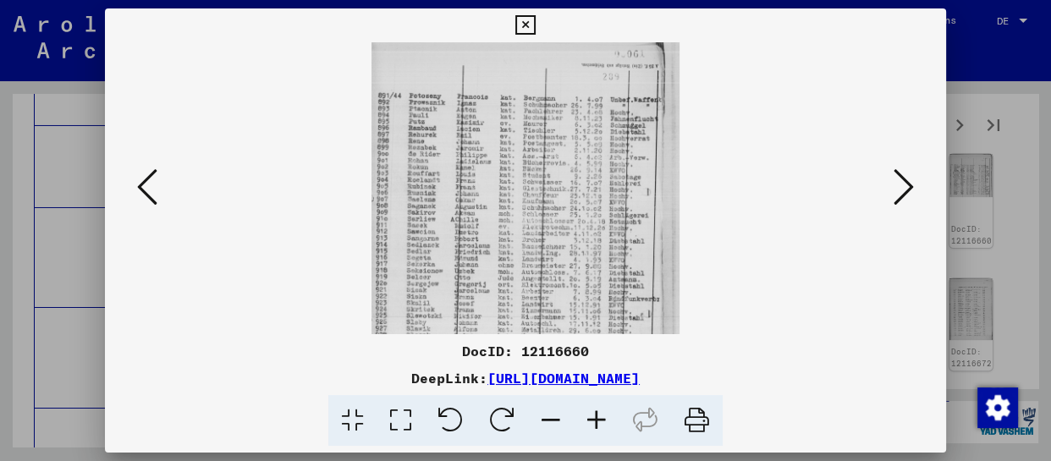
click at [599, 412] on icon at bounding box center [597, 421] width 46 height 52
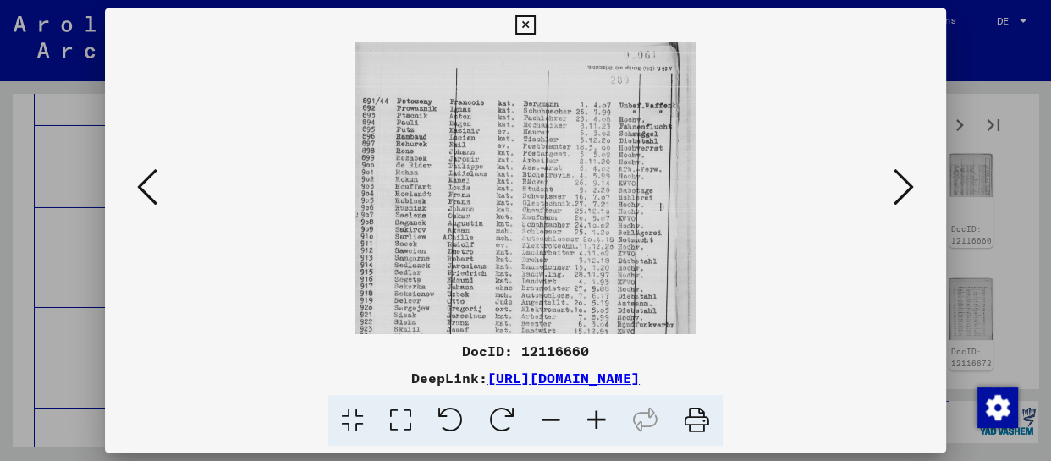
click at [600, 414] on icon at bounding box center [597, 421] width 46 height 52
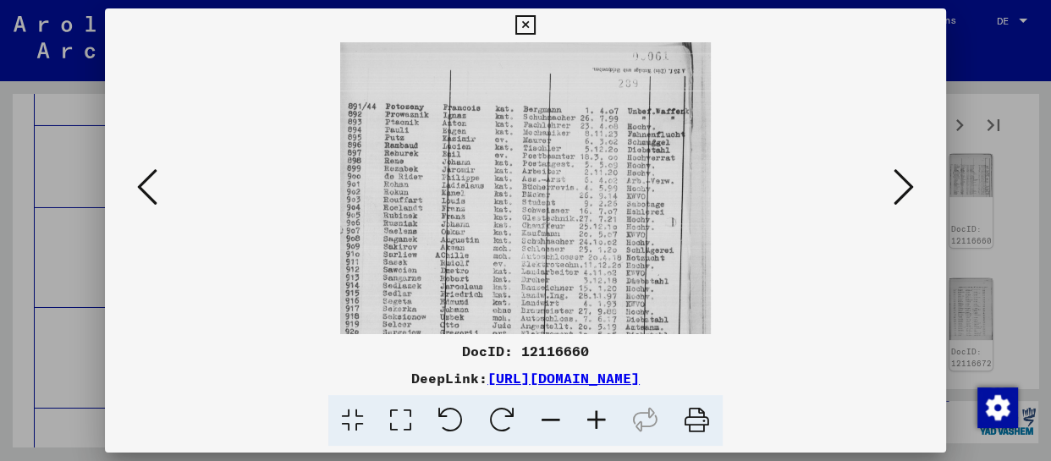
click at [550, 190] on img at bounding box center [526, 294] width 372 height 504
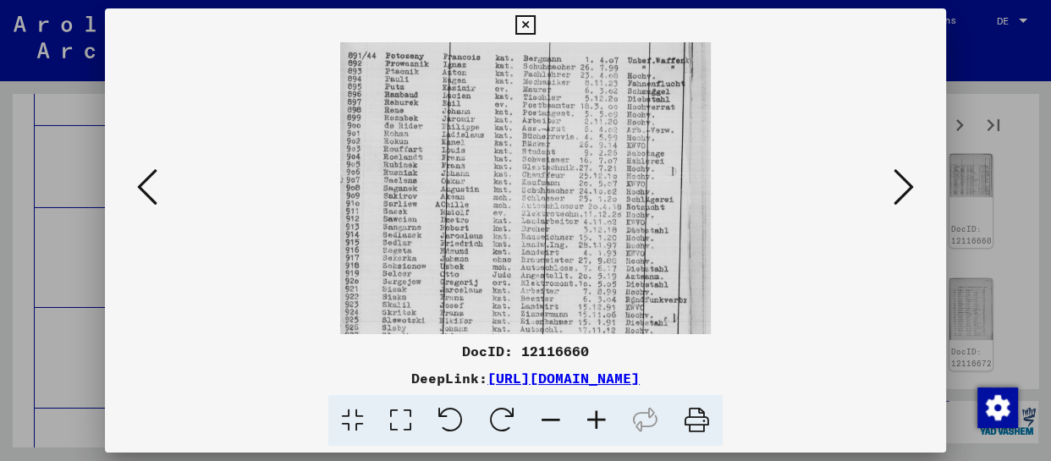
drag, startPoint x: 545, startPoint y: 272, endPoint x: 549, endPoint y: 216, distance: 56.0
click at [549, 216] on img at bounding box center [526, 244] width 372 height 504
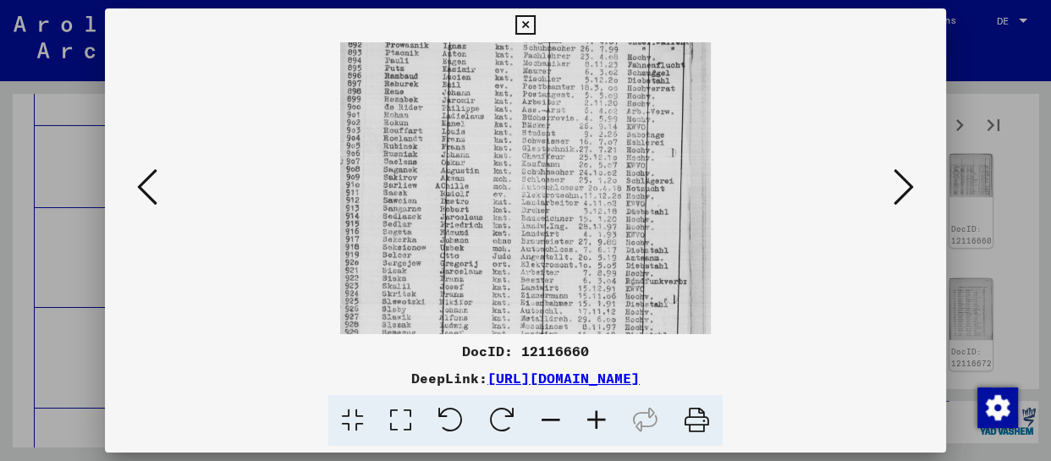
drag, startPoint x: 547, startPoint y: 275, endPoint x: 549, endPoint y: 254, distance: 21.2
click at [549, 254] on img at bounding box center [526, 225] width 372 height 504
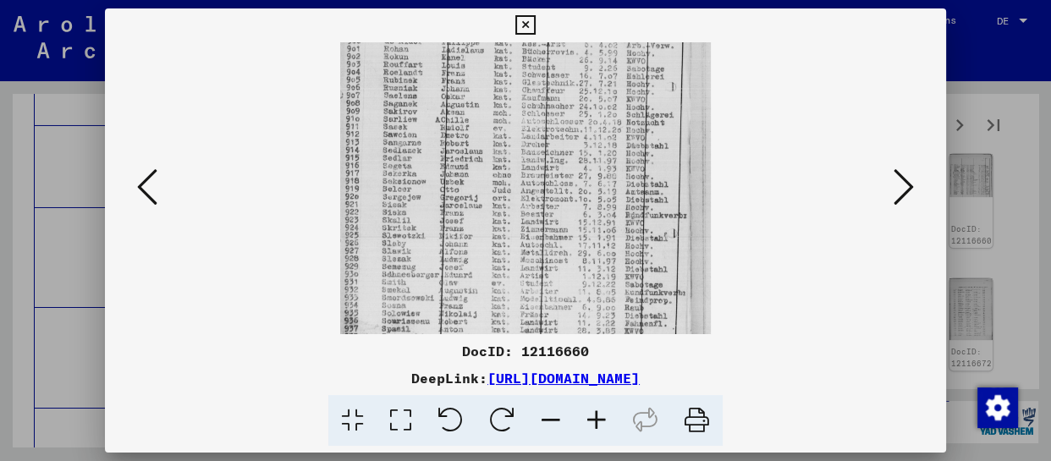
drag, startPoint x: 557, startPoint y: 300, endPoint x: 593, endPoint y: 196, distance: 109.5
click at [587, 204] on img at bounding box center [526, 159] width 372 height 504
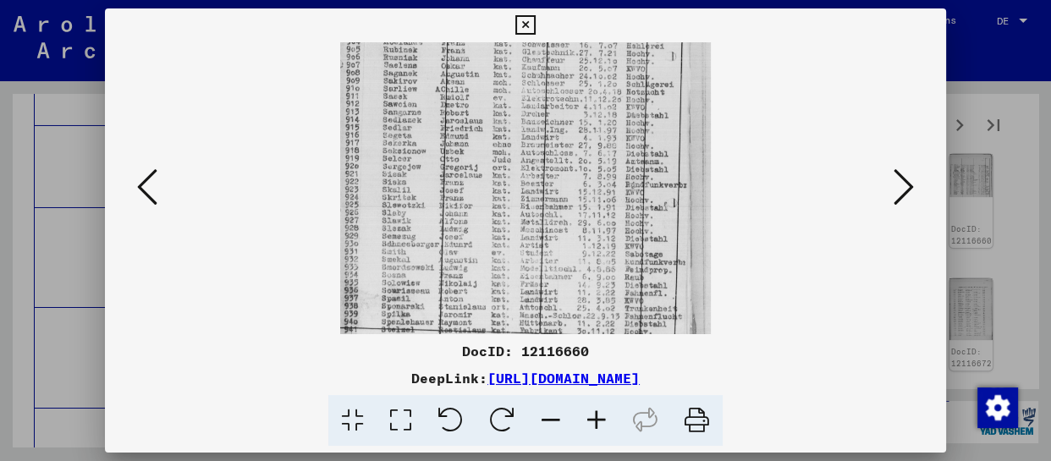
click at [889, 179] on button at bounding box center [904, 188] width 30 height 48
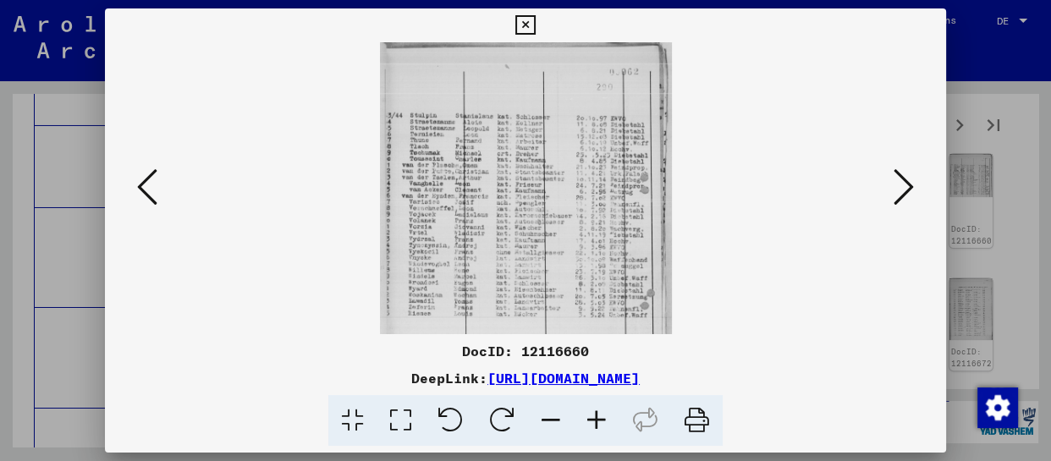
click at [899, 181] on icon at bounding box center [904, 187] width 20 height 41
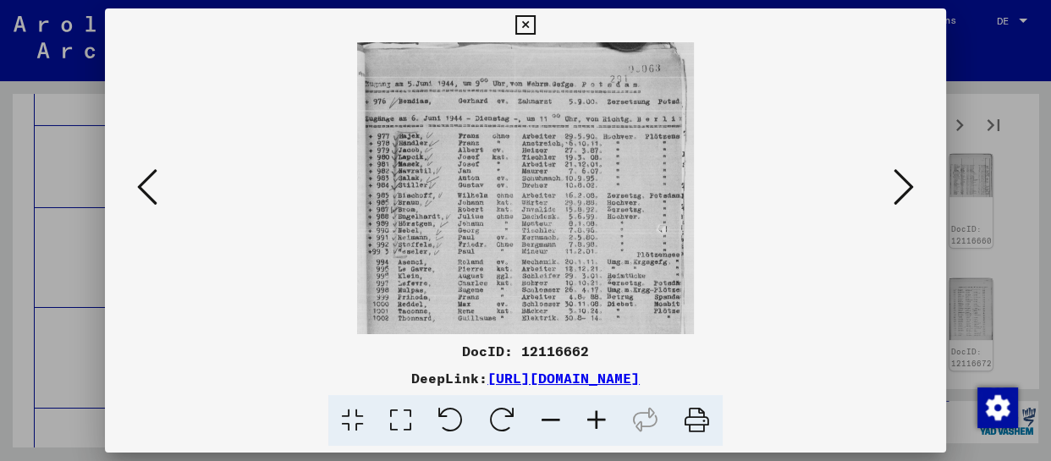
click at [905, 182] on icon at bounding box center [904, 187] width 20 height 41
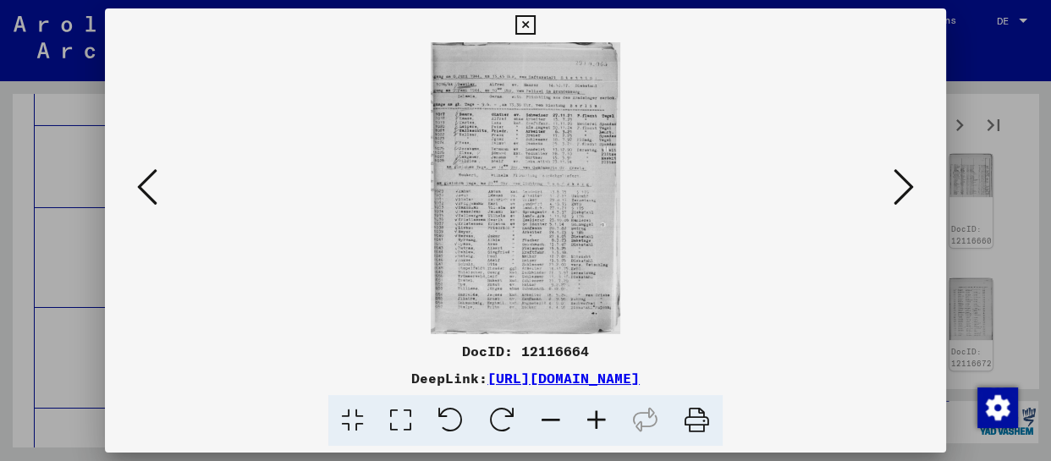
click at [595, 414] on icon at bounding box center [597, 421] width 46 height 52
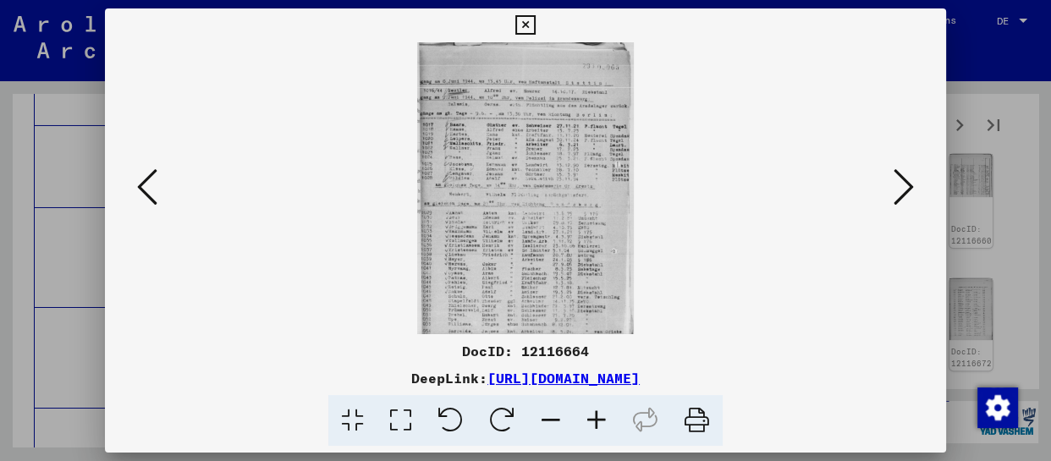
click at [595, 414] on icon at bounding box center [597, 421] width 46 height 52
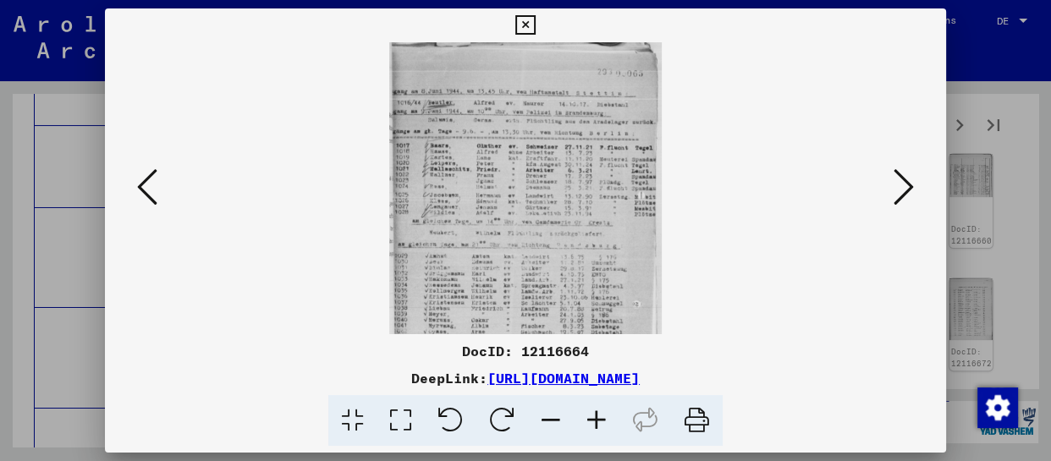
click at [595, 414] on icon at bounding box center [597, 421] width 46 height 52
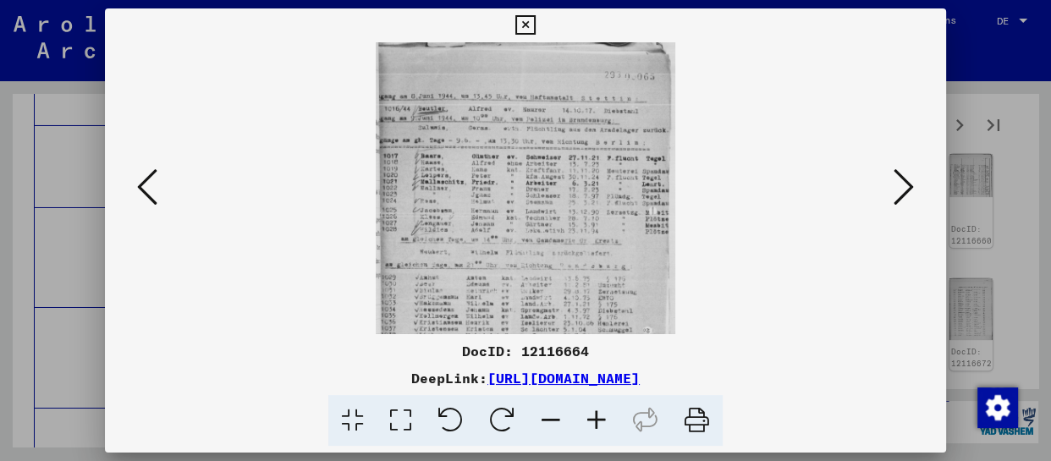
click at [595, 414] on icon at bounding box center [597, 421] width 46 height 52
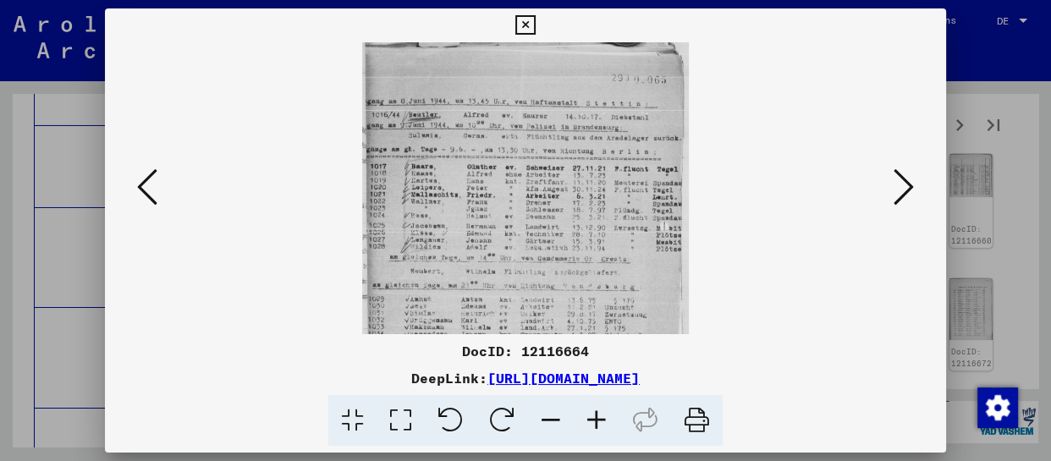
click at [595, 414] on icon at bounding box center [597, 421] width 46 height 52
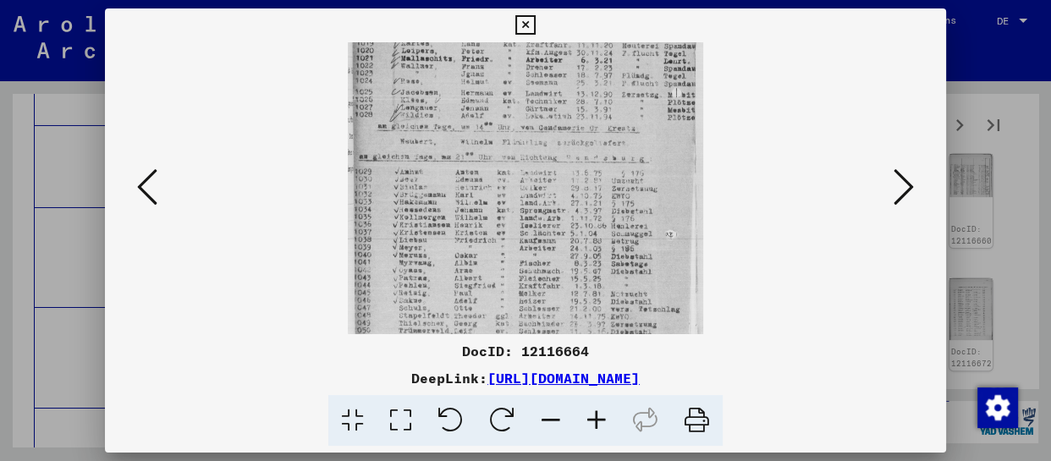
drag, startPoint x: 593, startPoint y: 296, endPoint x: 621, endPoint y: 149, distance: 149.9
click at [621, 149] on img at bounding box center [525, 166] width 355 height 546
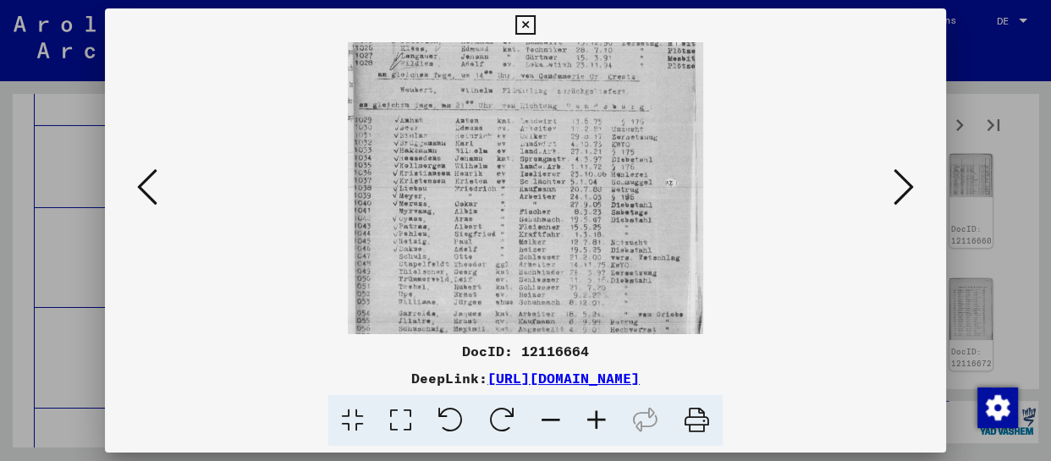
scroll to position [254, 0]
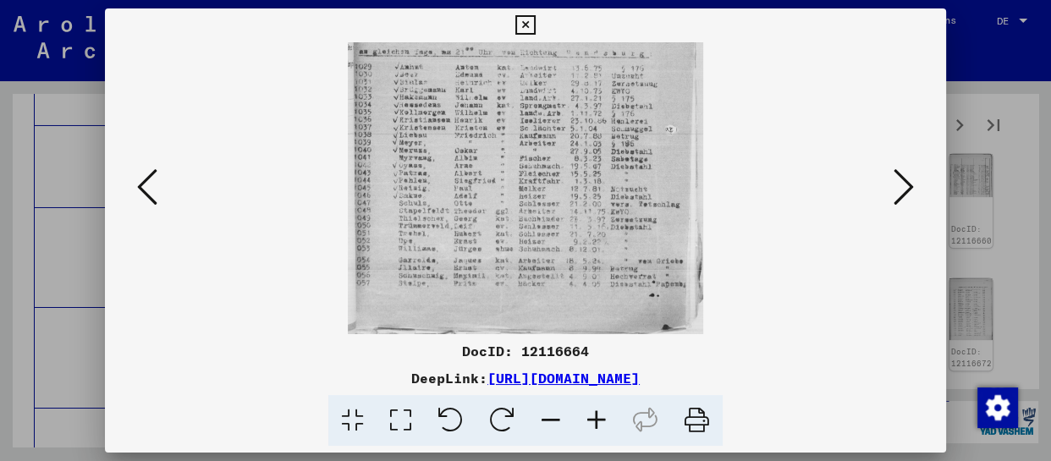
drag, startPoint x: 614, startPoint y: 262, endPoint x: 629, endPoint y: 156, distance: 107.7
click at [629, 156] on img at bounding box center [525, 61] width 355 height 546
click at [918, 189] on button at bounding box center [904, 188] width 30 height 48
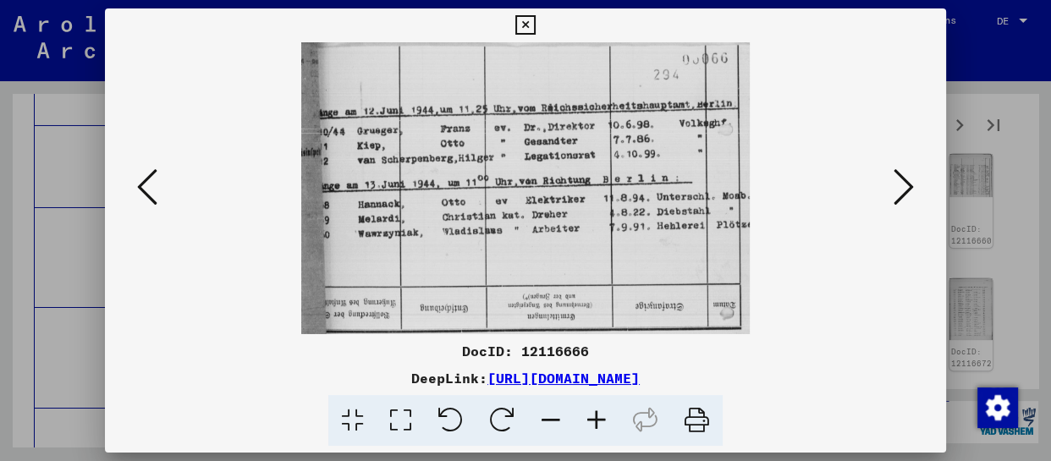
scroll to position [0, 0]
click at [900, 186] on icon at bounding box center [904, 187] width 20 height 41
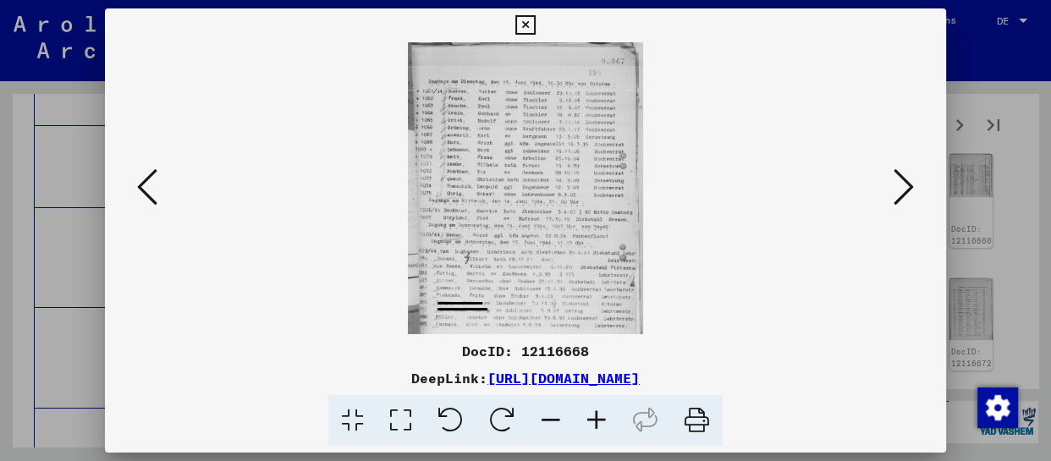
click at [169, 206] on viewer-one-image at bounding box center [526, 188] width 726 height 292
click at [141, 190] on icon at bounding box center [147, 187] width 20 height 41
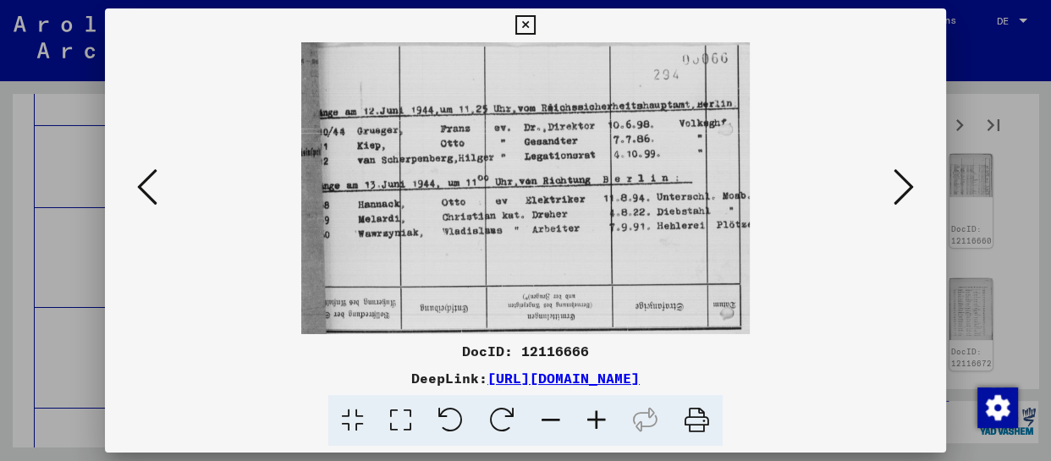
click at [909, 198] on icon at bounding box center [904, 187] width 20 height 41
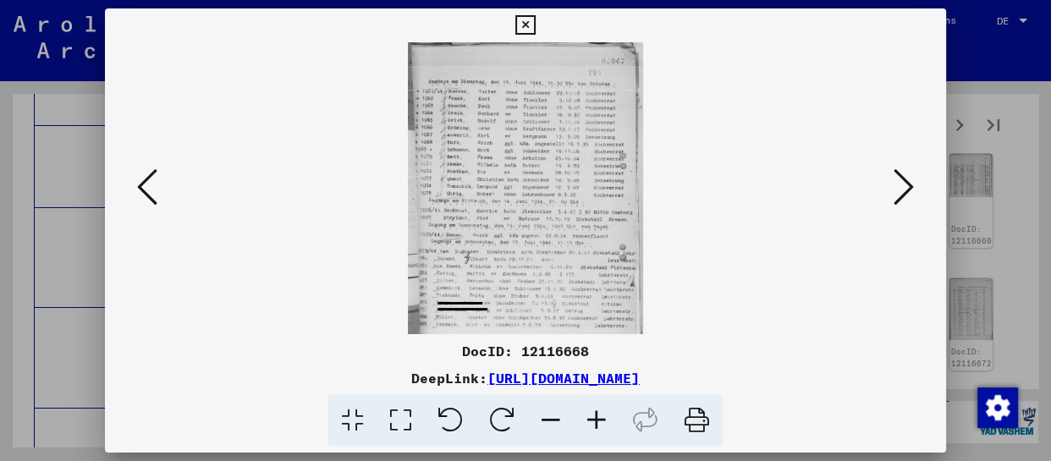
click at [597, 419] on icon at bounding box center [597, 421] width 46 height 52
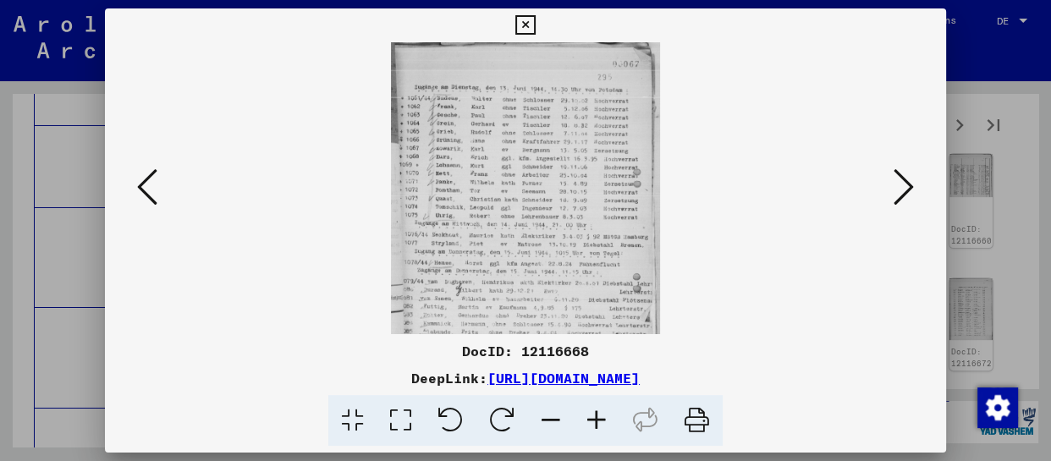
click at [597, 417] on icon at bounding box center [597, 421] width 46 height 52
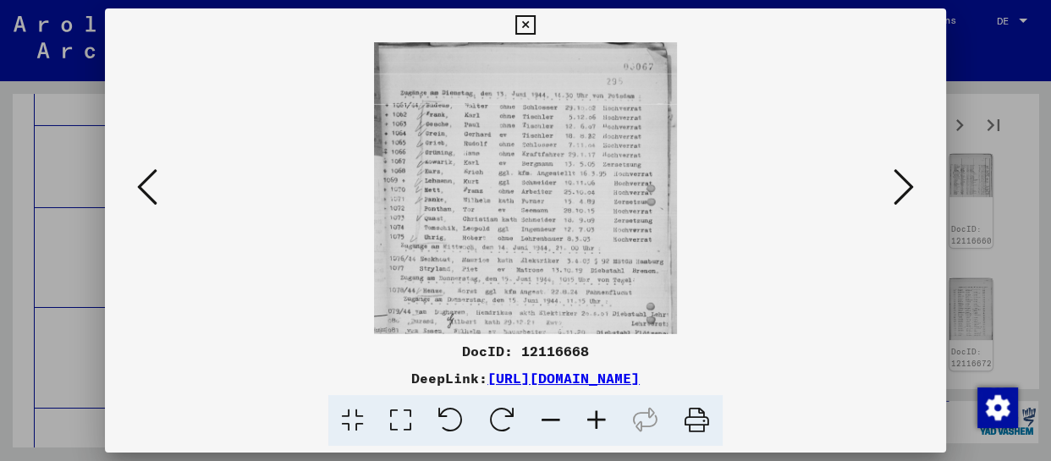
click at [597, 417] on icon at bounding box center [597, 421] width 46 height 52
click at [597, 416] on icon at bounding box center [597, 421] width 46 height 52
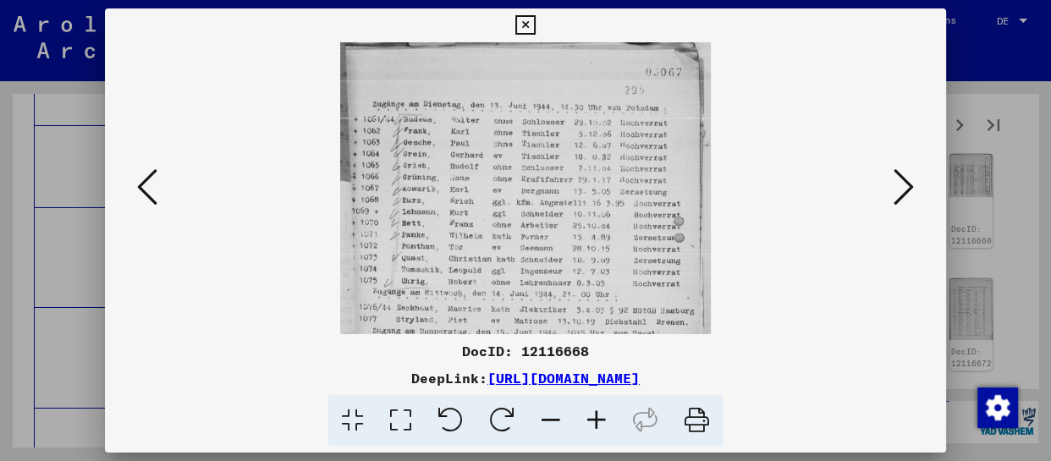
click at [594, 415] on icon at bounding box center [597, 421] width 46 height 52
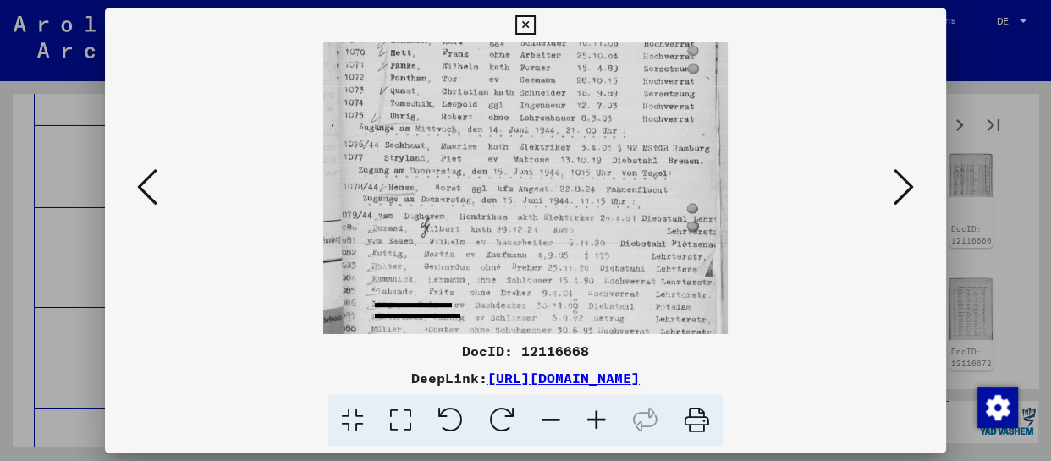
drag, startPoint x: 560, startPoint y: 275, endPoint x: 588, endPoint y: 88, distance: 189.2
click at [588, 88] on img at bounding box center [525, 107] width 405 height 504
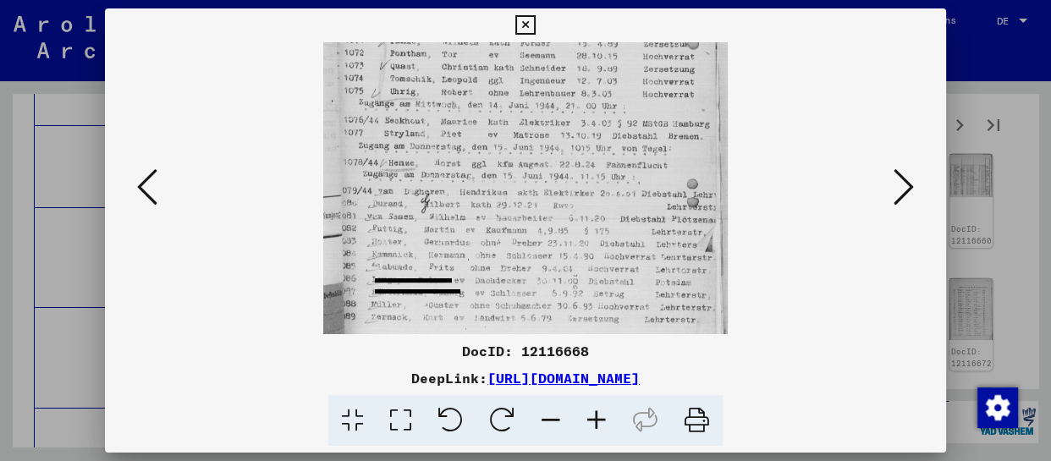
drag, startPoint x: 588, startPoint y: 215, endPoint x: 601, endPoint y: 74, distance: 141.9
click at [601, 74] on img at bounding box center [525, 83] width 405 height 504
click at [926, 185] on div at bounding box center [525, 188] width 841 height 292
click at [902, 185] on icon at bounding box center [904, 187] width 20 height 41
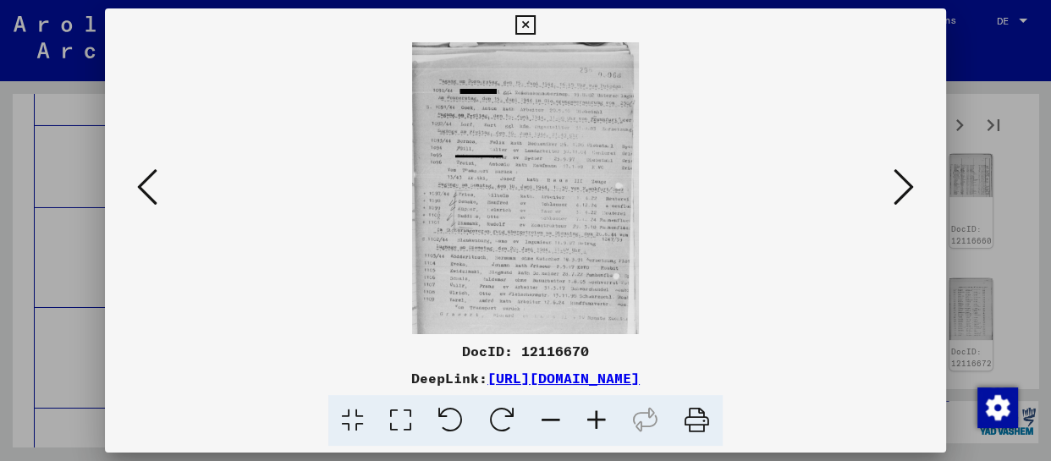
scroll to position [0, 0]
click at [593, 419] on icon at bounding box center [597, 421] width 46 height 52
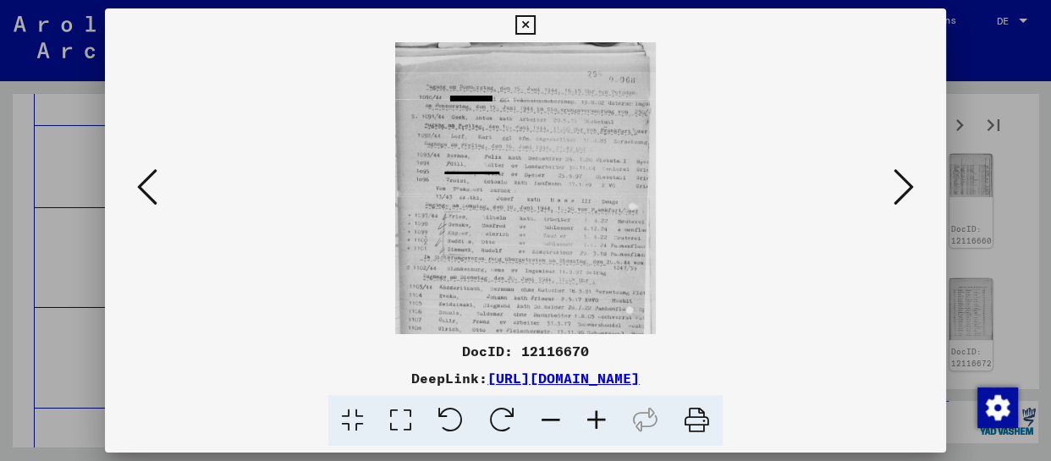
click at [594, 421] on icon at bounding box center [597, 421] width 46 height 52
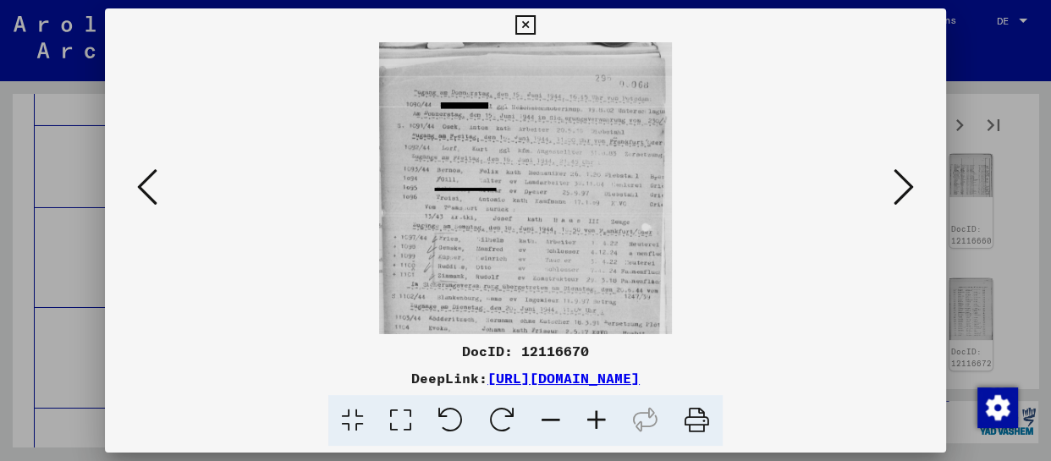
click at [597, 421] on icon at bounding box center [597, 421] width 46 height 52
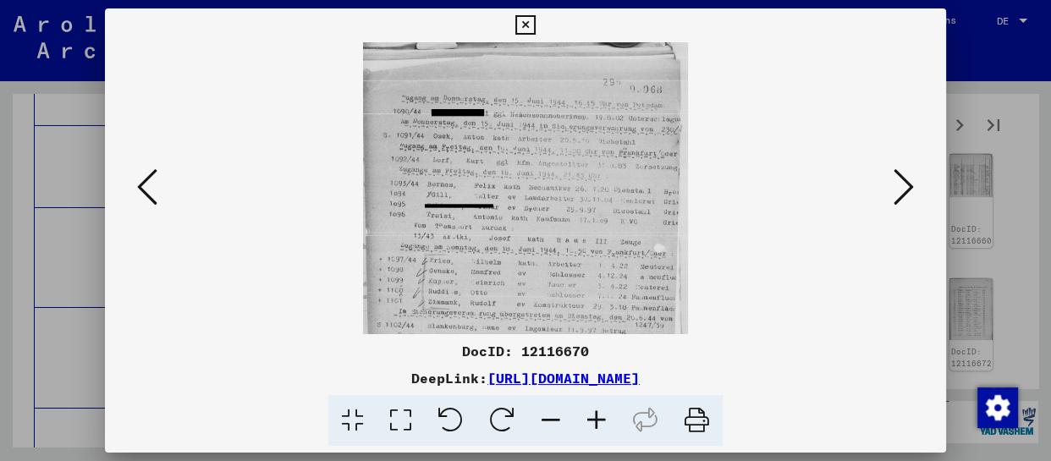
click at [597, 421] on icon at bounding box center [597, 421] width 46 height 52
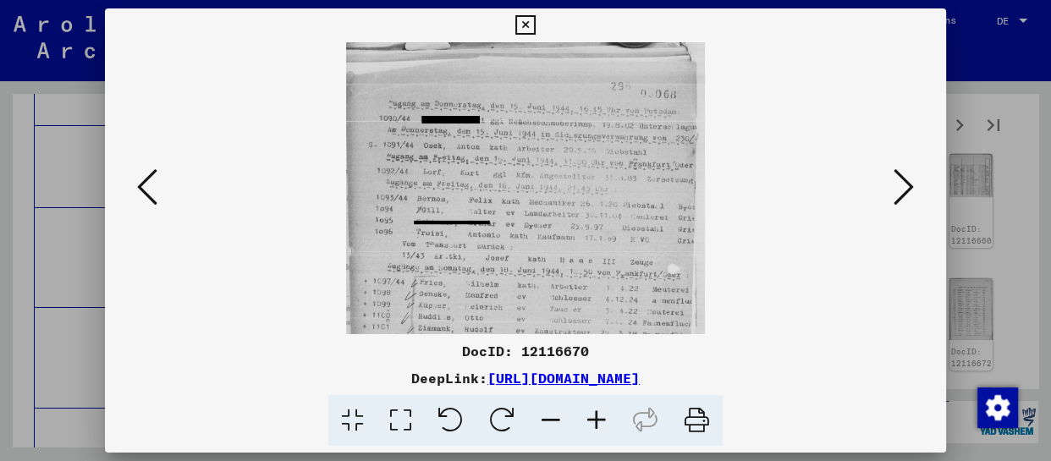
click at [597, 421] on icon at bounding box center [597, 421] width 46 height 52
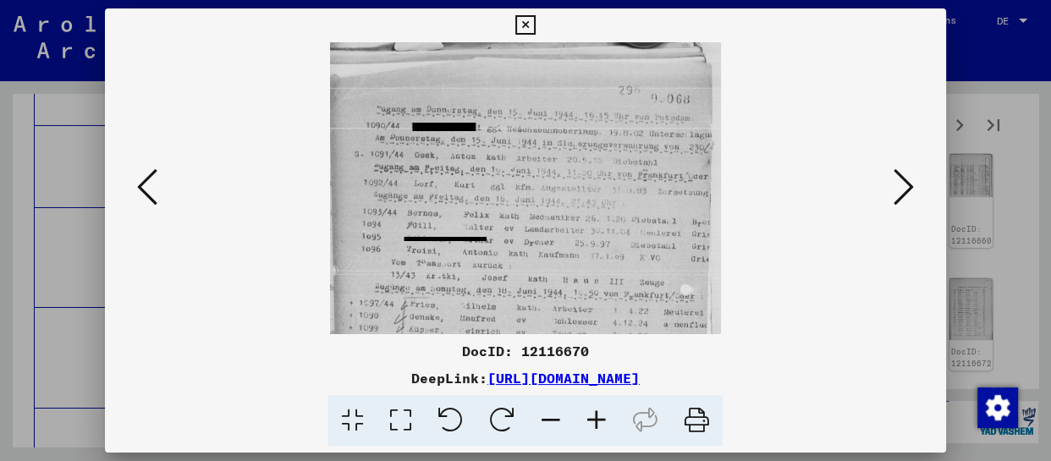
click at [598, 421] on icon at bounding box center [597, 421] width 46 height 52
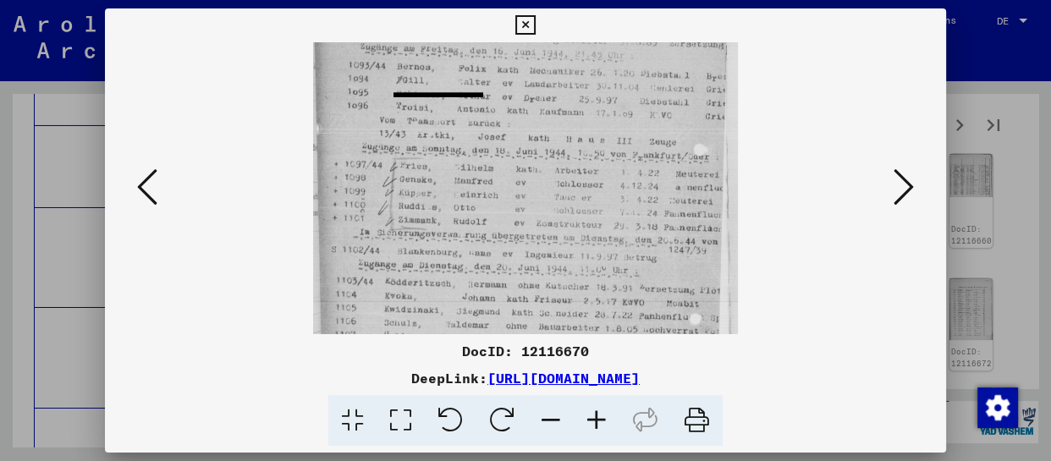
drag, startPoint x: 593, startPoint y: 279, endPoint x: 597, endPoint y: 100, distance: 178.7
click at [597, 103] on img at bounding box center [525, 154] width 424 height 546
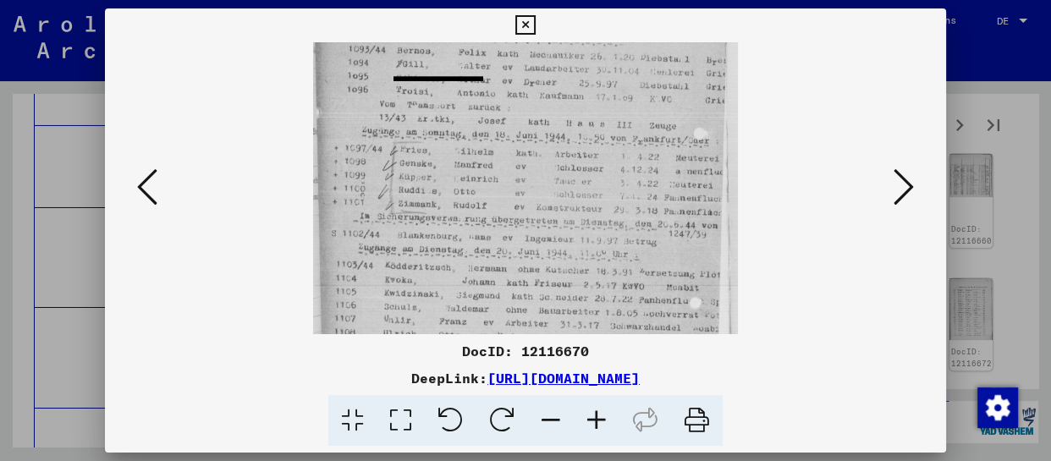
scroll to position [254, 0]
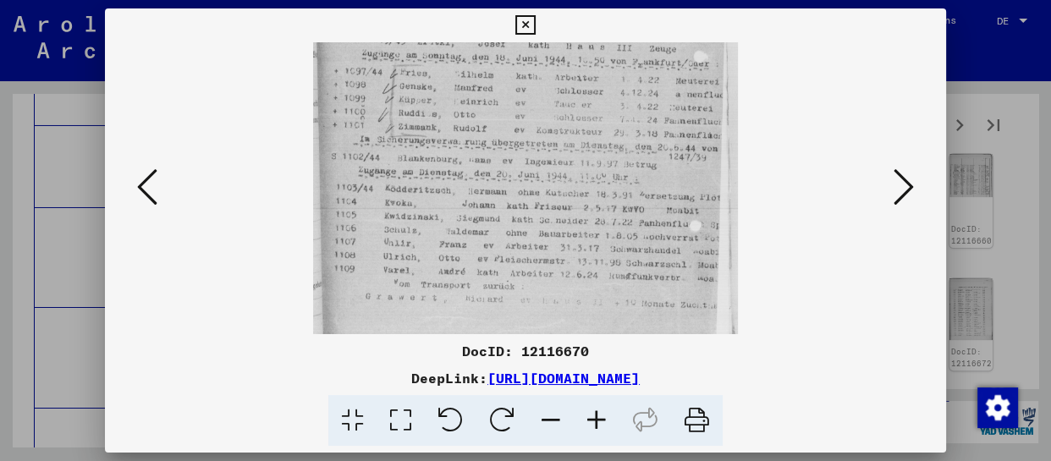
drag, startPoint x: 597, startPoint y: 258, endPoint x: 621, endPoint y: 120, distance: 140.2
click at [621, 120] on img at bounding box center [525, 61] width 424 height 546
click at [896, 185] on icon at bounding box center [904, 187] width 20 height 41
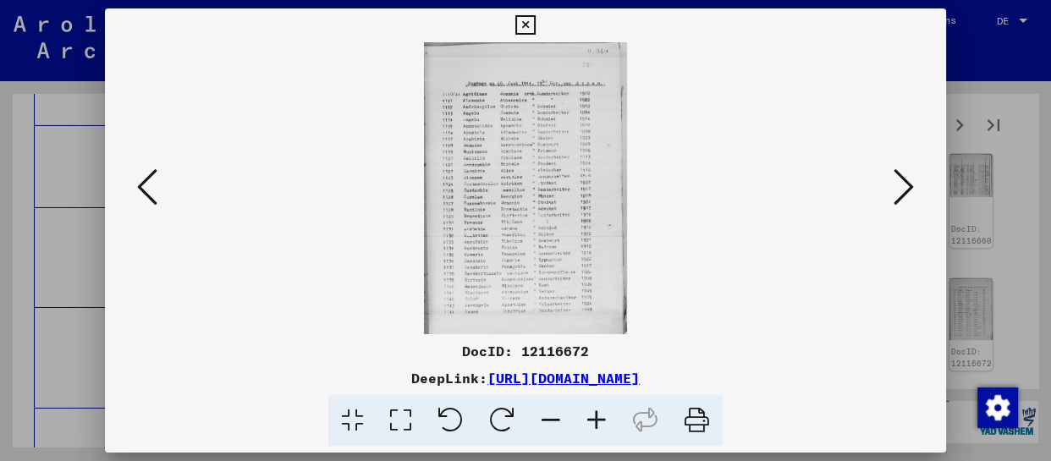
click at [597, 427] on icon at bounding box center [597, 421] width 46 height 52
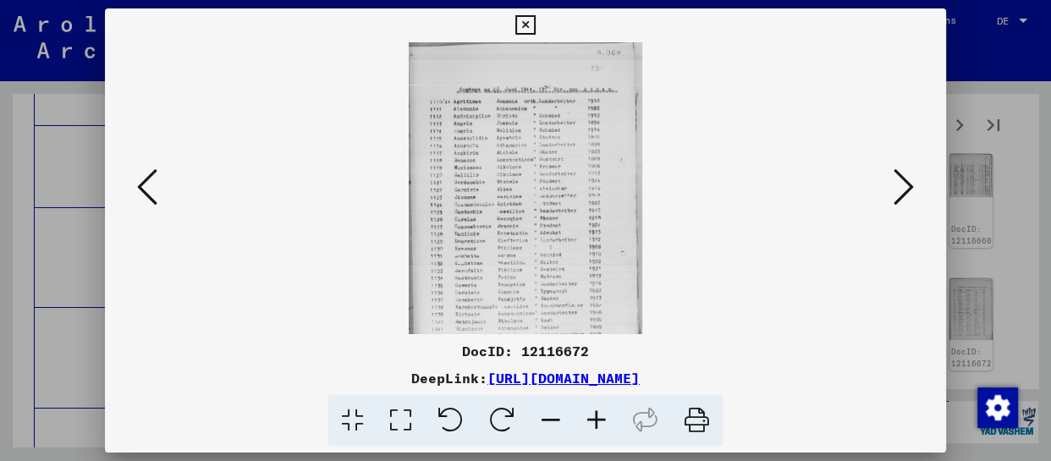
click at [597, 427] on icon at bounding box center [597, 421] width 46 height 52
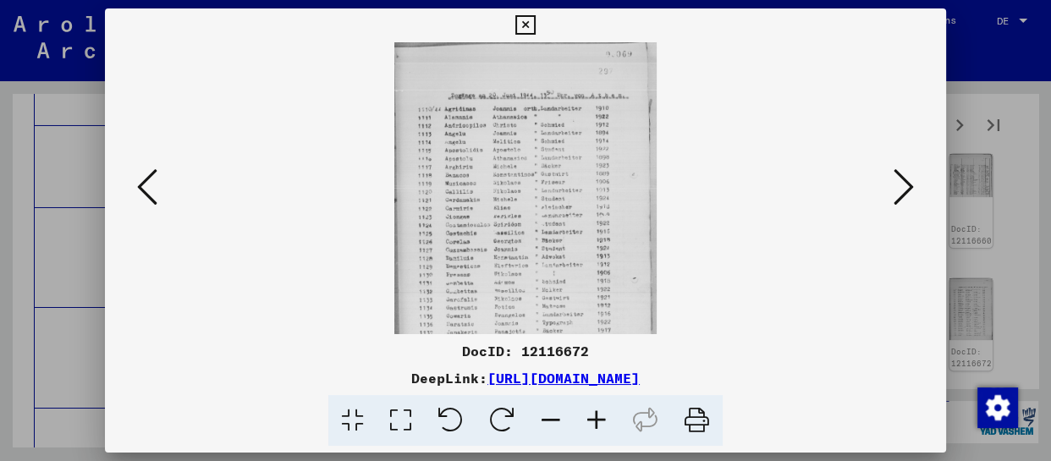
click at [599, 425] on icon at bounding box center [597, 421] width 46 height 52
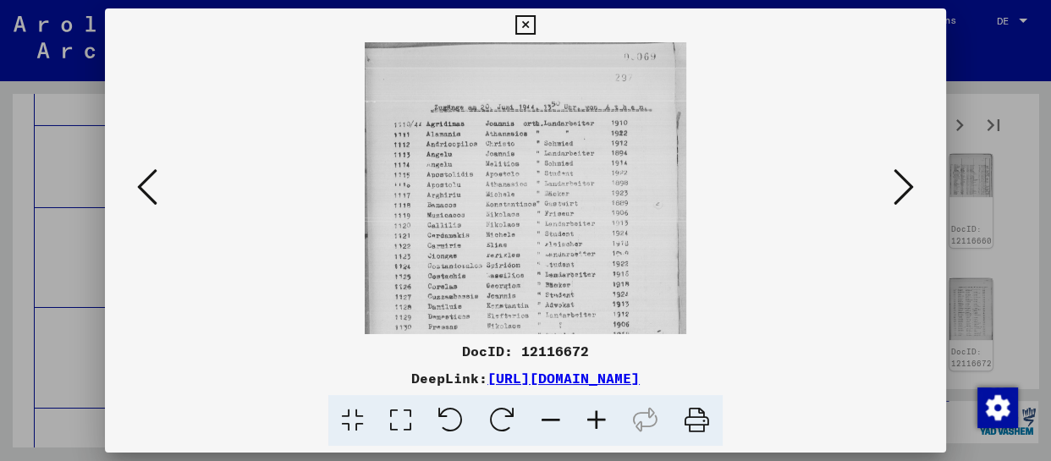
click at [599, 425] on icon at bounding box center [597, 421] width 46 height 52
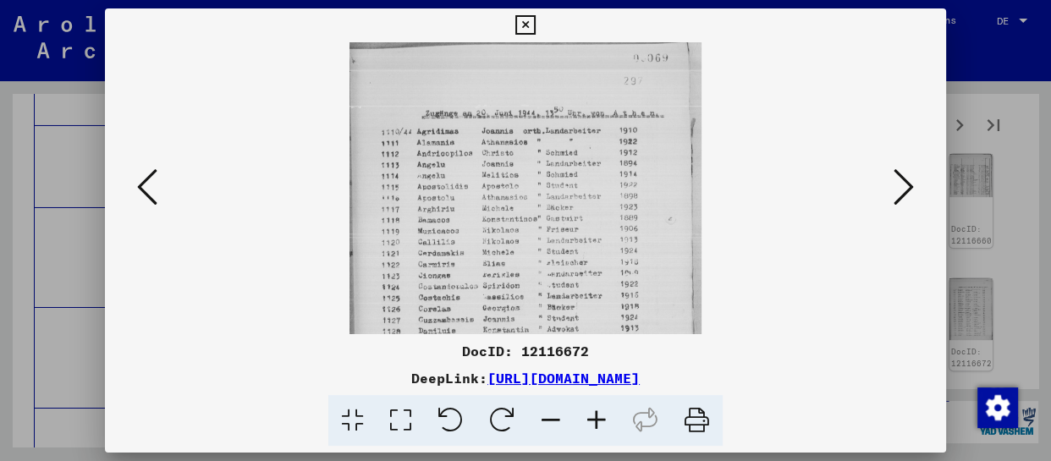
click at [599, 425] on icon at bounding box center [597, 421] width 46 height 52
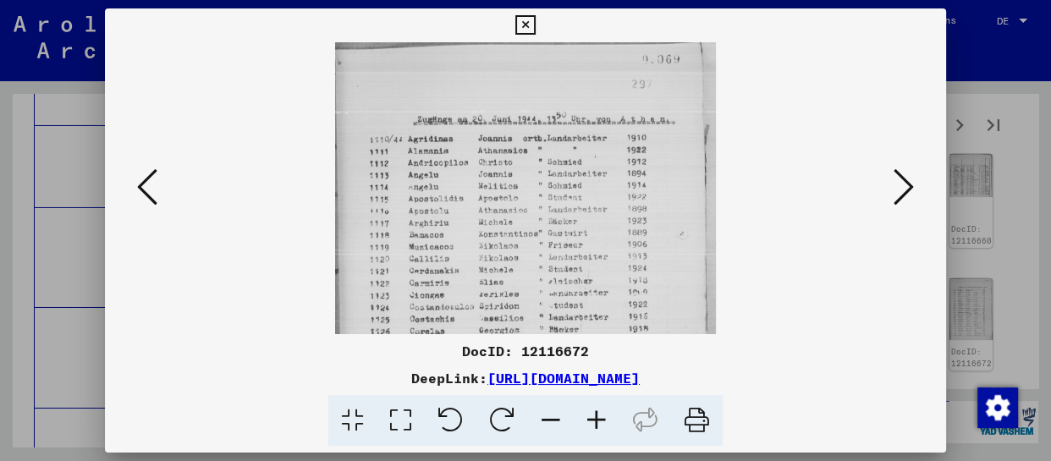
click at [599, 425] on icon at bounding box center [597, 421] width 46 height 52
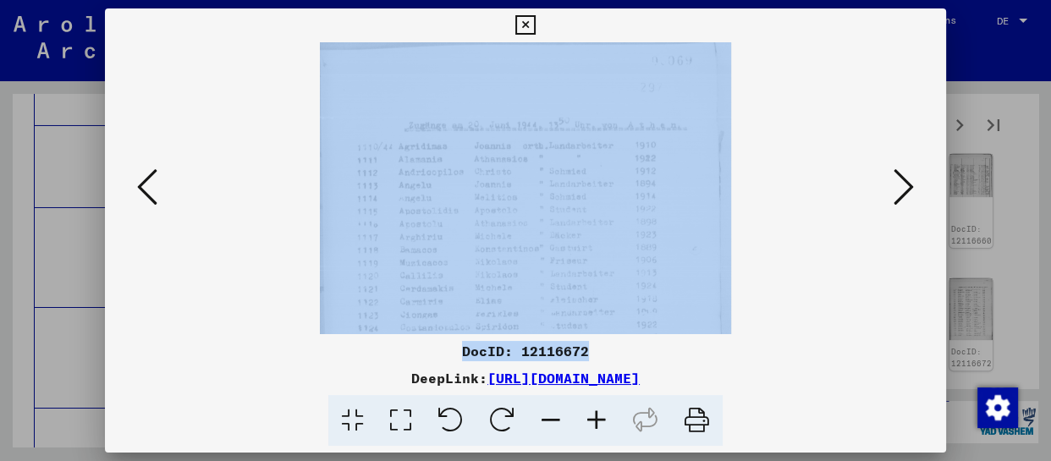
drag, startPoint x: 613, startPoint y: 334, endPoint x: 640, endPoint y: 156, distance: 179.8
click at [640, 161] on div "DocID: 12116672 DeepLink: [URL][DOMAIN_NAME]" at bounding box center [525, 227] width 841 height 439
drag, startPoint x: 606, startPoint y: 282, endPoint x: 635, endPoint y: 84, distance: 200.2
click at [633, 98] on img at bounding box center [525, 262] width 411 height 588
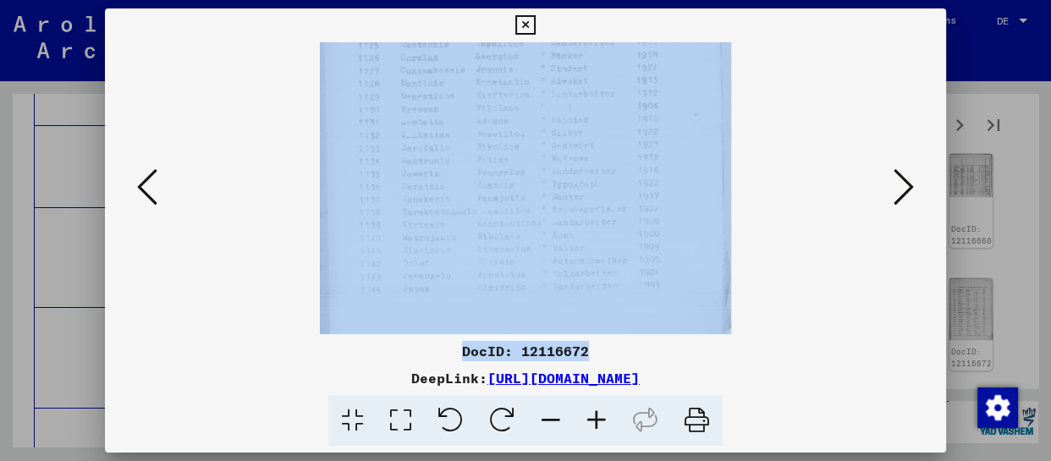
drag, startPoint x: 623, startPoint y: 295, endPoint x: 638, endPoint y: 100, distance: 196.1
click at [638, 100] on img at bounding box center [525, 40] width 411 height 588
click at [913, 186] on icon at bounding box center [904, 187] width 20 height 41
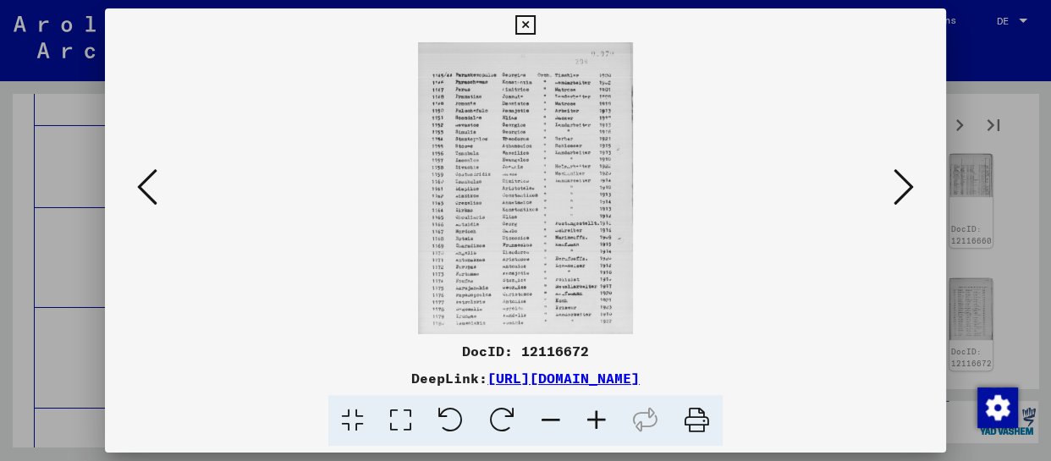
click at [587, 418] on icon at bounding box center [597, 421] width 46 height 52
click at [590, 419] on icon at bounding box center [597, 421] width 46 height 52
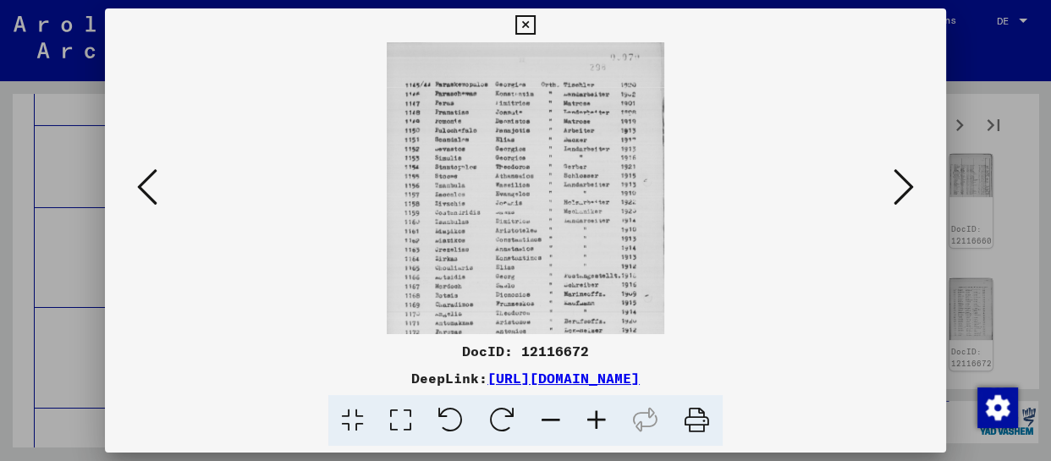
click at [590, 419] on icon at bounding box center [597, 421] width 46 height 52
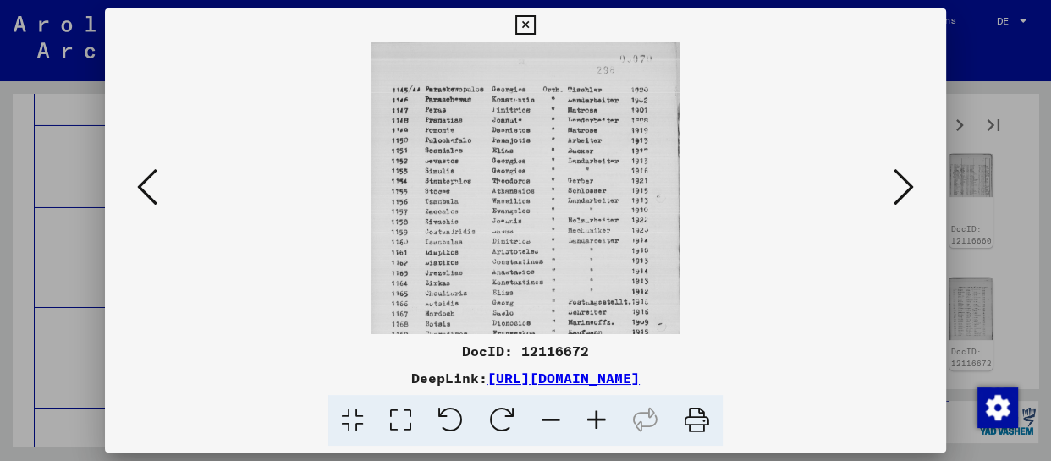
click at [590, 419] on icon at bounding box center [597, 421] width 46 height 52
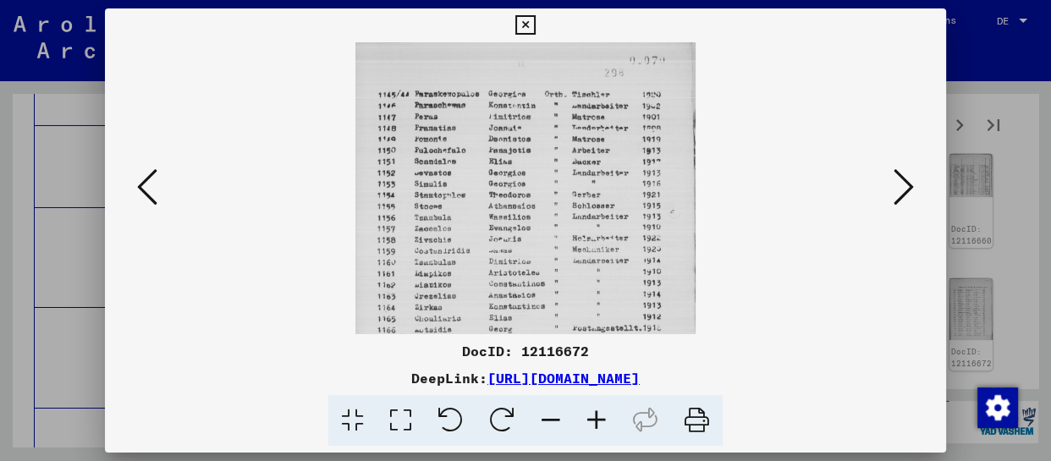
click at [590, 419] on icon at bounding box center [597, 421] width 46 height 52
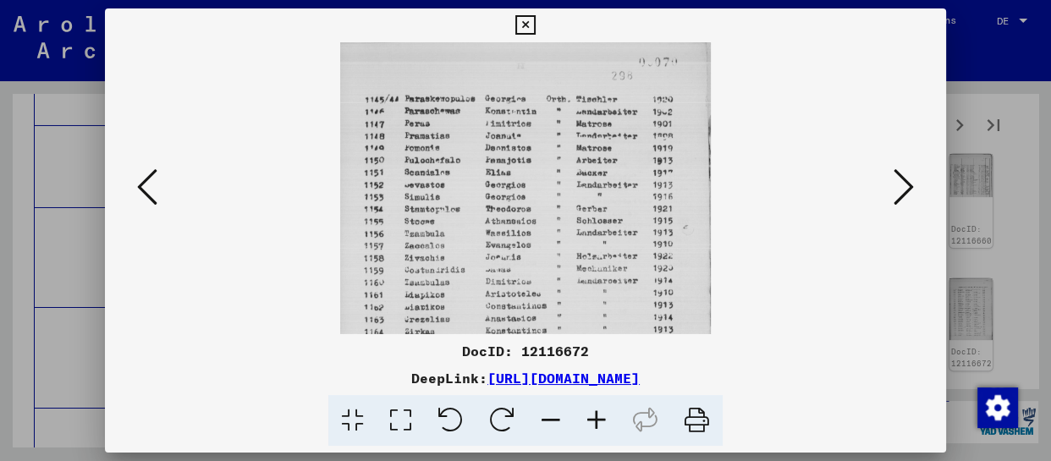
click at [592, 420] on icon at bounding box center [597, 421] width 46 height 52
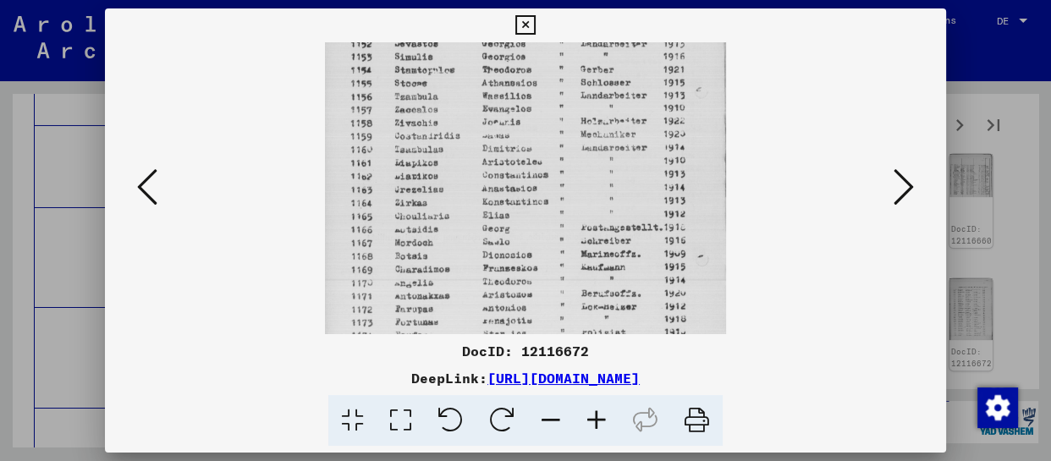
drag, startPoint x: 585, startPoint y: 296, endPoint x: 593, endPoint y: 146, distance: 150.1
click at [593, 146] on img at bounding box center [526, 162] width 402 height 546
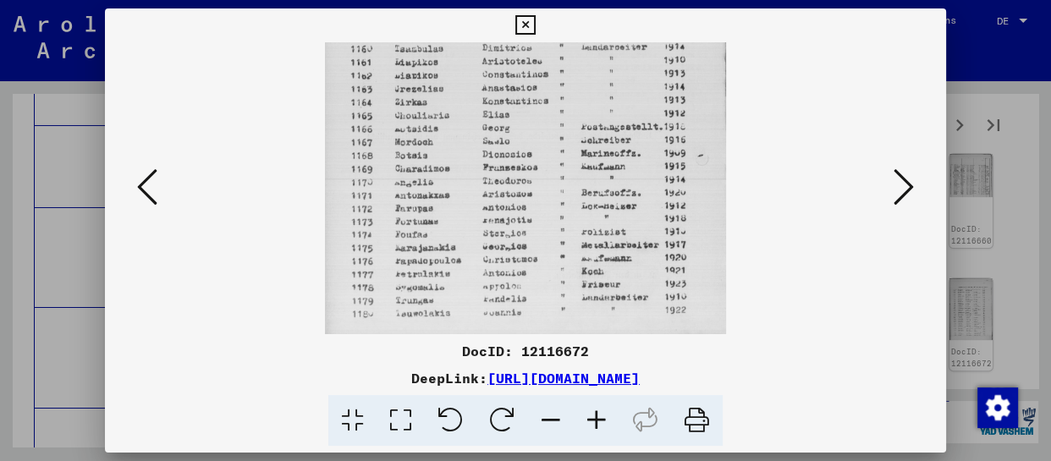
drag, startPoint x: 579, startPoint y: 259, endPoint x: 596, endPoint y: 92, distance: 167.6
click at [596, 92] on img at bounding box center [526, 61] width 402 height 546
click at [908, 190] on icon at bounding box center [904, 187] width 20 height 41
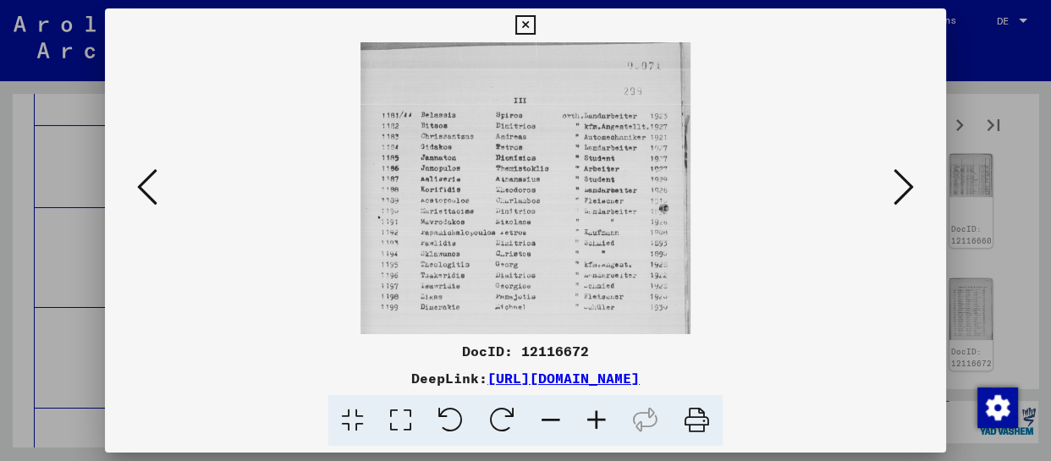
click at [610, 419] on icon at bounding box center [597, 421] width 46 height 52
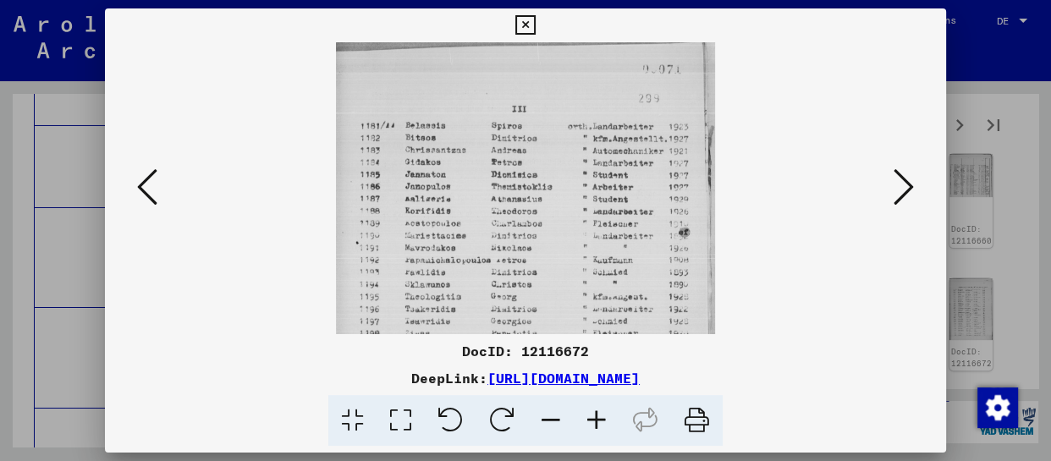
click at [610, 419] on icon at bounding box center [597, 421] width 46 height 52
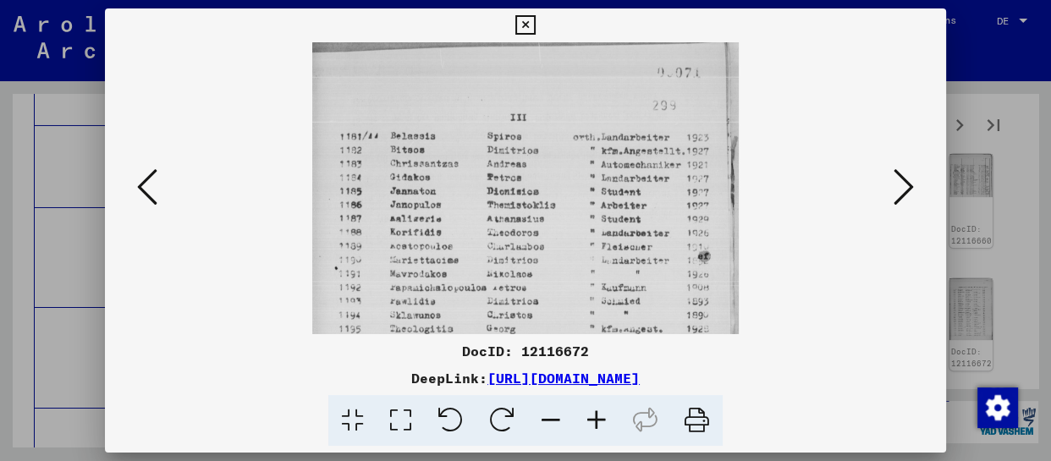
click at [610, 419] on icon at bounding box center [597, 421] width 46 height 52
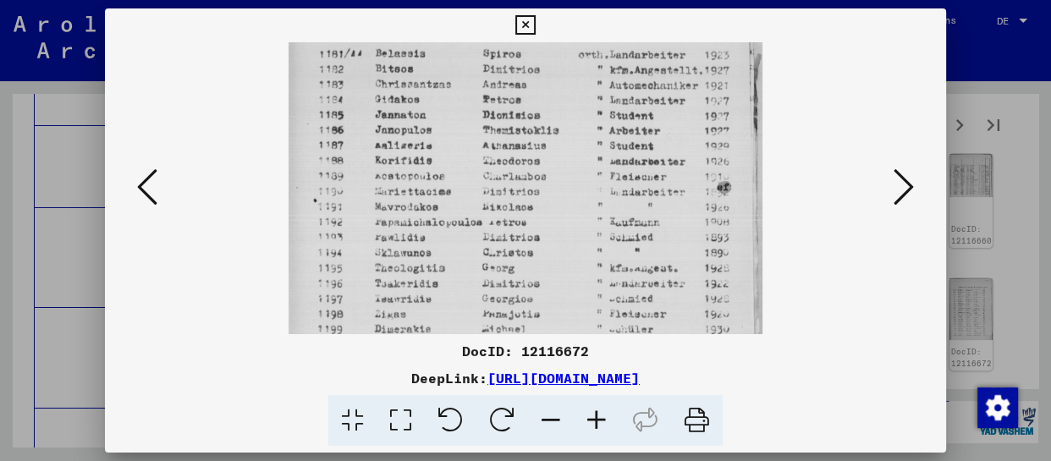
drag, startPoint x: 595, startPoint y: 253, endPoint x: 645, endPoint y: 68, distance: 192.0
click at [644, 69] on img at bounding box center [526, 158] width 474 height 419
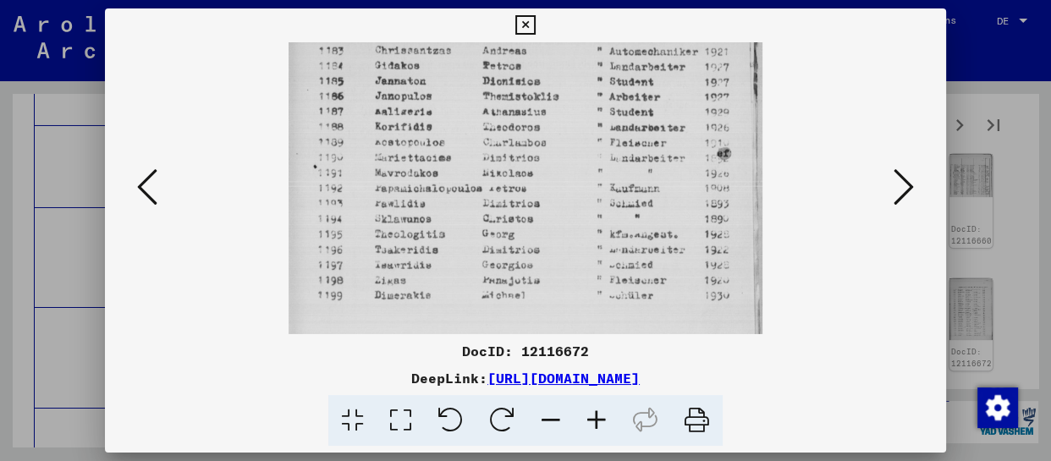
drag, startPoint x: 605, startPoint y: 264, endPoint x: 615, endPoint y: 207, distance: 57.6
click at [615, 212] on img at bounding box center [526, 124] width 474 height 419
click at [908, 196] on icon at bounding box center [904, 187] width 20 height 41
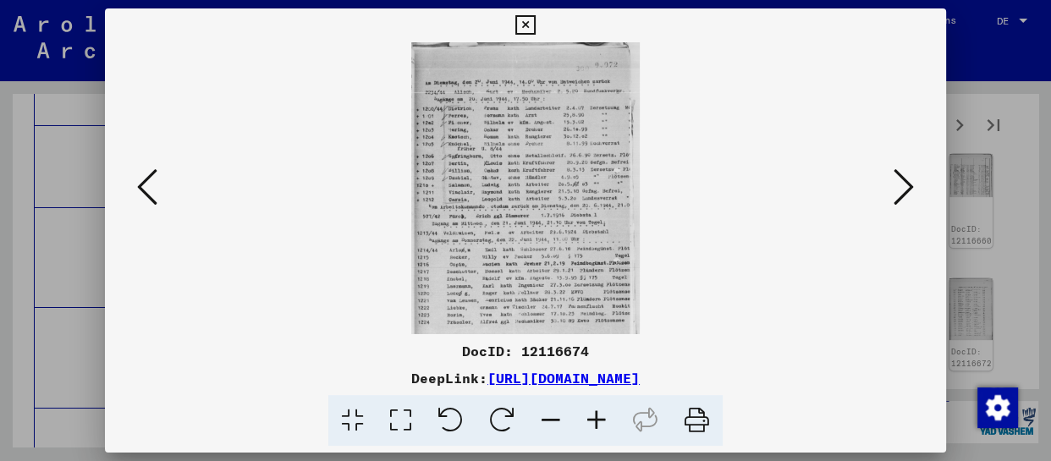
click at [897, 188] on icon at bounding box center [904, 187] width 20 height 41
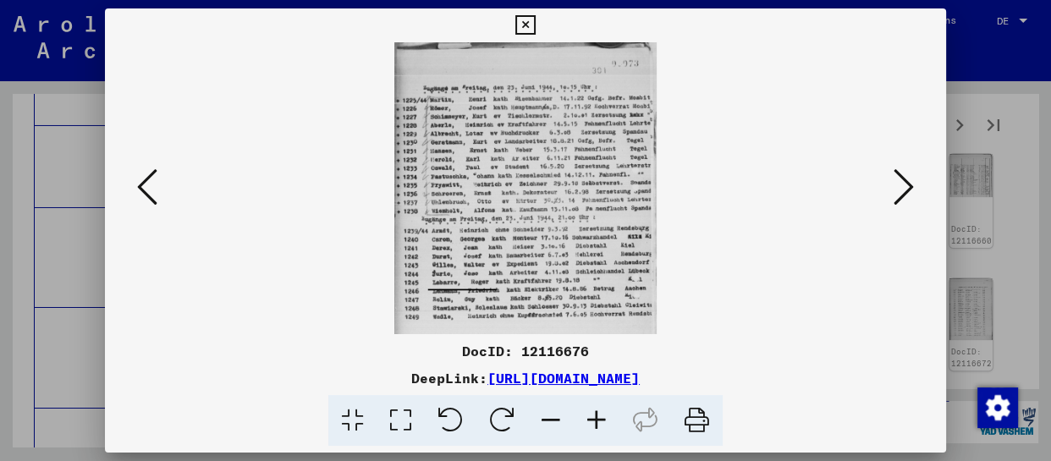
click at [601, 428] on icon at bounding box center [597, 421] width 46 height 52
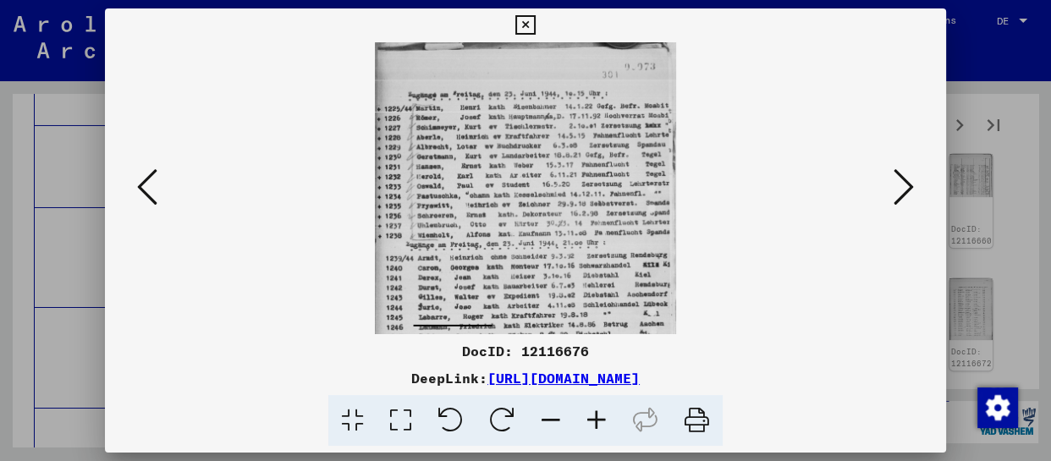
click at [601, 428] on icon at bounding box center [597, 421] width 46 height 52
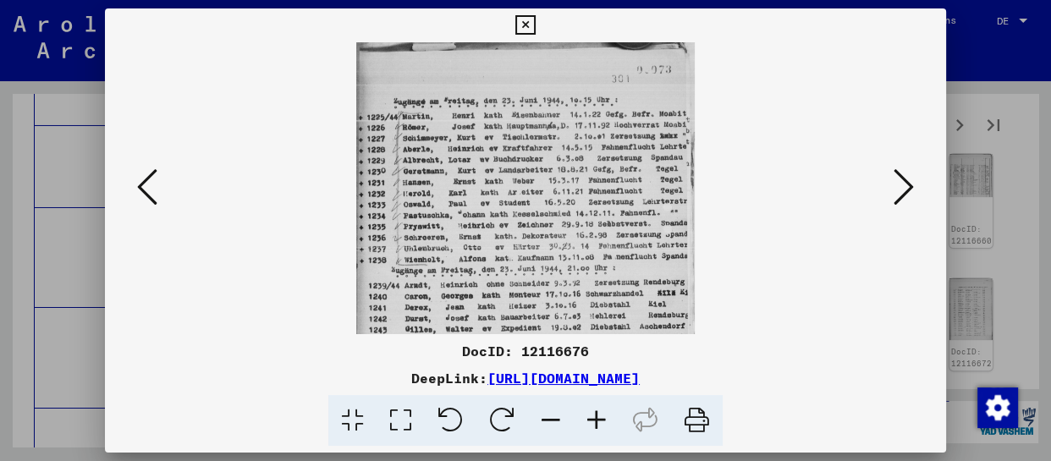
click at [601, 428] on icon at bounding box center [597, 421] width 46 height 52
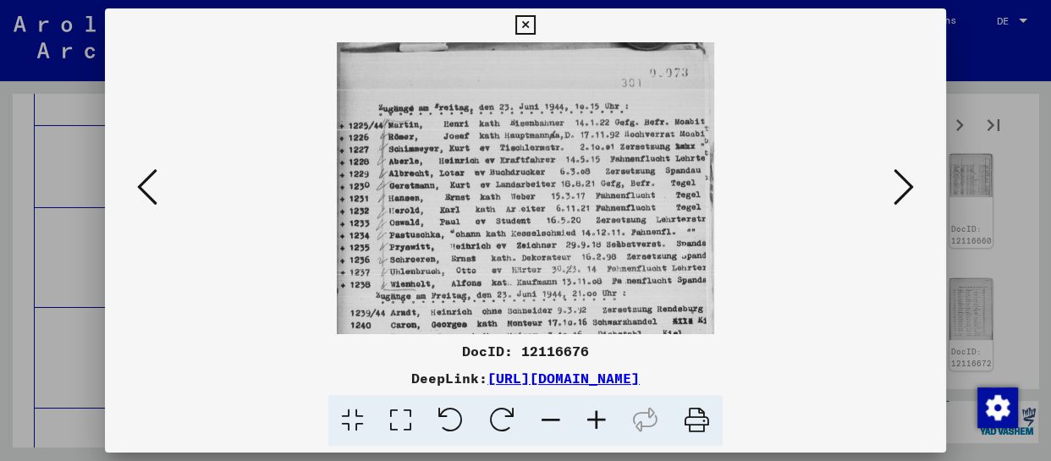
click at [601, 428] on icon at bounding box center [597, 421] width 46 height 52
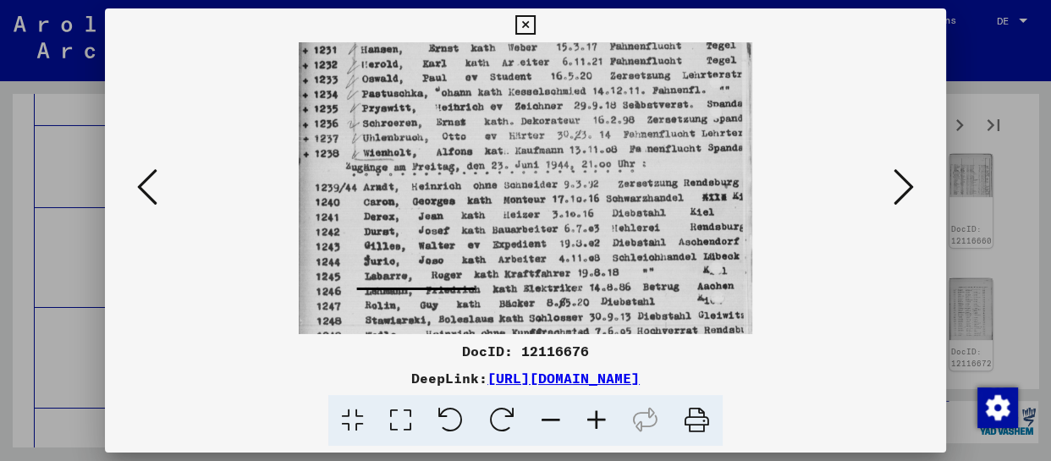
drag, startPoint x: 586, startPoint y: 266, endPoint x: 601, endPoint y: 36, distance: 229.9
click at [601, 36] on div "DocID: 12116676 DeepLink: [URL][DOMAIN_NAME]" at bounding box center [525, 227] width 841 height 439
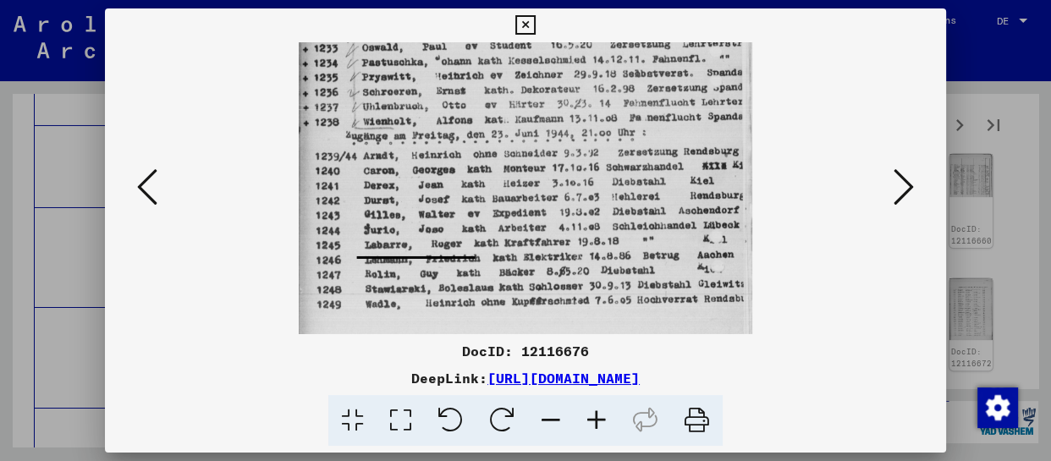
drag, startPoint x: 584, startPoint y: 240, endPoint x: 589, endPoint y: 179, distance: 60.3
click at [589, 182] on img at bounding box center [526, 83] width 454 height 504
drag, startPoint x: 907, startPoint y: 184, endPoint x: 902, endPoint y: 196, distance: 13.7
click at [906, 185] on icon at bounding box center [904, 187] width 20 height 41
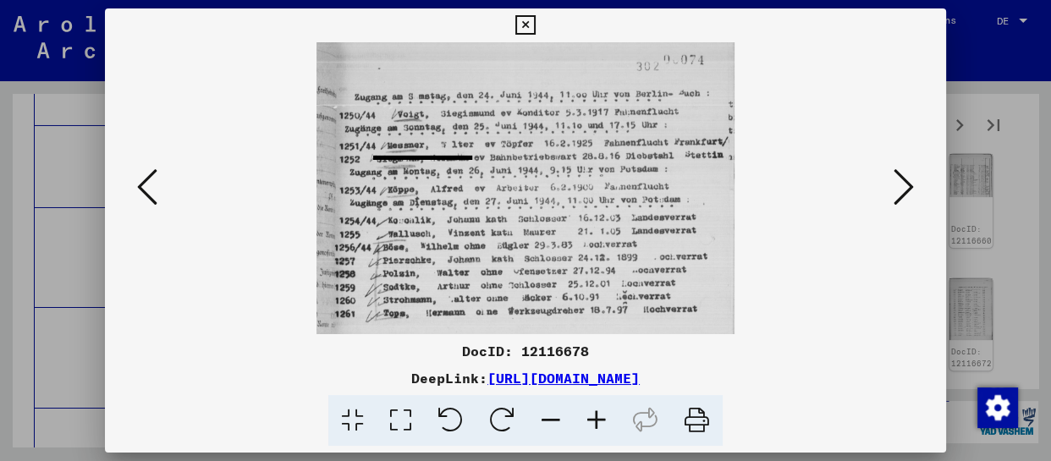
click at [907, 190] on icon at bounding box center [904, 187] width 20 height 41
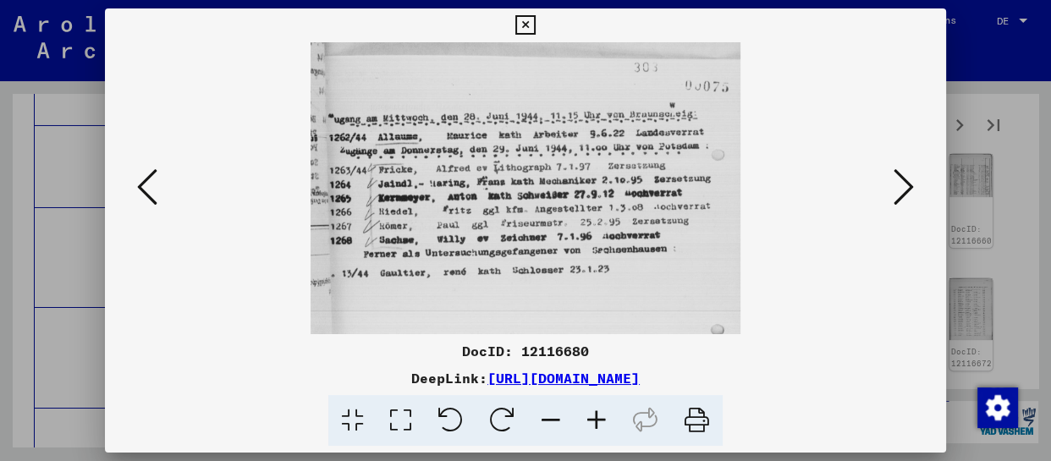
click at [907, 190] on icon at bounding box center [904, 187] width 20 height 41
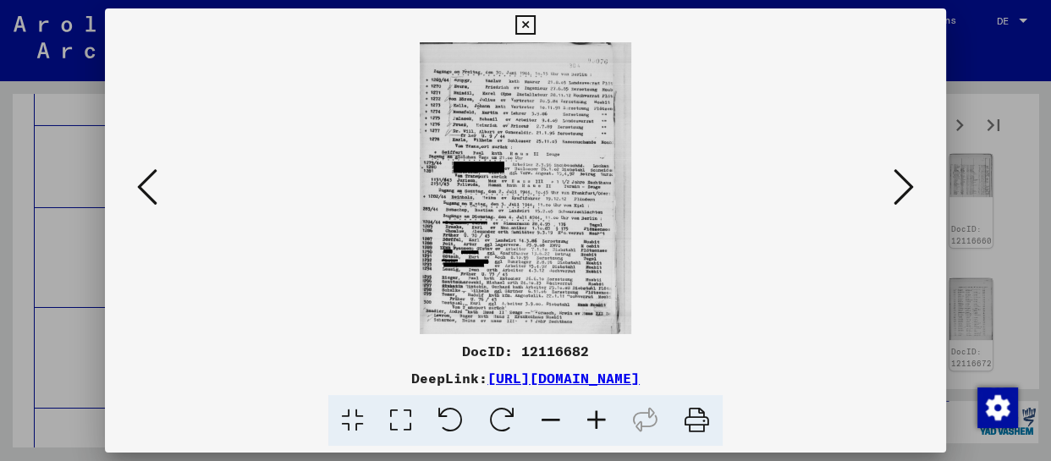
click at [597, 428] on icon at bounding box center [597, 421] width 46 height 52
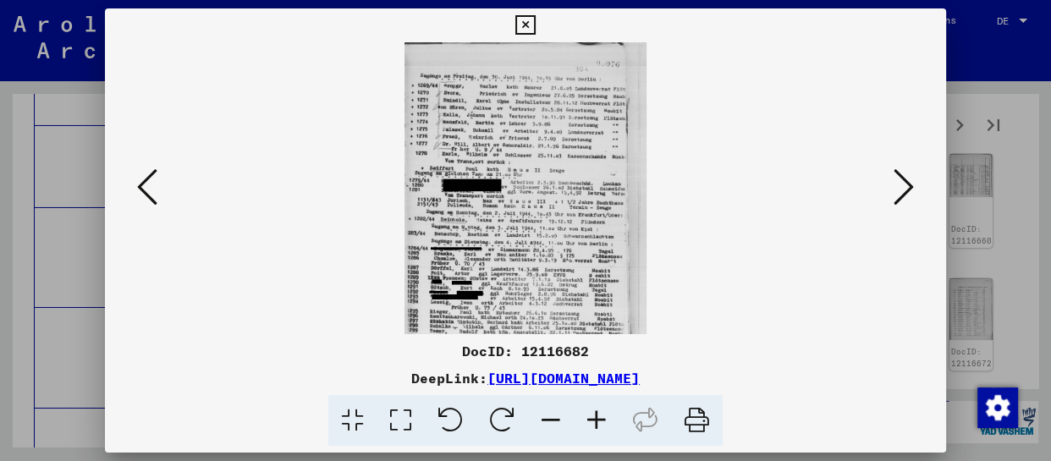
click at [597, 428] on icon at bounding box center [597, 421] width 46 height 52
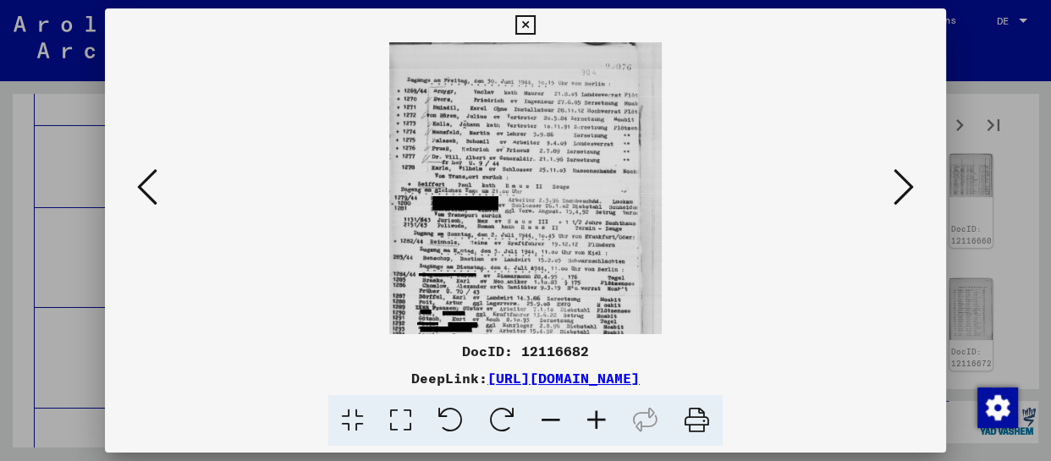
click at [597, 428] on icon at bounding box center [597, 421] width 46 height 52
click at [598, 428] on icon at bounding box center [597, 421] width 46 height 52
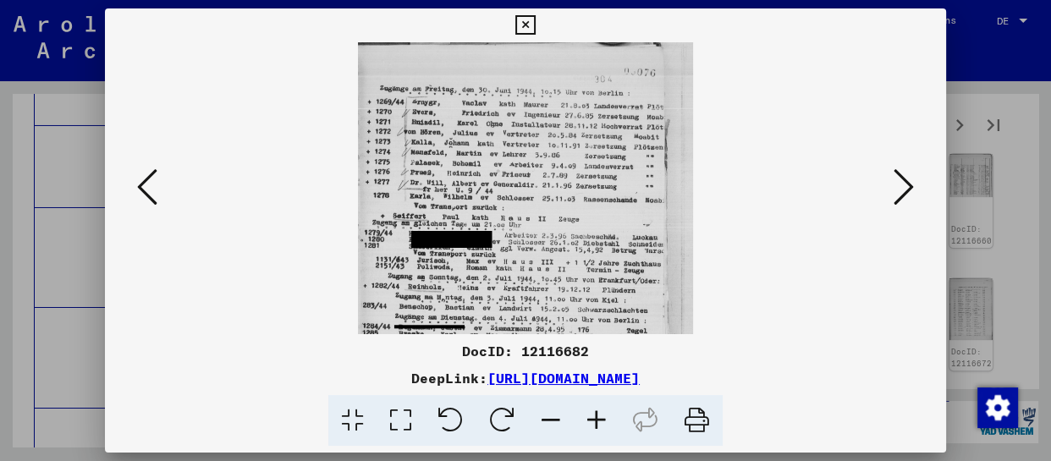
click at [599, 428] on icon at bounding box center [597, 421] width 46 height 52
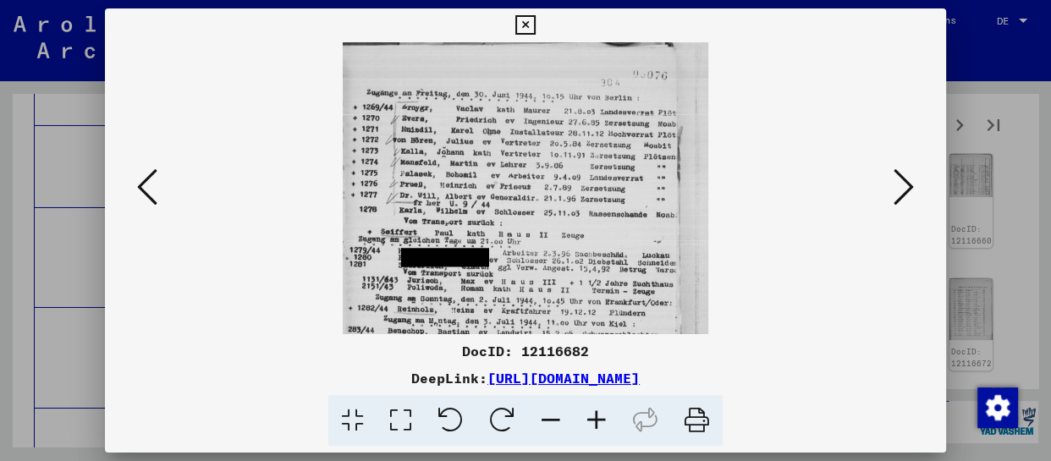
click at [599, 428] on icon at bounding box center [597, 421] width 46 height 52
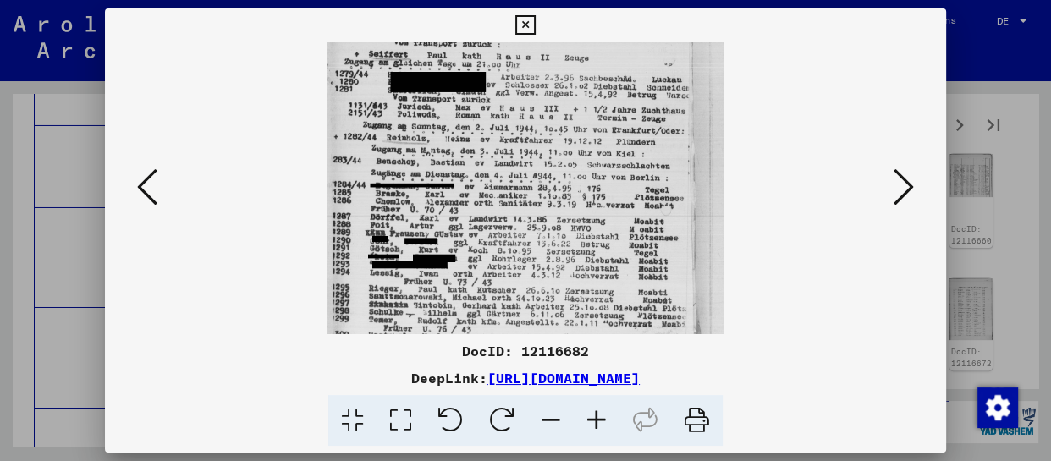
drag, startPoint x: 550, startPoint y: 317, endPoint x: 554, endPoint y: 124, distance: 193.9
click at [554, 124] on img at bounding box center [526, 121] width 396 height 546
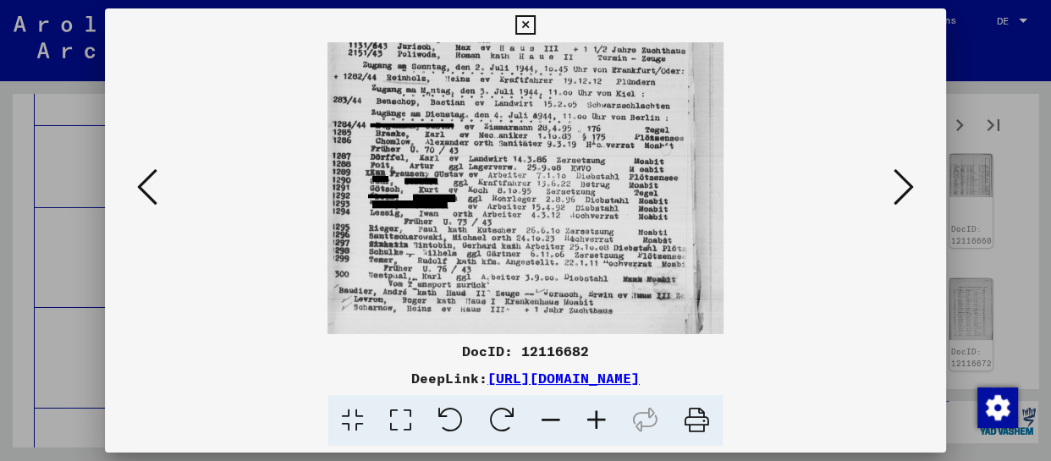
drag, startPoint x: 537, startPoint y: 274, endPoint x: 547, endPoint y: 160, distance: 114.7
click at [547, 160] on img at bounding box center [526, 61] width 396 height 546
click at [897, 185] on icon at bounding box center [904, 187] width 20 height 41
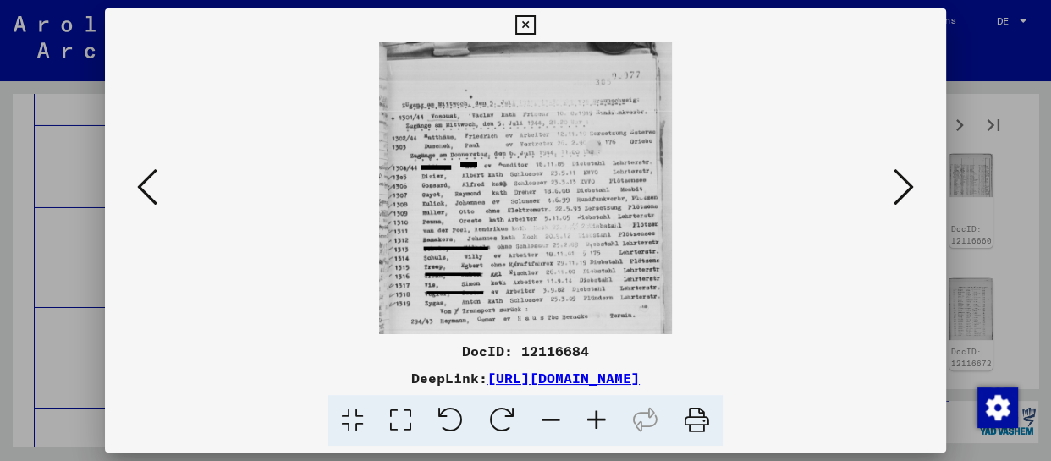
scroll to position [0, 0]
click at [894, 192] on icon at bounding box center [904, 187] width 20 height 41
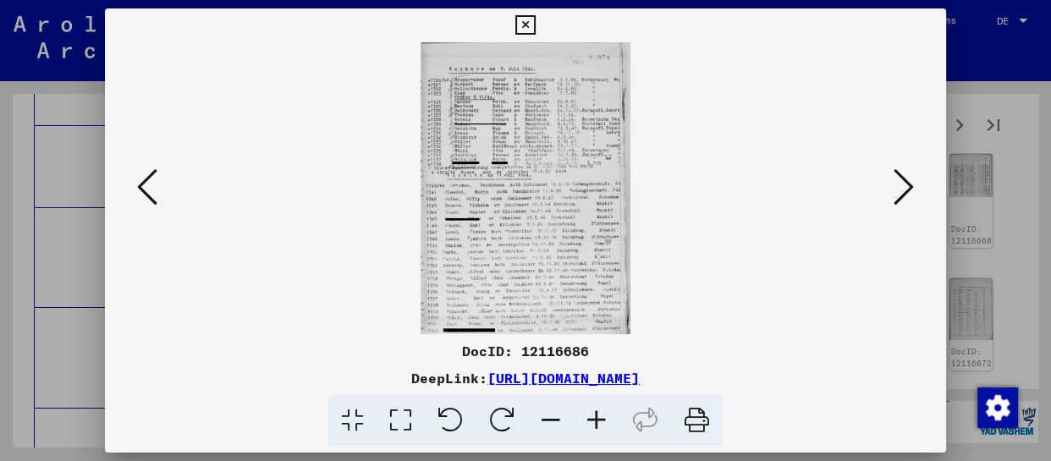
click at [588, 430] on icon at bounding box center [597, 421] width 46 height 52
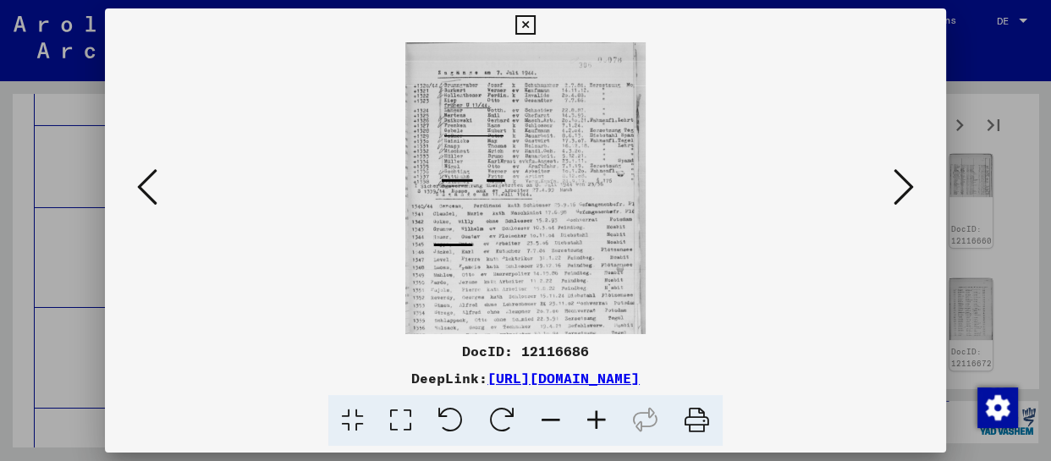
click at [589, 430] on icon at bounding box center [597, 421] width 46 height 52
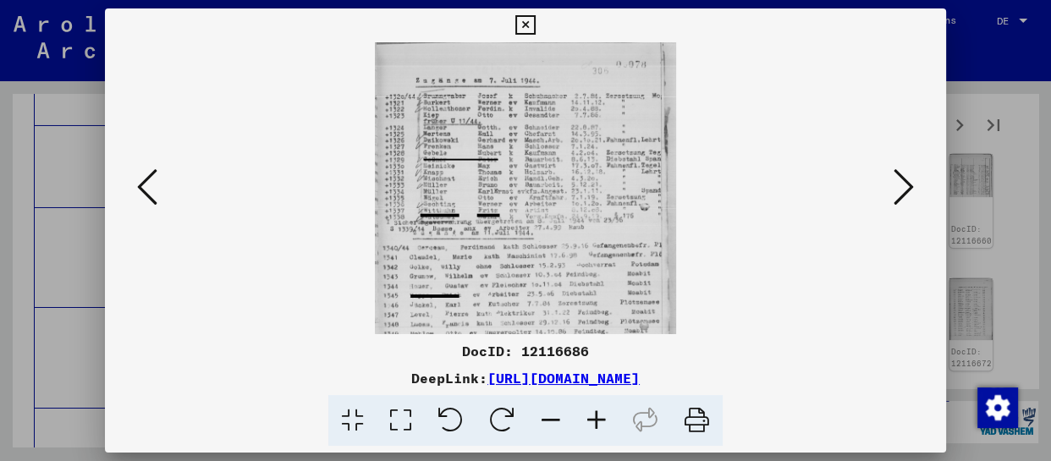
click at [589, 430] on icon at bounding box center [597, 421] width 46 height 52
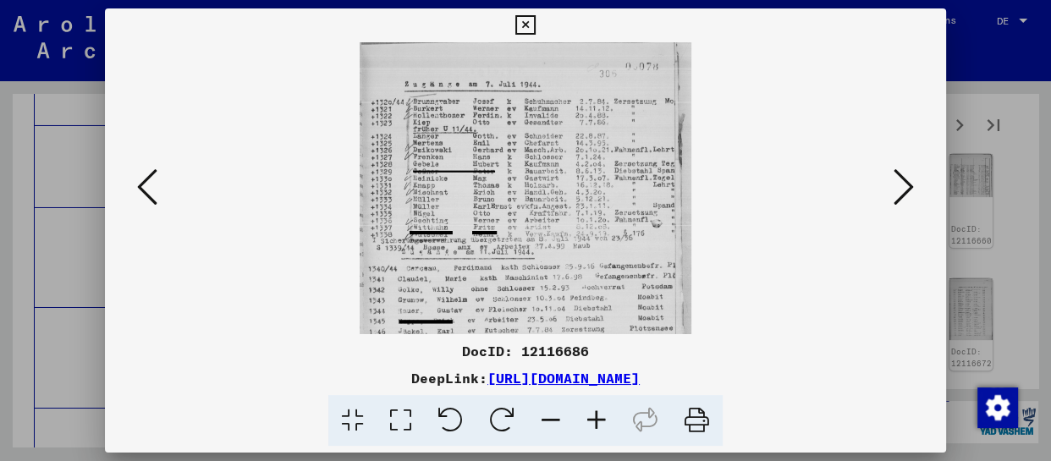
click at [589, 430] on icon at bounding box center [597, 421] width 46 height 52
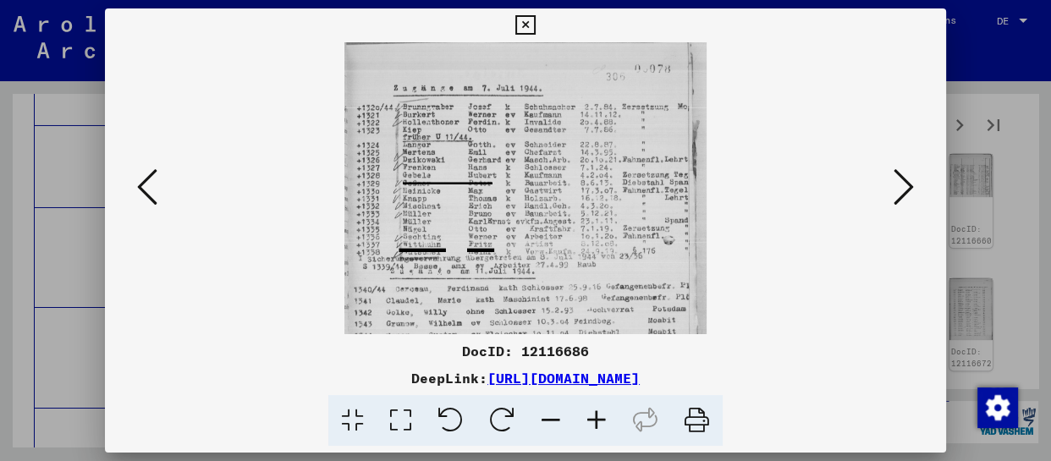
click at [589, 430] on icon at bounding box center [597, 421] width 46 height 52
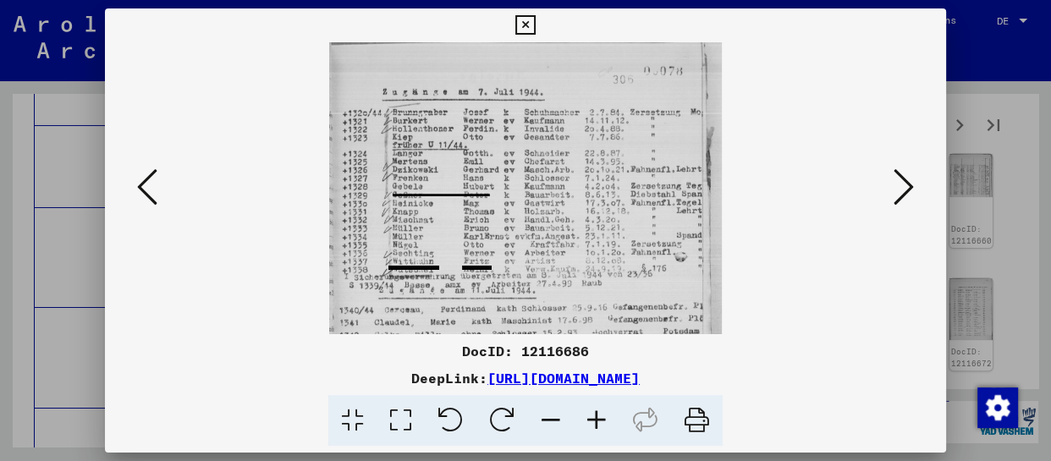
click at [589, 430] on icon at bounding box center [597, 421] width 46 height 52
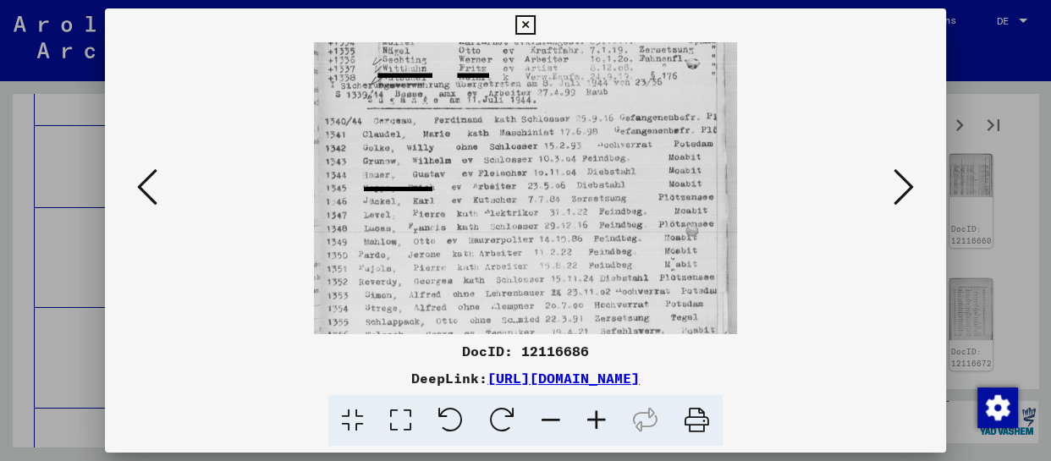
drag, startPoint x: 550, startPoint y: 280, endPoint x: 553, endPoint y: 96, distance: 184.6
click at [560, 71] on img at bounding box center [525, 126] width 422 height 588
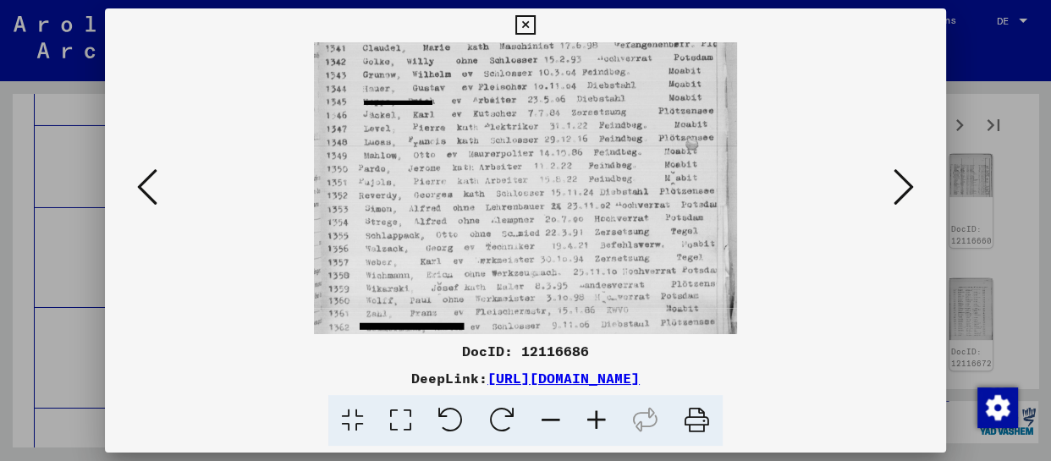
drag, startPoint x: 542, startPoint y: 288, endPoint x: 553, endPoint y: 143, distance: 145.2
click at [553, 143] on img at bounding box center [525, 40] width 422 height 588
drag, startPoint x: 553, startPoint y: 267, endPoint x: 571, endPoint y: 195, distance: 74.3
click at [571, 195] on img at bounding box center [525, 40] width 422 height 588
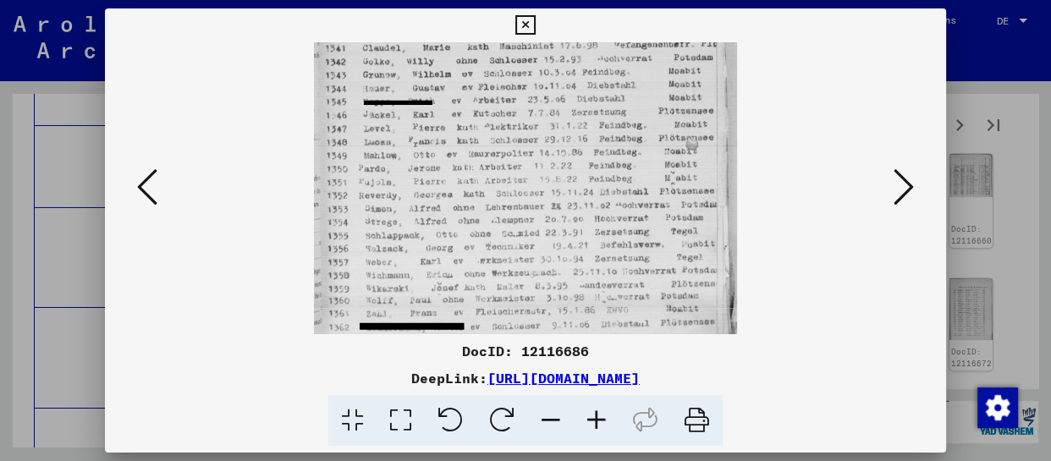
click at [910, 196] on icon at bounding box center [904, 187] width 20 height 41
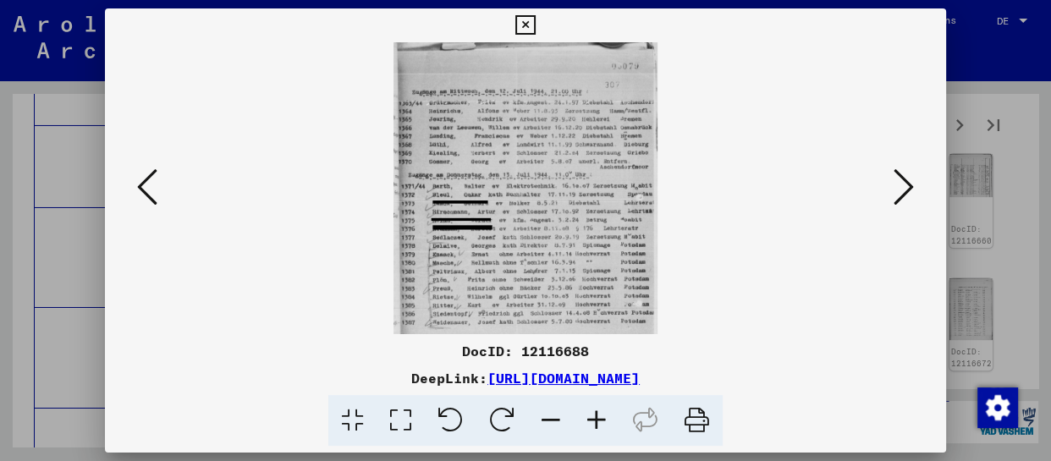
scroll to position [0, 0]
click at [595, 426] on icon at bounding box center [597, 421] width 46 height 52
click at [595, 424] on icon at bounding box center [597, 421] width 46 height 52
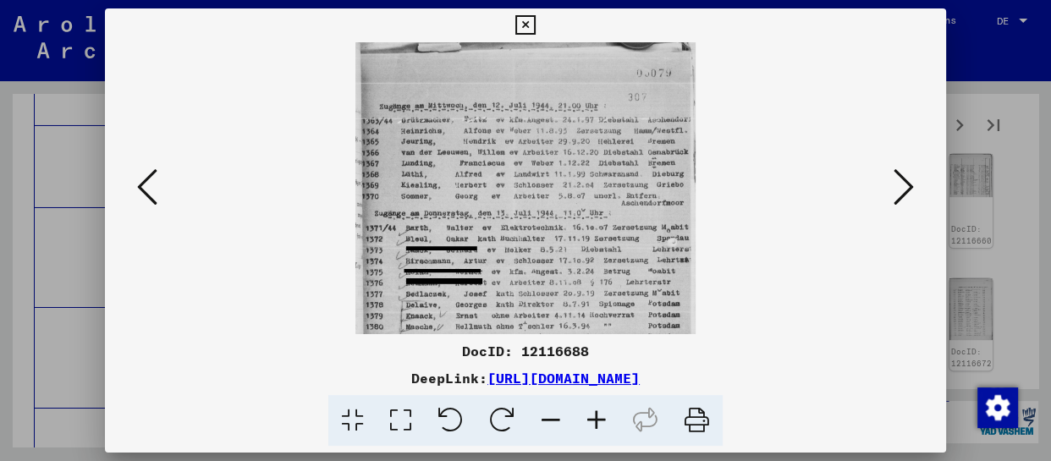
click at [595, 424] on icon at bounding box center [597, 421] width 46 height 52
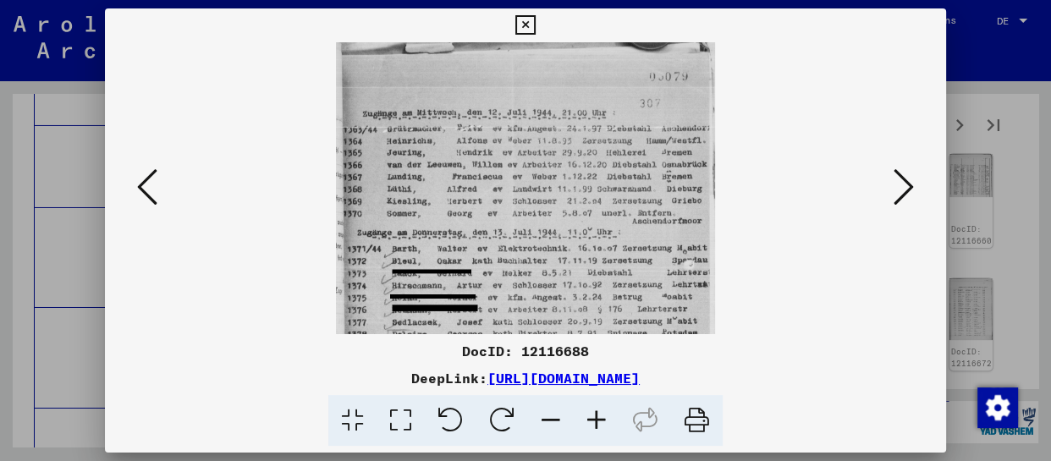
click at [595, 424] on icon at bounding box center [597, 421] width 46 height 52
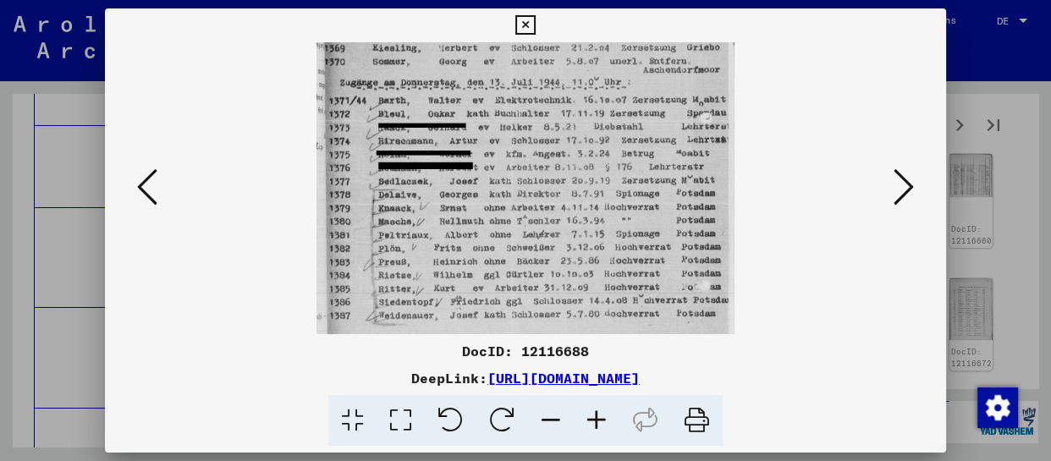
drag, startPoint x: 579, startPoint y: 260, endPoint x: 582, endPoint y: 90, distance: 170.2
click at [582, 52] on img at bounding box center [525, 103] width 417 height 461
drag, startPoint x: 573, startPoint y: 265, endPoint x: 577, endPoint y: 194, distance: 71.2
click at [577, 194] on img at bounding box center [525, 103] width 417 height 461
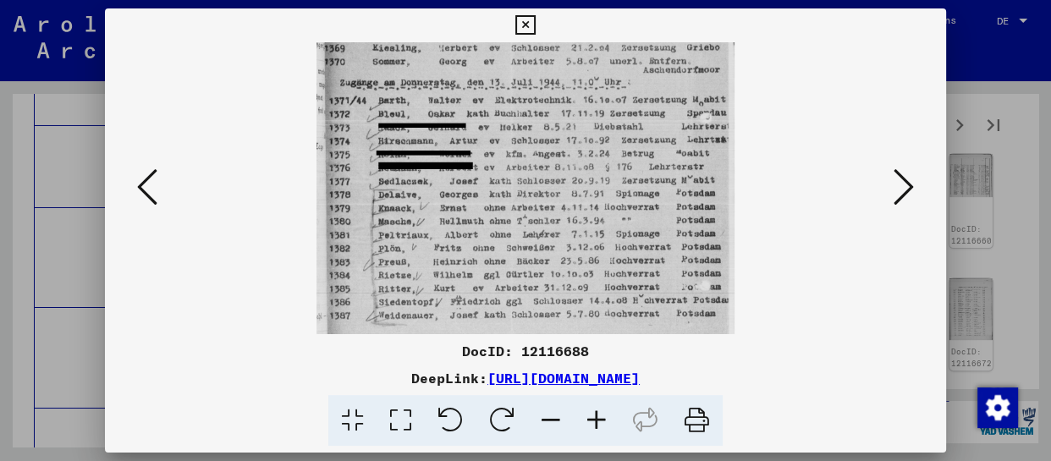
click at [902, 178] on icon at bounding box center [904, 187] width 20 height 41
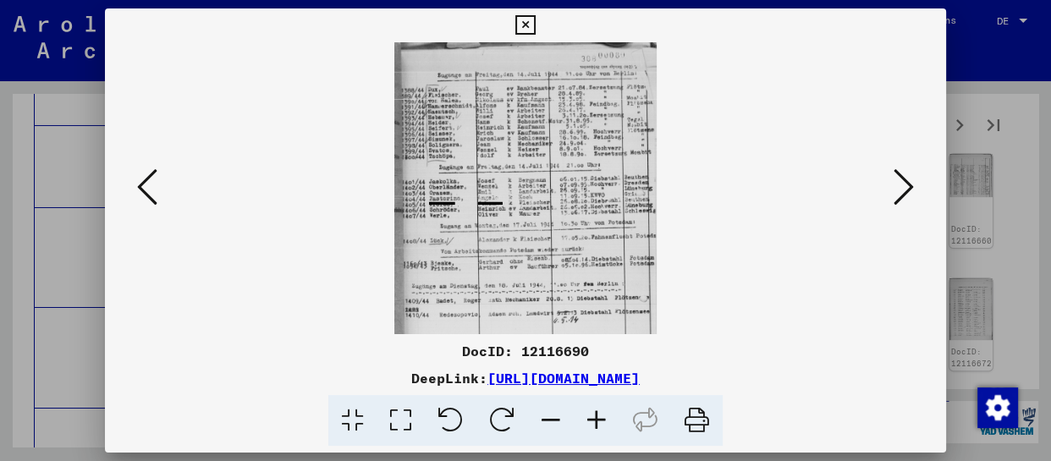
scroll to position [0, 0]
click at [602, 414] on icon at bounding box center [597, 421] width 46 height 52
click at [602, 416] on icon at bounding box center [597, 421] width 46 height 52
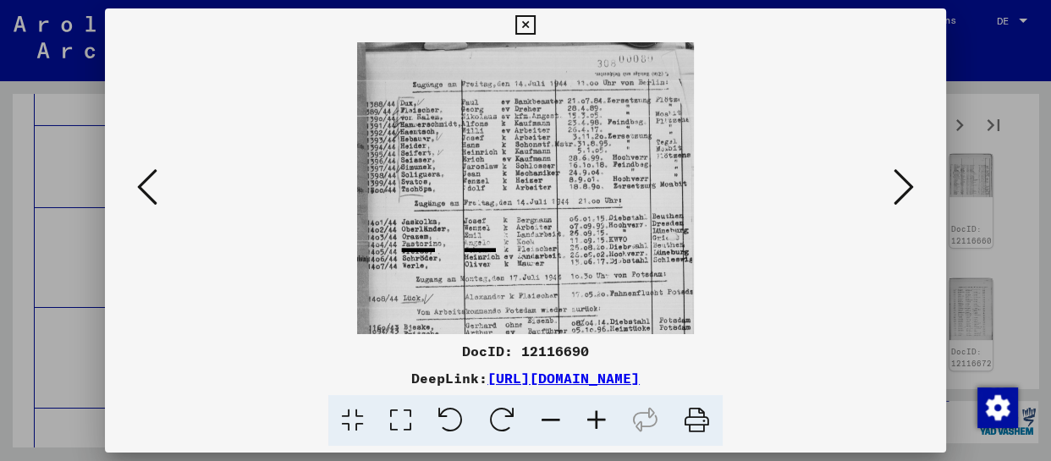
click at [601, 417] on icon at bounding box center [597, 421] width 46 height 52
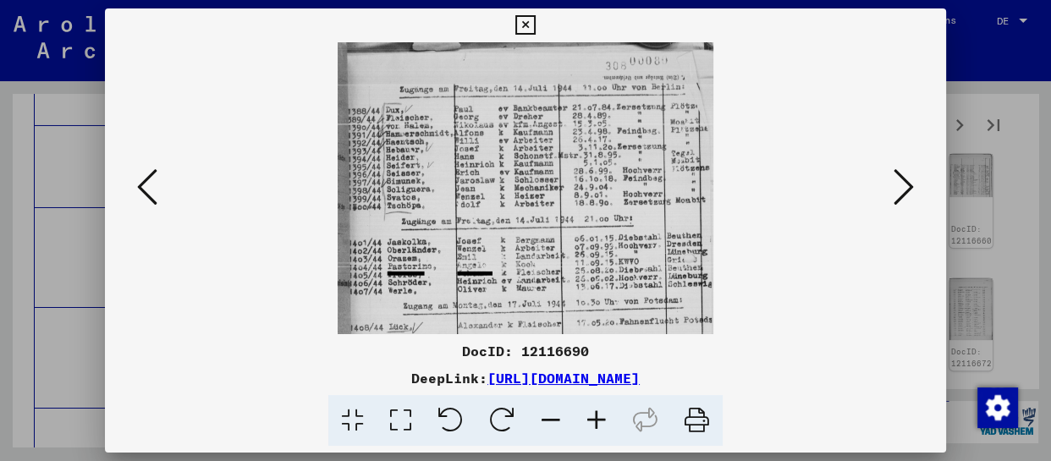
click at [601, 417] on icon at bounding box center [597, 421] width 46 height 52
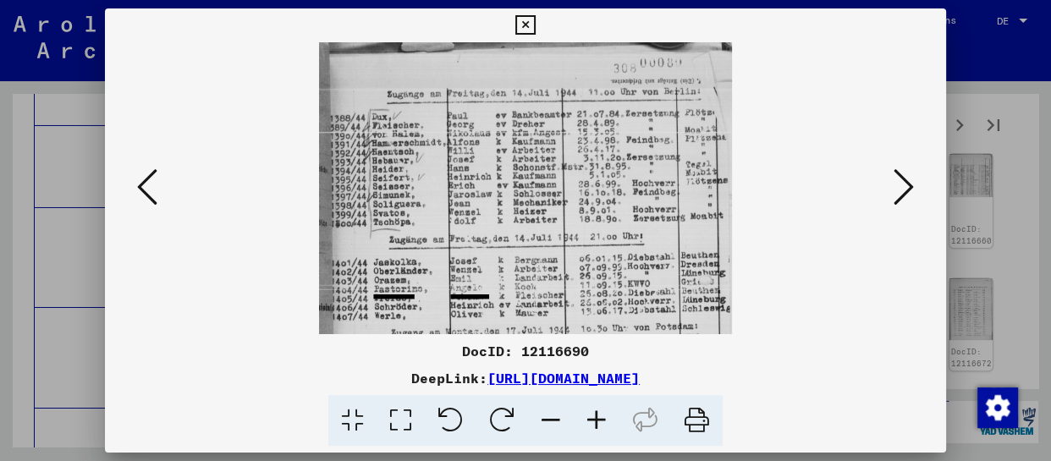
click at [601, 418] on icon at bounding box center [597, 421] width 46 height 52
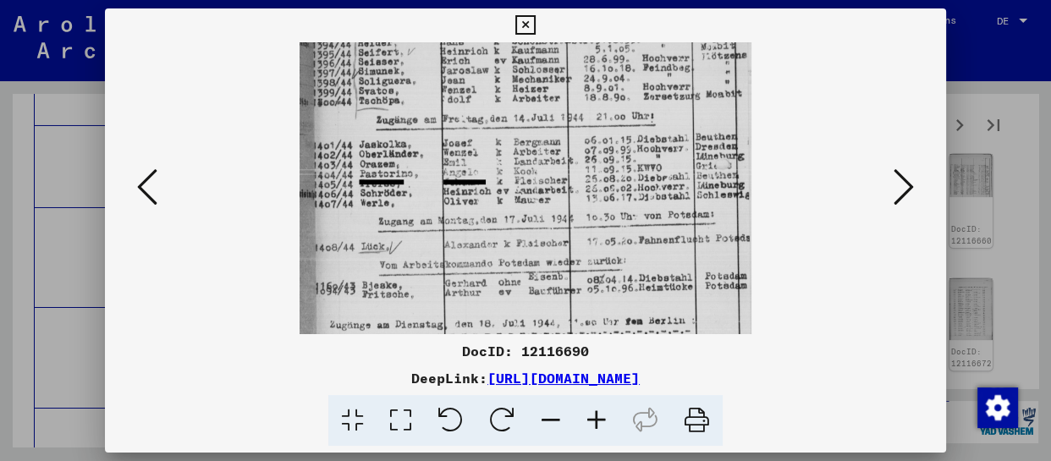
drag, startPoint x: 538, startPoint y: 284, endPoint x: 546, endPoint y: 145, distance: 139.9
click at [546, 145] on img at bounding box center [525, 156] width 451 height 504
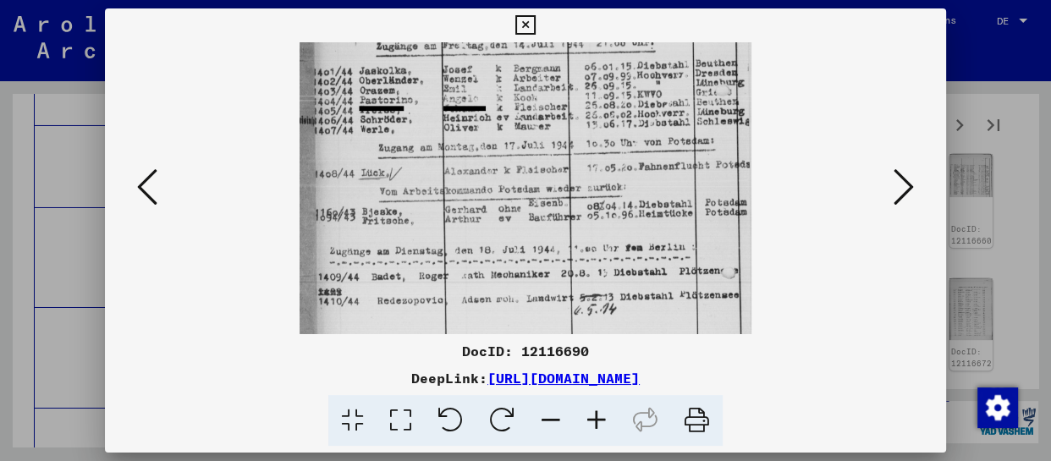
drag, startPoint x: 548, startPoint y: 282, endPoint x: 550, endPoint y: 168, distance: 114.3
click at [550, 168] on img at bounding box center [525, 83] width 451 height 504
click at [902, 185] on icon at bounding box center [904, 187] width 20 height 41
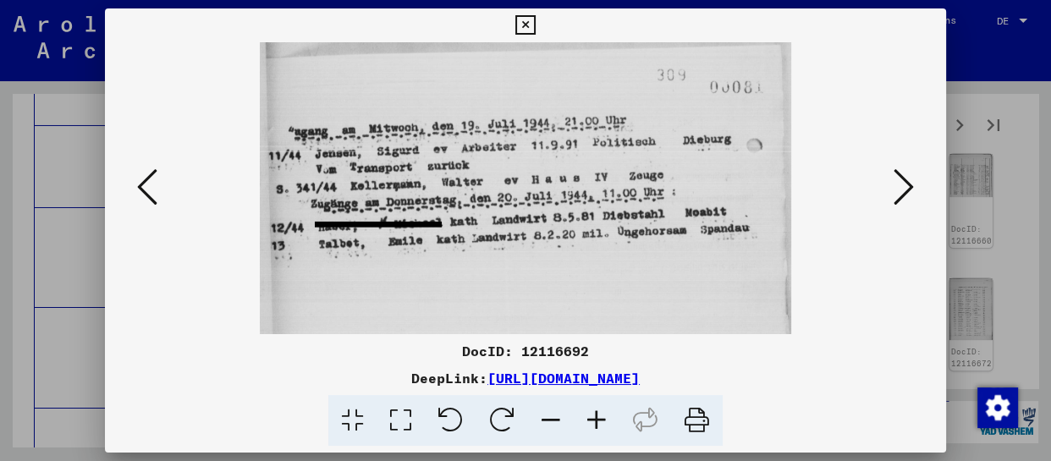
click at [906, 193] on icon at bounding box center [904, 187] width 20 height 41
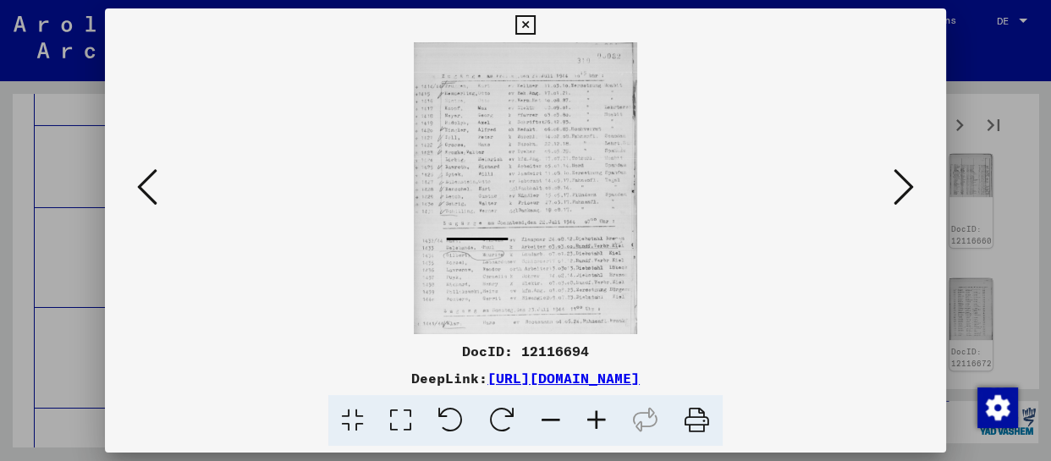
click at [604, 425] on icon at bounding box center [597, 421] width 46 height 52
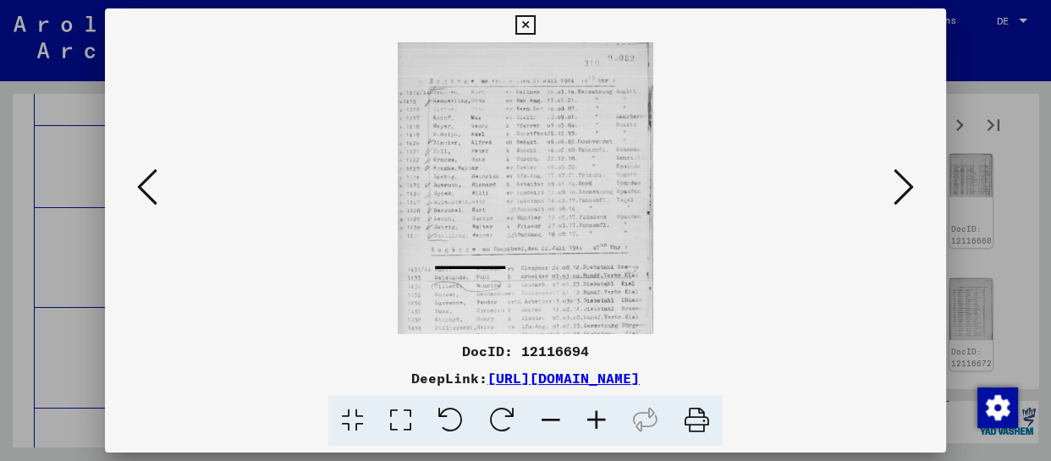
click at [604, 425] on icon at bounding box center [597, 421] width 46 height 52
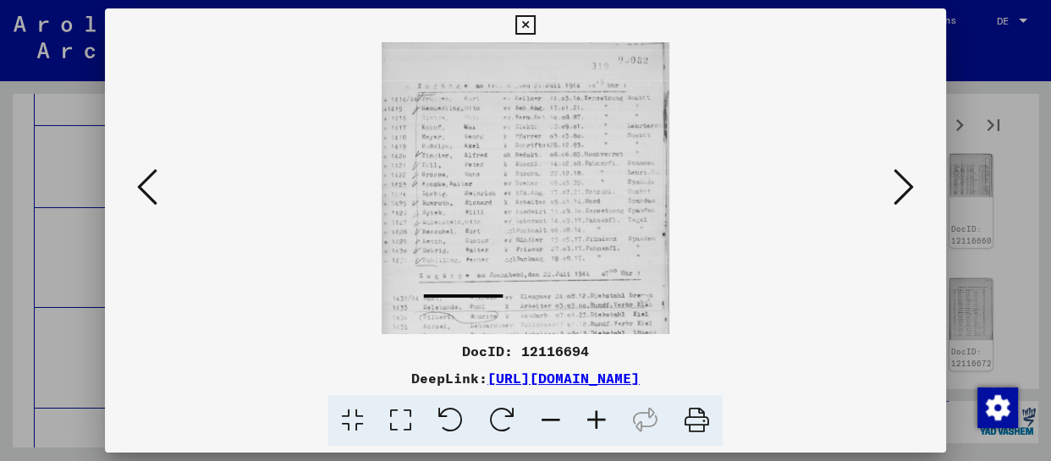
click at [604, 425] on icon at bounding box center [597, 421] width 46 height 52
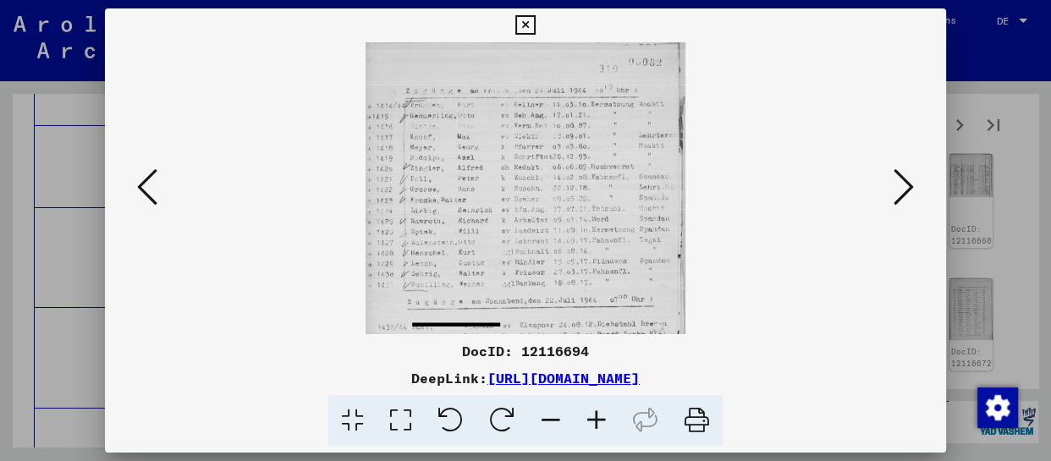
click at [604, 425] on icon at bounding box center [597, 421] width 46 height 52
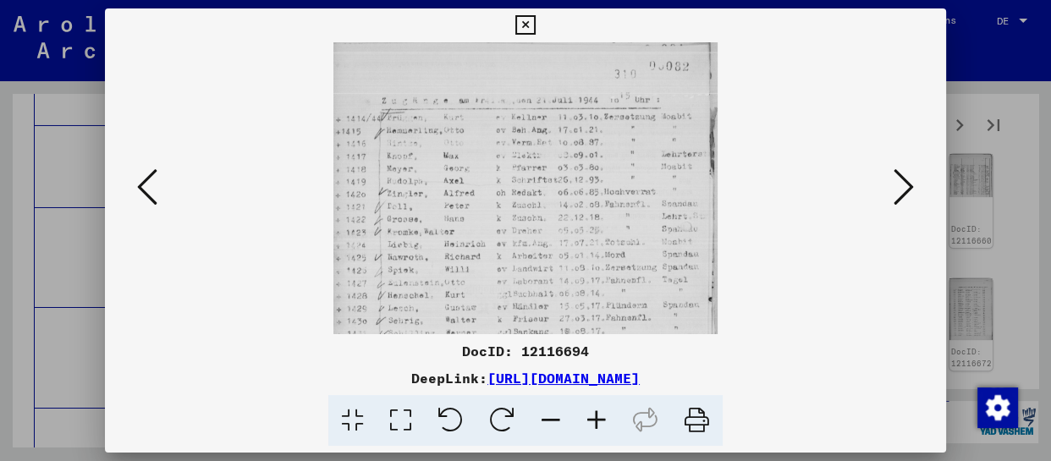
click at [604, 425] on icon at bounding box center [597, 421] width 46 height 52
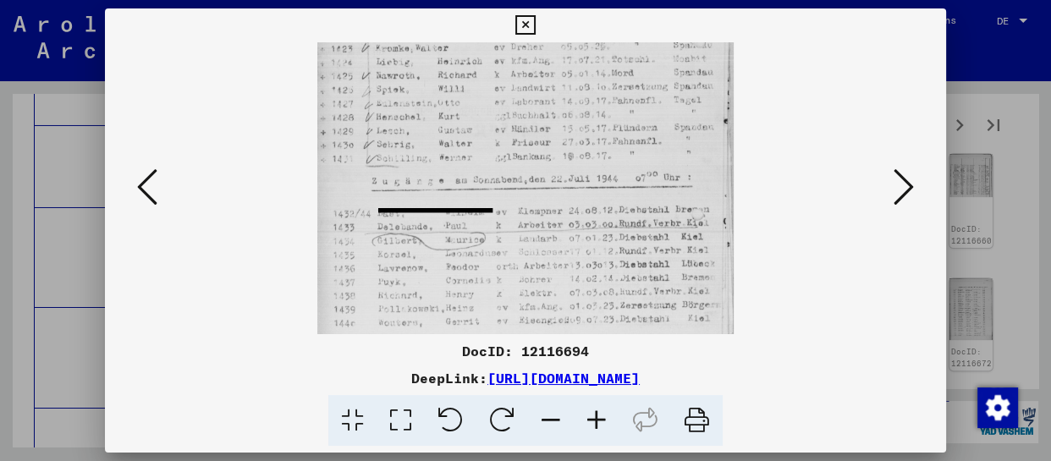
drag, startPoint x: 554, startPoint y: 297, endPoint x: 581, endPoint y: 98, distance: 200.8
click at [581, 98] on img at bounding box center [525, 116] width 417 height 546
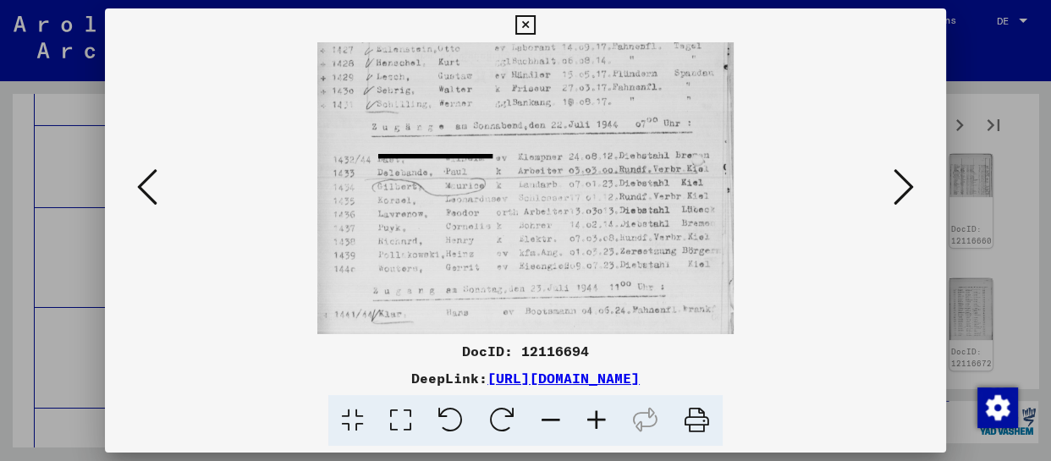
drag, startPoint x: 566, startPoint y: 241, endPoint x: 587, endPoint y: 95, distance: 147.9
click at [587, 95] on img at bounding box center [525, 61] width 417 height 546
click at [897, 188] on icon at bounding box center [904, 187] width 20 height 41
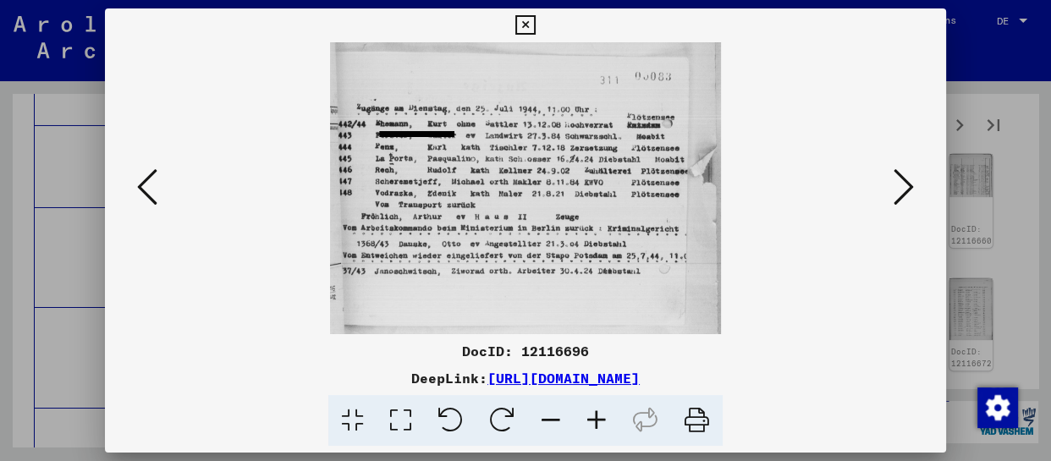
scroll to position [0, 0]
click at [900, 185] on icon at bounding box center [904, 187] width 20 height 41
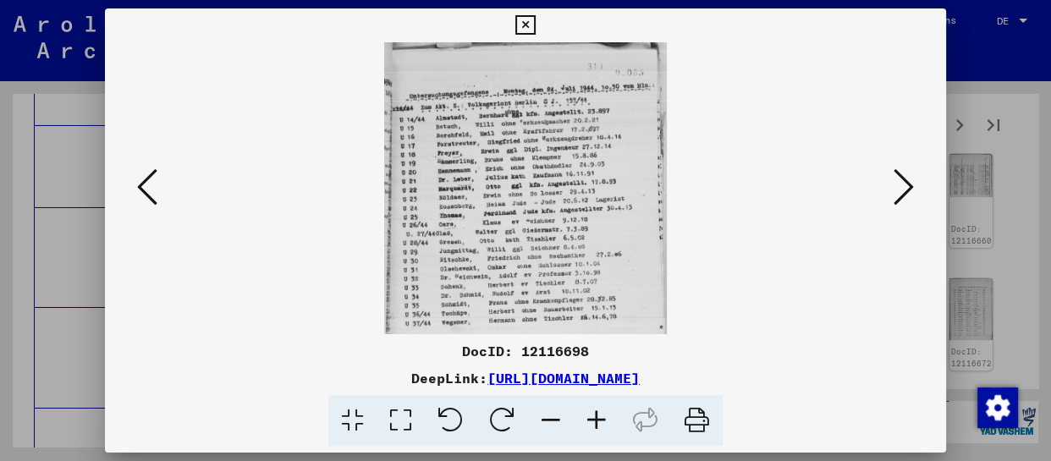
click at [609, 422] on icon at bounding box center [597, 421] width 46 height 52
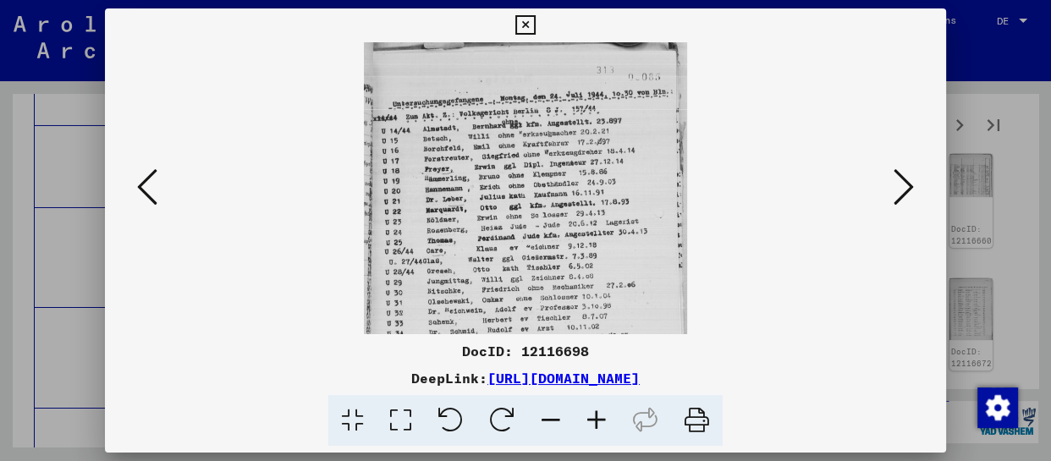
click at [609, 422] on icon at bounding box center [597, 421] width 46 height 52
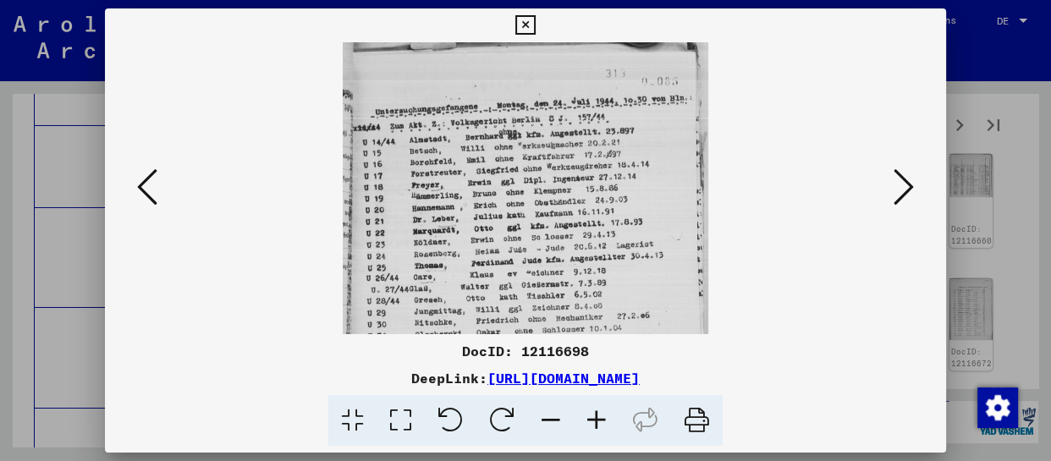
click at [609, 422] on icon at bounding box center [597, 421] width 46 height 52
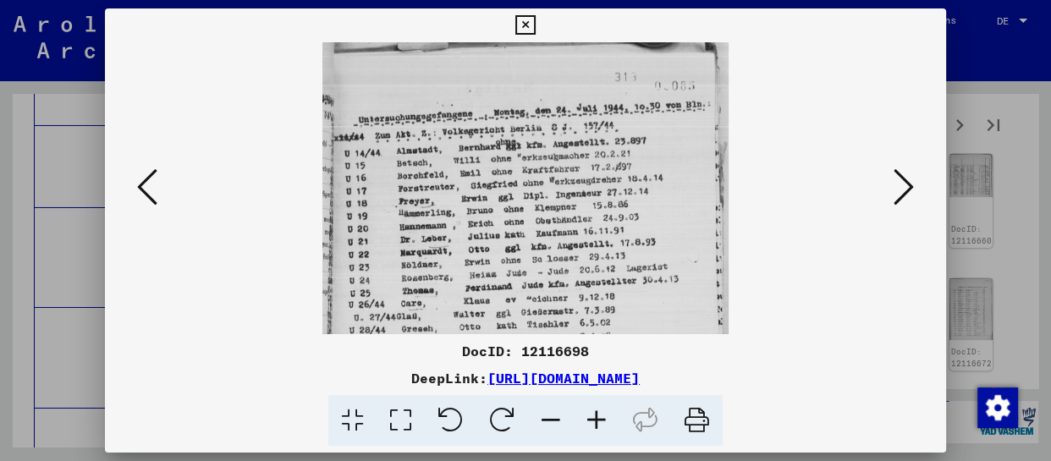
click at [609, 422] on icon at bounding box center [597, 421] width 46 height 52
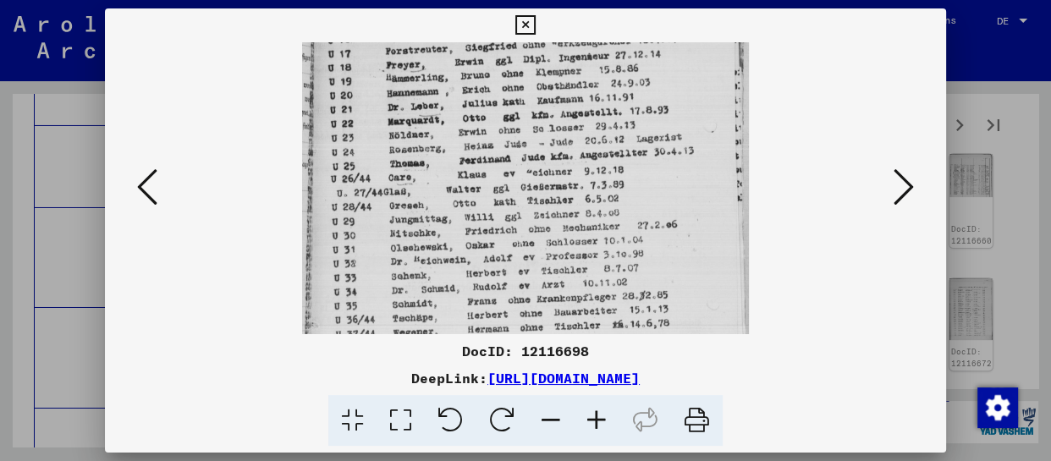
drag, startPoint x: 535, startPoint y: 289, endPoint x: 546, endPoint y: 88, distance: 200.9
click at [546, 88] on img at bounding box center [525, 120] width 447 height 461
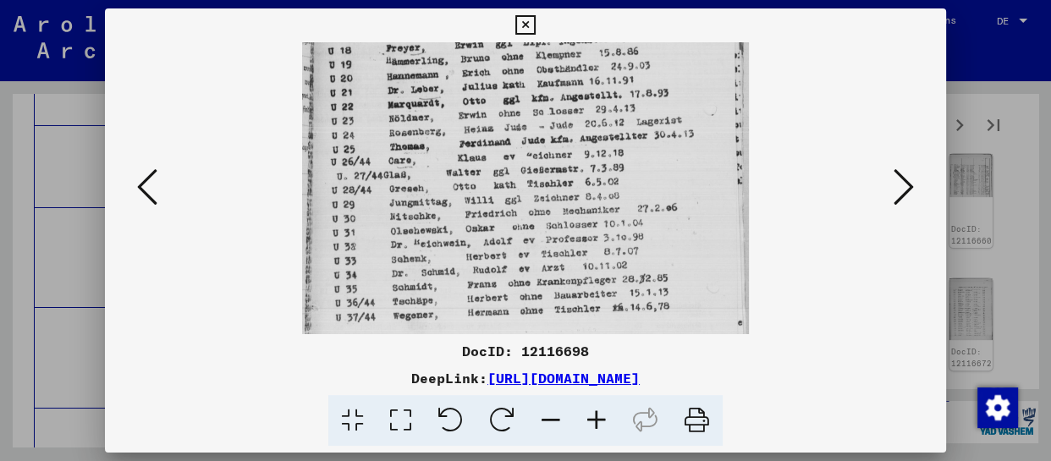
drag, startPoint x: 544, startPoint y: 256, endPoint x: 553, endPoint y: 153, distance: 102.8
click at [553, 153] on img at bounding box center [525, 103] width 447 height 461
click at [900, 196] on icon at bounding box center [904, 187] width 20 height 41
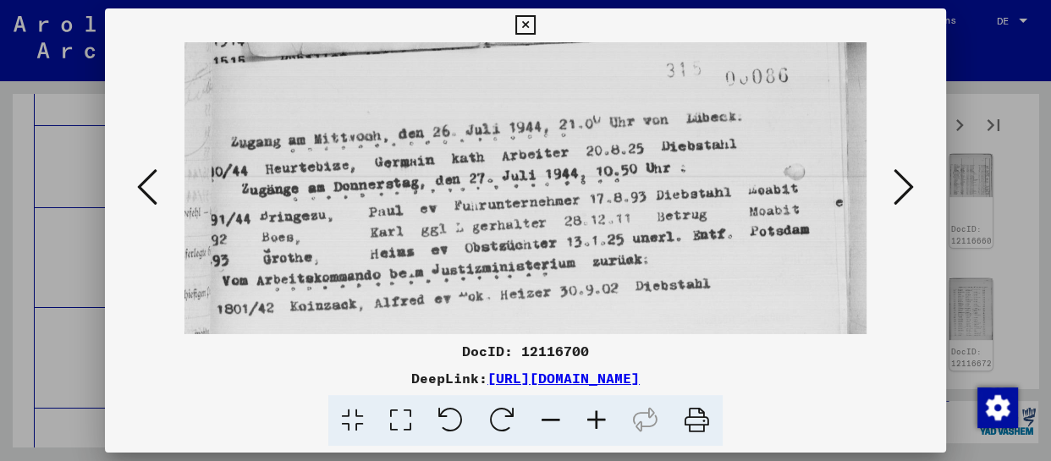
click at [908, 192] on icon at bounding box center [904, 187] width 20 height 41
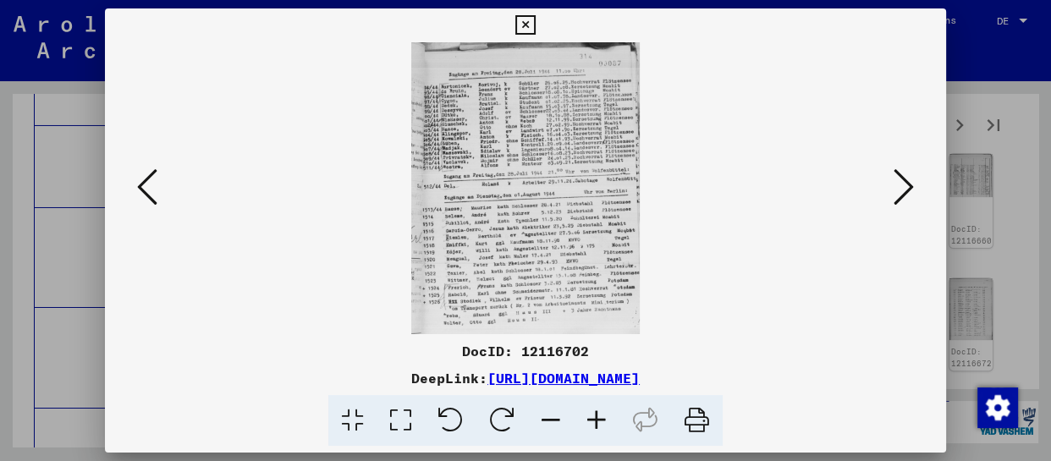
click at [593, 419] on icon at bounding box center [597, 421] width 46 height 52
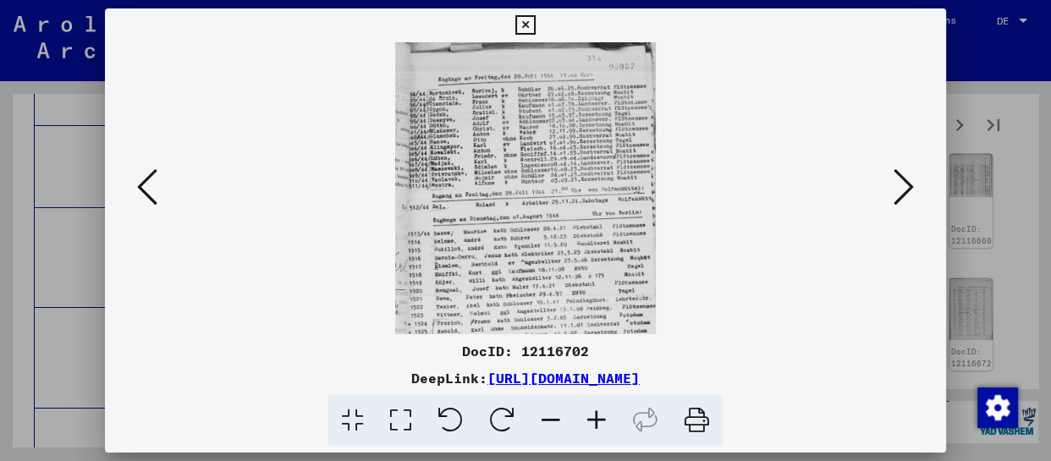
click at [593, 419] on icon at bounding box center [597, 421] width 46 height 52
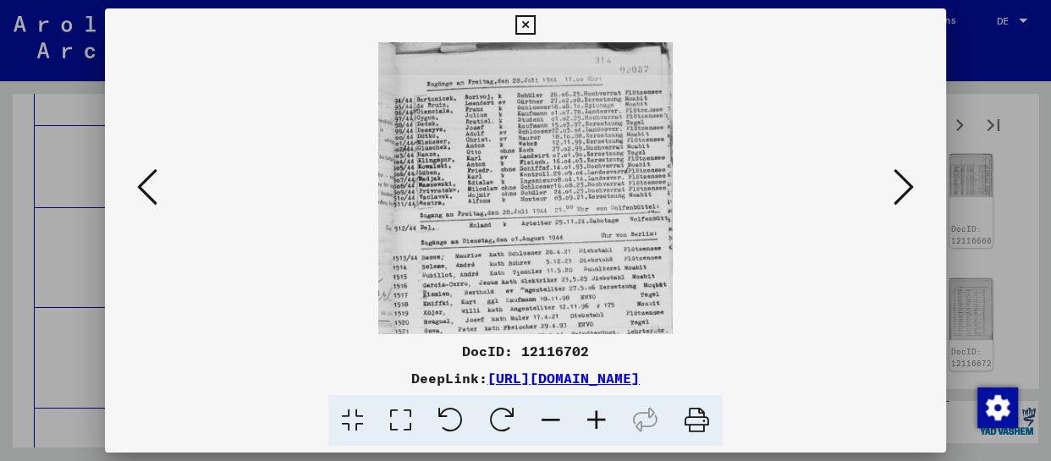
click at [594, 420] on icon at bounding box center [597, 421] width 46 height 52
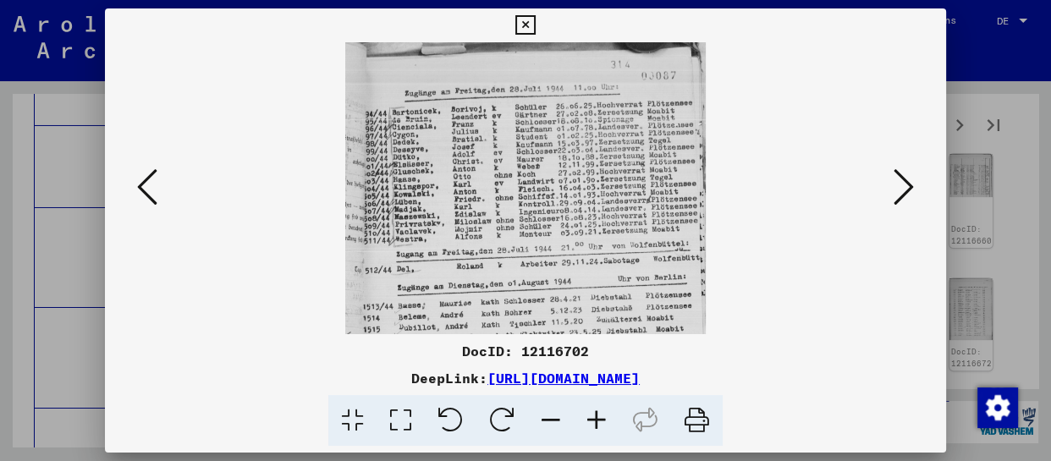
click at [594, 420] on icon at bounding box center [597, 421] width 46 height 52
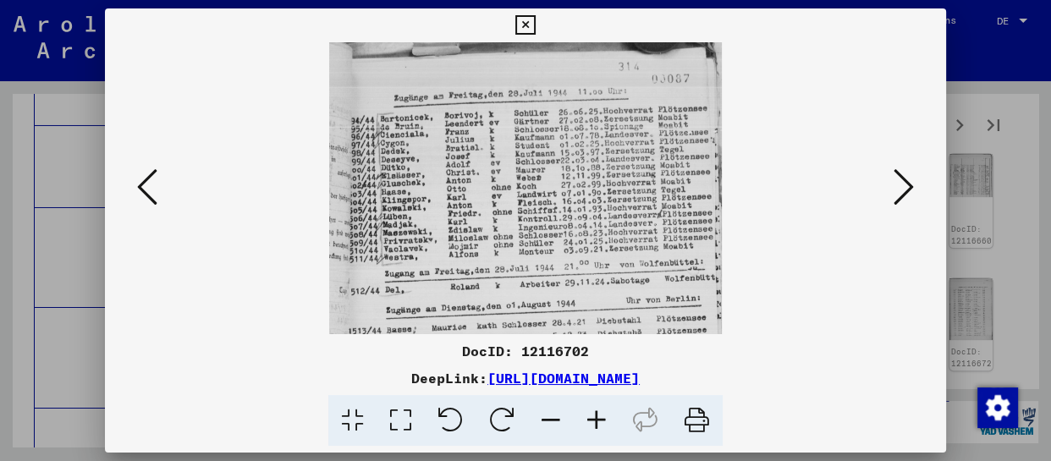
click at [594, 420] on icon at bounding box center [597, 421] width 46 height 52
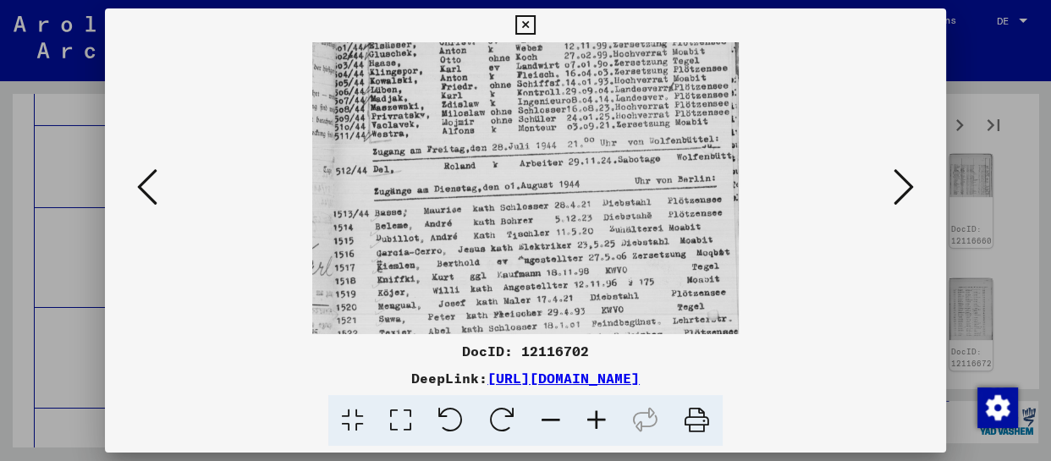
drag, startPoint x: 571, startPoint y: 303, endPoint x: 594, endPoint y: 127, distance: 177.6
click at [596, 120] on img at bounding box center [525, 174] width 427 height 546
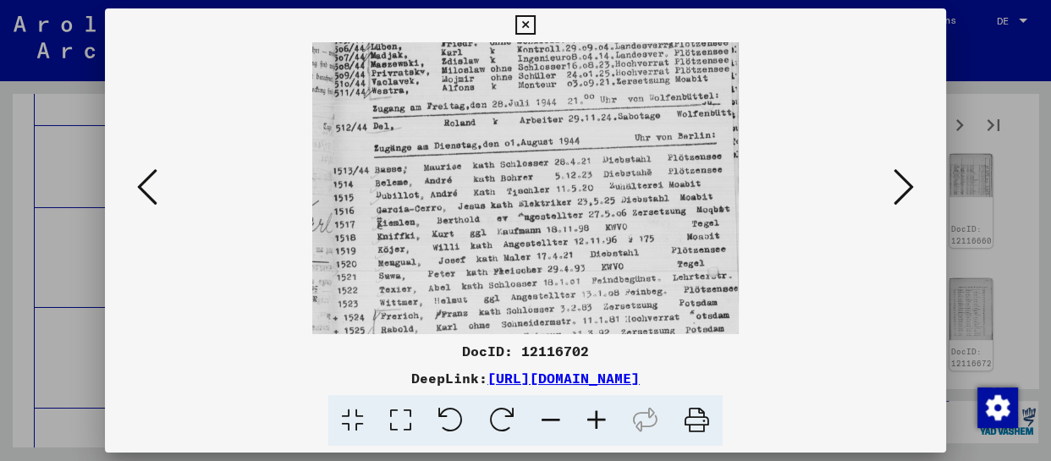
scroll to position [254, 0]
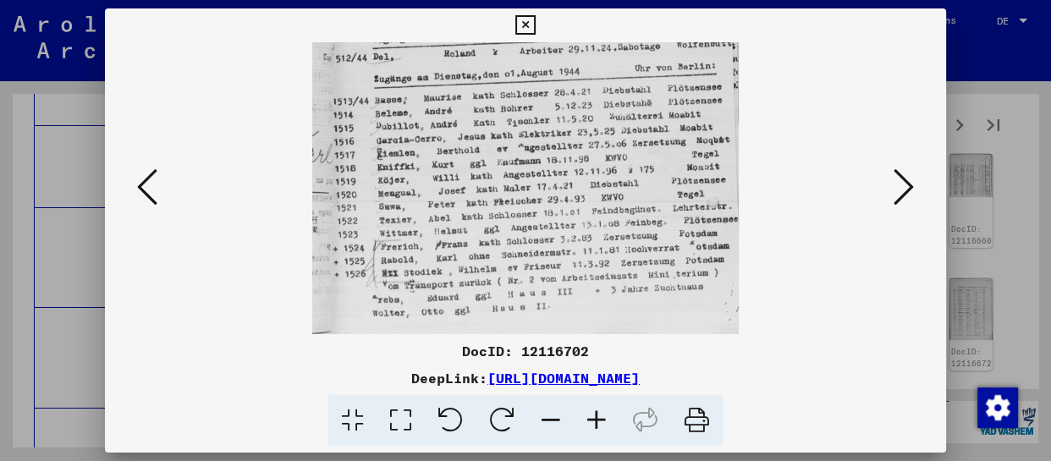
drag, startPoint x: 581, startPoint y: 253, endPoint x: 584, endPoint y: 103, distance: 149.9
click at [584, 103] on img at bounding box center [525, 61] width 427 height 546
click at [901, 186] on icon at bounding box center [904, 187] width 20 height 41
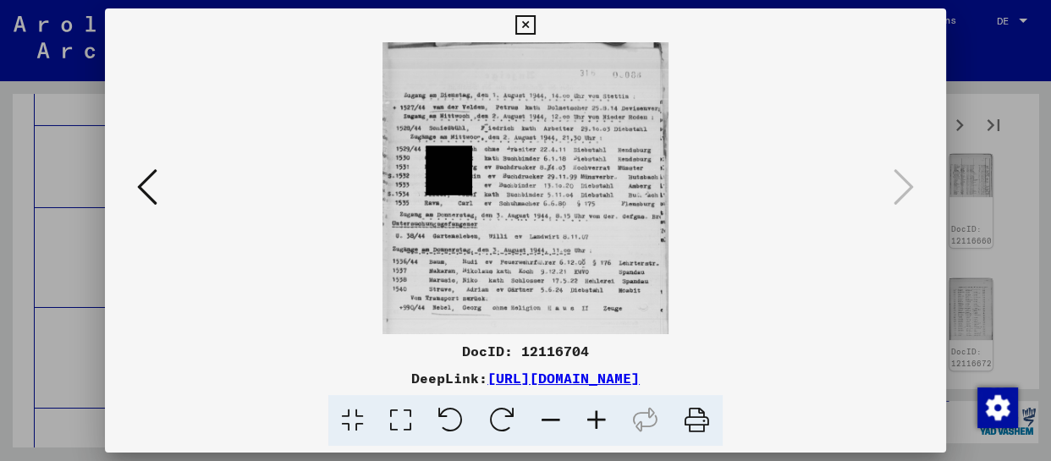
scroll to position [0, 0]
click at [528, 30] on icon at bounding box center [525, 25] width 19 height 20
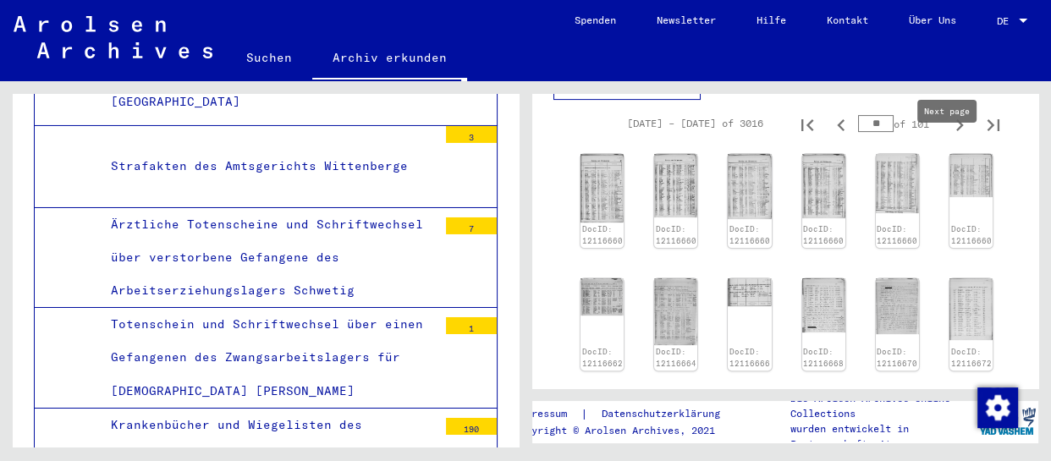
click at [948, 137] on icon "Next page" at bounding box center [960, 125] width 24 height 24
type input "**"
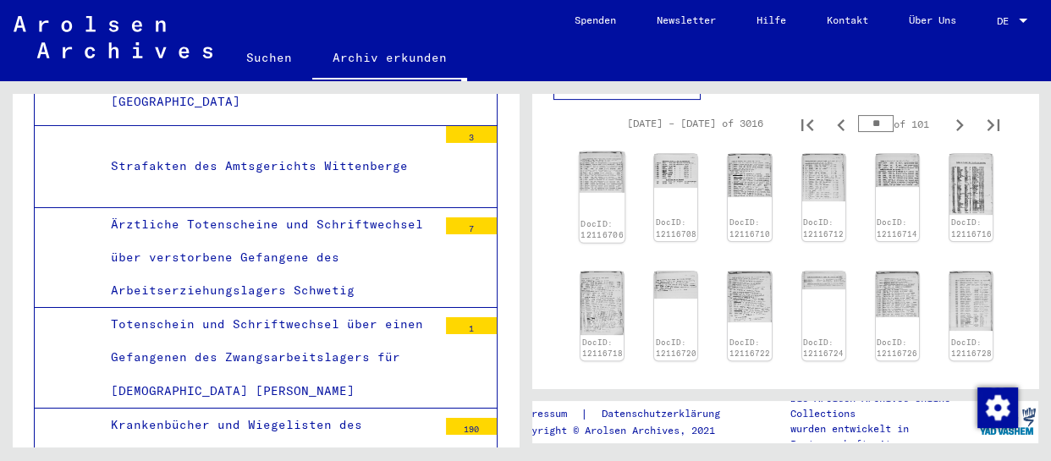
click at [600, 193] on img at bounding box center [603, 172] width 46 height 41
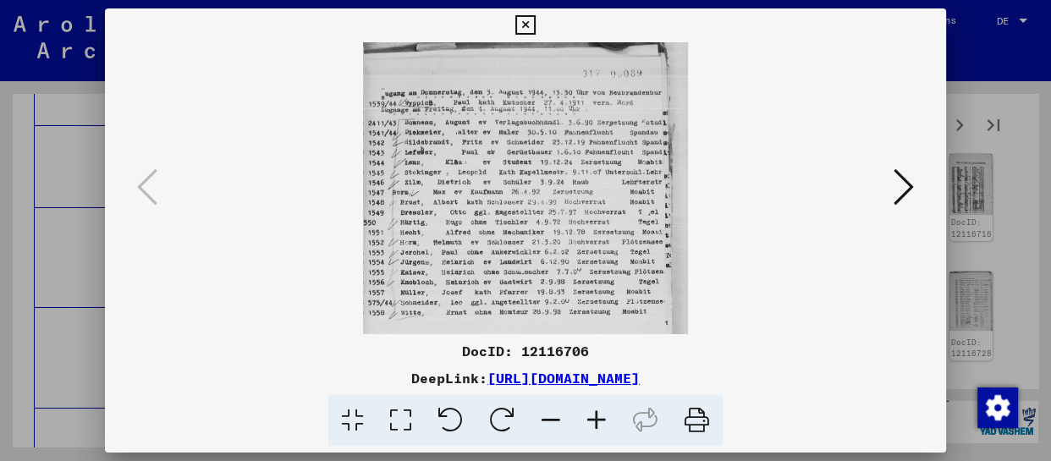
click at [599, 427] on icon at bounding box center [597, 421] width 46 height 52
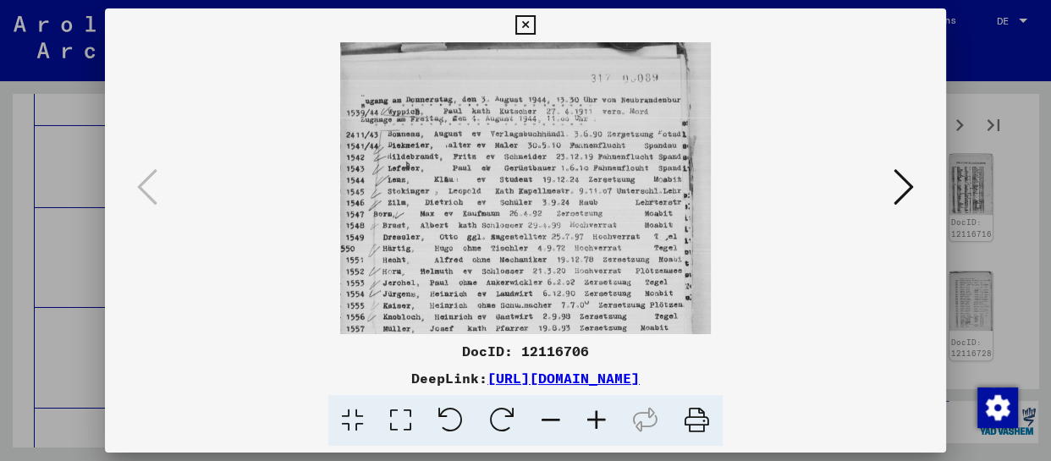
click at [599, 427] on icon at bounding box center [597, 421] width 46 height 52
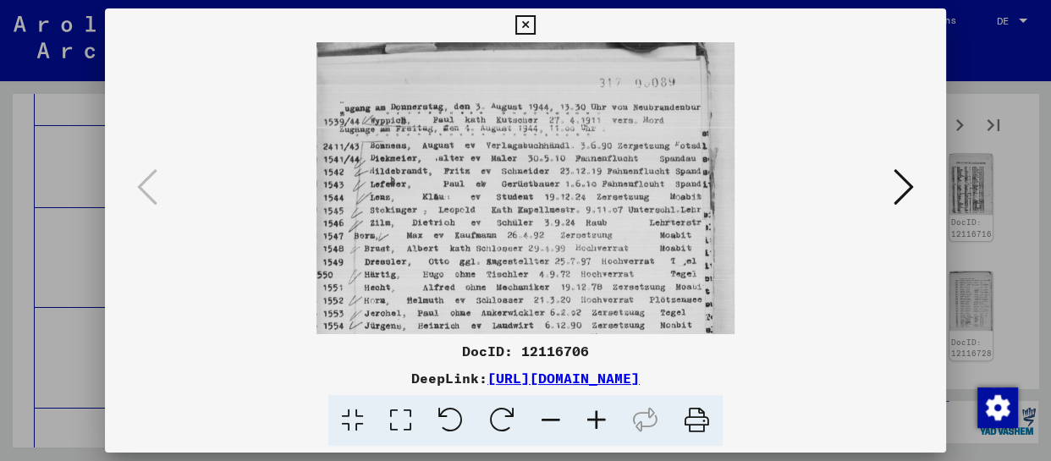
click at [599, 426] on icon at bounding box center [597, 421] width 46 height 52
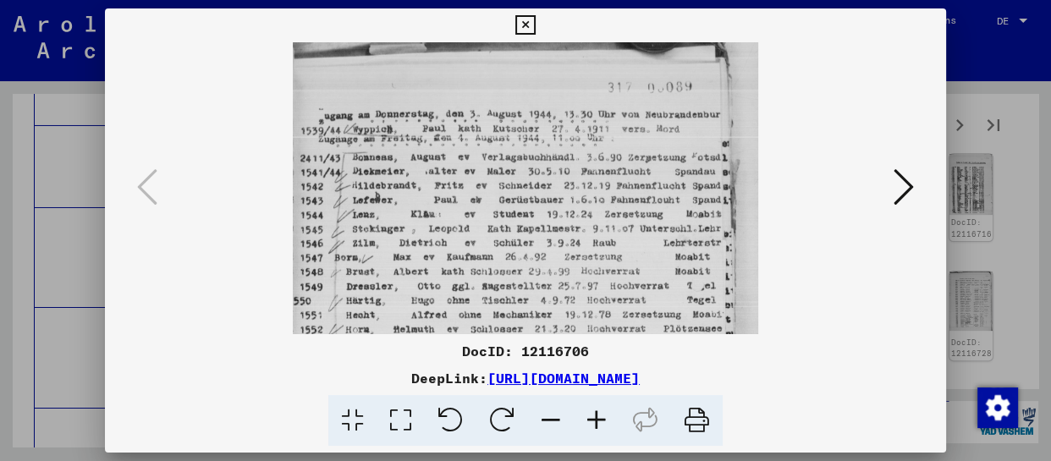
click at [879, 183] on viewer-one-image at bounding box center [526, 188] width 726 height 292
click at [907, 185] on icon at bounding box center [904, 187] width 20 height 41
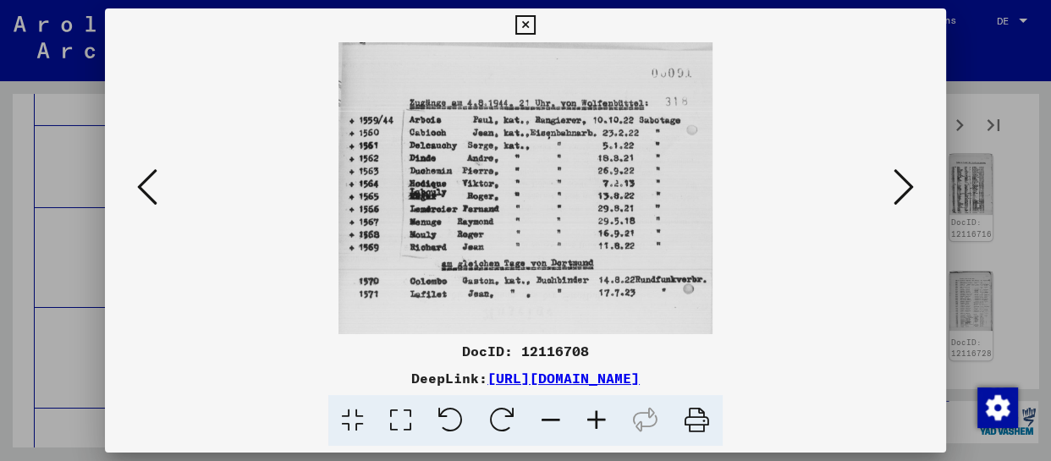
click
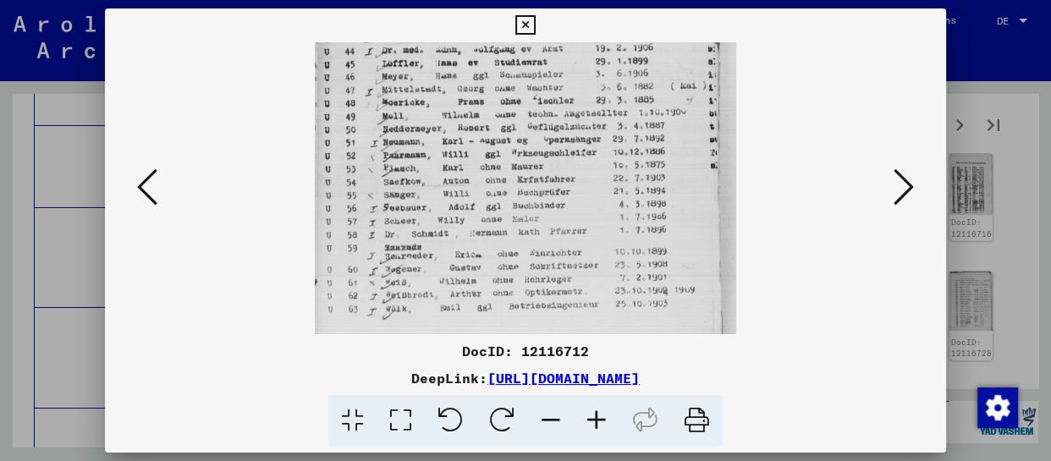
scroll to position [165, 0]
drag, startPoint x: 587, startPoint y: 279, endPoint x: 604, endPoint y: 116, distance: 164.3
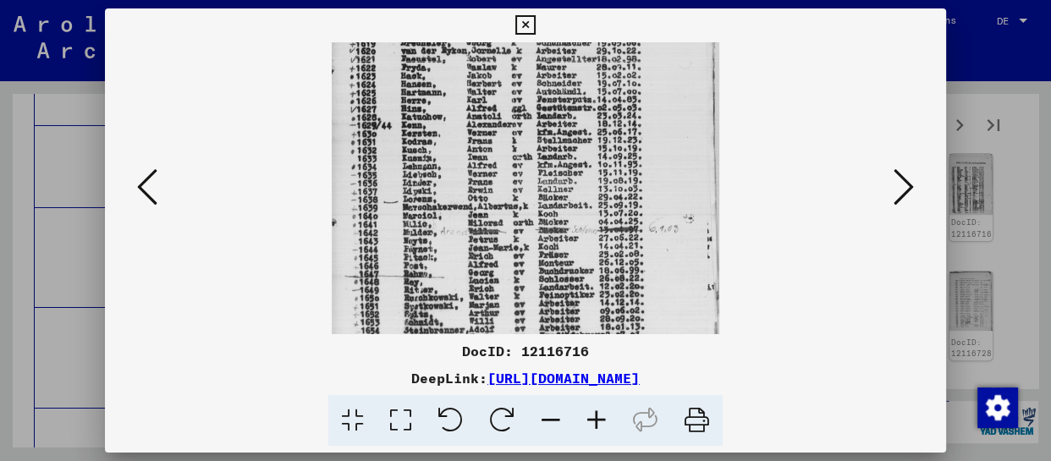
drag, startPoint x: 562, startPoint y: 278, endPoint x: 582, endPoint y: 89, distance: 189.8
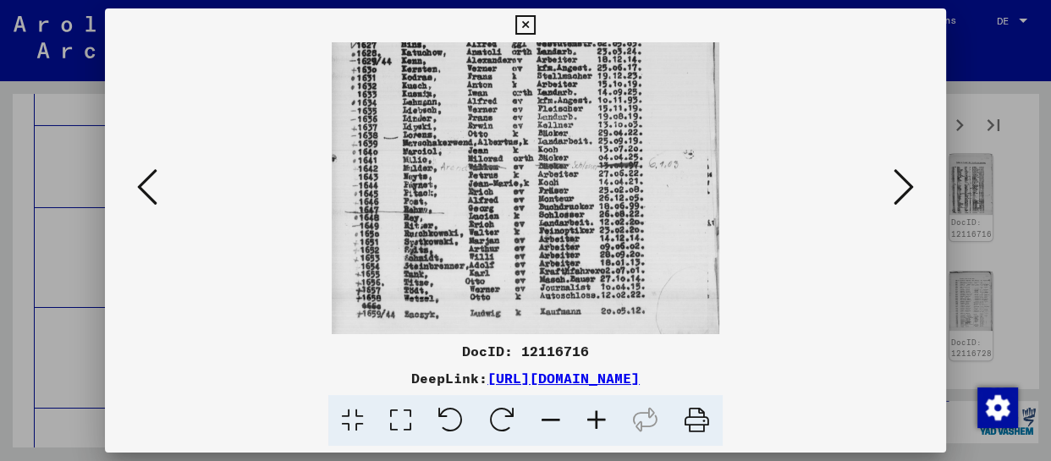
drag, startPoint x: 588, startPoint y: 245, endPoint x: 589, endPoint y: 97, distance: 148.2
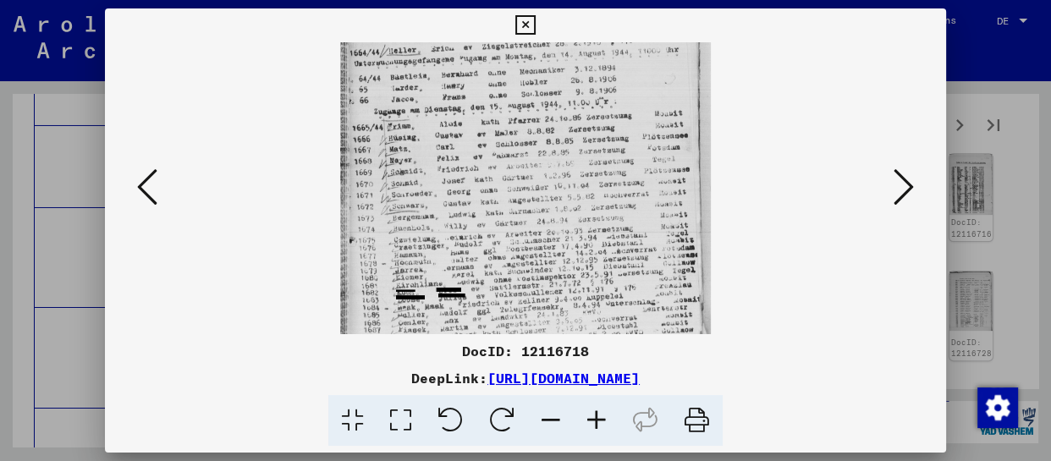
drag, startPoint x: 564, startPoint y: 295, endPoint x: 568, endPoint y: 50, distance: 244.7
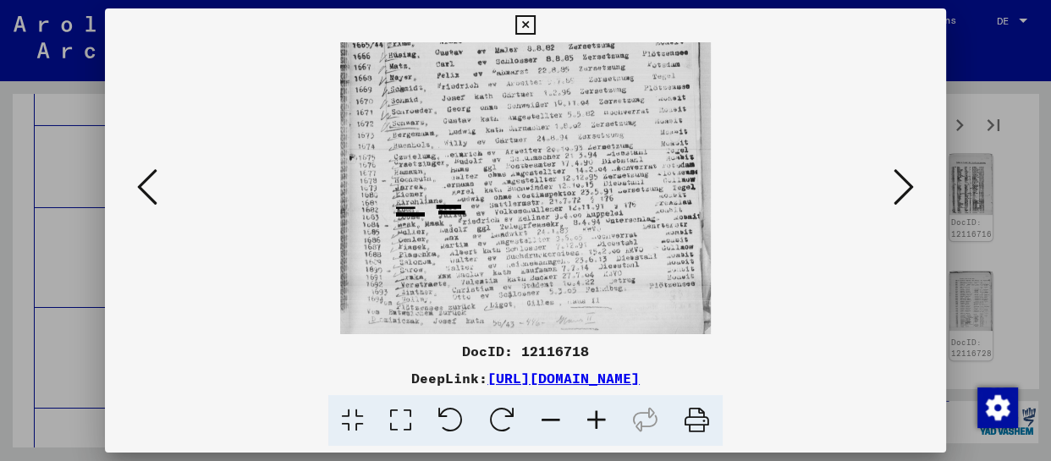
scroll to position [254, 0]
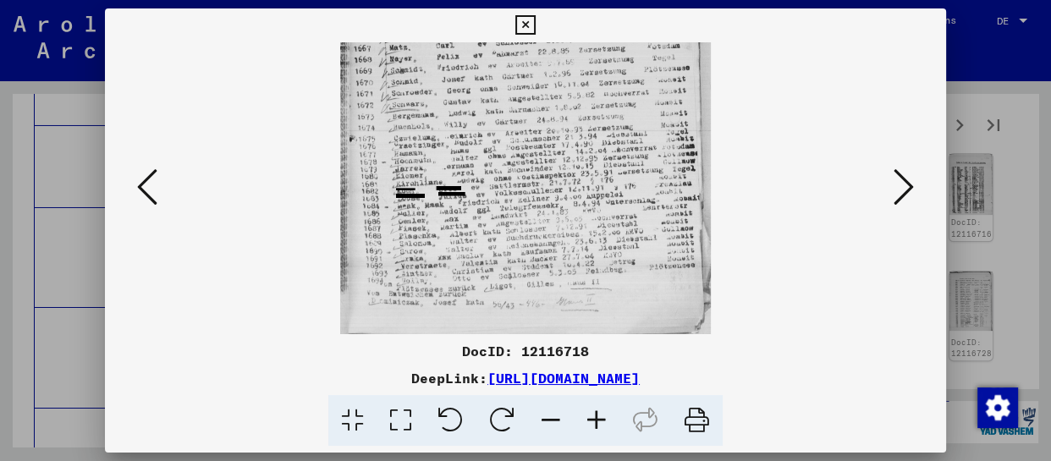
drag, startPoint x: 549, startPoint y: 240, endPoint x: 549, endPoint y: 196, distance: 44.0
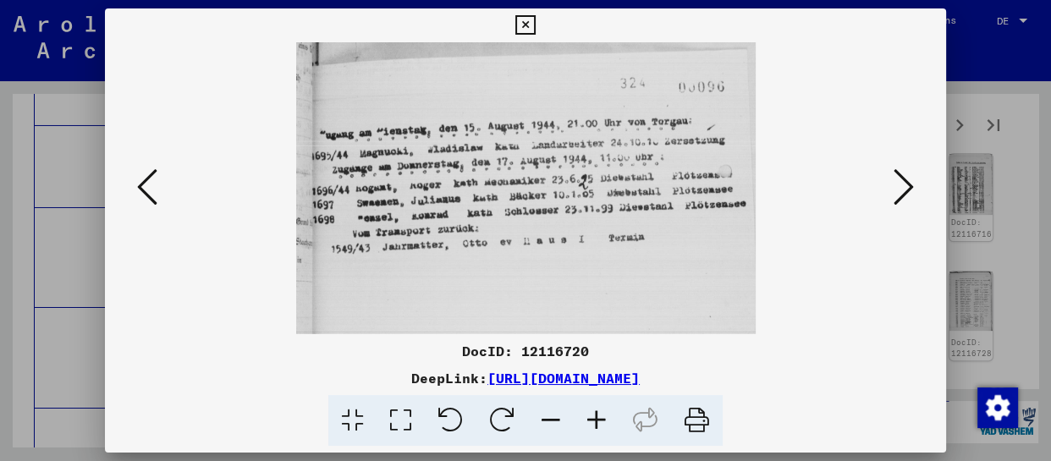
scroll to position [0, 0]
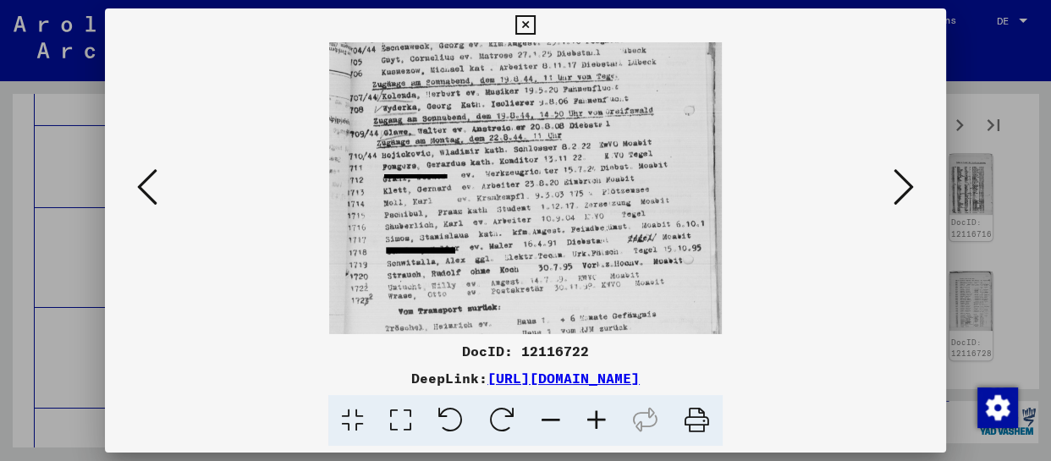
drag, startPoint x: 581, startPoint y: 267, endPoint x: 588, endPoint y: 23, distance: 243.9
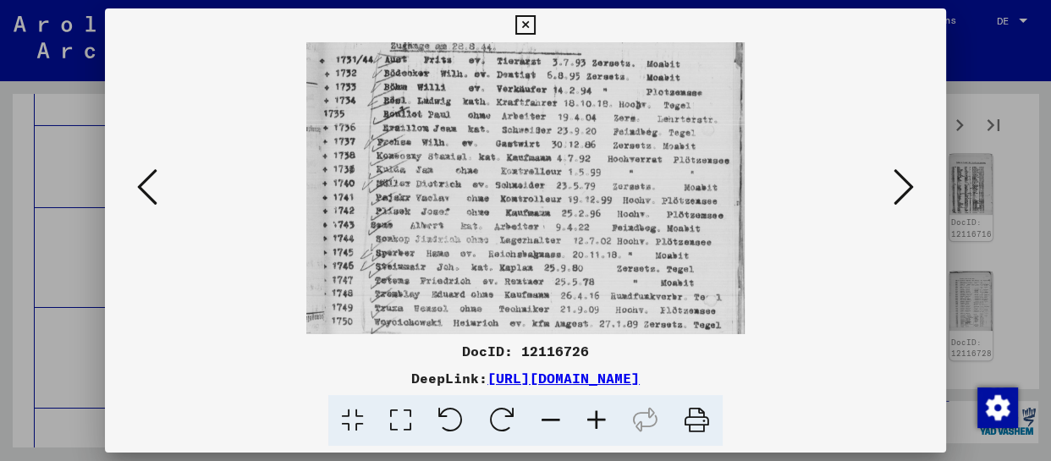
drag, startPoint x: 568, startPoint y: 264, endPoint x: 574, endPoint y: 50, distance: 214.3
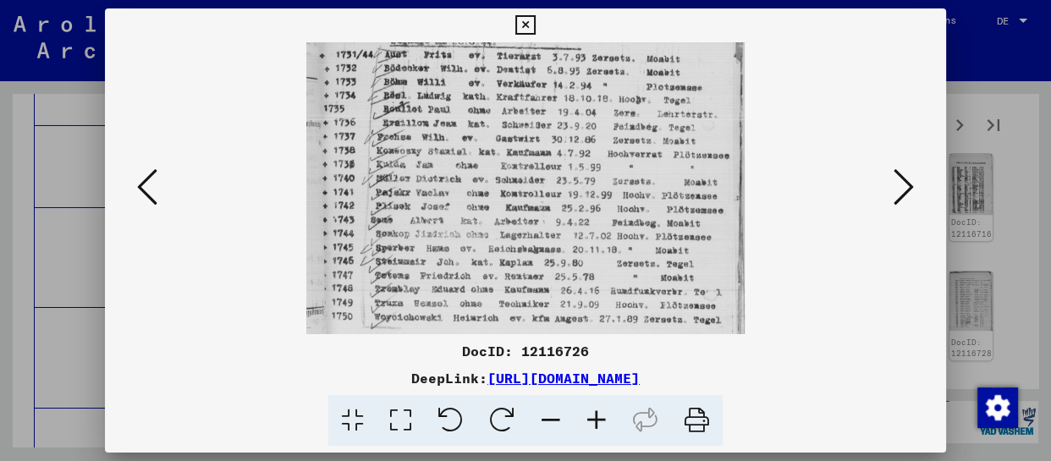
scroll to position [169, 0]
drag, startPoint x: 578, startPoint y: 185, endPoint x: 578, endPoint y: 152, distance: 33.9
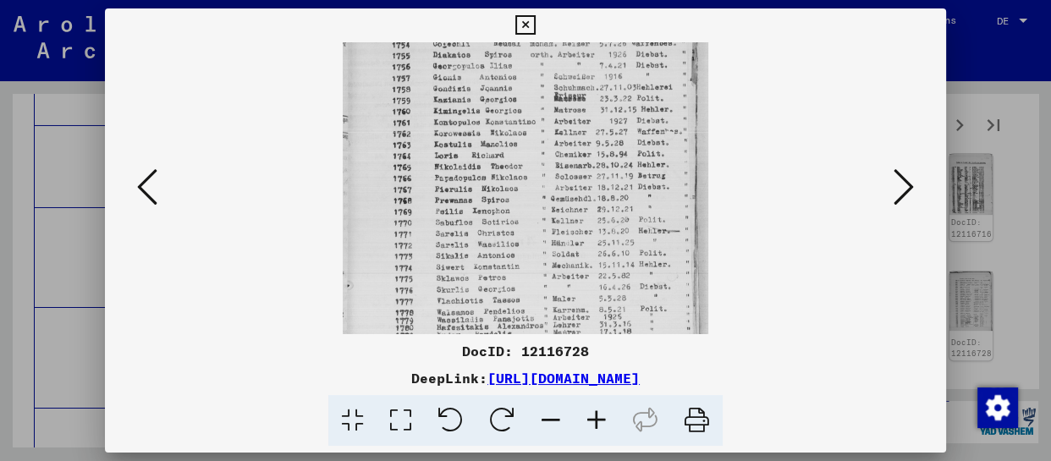
scroll to position [212, 0]
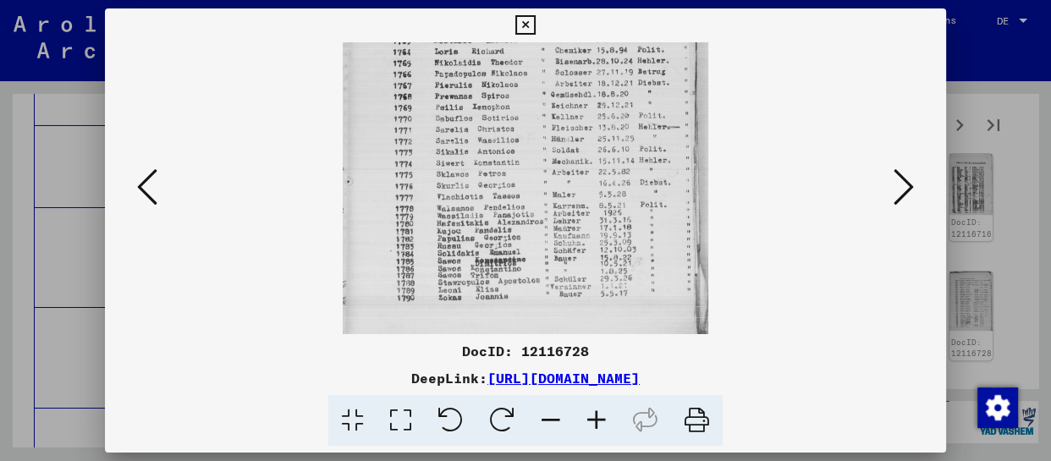
drag, startPoint x: 596, startPoint y: 303, endPoint x: 615, endPoint y: 22, distance: 281.7
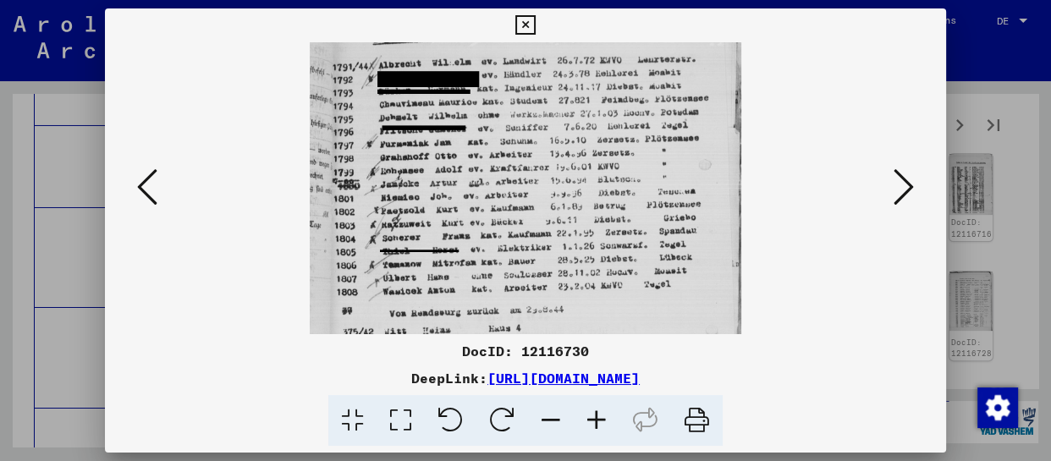
scroll to position [169, 0]
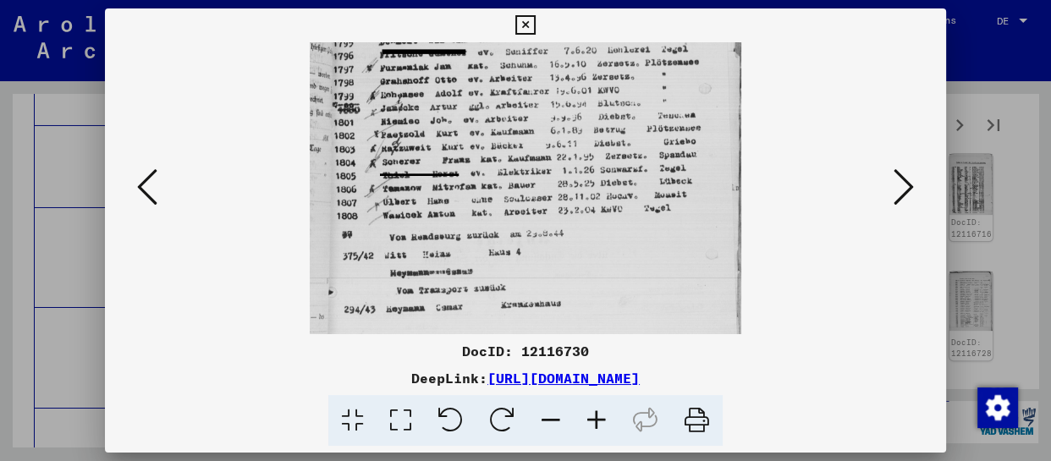
drag, startPoint x: 602, startPoint y: 306, endPoint x: 639, endPoint y: 76, distance: 232.4
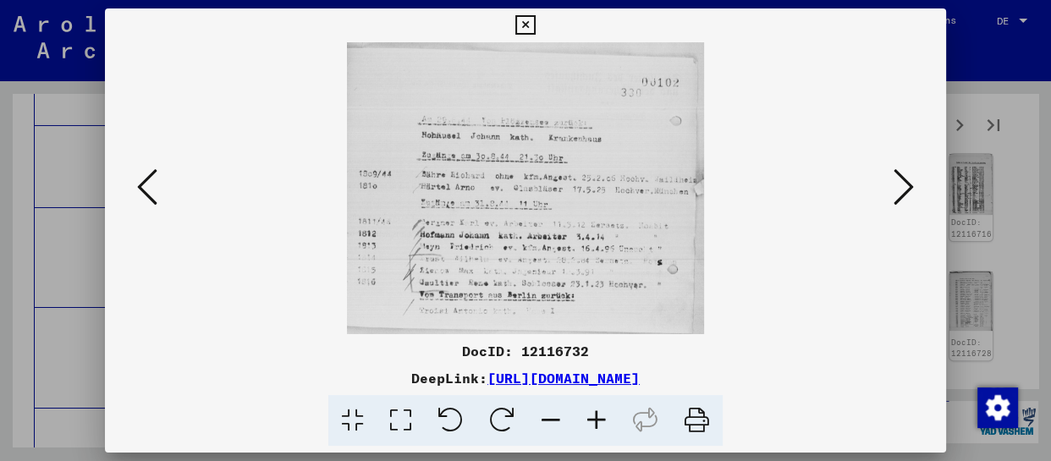
scroll to position [0, 0]
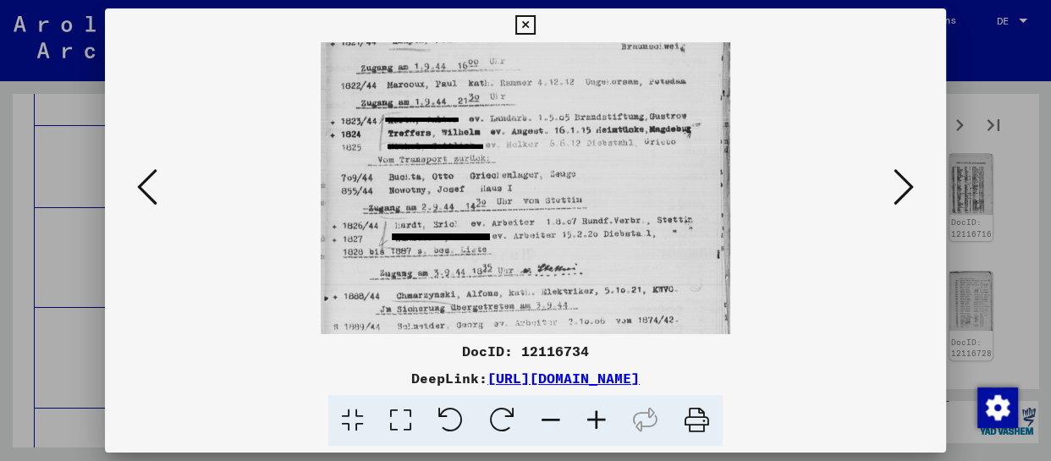
drag, startPoint x: 592, startPoint y: 303, endPoint x: 571, endPoint y: 130, distance: 174.0
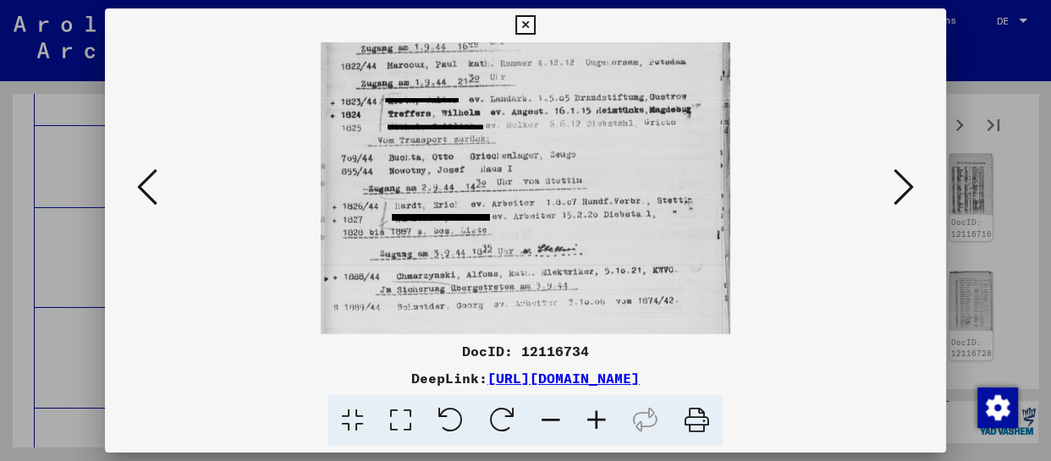
drag, startPoint x: 571, startPoint y: 254, endPoint x: 576, endPoint y: 172, distance: 82.3
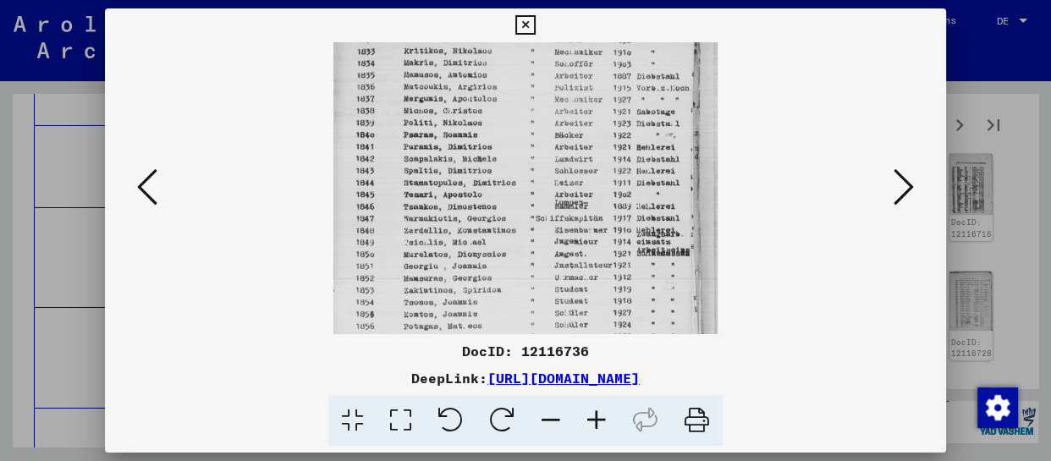
drag, startPoint x: 524, startPoint y: 294, endPoint x: 525, endPoint y: 169, distance: 124.4
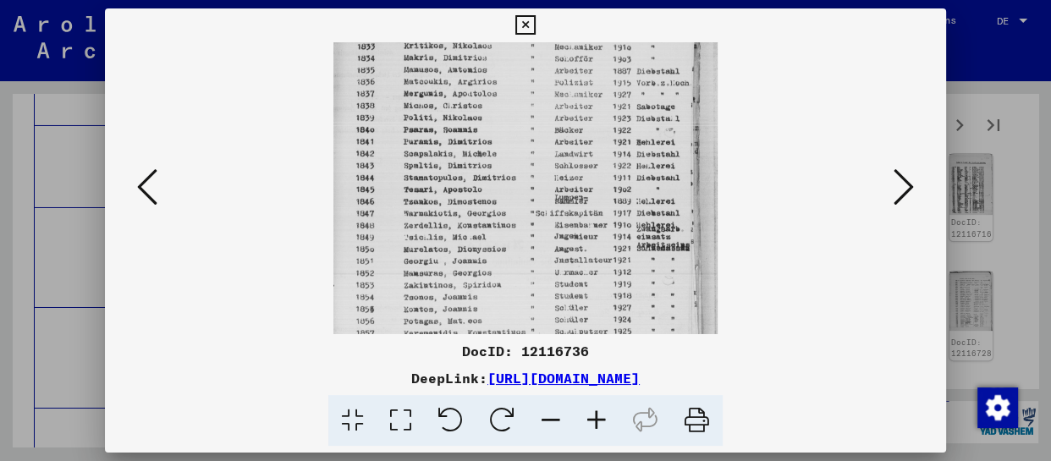
scroll to position [254, 0]
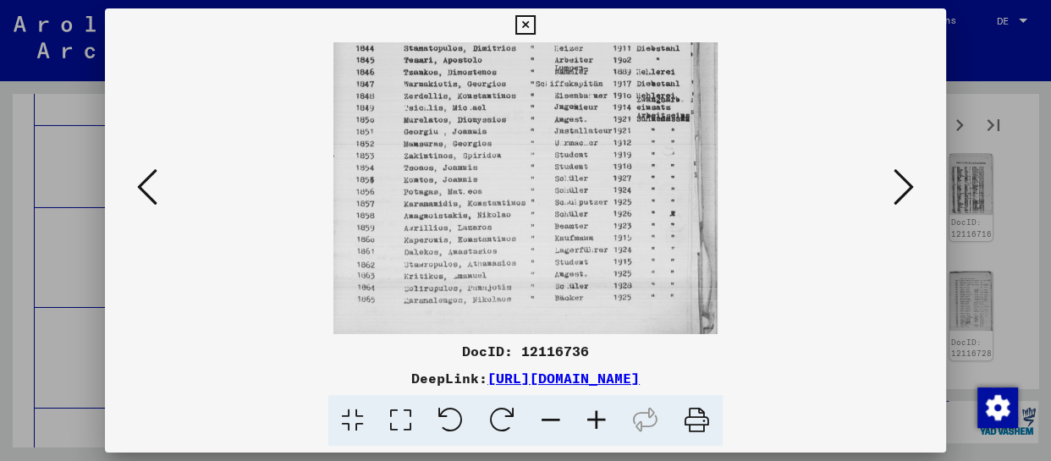
drag, startPoint x: 526, startPoint y: 262, endPoint x: 528, endPoint y: 101, distance: 161.7
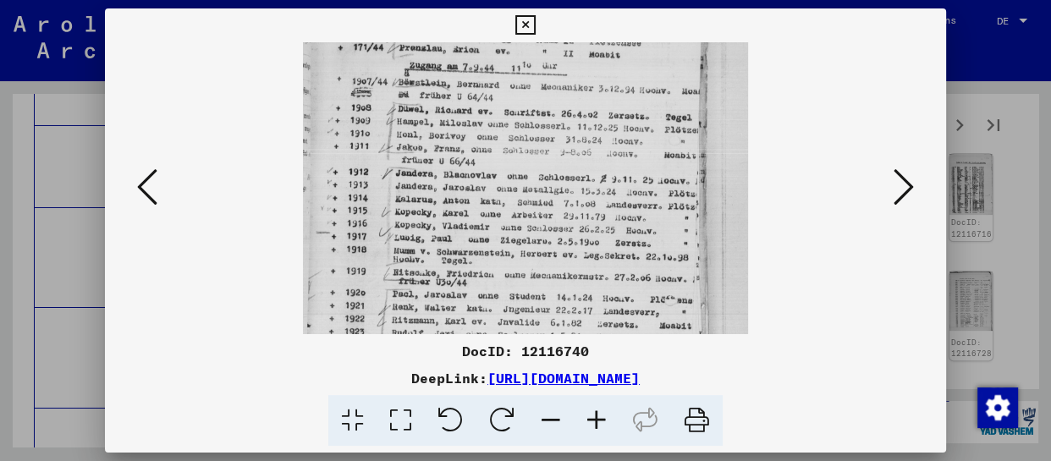
drag, startPoint x: 604, startPoint y: 273, endPoint x: 608, endPoint y: 128, distance: 145.7
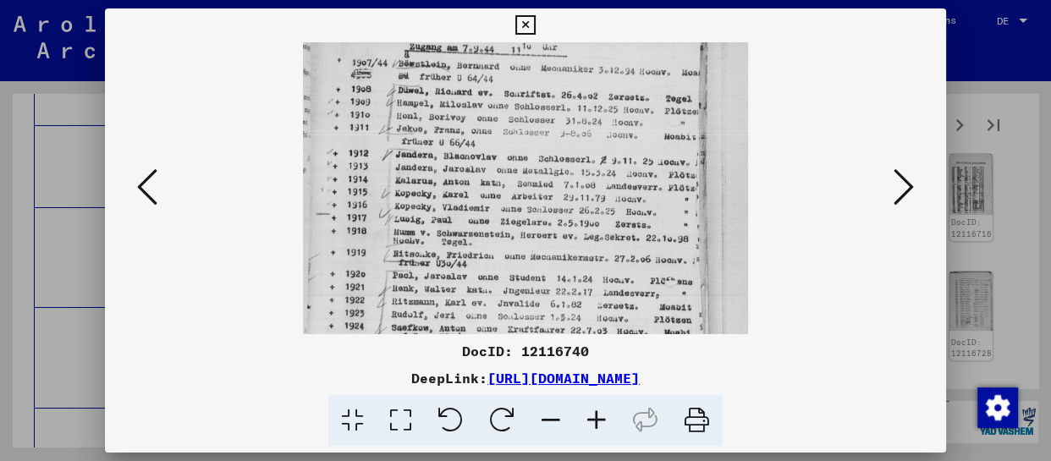
scroll to position [212, 0]
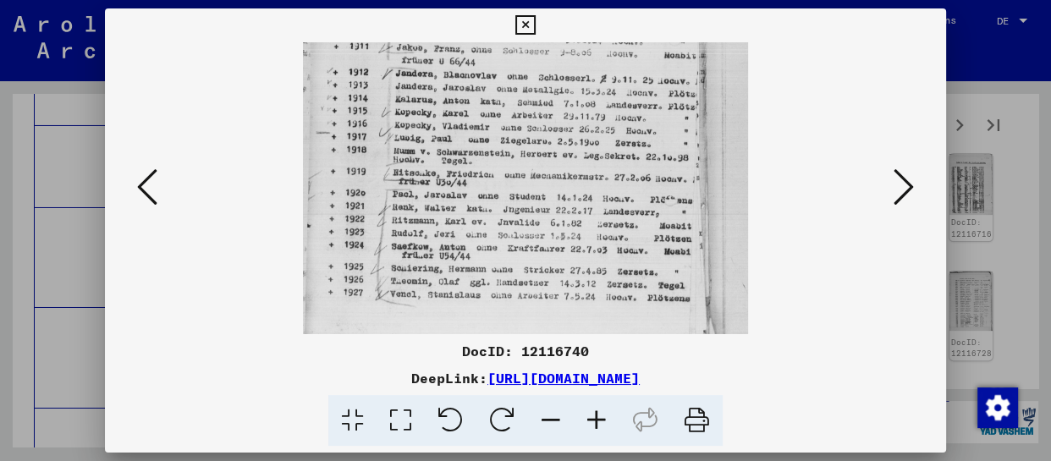
drag, startPoint x: 610, startPoint y: 203, endPoint x: 610, endPoint y: 69, distance: 134.6
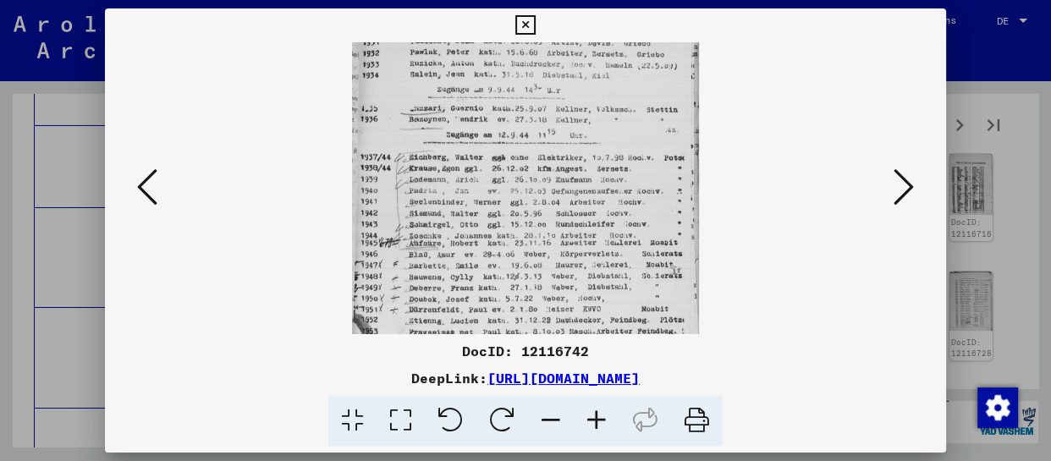
drag, startPoint x: 567, startPoint y: 297, endPoint x: 572, endPoint y: 150, distance: 147.4
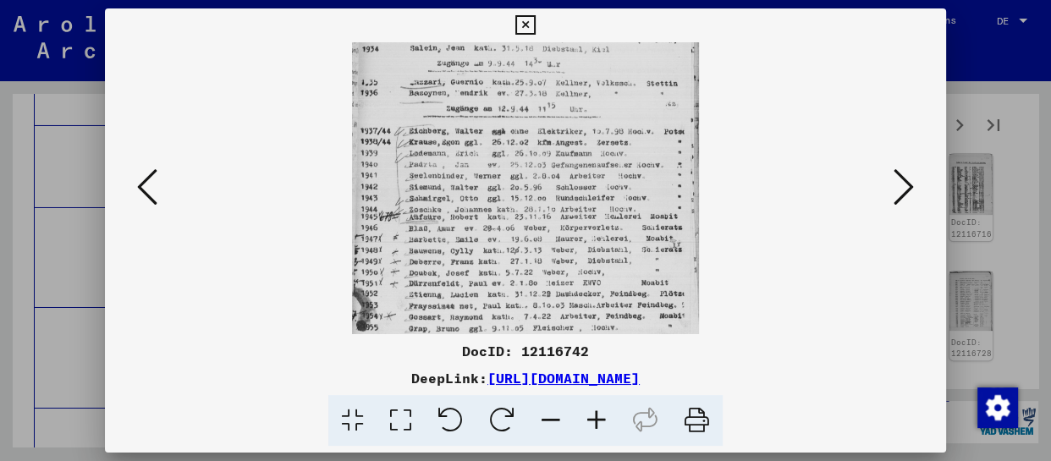
scroll to position [254, 0]
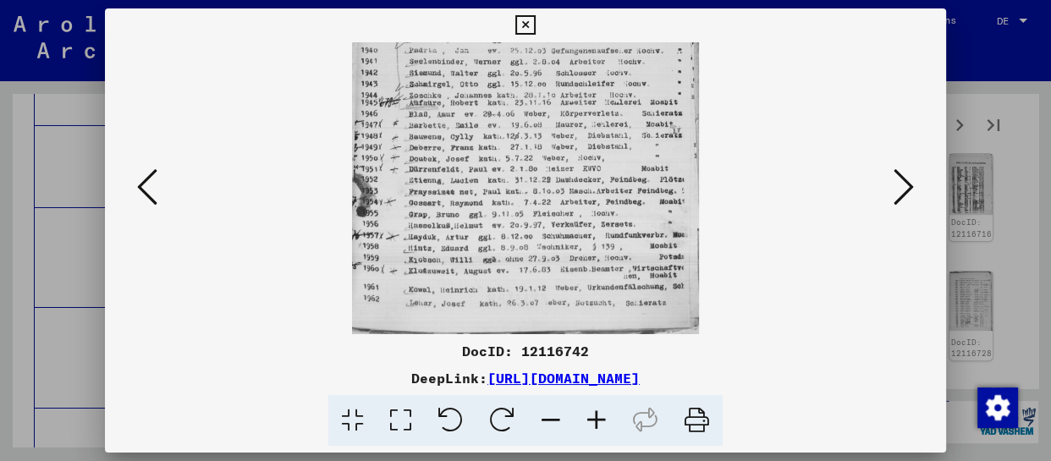
drag, startPoint x: 568, startPoint y: 279, endPoint x: 569, endPoint y: 113, distance: 165.9
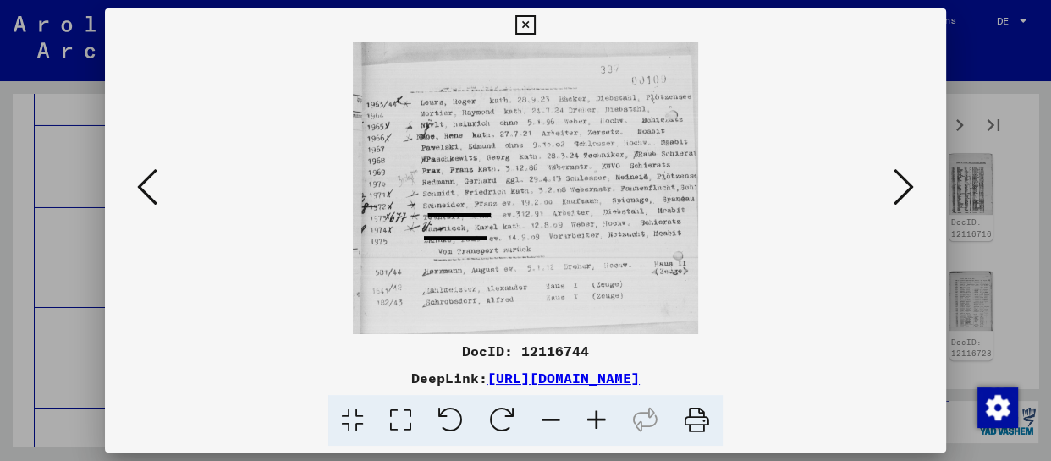
scroll to position [0, 0]
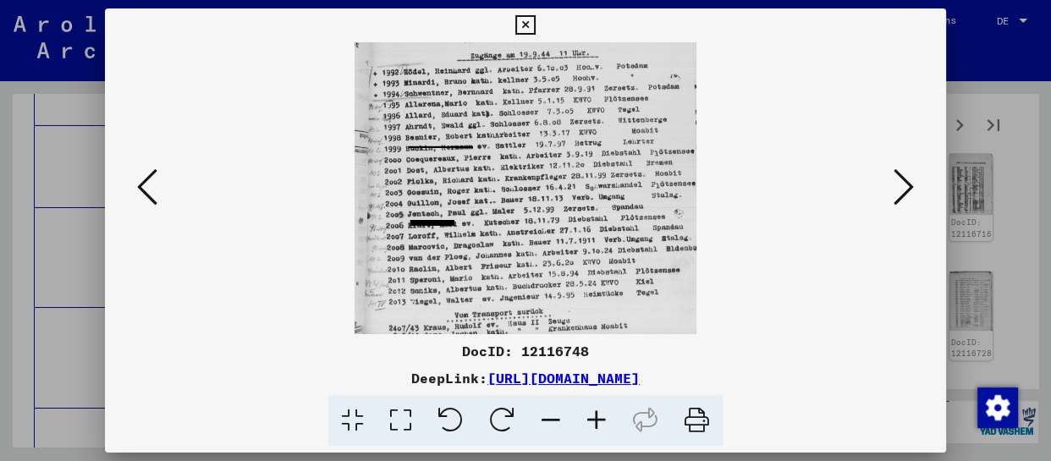
drag, startPoint x: 579, startPoint y: 288, endPoint x: 606, endPoint y: 13, distance: 276.5
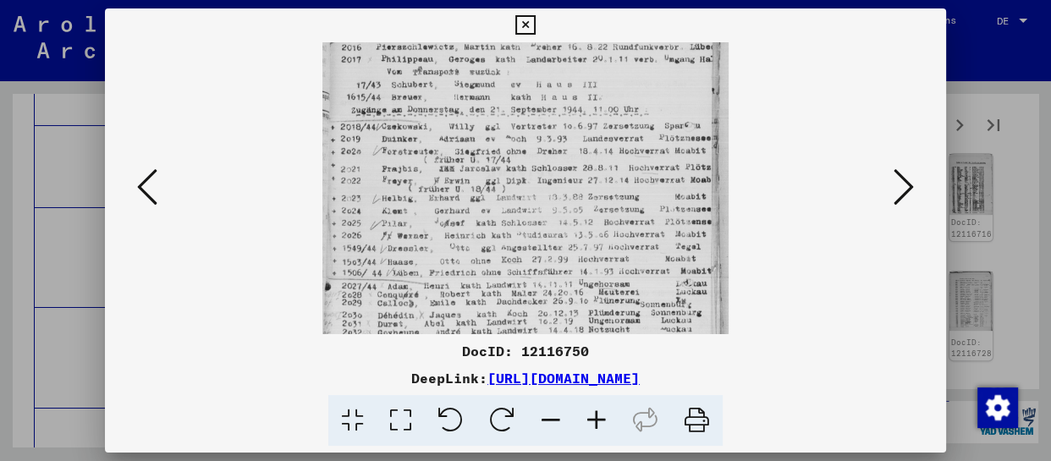
drag, startPoint x: 548, startPoint y: 288, endPoint x: 550, endPoint y: 144, distance: 143.9
drag, startPoint x: 560, startPoint y: 175, endPoint x: 561, endPoint y: 117, distance: 58.4
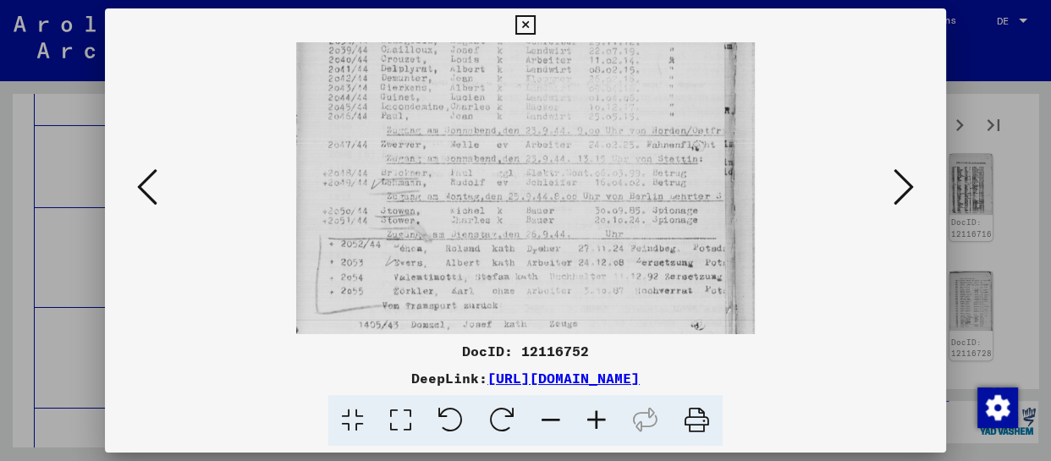
drag, startPoint x: 549, startPoint y: 284, endPoint x: 549, endPoint y: 141, distance: 142.2
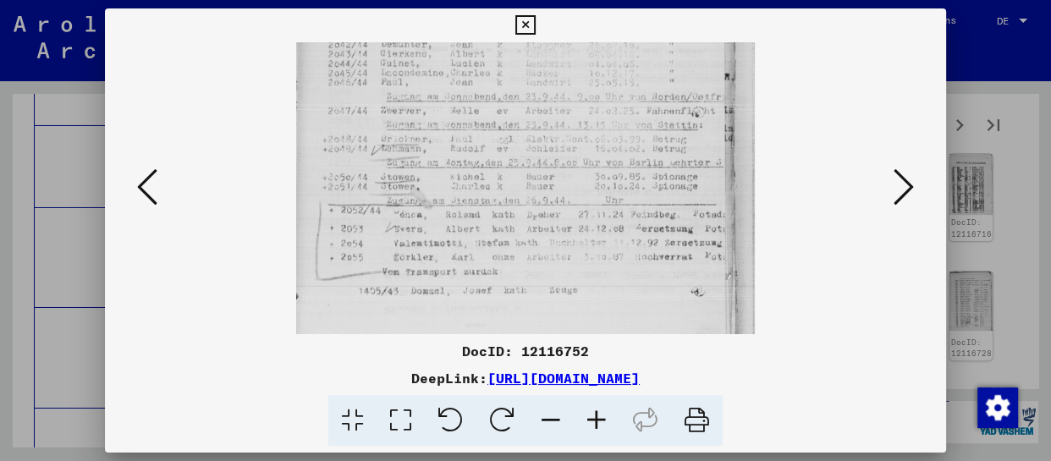
drag, startPoint x: 538, startPoint y: 229, endPoint x: 538, endPoint y: 197, distance: 31.3
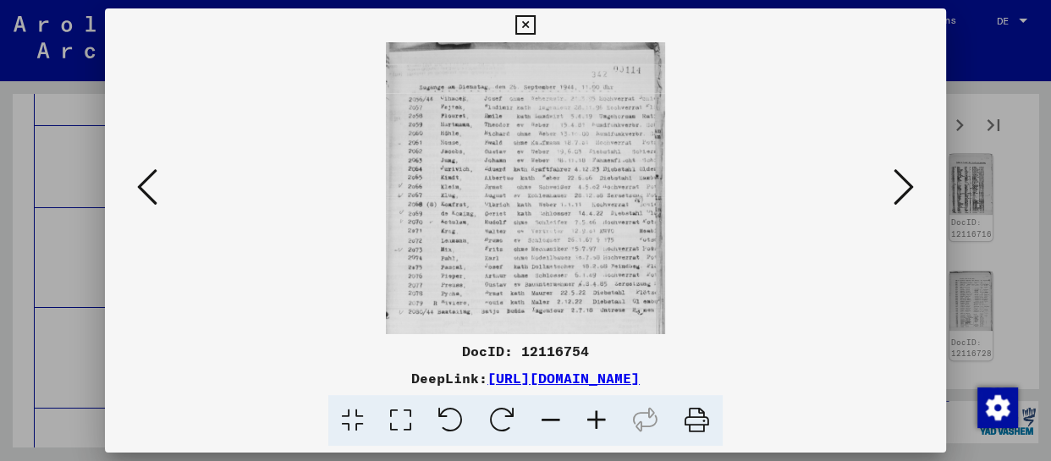
scroll to position [0, 0]
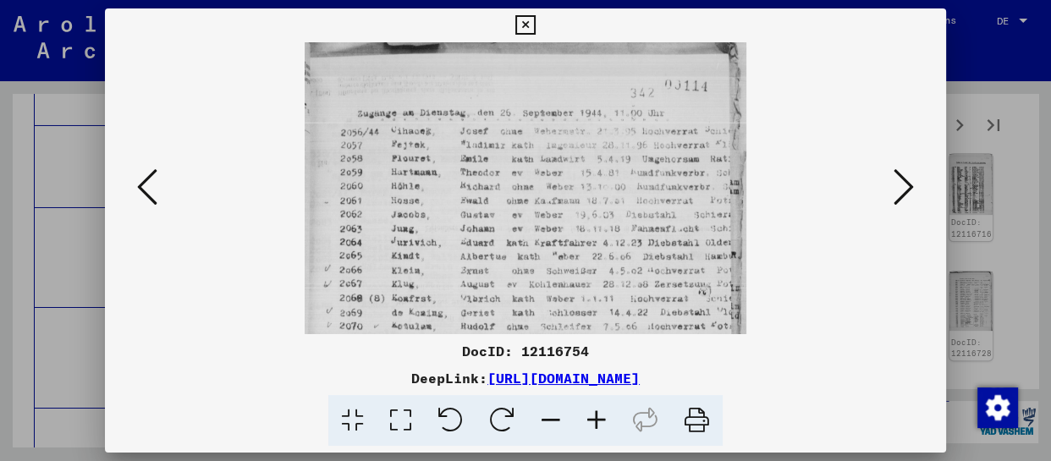
drag, startPoint x: 579, startPoint y: 305, endPoint x: 579, endPoint y: 168, distance: 137.1
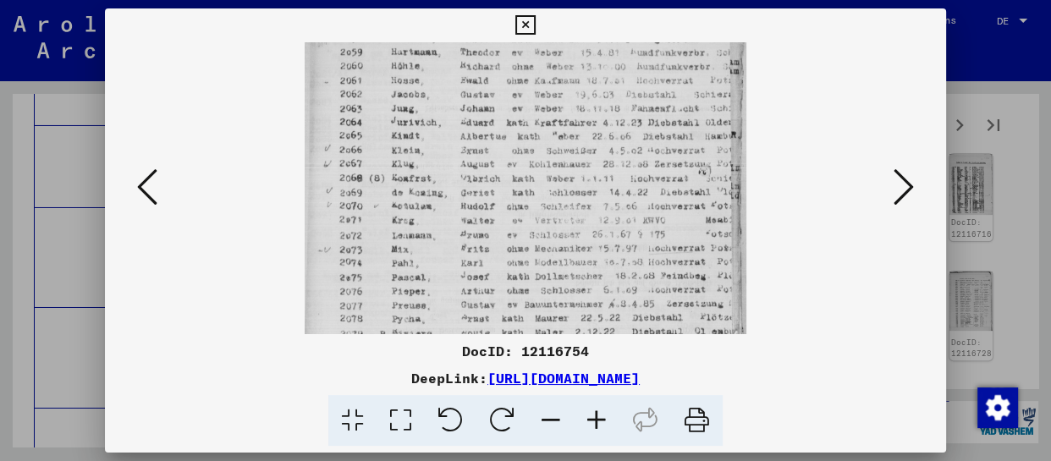
scroll to position [169, 0]
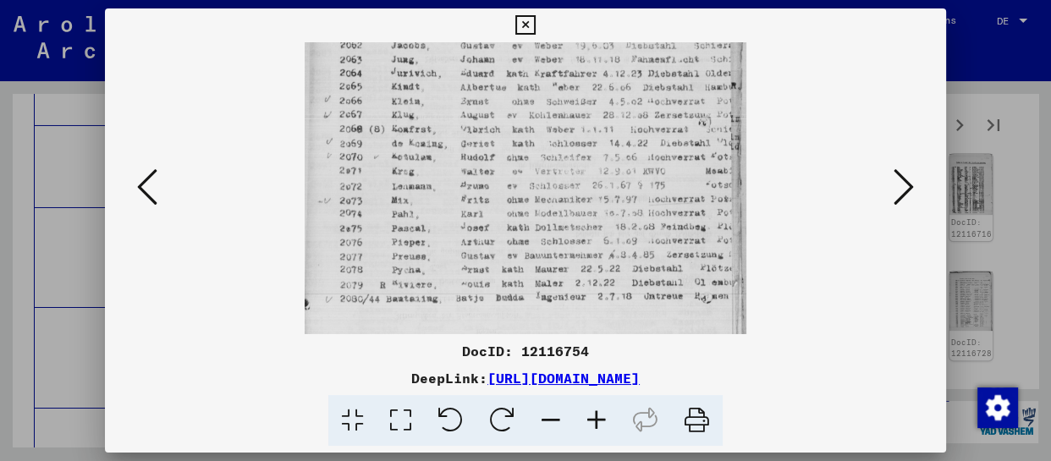
drag, startPoint x: 577, startPoint y: 255, endPoint x: 582, endPoint y: 154, distance: 100.8
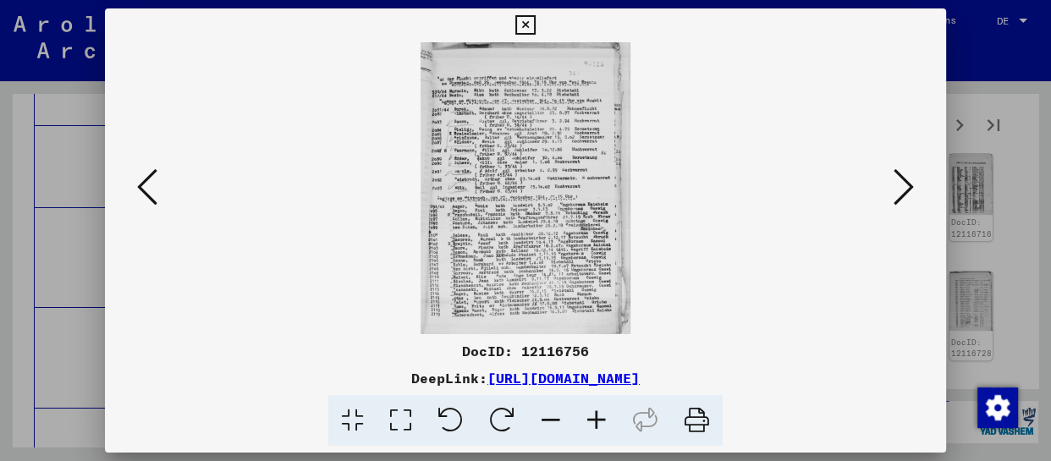
scroll to position [0, 0]
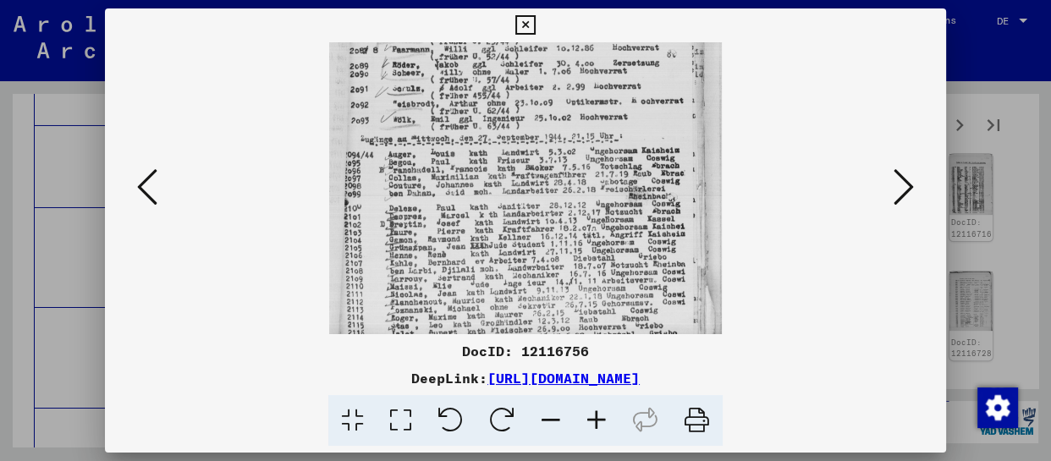
drag, startPoint x: 559, startPoint y: 306, endPoint x: 560, endPoint y: 112, distance: 193.9
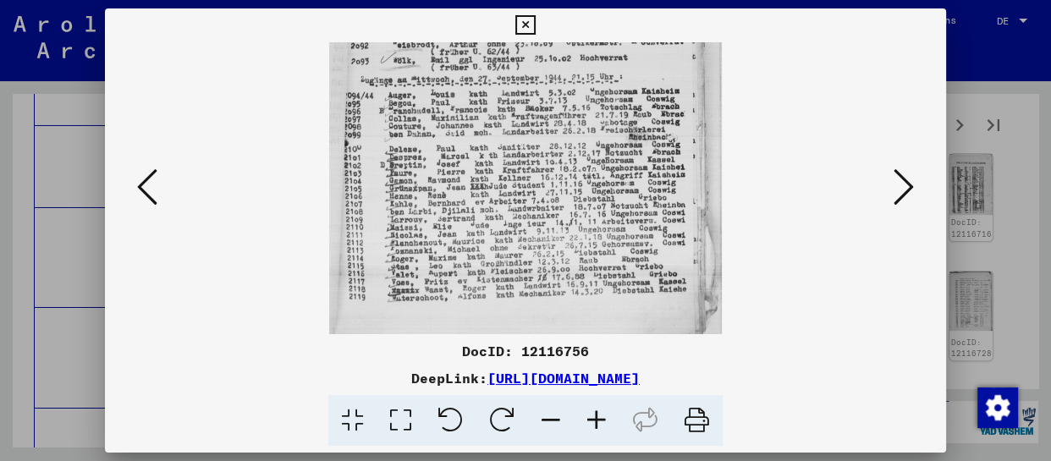
drag, startPoint x: 558, startPoint y: 279, endPoint x: 562, endPoint y: 142, distance: 137.2
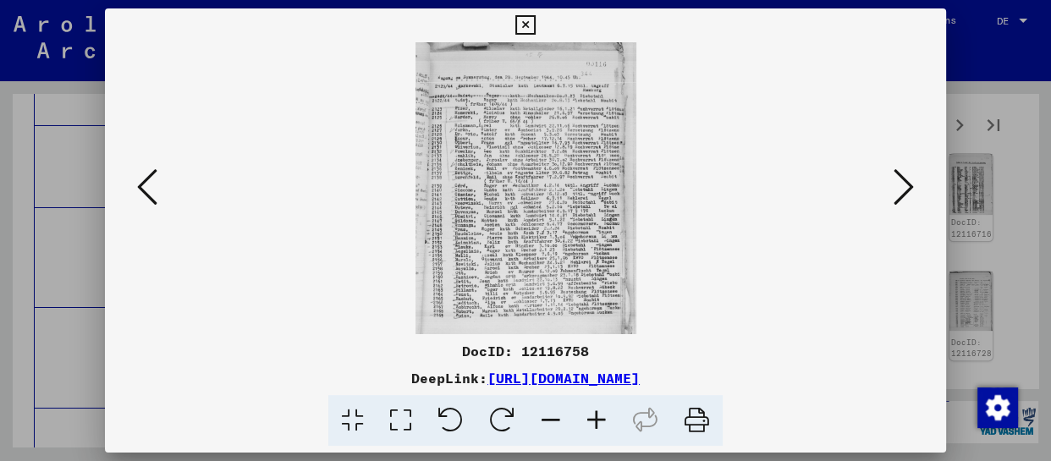
scroll to position [0, 0]
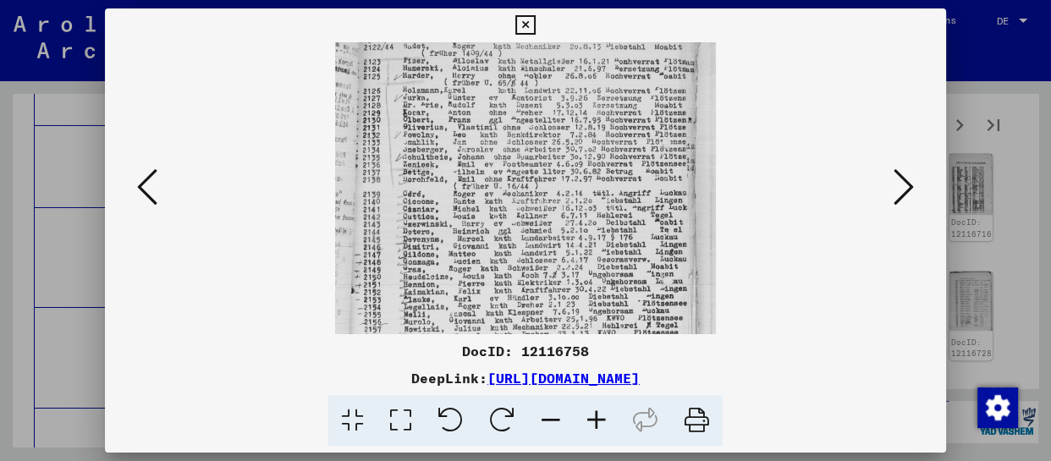
drag, startPoint x: 554, startPoint y: 312, endPoint x: 556, endPoint y: 194, distance: 117.7
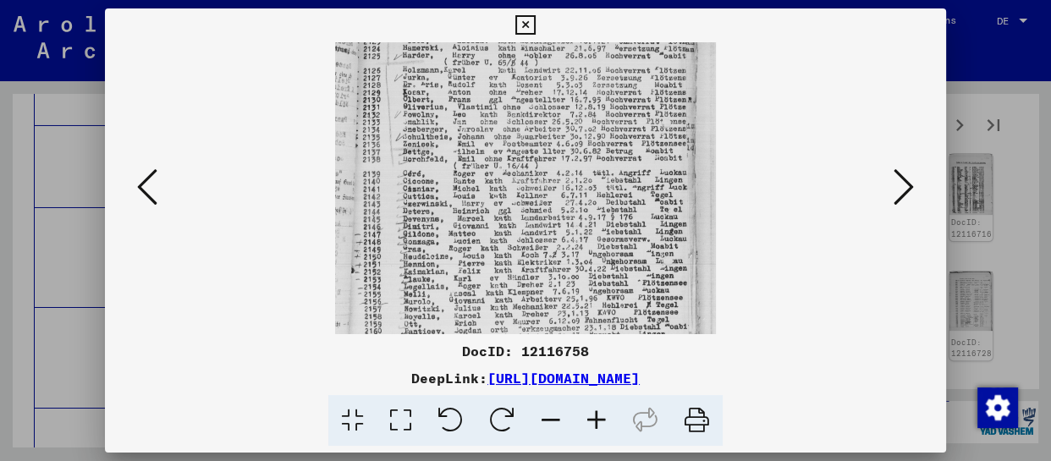
scroll to position [212, 0]
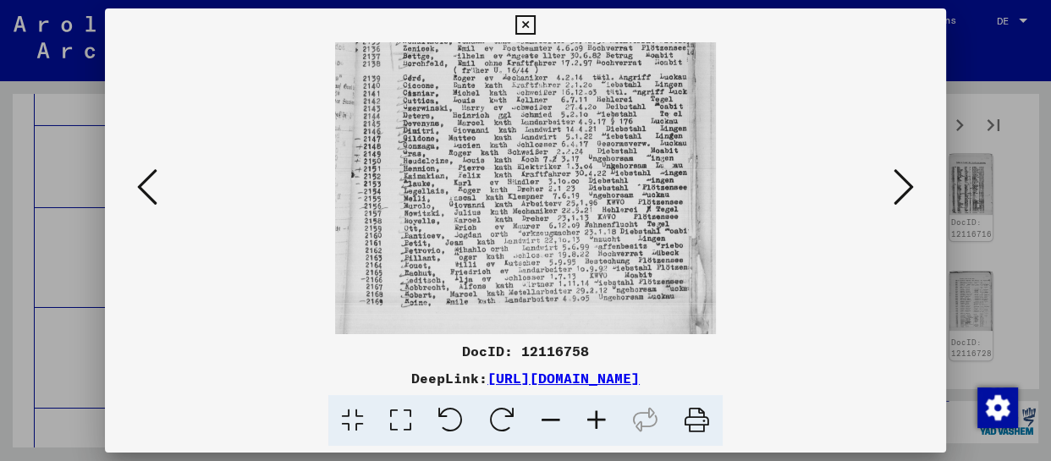
drag, startPoint x: 532, startPoint y: 281, endPoint x: 532, endPoint y: 158, distance: 122.7
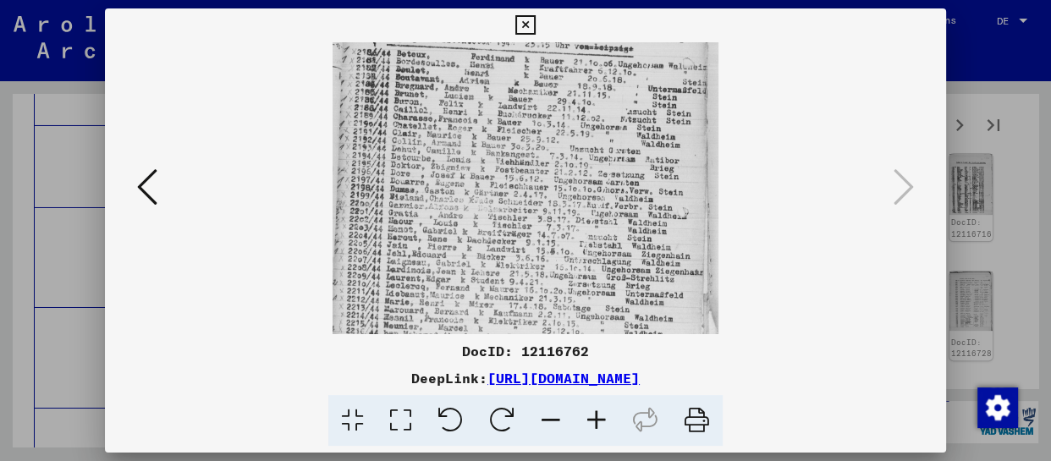
drag, startPoint x: 584, startPoint y: 295, endPoint x: 604, endPoint y: 24, distance: 272.4
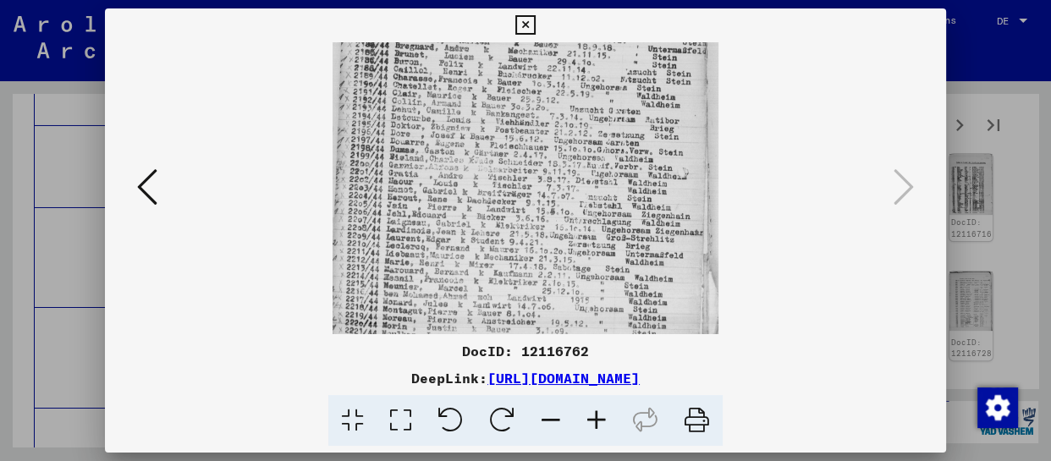
scroll to position [296, 0]
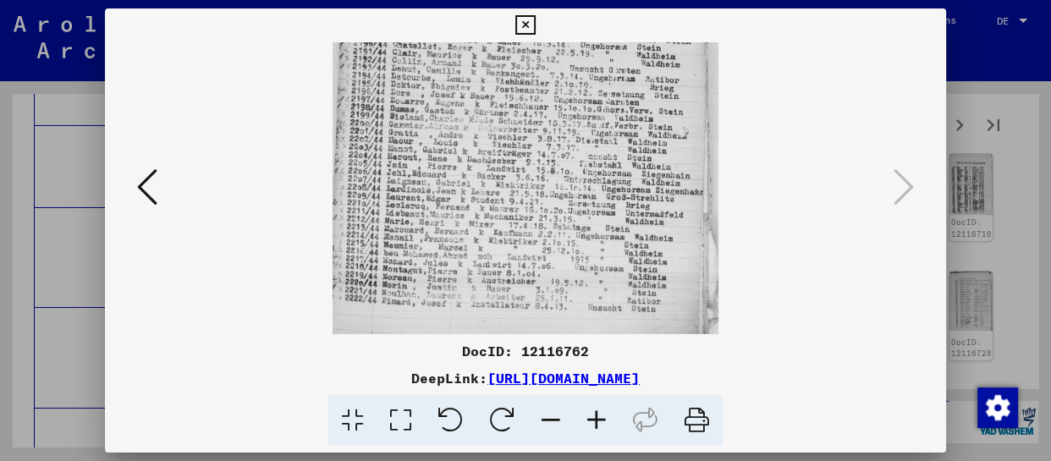
drag, startPoint x: 639, startPoint y: 218, endPoint x: 669, endPoint y: 85, distance: 136.2
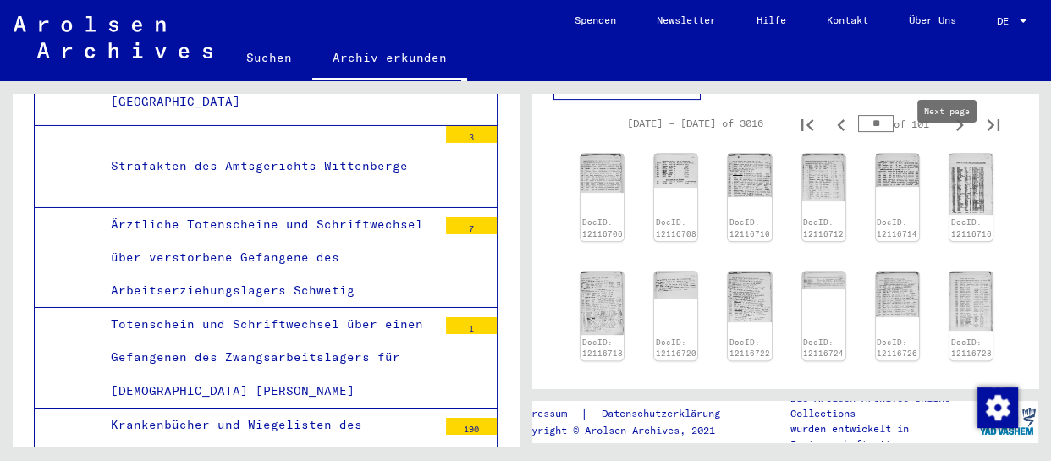
type input "**"
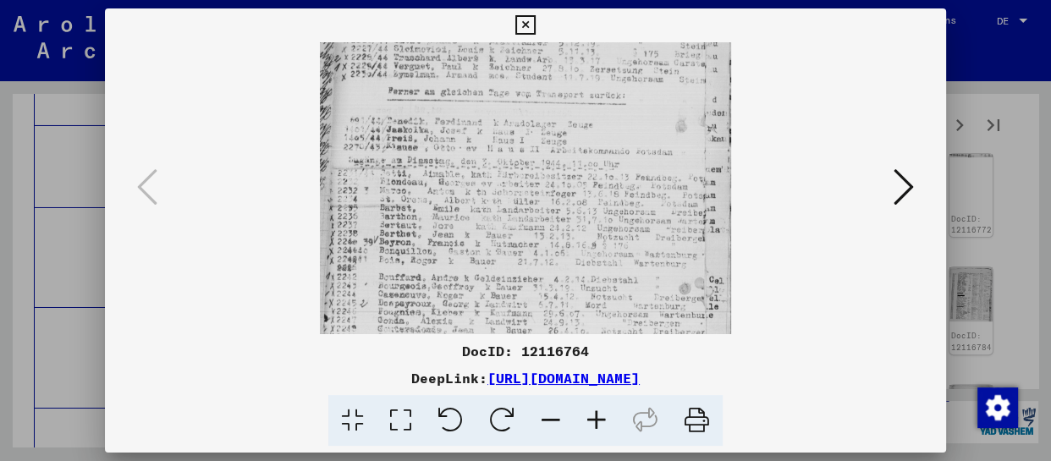
scroll to position [254, 0]
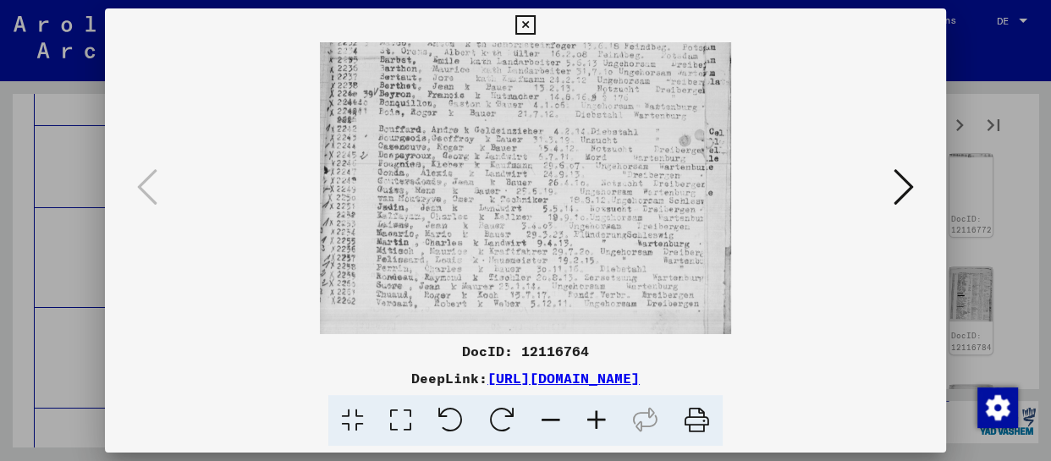
drag, startPoint x: 599, startPoint y: 327, endPoint x: 599, endPoint y: 28, distance: 298.8
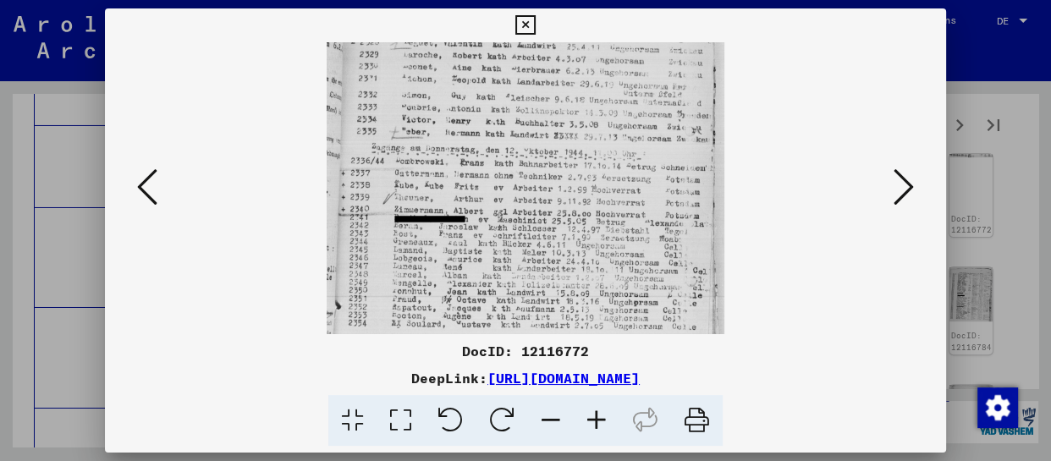
drag, startPoint x: 593, startPoint y: 290, endPoint x: 615, endPoint y: 40, distance: 250.8
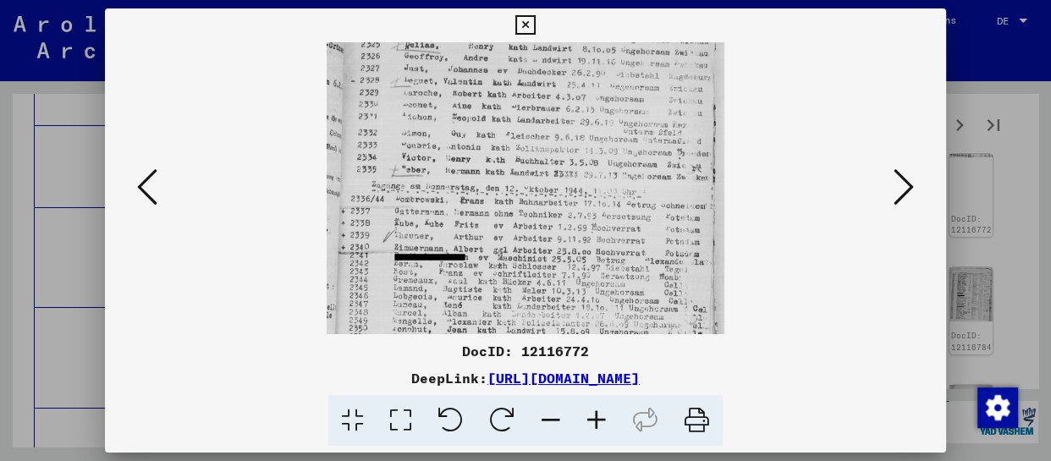
scroll to position [87, 0]
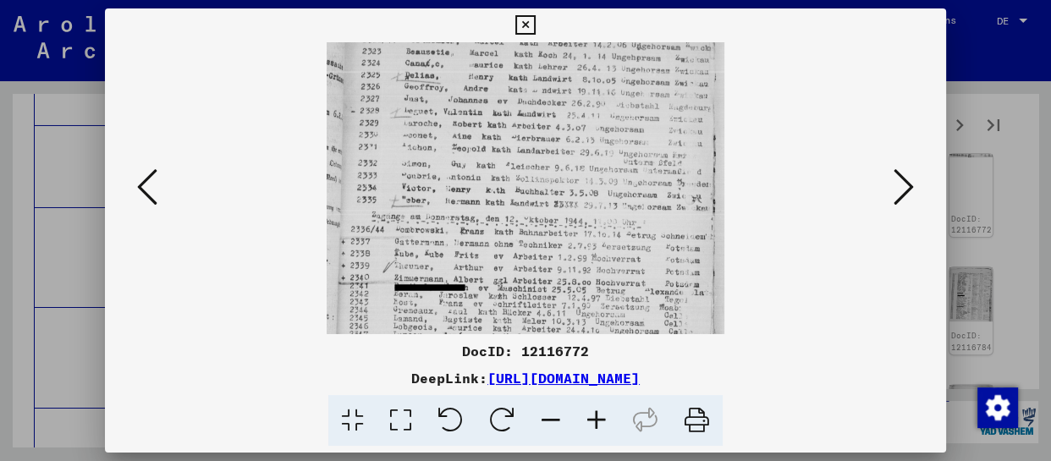
drag, startPoint x: 594, startPoint y: 150, endPoint x: 587, endPoint y: 233, distance: 83.3
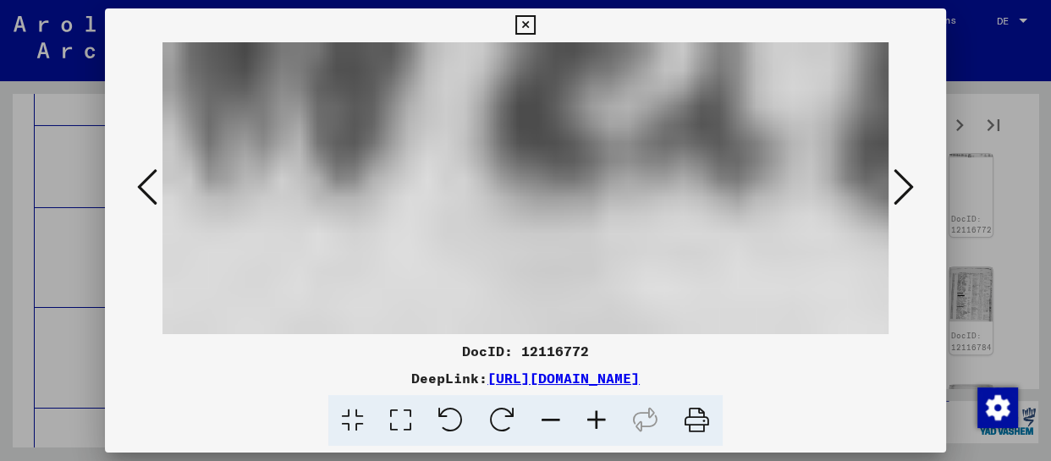
scroll to position [0, 0]
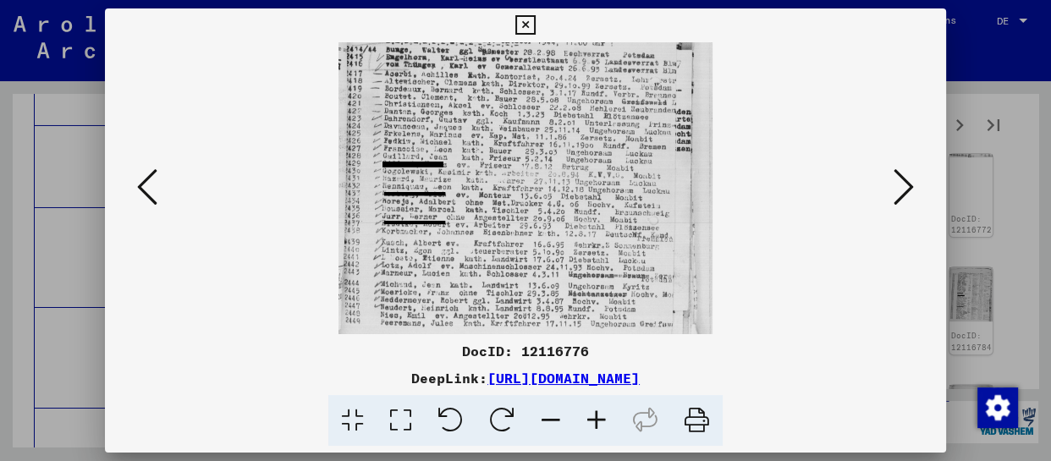
drag, startPoint x: 576, startPoint y: 295, endPoint x: 578, endPoint y: 107, distance: 188.8
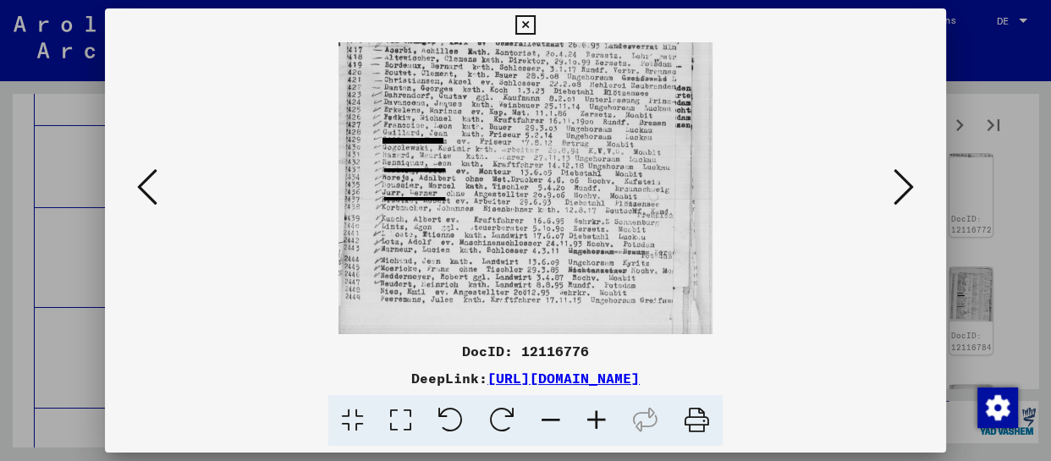
drag, startPoint x: 577, startPoint y: 240, endPoint x: 587, endPoint y: 178, distance: 62.5
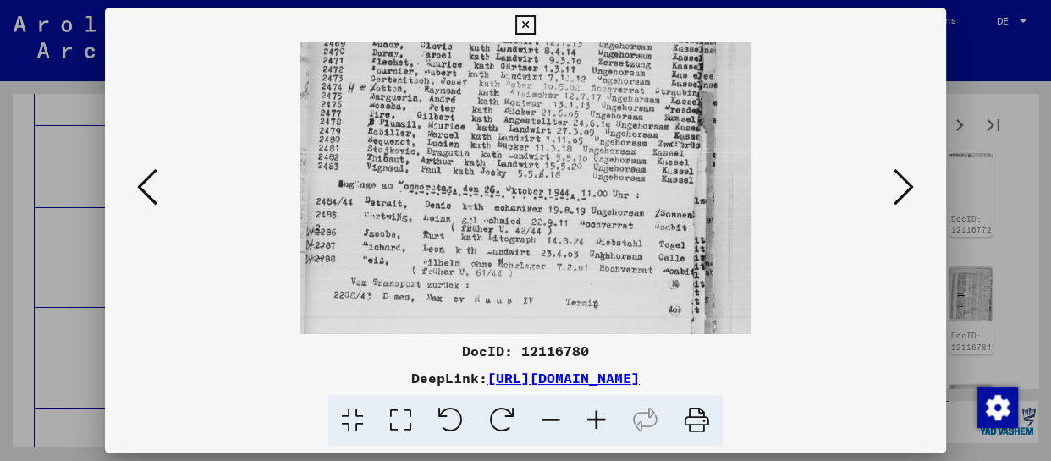
drag, startPoint x: 576, startPoint y: 279, endPoint x: 611, endPoint y: 76, distance: 206.3
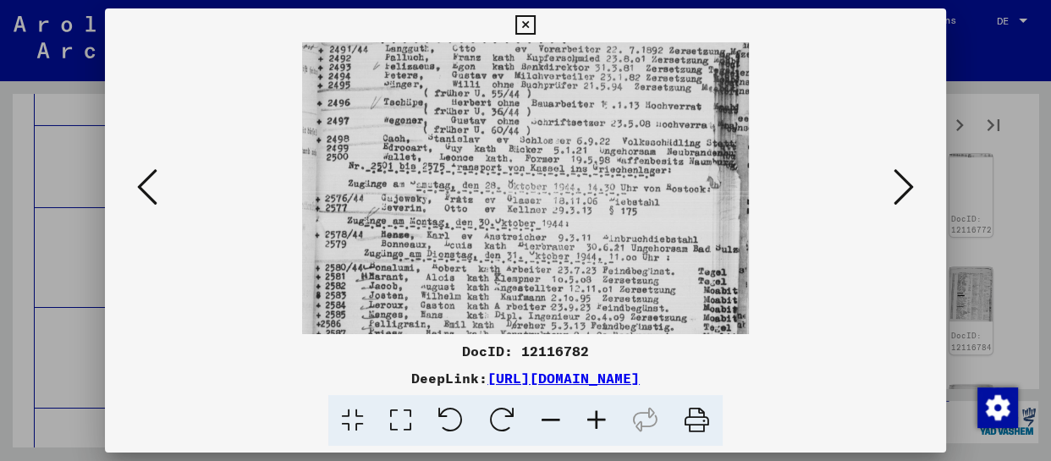
drag, startPoint x: 615, startPoint y: 276, endPoint x: 626, endPoint y: 175, distance: 101.3
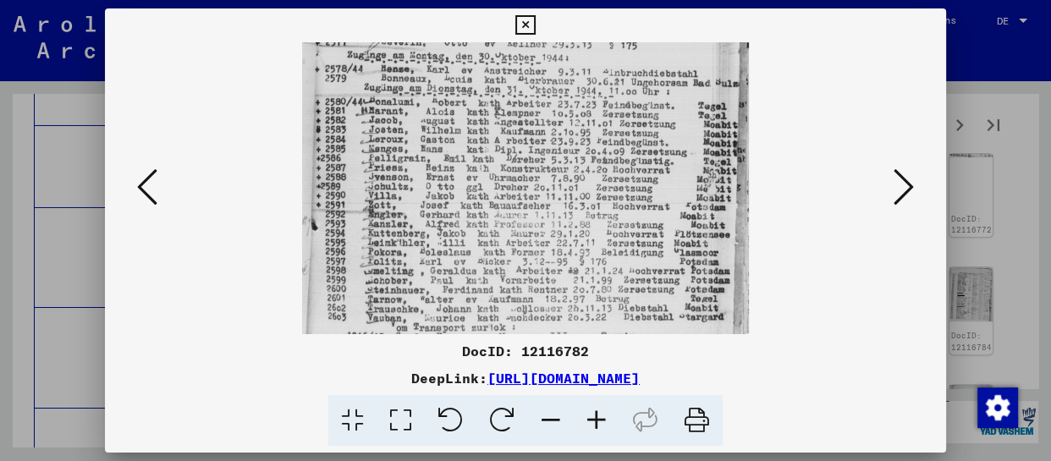
drag, startPoint x: 622, startPoint y: 225, endPoint x: 634, endPoint y: 123, distance: 103.1
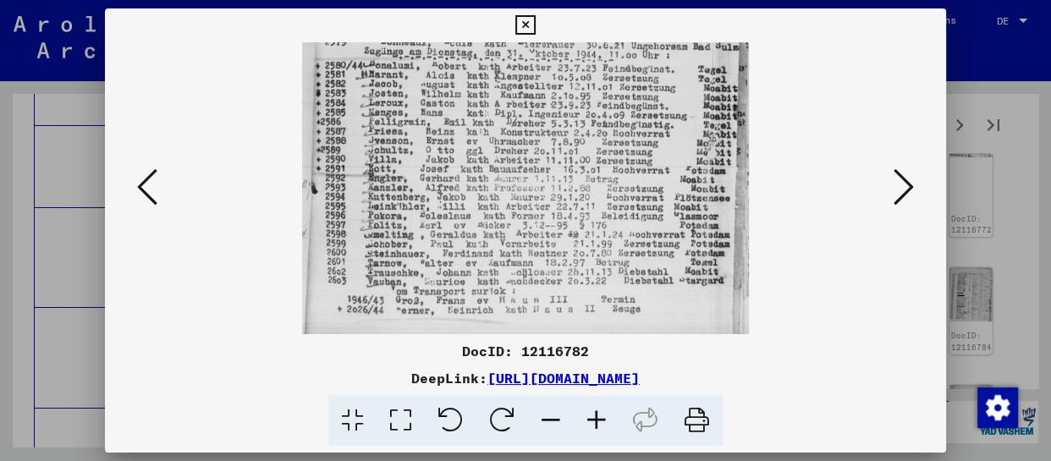
drag, startPoint x: 616, startPoint y: 241, endPoint x: 624, endPoint y: 140, distance: 101.9
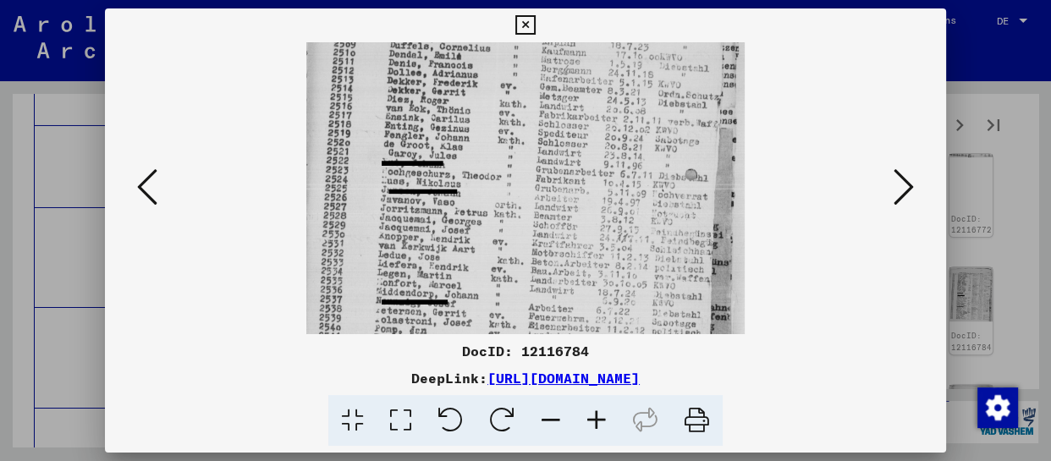
drag, startPoint x: 605, startPoint y: 312, endPoint x: 635, endPoint y: 75, distance: 238.0
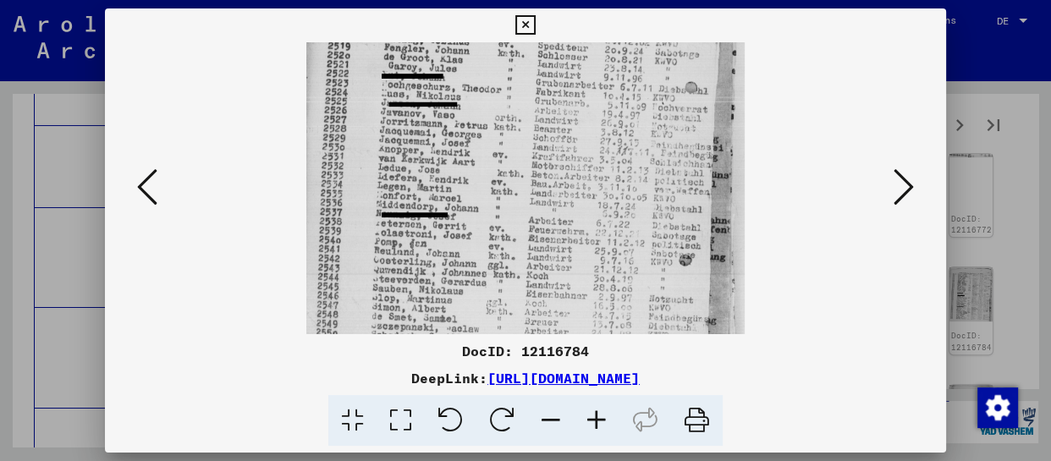
scroll to position [254, 0]
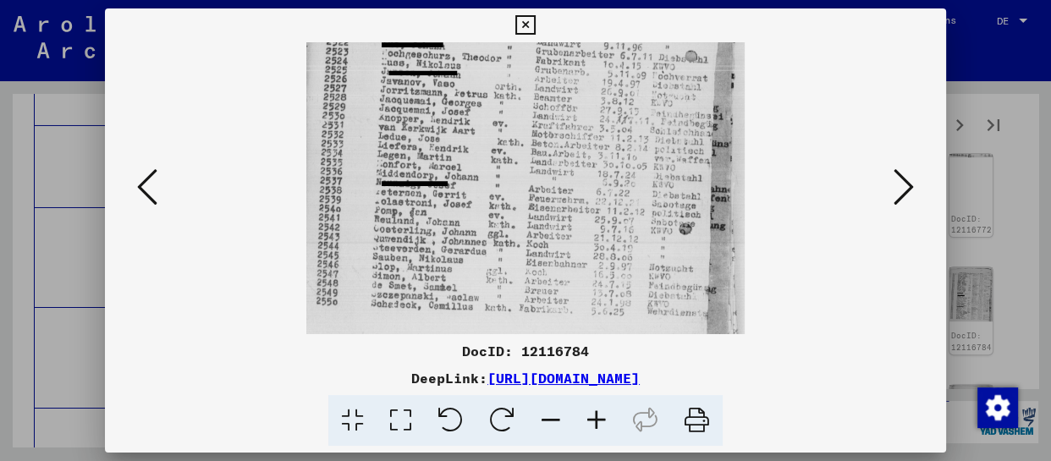
drag, startPoint x: 624, startPoint y: 257, endPoint x: 651, endPoint y: 110, distance: 148.9
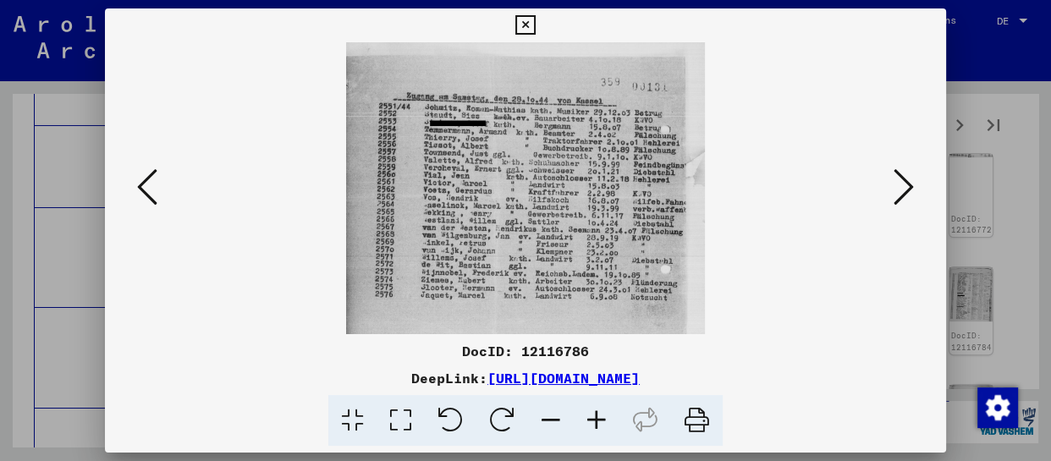
scroll to position [0, 0]
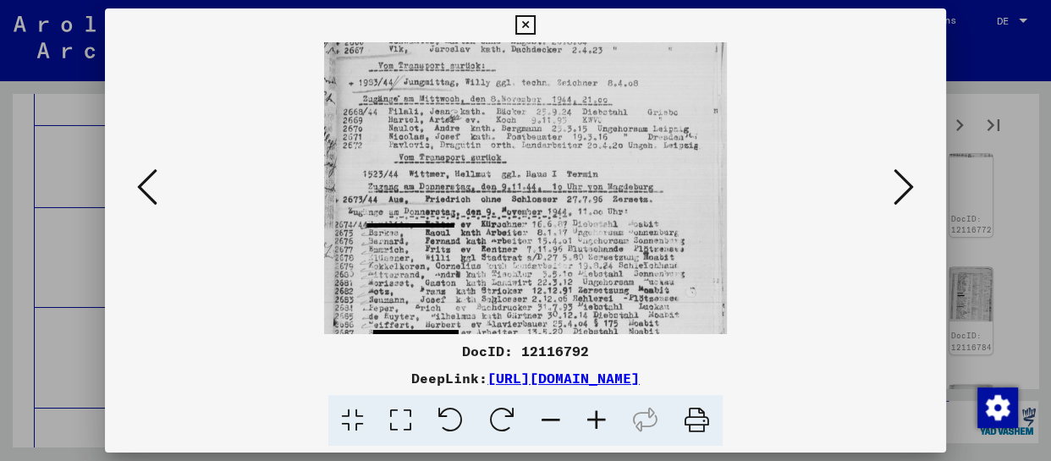
drag, startPoint x: 562, startPoint y: 282, endPoint x: 594, endPoint y: 119, distance: 166.5
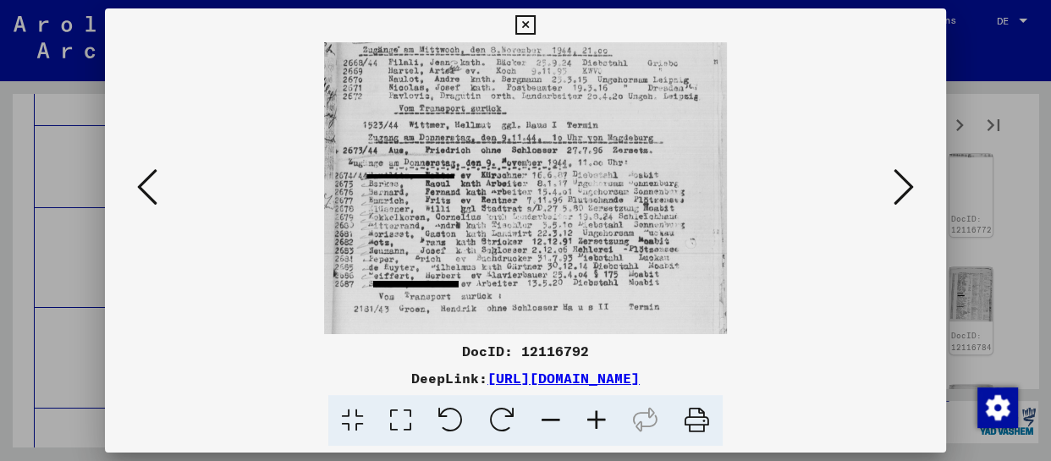
drag, startPoint x: 607, startPoint y: 132, endPoint x: 609, endPoint y: 122, distance: 10.3
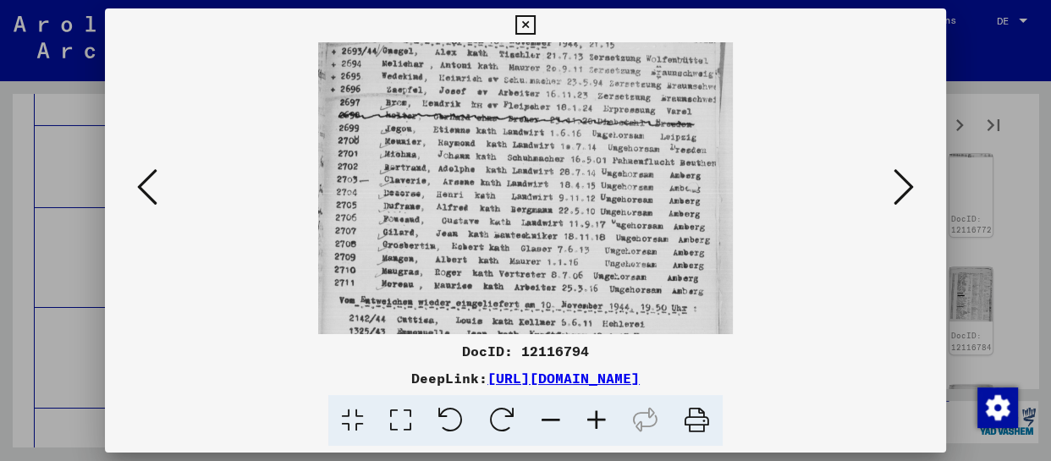
scroll to position [169, 0]
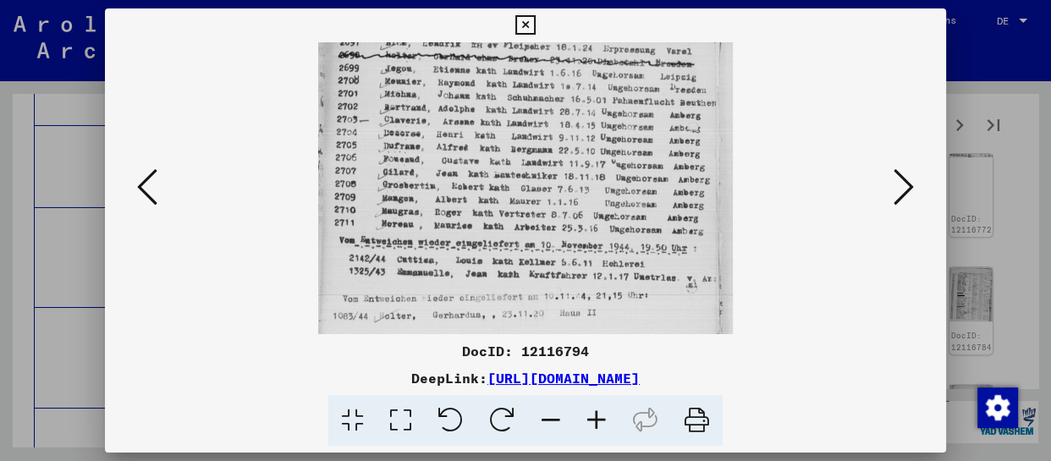
drag, startPoint x: 538, startPoint y: 288, endPoint x: 578, endPoint y: 101, distance: 191.4
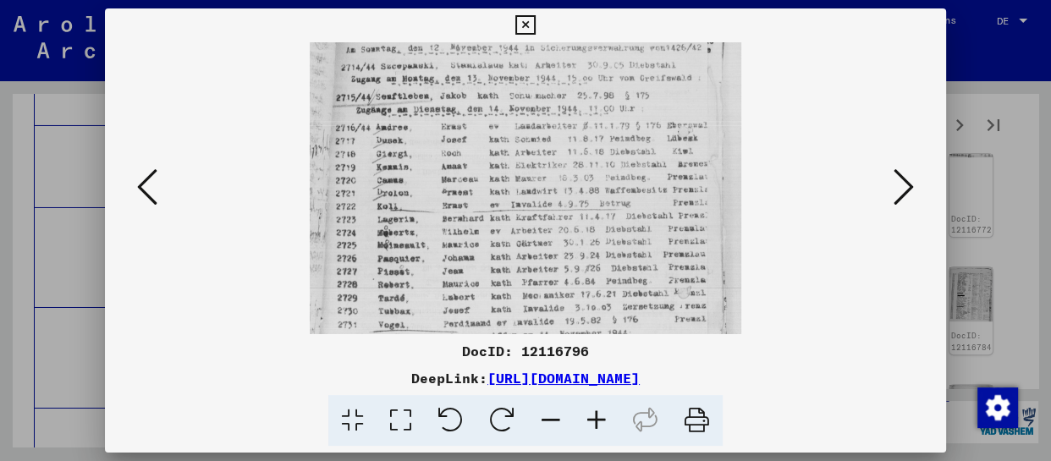
drag, startPoint x: 559, startPoint y: 288, endPoint x: 584, endPoint y: 161, distance: 129.5
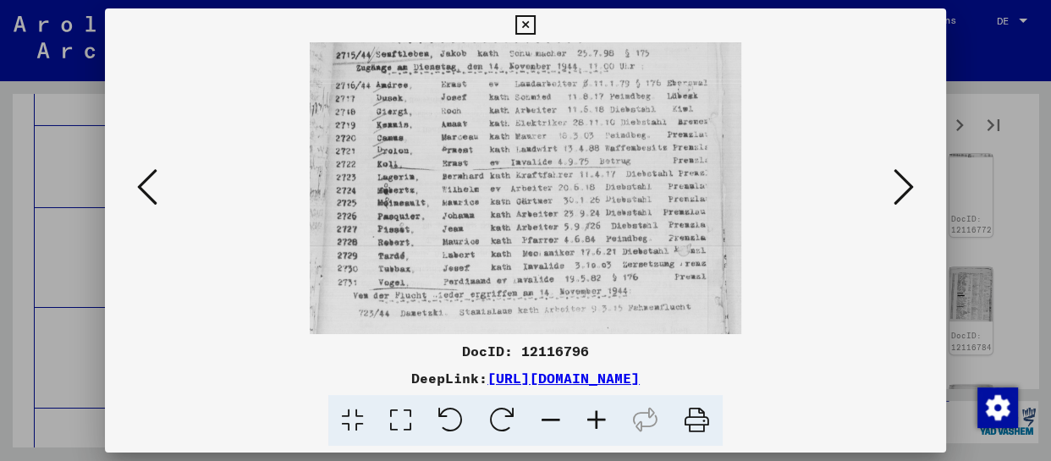
drag, startPoint x: 582, startPoint y: 284, endPoint x: 597, endPoint y: 182, distance: 102.6
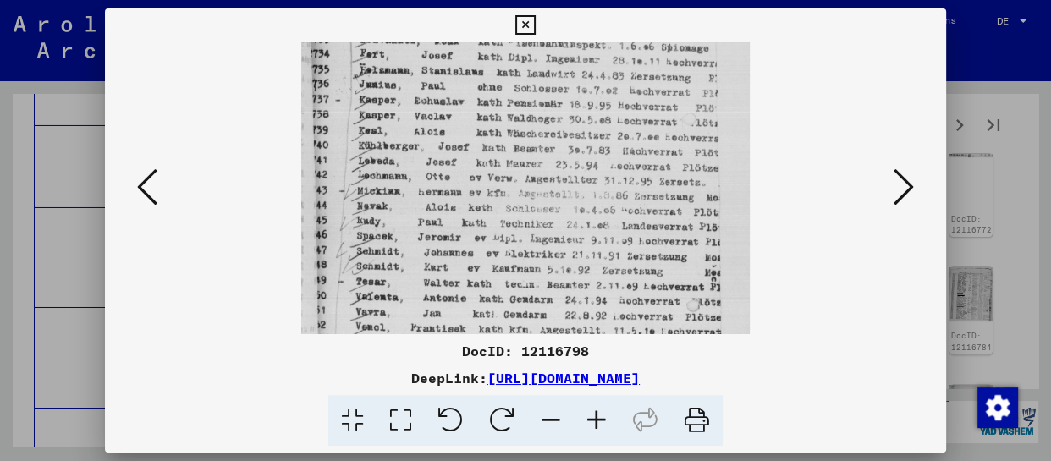
drag, startPoint x: 572, startPoint y: 308, endPoint x: 585, endPoint y: 132, distance: 176.5
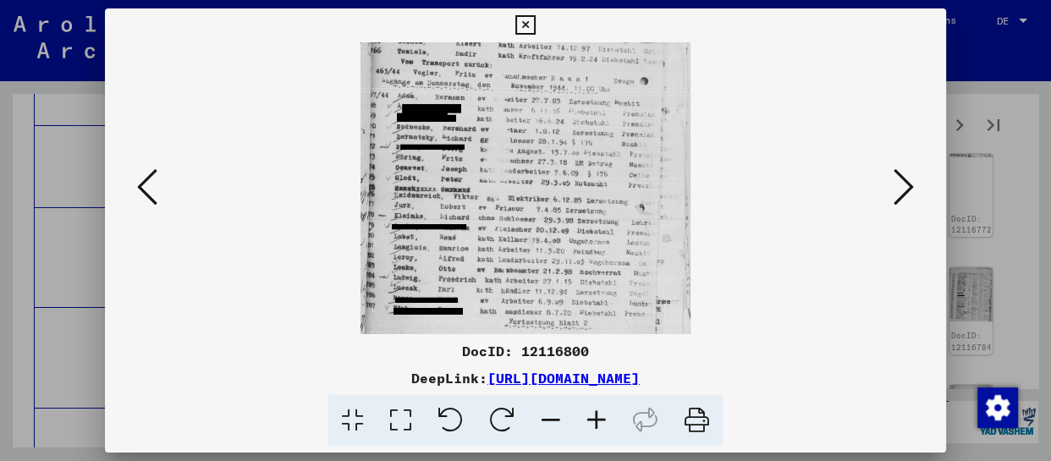
drag, startPoint x: 575, startPoint y: 313, endPoint x: 599, endPoint y: 150, distance: 165.2
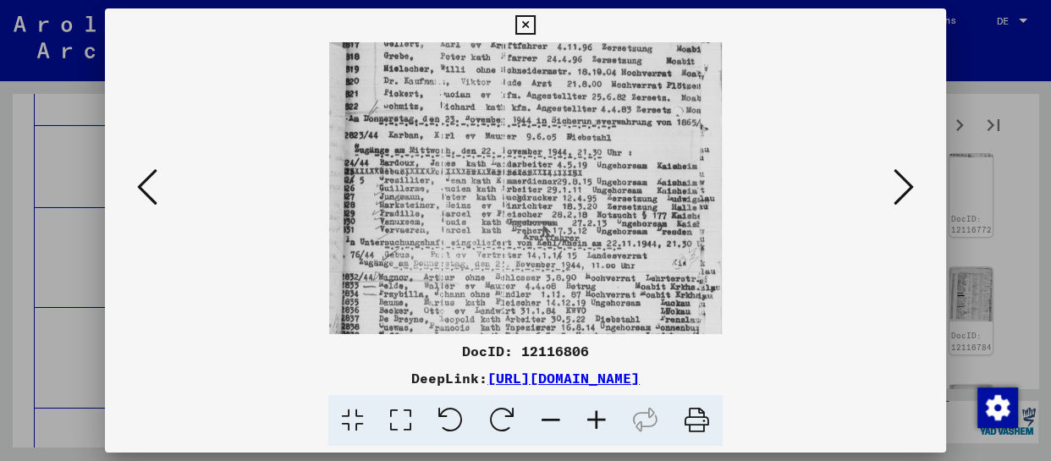
drag, startPoint x: 552, startPoint y: 284, endPoint x: 573, endPoint y: 109, distance: 176.5
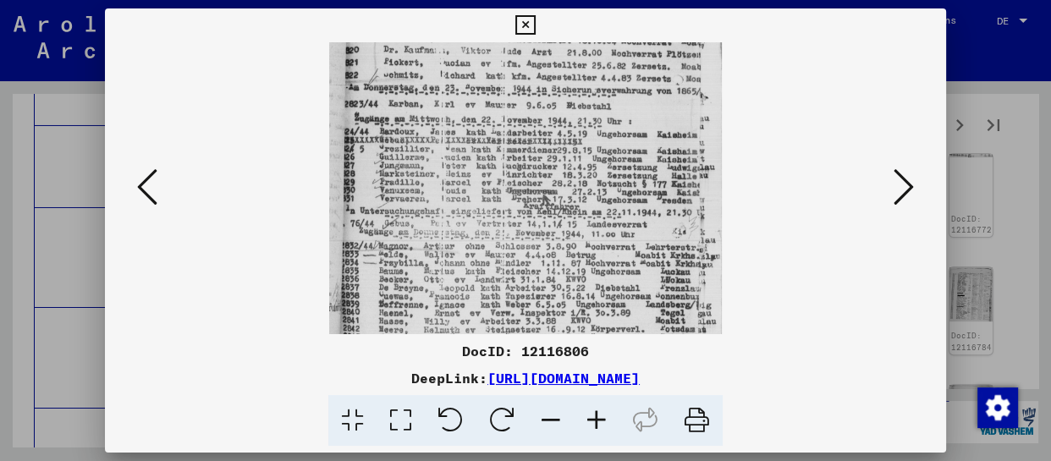
scroll to position [254, 0]
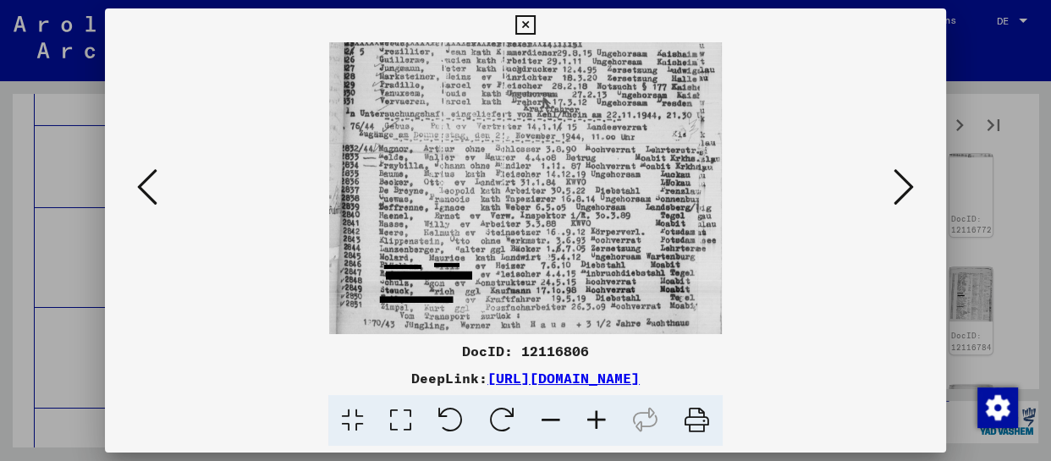
drag, startPoint x: 527, startPoint y: 277, endPoint x: 552, endPoint y: 154, distance: 125.3
drag, startPoint x: 539, startPoint y: 288, endPoint x: 560, endPoint y: 195, distance: 95.3
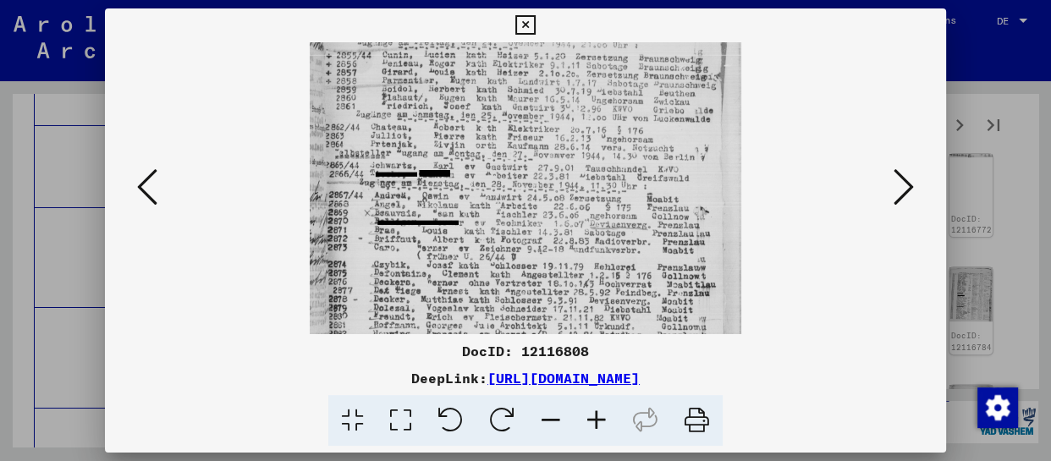
drag, startPoint x: 559, startPoint y: 290, endPoint x: 599, endPoint y: 139, distance: 156.1
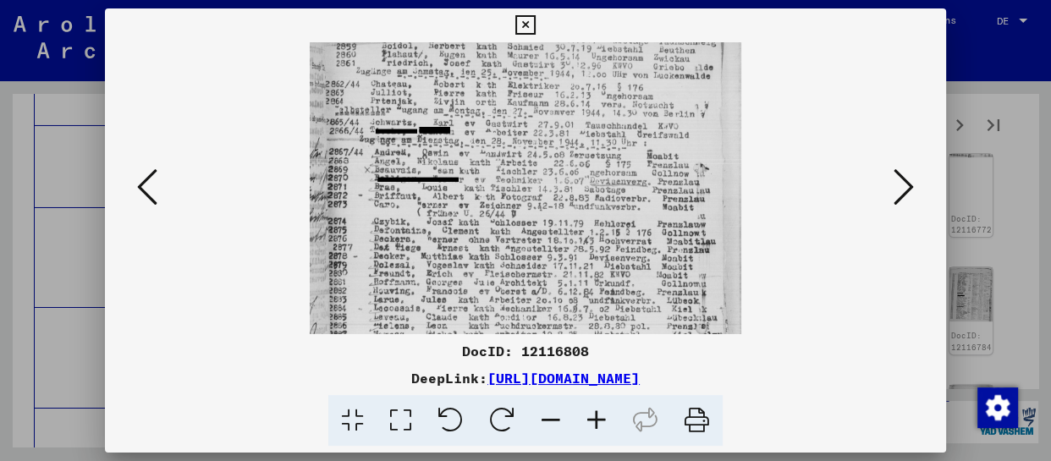
scroll to position [296, 0]
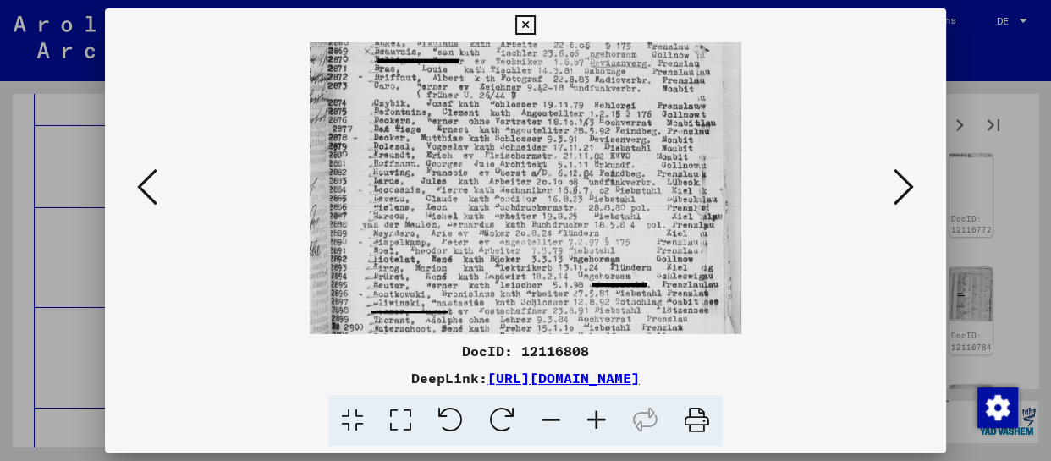
drag, startPoint x: 582, startPoint y: 276, endPoint x: 588, endPoint y: 111, distance: 165.2
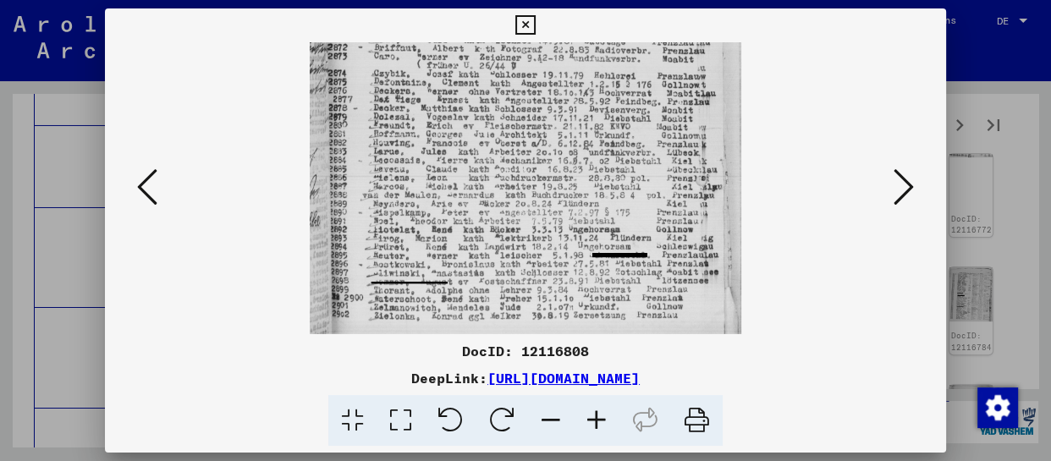
scroll to position [0, 0]
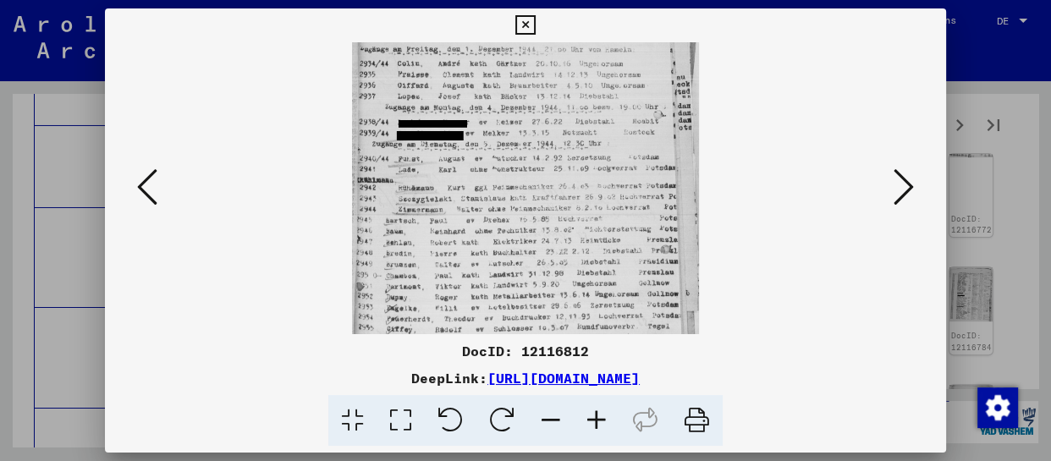
drag, startPoint x: 555, startPoint y: 272, endPoint x: 581, endPoint y: 108, distance: 165.3
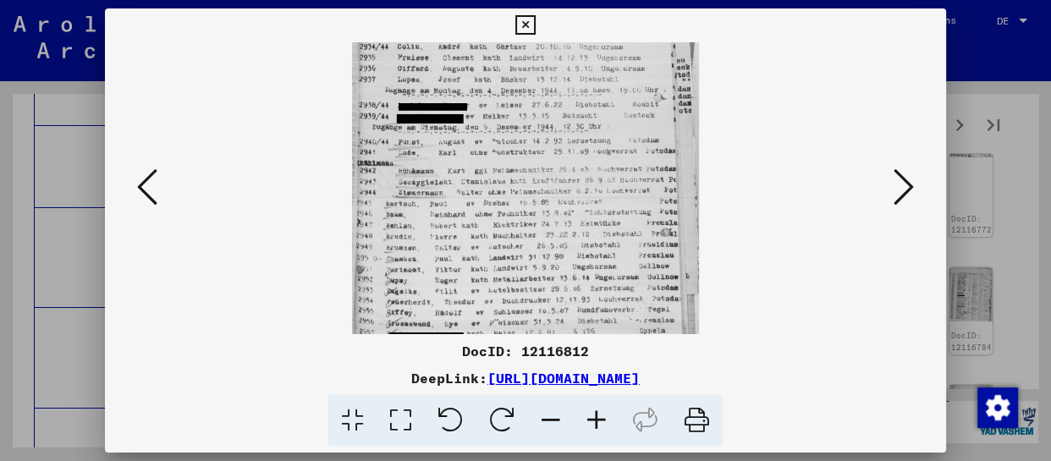
scroll to position [212, 0]
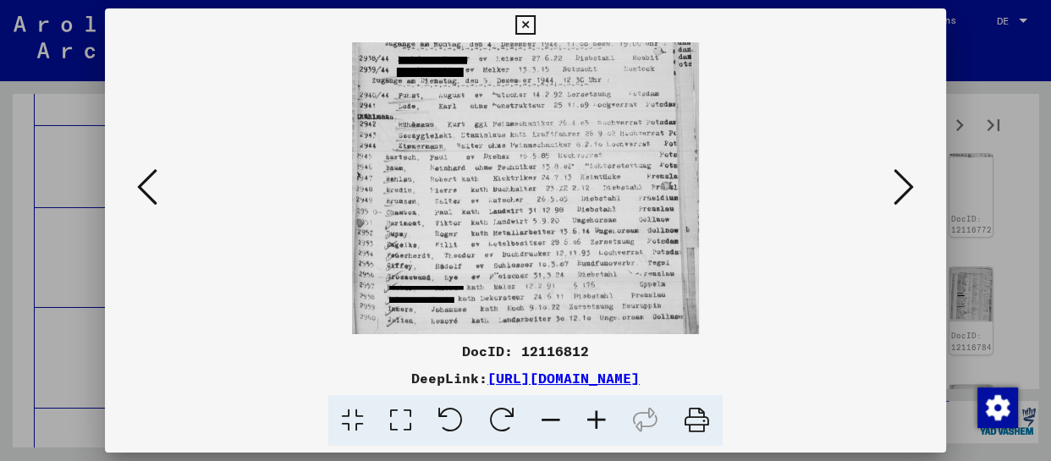
drag, startPoint x: 575, startPoint y: 284, endPoint x: 575, endPoint y: 144, distance: 140.5
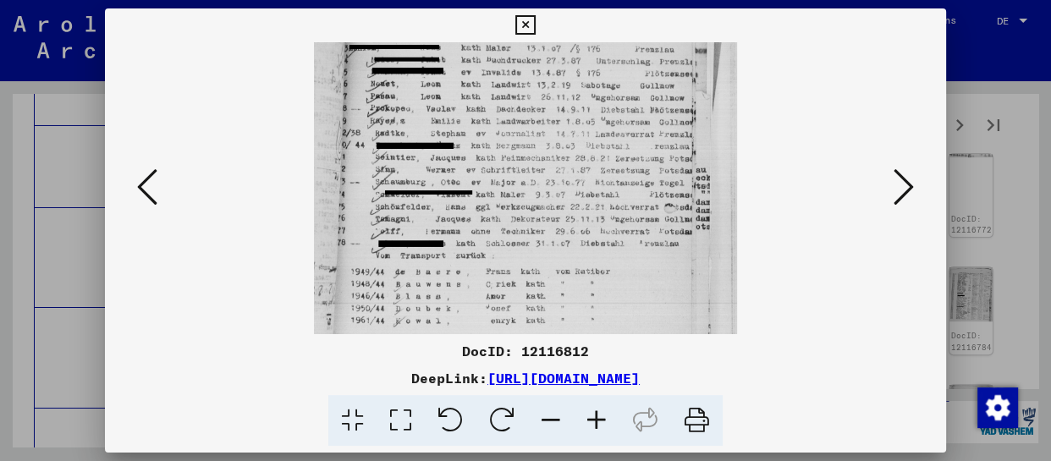
scroll to position [127, 0]
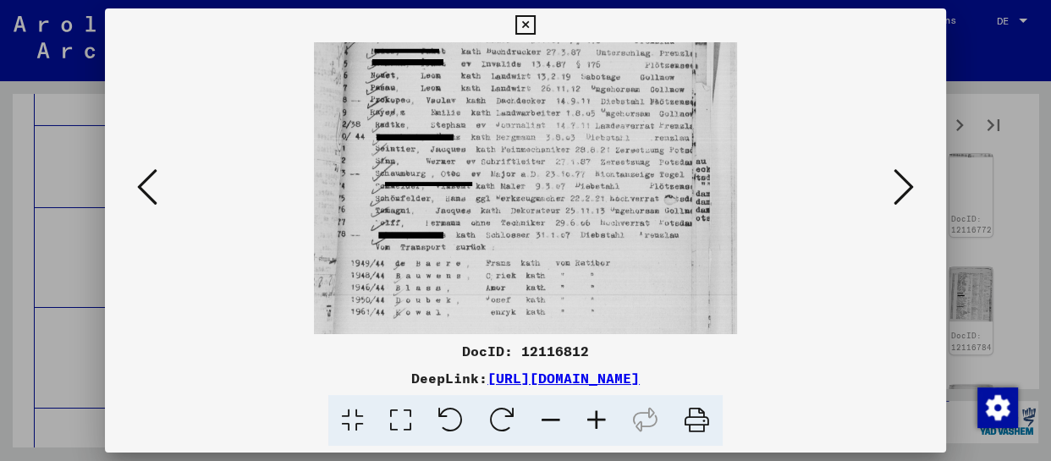
drag, startPoint x: 591, startPoint y: 271, endPoint x: 618, endPoint y: 122, distance: 151.4
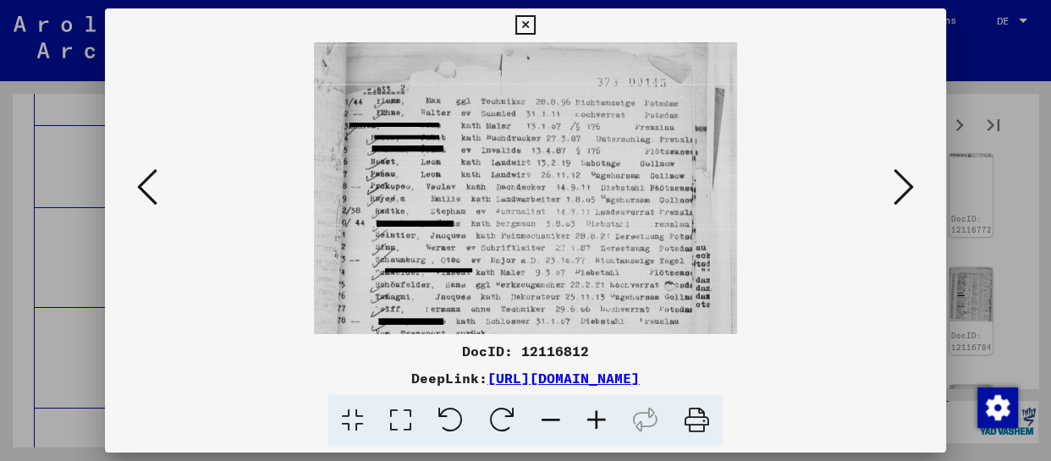
scroll to position [0, 0]
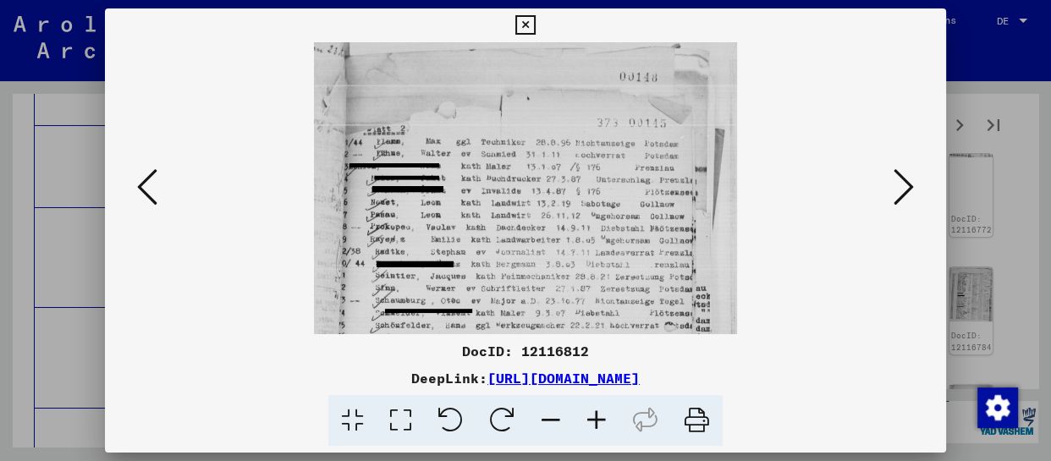
drag, startPoint x: 604, startPoint y: 106, endPoint x: 593, endPoint y: 260, distance: 154.5
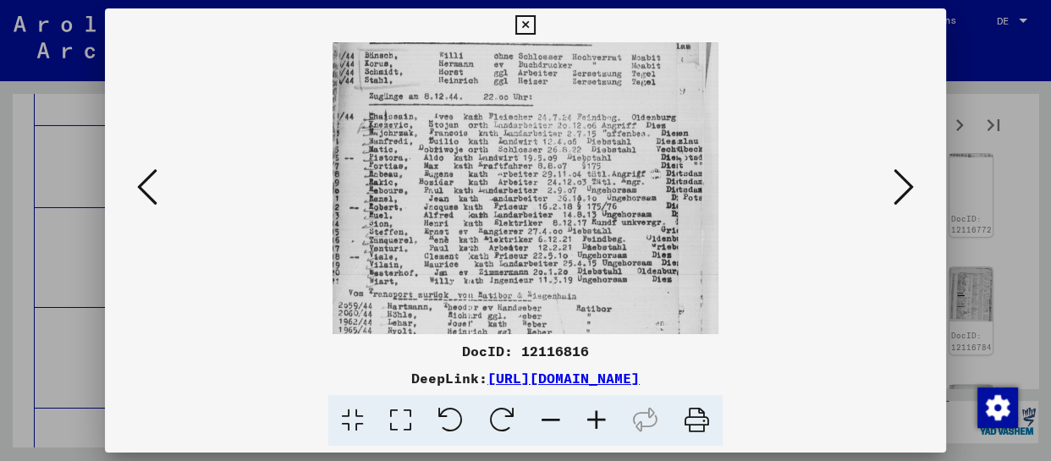
drag, startPoint x: 575, startPoint y: 290, endPoint x: 607, endPoint y: 132, distance: 161.5
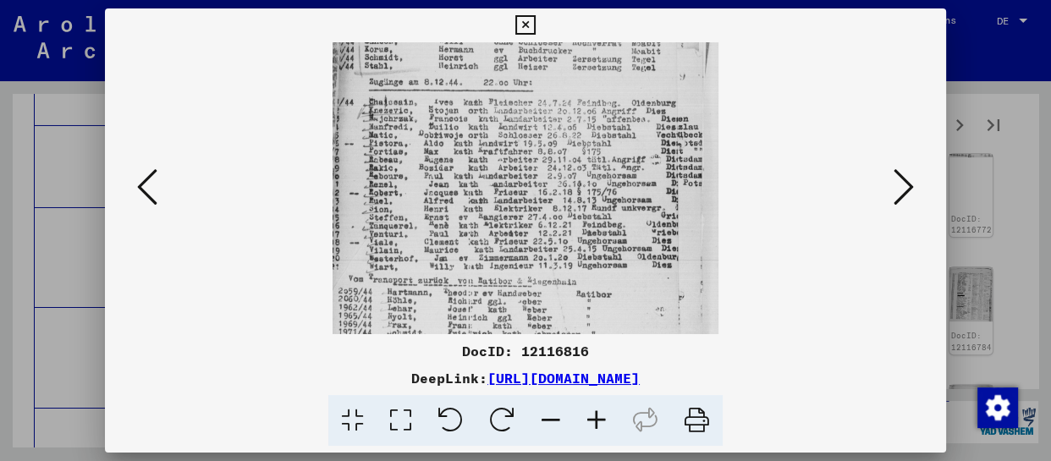
scroll to position [169, 0]
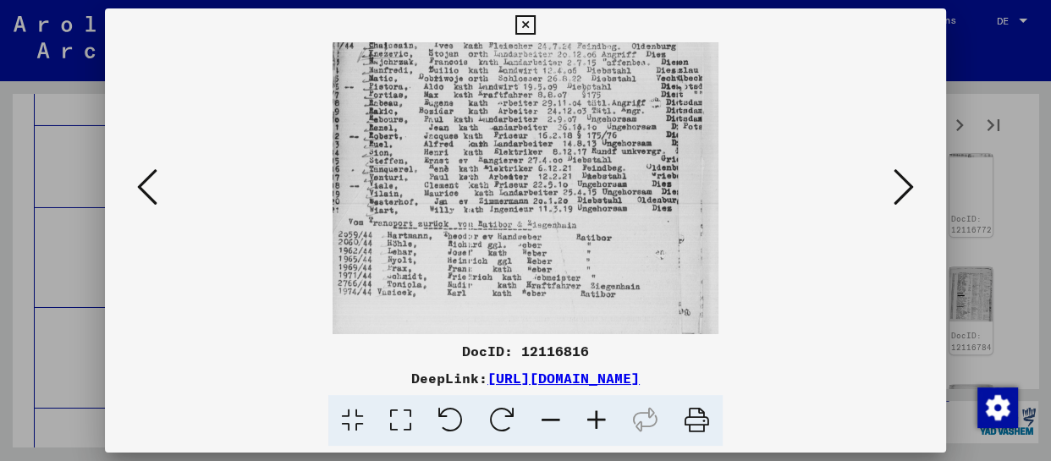
drag, startPoint x: 610, startPoint y: 219, endPoint x: 627, endPoint y: 117, distance: 103.8
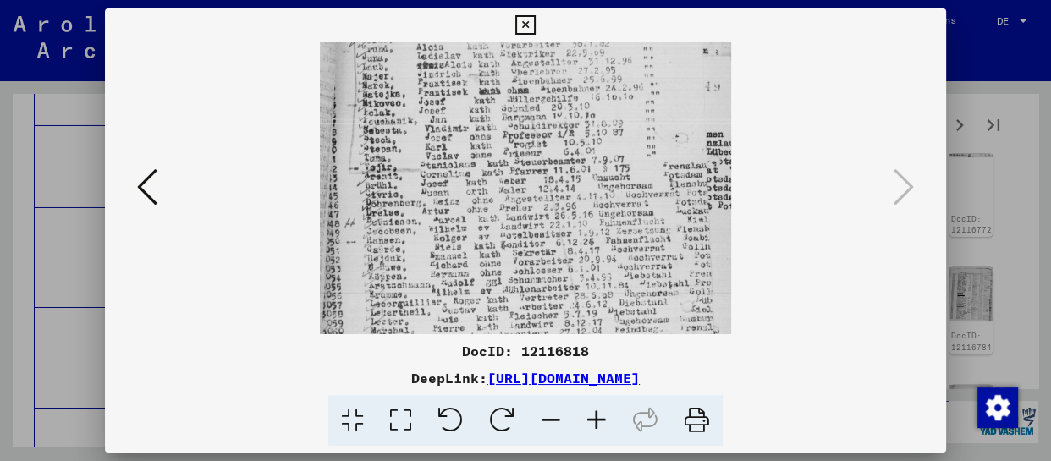
drag, startPoint x: 543, startPoint y: 275, endPoint x: 559, endPoint y: 110, distance: 165.9
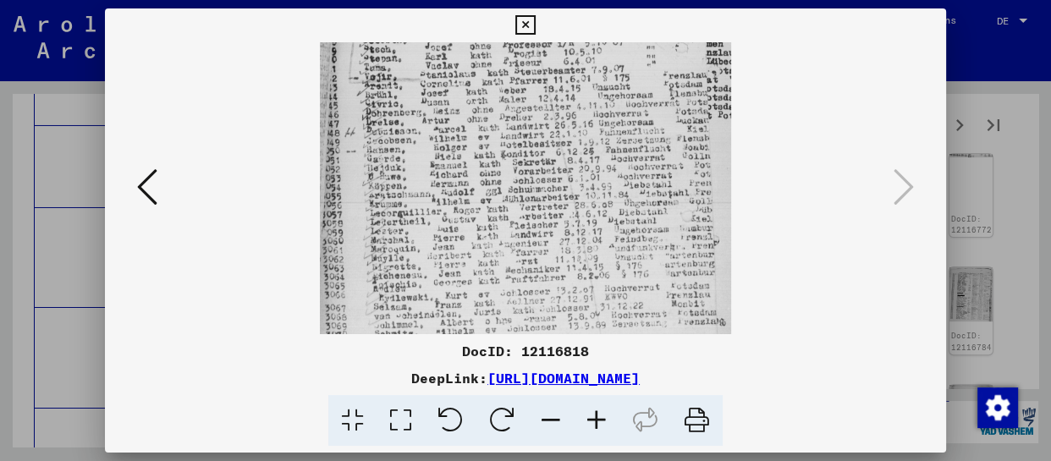
drag, startPoint x: 541, startPoint y: 266, endPoint x: 544, endPoint y: 91, distance: 175.3
drag, startPoint x: 659, startPoint y: 295, endPoint x: 656, endPoint y: 127, distance: 167.7
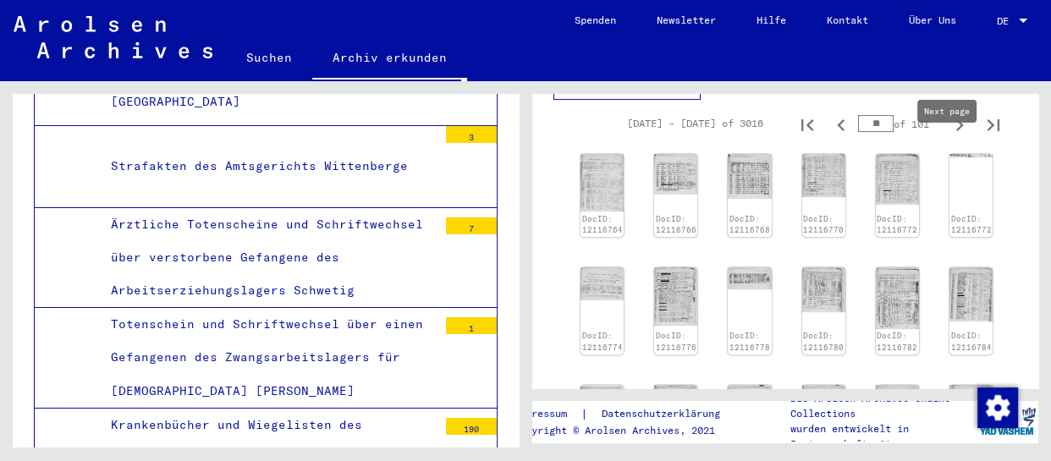
type input "**"
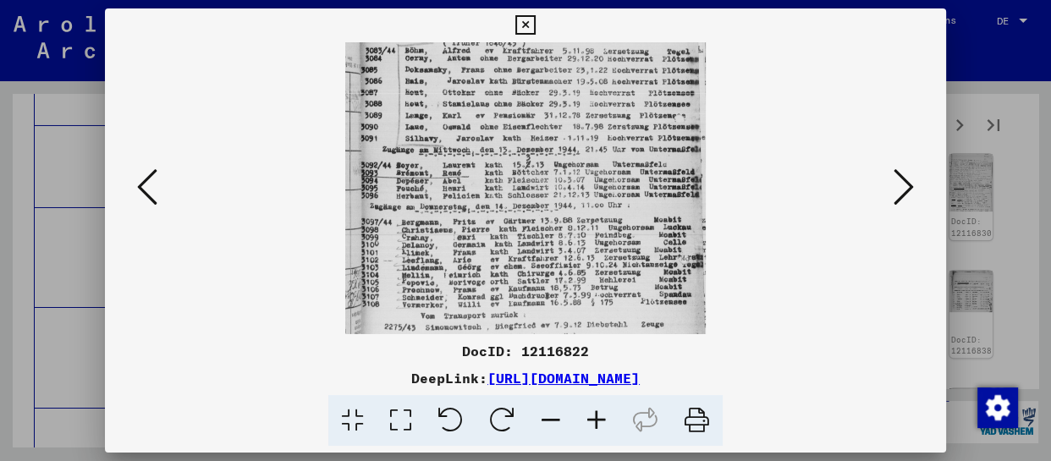
scroll to position [212, 0]
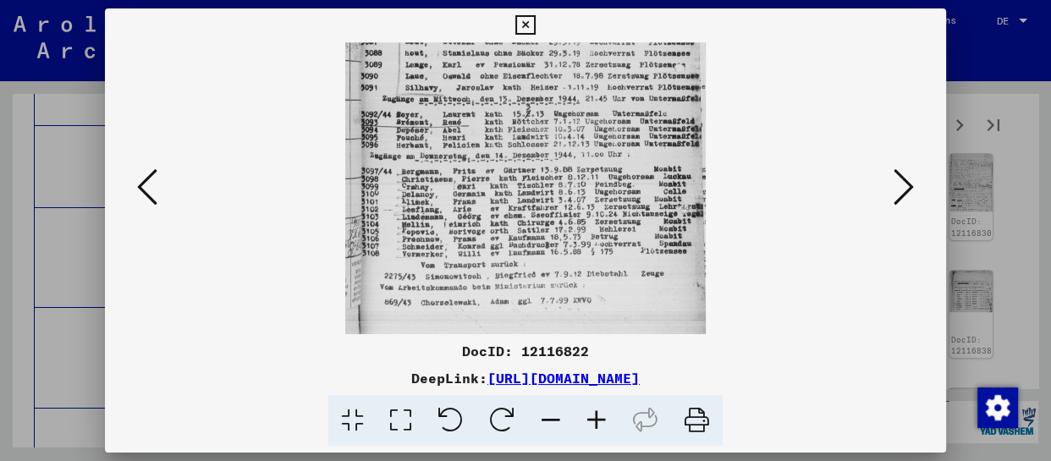
drag, startPoint x: 540, startPoint y: 296, endPoint x: 534, endPoint y: 36, distance: 260.0
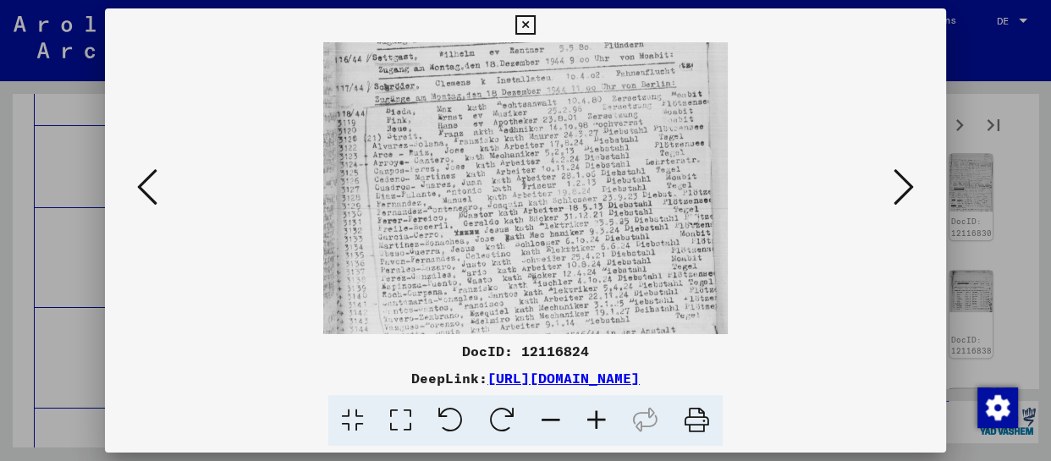
drag, startPoint x: 559, startPoint y: 330, endPoint x: 559, endPoint y: 97, distance: 232.8
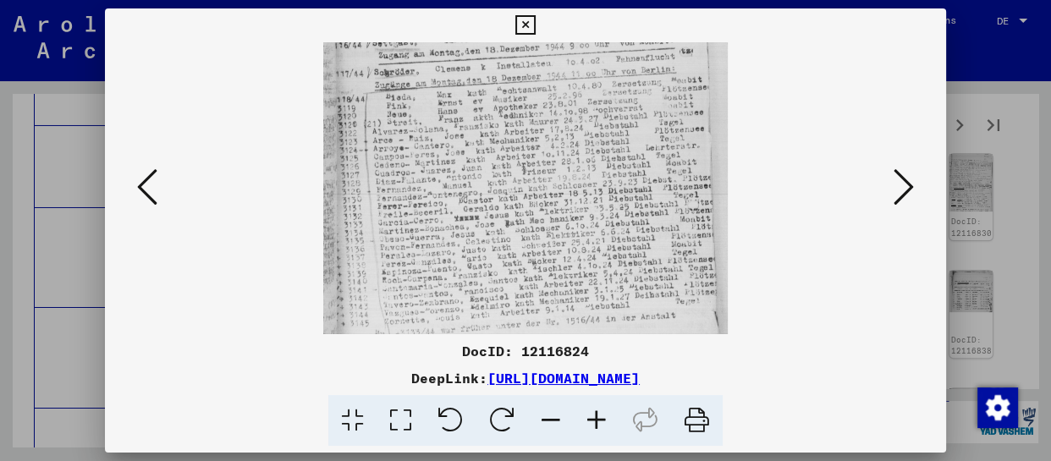
scroll to position [254, 0]
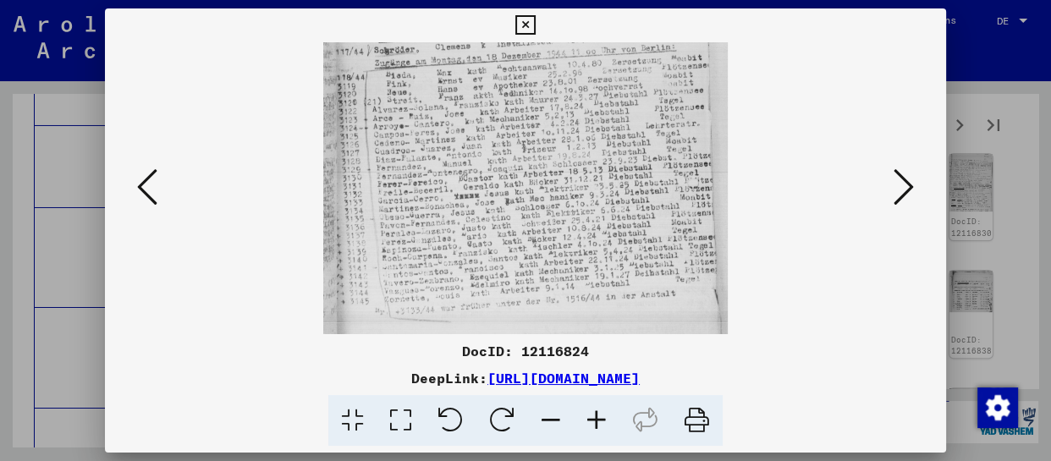
drag, startPoint x: 547, startPoint y: 295, endPoint x: 554, endPoint y: 240, distance: 54.7
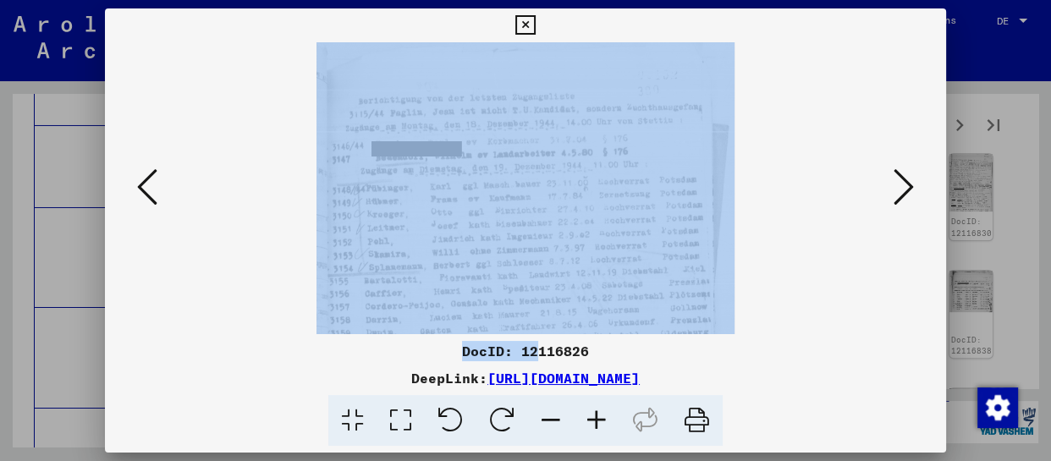
drag, startPoint x: 535, startPoint y: 338, endPoint x: 532, endPoint y: 143, distance: 194.7
drag, startPoint x: 504, startPoint y: 276, endPoint x: 512, endPoint y: 45, distance: 231.3
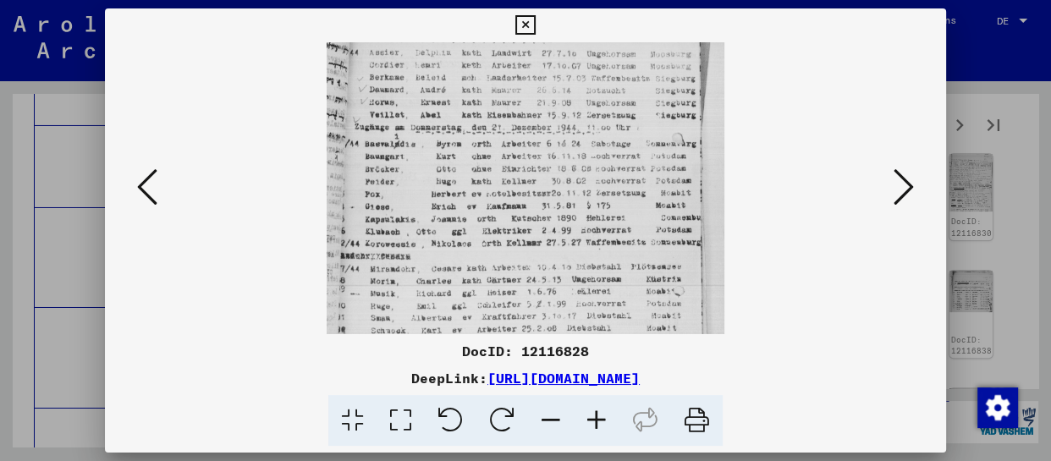
drag, startPoint x: 542, startPoint y: 267, endPoint x: 556, endPoint y: 92, distance: 175.0
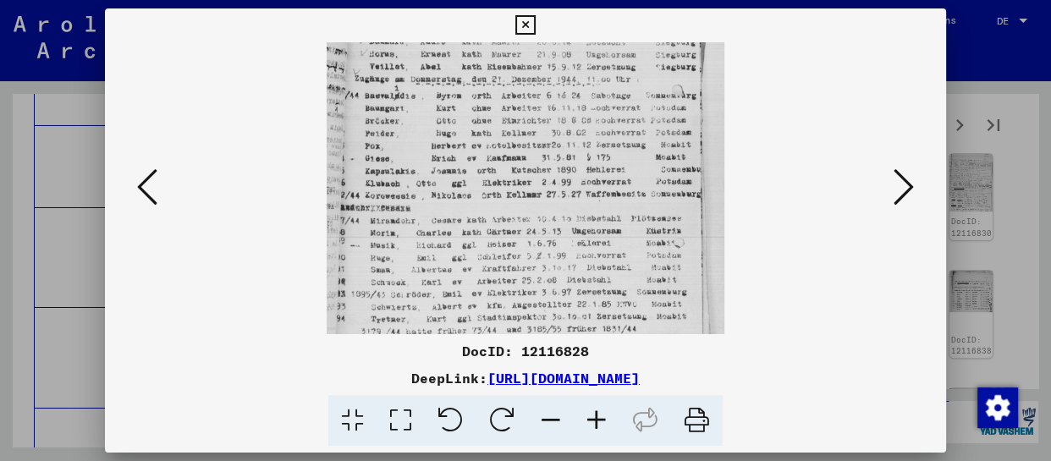
scroll to position [212, 0]
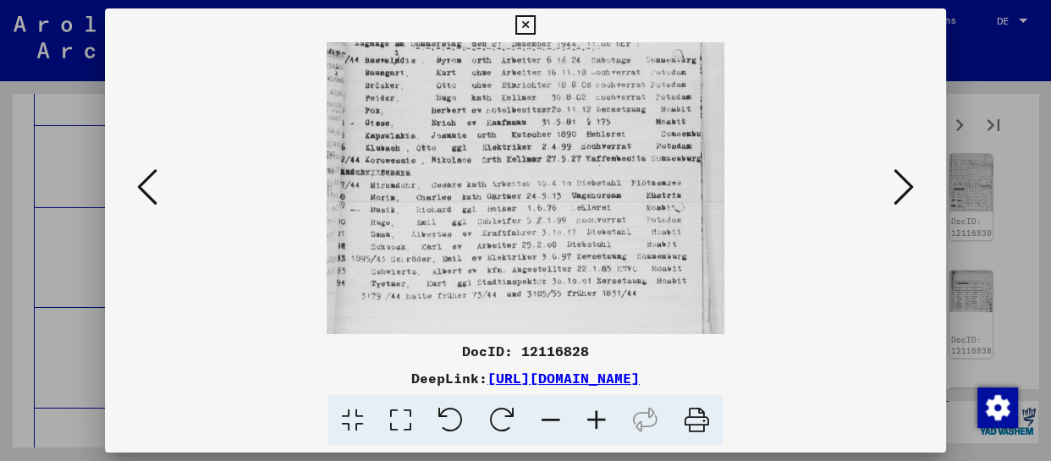
drag, startPoint x: 569, startPoint y: 228, endPoint x: 577, endPoint y: 140, distance: 88.4
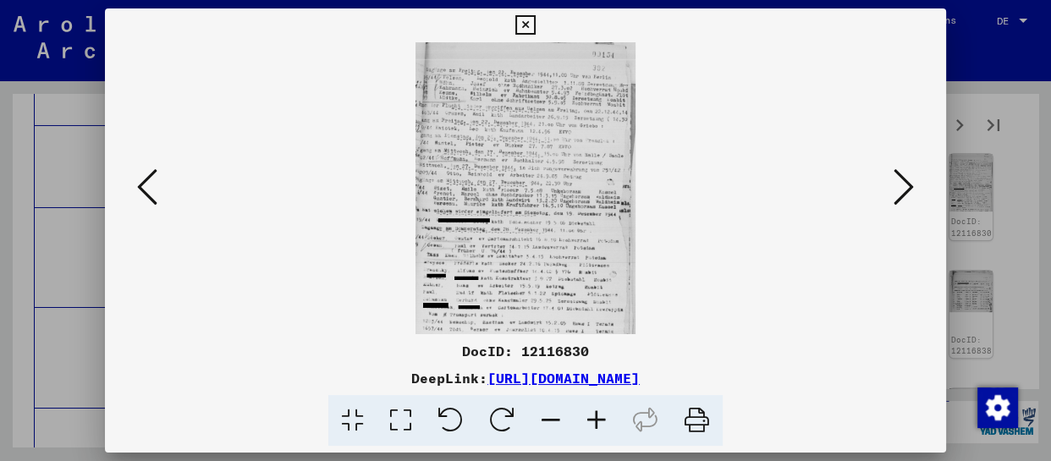
scroll to position [0, 0]
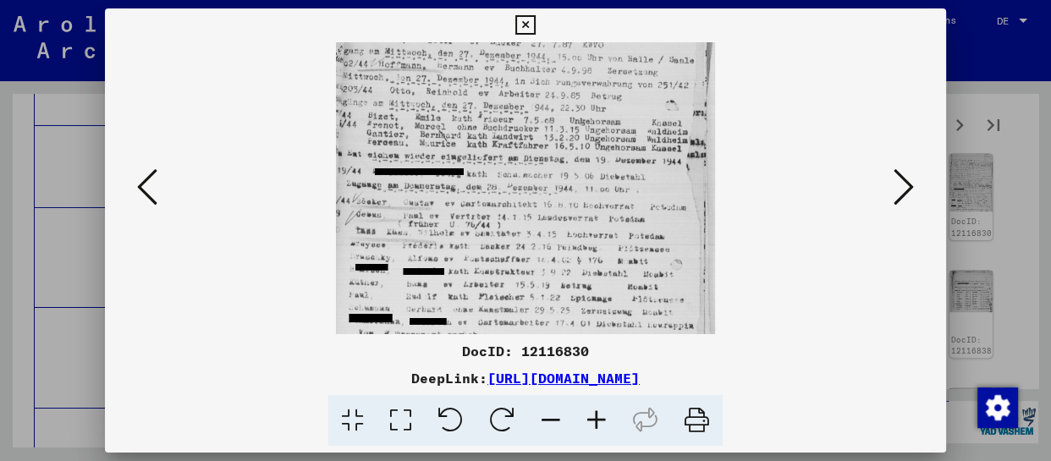
drag, startPoint x: 567, startPoint y: 271, endPoint x: 573, endPoint y: 102, distance: 169.4
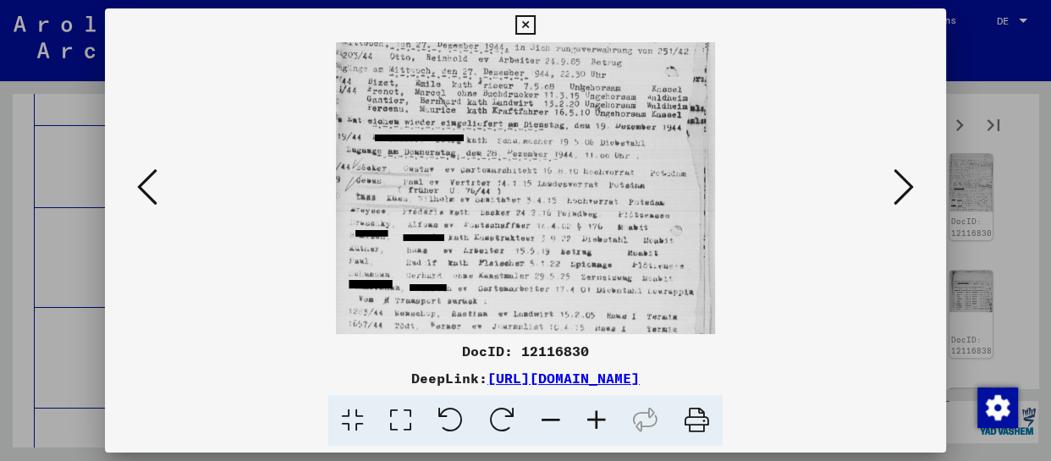
drag, startPoint x: 564, startPoint y: 279, endPoint x: 576, endPoint y: 113, distance: 166.4
drag, startPoint x: 926, startPoint y: 189, endPoint x: 905, endPoint y: 194, distance: 21.8
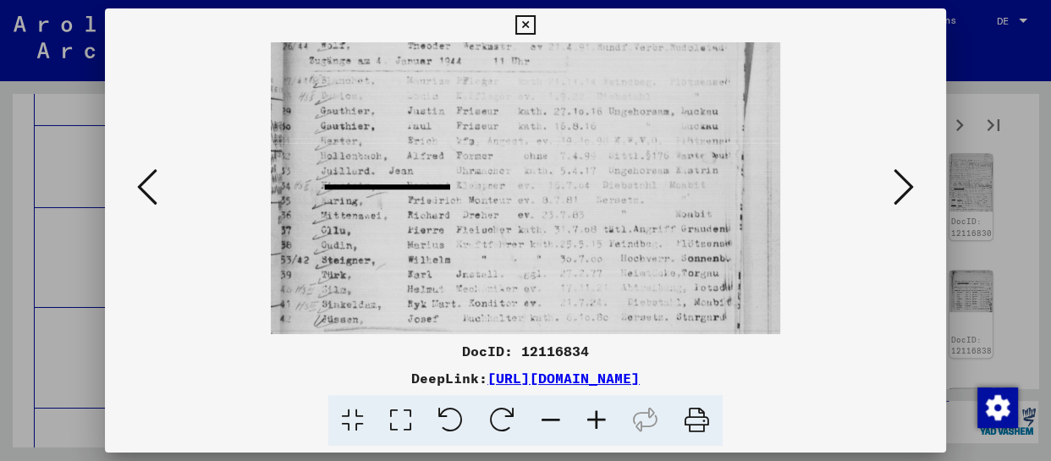
drag, startPoint x: 571, startPoint y: 282, endPoint x: 584, endPoint y: 88, distance: 194.3
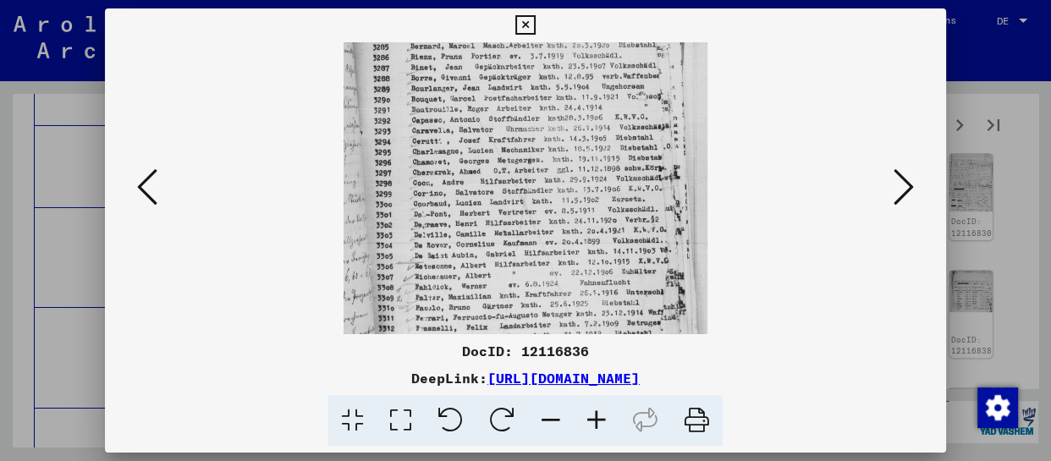
drag, startPoint x: 546, startPoint y: 262, endPoint x: 561, endPoint y: 44, distance: 218.1
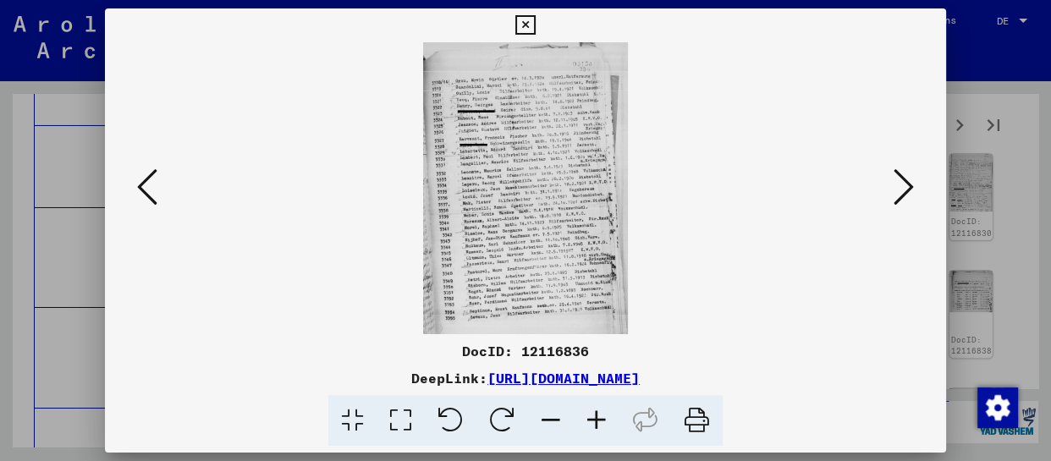
drag, startPoint x: 904, startPoint y: 198, endPoint x: 862, endPoint y: 200, distance: 42.4
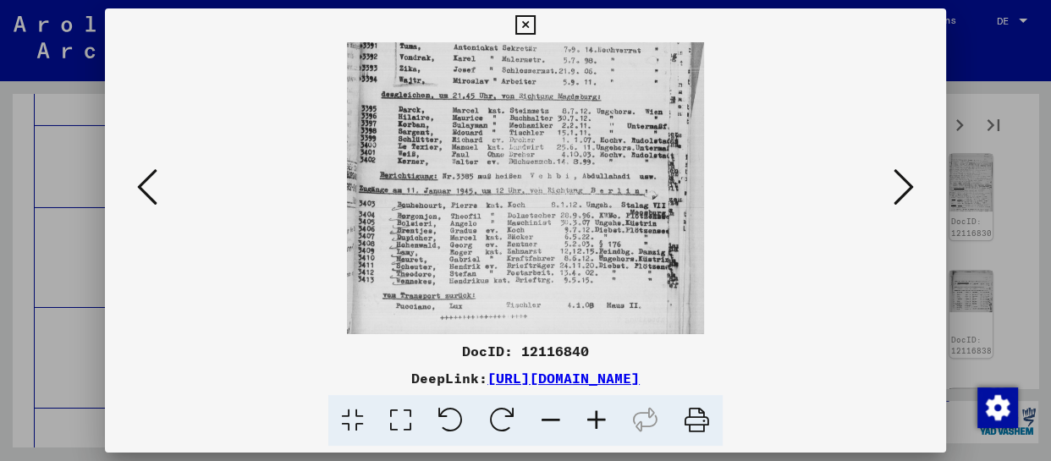
drag, startPoint x: 524, startPoint y: 288, endPoint x: 545, endPoint y: 119, distance: 169.8
drag, startPoint x: 549, startPoint y: 209, endPoint x: 554, endPoint y: 178, distance: 31.7
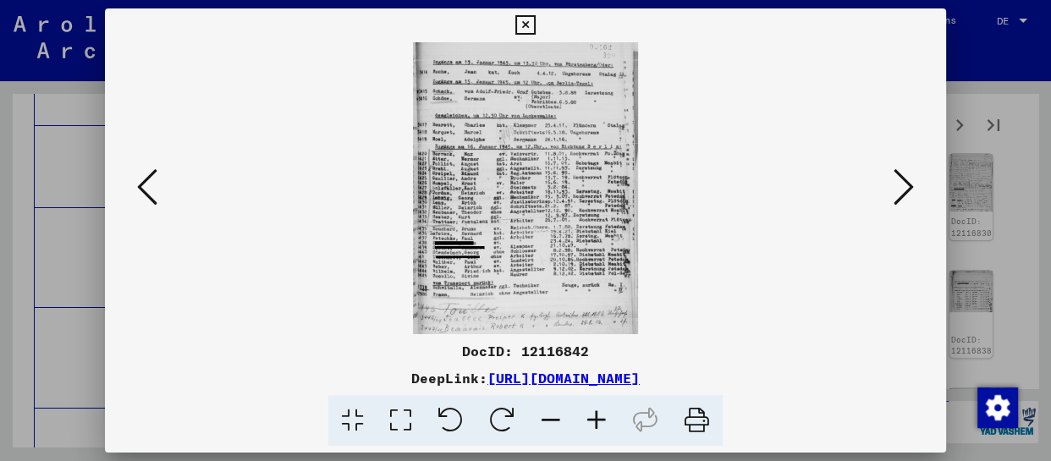
scroll to position [0, 0]
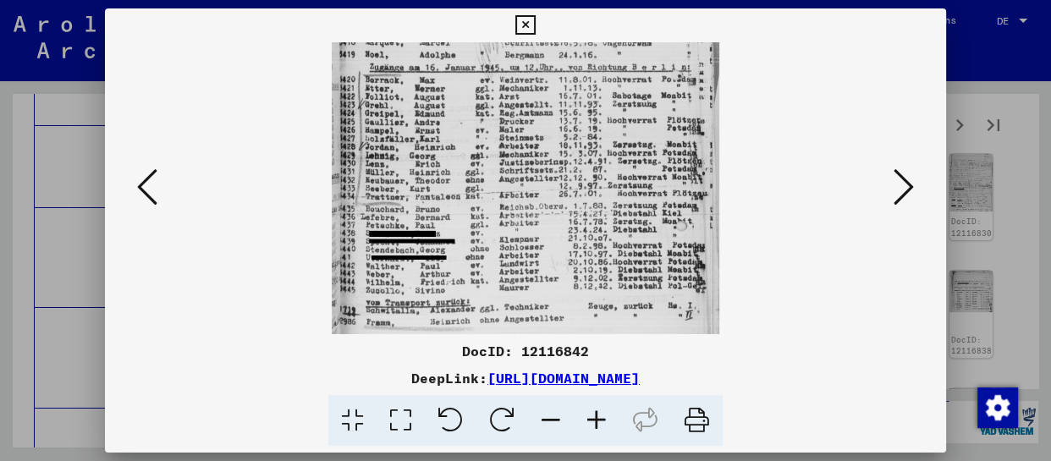
drag, startPoint x: 578, startPoint y: 275, endPoint x: 607, endPoint y: 119, distance: 159.2
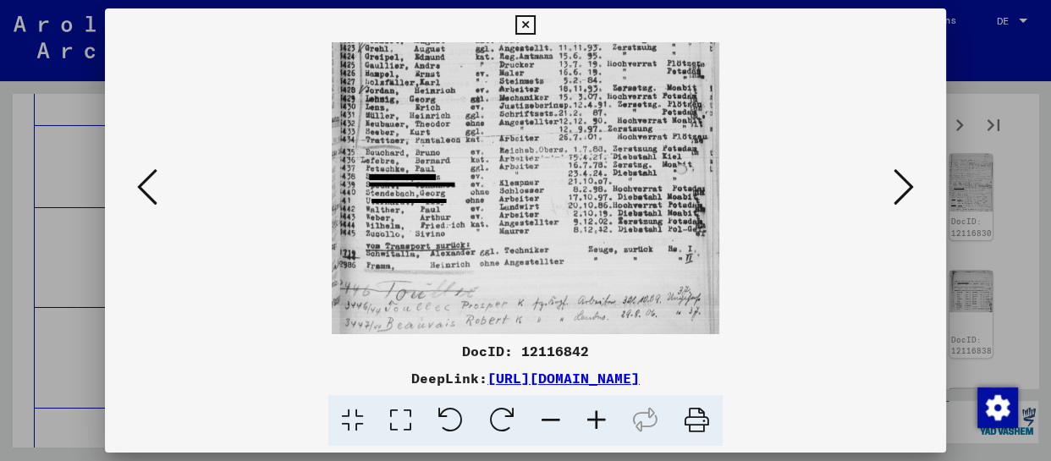
drag, startPoint x: 599, startPoint y: 271, endPoint x: 599, endPoint y: 196, distance: 75.3
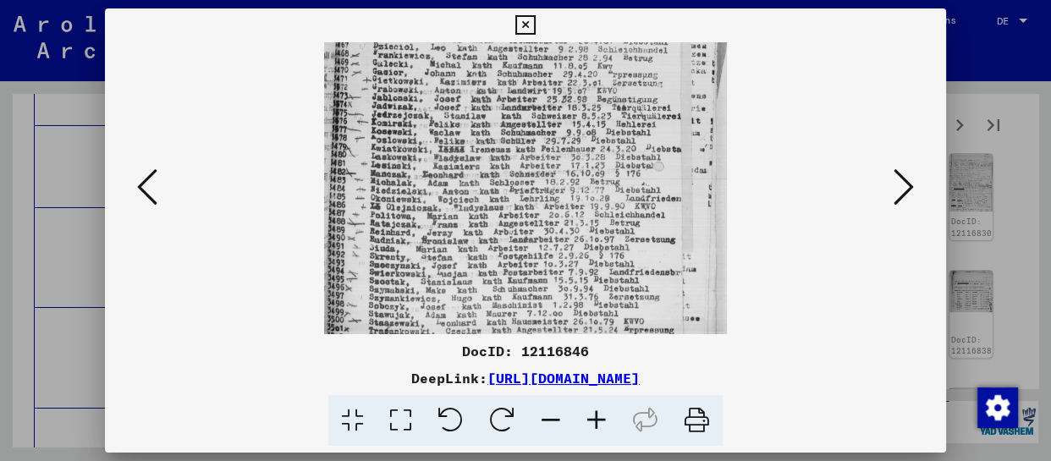
drag, startPoint x: 567, startPoint y: 328, endPoint x: 616, endPoint y: 80, distance: 252.0
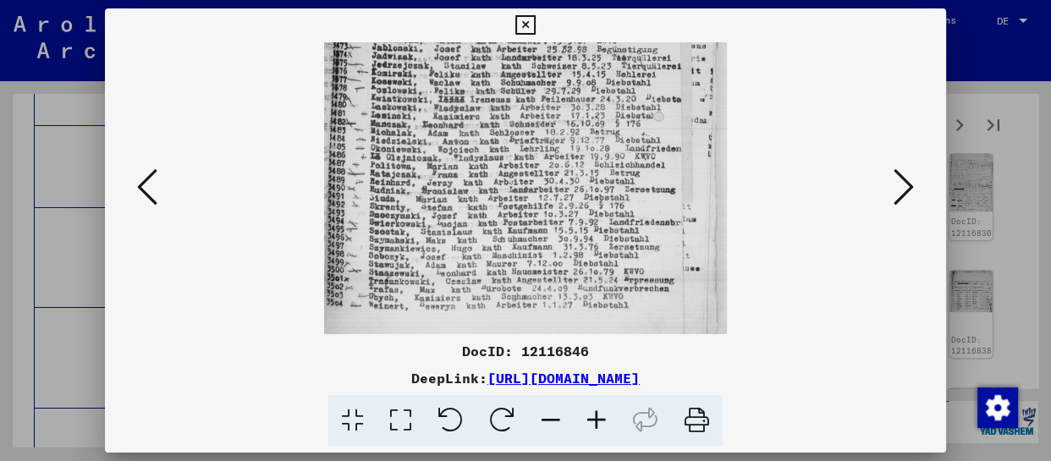
drag, startPoint x: 579, startPoint y: 259, endPoint x: 597, endPoint y: 172, distance: 89.0
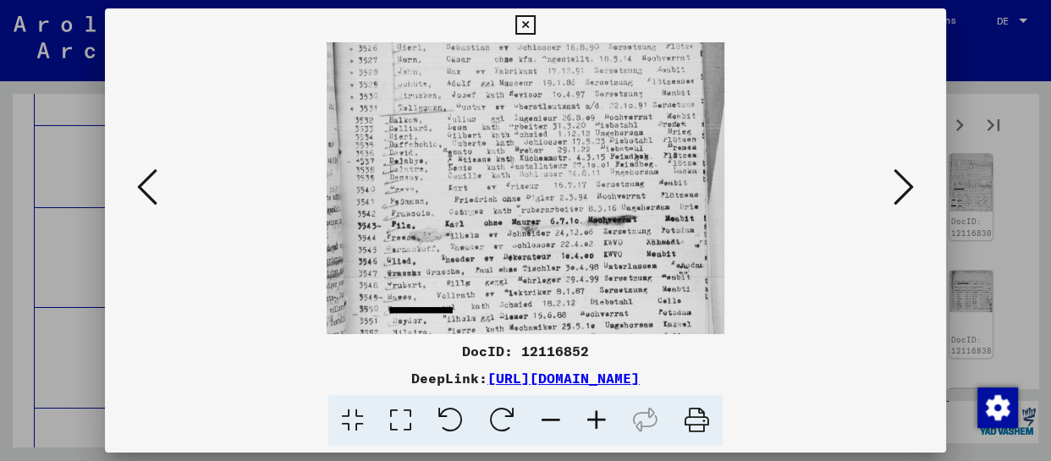
drag, startPoint x: 567, startPoint y: 277, endPoint x: 570, endPoint y: 51, distance: 226.0
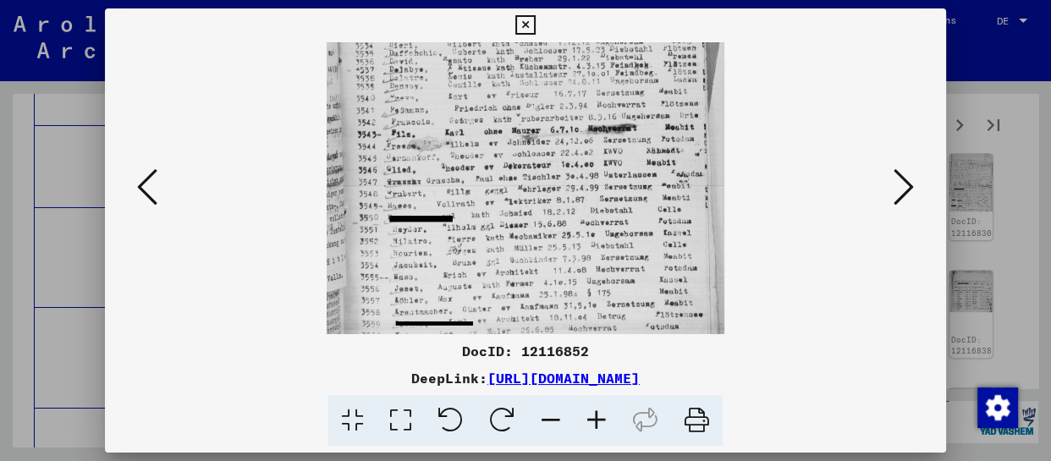
scroll to position [254, 0]
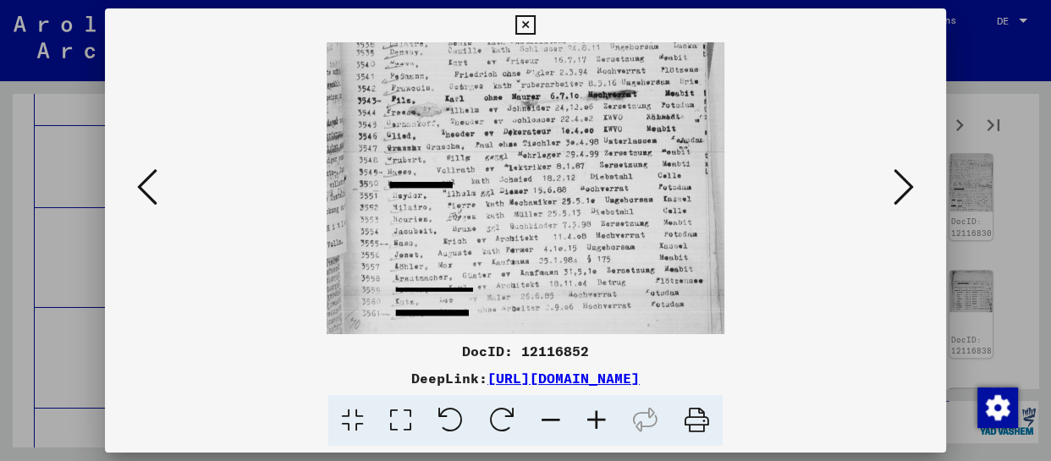
drag, startPoint x: 560, startPoint y: 226, endPoint x: 566, endPoint y: 92, distance: 133.9
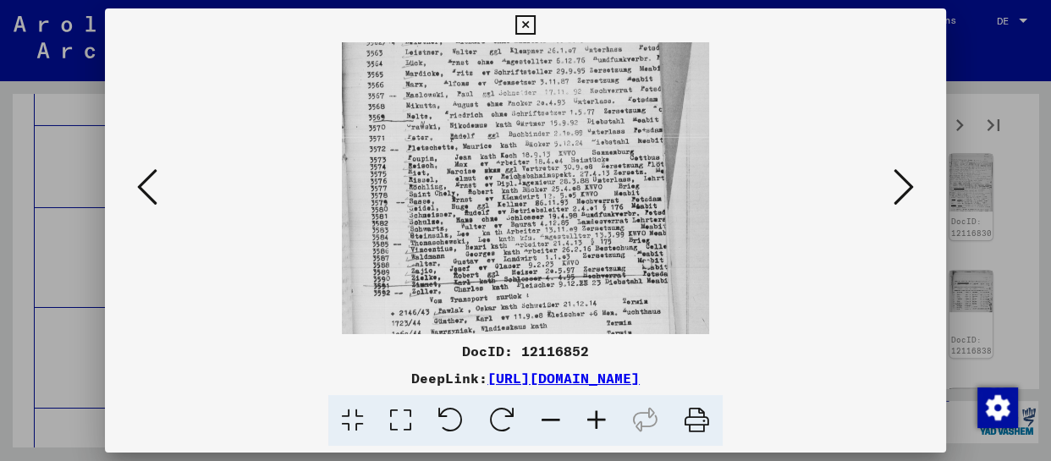
scroll to position [137, 0]
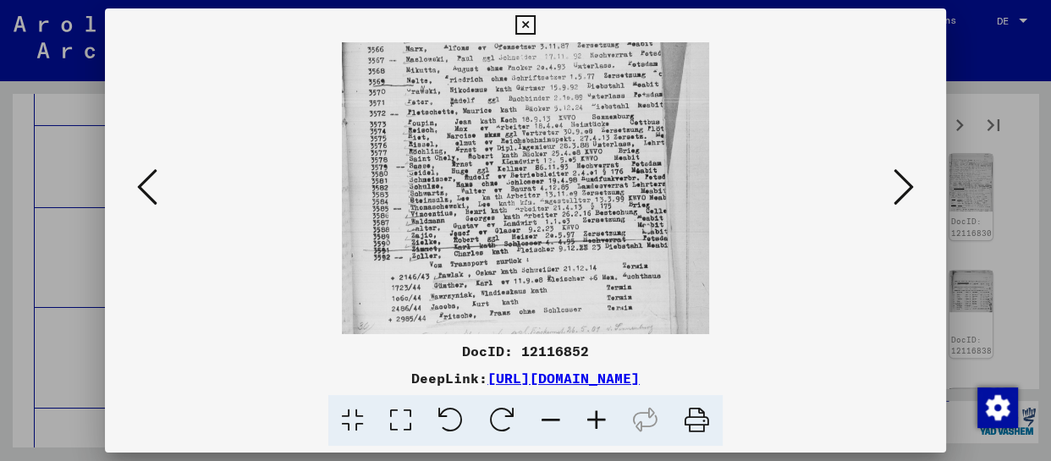
drag, startPoint x: 549, startPoint y: 280, endPoint x: 560, endPoint y: 142, distance: 138.4
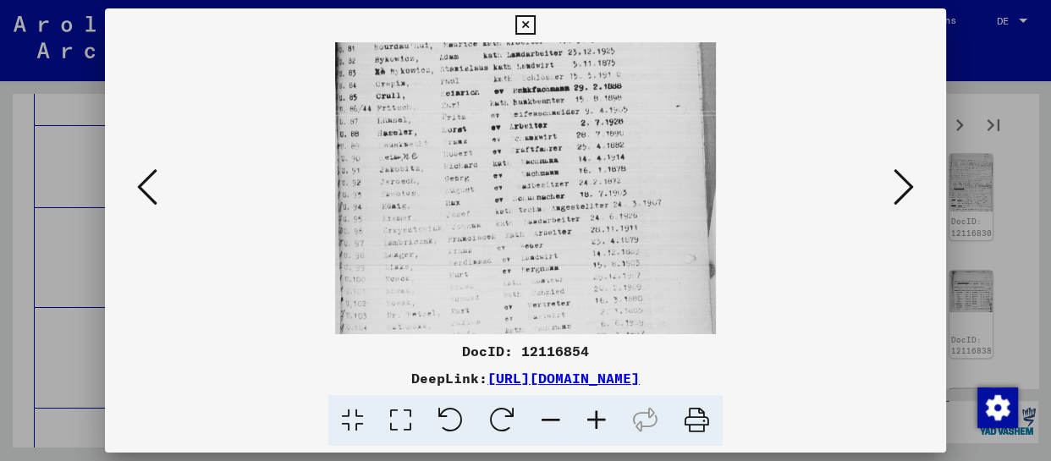
drag, startPoint x: 560, startPoint y: 257, endPoint x: 584, endPoint y: 135, distance: 124.2
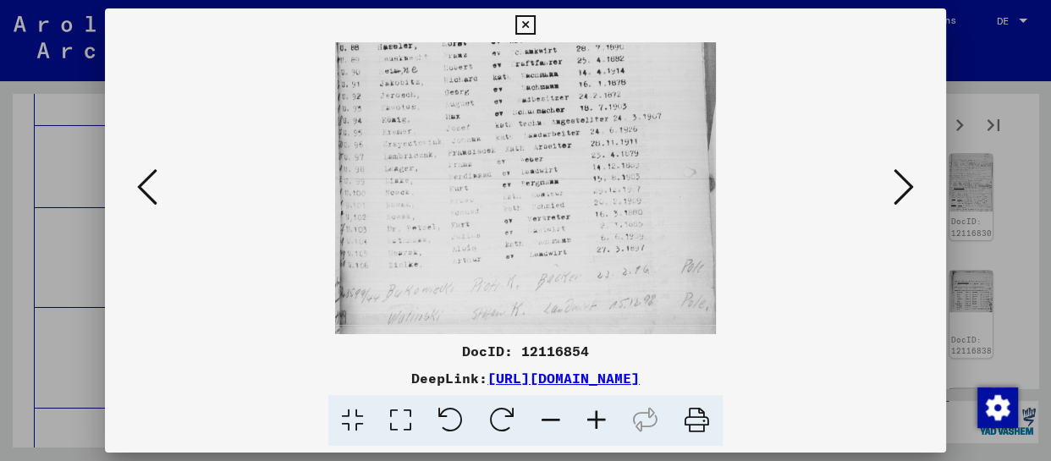
drag, startPoint x: 551, startPoint y: 276, endPoint x: 585, endPoint y: 101, distance: 178.5
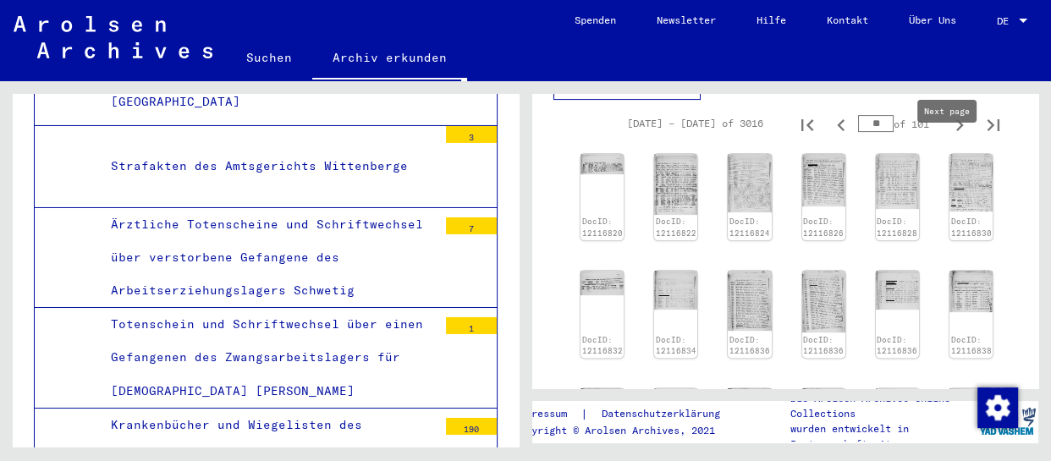
type input "**"
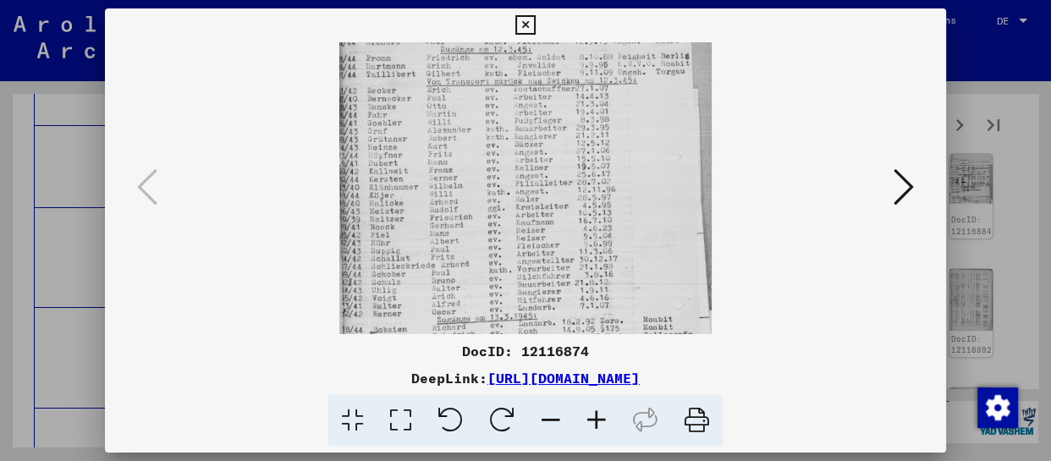
drag, startPoint x: 590, startPoint y: 306, endPoint x: 593, endPoint y: 206, distance: 100.8
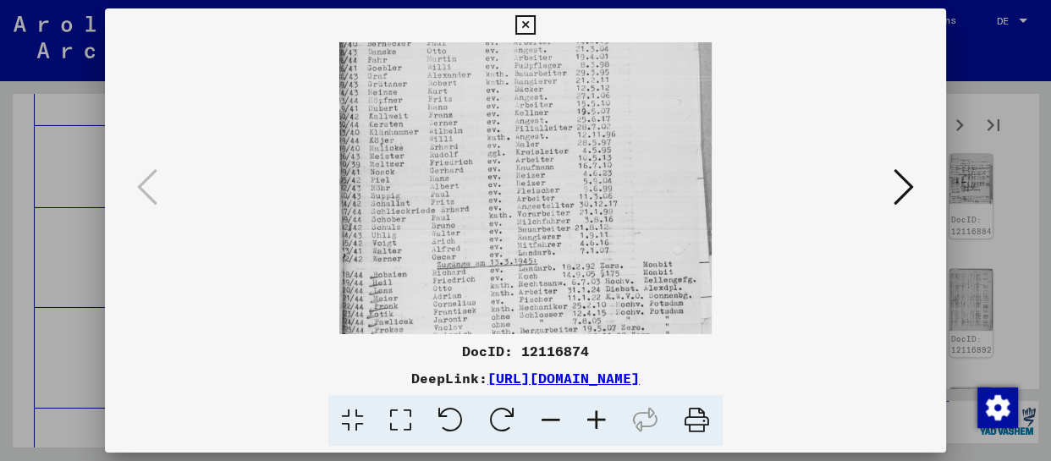
scroll to position [169, 0]
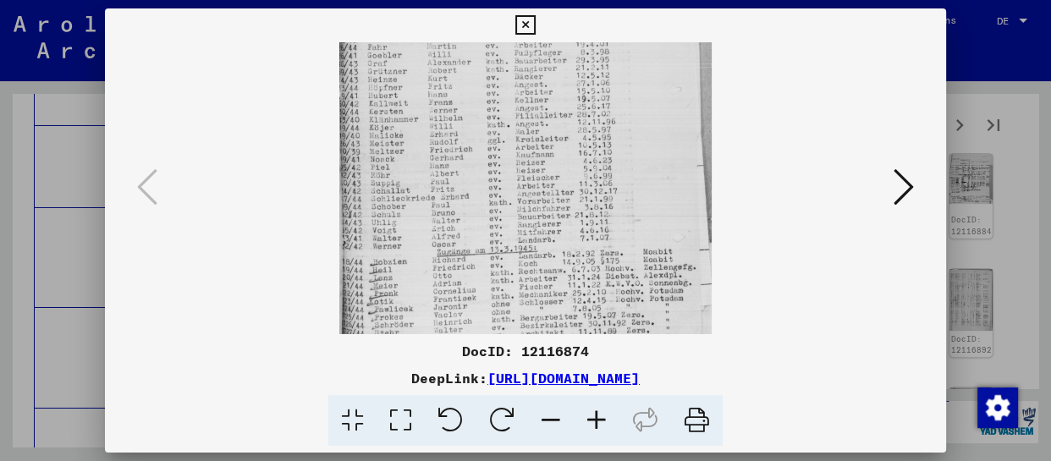
drag, startPoint x: 568, startPoint y: 299, endPoint x: 570, endPoint y: 229, distance: 70.3
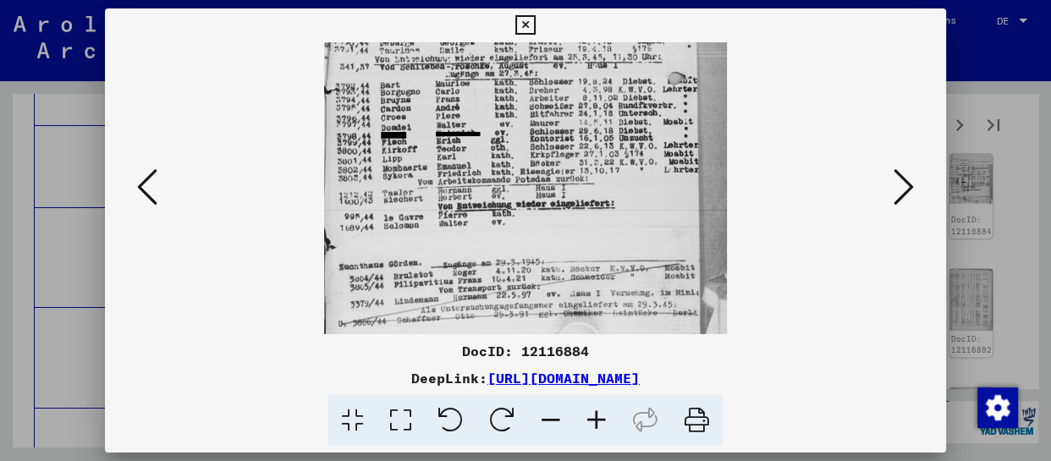
drag, startPoint x: 586, startPoint y: 268, endPoint x: 608, endPoint y: 93, distance: 176.6
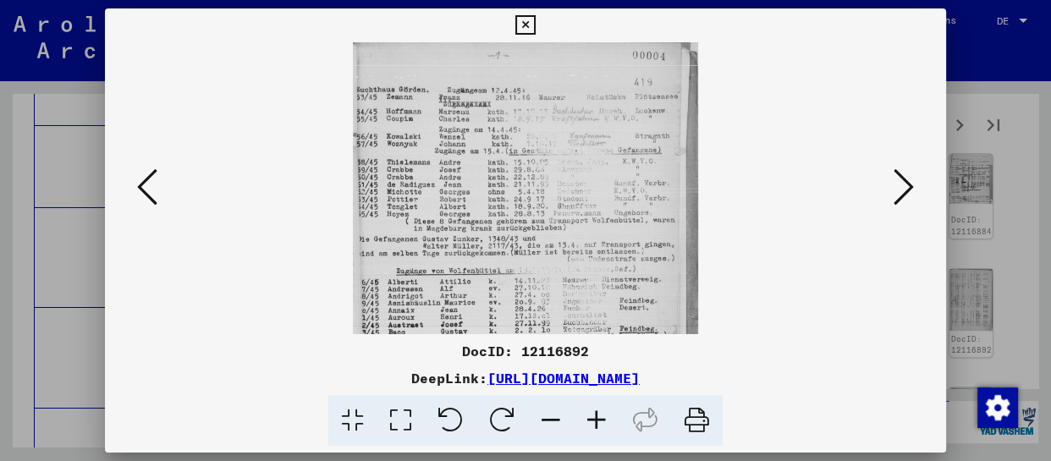
scroll to position [212, 0]
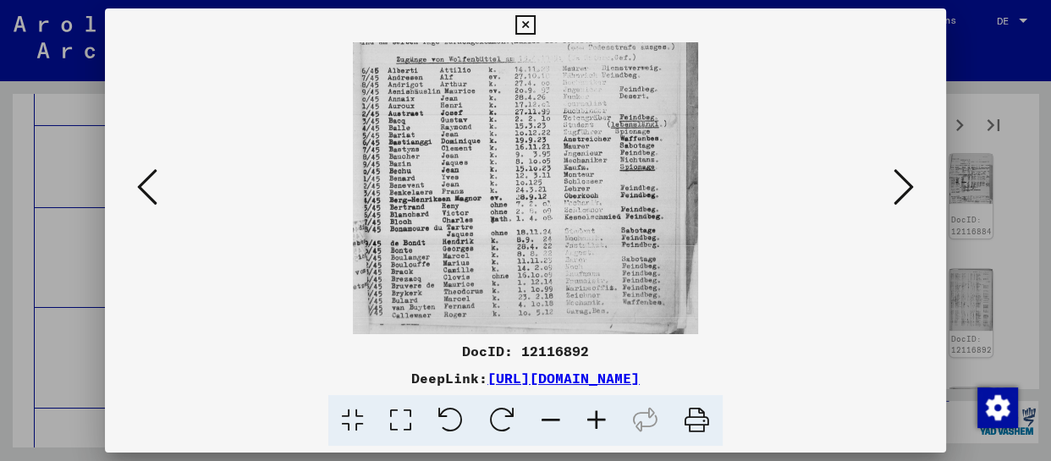
drag, startPoint x: 604, startPoint y: 250, endPoint x: 634, endPoint y: -24, distance: 275.1
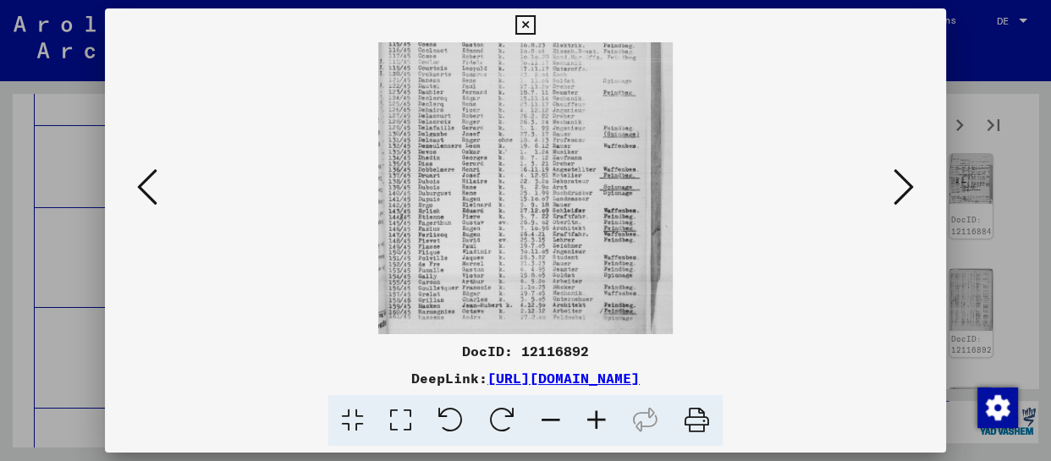
scroll to position [127, 0]
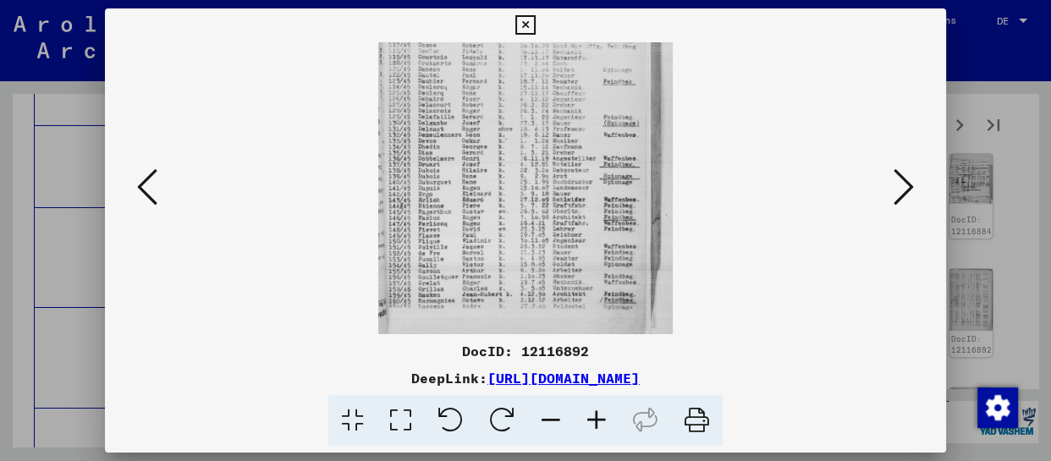
drag, startPoint x: 564, startPoint y: 279, endPoint x: 573, endPoint y: 106, distance: 173.8
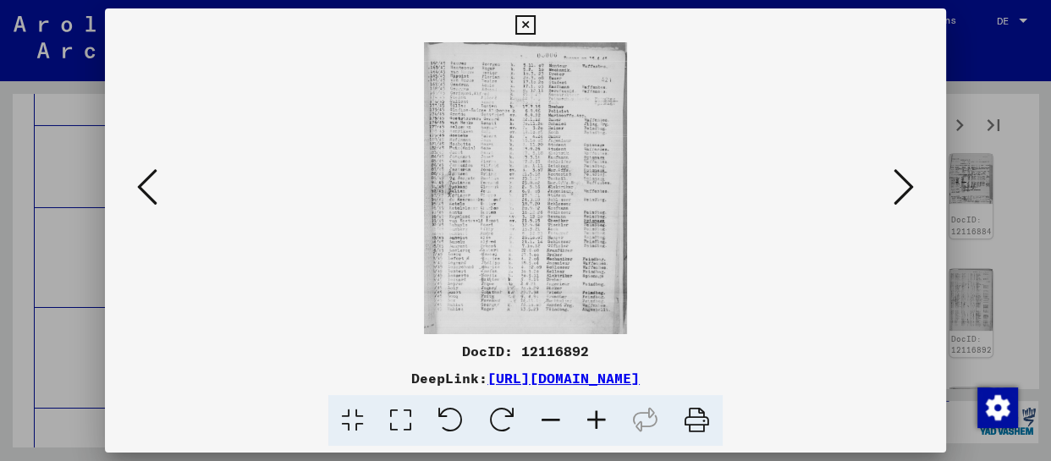
scroll to position [0, 0]
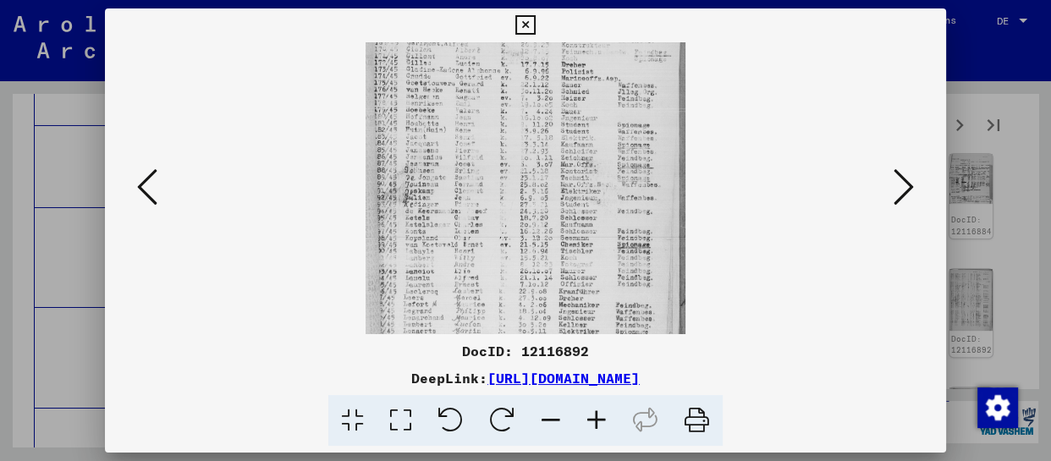
drag, startPoint x: 590, startPoint y: 279, endPoint x: 681, endPoint y: -8, distance: 300.9
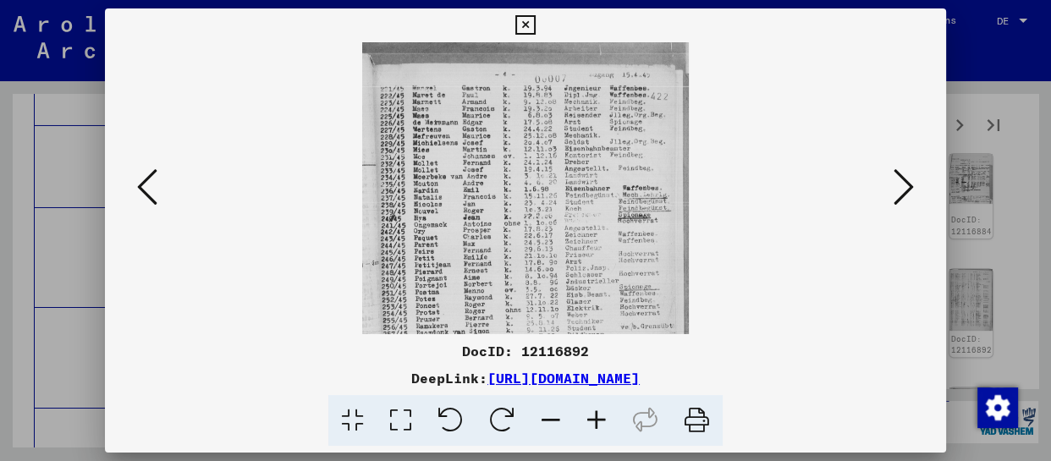
scroll to position [169, 0]
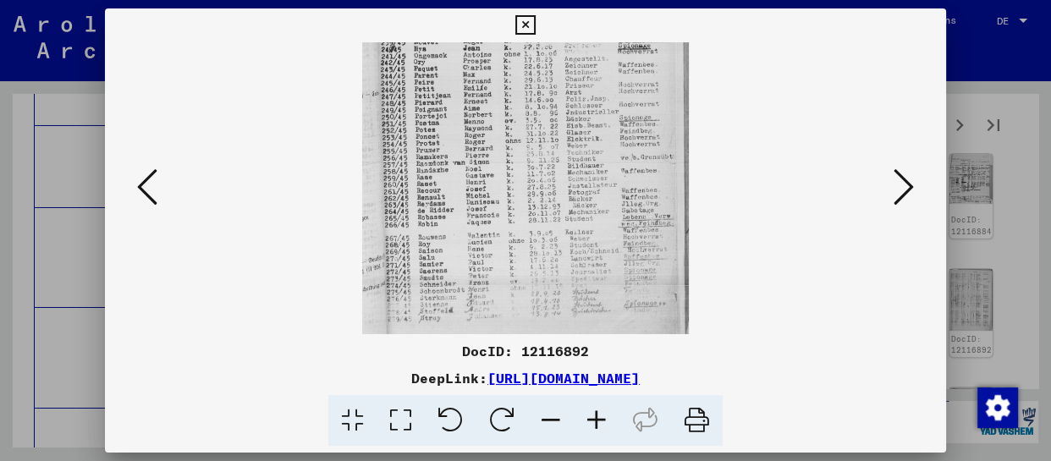
drag, startPoint x: 596, startPoint y: 296, endPoint x: 613, endPoint y: 68, distance: 229.2
drag, startPoint x: 606, startPoint y: 264, endPoint x: 607, endPoint y: 219, distance: 44.9
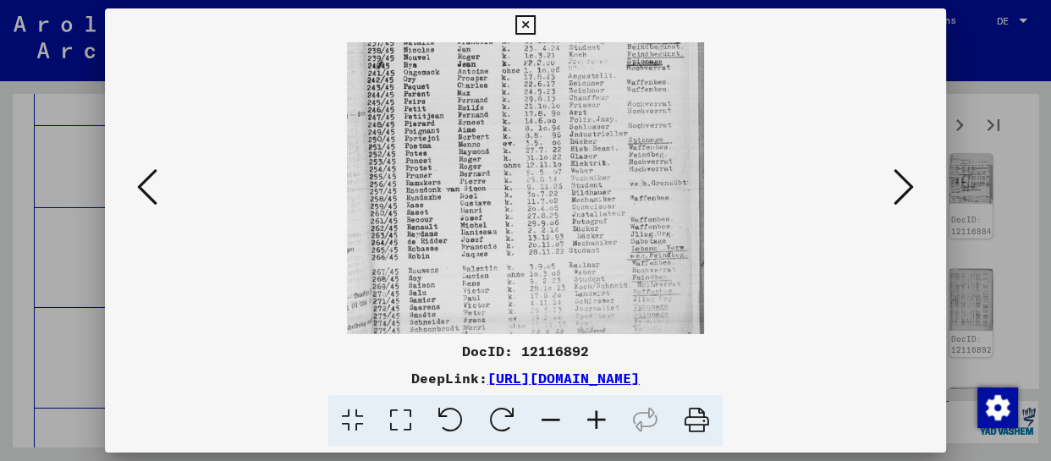
scroll to position [212, 0]
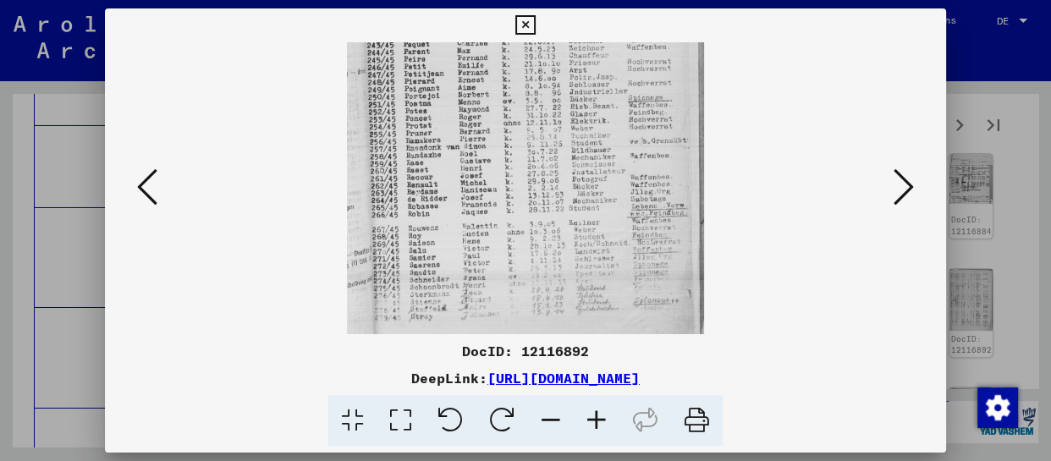
drag, startPoint x: 587, startPoint y: 264, endPoint x: 578, endPoint y: 130, distance: 134.9
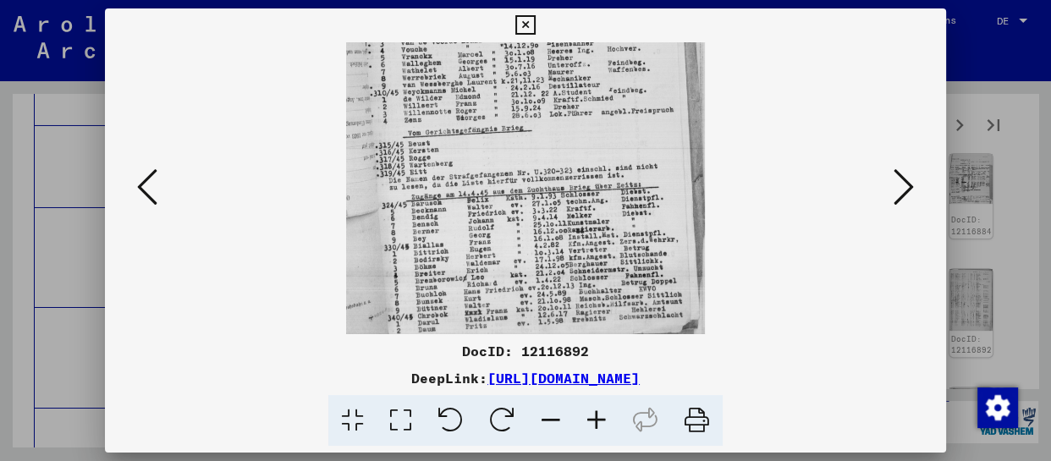
drag, startPoint x: 573, startPoint y: 295, endPoint x: 572, endPoint y: 52, distance: 242.1
drag, startPoint x: 563, startPoint y: 293, endPoint x: 553, endPoint y: 128, distance: 165.4
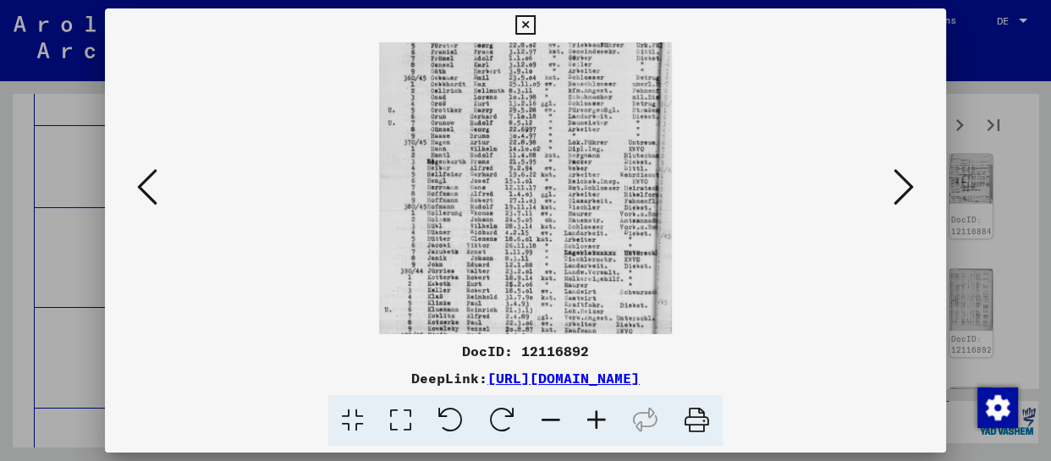
scroll to position [169, 0]
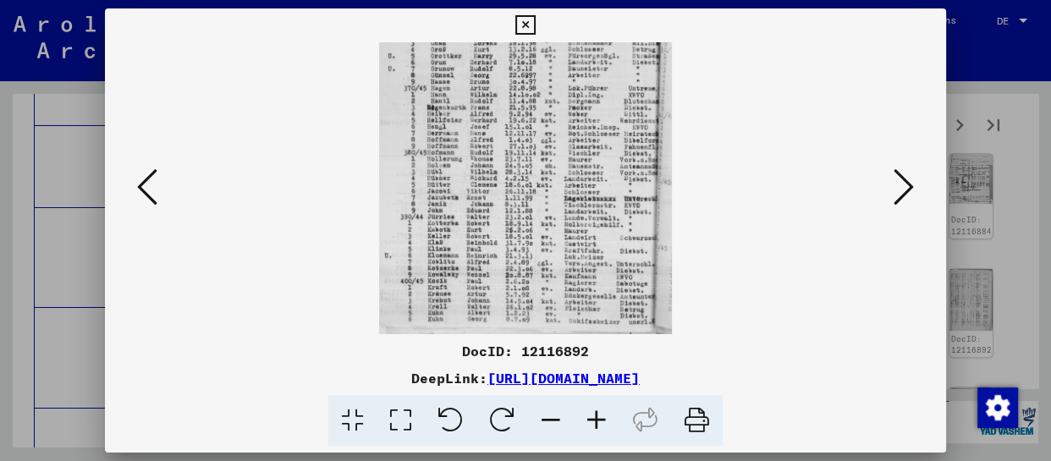
drag, startPoint x: 521, startPoint y: 279, endPoint x: 538, endPoint y: 97, distance: 182.0
drag, startPoint x: 546, startPoint y: 282, endPoint x: 566, endPoint y: 182, distance: 101.9
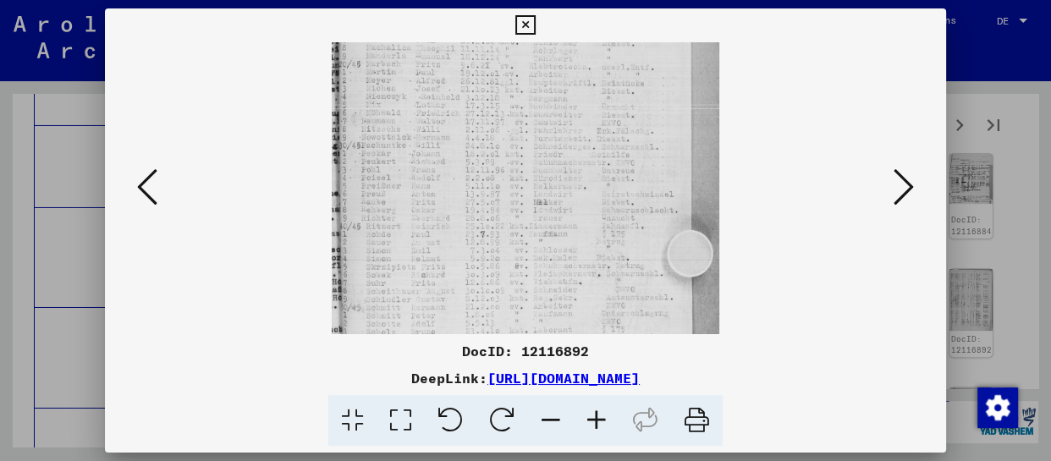
drag, startPoint x: 574, startPoint y: 306, endPoint x: 604, endPoint y: 58, distance: 249.9
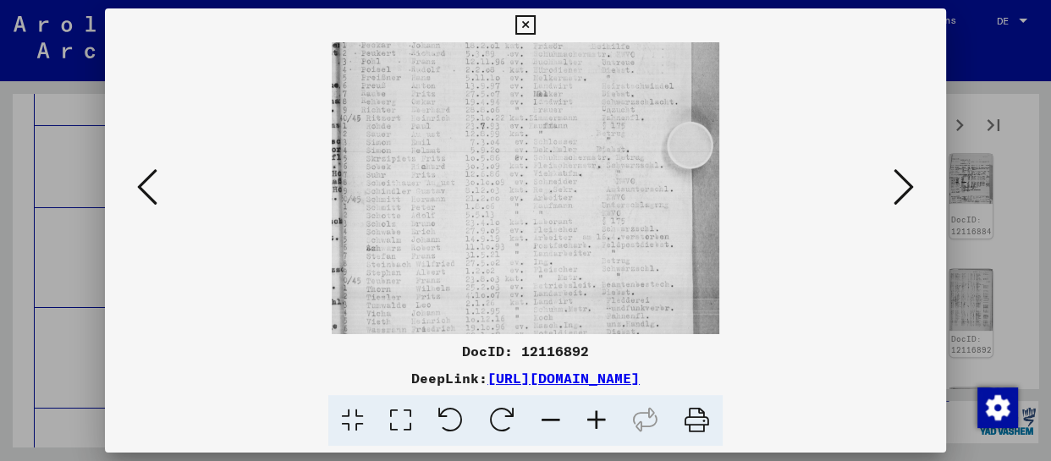
scroll to position [296, 0]
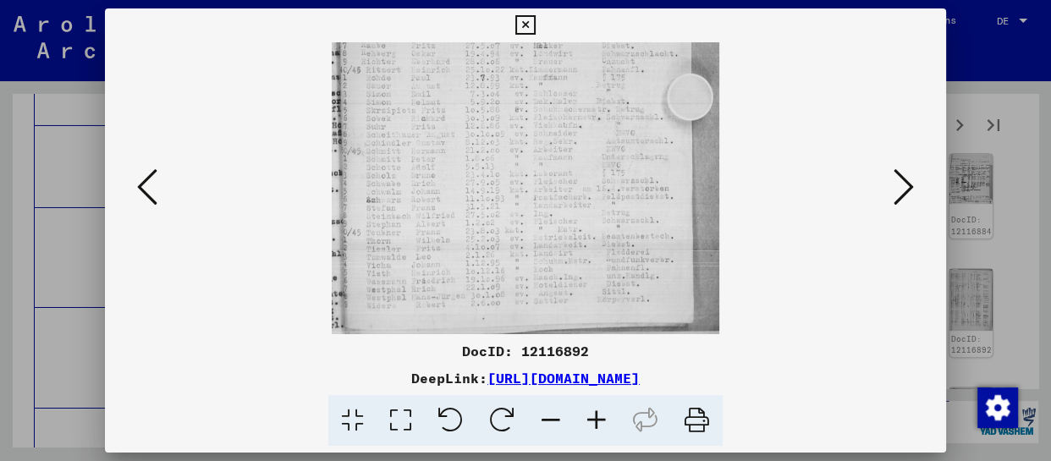
drag, startPoint x: 576, startPoint y: 250, endPoint x: 576, endPoint y: 62, distance: 187.9
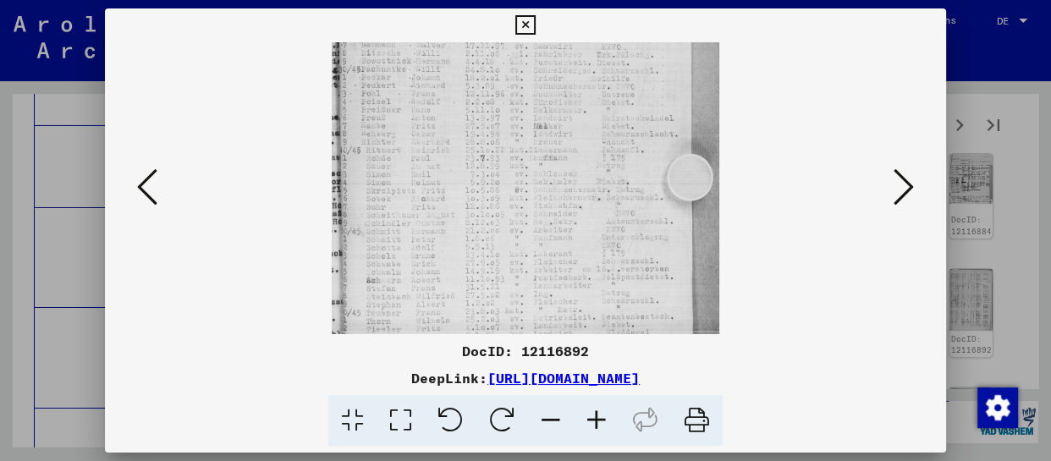
scroll to position [193, 0]
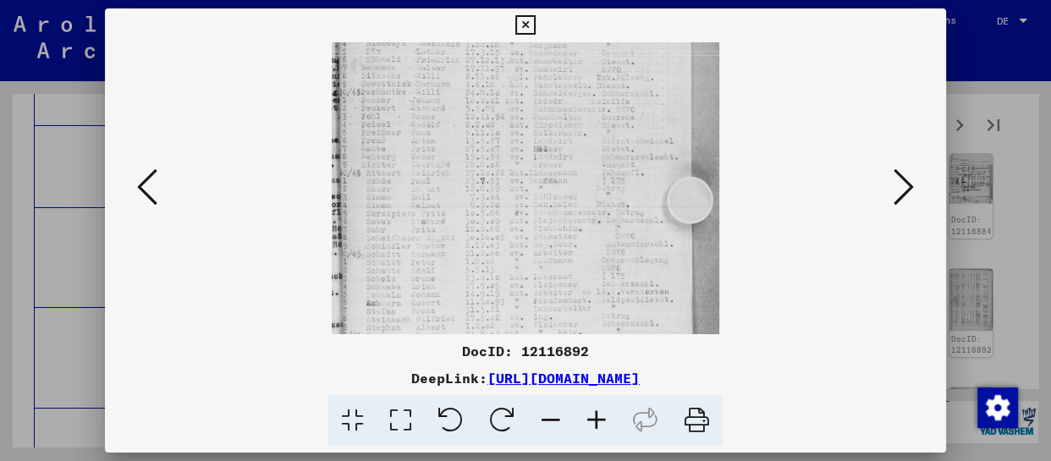
drag, startPoint x: 510, startPoint y: 105, endPoint x: 501, endPoint y: 209, distance: 104.5
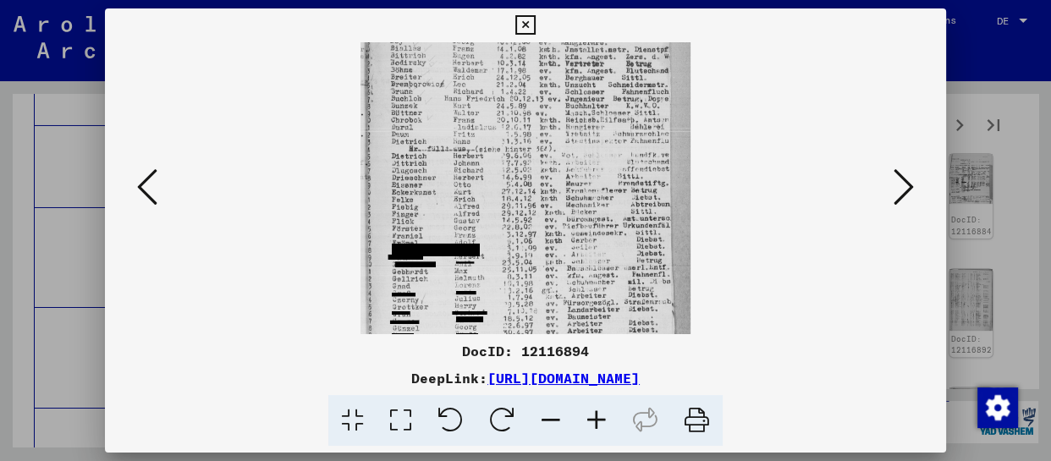
scroll to position [204, 0]
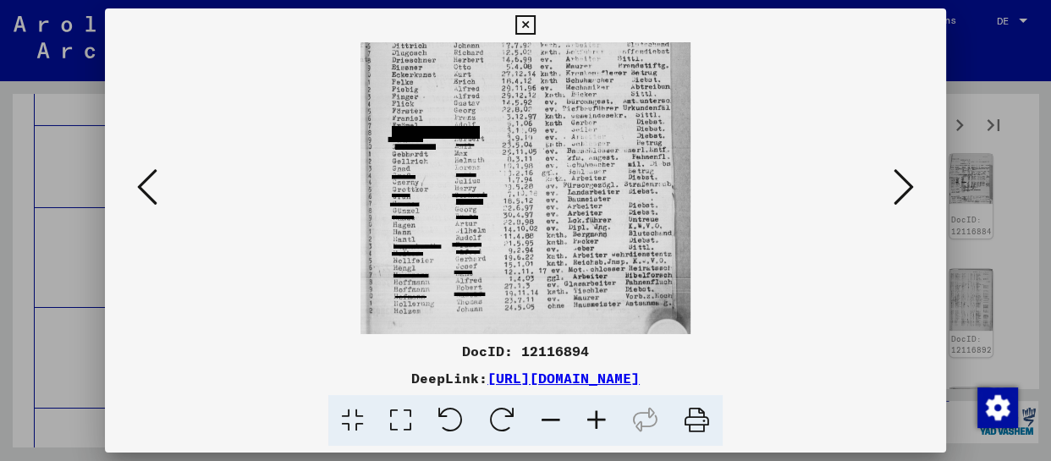
drag, startPoint x: 590, startPoint y: 277, endPoint x: 608, endPoint y: 72, distance: 205.6
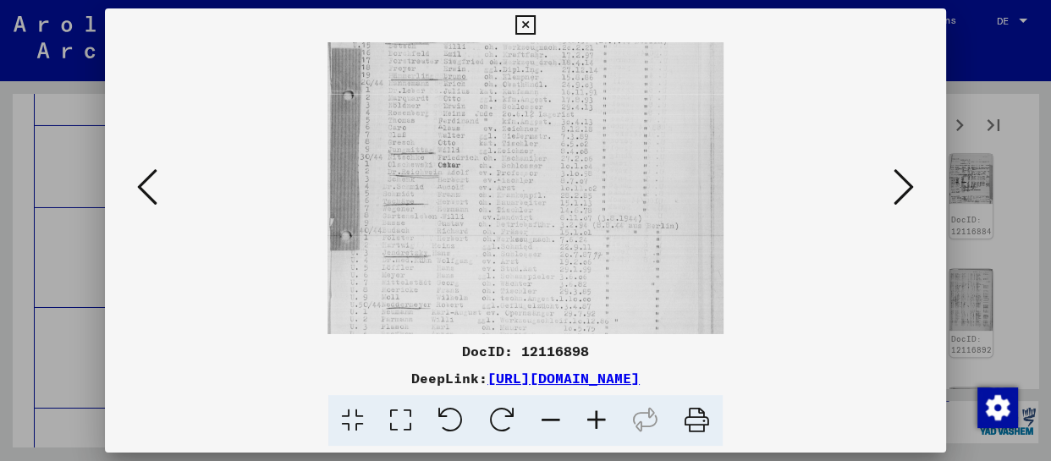
drag, startPoint x: 596, startPoint y: 295, endPoint x: 637, endPoint y: 48, distance: 250.6
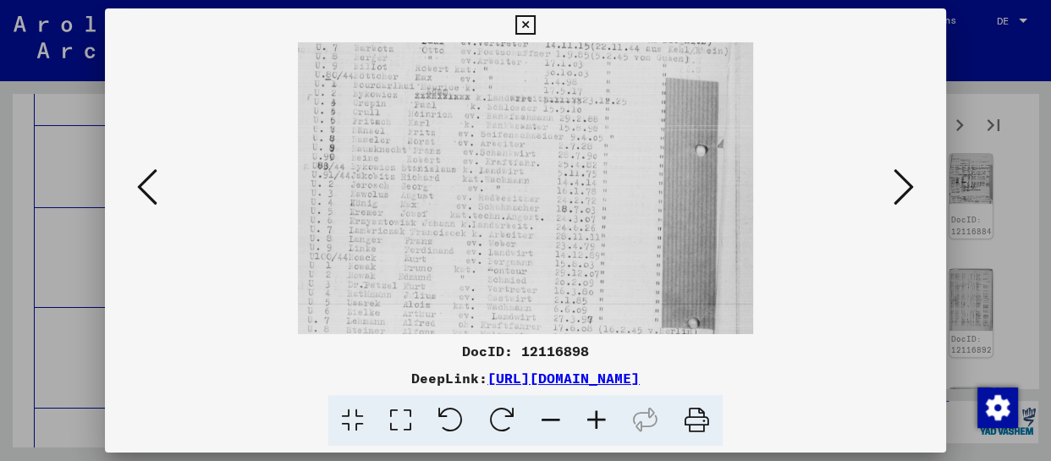
drag, startPoint x: 584, startPoint y: 287, endPoint x: 614, endPoint y: 146, distance: 144.4
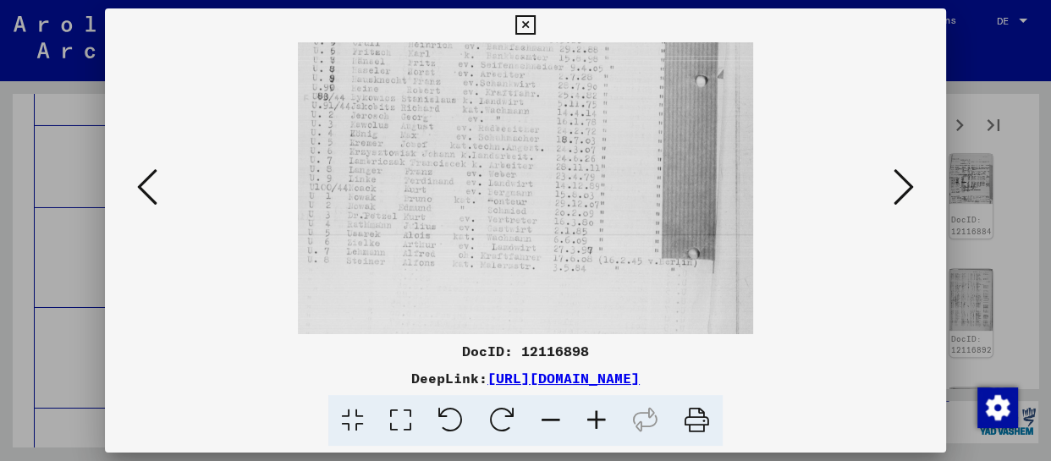
drag, startPoint x: 575, startPoint y: 291, endPoint x: 622, endPoint y: 97, distance: 199.6
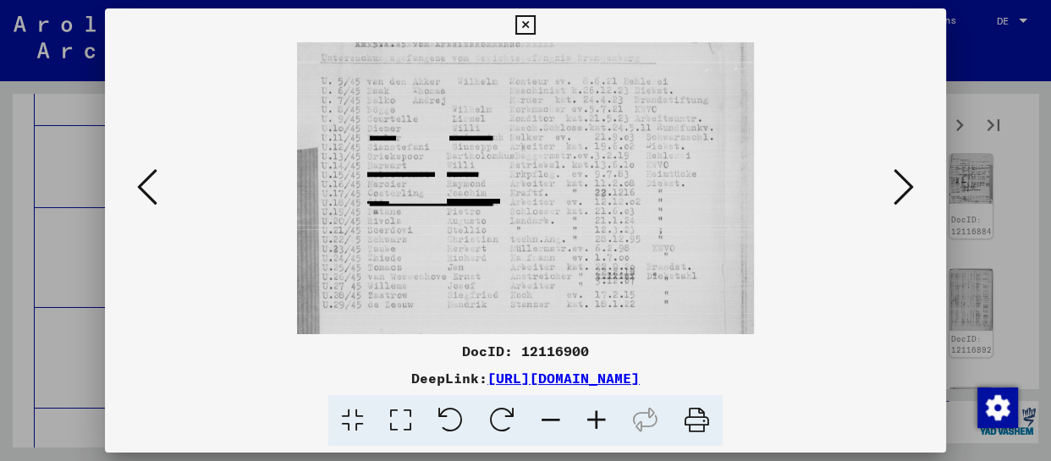
scroll to position [73, 0]
drag, startPoint x: 552, startPoint y: 289, endPoint x: 554, endPoint y: 215, distance: 73.7
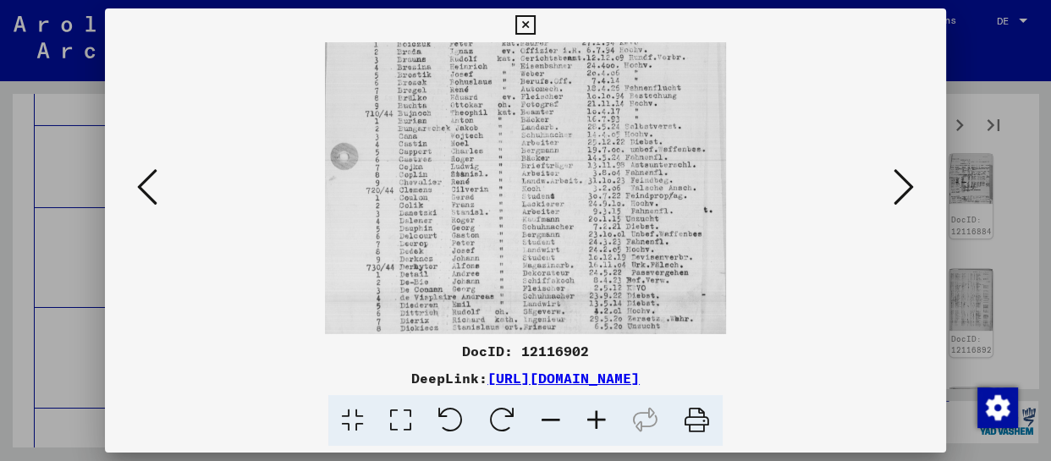
drag, startPoint x: 533, startPoint y: 301, endPoint x: 576, endPoint y: 24, distance: 280.0
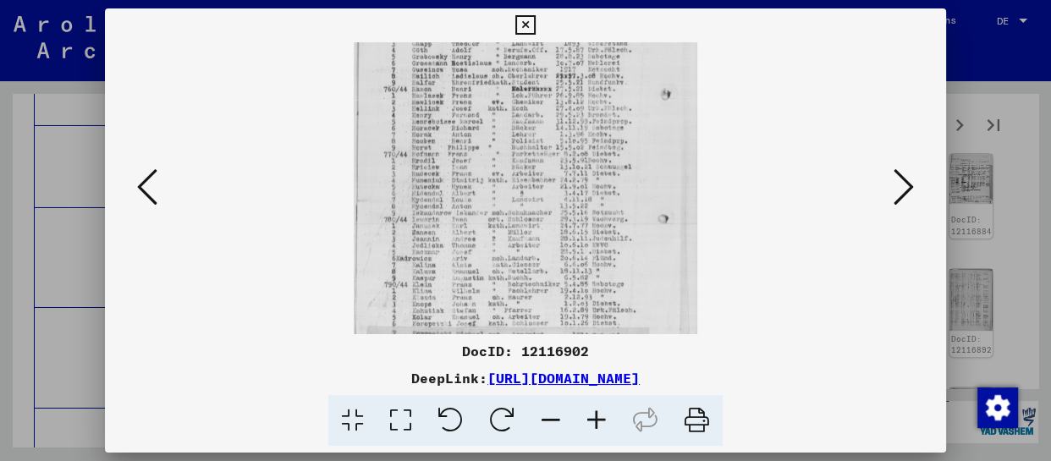
drag, startPoint x: 564, startPoint y: 268, endPoint x: 582, endPoint y: 96, distance: 173.6
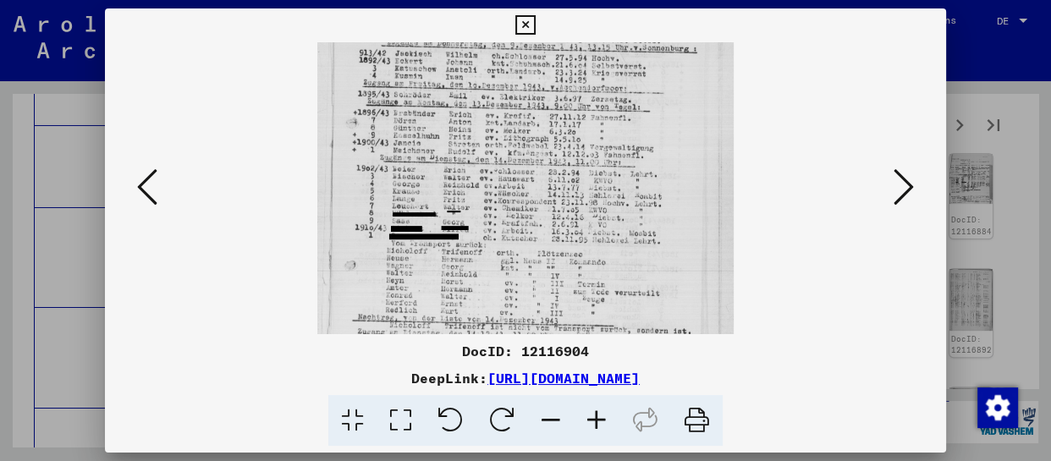
drag, startPoint x: 543, startPoint y: 301, endPoint x: 550, endPoint y: 184, distance: 117.1
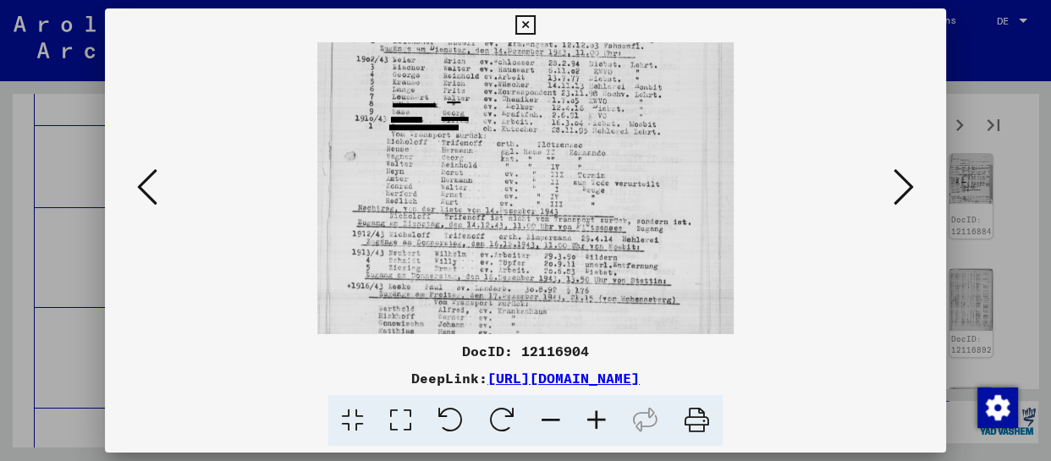
scroll to position [249, 0]
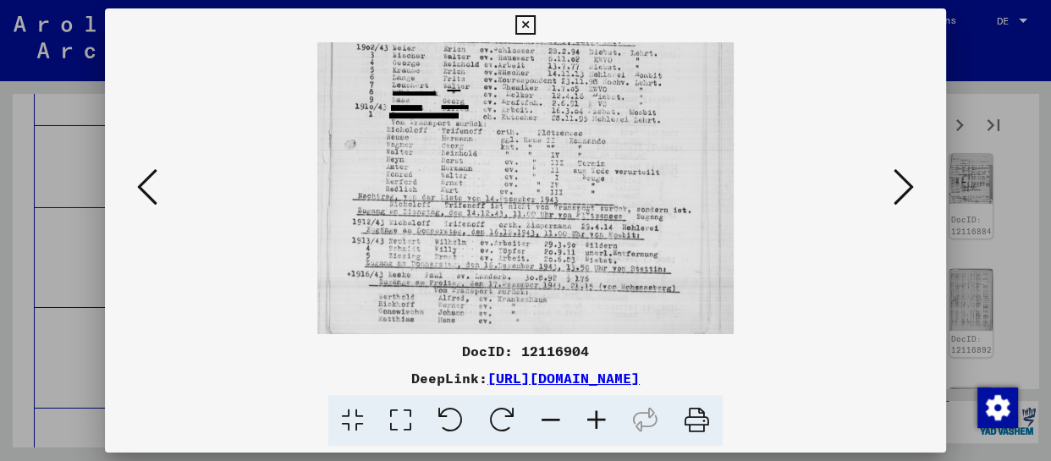
drag, startPoint x: 551, startPoint y: 284, endPoint x: 565, endPoint y: 164, distance: 121.0
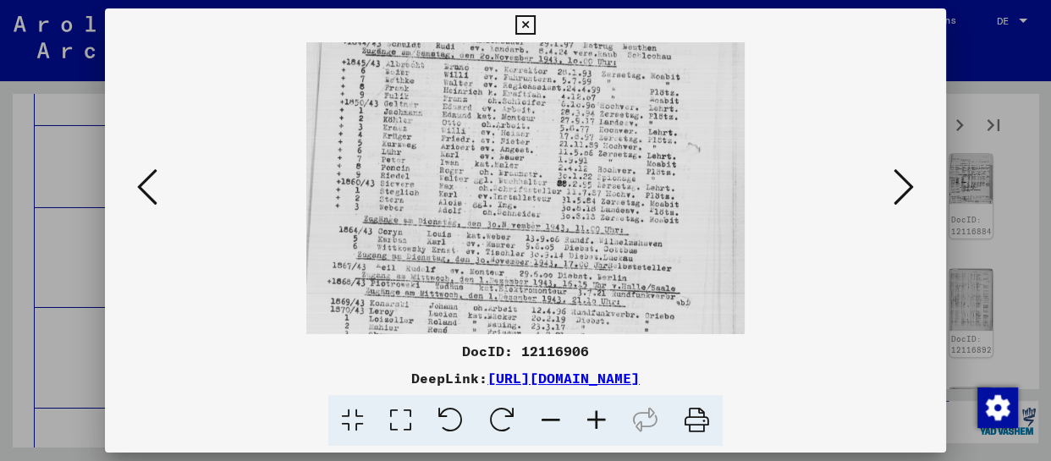
drag, startPoint x: 466, startPoint y: 282, endPoint x: 474, endPoint y: 153, distance: 129.0
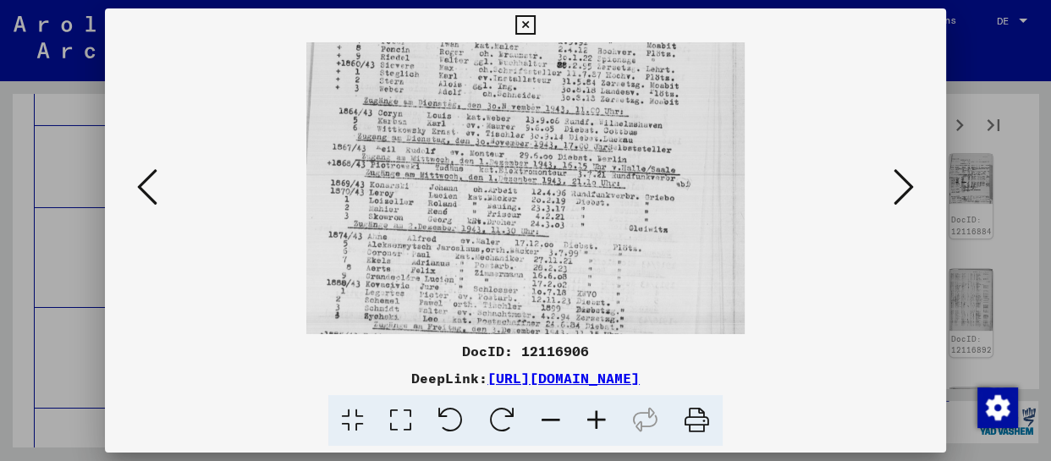
drag, startPoint x: 488, startPoint y: 267, endPoint x: 492, endPoint y: 150, distance: 116.9
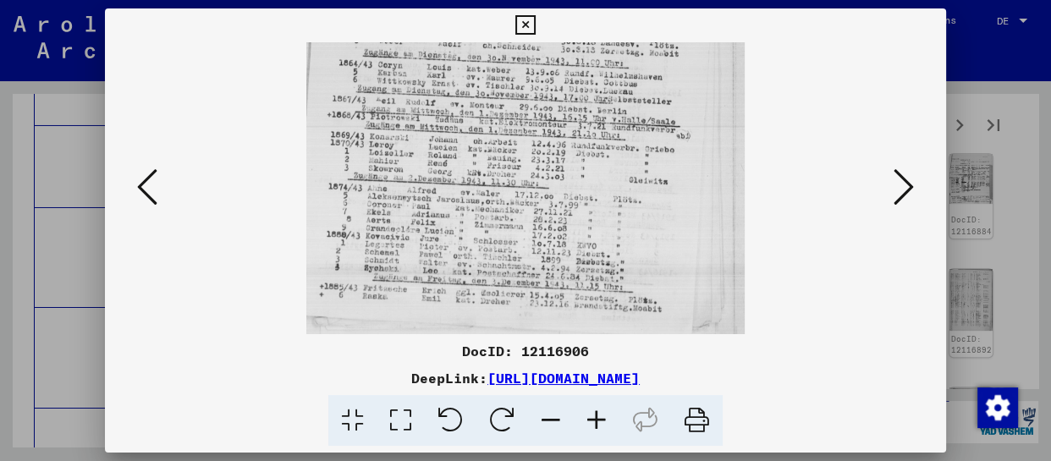
drag, startPoint x: 481, startPoint y: 256, endPoint x: 499, endPoint y: 163, distance: 94.8
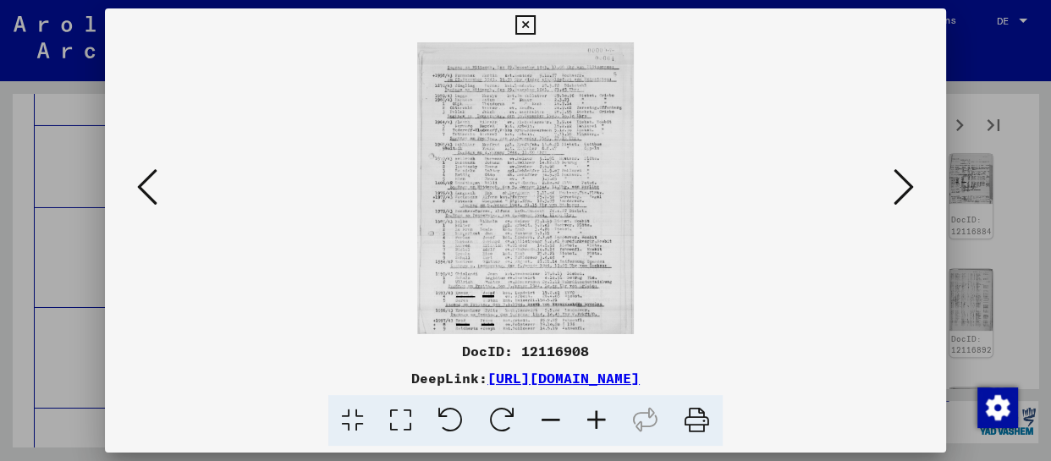
scroll to position [0, 0]
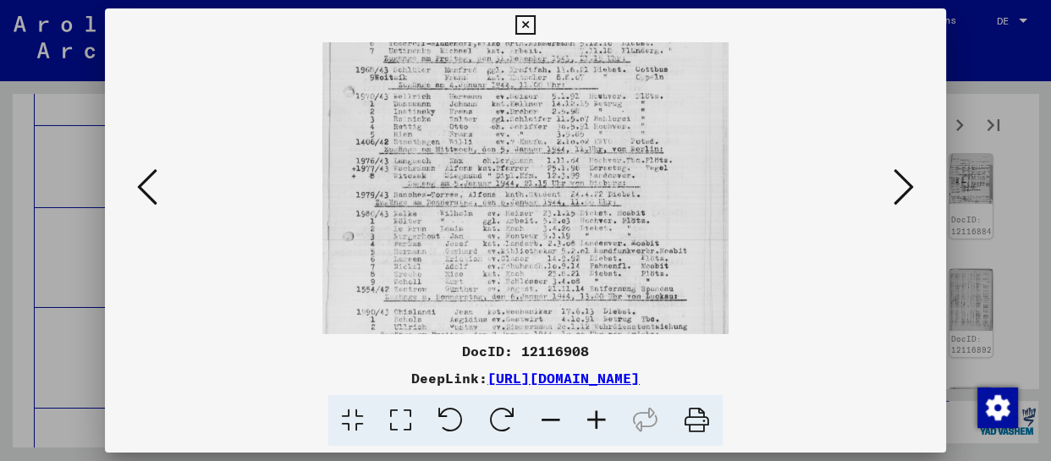
drag, startPoint x: 500, startPoint y: 277, endPoint x: 512, endPoint y: 113, distance: 164.7
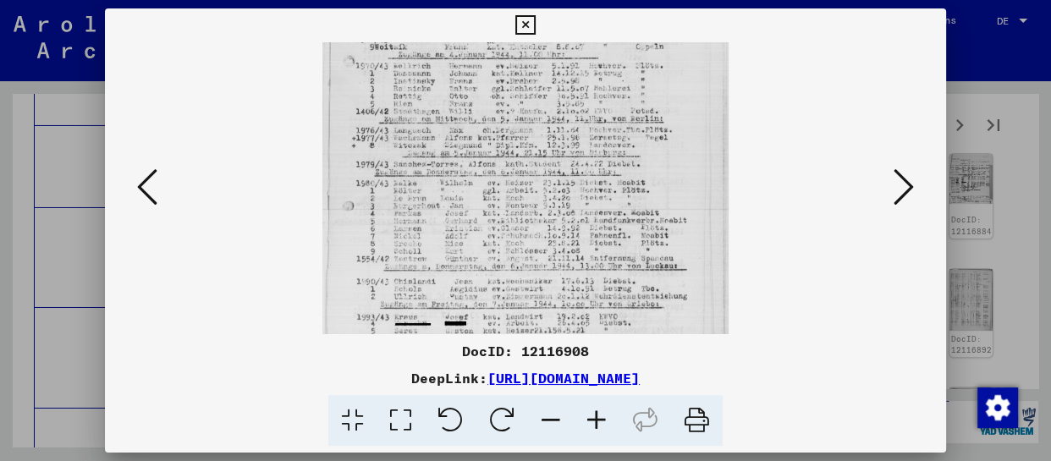
scroll to position [254, 0]
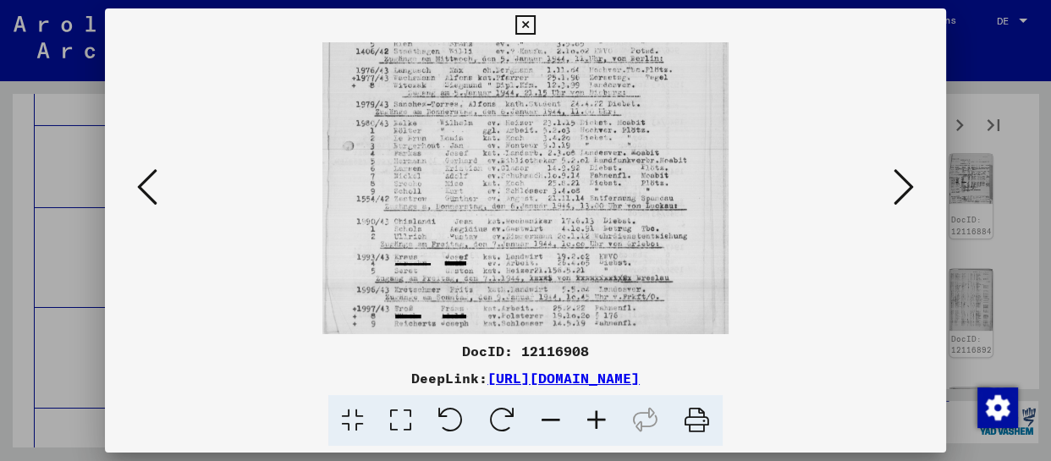
drag, startPoint x: 518, startPoint y: 266, endPoint x: 527, endPoint y: 127, distance: 139.1
drag, startPoint x: 516, startPoint y: 254, endPoint x: 521, endPoint y: 162, distance: 92.5
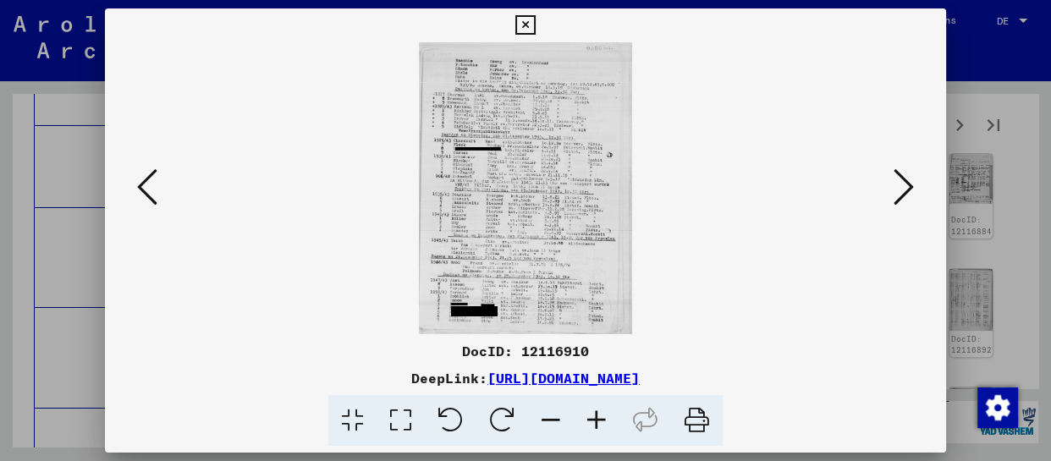
scroll to position [0, 0]
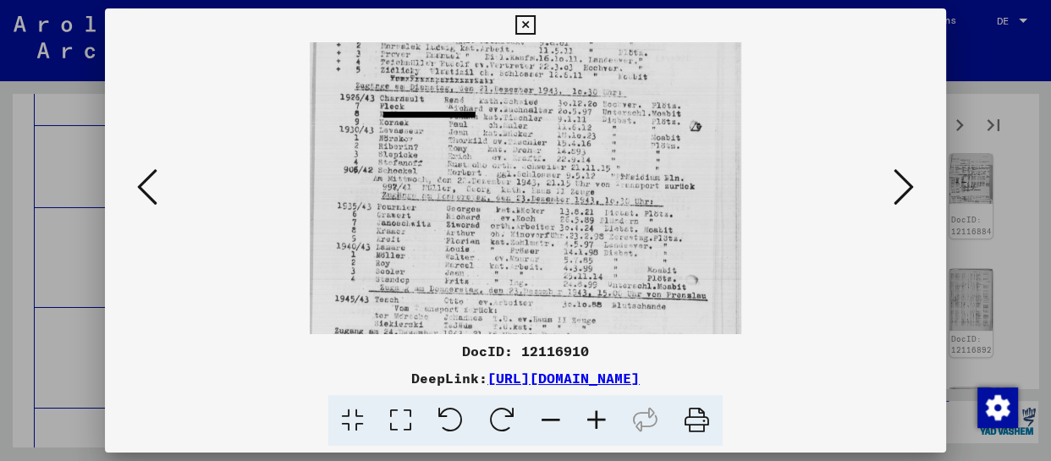
drag, startPoint x: 490, startPoint y: 270, endPoint x: 503, endPoint y: 127, distance: 143.6
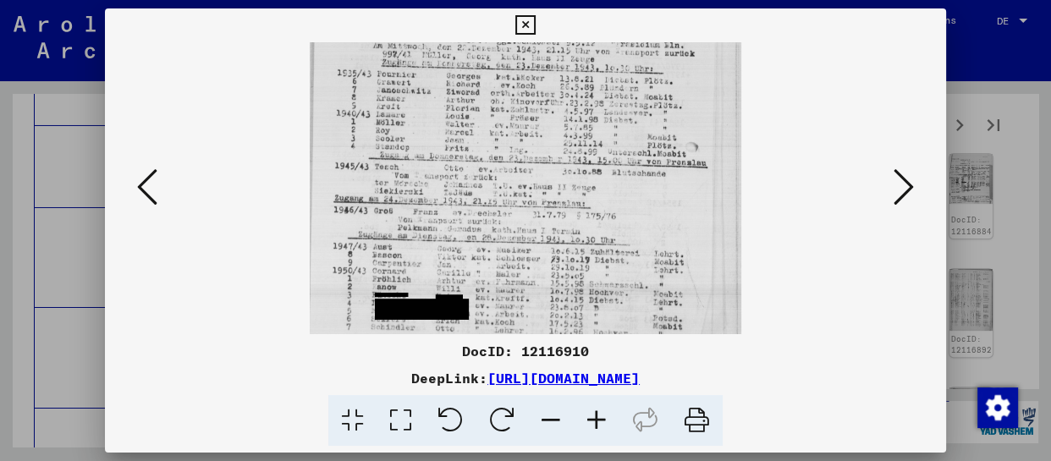
drag, startPoint x: 509, startPoint y: 169, endPoint x: 513, endPoint y: 135, distance: 35.0
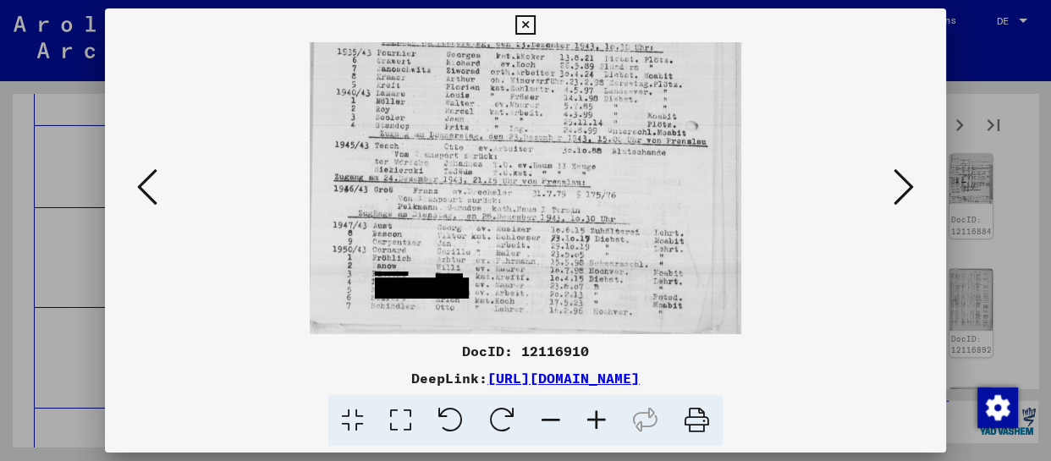
drag, startPoint x: 512, startPoint y: 231, endPoint x: 521, endPoint y: 167, distance: 65.0
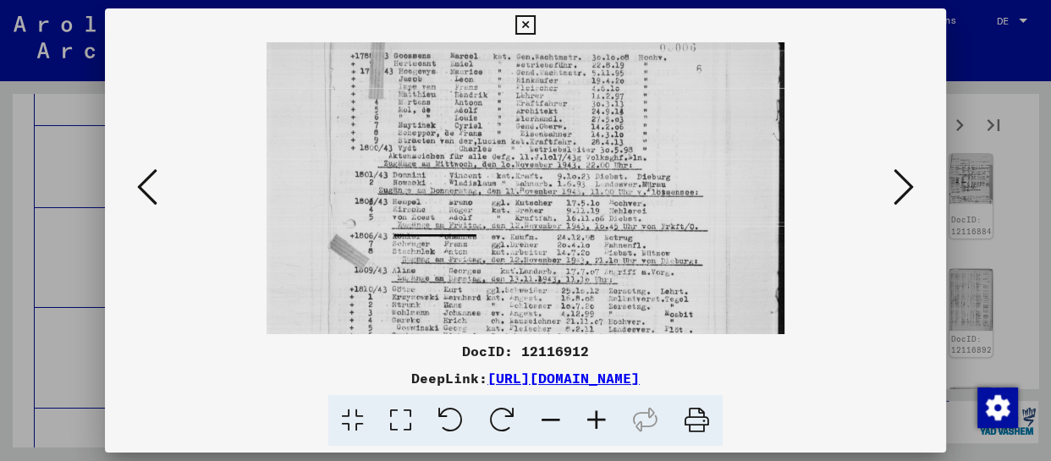
scroll to position [145, 0]
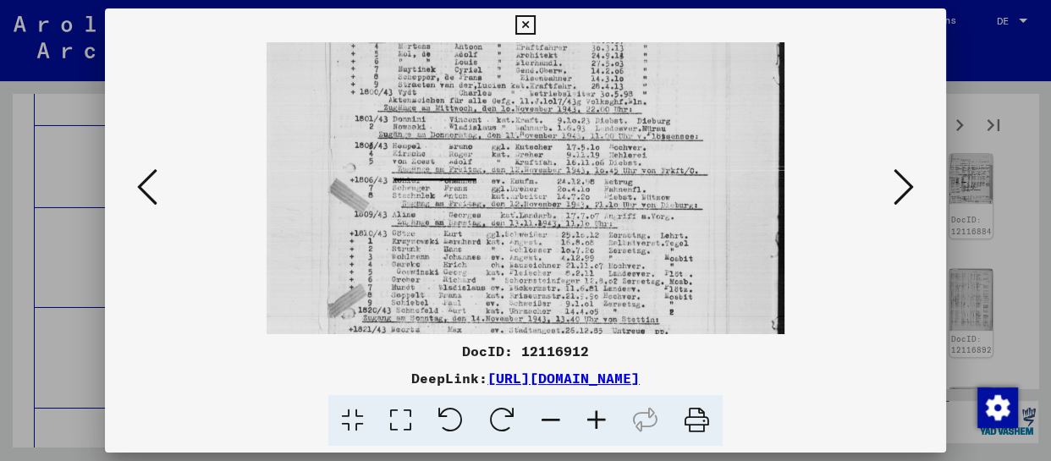
drag, startPoint x: 515, startPoint y: 283, endPoint x: 525, endPoint y: 136, distance: 146.8
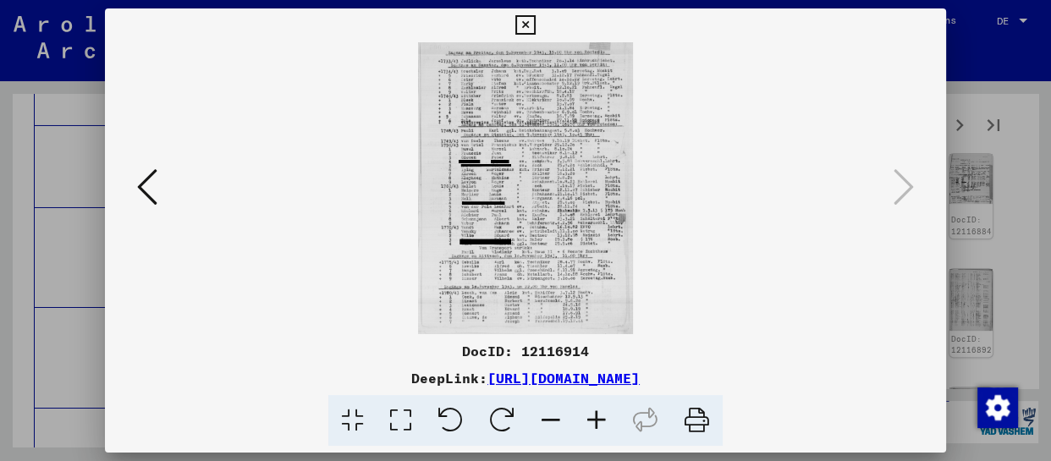
scroll to position [0, 0]
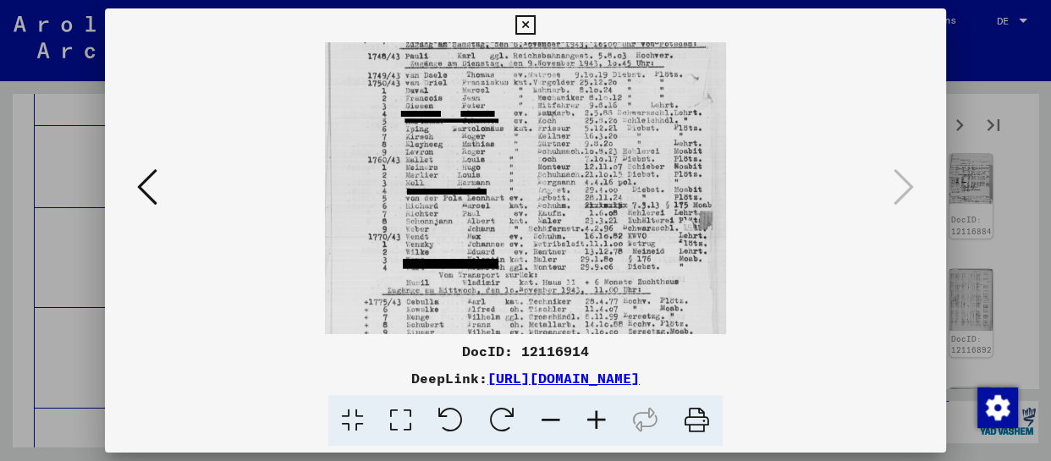
drag, startPoint x: 508, startPoint y: 263, endPoint x: 540, endPoint y: 112, distance: 154.9
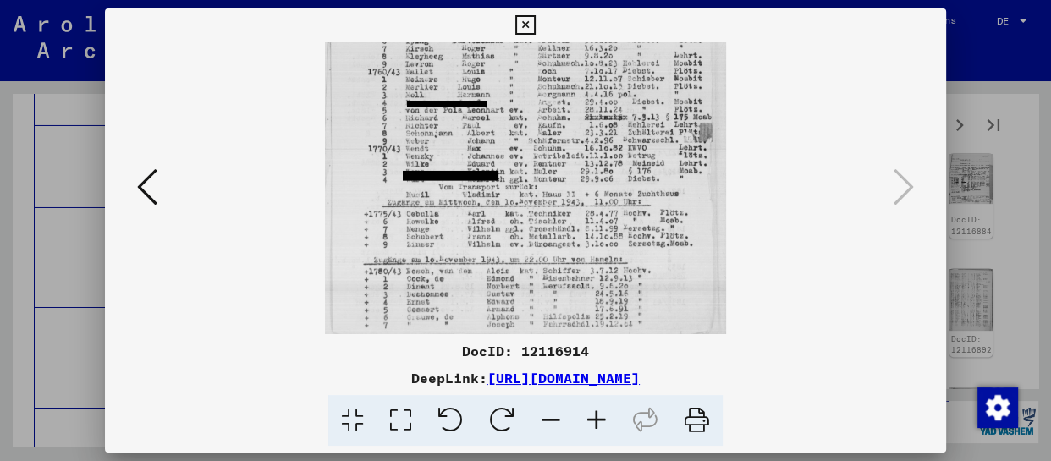
scroll to position [254, 0]
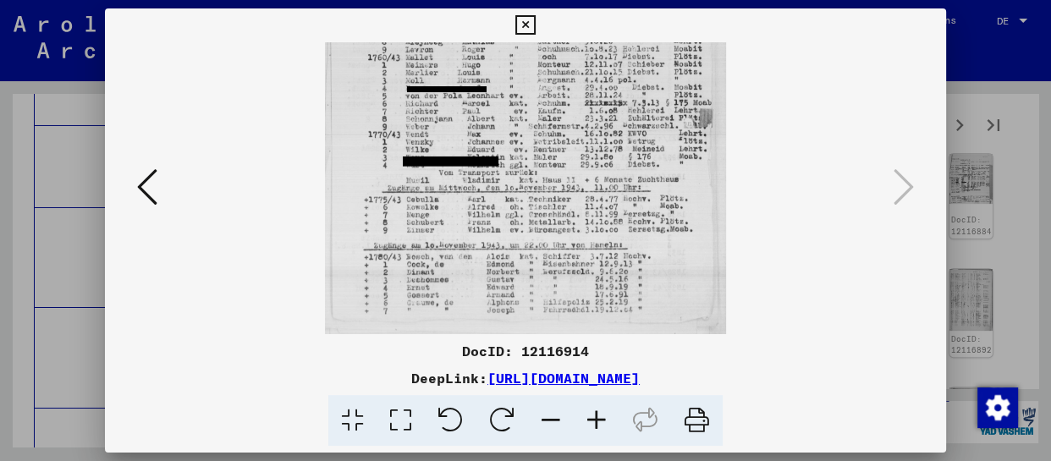
drag, startPoint x: 554, startPoint y: 231, endPoint x: 572, endPoint y: 127, distance: 105.8
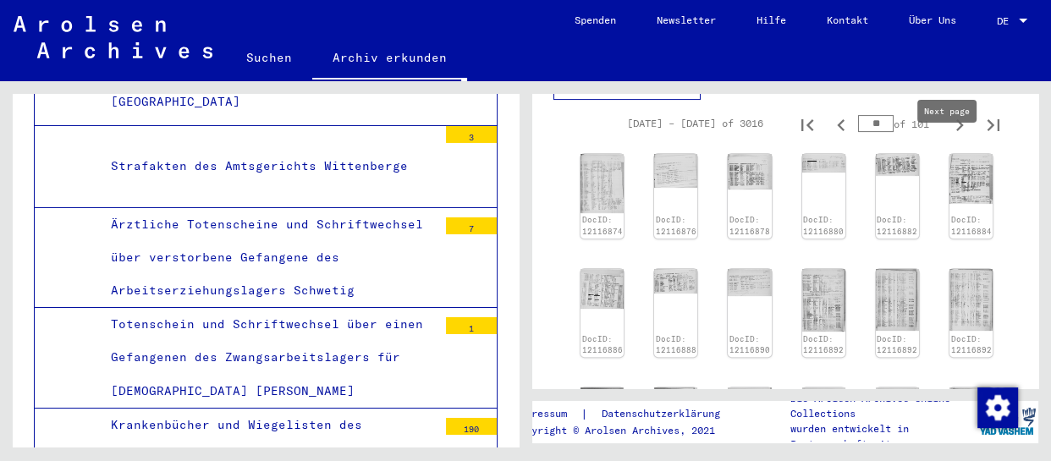
type input "**"
